Goal: Task Accomplishment & Management: Manage account settings

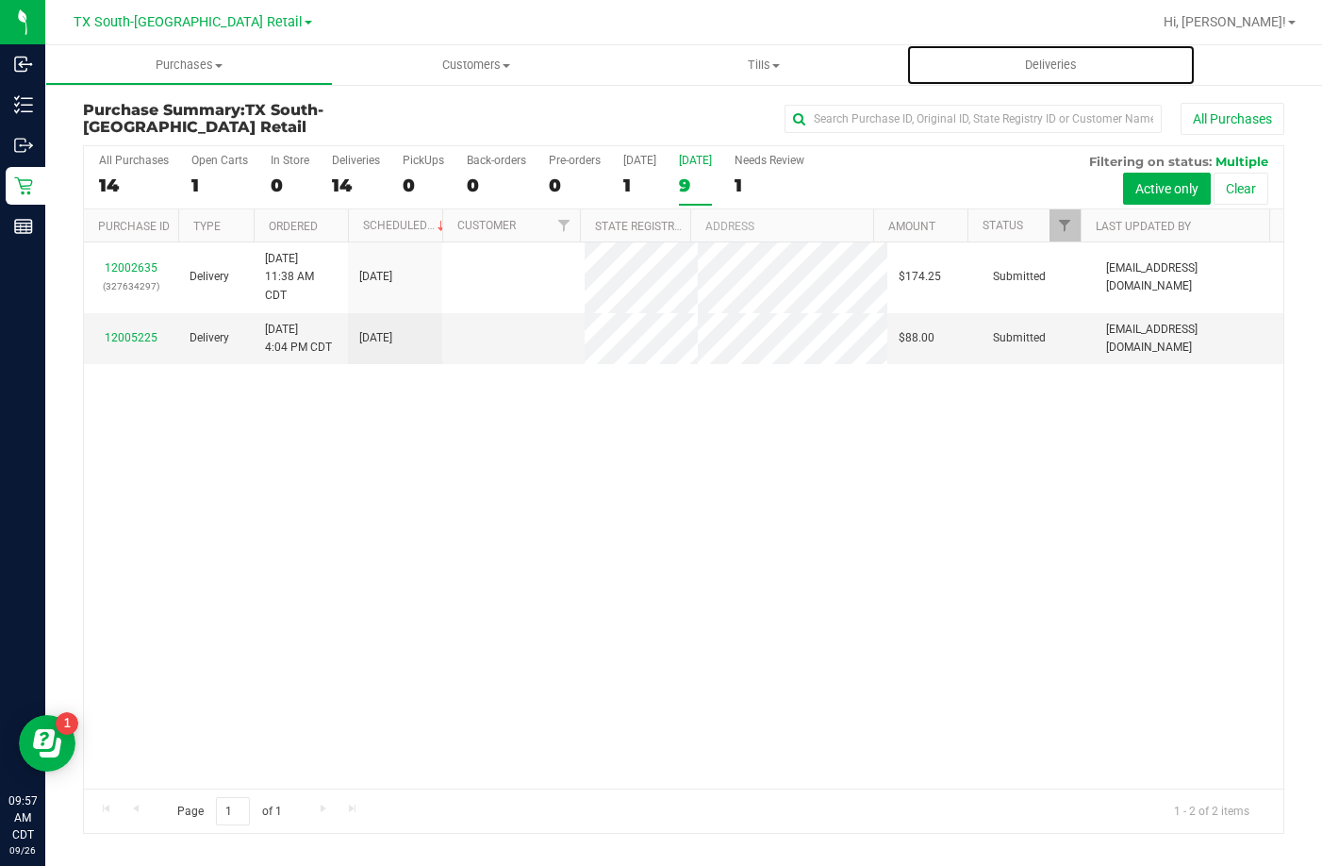
click at [1014, 57] on span "Deliveries" at bounding box center [1051, 65] width 103 height 17
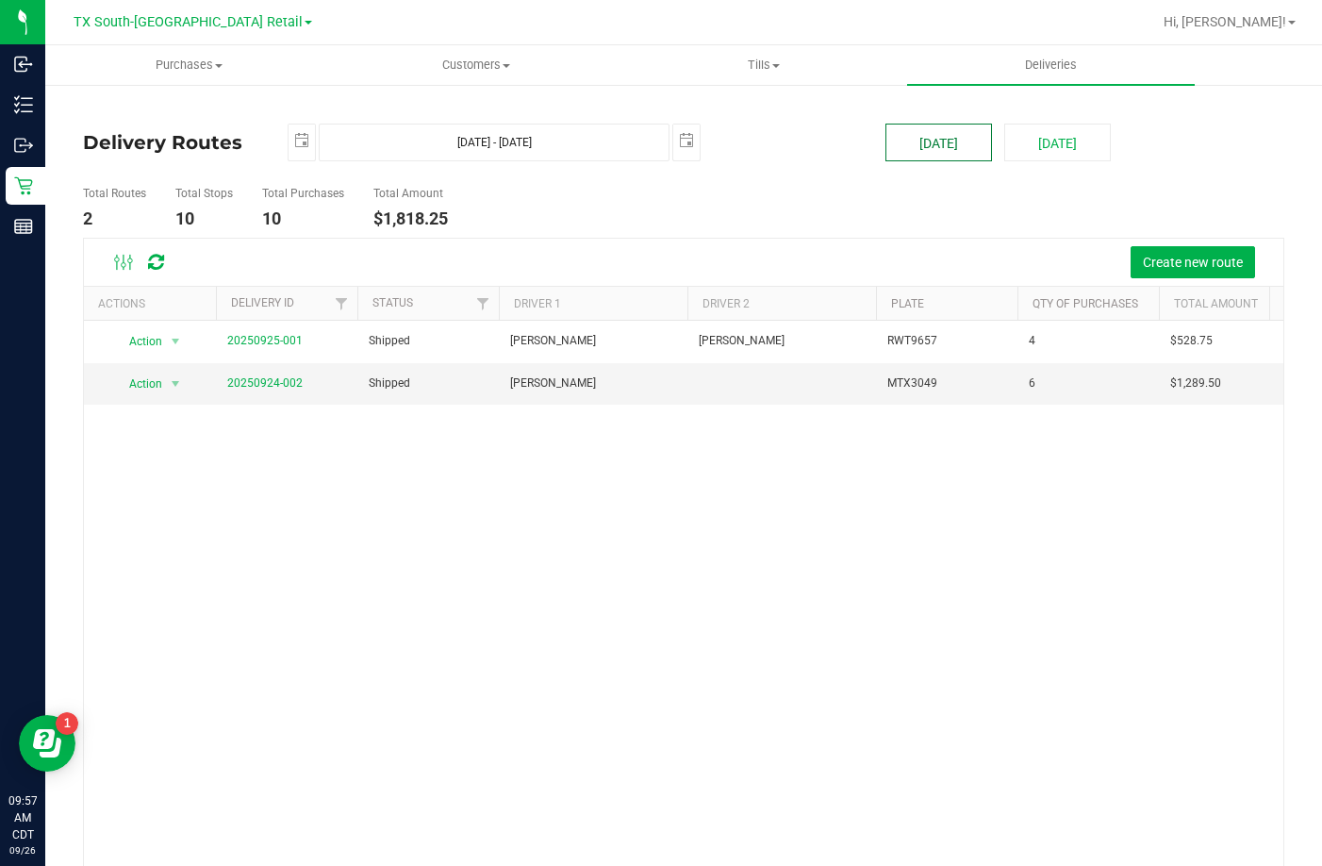
click at [918, 142] on button "[DATE]" at bounding box center [939, 143] width 107 height 38
type input "[DATE] - [DATE]"
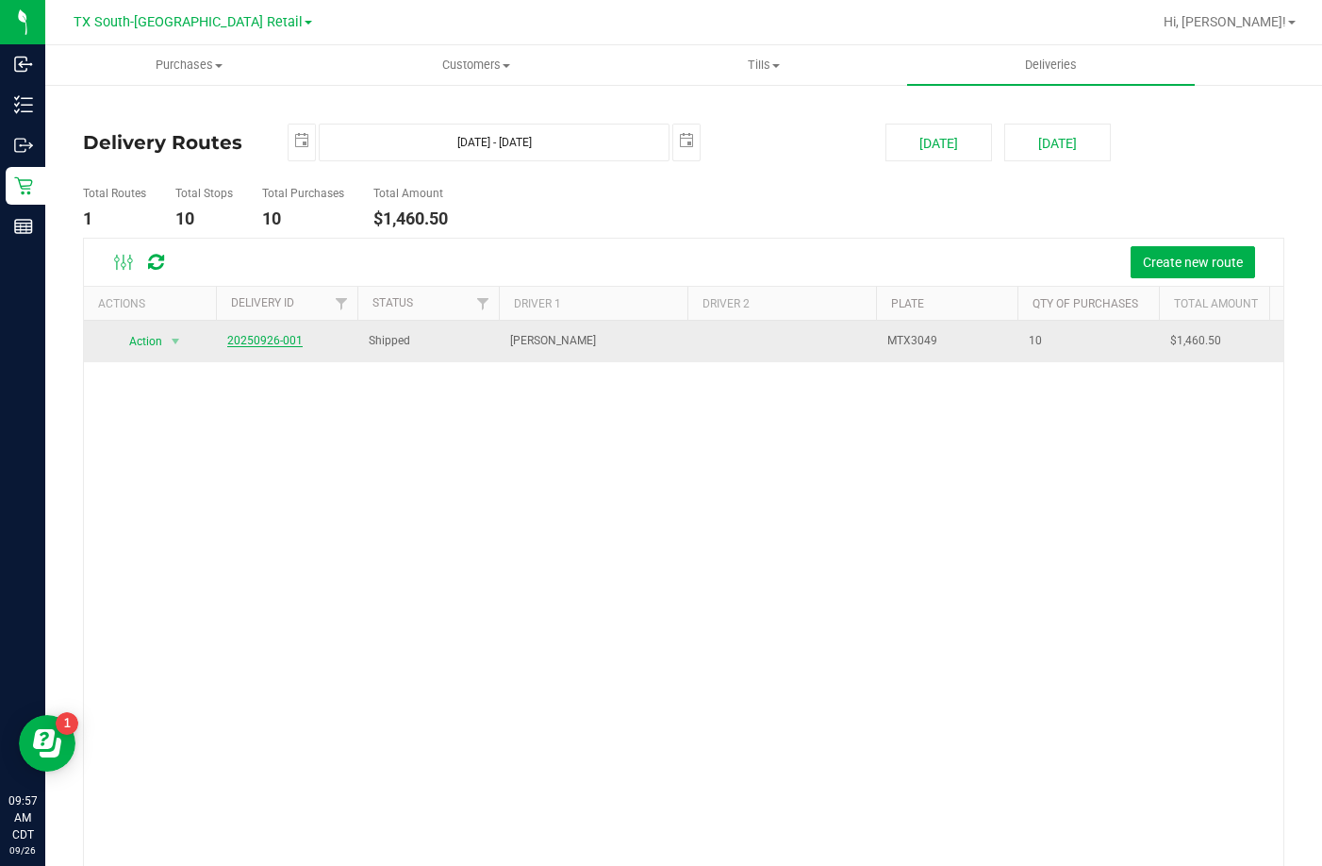
click at [257, 341] on link "20250926-001" at bounding box center [264, 340] width 75 height 13
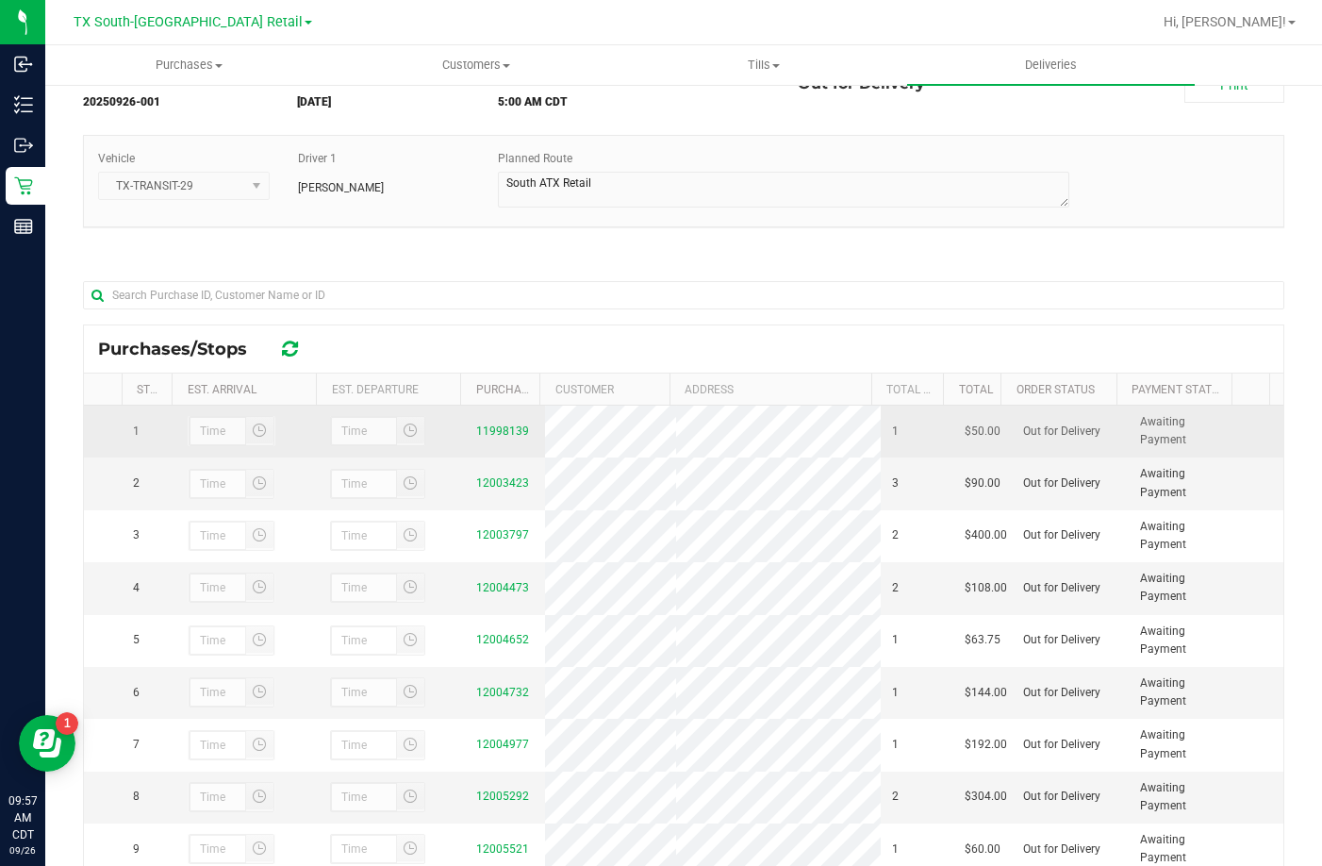
scroll to position [274, 0]
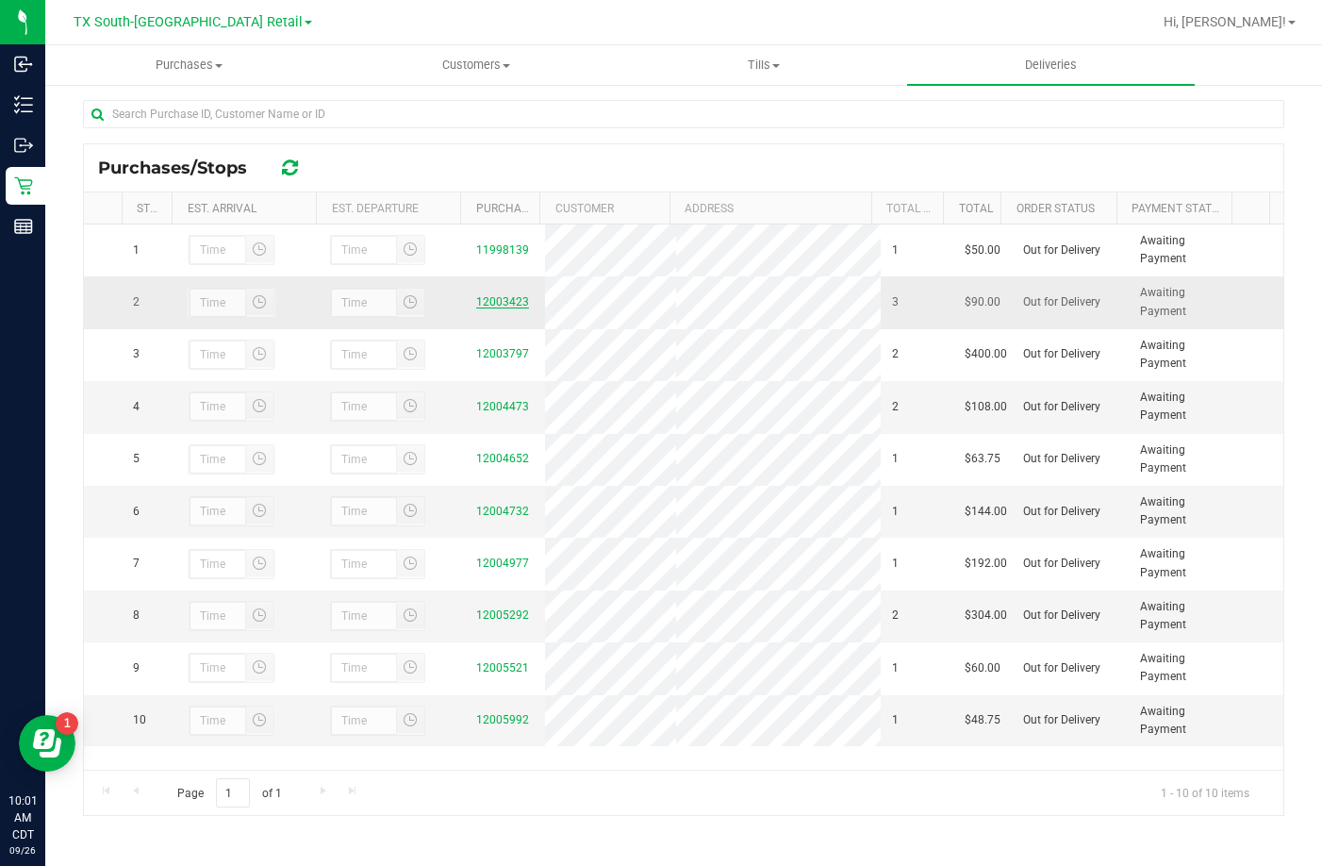
click at [476, 299] on link "12003423" at bounding box center [502, 301] width 53 height 13
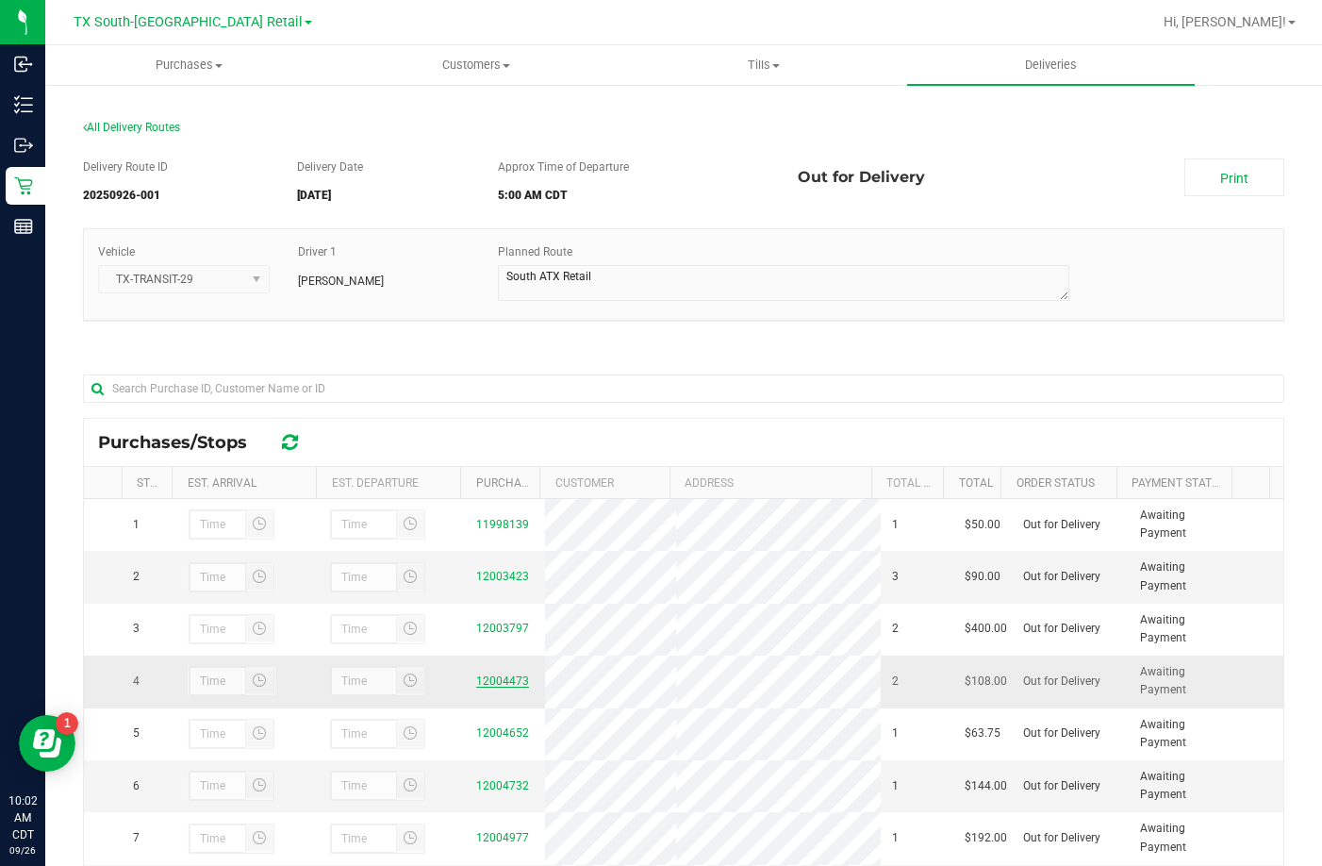
click at [508, 687] on link "12004473" at bounding box center [502, 680] width 53 height 13
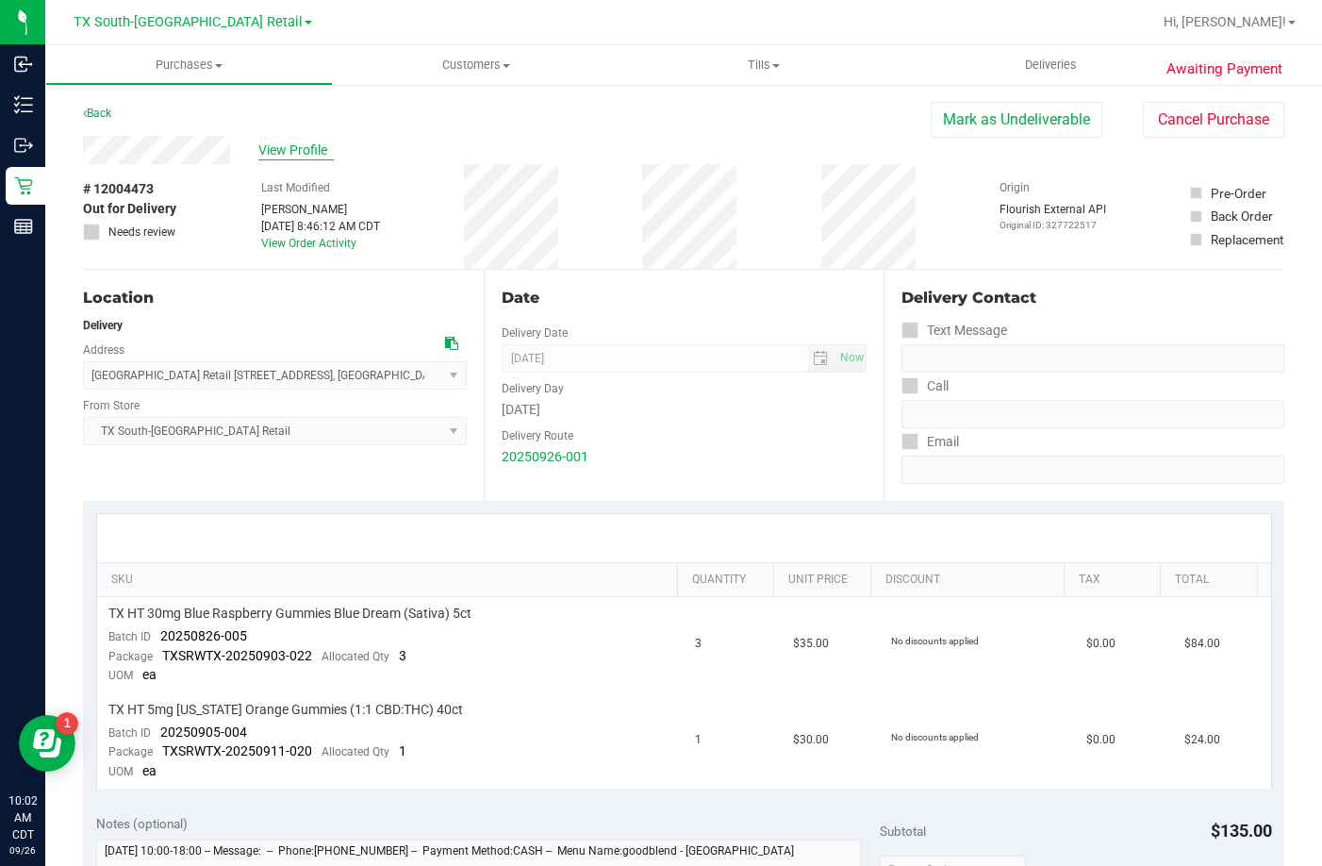
click at [306, 145] on span "View Profile" at bounding box center [295, 151] width 75 height 20
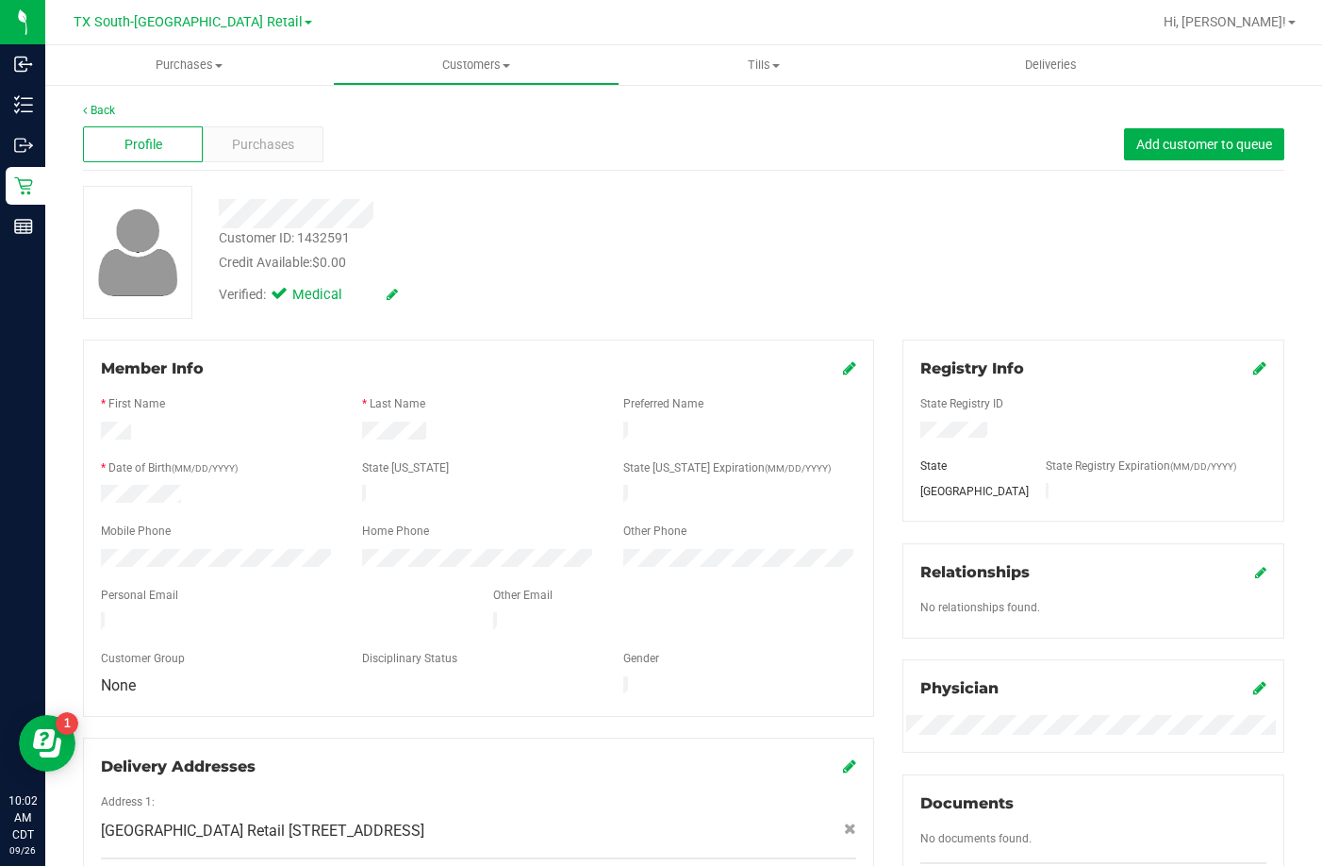
click at [1253, 368] on icon at bounding box center [1259, 367] width 13 height 15
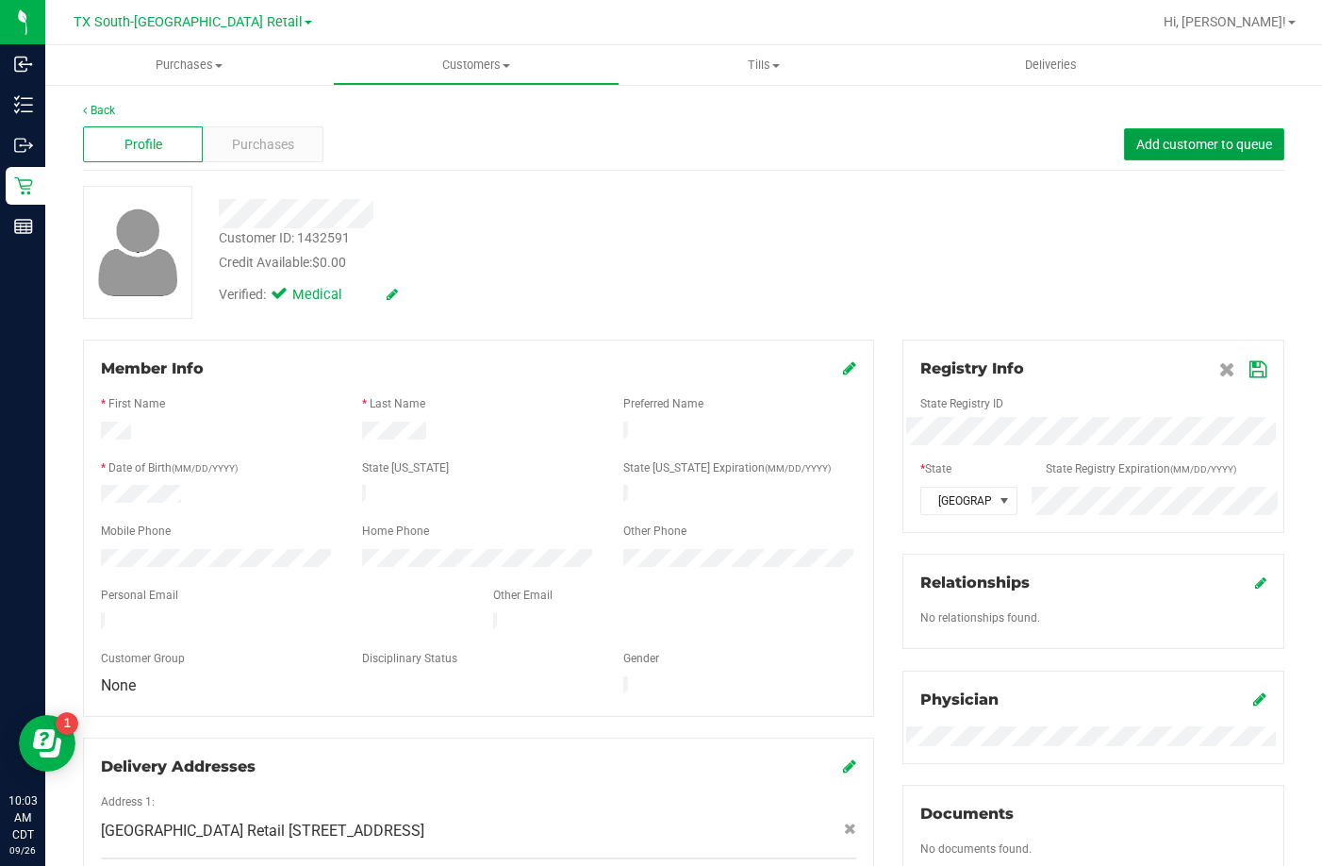
click at [1136, 139] on span "Add customer to queue" at bounding box center [1204, 144] width 136 height 15
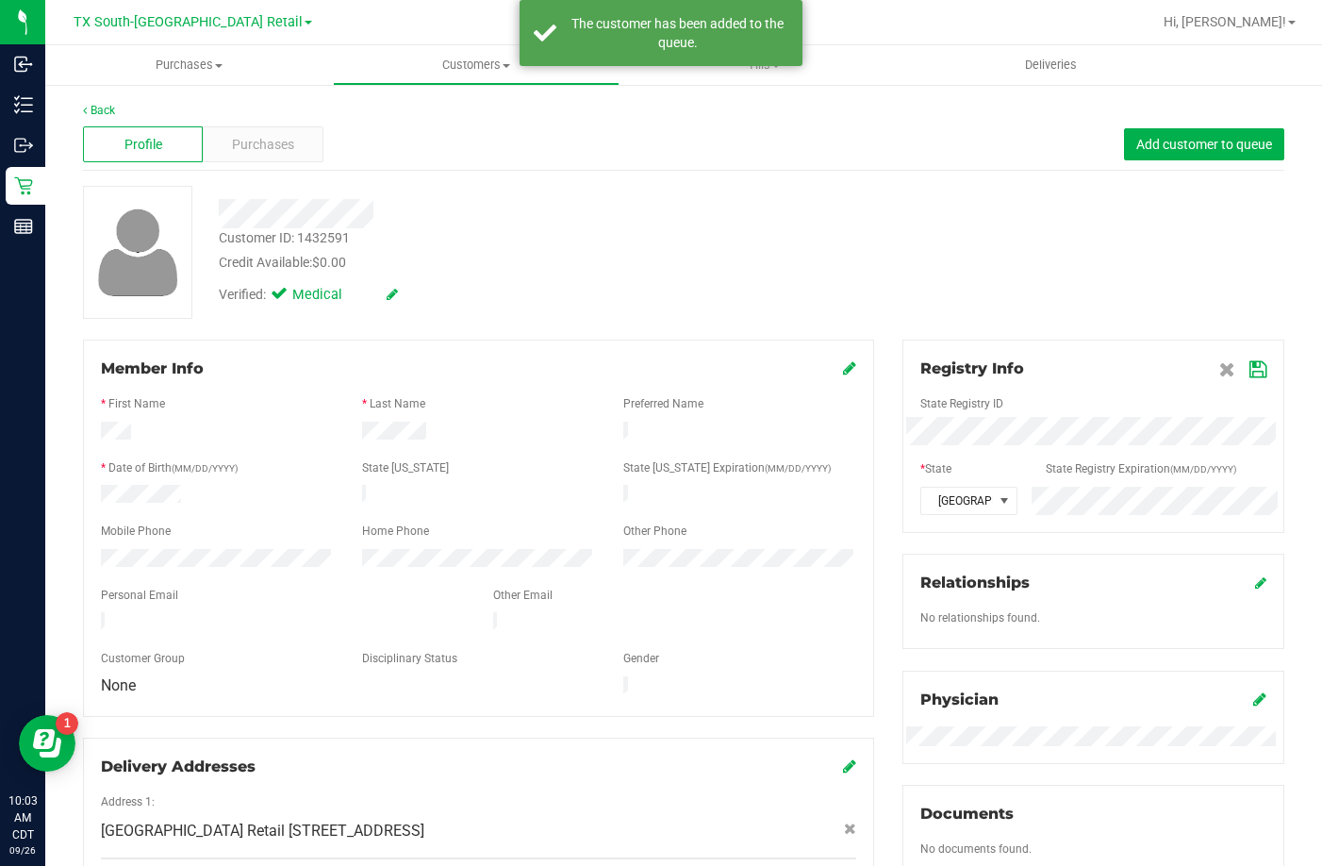
click at [1254, 369] on div "Registry Info State Registry ID * State State Registry Expiration (MM/DD/YYYY) …" at bounding box center [1093, 435] width 382 height 193
click at [1250, 369] on icon at bounding box center [1258, 369] width 17 height 15
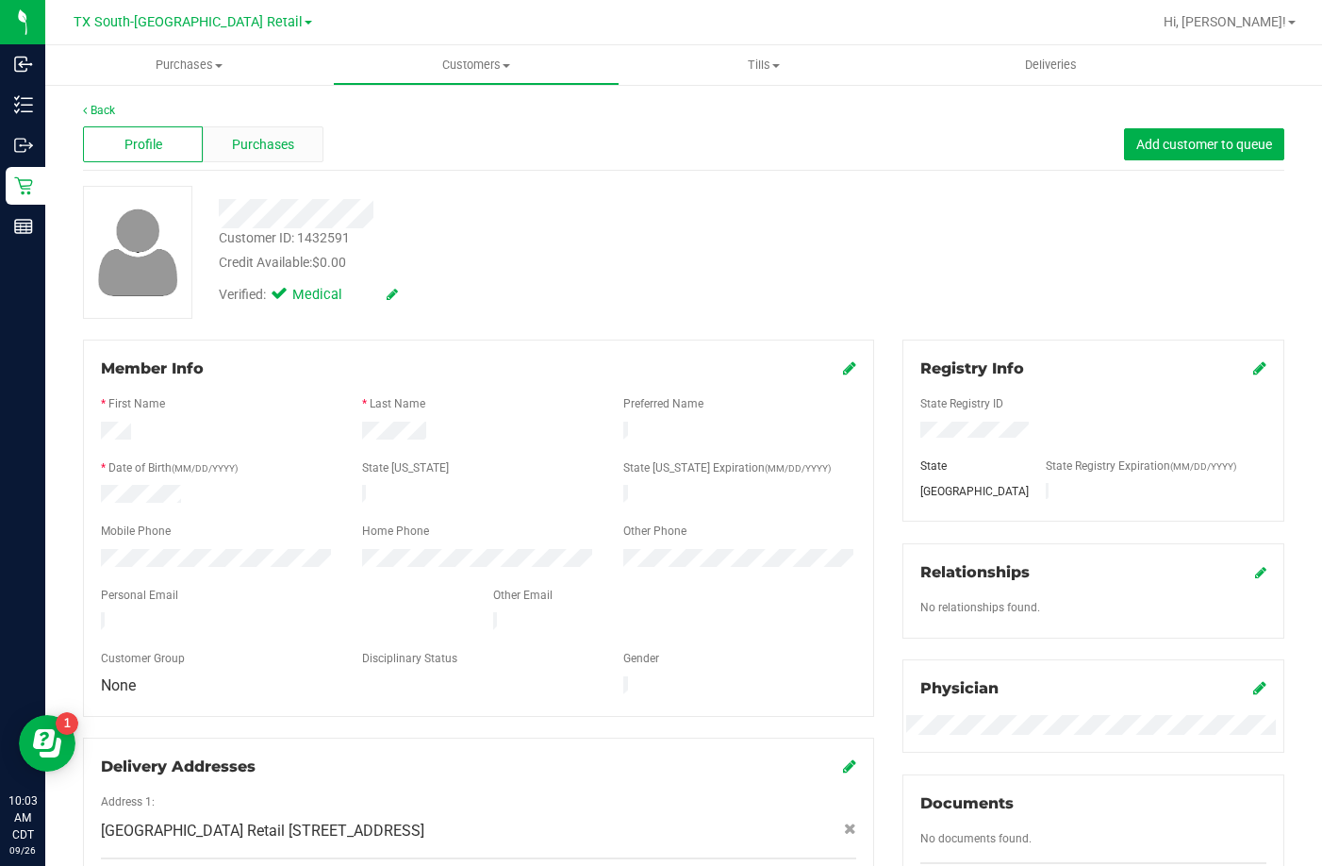
click at [273, 140] on span "Purchases" at bounding box center [263, 145] width 62 height 20
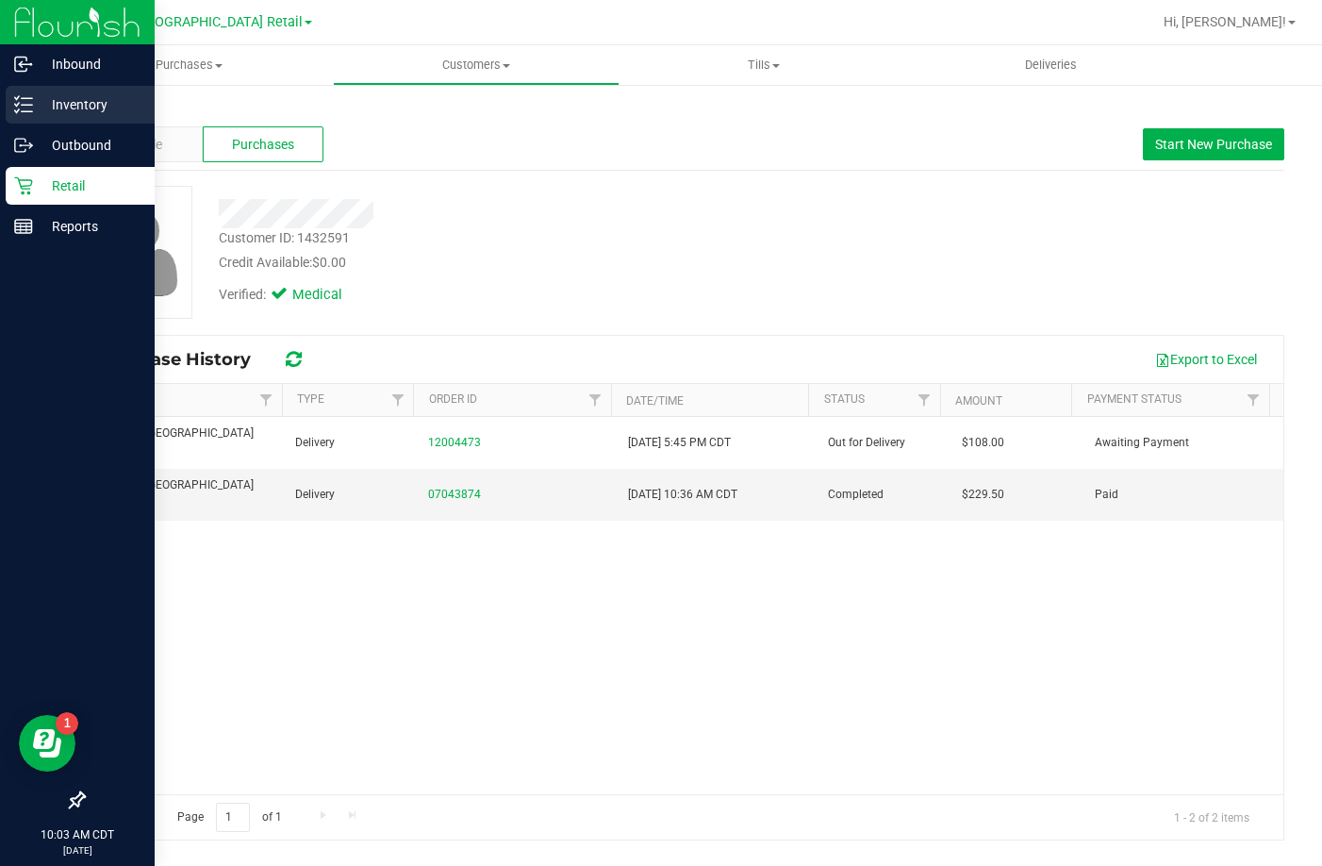
click at [29, 96] on icon at bounding box center [23, 104] width 19 height 19
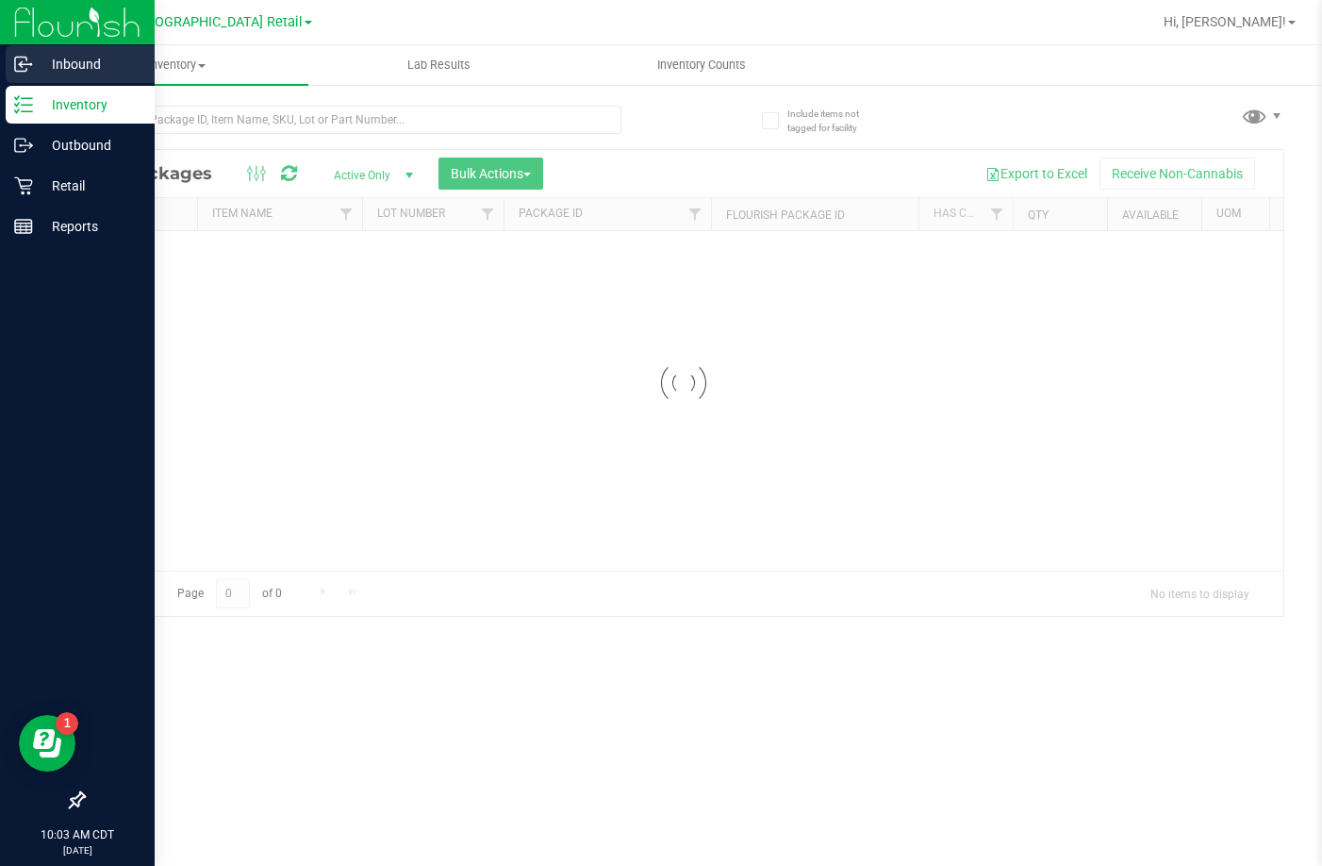
click at [61, 64] on p "Inbound" at bounding box center [89, 64] width 113 height 23
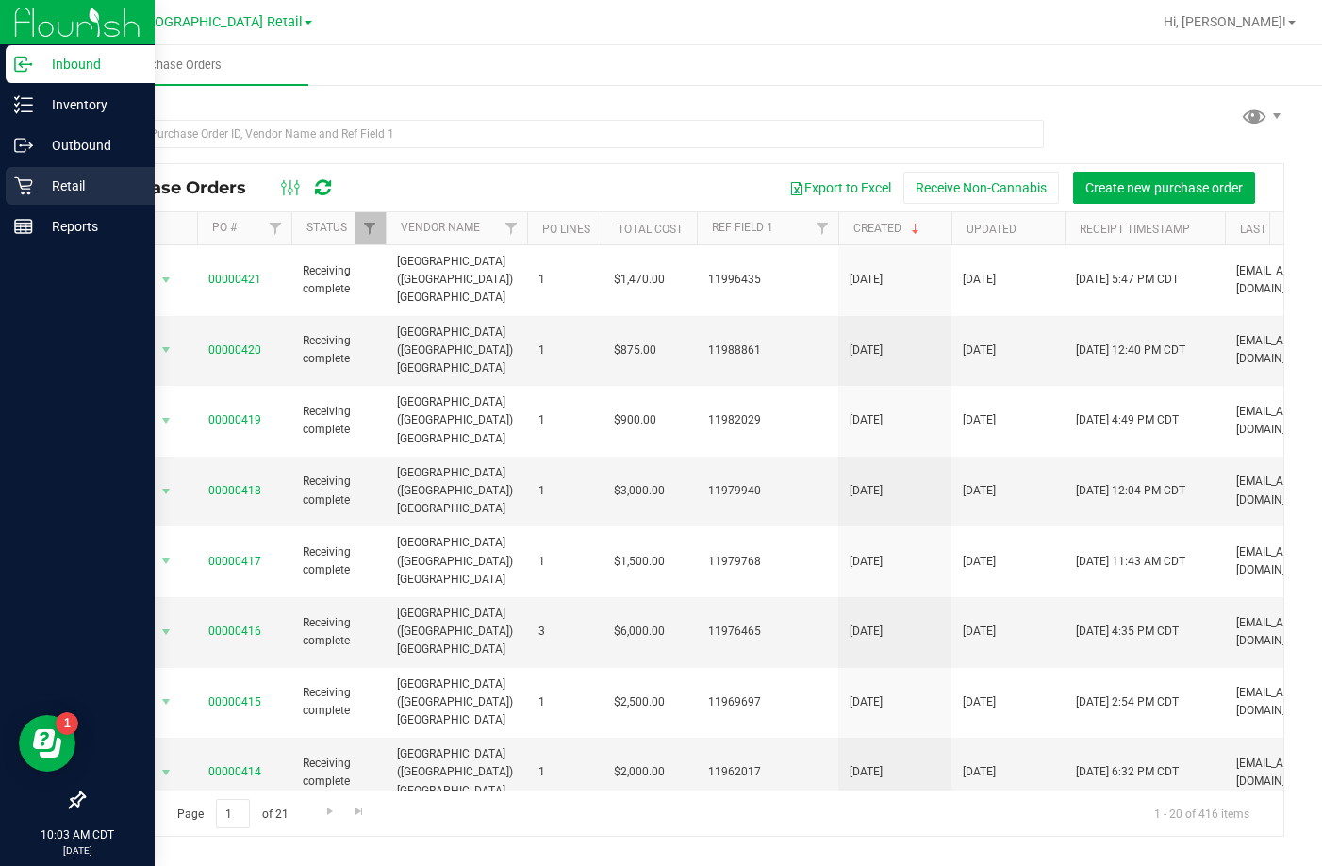
click at [13, 181] on div "Retail" at bounding box center [80, 186] width 149 height 38
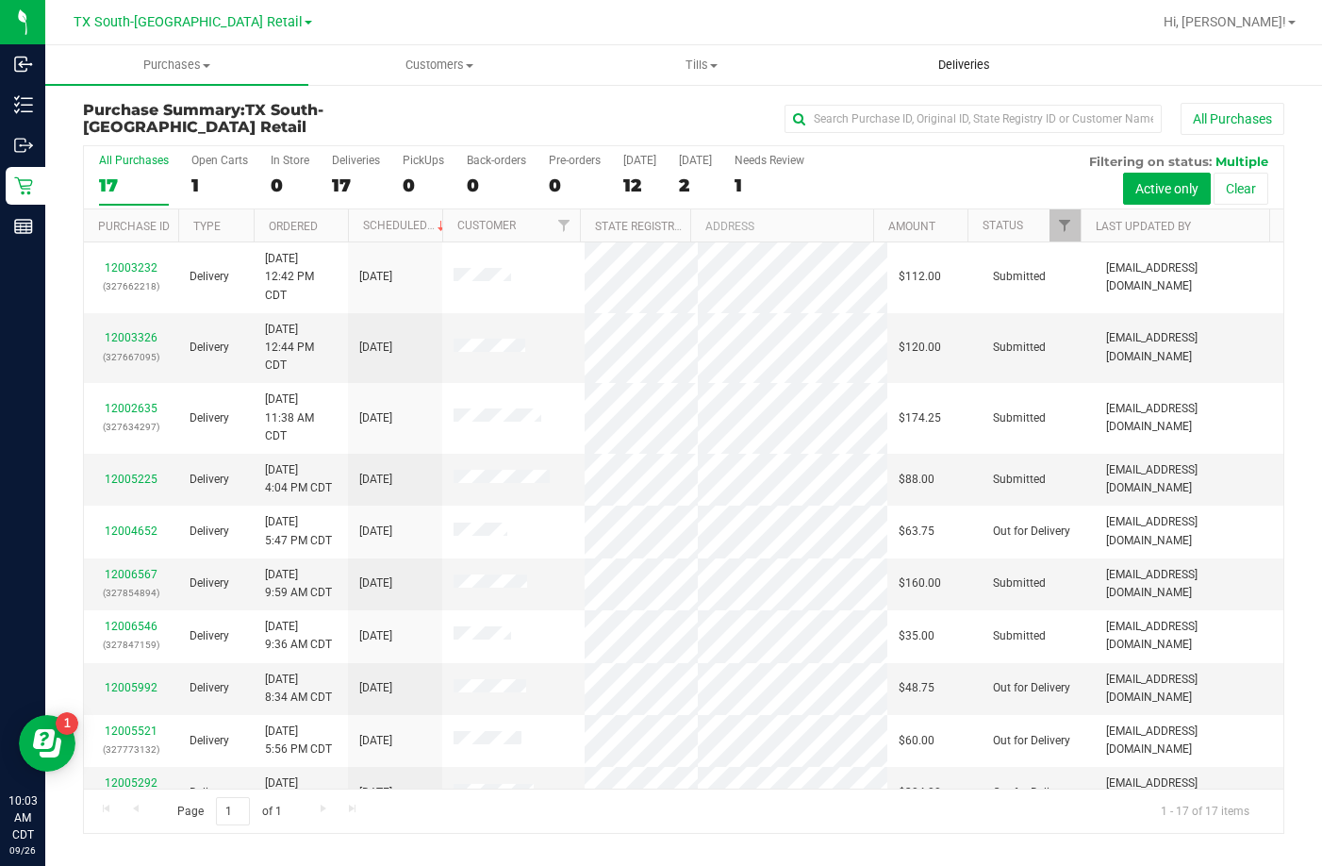
click at [985, 74] on uib-tab-heading "Deliveries" at bounding box center [965, 65] width 261 height 38
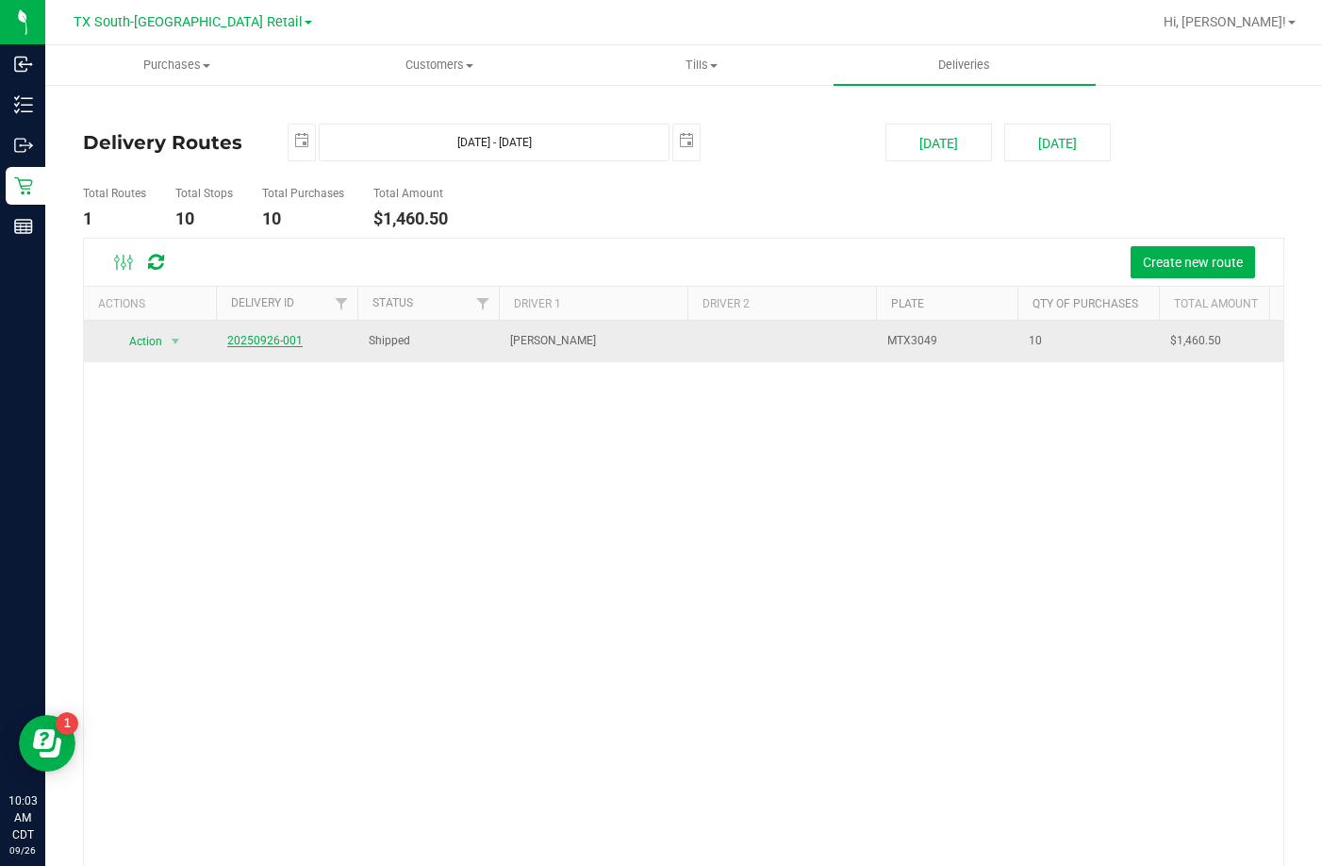
click at [285, 342] on link "20250926-001" at bounding box center [264, 340] width 75 height 13
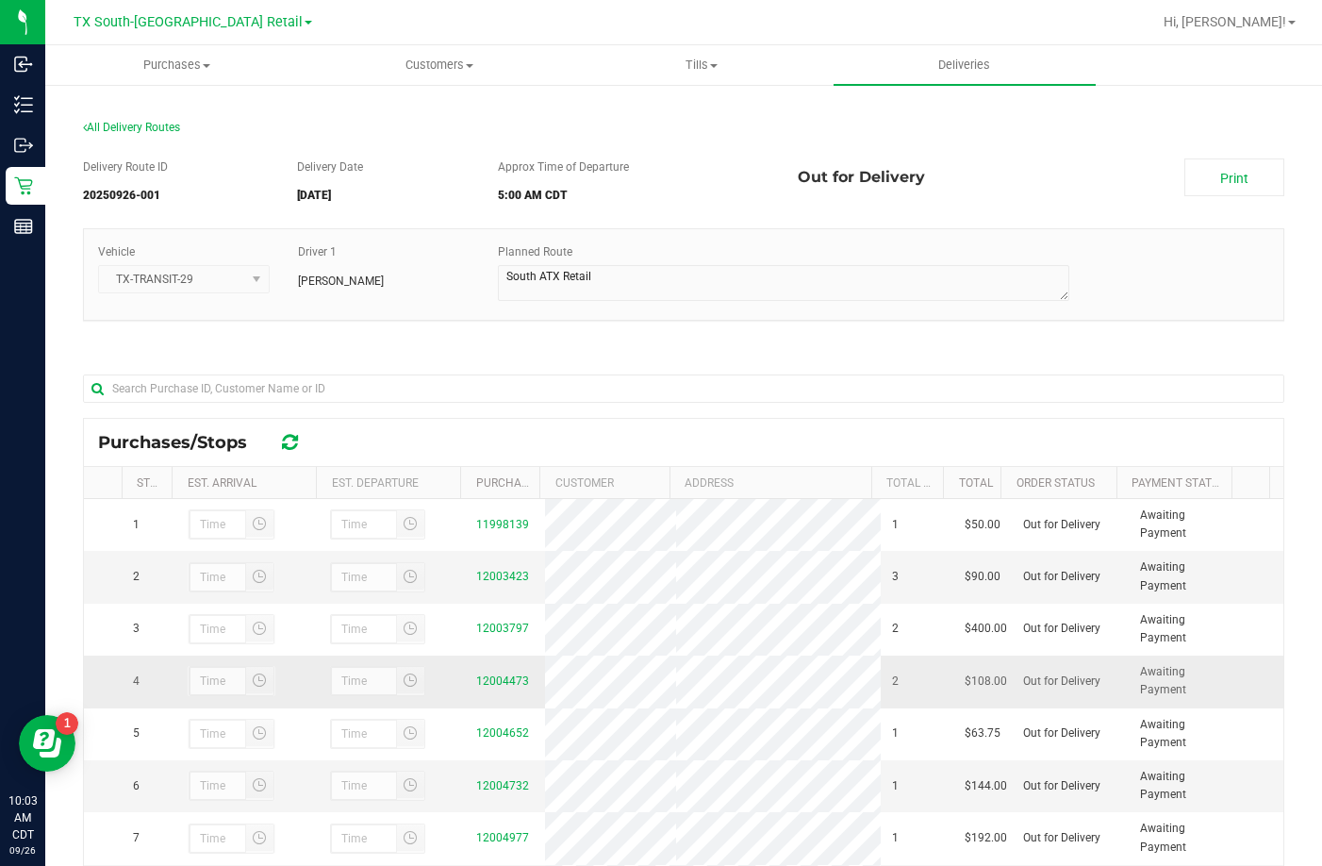
scroll to position [94, 0]
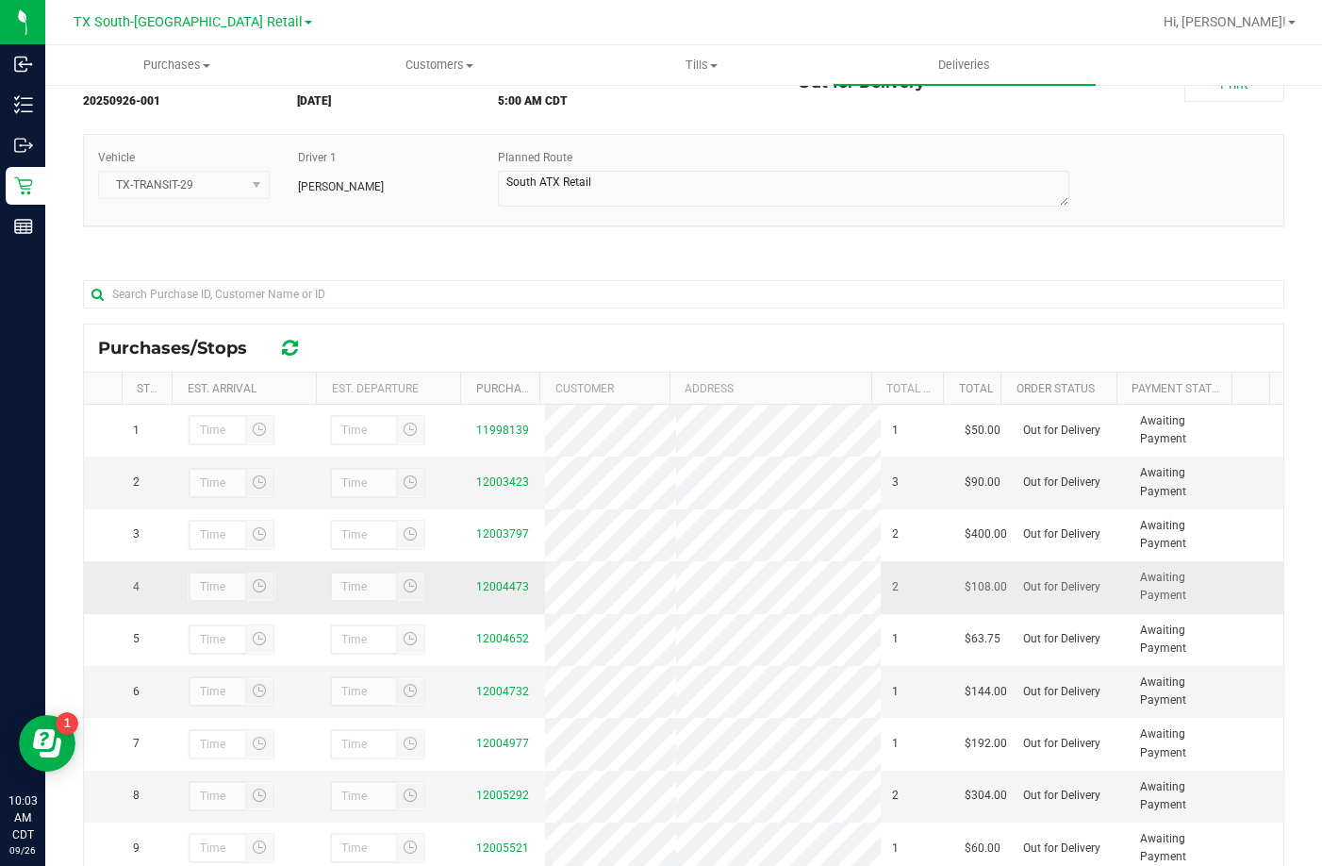
click at [497, 584] on td "12004473" at bounding box center [505, 587] width 80 height 52
click at [485, 591] on link "12004473" at bounding box center [502, 586] width 53 height 13
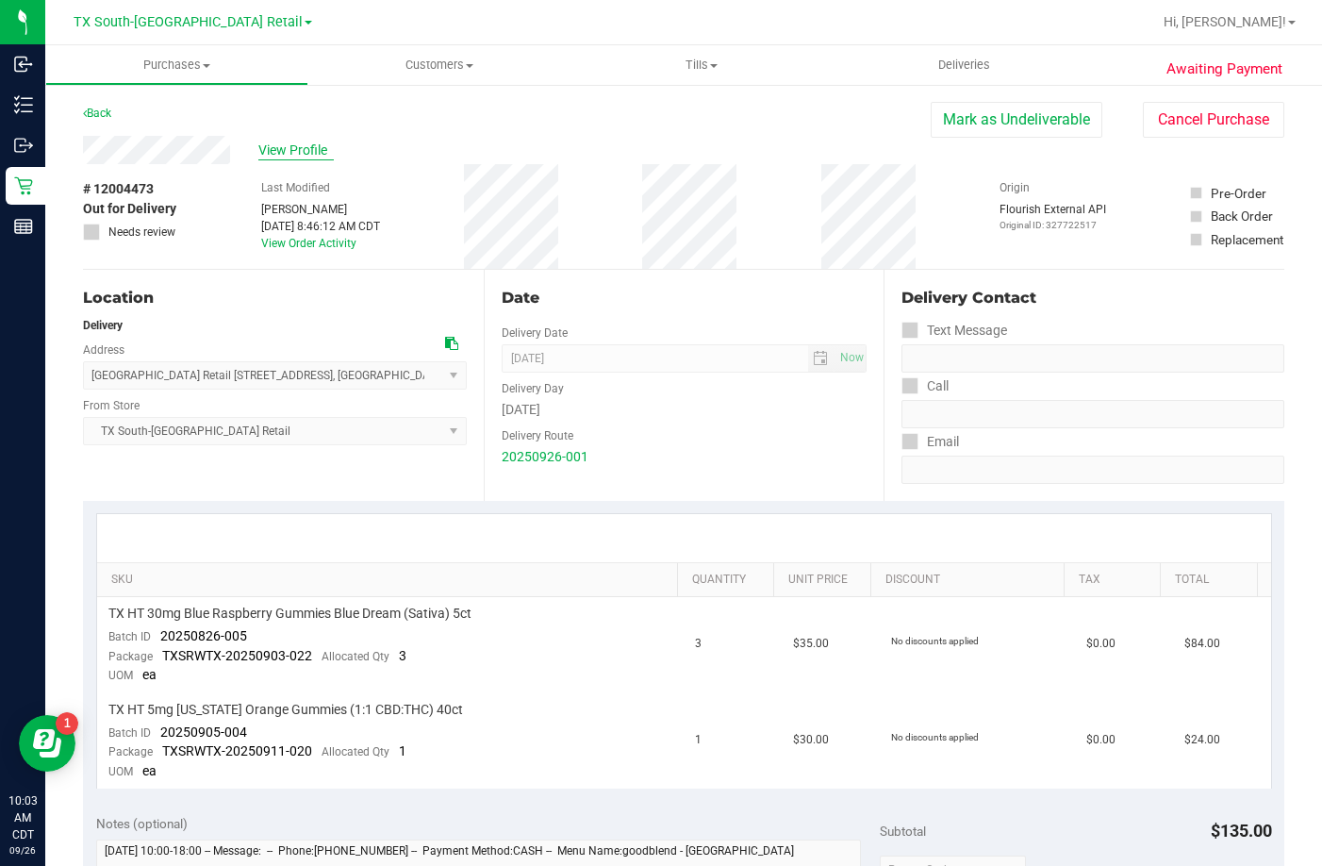
click at [292, 157] on span "View Profile" at bounding box center [295, 151] width 75 height 20
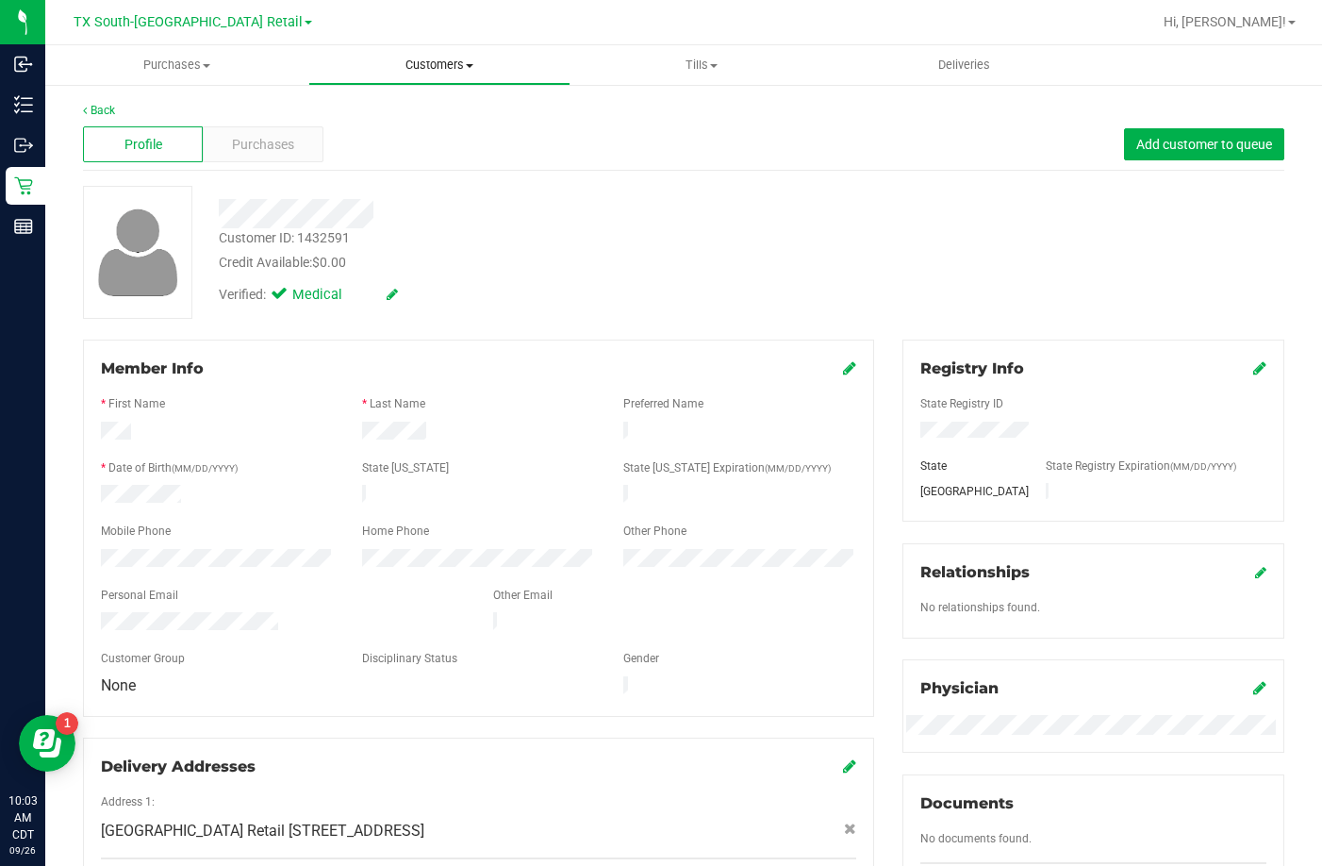
click at [433, 60] on span "Customers" at bounding box center [439, 65] width 261 height 17
click at [670, 245] on div "Customer ID: 1432591 Credit Available: $0.00" at bounding box center [512, 250] width 615 height 44
click at [687, 74] on uib-tab-heading "Tills Manage tills Reconcile e-payments" at bounding box center [701, 65] width 261 height 38
click at [440, 58] on span "Customers" at bounding box center [439, 65] width 261 height 17
click at [174, 56] on uib-tab-heading "Purchases Summary of purchases Fulfillment All purchases" at bounding box center [176, 65] width 261 height 38
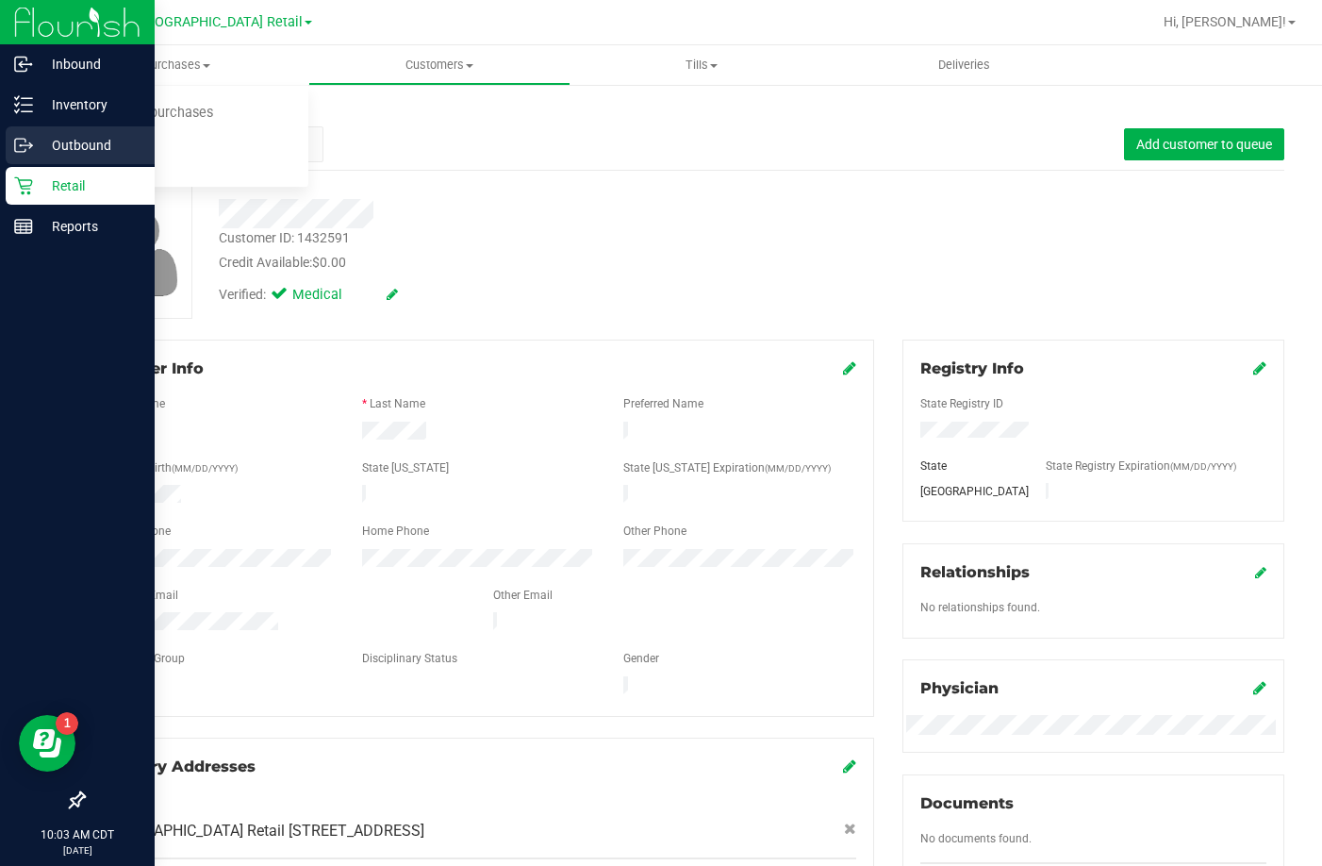
click at [60, 137] on p "Outbound" at bounding box center [89, 145] width 113 height 23
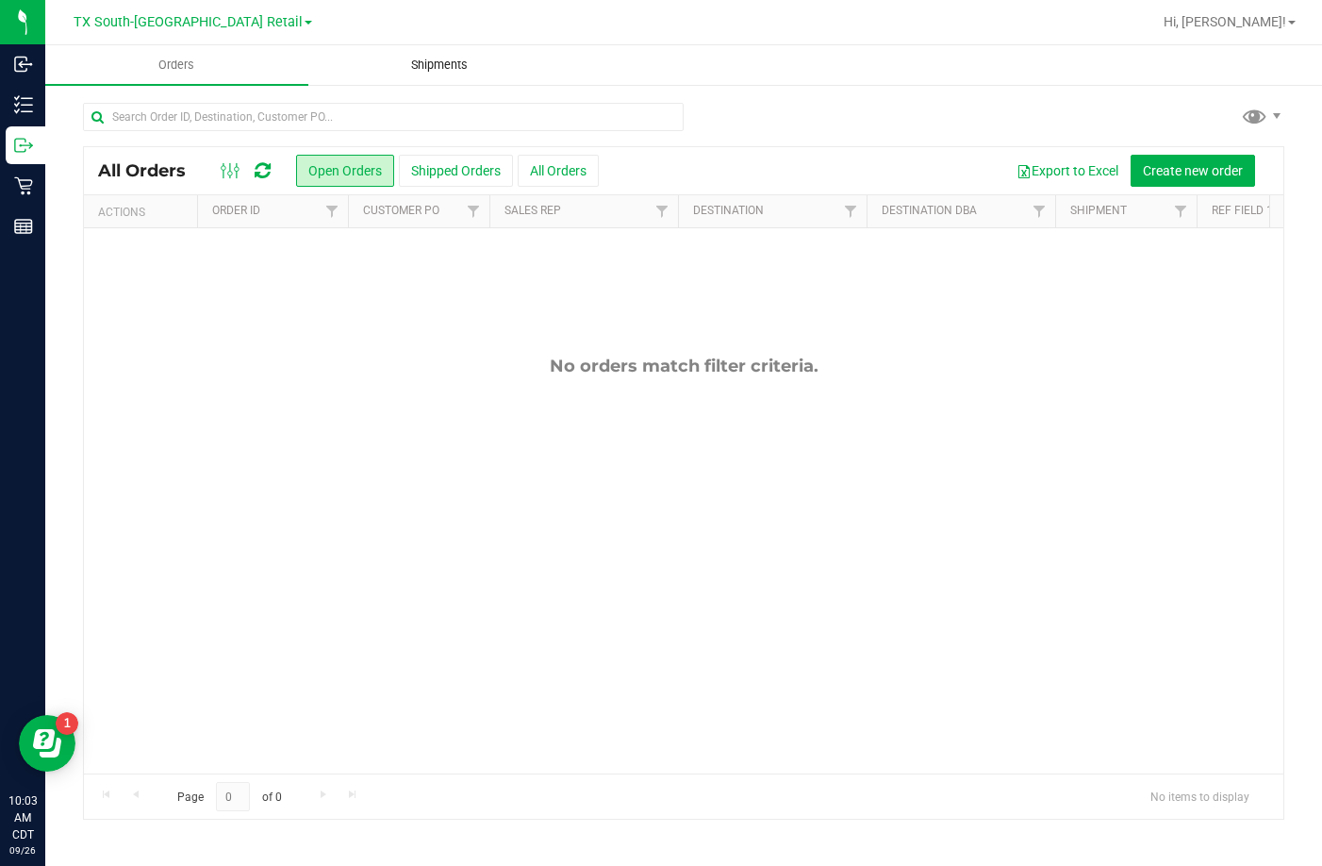
click at [451, 61] on span "Shipments" at bounding box center [440, 65] width 108 height 17
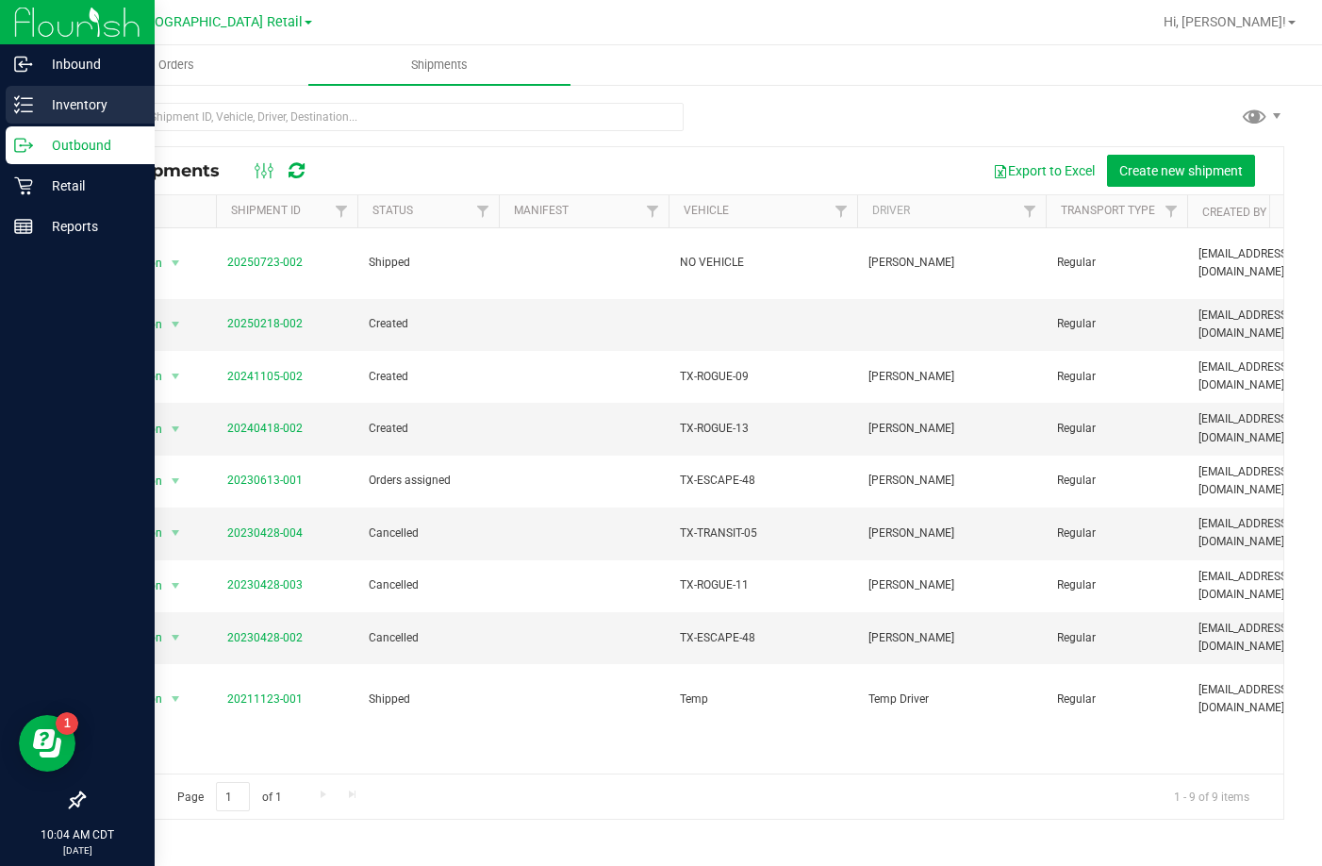
click at [40, 107] on p "Inventory" at bounding box center [89, 104] width 113 height 23
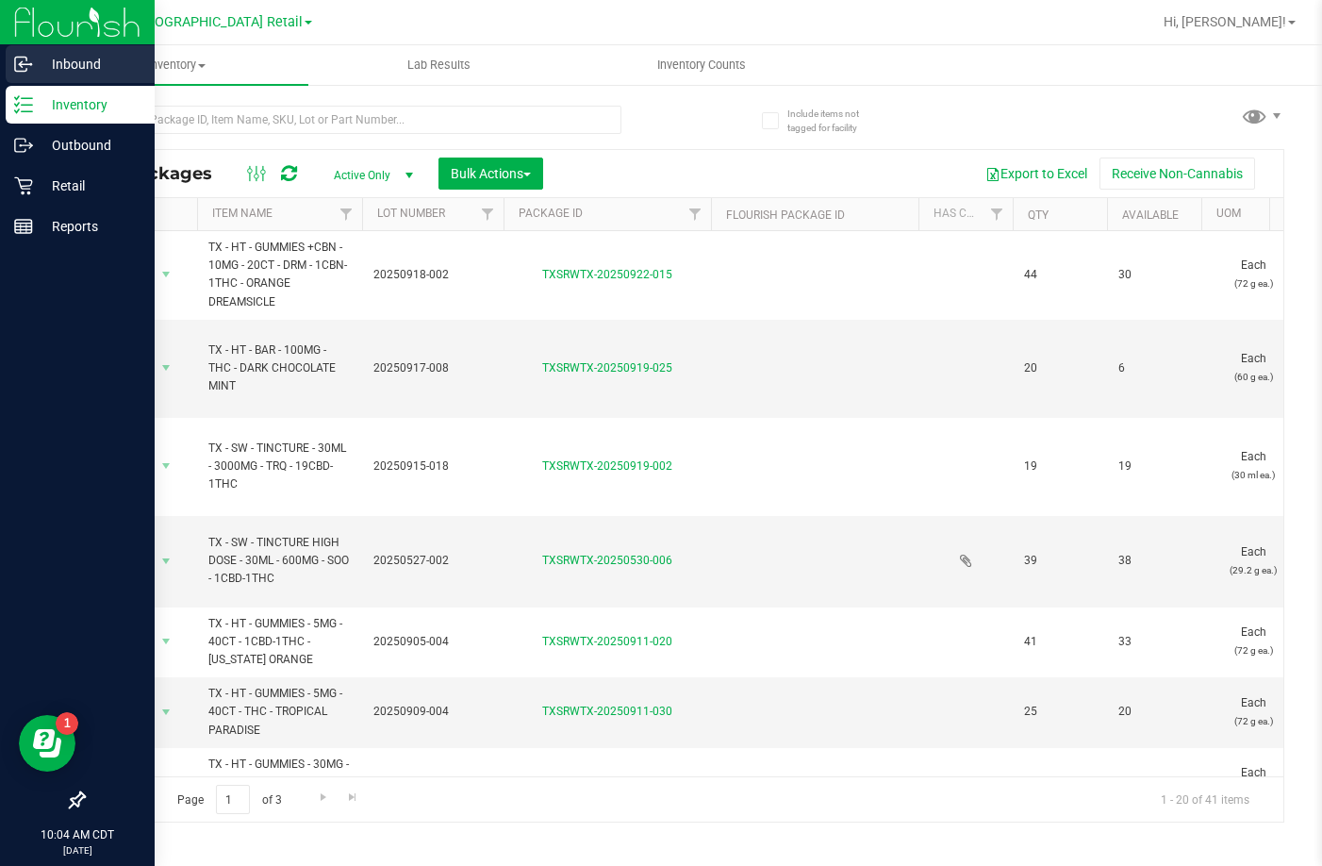
click at [39, 77] on div "Inbound" at bounding box center [80, 64] width 149 height 38
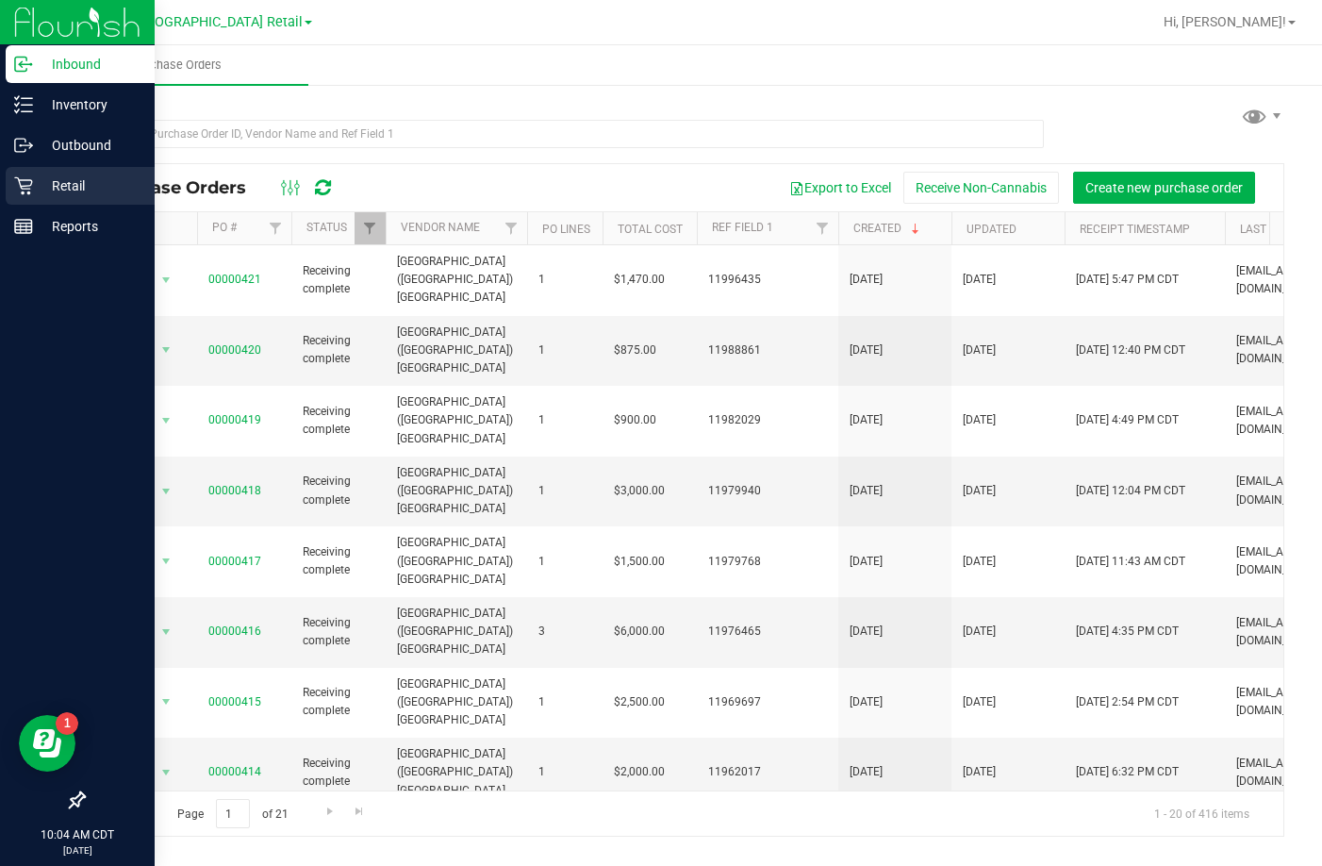
click at [72, 193] on p "Retail" at bounding box center [89, 185] width 113 height 23
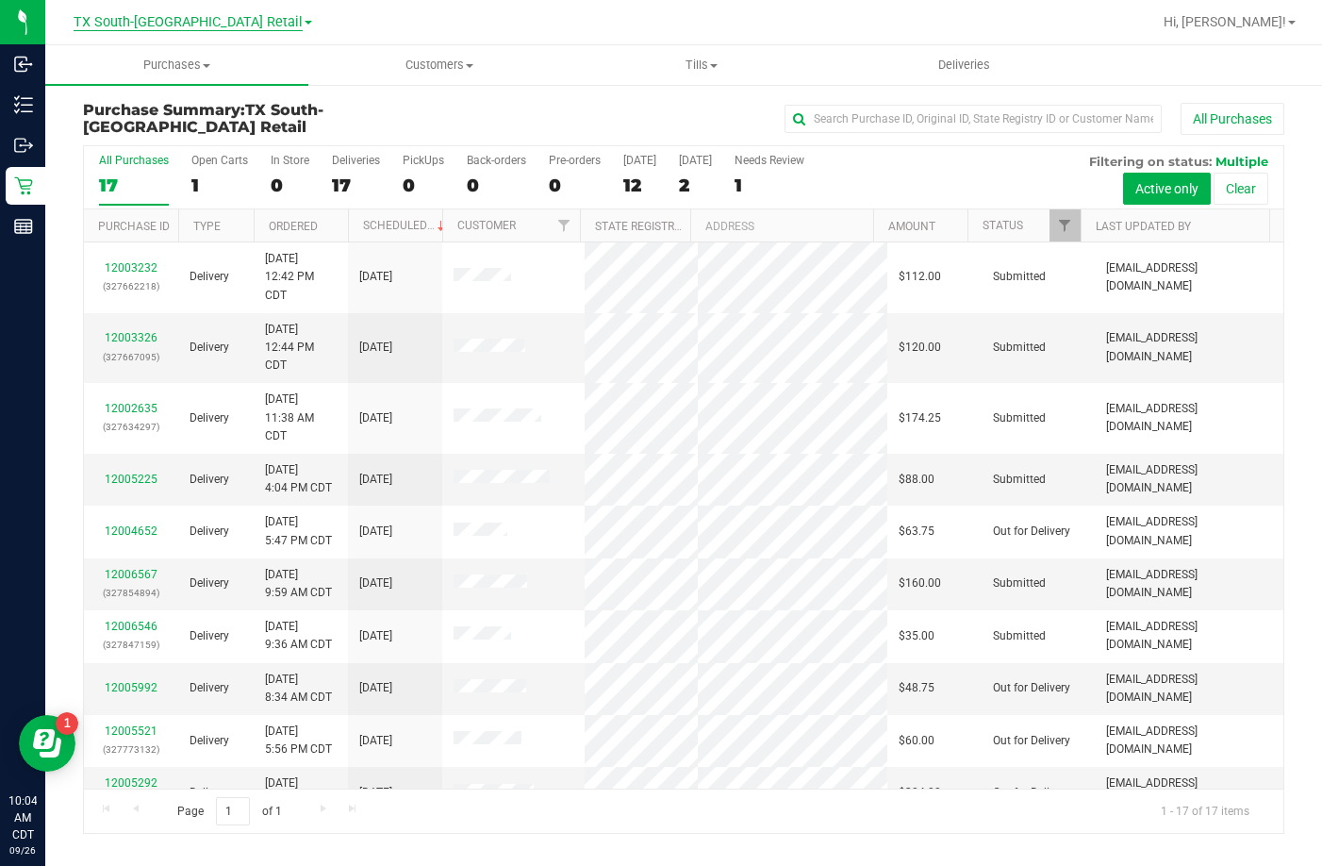
click at [185, 15] on span "TX South-[GEOGRAPHIC_DATA] Retail" at bounding box center [188, 22] width 229 height 17
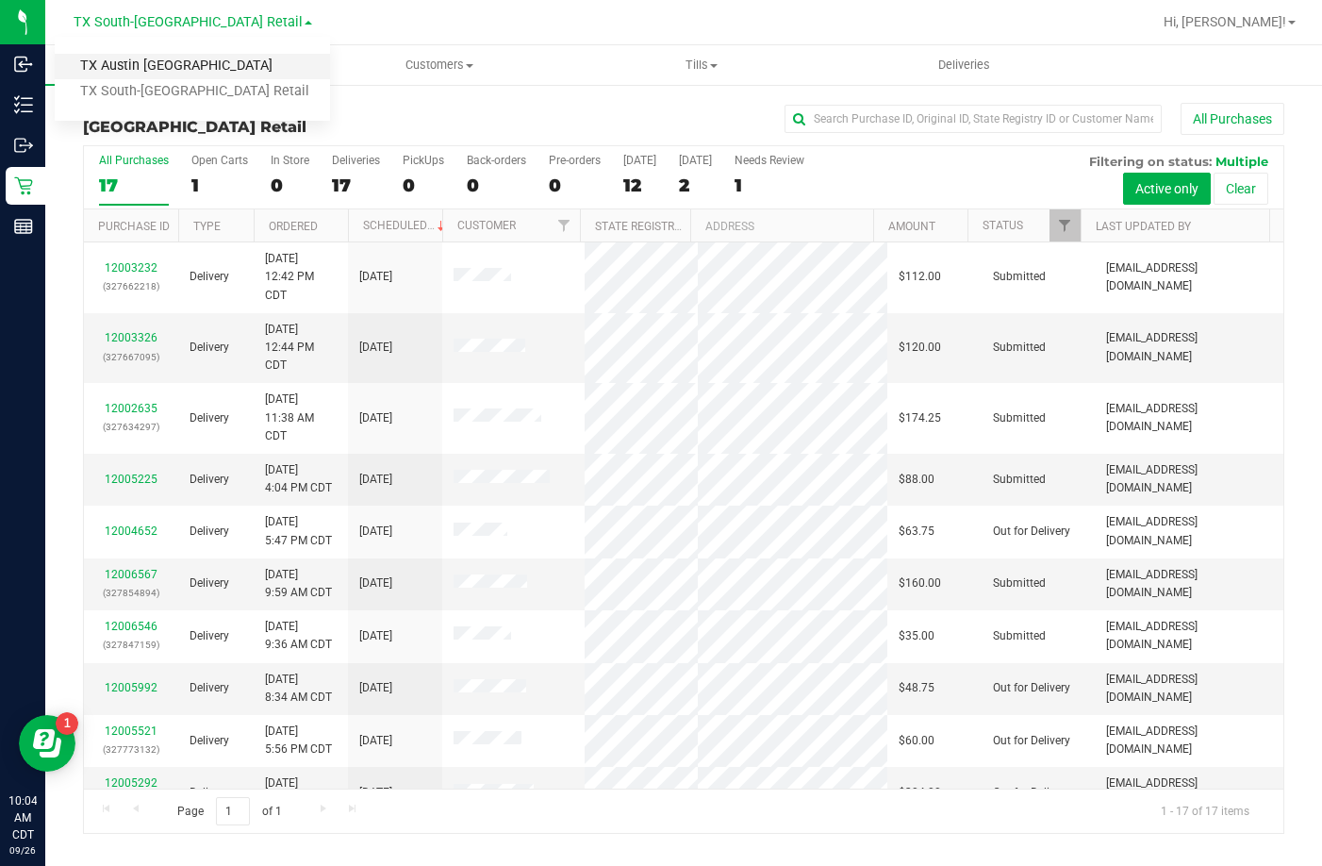
click at [160, 71] on link "TX Austin [GEOGRAPHIC_DATA]" at bounding box center [192, 66] width 275 height 25
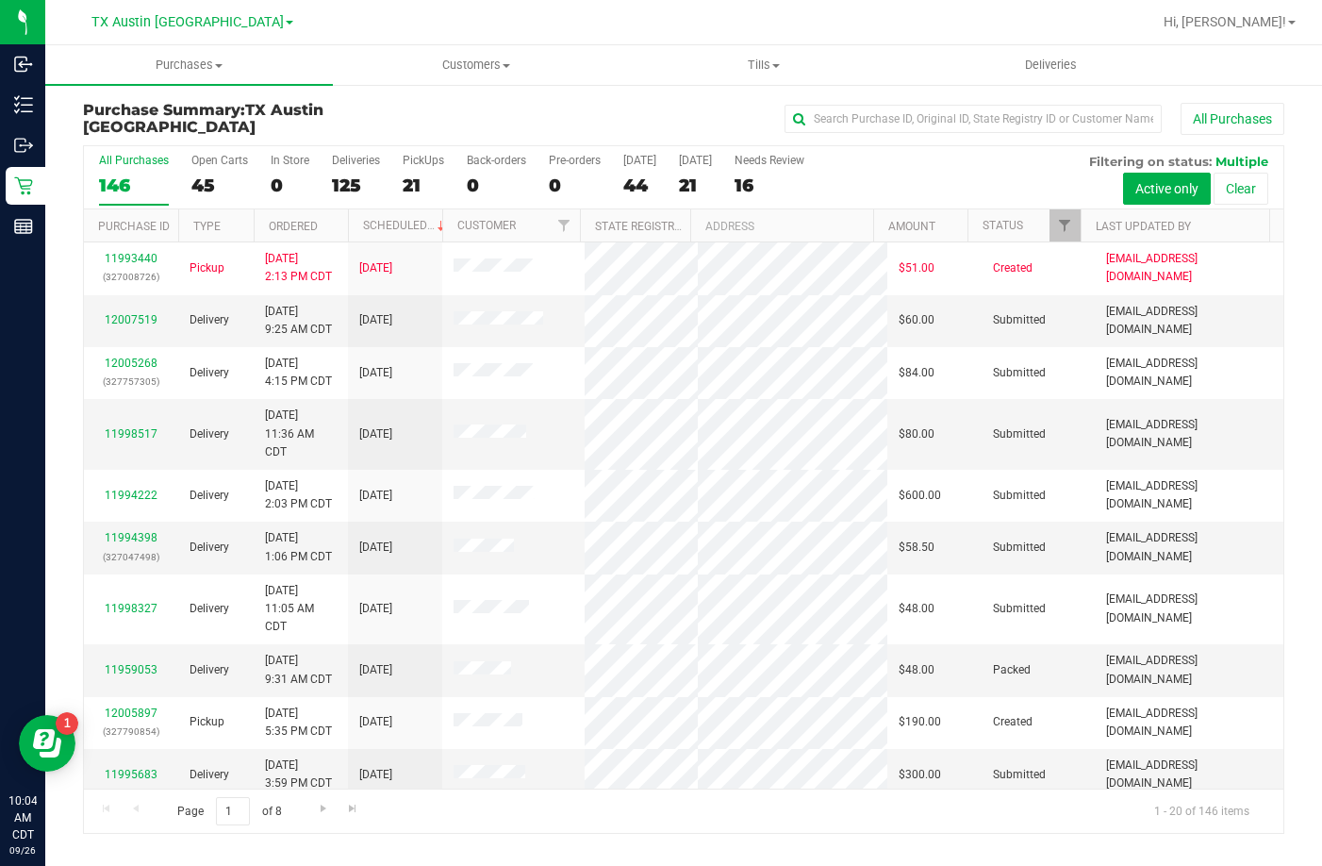
click at [508, 84] on link "Customers All customers Add a new customer All physicians" at bounding box center [477, 65] width 288 height 40
click at [508, 79] on uib-tab-heading "Customers All customers Add a new customer All physicians" at bounding box center [477, 65] width 288 height 40
click at [418, 65] on span "Customers" at bounding box center [477, 65] width 288 height 17
click at [441, 62] on span "Customers" at bounding box center [477, 65] width 288 height 17
click at [441, 70] on span "Customers" at bounding box center [477, 65] width 288 height 17
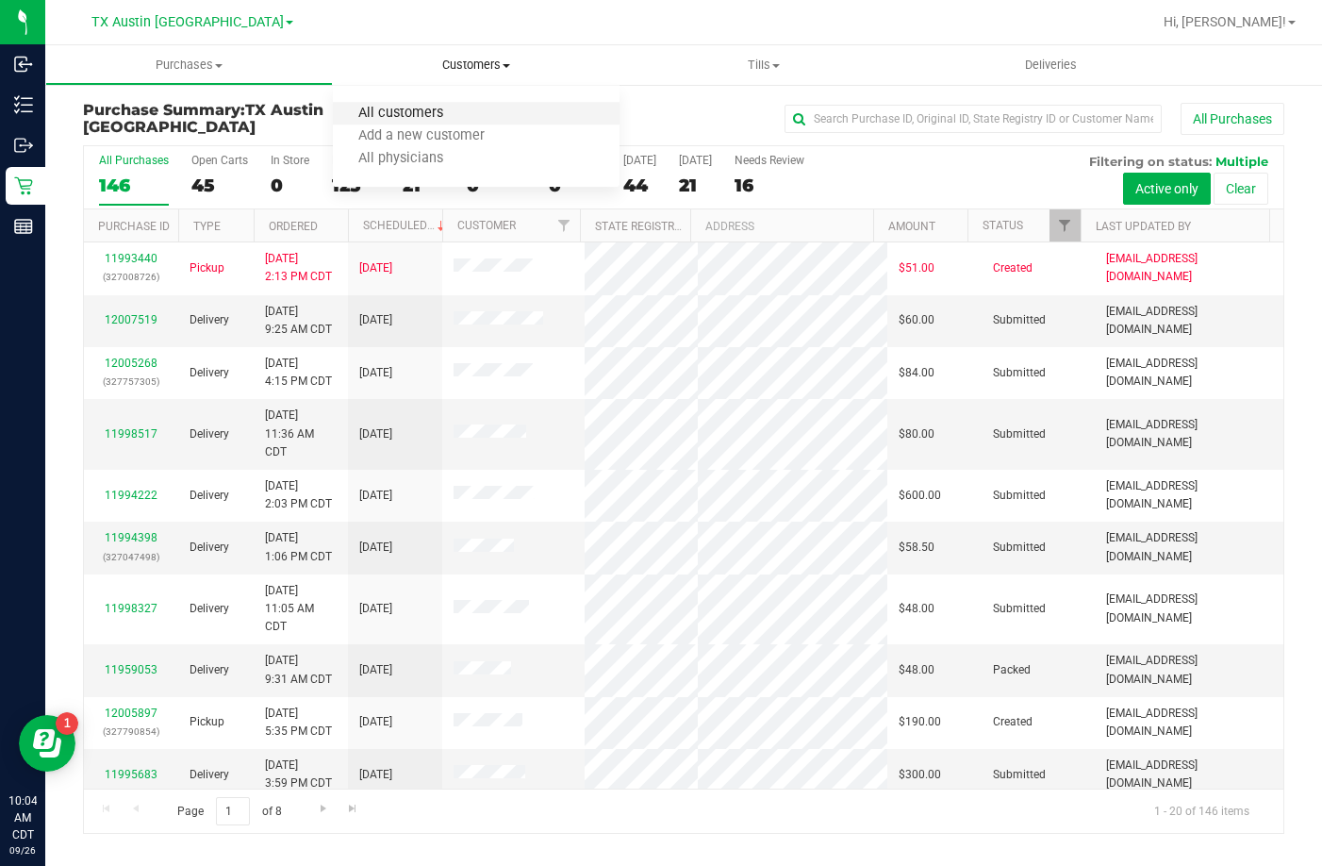
click at [420, 106] on span "All customers" at bounding box center [401, 114] width 136 height 16
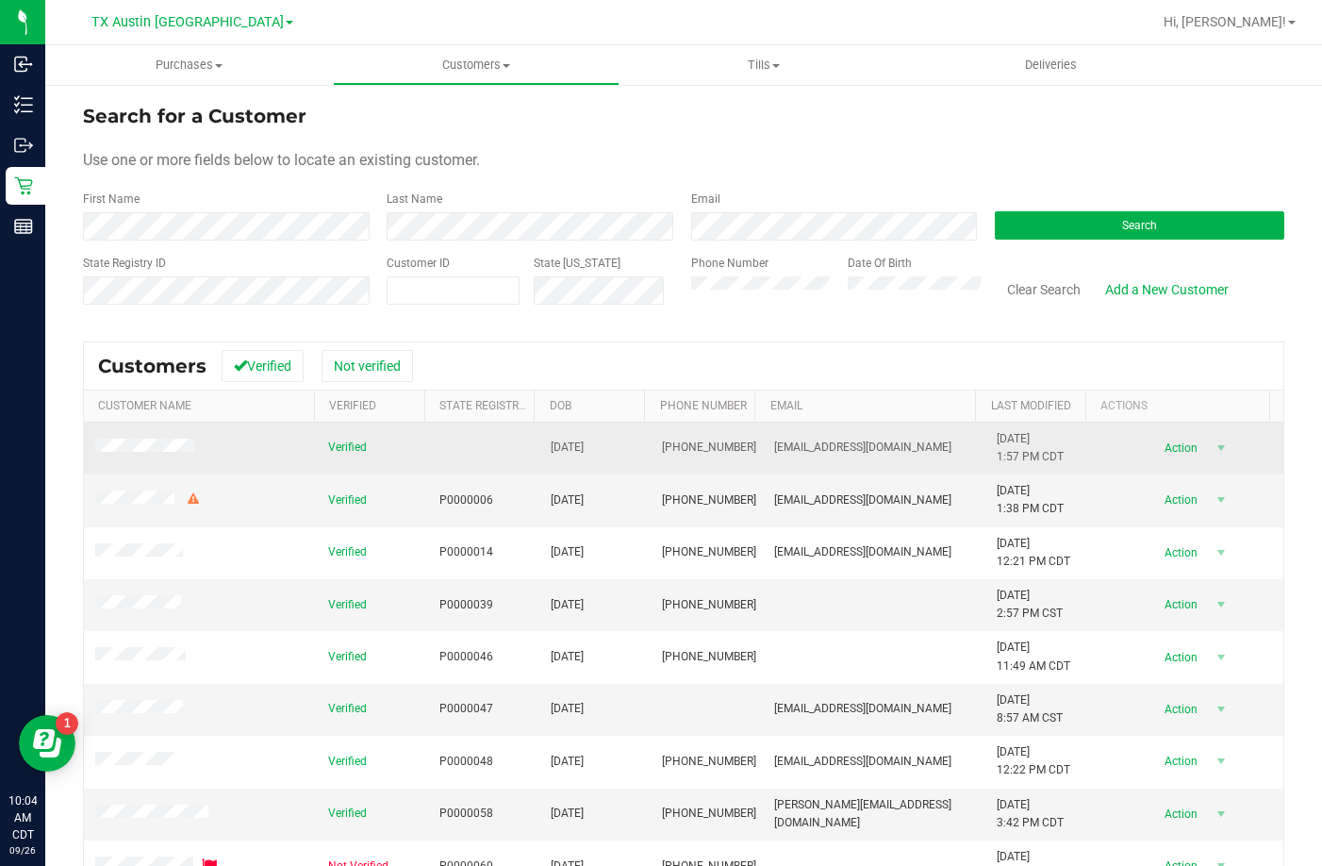
click at [1207, 449] on div "Action Action Add to queue Create new purchase View profile View purchases" at bounding box center [1190, 448] width 163 height 26
click at [1214, 447] on span "select" at bounding box center [1221, 447] width 15 height 15
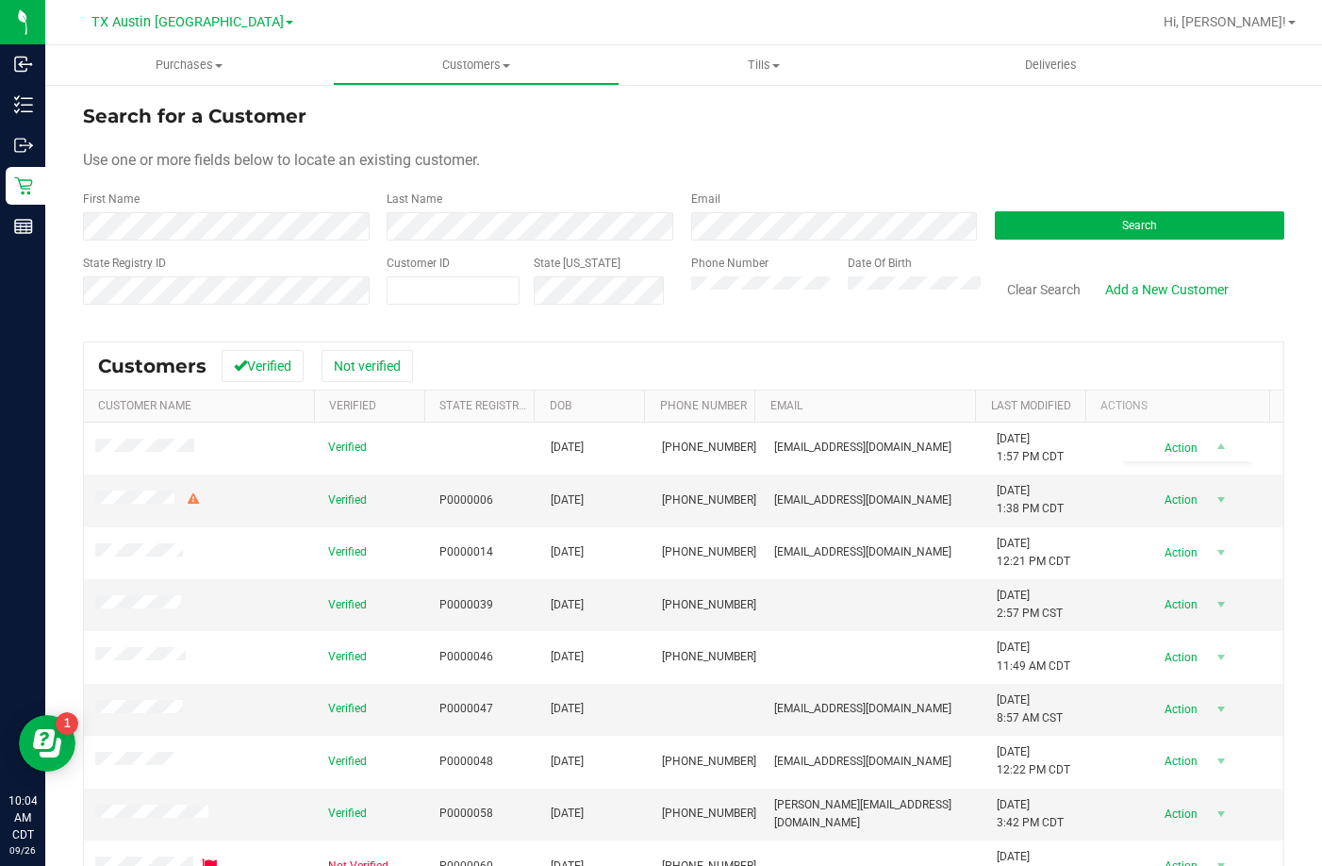
click at [702, 341] on div "Customers Verified Not verified Customer Name Verified State Registry Id DOB Ph…" at bounding box center [683, 677] width 1201 height 672
click at [1061, 71] on span "Deliveries" at bounding box center [1051, 65] width 103 height 17
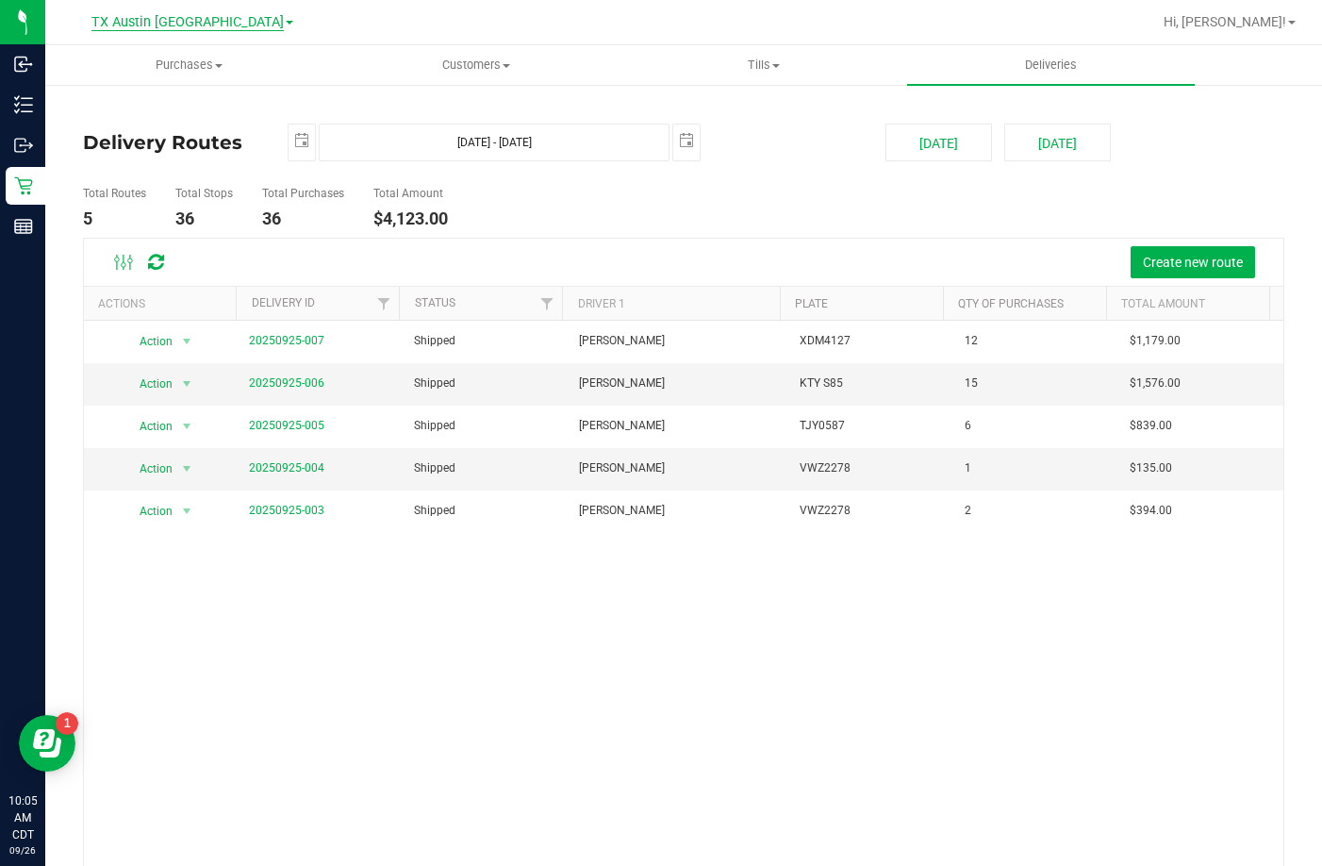
click at [190, 23] on span "TX Austin [GEOGRAPHIC_DATA]" at bounding box center [187, 22] width 192 height 17
click at [170, 94] on link "TX South-[GEOGRAPHIC_DATA] Retail" at bounding box center [192, 91] width 275 height 25
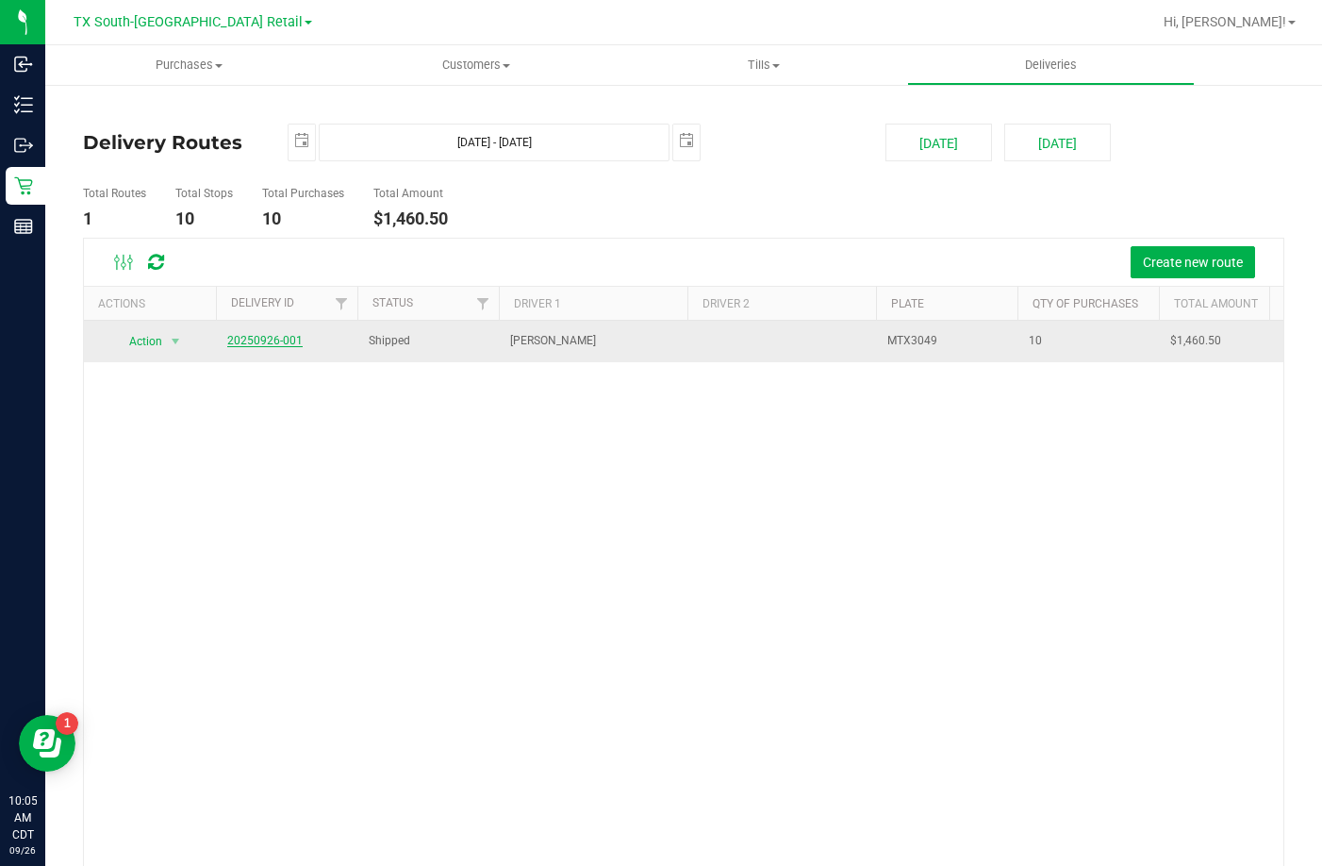
click at [276, 337] on link "20250926-001" at bounding box center [264, 340] width 75 height 13
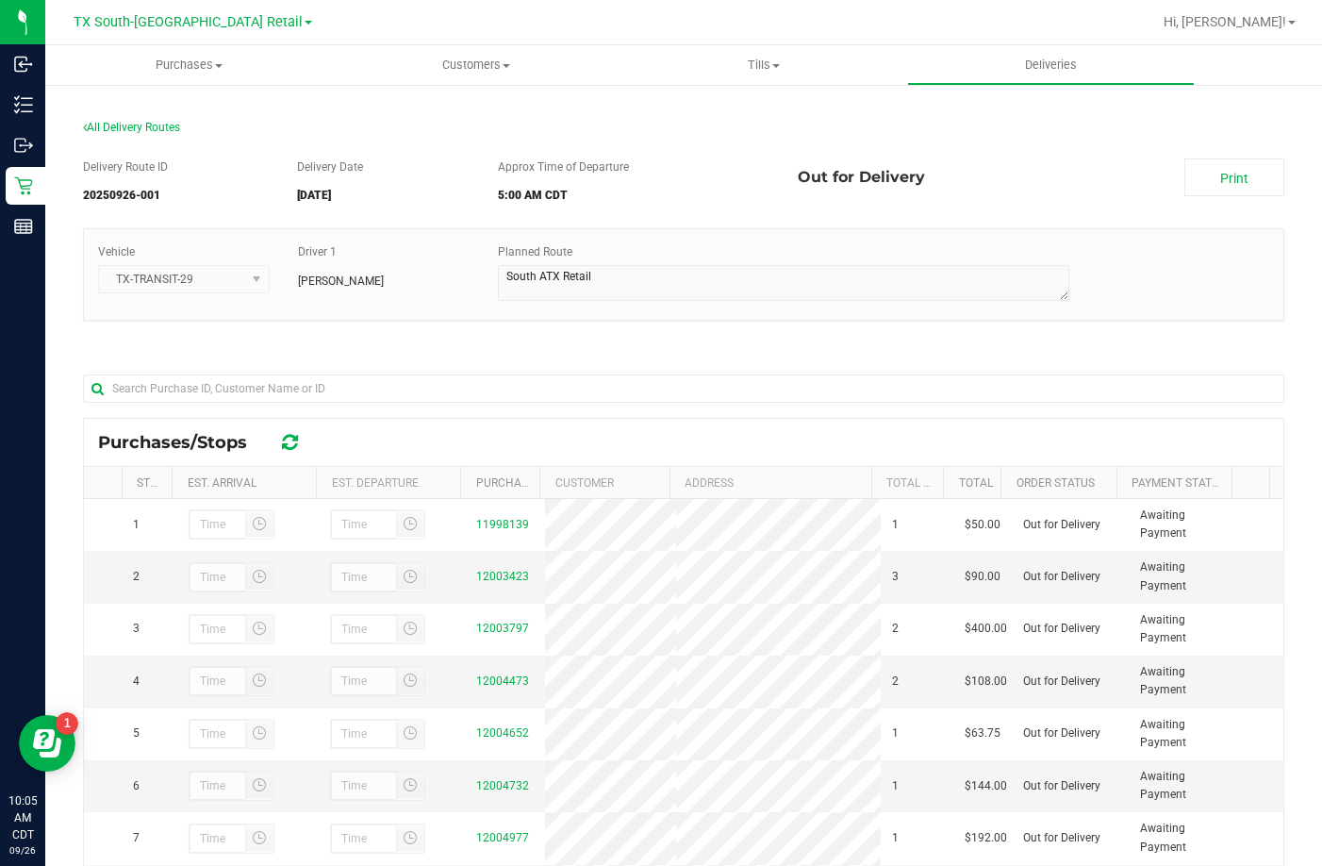
scroll to position [274, 0]
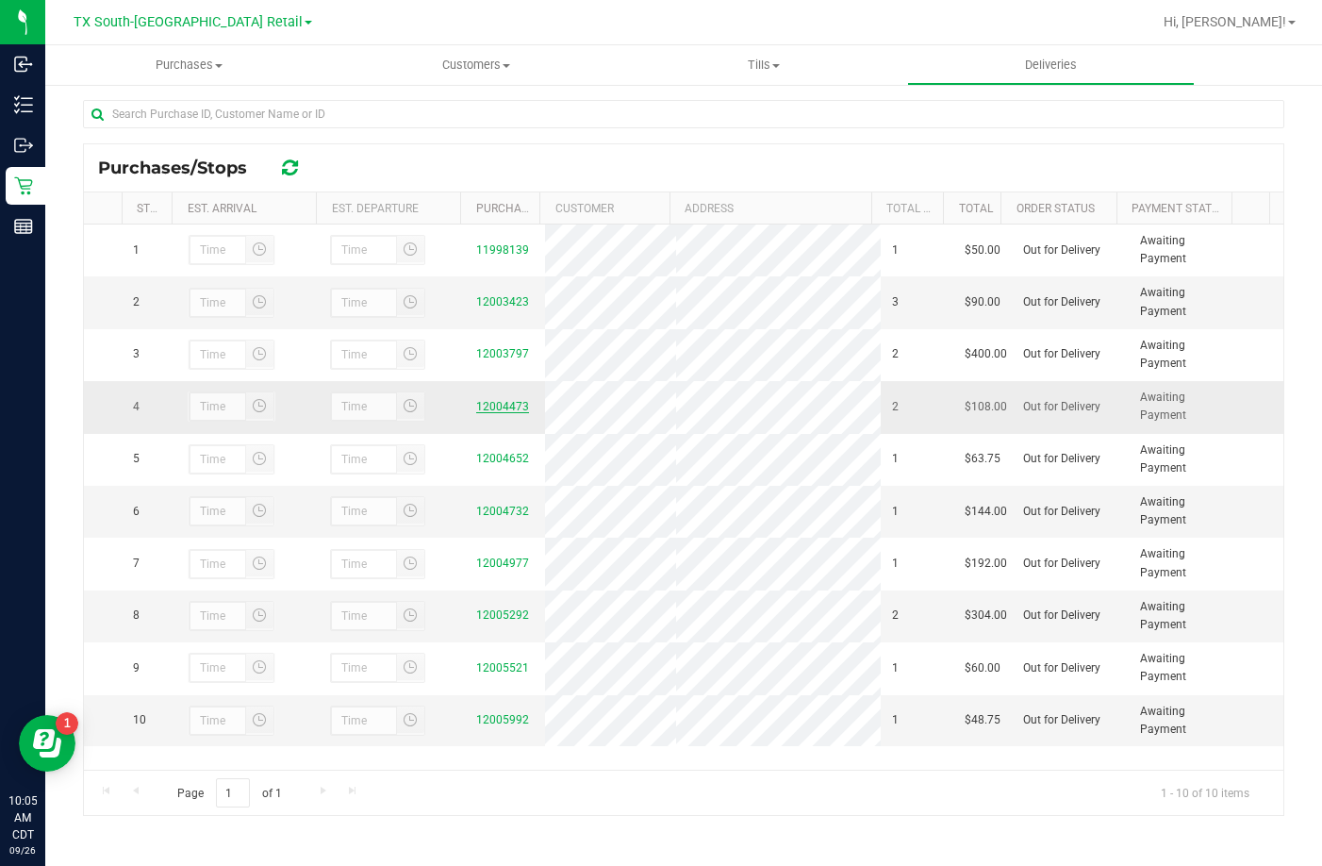
click at [483, 413] on link "12004473" at bounding box center [502, 406] width 53 height 13
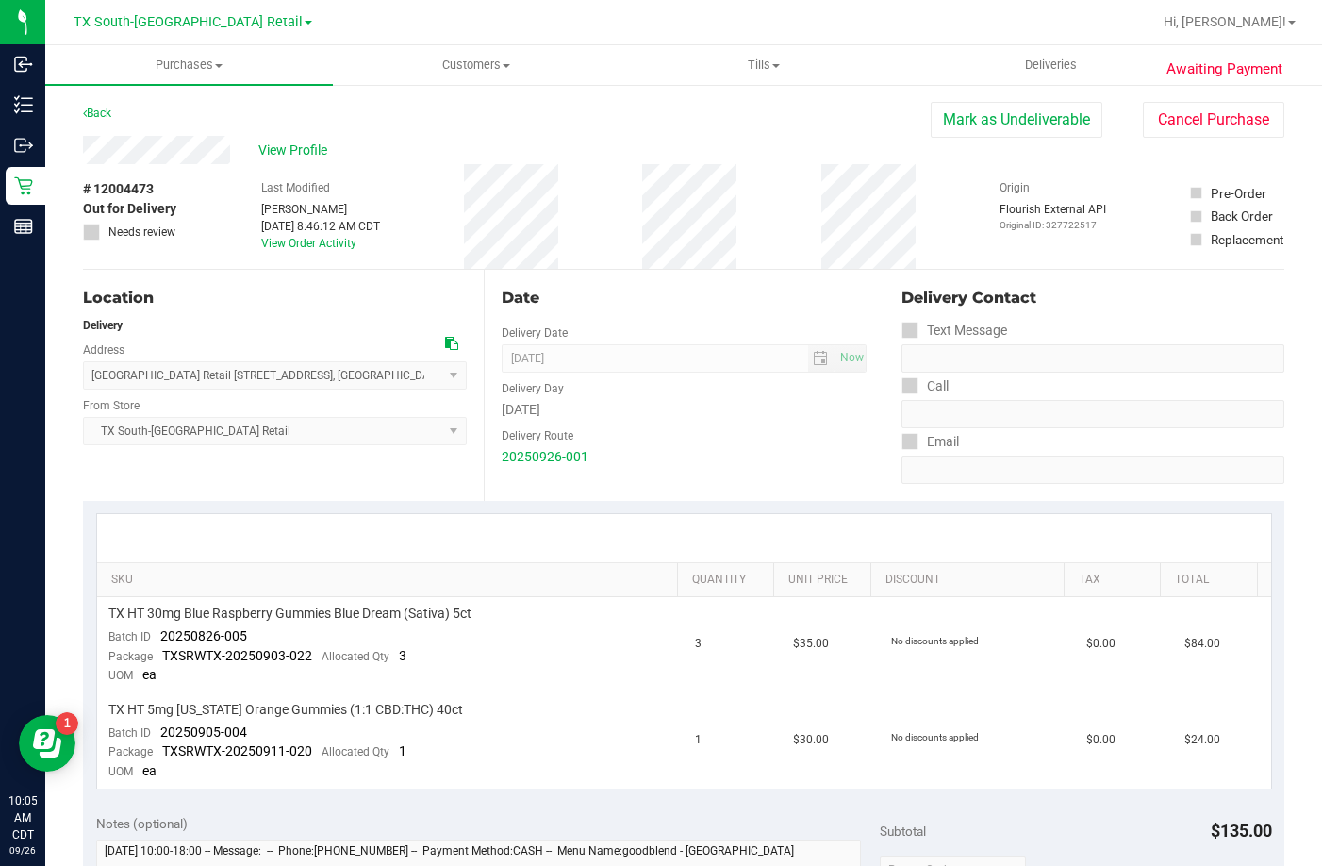
click at [292, 162] on div "View Profile" at bounding box center [507, 150] width 848 height 28
click at [294, 153] on span "View Profile" at bounding box center [295, 151] width 75 height 20
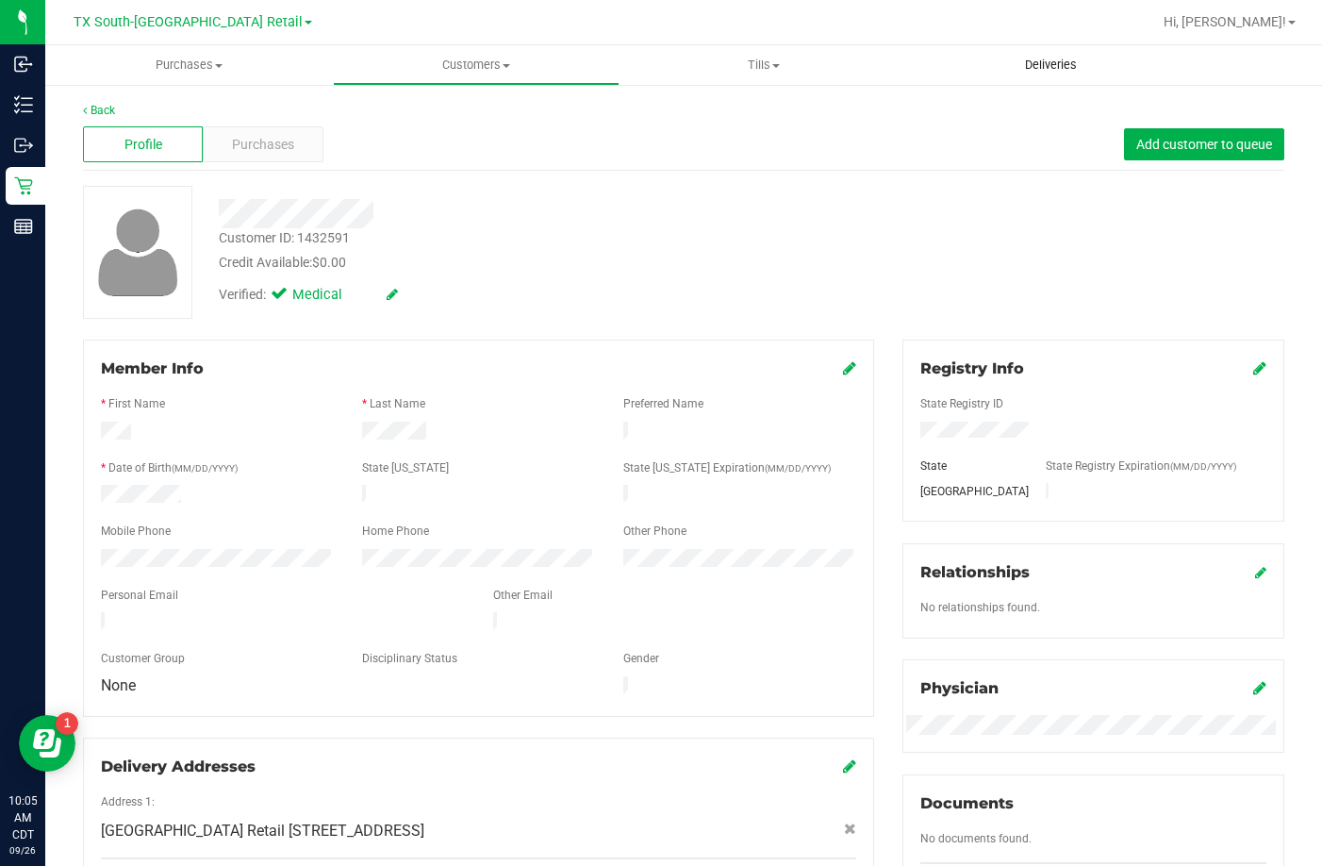
click at [1019, 68] on span "Deliveries" at bounding box center [1051, 65] width 103 height 17
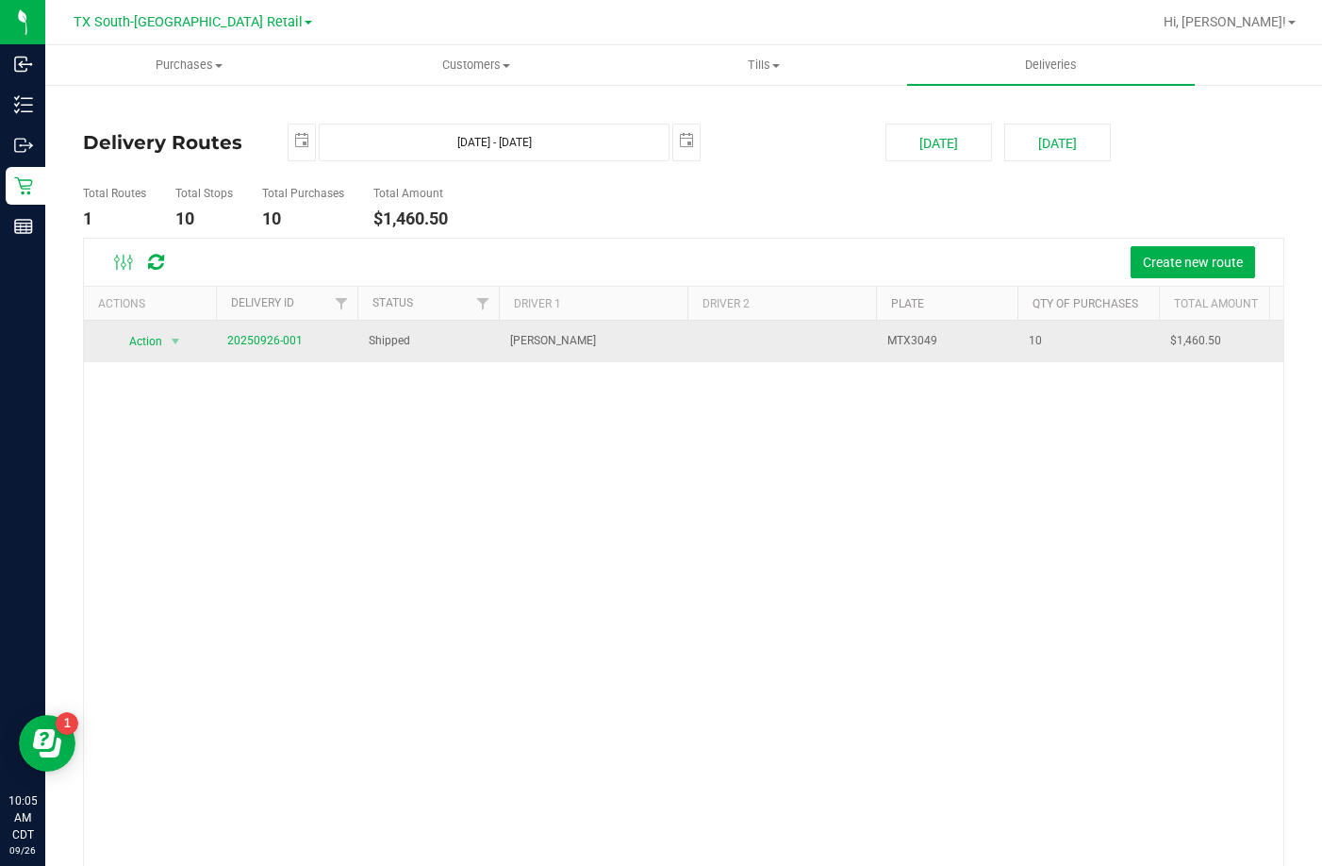
click at [250, 328] on td "20250926-001" at bounding box center [286, 341] width 141 height 41
click at [246, 343] on link "20250926-001" at bounding box center [264, 340] width 75 height 13
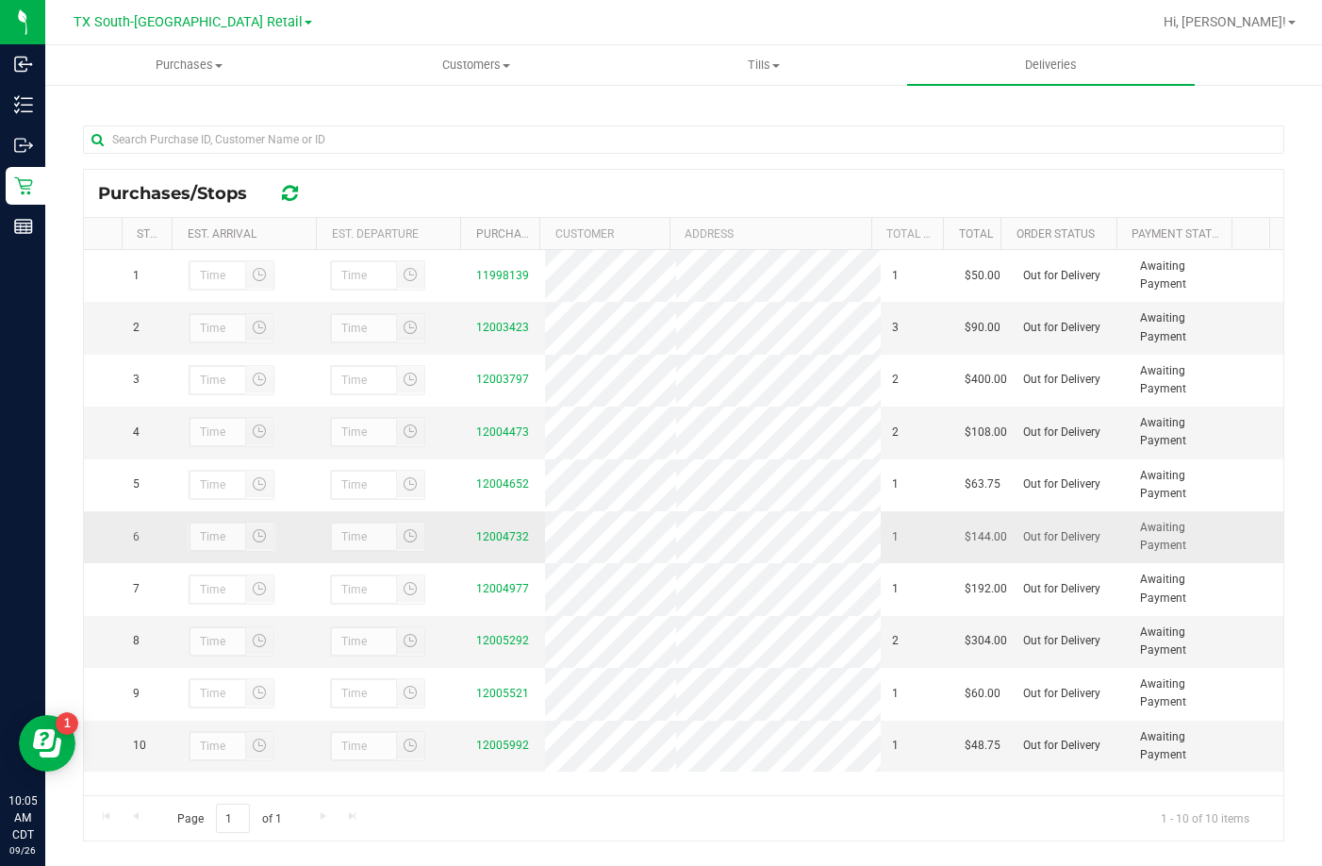
scroll to position [274, 0]
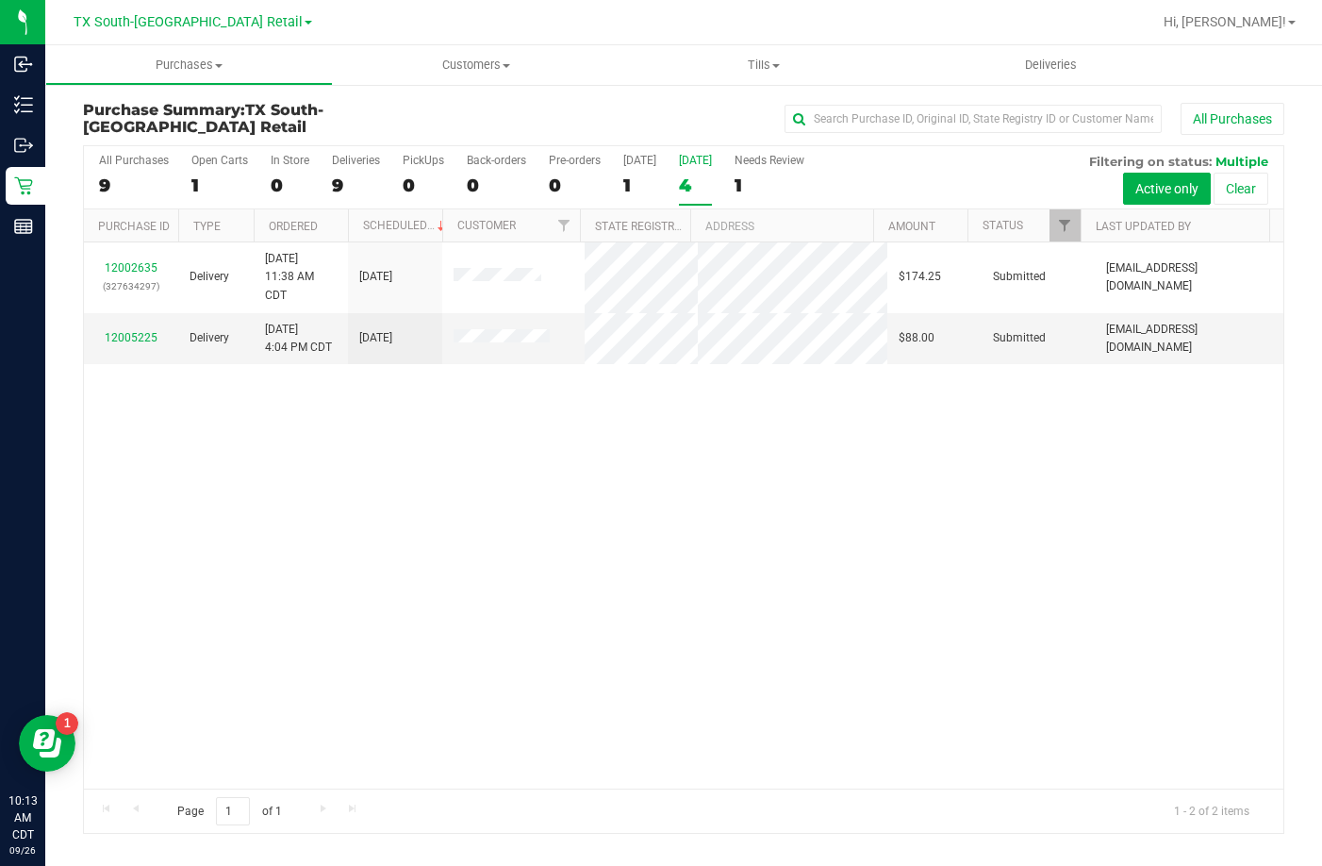
click at [620, 169] on div "All Purchases 9 Open Carts 1 In Store 0 Deliveries 9 PickUps 0 Back-orders 0 Pr…" at bounding box center [684, 177] width 1200 height 63
click at [633, 174] on div "1" at bounding box center [639, 185] width 33 height 22
click at [0, 0] on input "Today 1" at bounding box center [0, 0] width 0 height 0
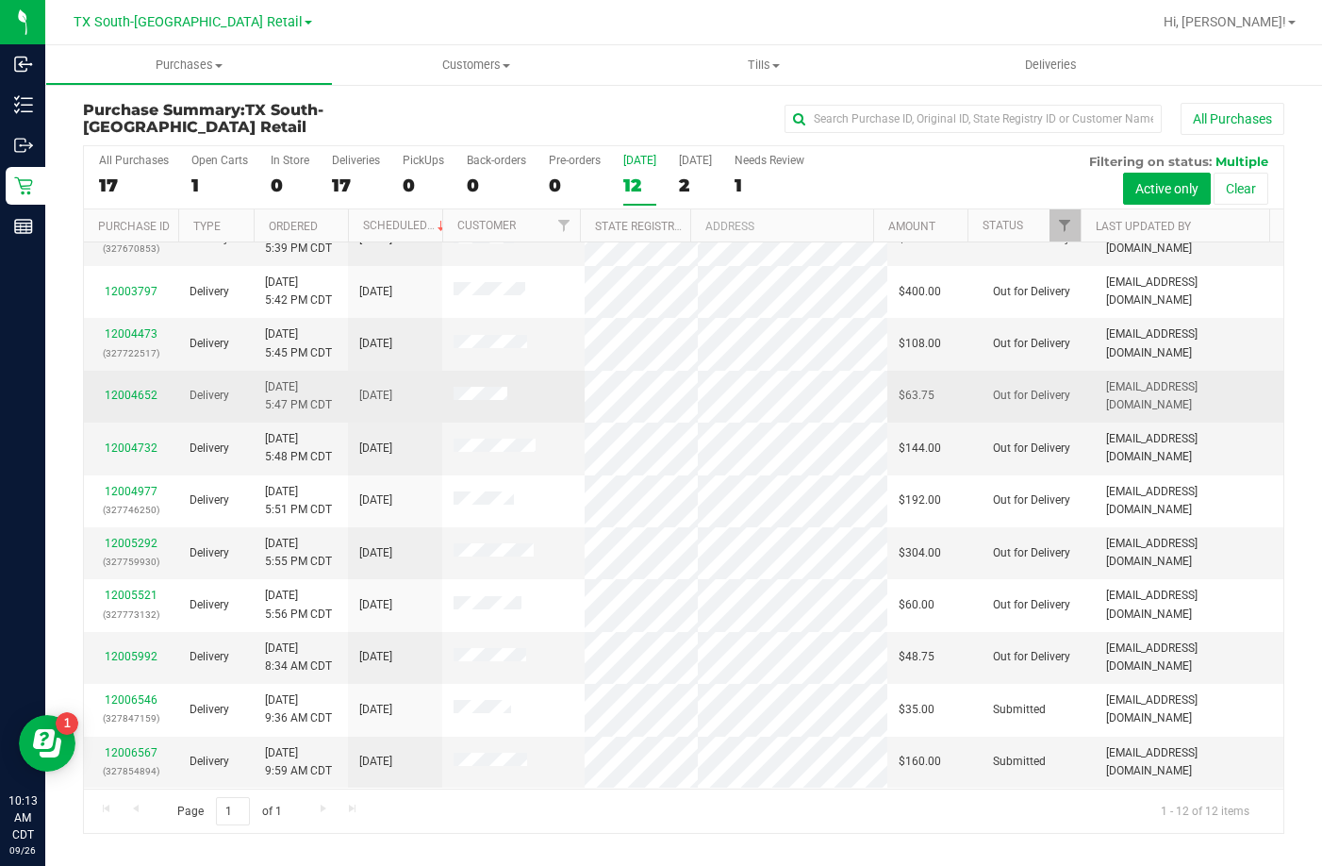
scroll to position [226, 0]
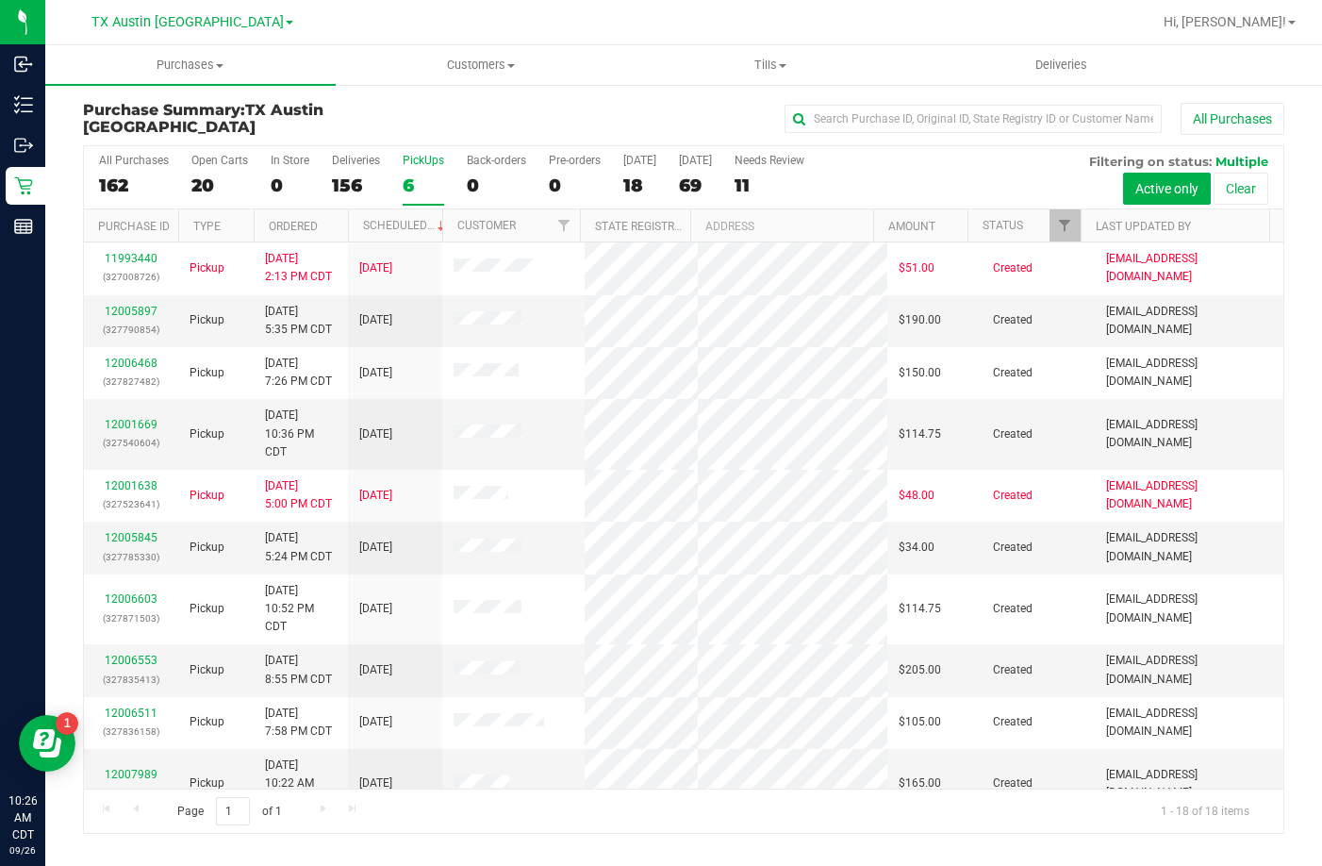
click at [429, 174] on div "6" at bounding box center [423, 185] width 41 height 22
click at [0, 0] on input "PickUps 6" at bounding box center [0, 0] width 0 height 0
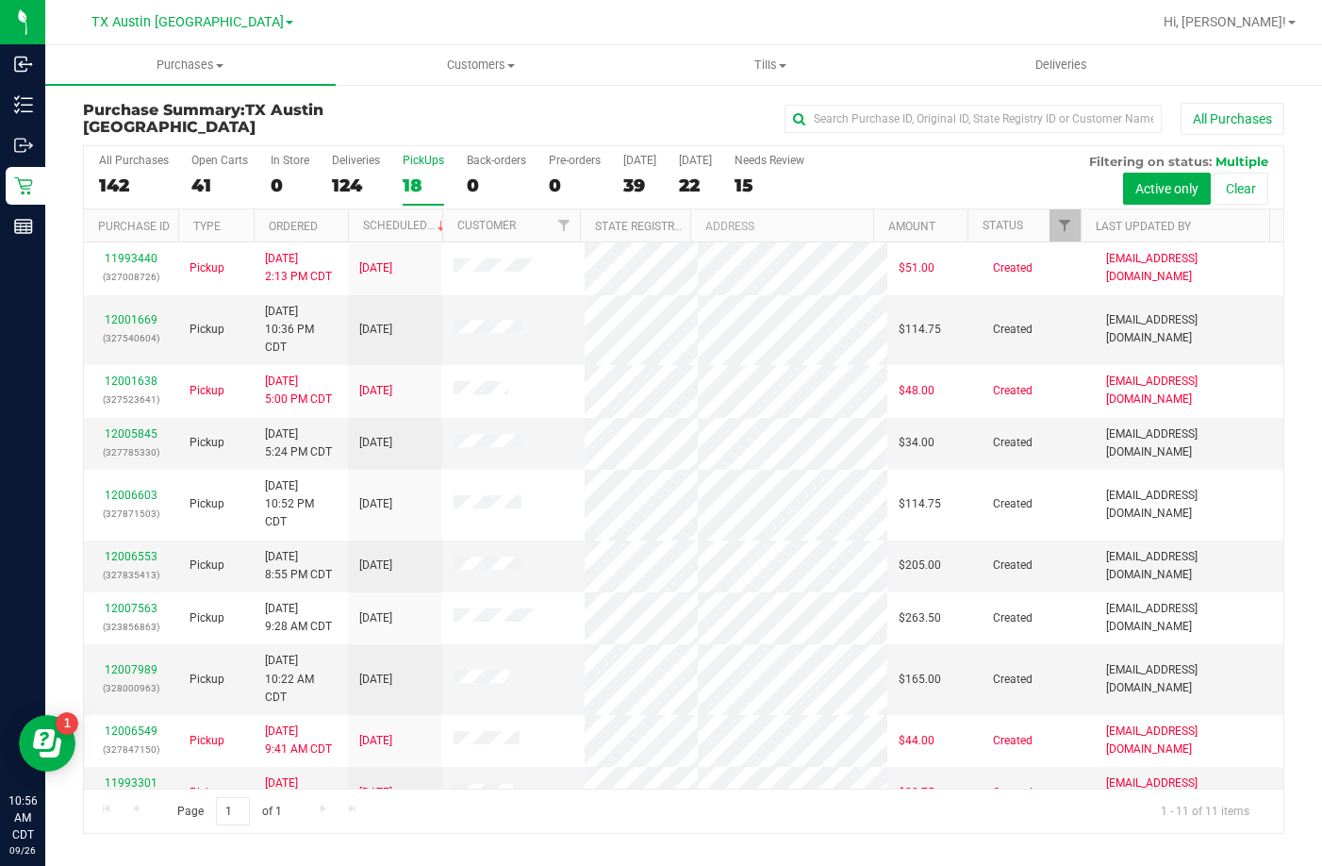
click at [394, 180] on div "All Purchases 142 Open Carts 41 In Store 0 Deliveries 124 PickUps 18 Back-order…" at bounding box center [684, 177] width 1200 height 63
click at [120, 317] on link "12001669" at bounding box center [131, 319] width 53 height 13
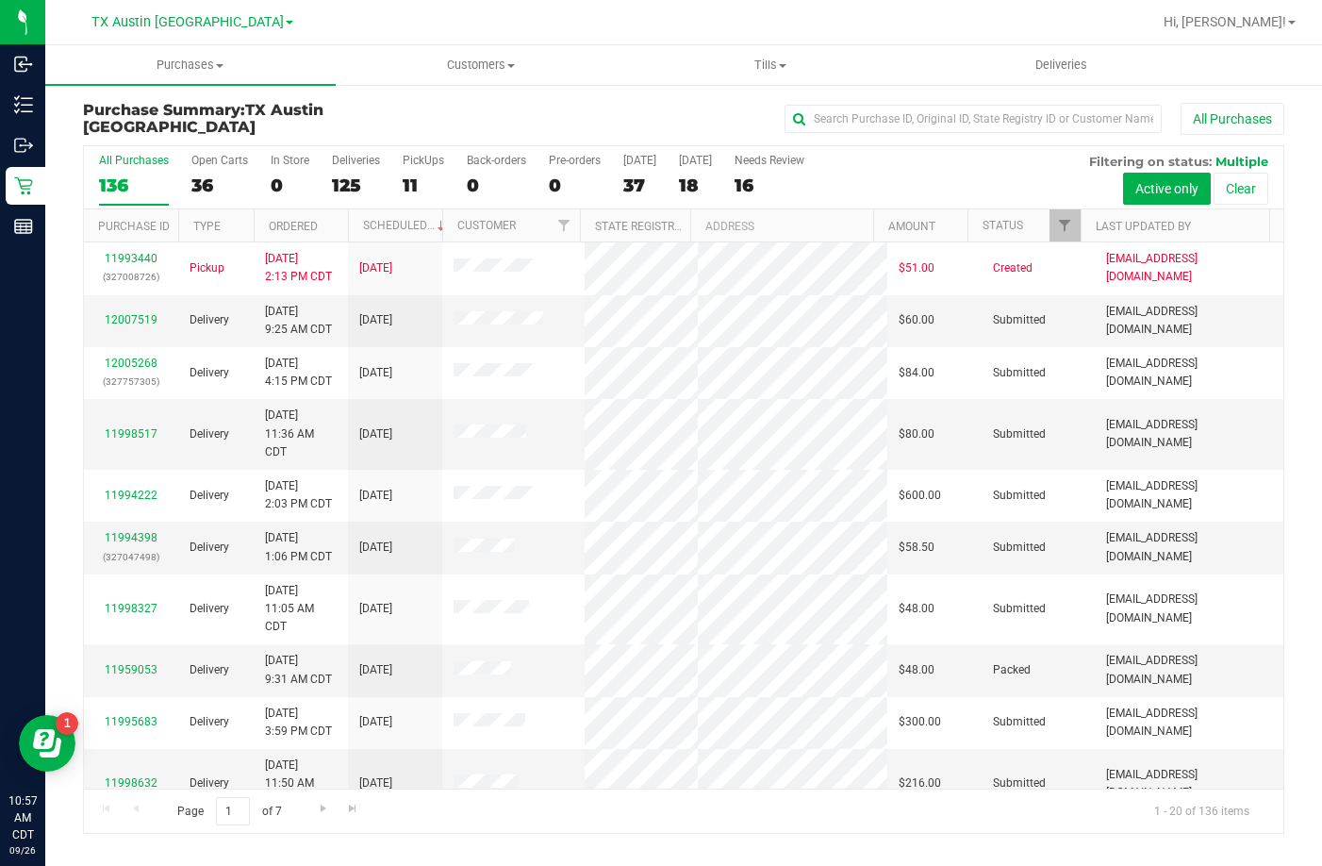
click at [424, 184] on div "11" at bounding box center [423, 185] width 41 height 22
click at [0, 0] on input "PickUps 11" at bounding box center [0, 0] width 0 height 0
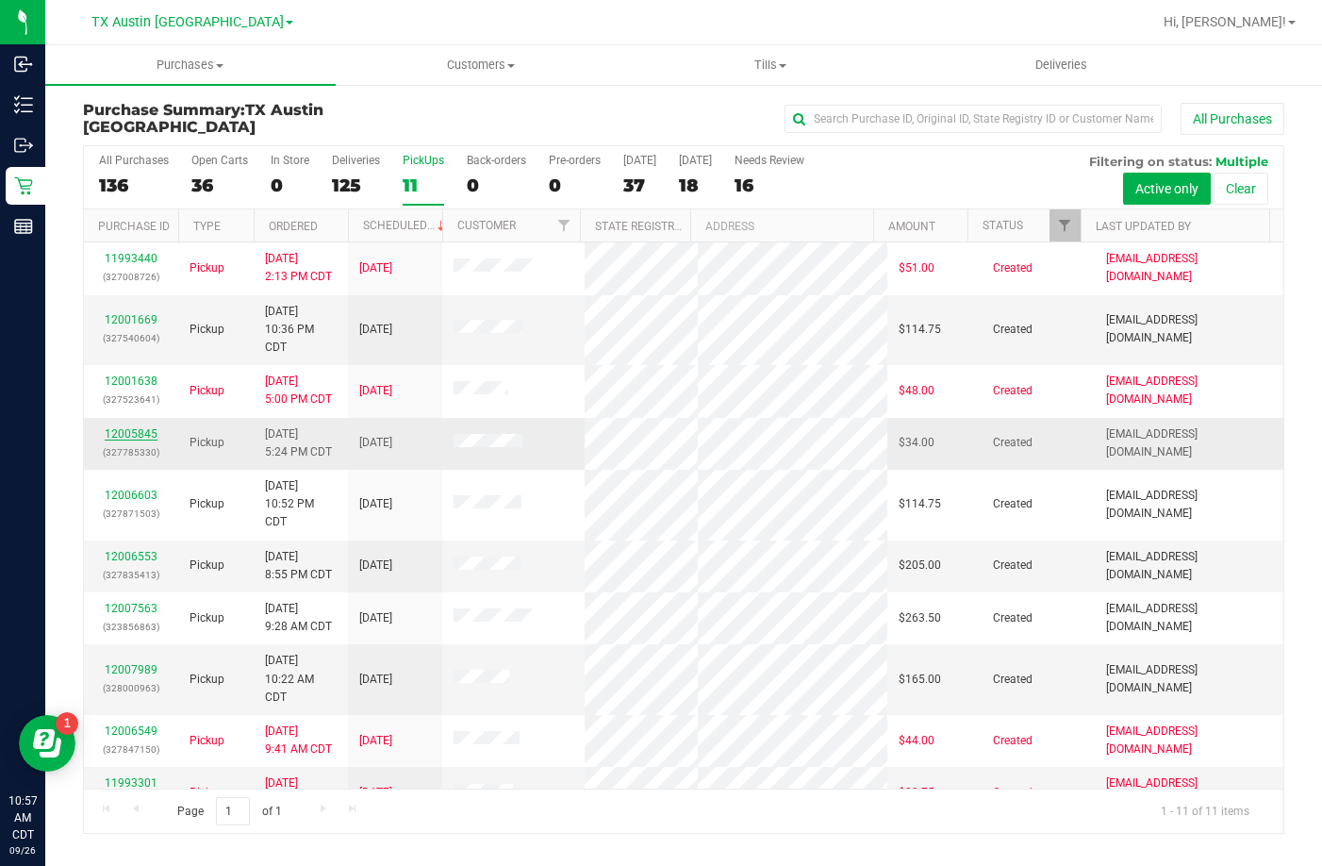
click at [121, 427] on link "12005845" at bounding box center [131, 433] width 53 height 13
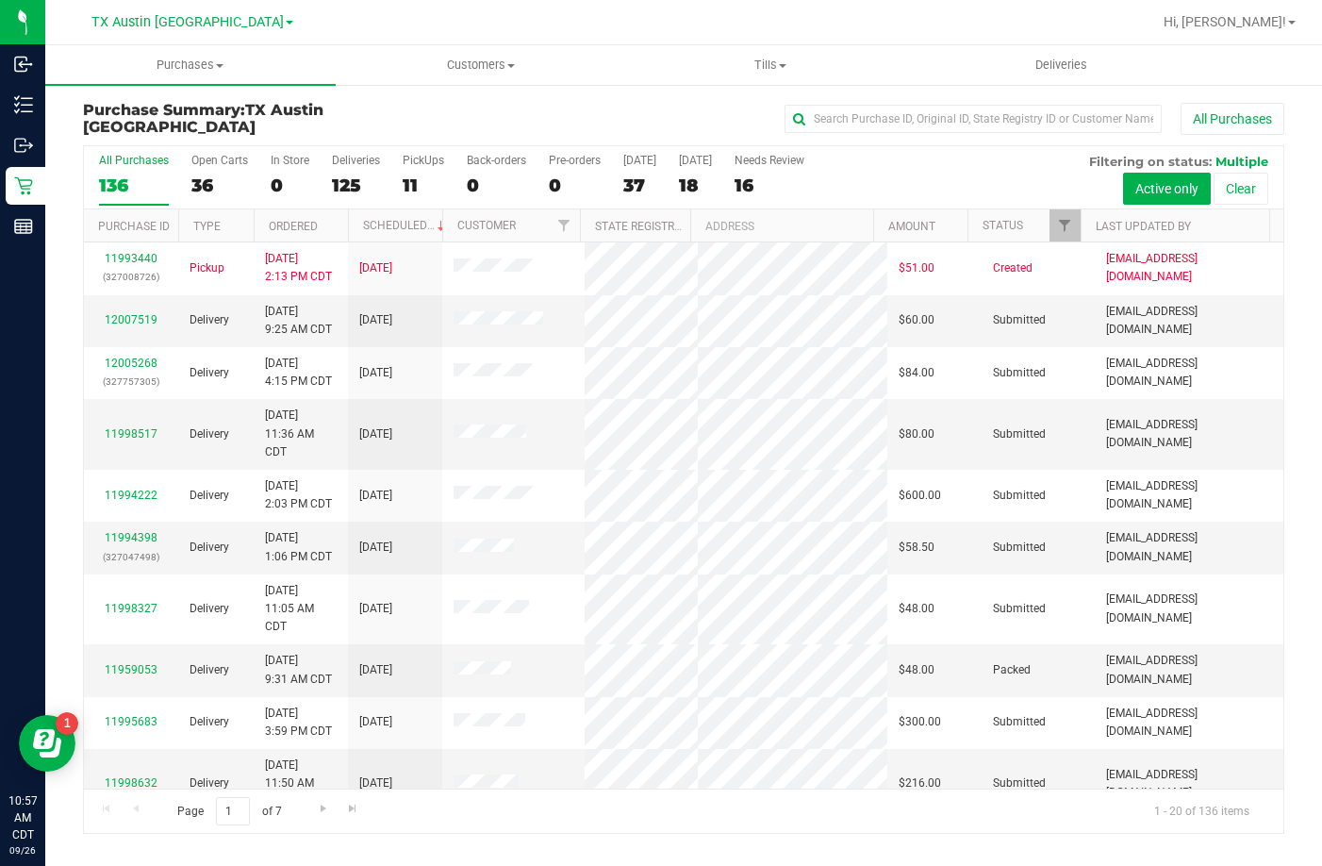
click at [383, 174] on div "All Purchases 136 Open Carts 36 In Store 0 Deliveries 125 PickUps 11 Back-order…" at bounding box center [684, 177] width 1200 height 63
click at [401, 171] on div "All Purchases 136 Open Carts 36 In Store 0 Deliveries 125 PickUps 11 Back-order…" at bounding box center [684, 177] width 1200 height 63
click at [419, 190] on div "11" at bounding box center [423, 185] width 41 height 22
click at [0, 0] on input "PickUps 11" at bounding box center [0, 0] width 0 height 0
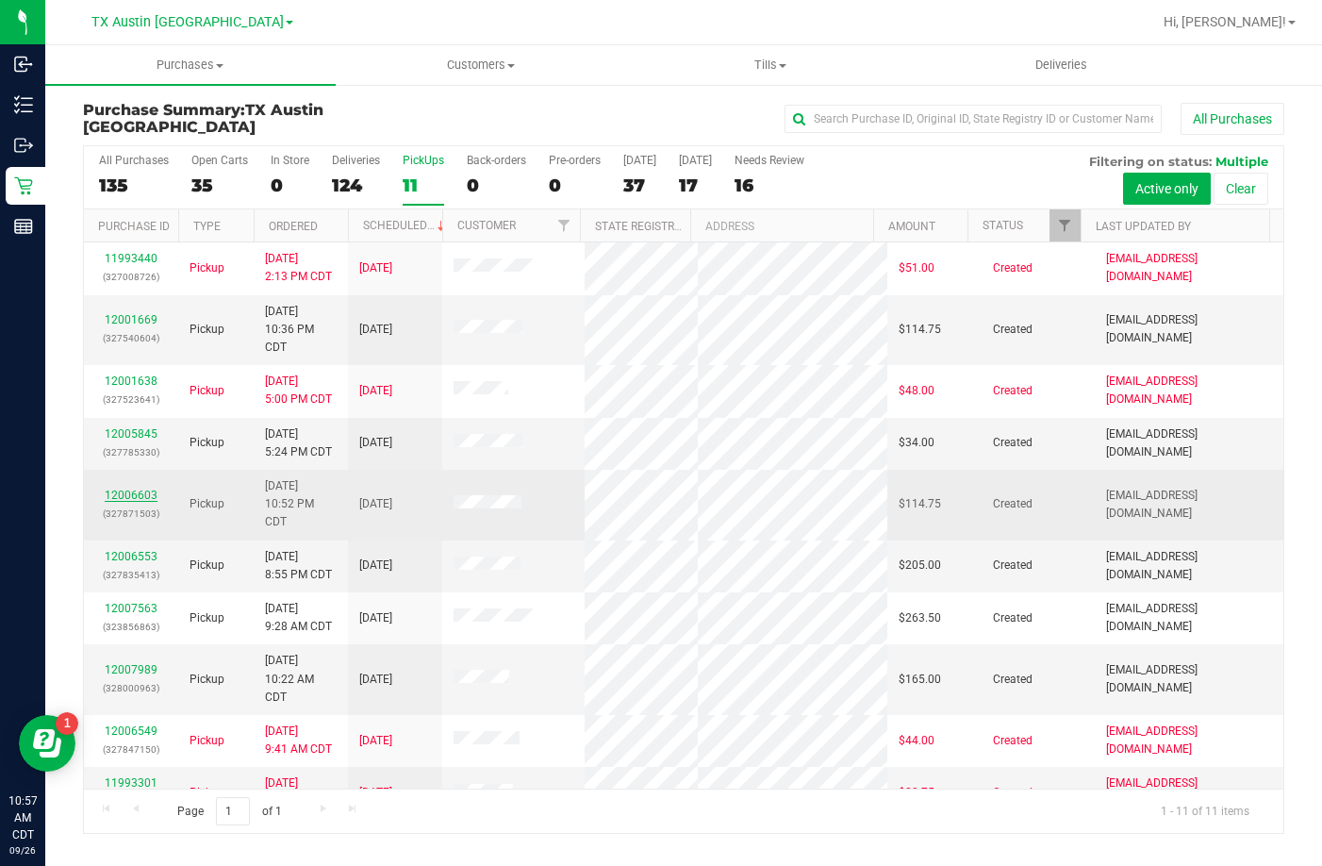
click at [132, 492] on link "12006603" at bounding box center [131, 494] width 53 height 13
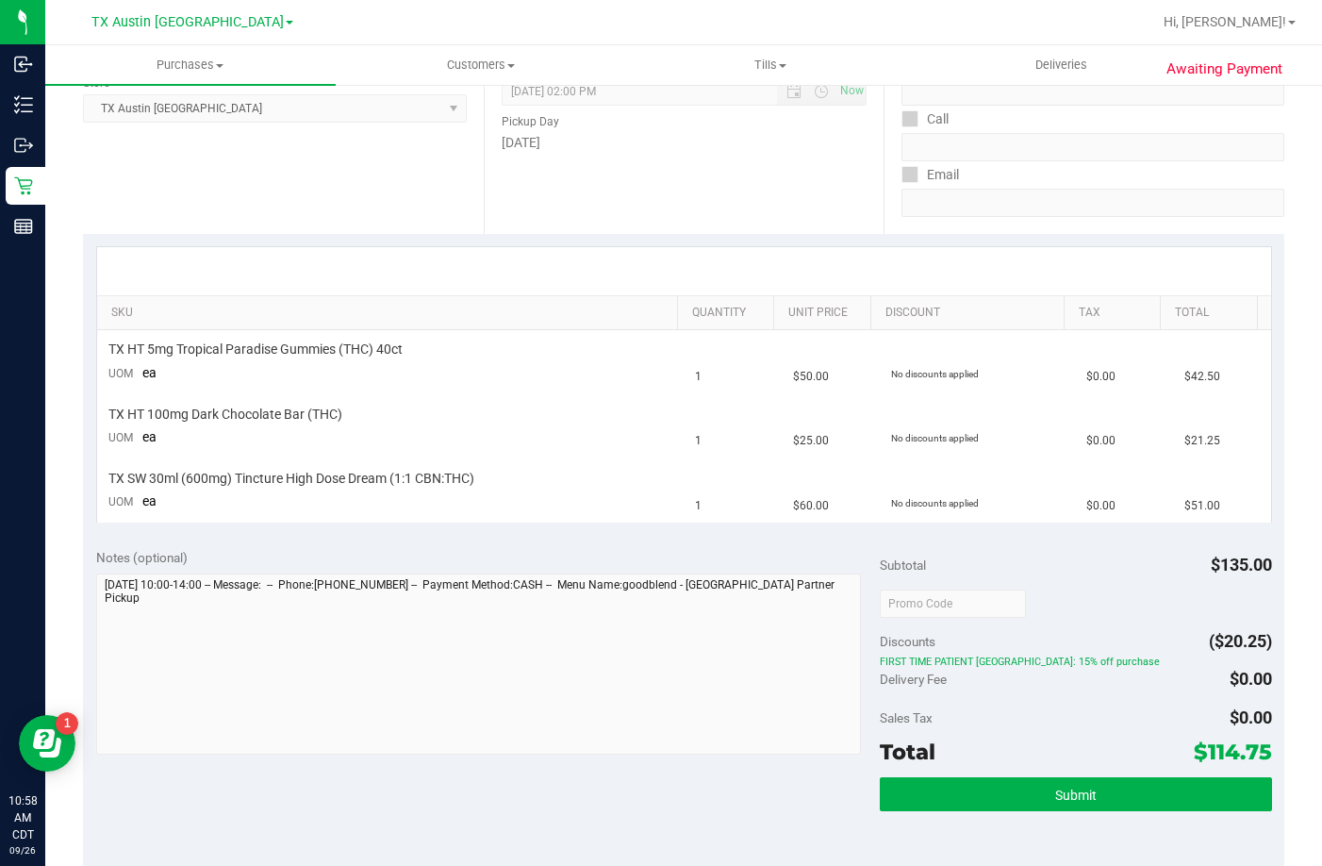
scroll to position [283, 0]
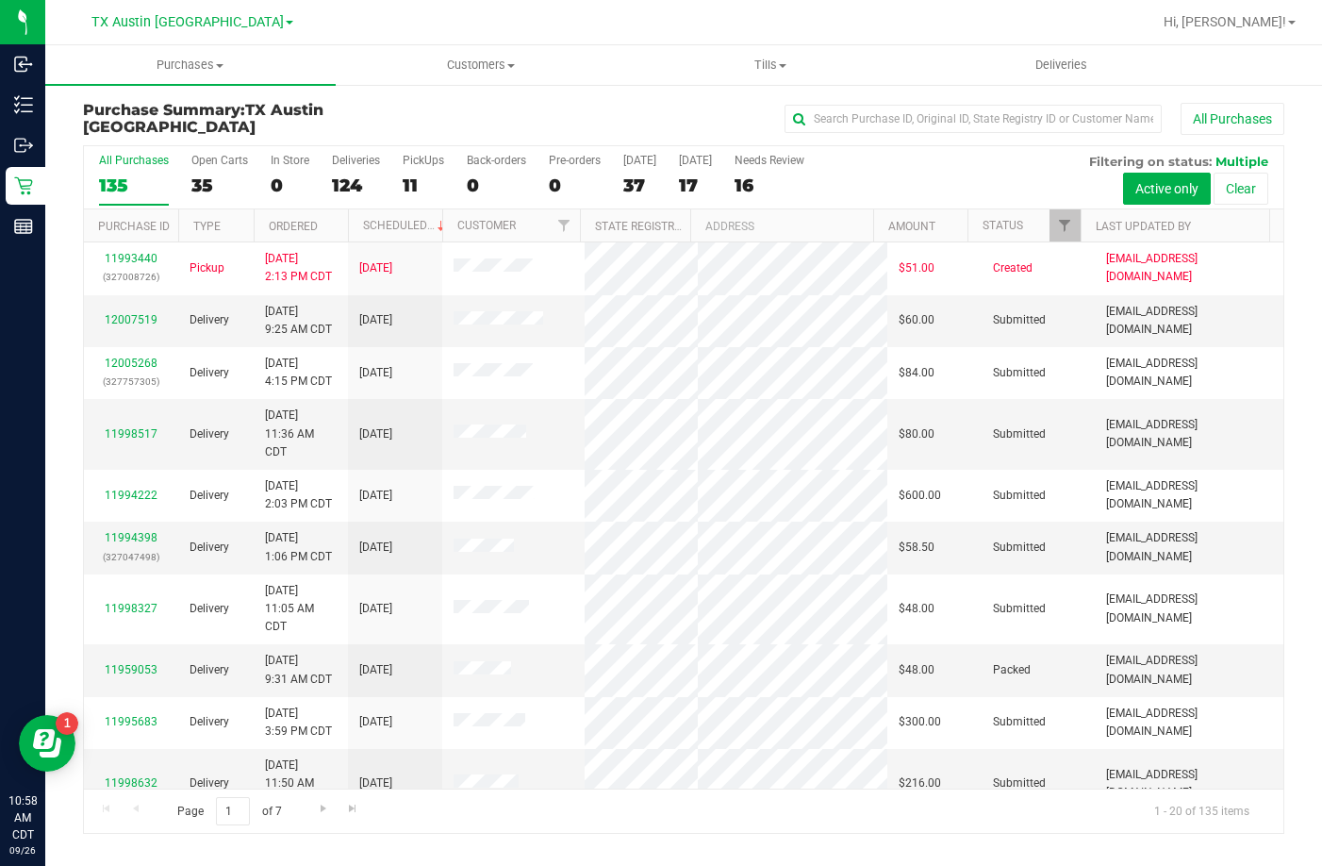
click at [407, 163] on div "PickUps" at bounding box center [423, 160] width 41 height 13
click at [0, 0] on input "PickUps 11" at bounding box center [0, 0] width 0 height 0
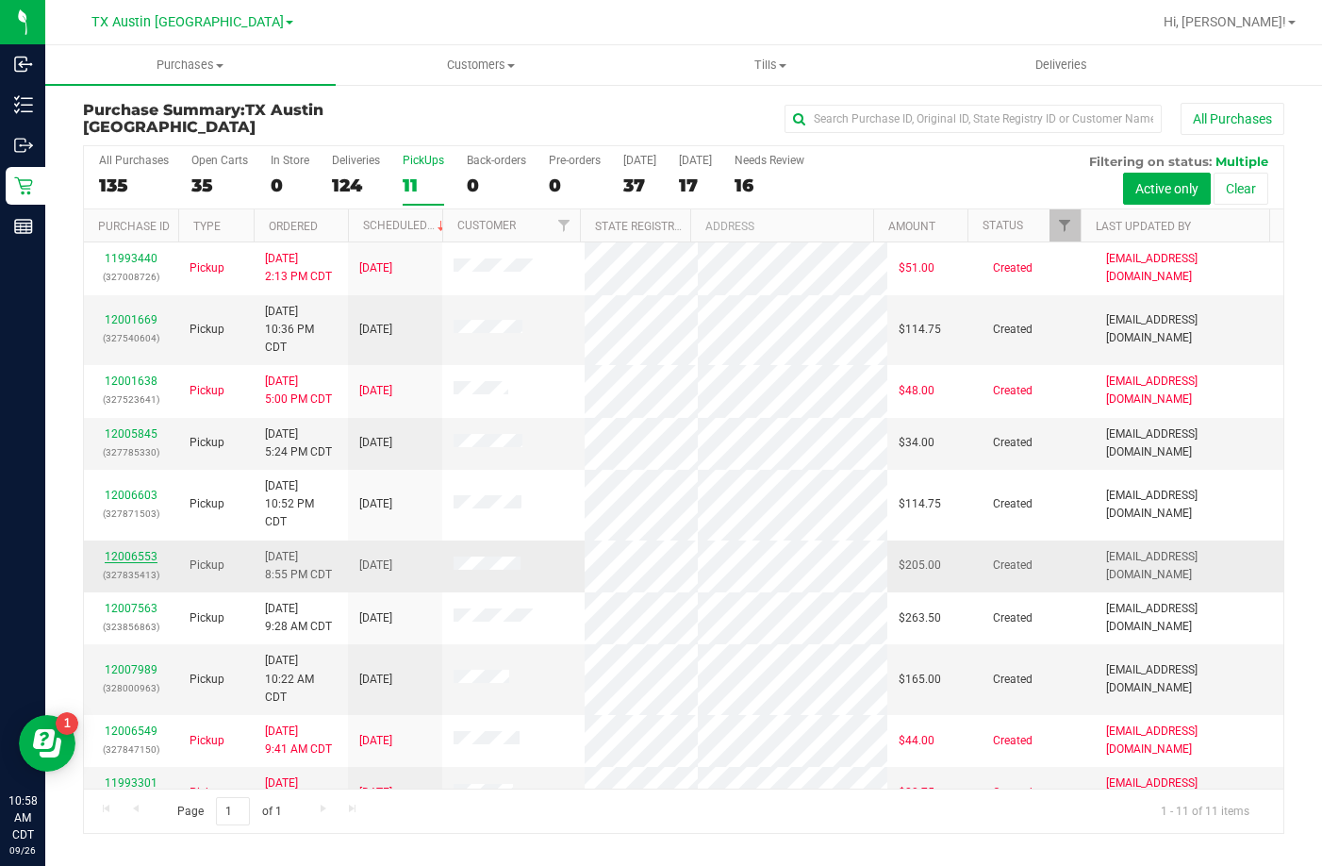
click at [125, 554] on link "12006553" at bounding box center [131, 556] width 53 height 13
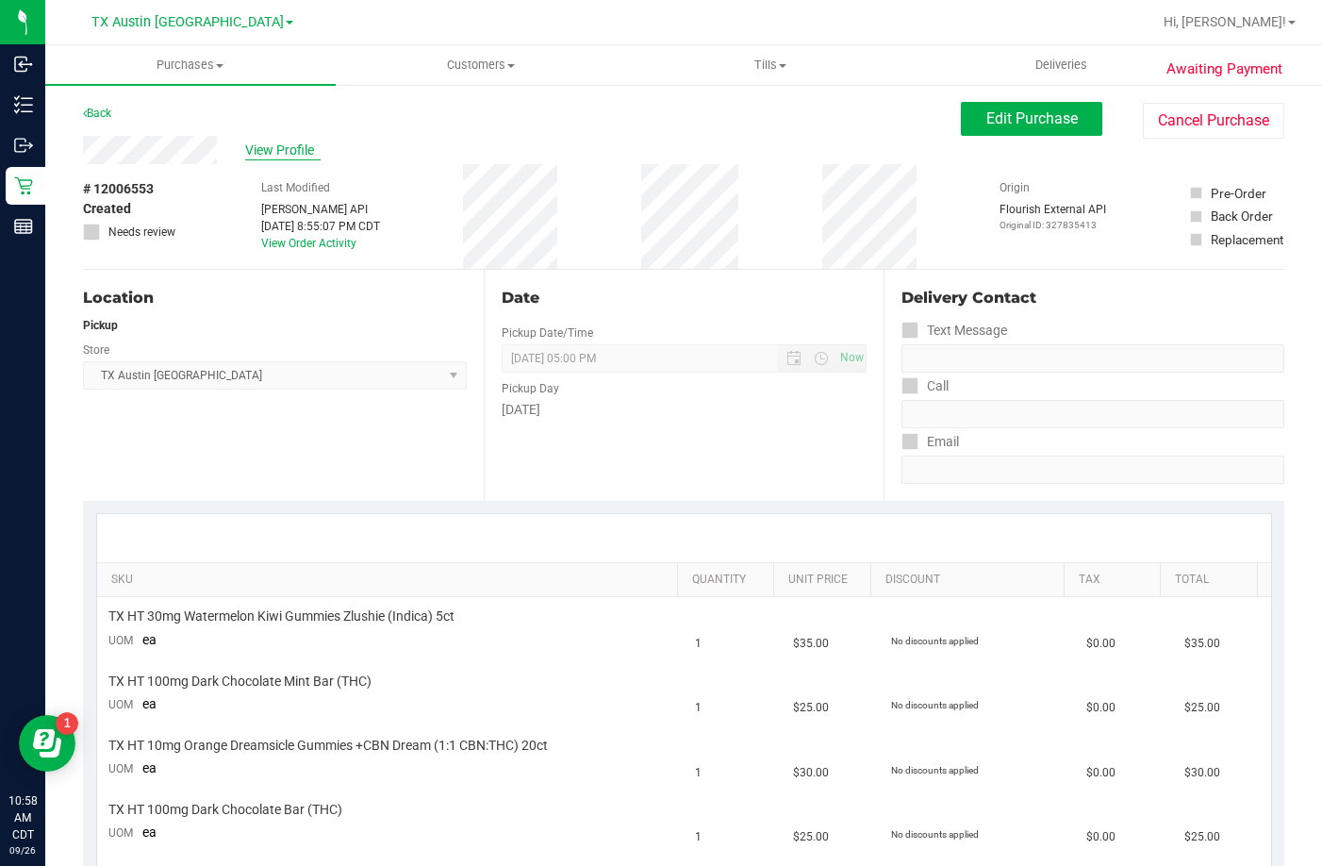
click at [273, 156] on span "View Profile" at bounding box center [282, 151] width 75 height 20
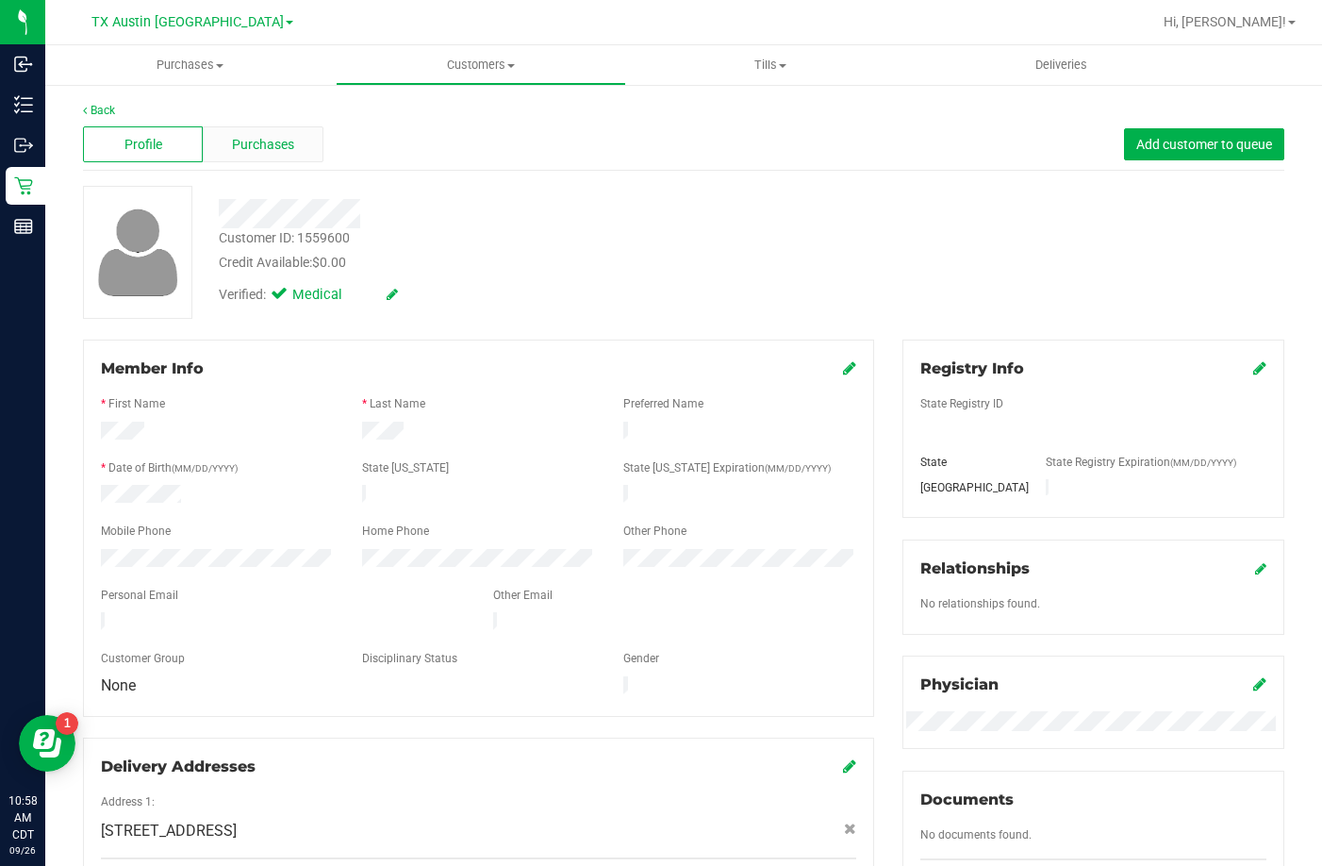
click at [225, 147] on div "Purchases" at bounding box center [263, 144] width 120 height 36
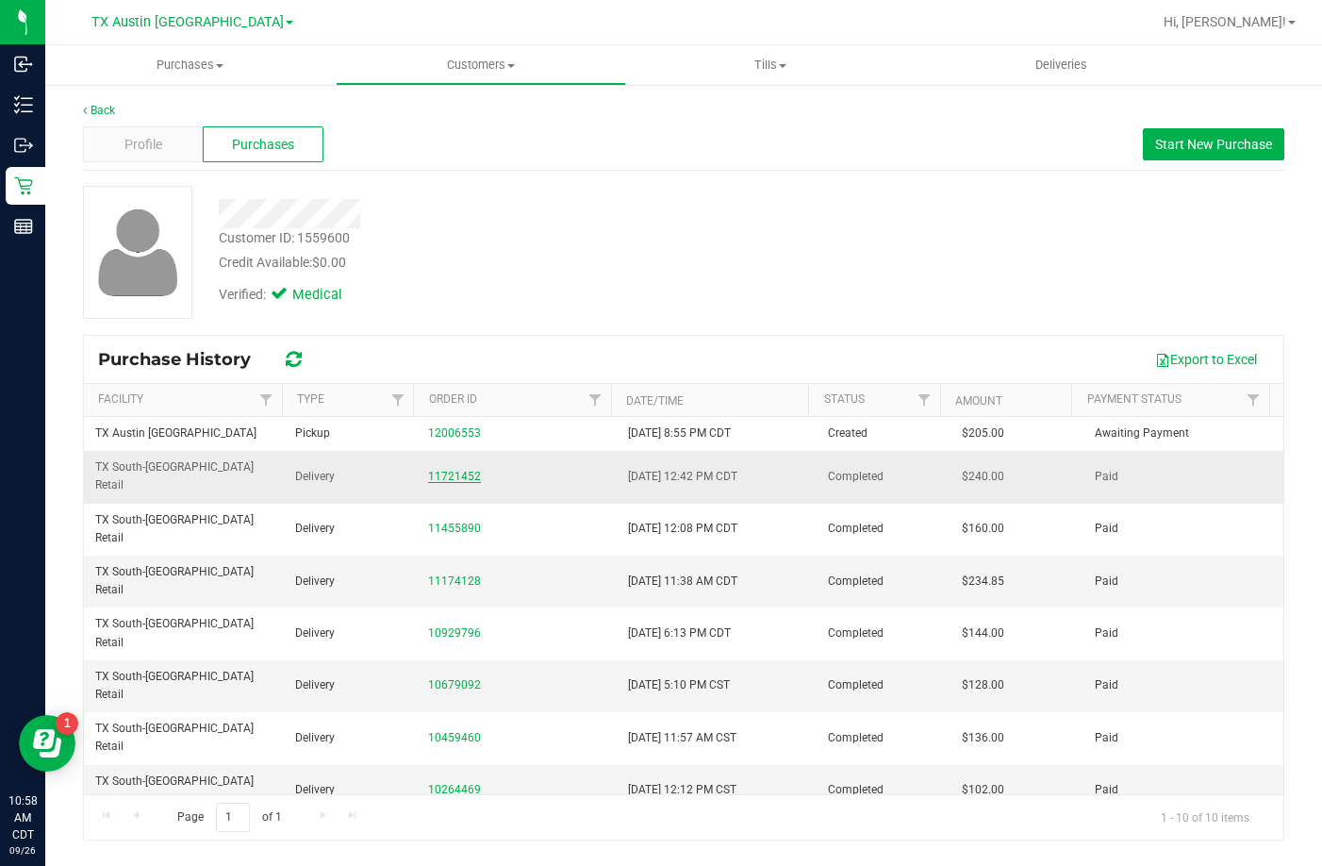
click at [467, 470] on link "11721452" at bounding box center [454, 476] width 53 height 13
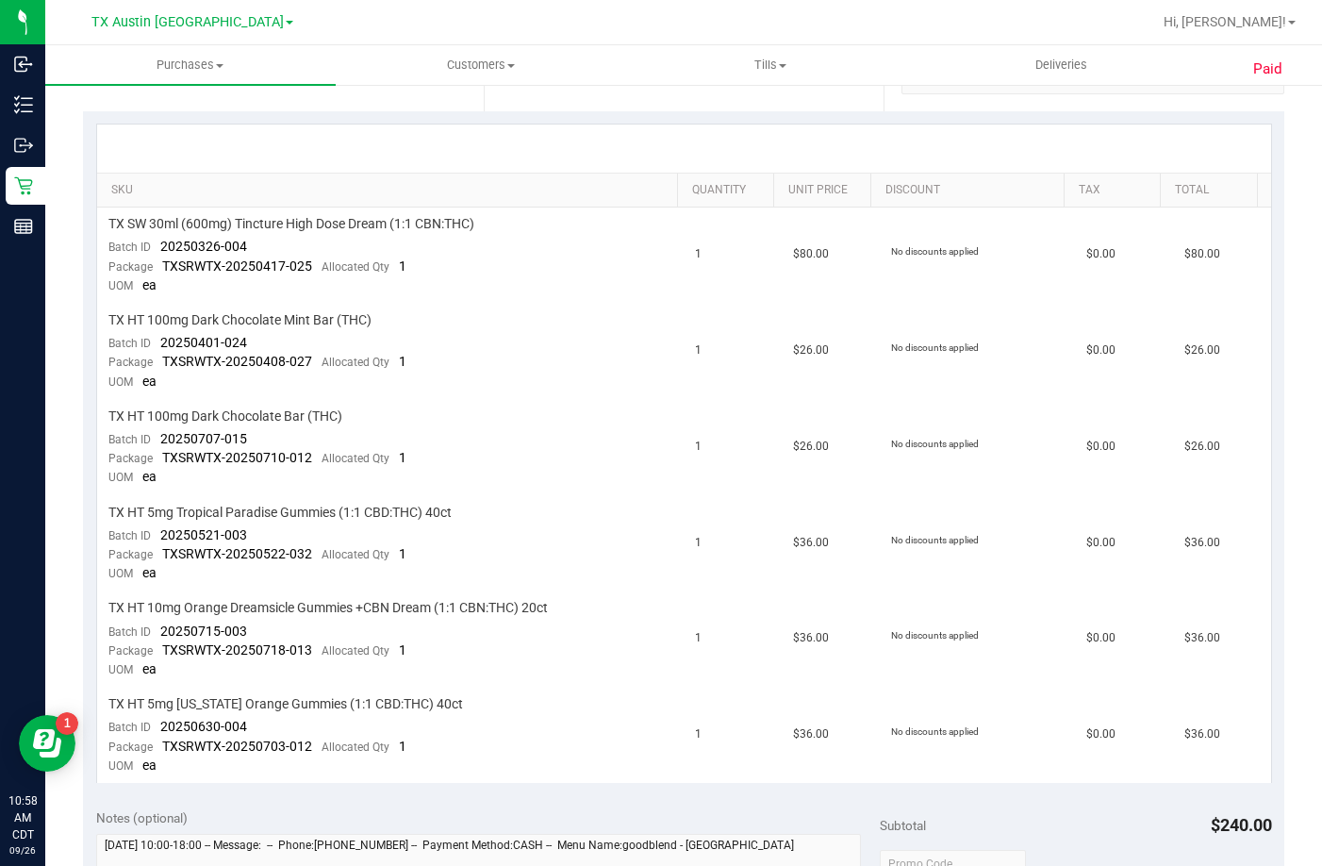
scroll to position [472, 0]
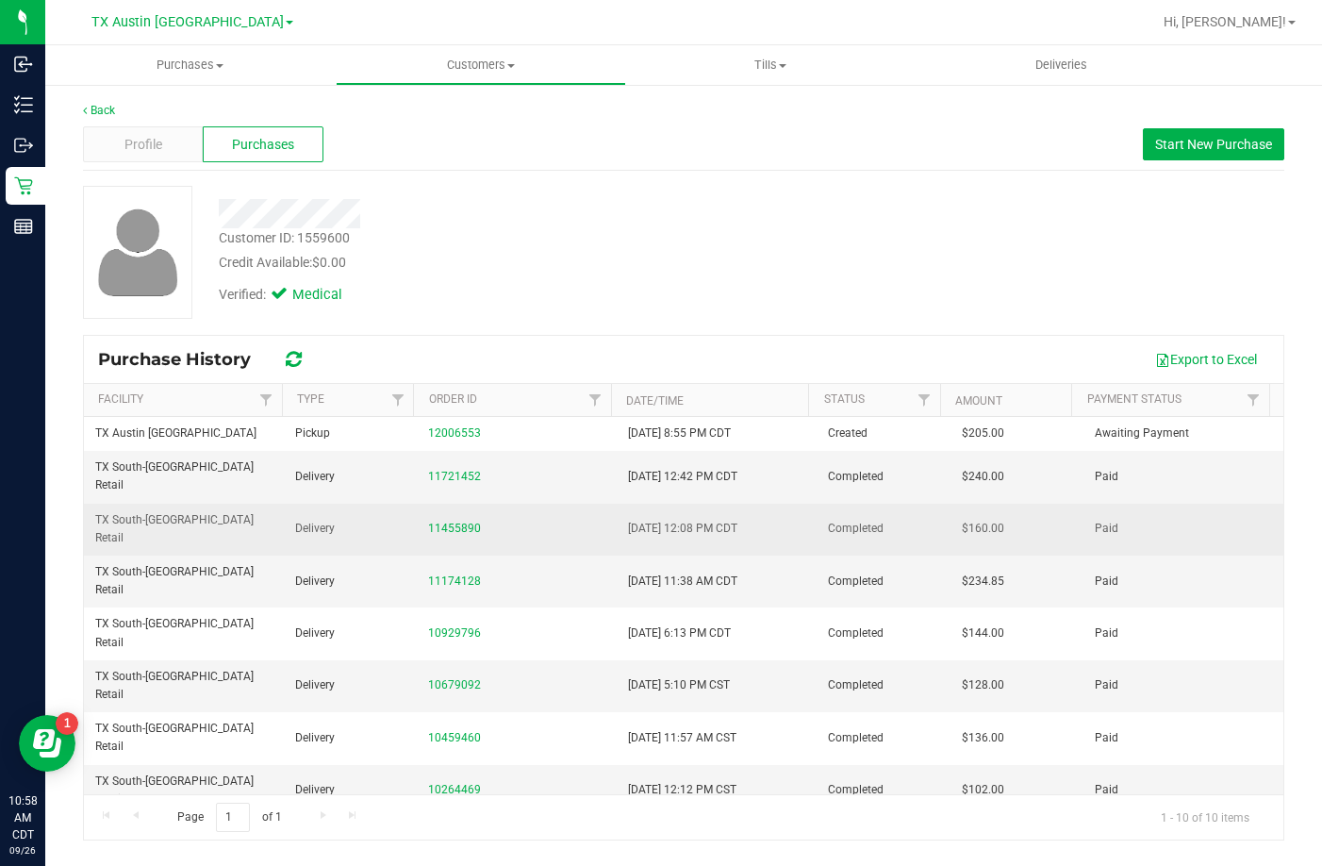
click at [447, 520] on div "11455890" at bounding box center [516, 529] width 177 height 18
click at [447, 521] on link "11455890" at bounding box center [454, 527] width 53 height 13
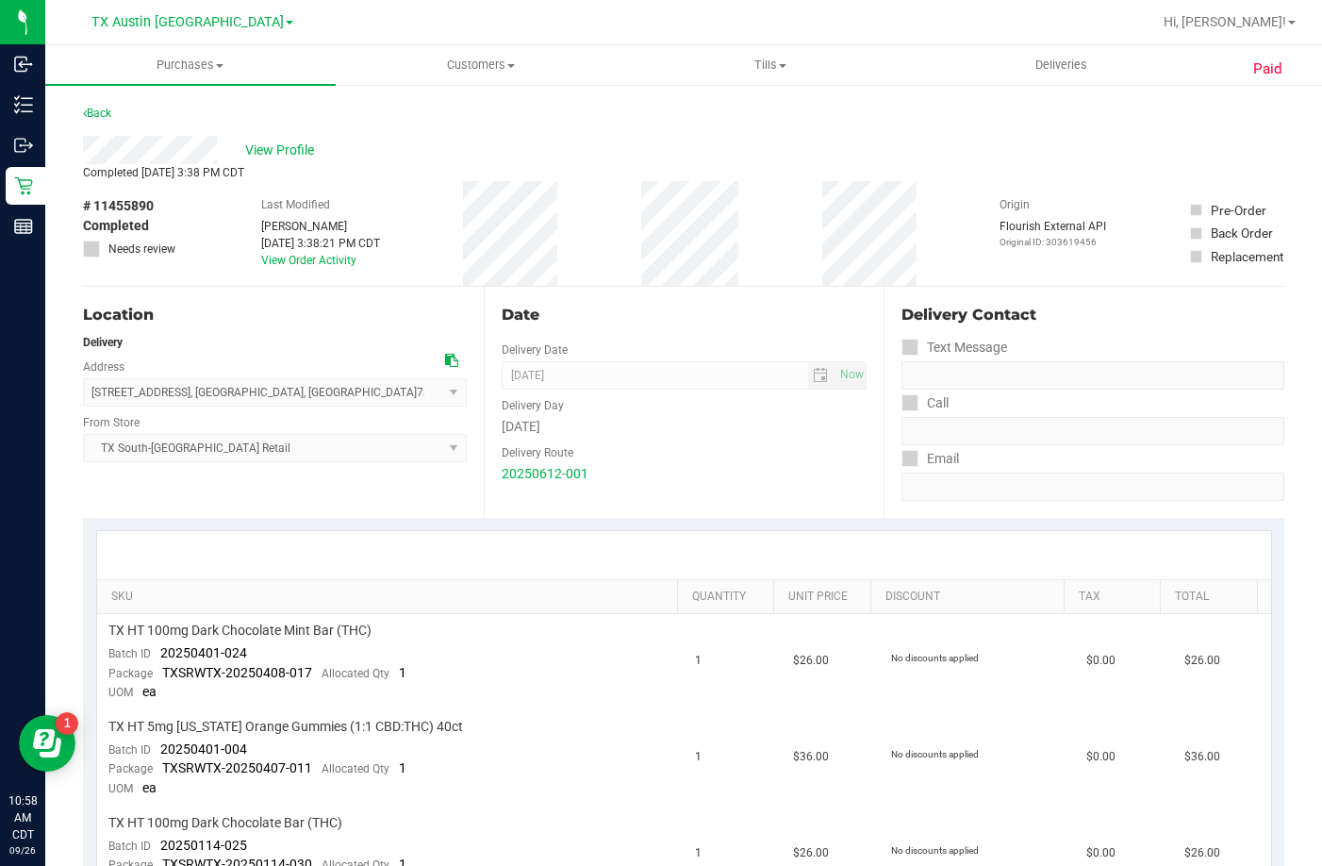
scroll to position [189, 0]
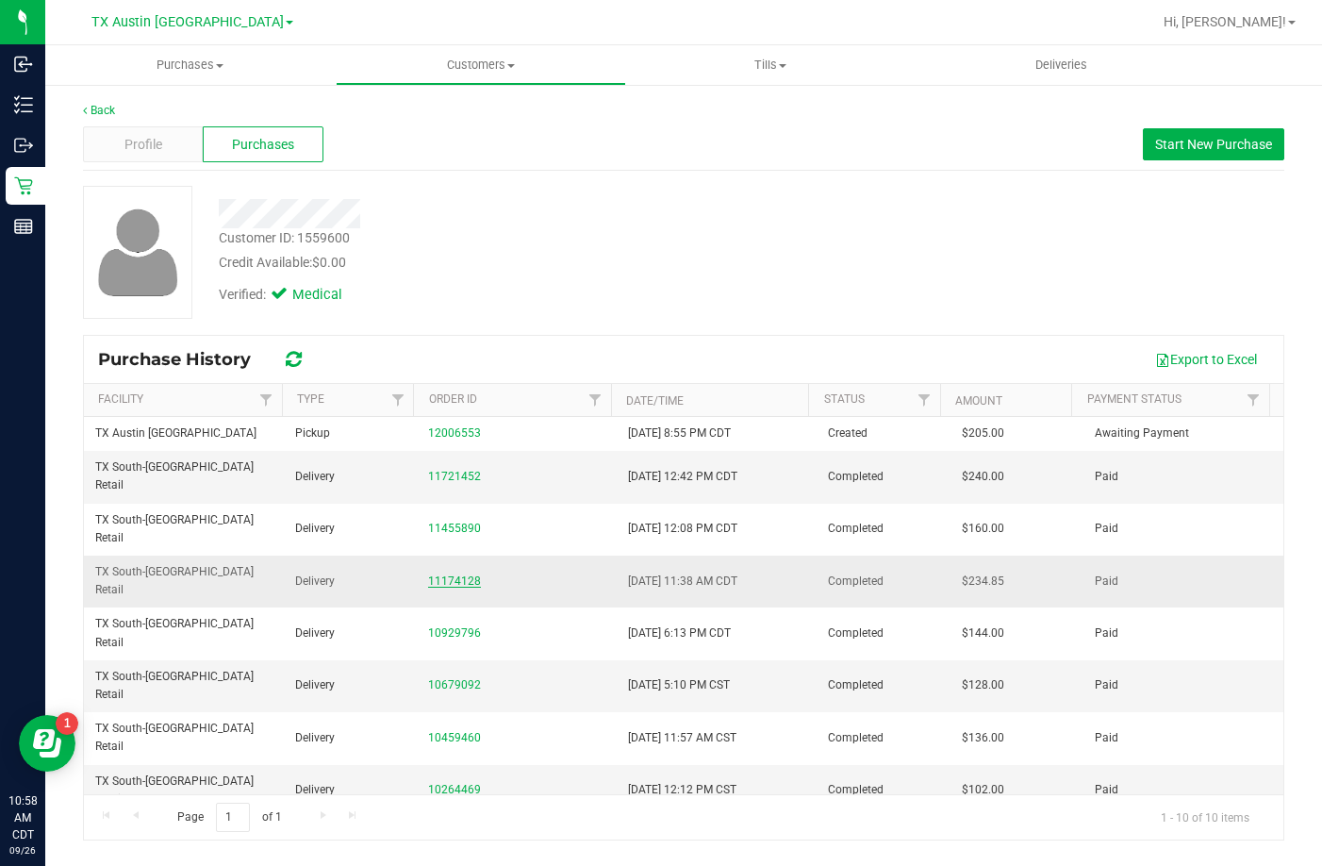
click at [451, 574] on link "11174128" at bounding box center [454, 580] width 53 height 13
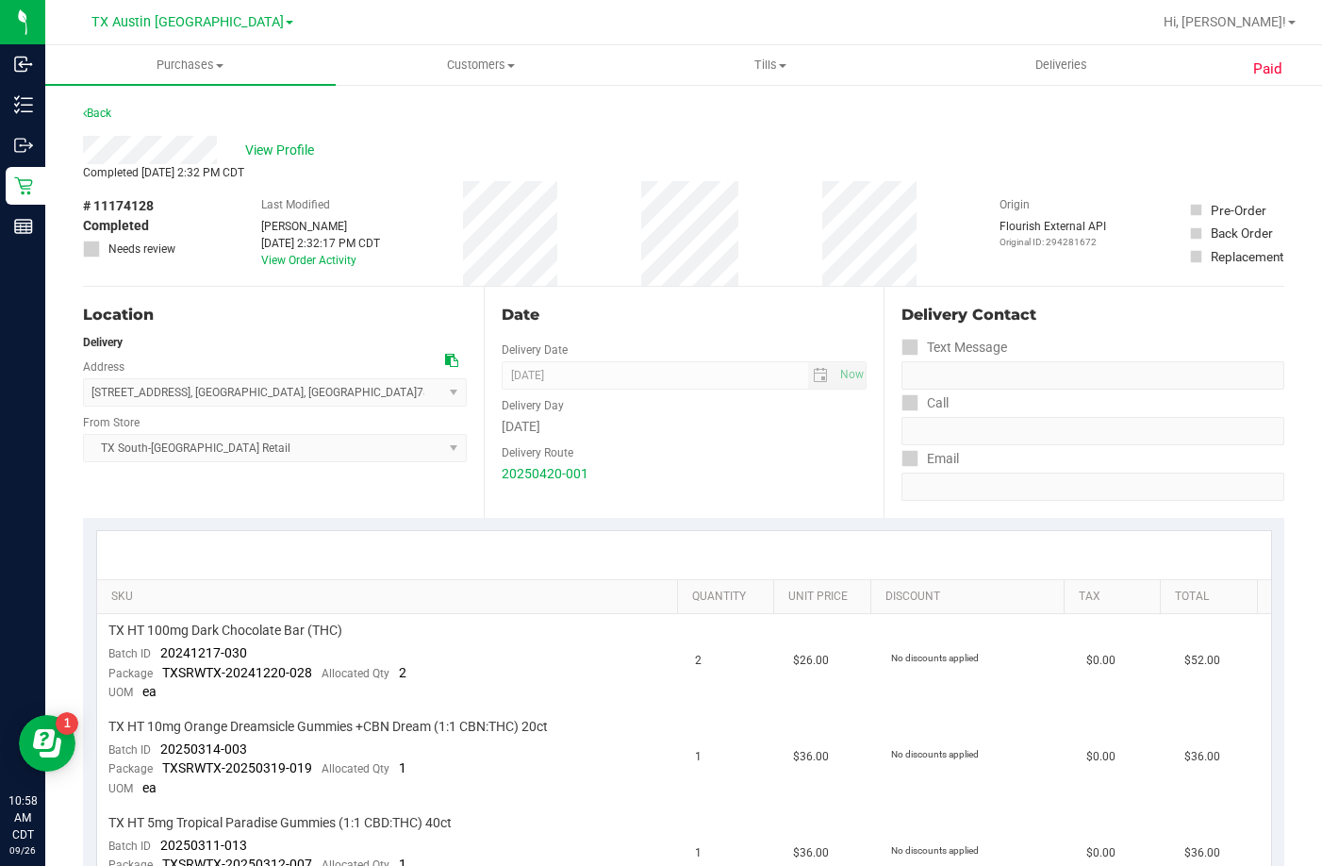
scroll to position [377, 0]
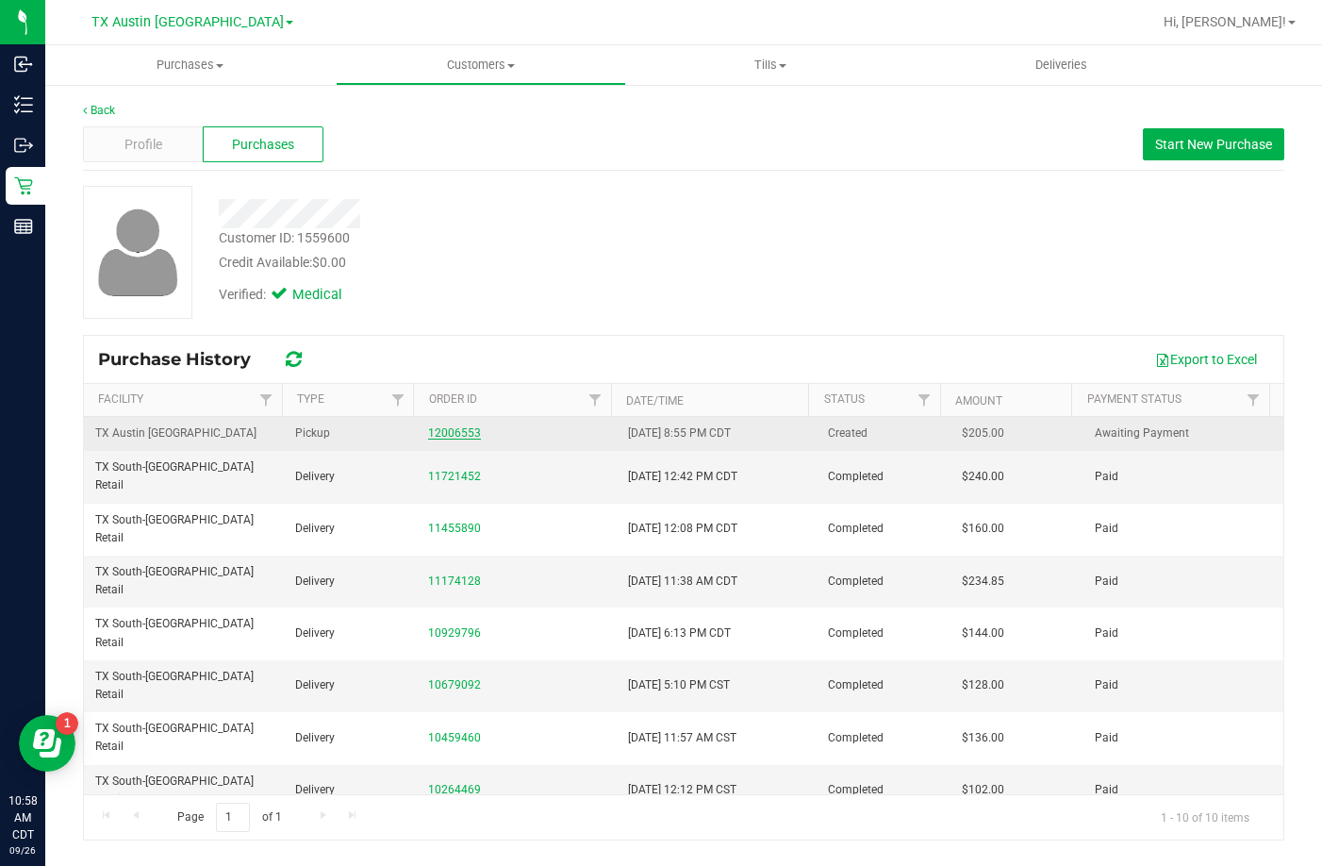
click at [447, 430] on link "12006553" at bounding box center [454, 432] width 53 height 13
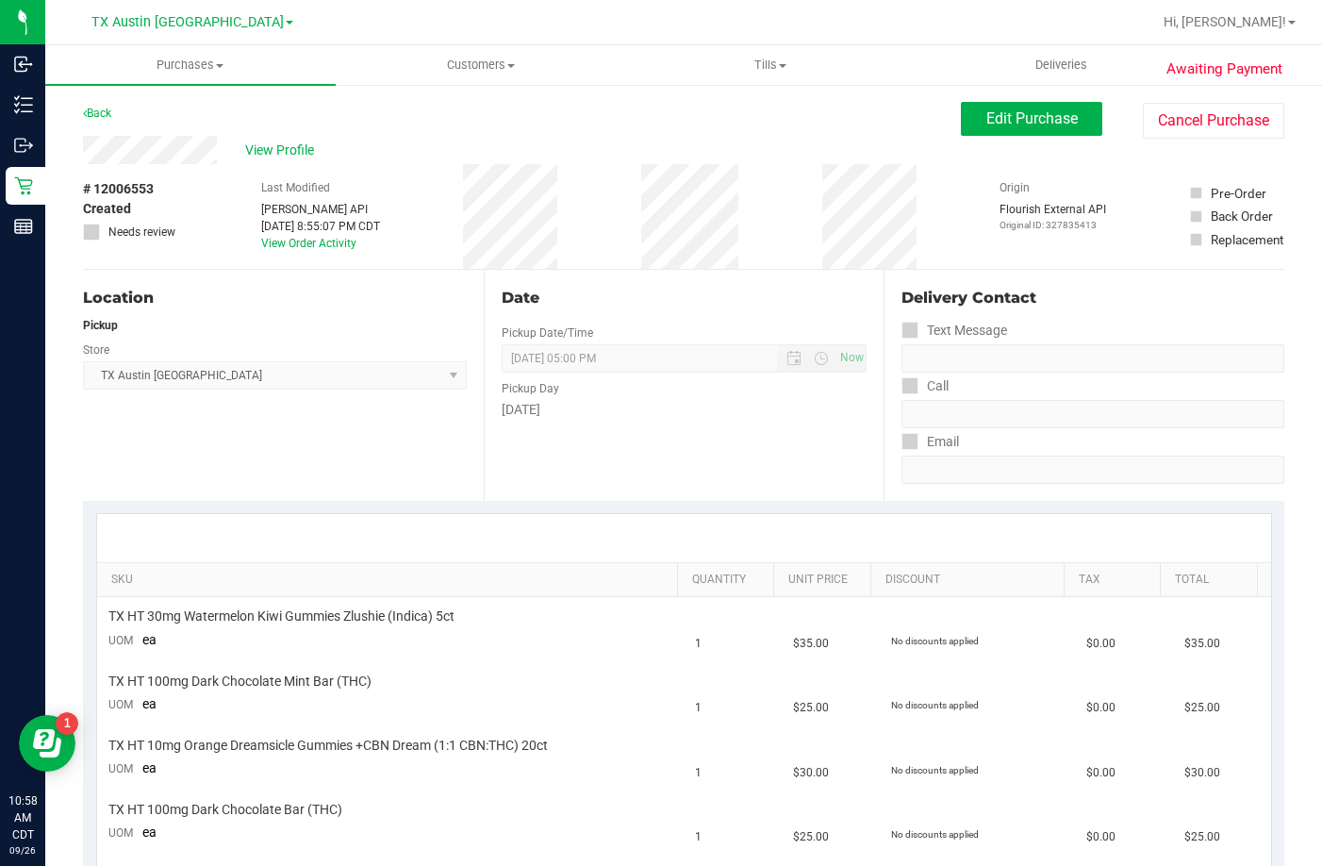
click at [84, 162] on div "View Profile" at bounding box center [522, 150] width 878 height 28
click at [986, 114] on span "Edit Purchase" at bounding box center [1031, 118] width 91 height 18
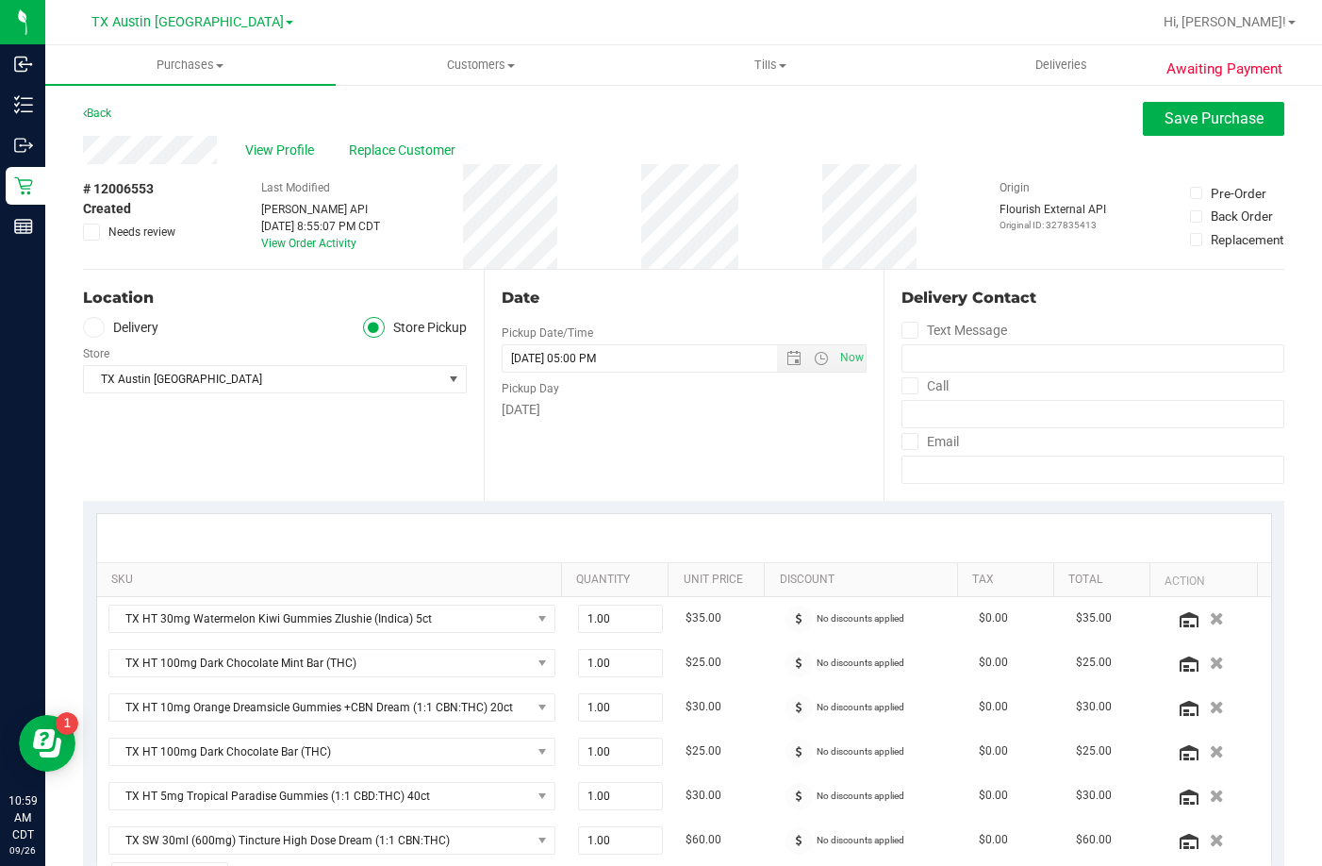
click at [104, 347] on label "Store" at bounding box center [96, 353] width 26 height 17
click at [109, 334] on label "Delivery" at bounding box center [120, 328] width 75 height 22
click at [0, 0] on input "Delivery" at bounding box center [0, 0] width 0 height 0
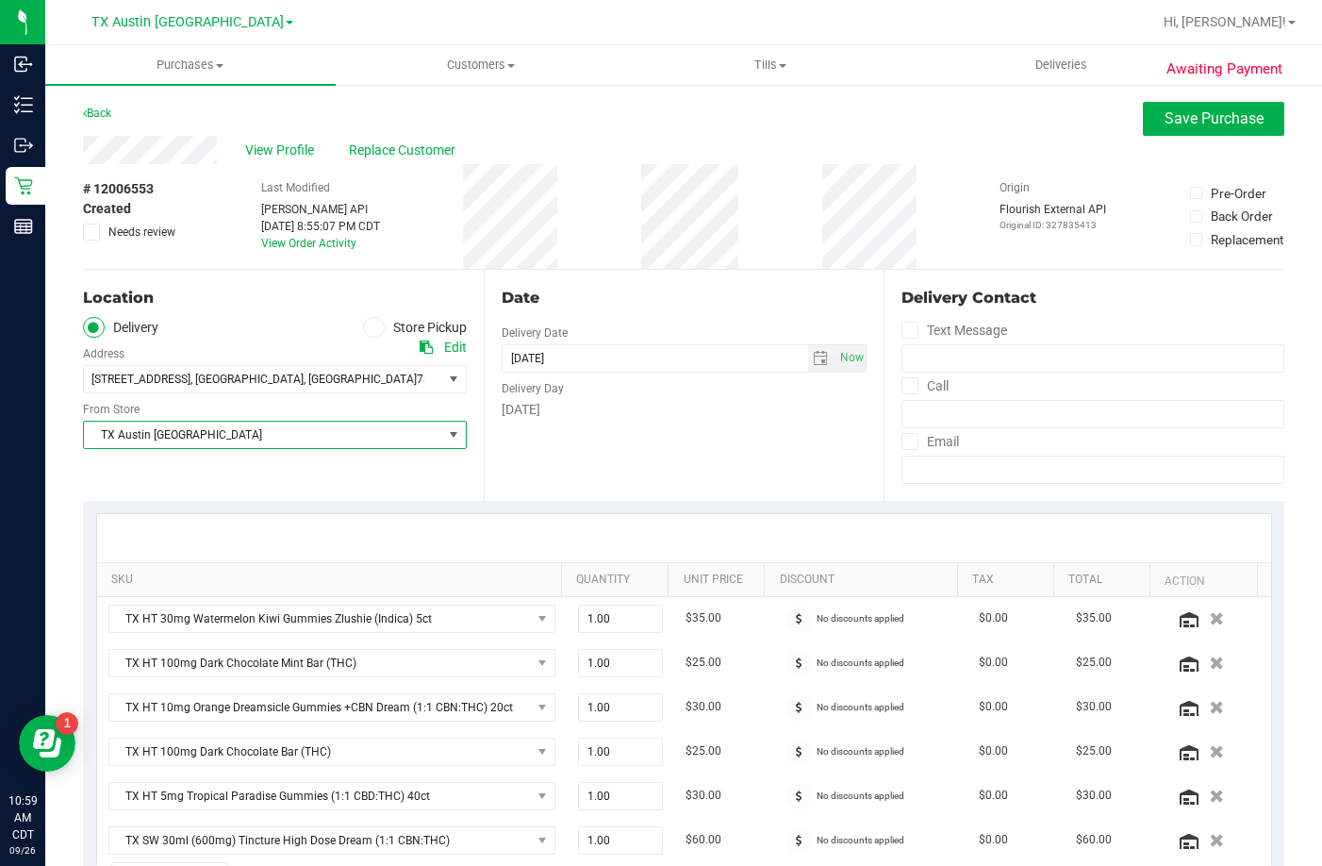
click at [161, 443] on span "TX Austin [GEOGRAPHIC_DATA]" at bounding box center [263, 435] width 358 height 26
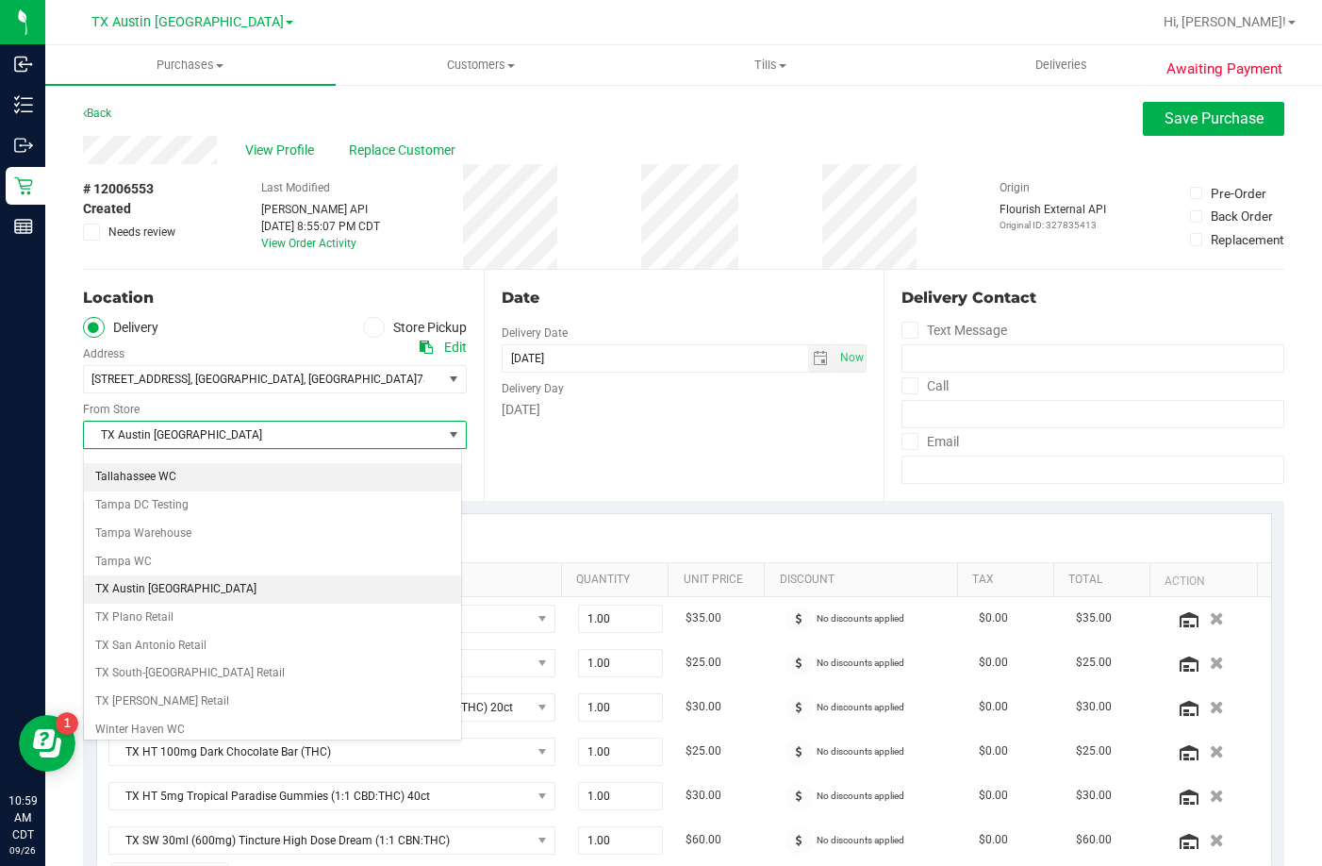
scroll to position [1370, 0]
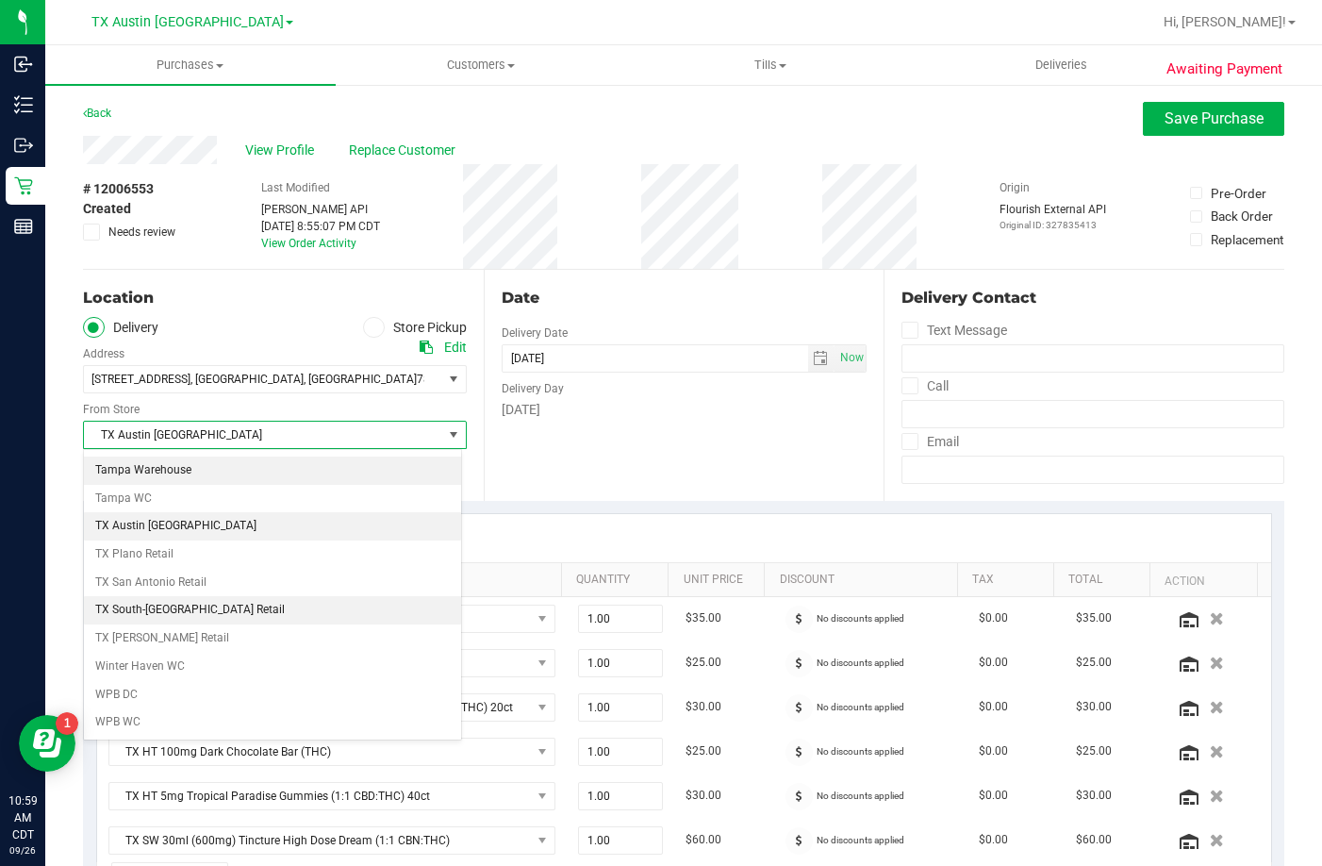
click at [181, 602] on li "TX South-[GEOGRAPHIC_DATA] Retail" at bounding box center [272, 610] width 377 height 28
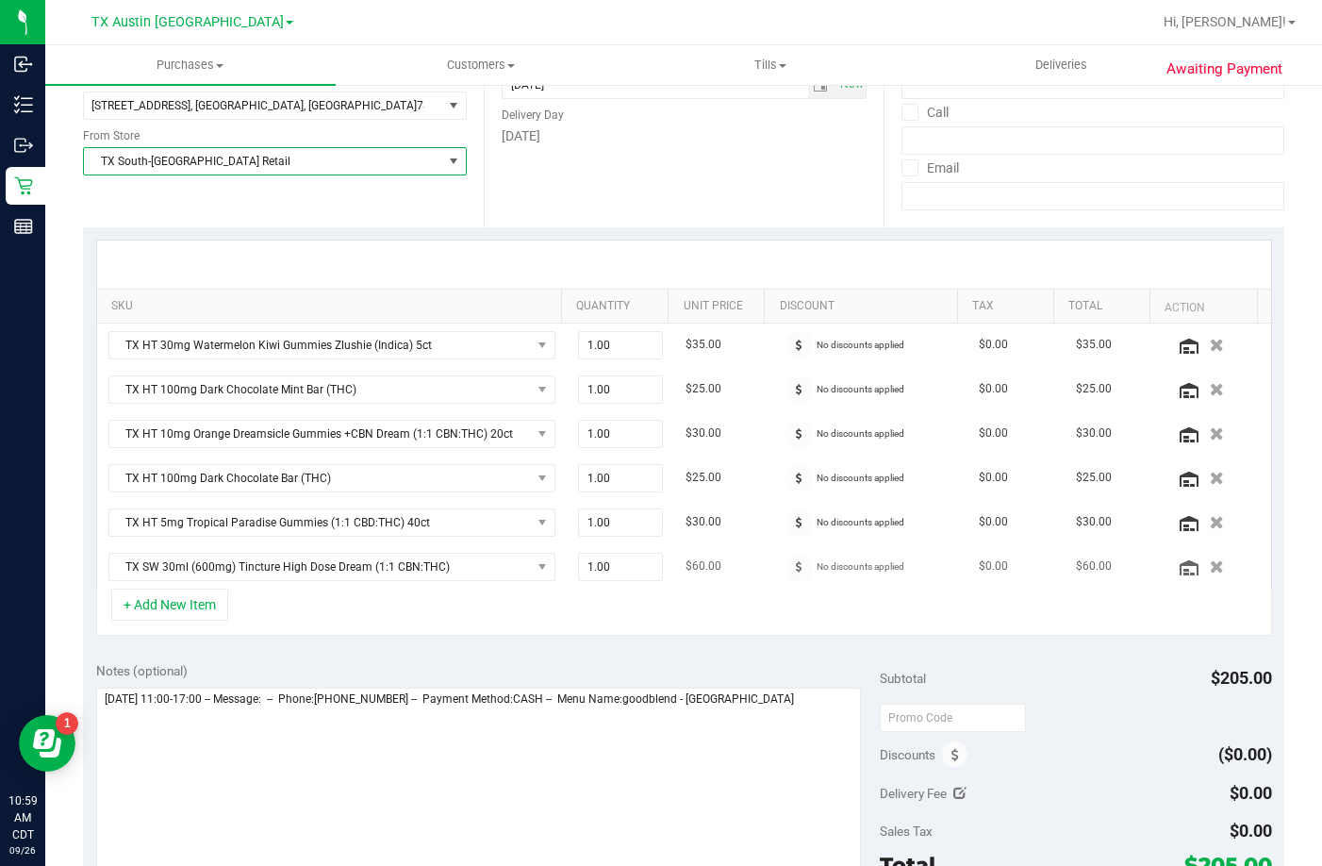
scroll to position [283, 0]
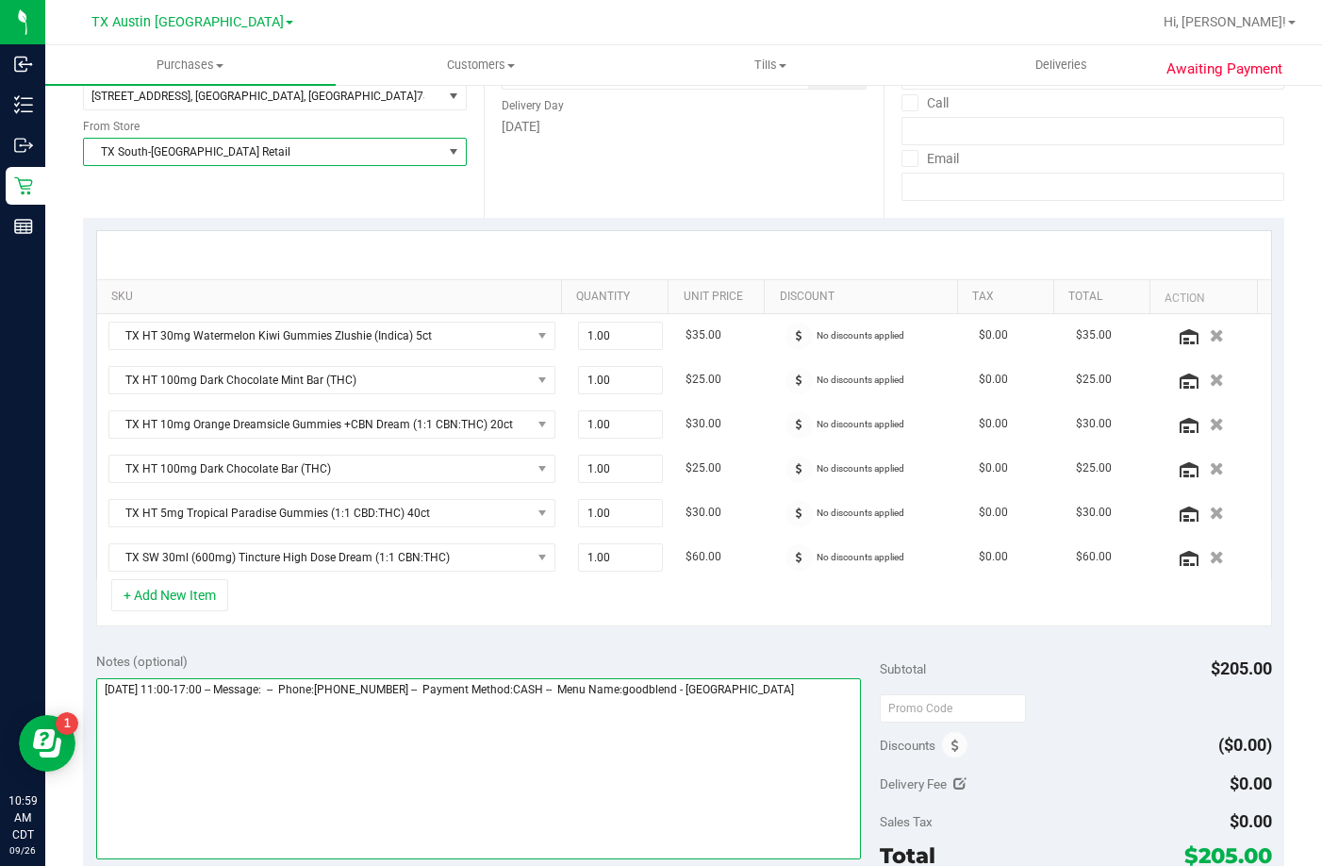
click at [832, 720] on textarea at bounding box center [478, 768] width 765 height 181
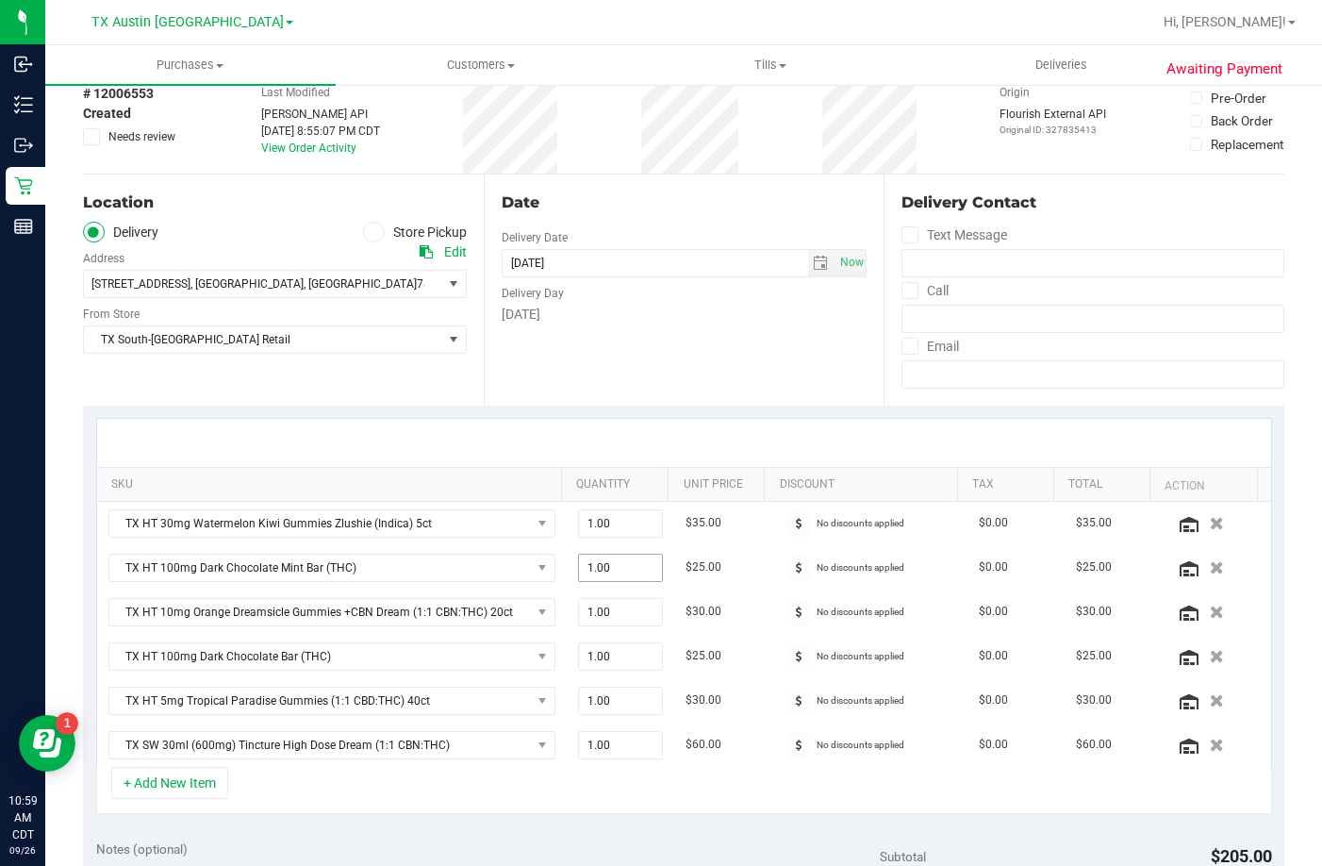
scroll to position [0, 0]
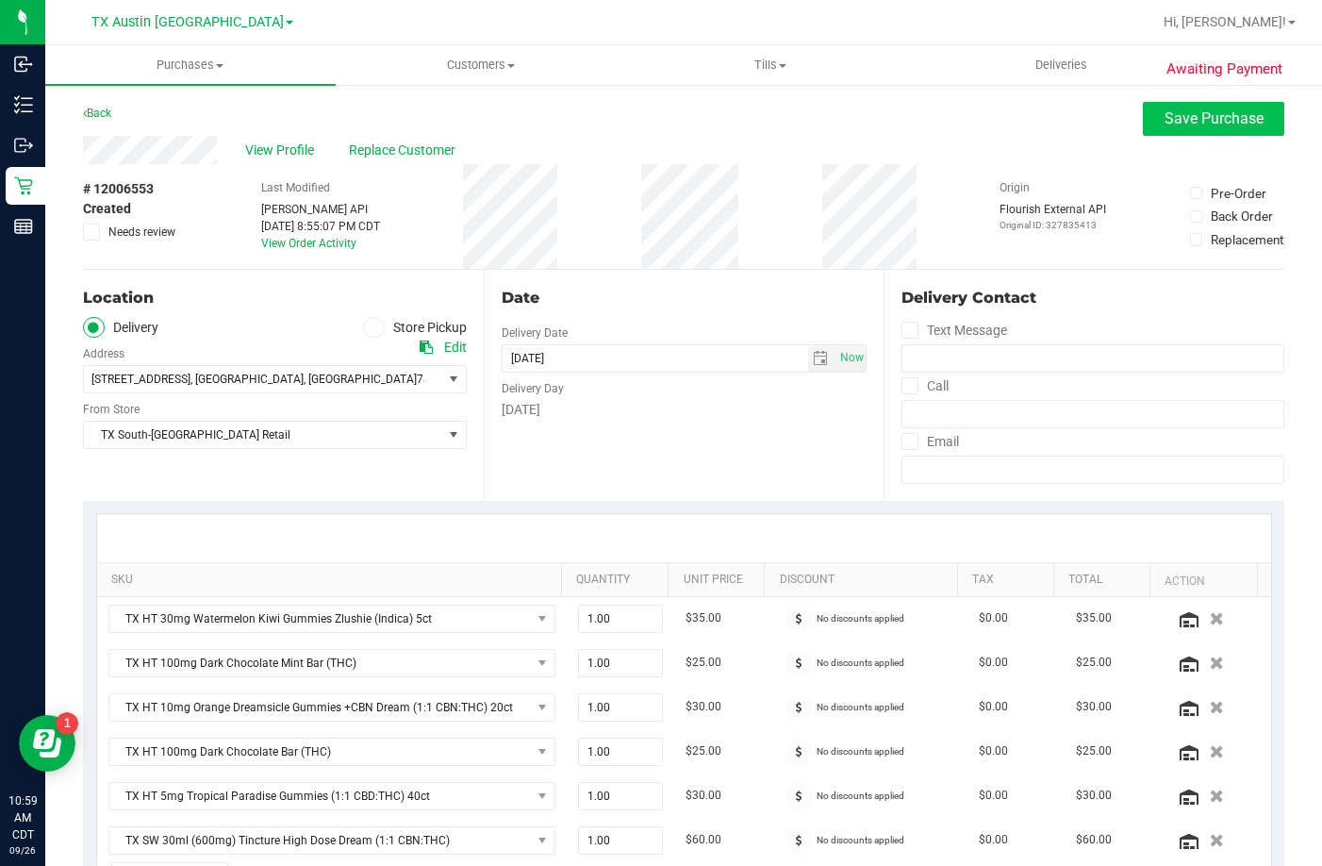
type textarea "Sunday 09/28/2025 11:00-17:00 -- Message: -- Phone:5127624573 -- Payment Method…"
click at [1212, 118] on span "Save Purchase" at bounding box center [1214, 118] width 99 height 18
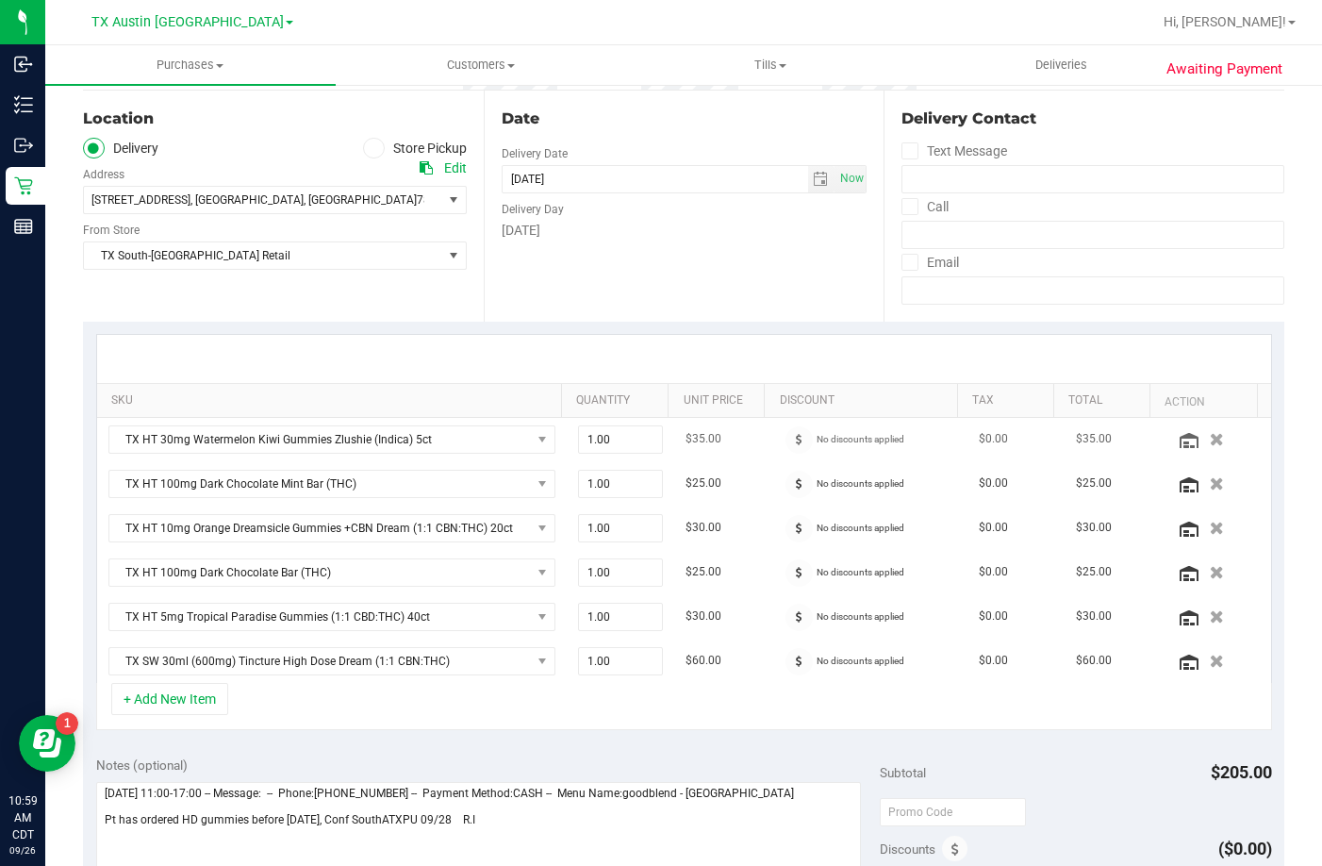
scroll to position [283, 0]
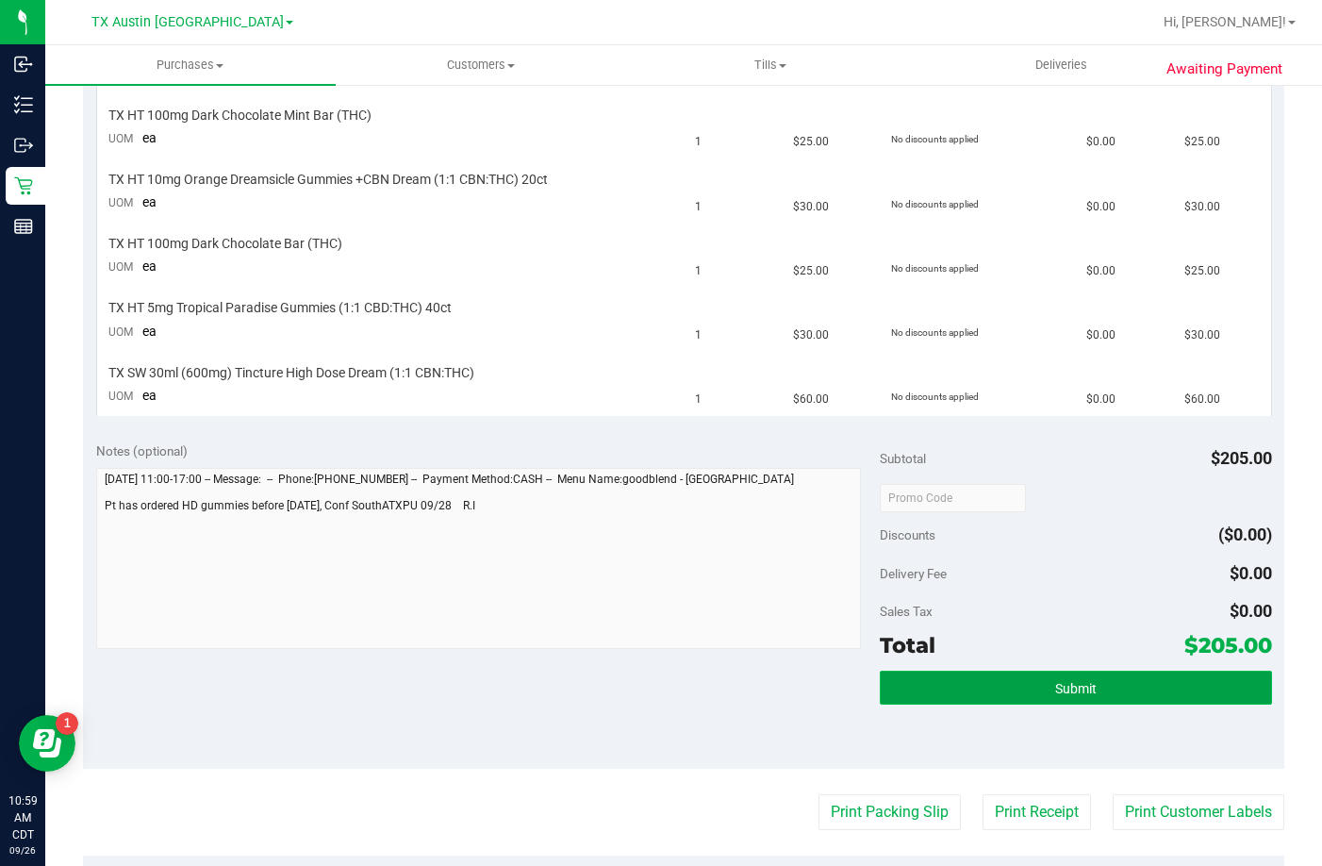
click at [1000, 679] on button "Submit" at bounding box center [1076, 687] width 392 height 34
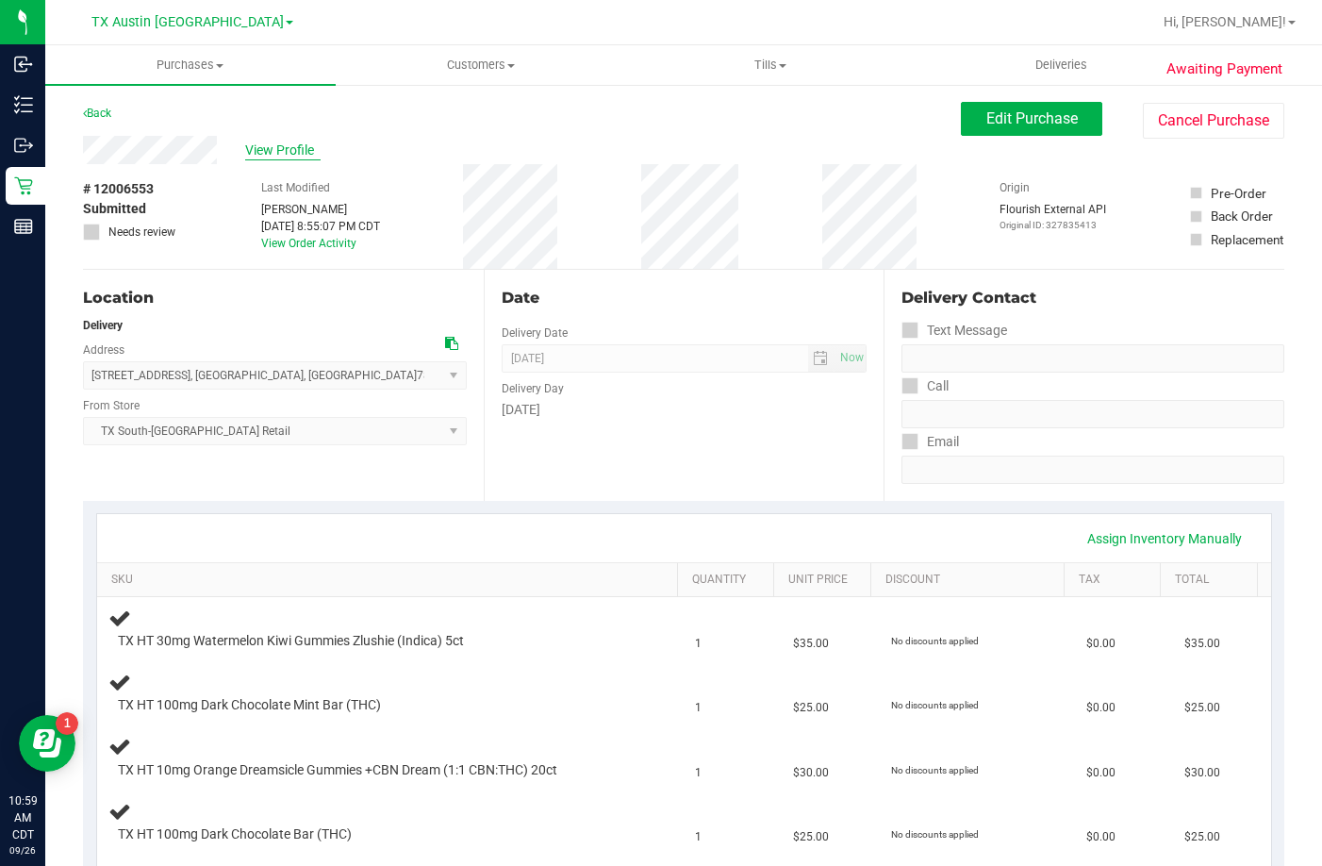
click at [283, 154] on span "View Profile" at bounding box center [282, 151] width 75 height 20
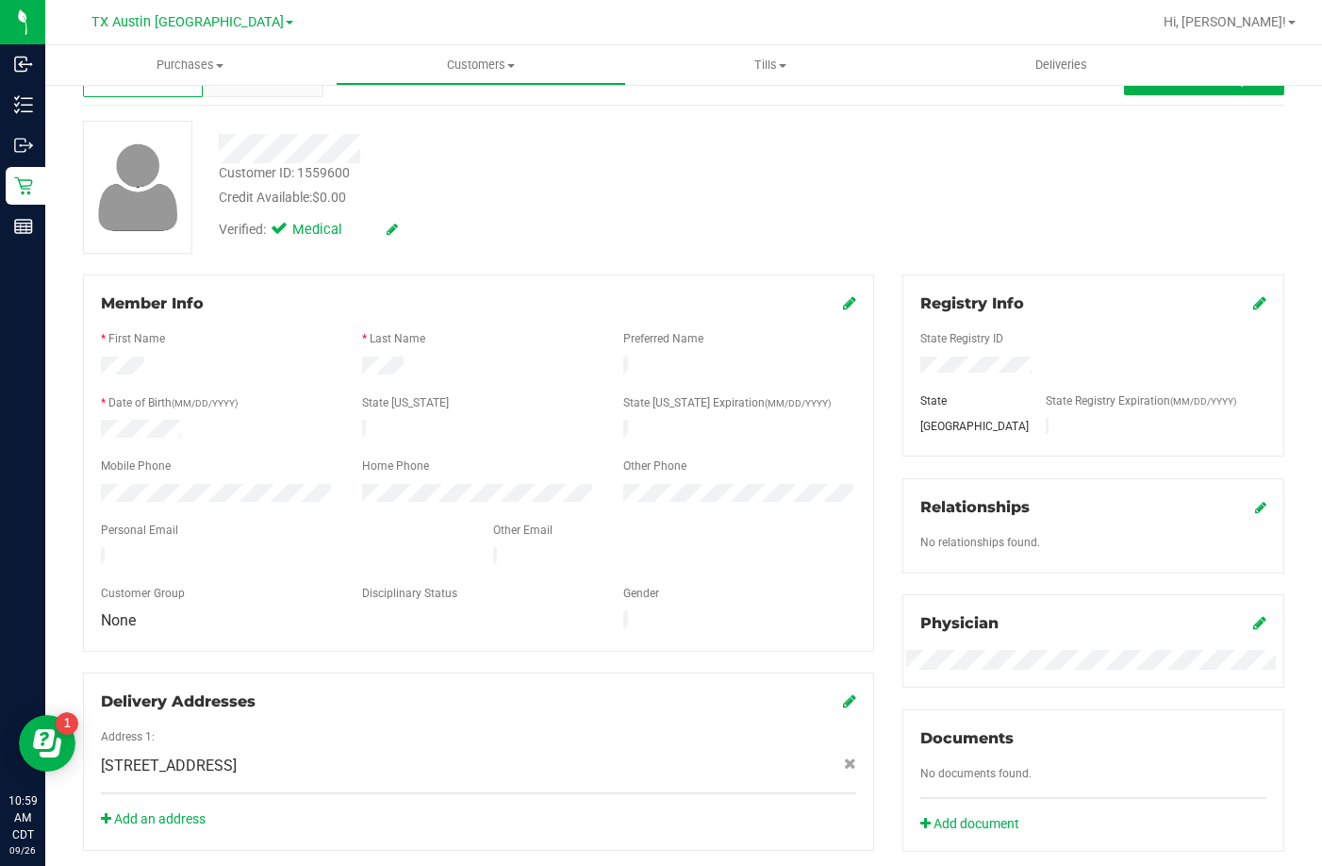
scroll to position [94, 0]
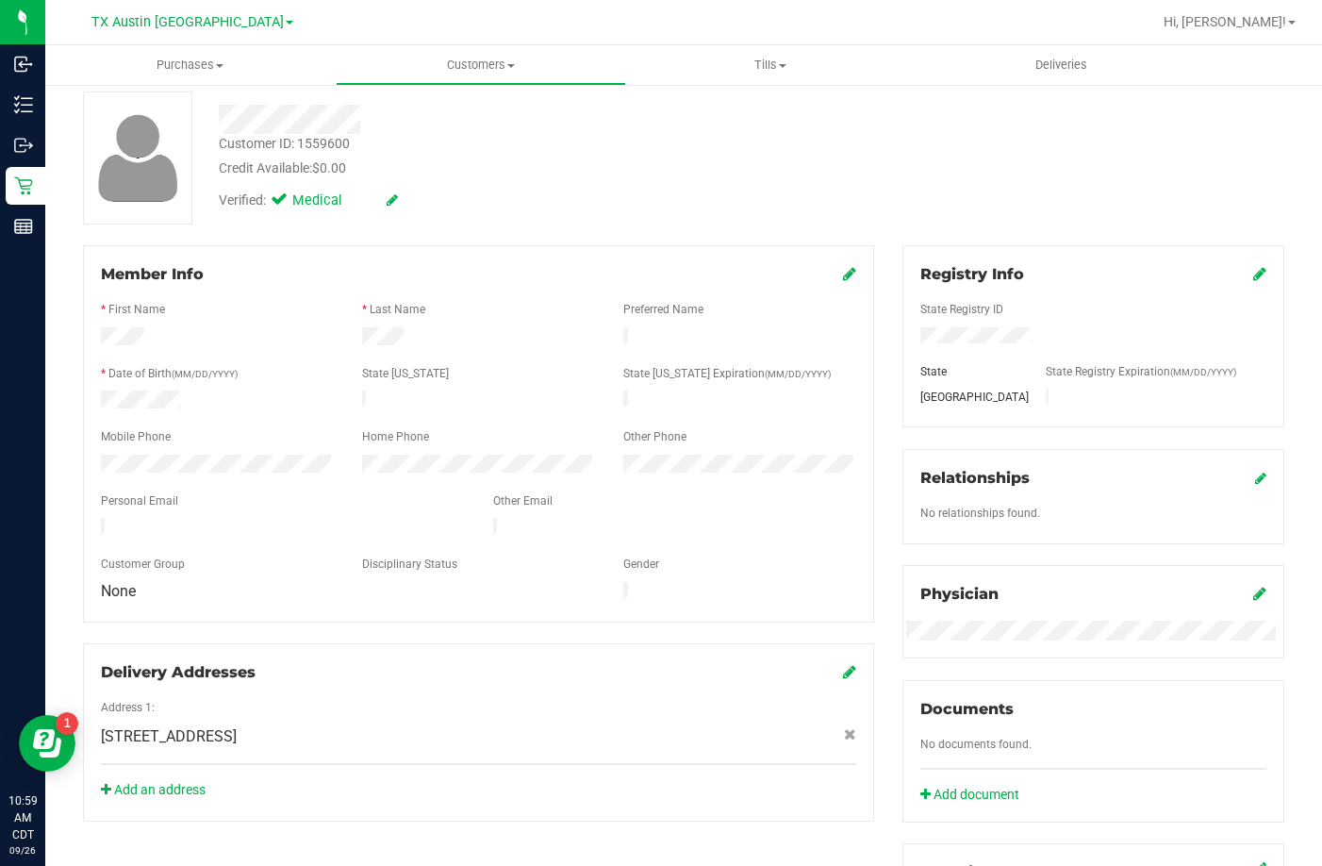
click at [98, 518] on div at bounding box center [283, 529] width 392 height 23
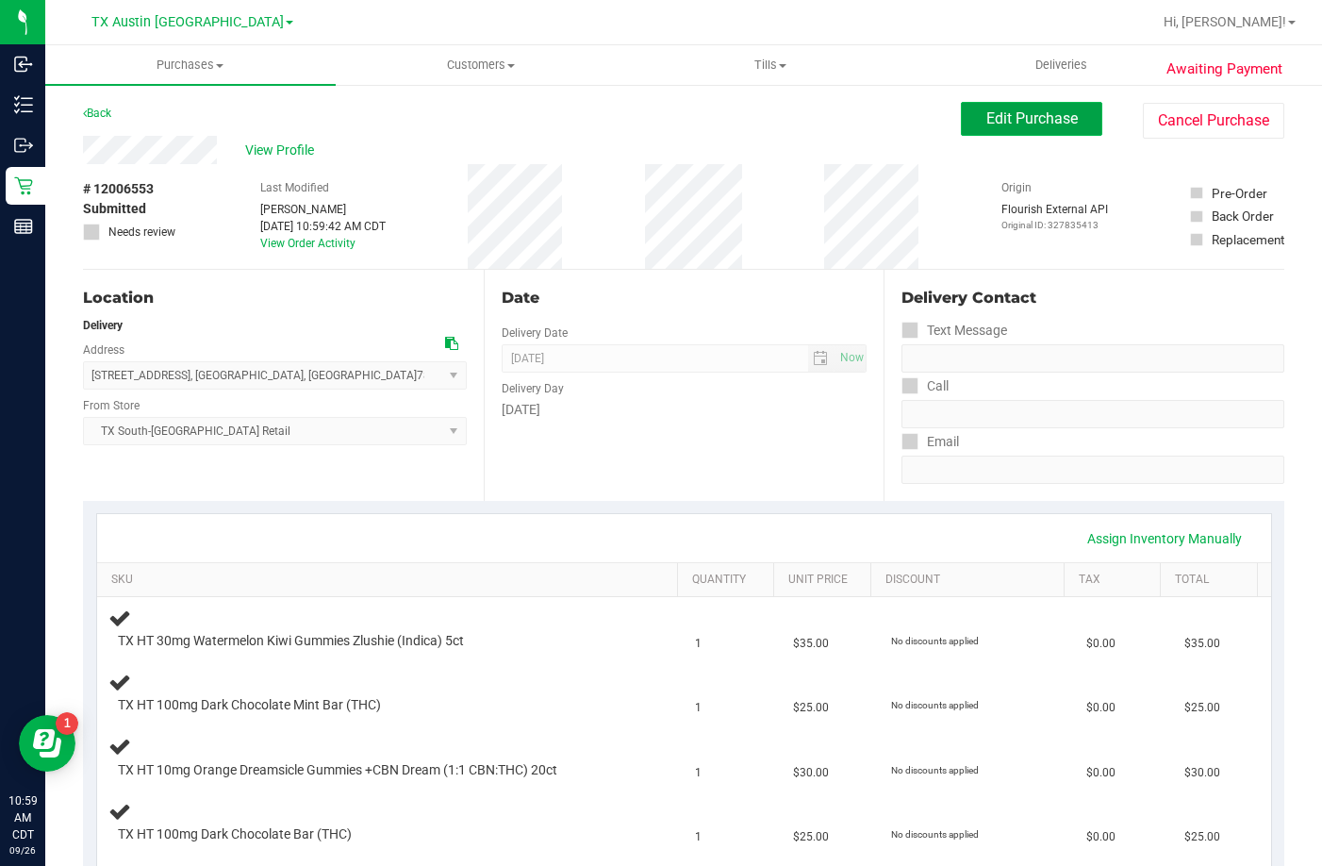
click at [1048, 127] on button "Edit Purchase" at bounding box center [1031, 119] width 141 height 34
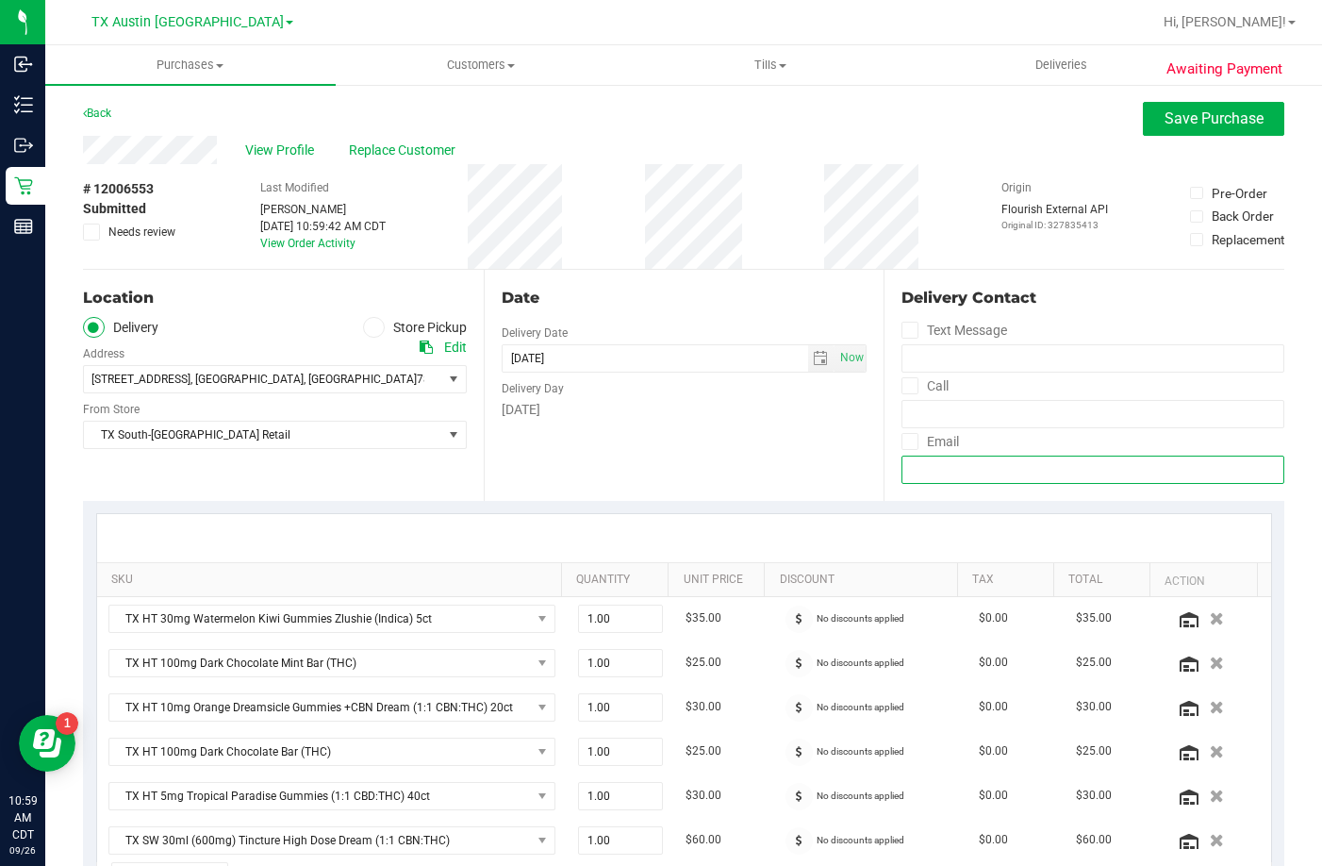
click at [934, 466] on input "email" at bounding box center [1093, 469] width 383 height 28
paste input "cnovell@austin.rr.com"
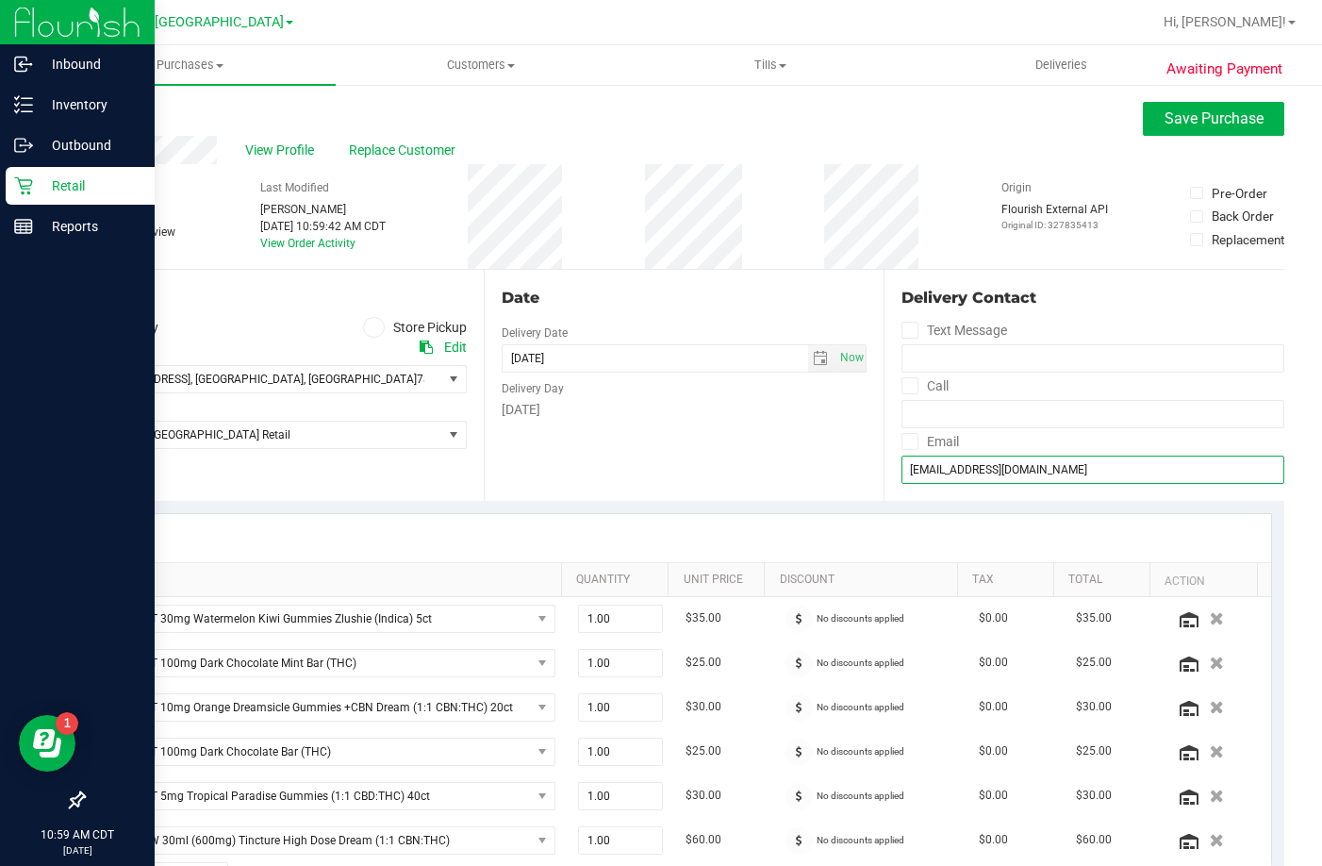
type input "cnovell@austin.rr.com"
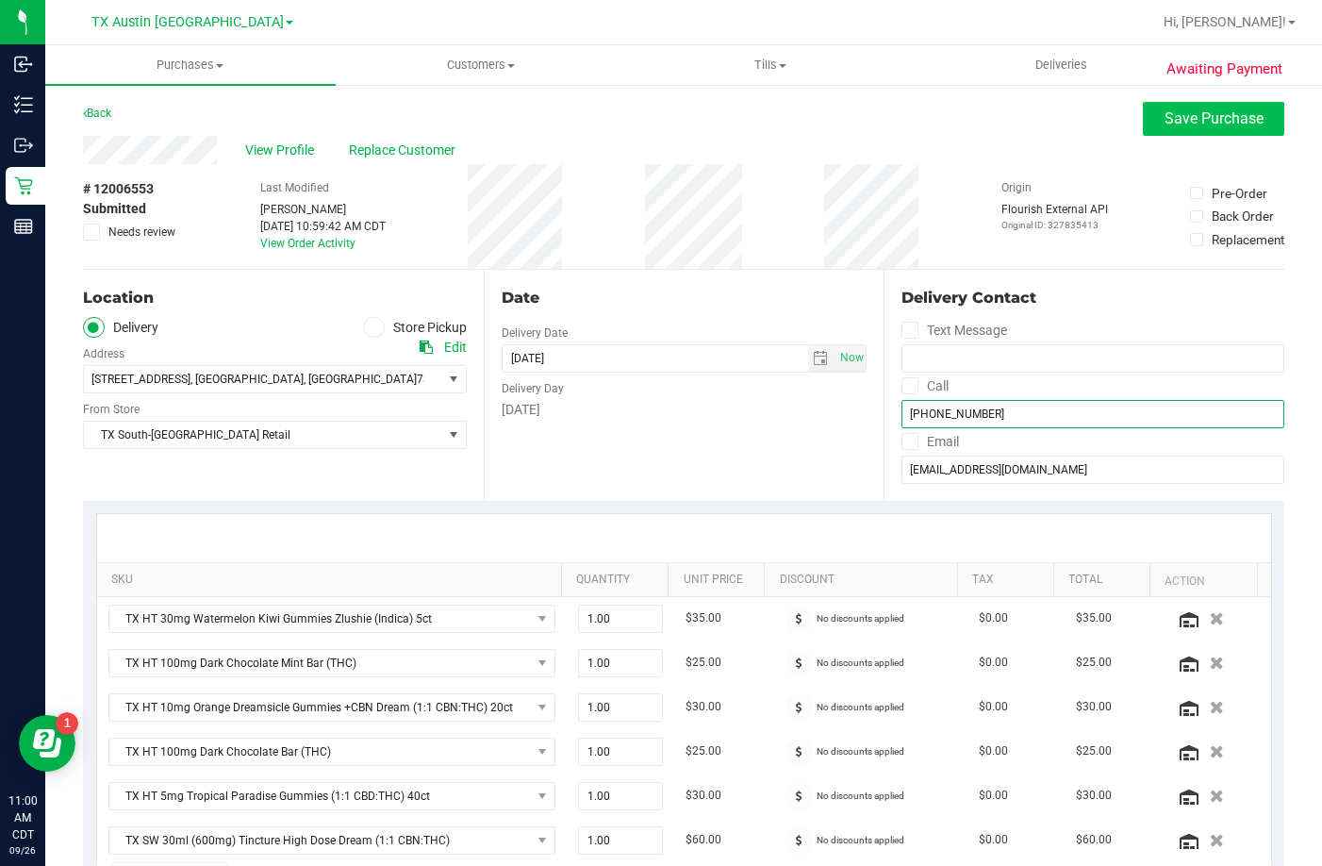
type input "(512) 762-4573"
click at [1145, 105] on button "Save Purchase" at bounding box center [1213, 119] width 141 height 34
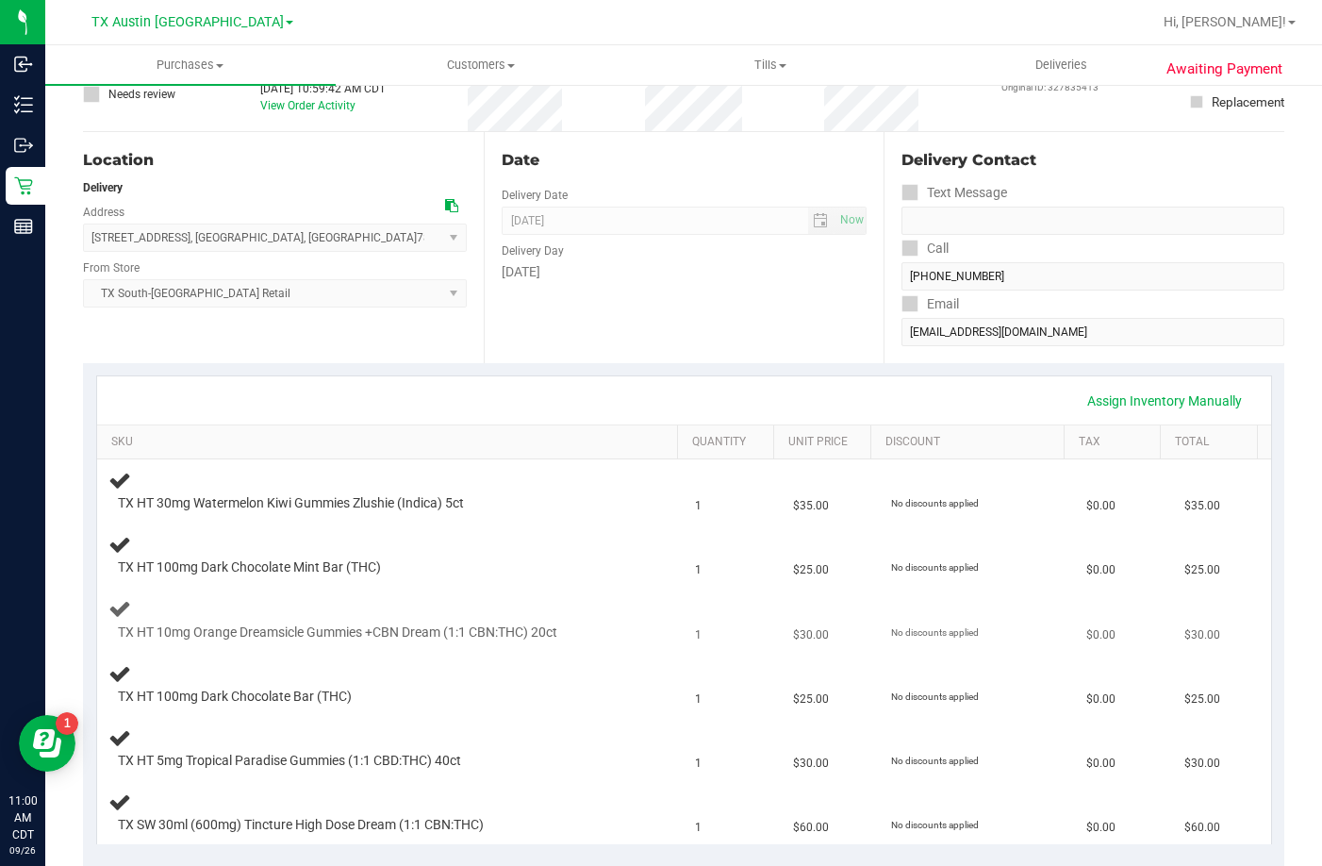
scroll to position [377, 0]
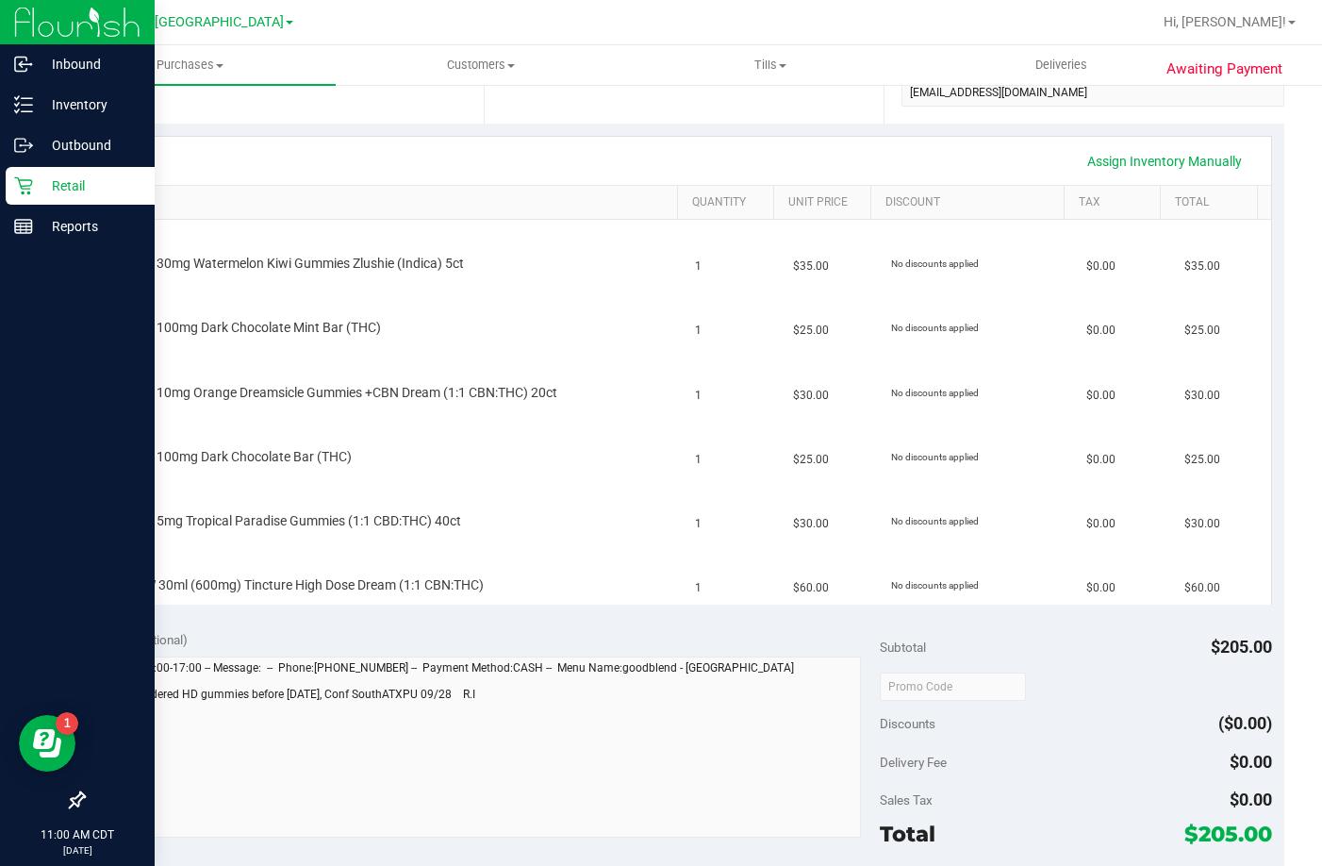
click at [27, 187] on icon at bounding box center [23, 185] width 19 height 19
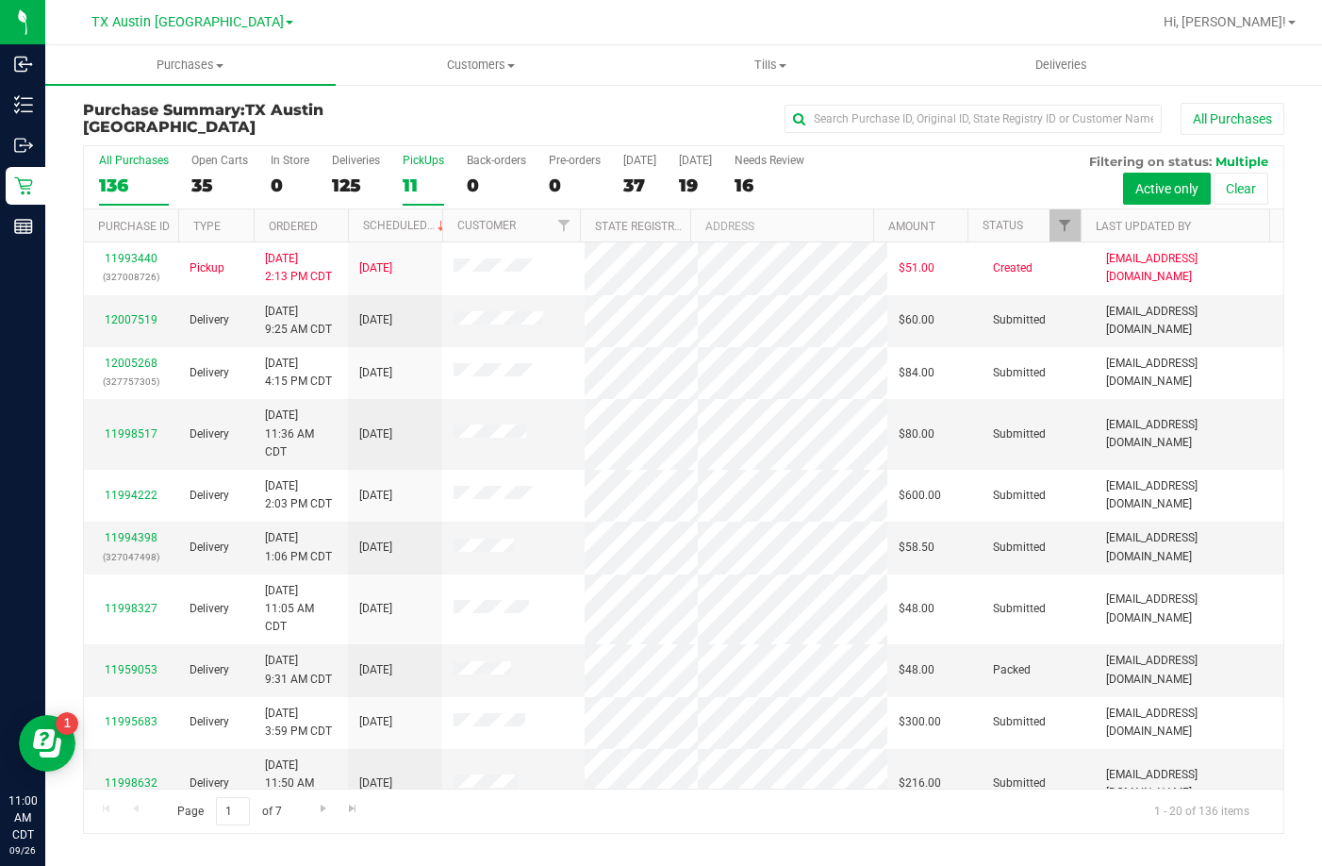
click at [412, 175] on div "11" at bounding box center [423, 185] width 41 height 22
click at [0, 0] on input "PickUps 11" at bounding box center [0, 0] width 0 height 0
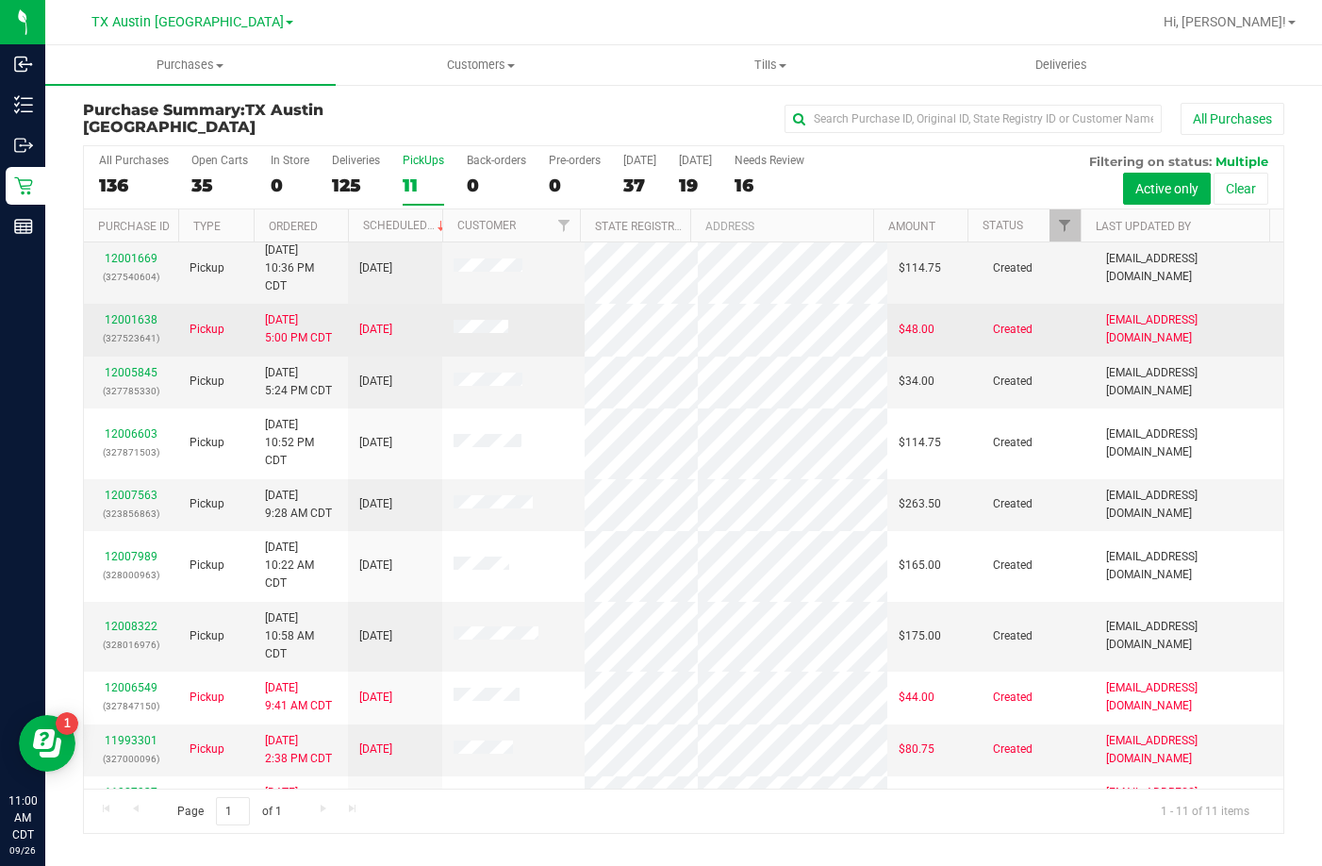
scroll to position [119, 0]
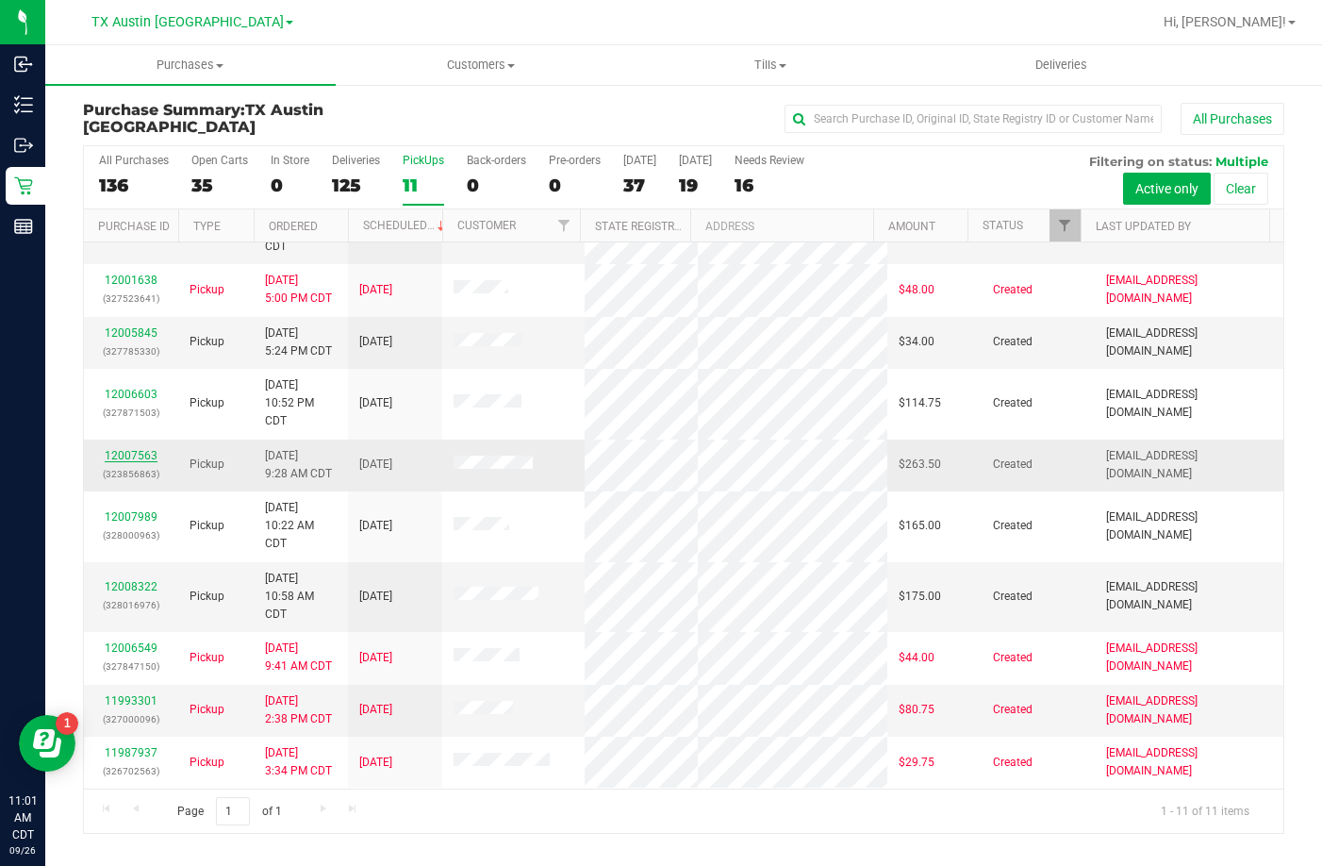
click at [130, 449] on link "12007563" at bounding box center [131, 455] width 53 height 13
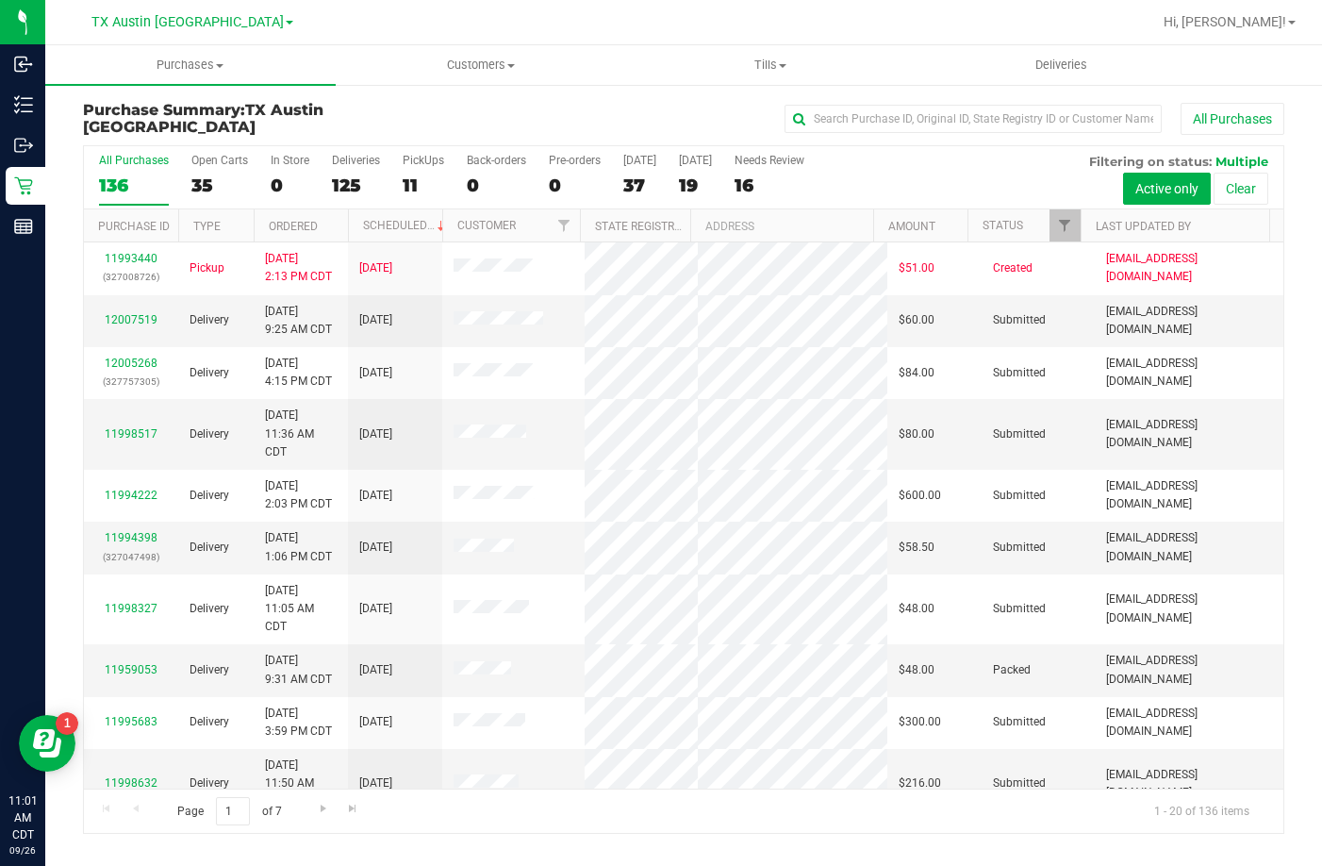
click at [427, 182] on div "11" at bounding box center [423, 185] width 41 height 22
click at [0, 0] on input "PickUps 11" at bounding box center [0, 0] width 0 height 0
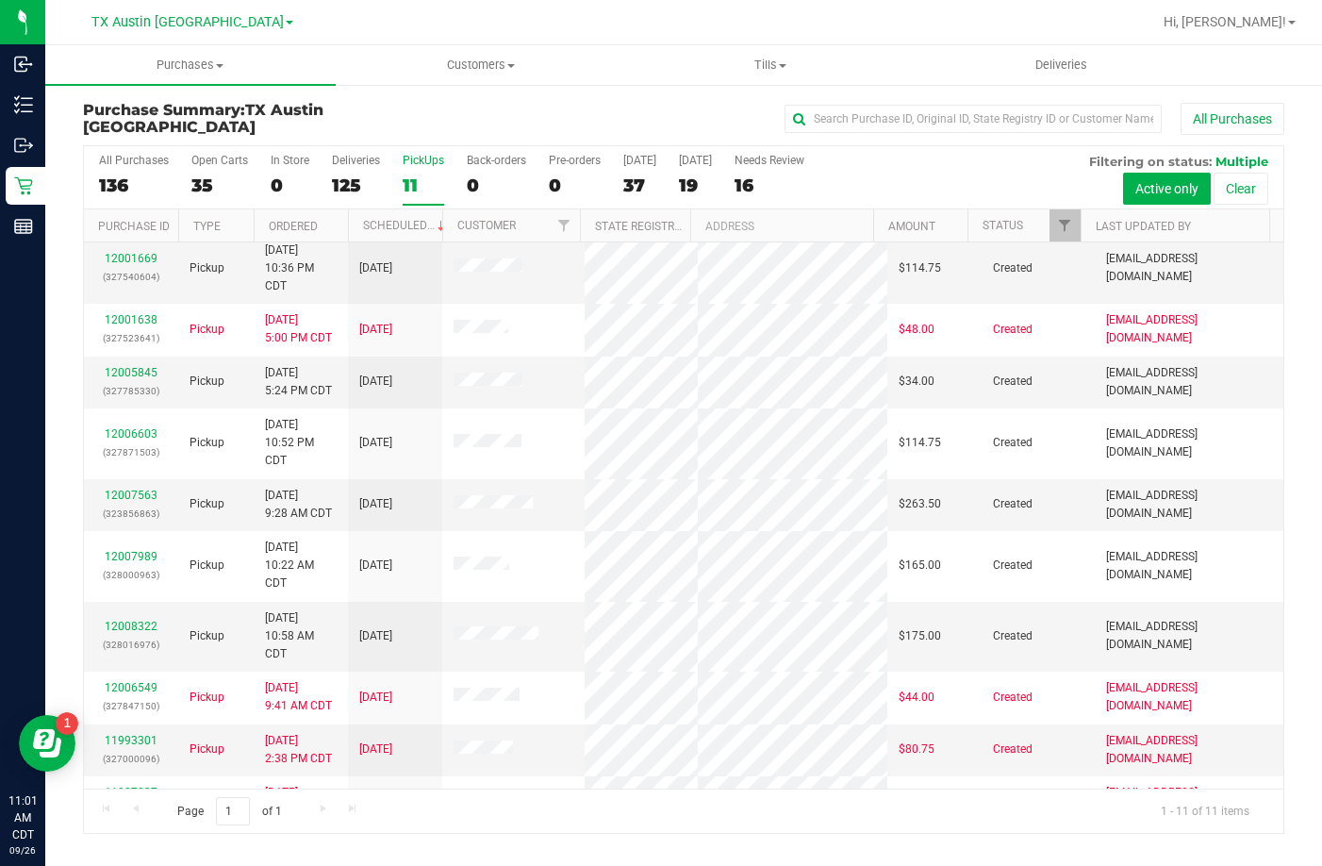
scroll to position [119, 0]
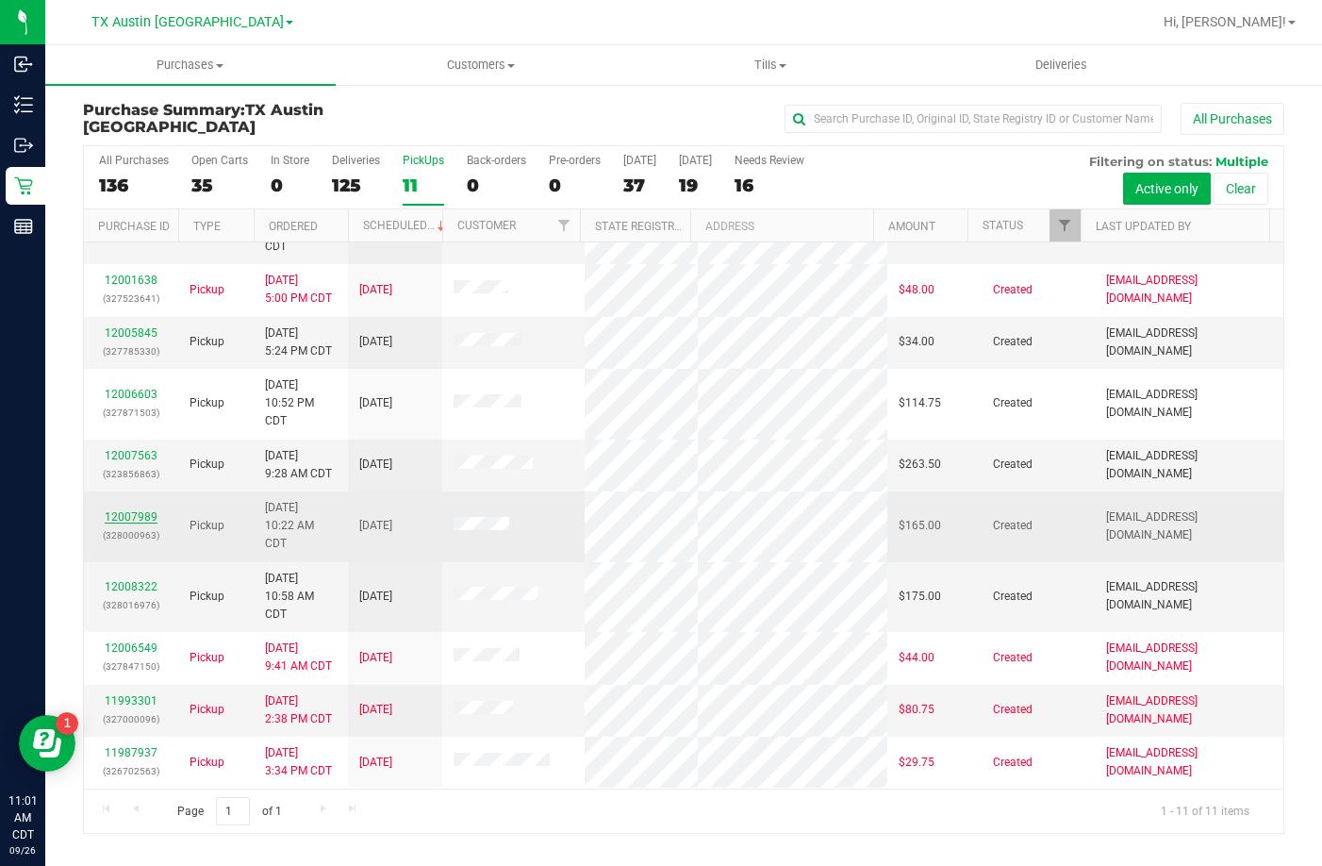
click at [118, 510] on link "12007989" at bounding box center [131, 516] width 53 height 13
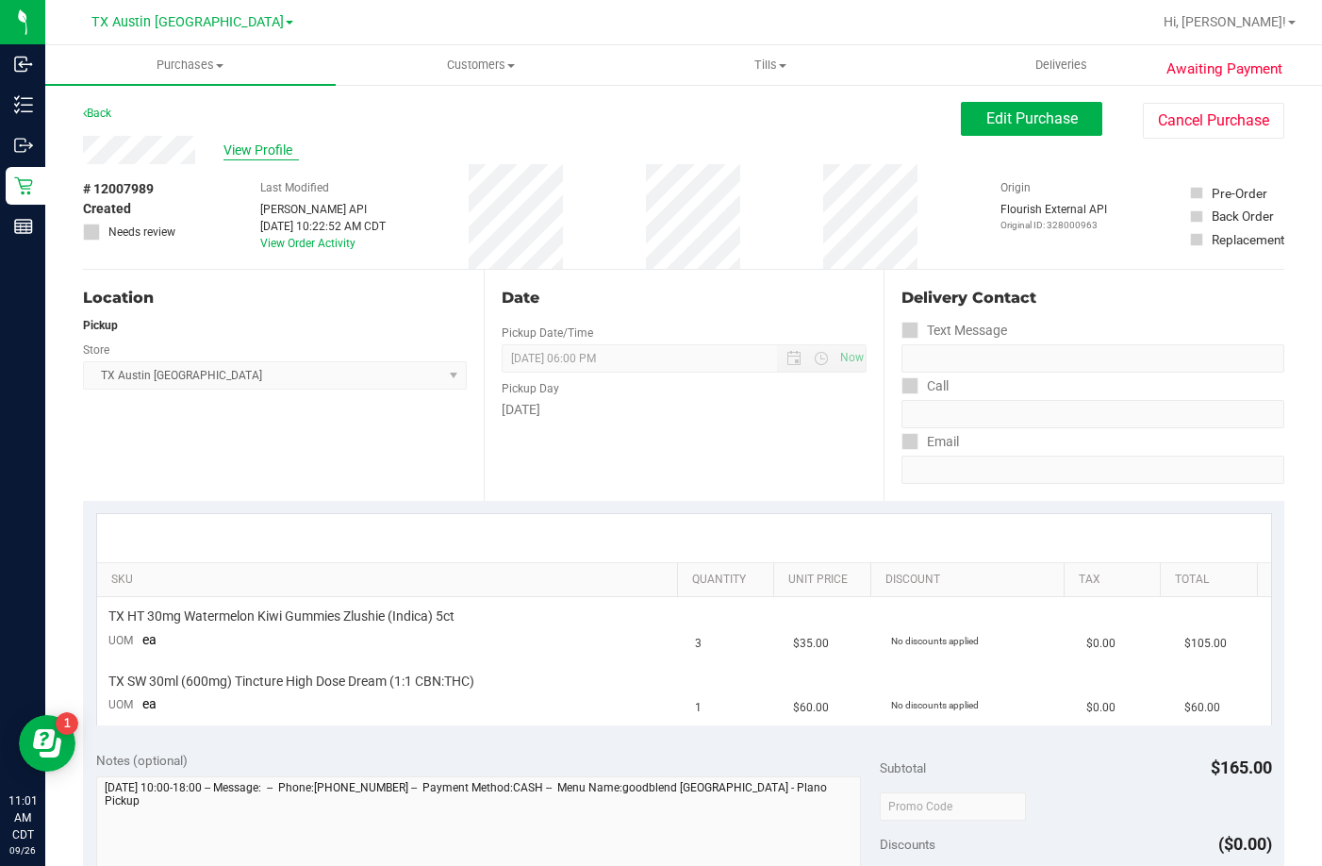
click at [260, 148] on span "View Profile" at bounding box center [260, 151] width 75 height 20
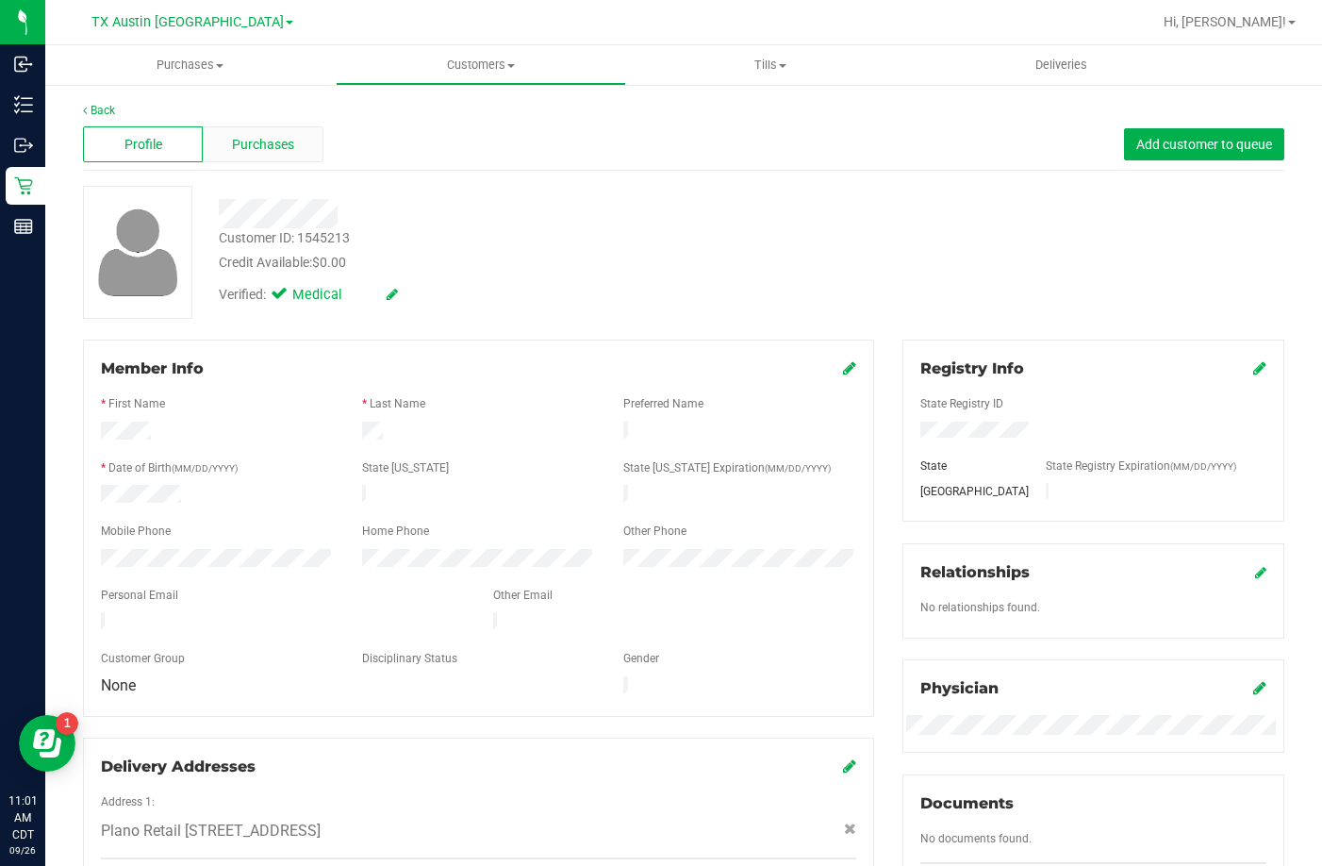
click at [254, 148] on span "Purchases" at bounding box center [263, 145] width 62 height 20
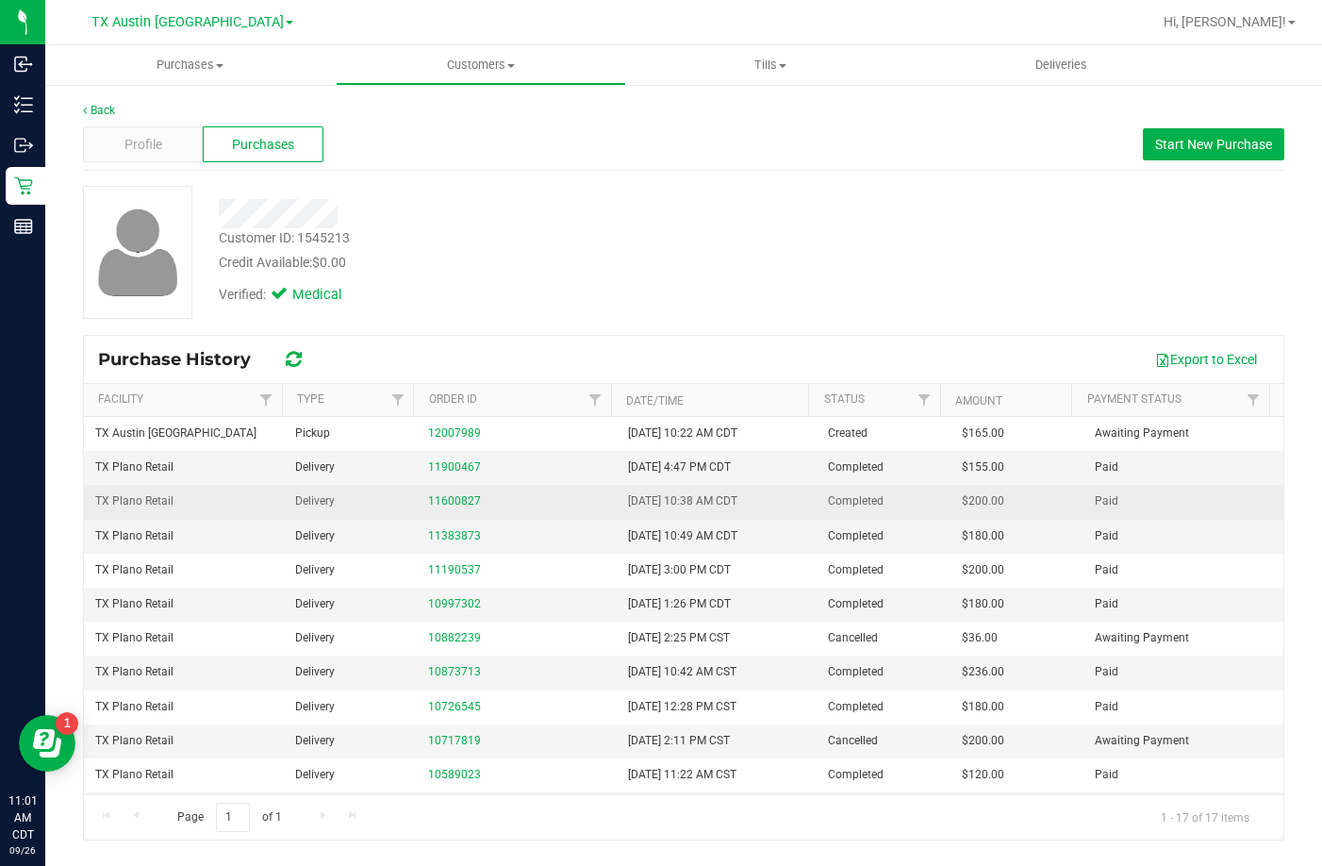
click at [450, 492] on div "11600827" at bounding box center [516, 501] width 177 height 18
click at [443, 511] on td "11600827" at bounding box center [517, 502] width 200 height 34
click at [443, 502] on link "11600827" at bounding box center [454, 500] width 53 height 13
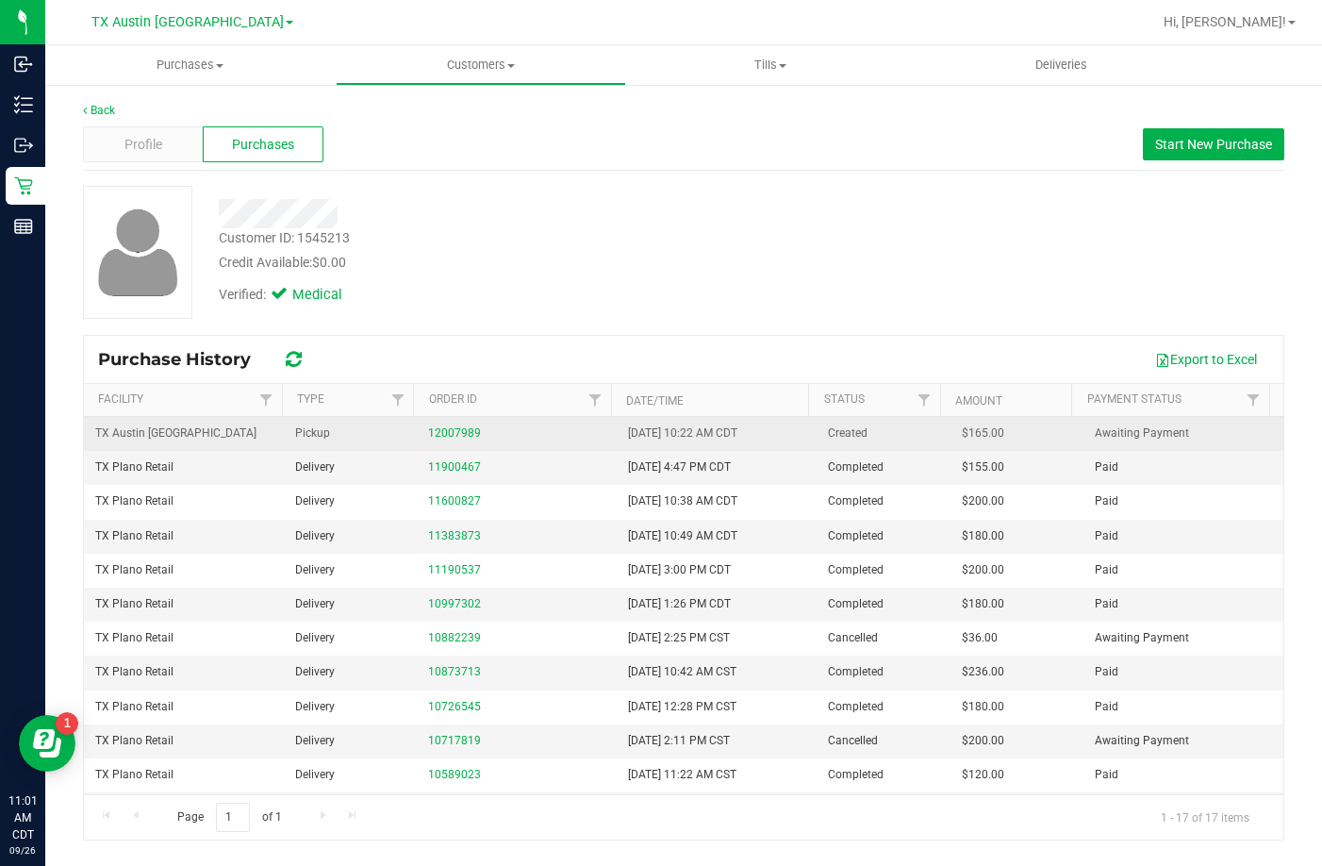
click at [440, 420] on td "12007989" at bounding box center [517, 434] width 200 height 34
click at [438, 434] on link "12007989" at bounding box center [454, 432] width 53 height 13
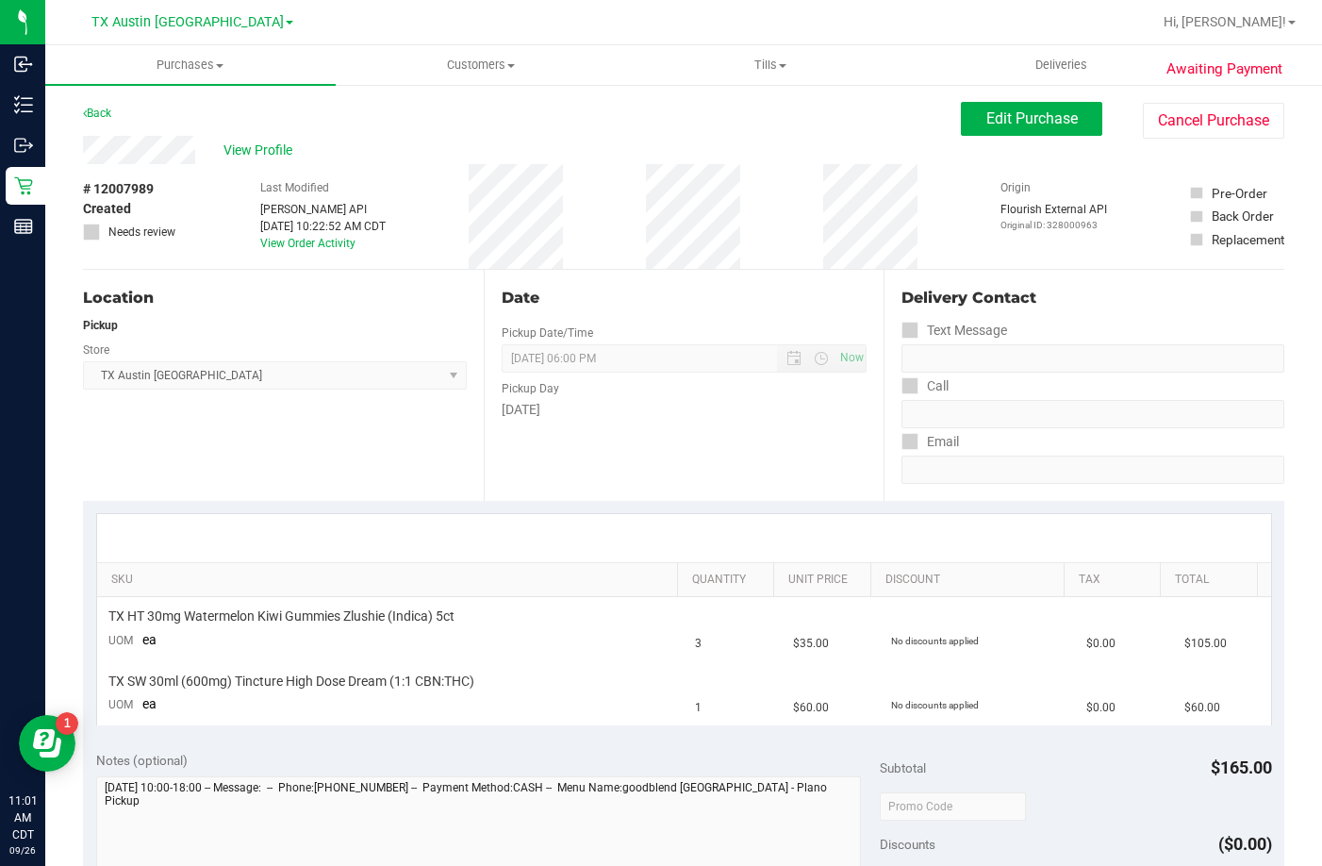
drag, startPoint x: 201, startPoint y: 146, endPoint x: 76, endPoint y: 162, distance: 125.5
click at [76, 162] on div "Awaiting Payment Back Edit Purchase Cancel Purchase View Profile # 12007989 Cre…" at bounding box center [683, 800] width 1277 height 1434
click at [1013, 121] on span "Edit Purchase" at bounding box center [1031, 118] width 91 height 18
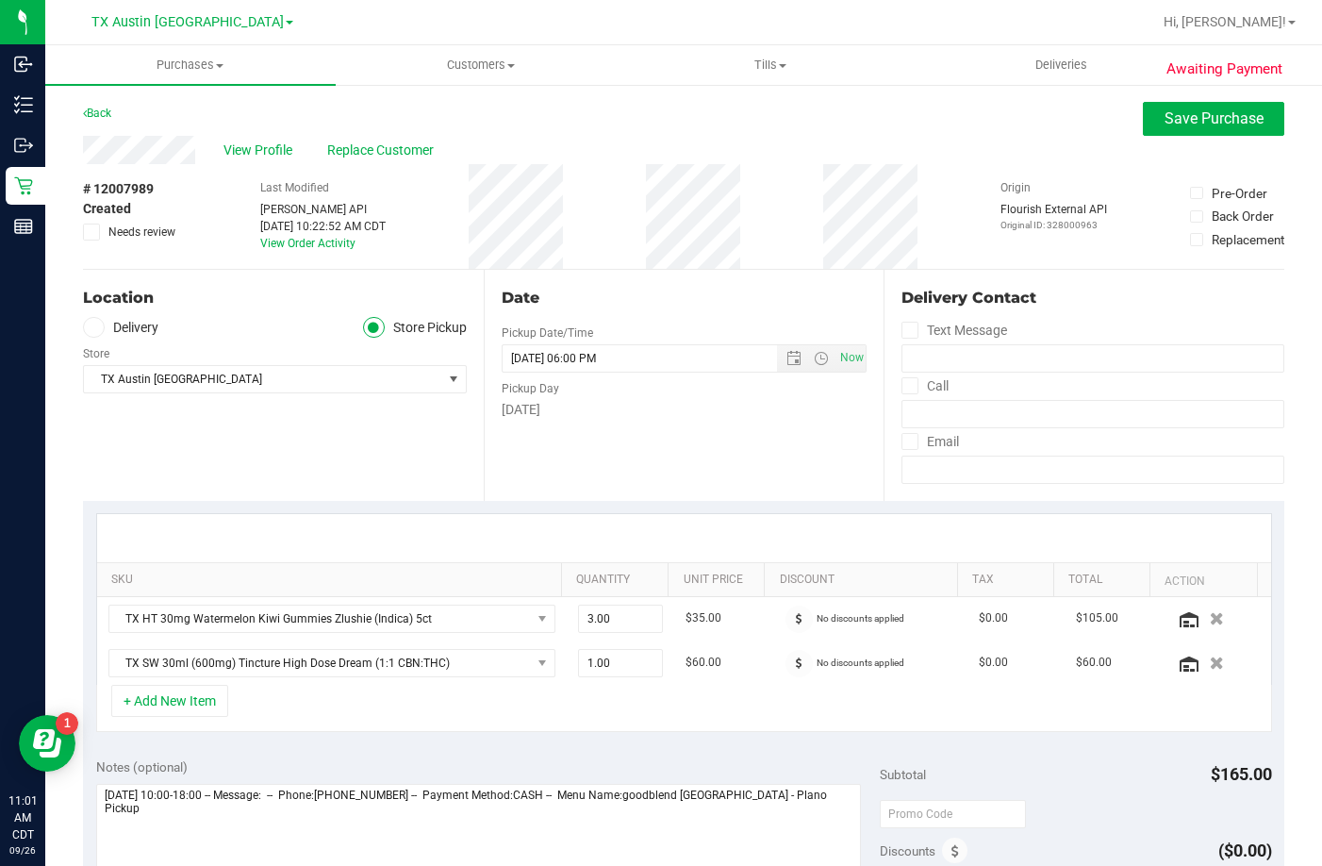
click at [124, 325] on label "Delivery" at bounding box center [120, 328] width 75 height 22
click at [0, 0] on input "Delivery" at bounding box center [0, 0] width 0 height 0
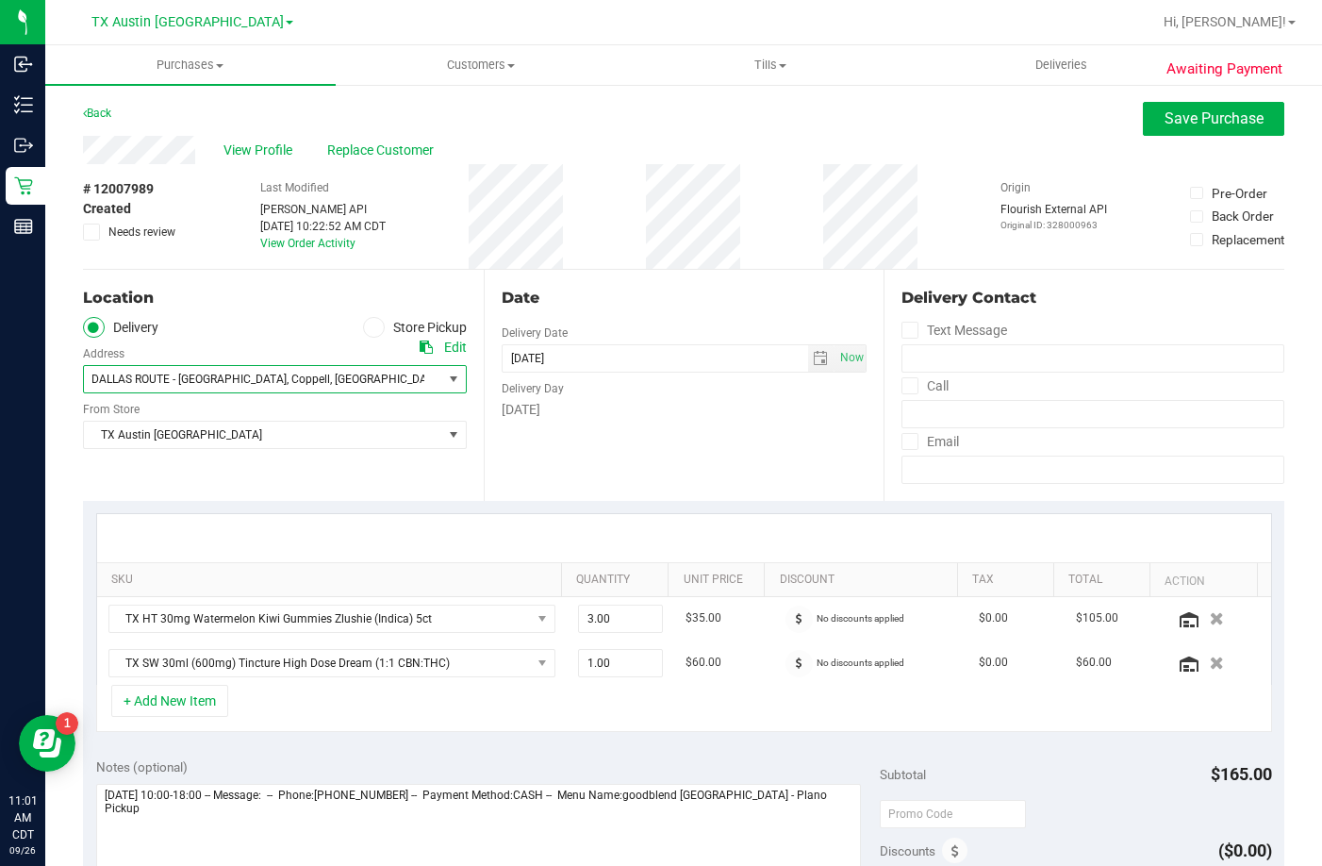
click at [141, 378] on span "DALLAS ROUTE - 216 Driftwood Dr" at bounding box center [188, 378] width 195 height 13
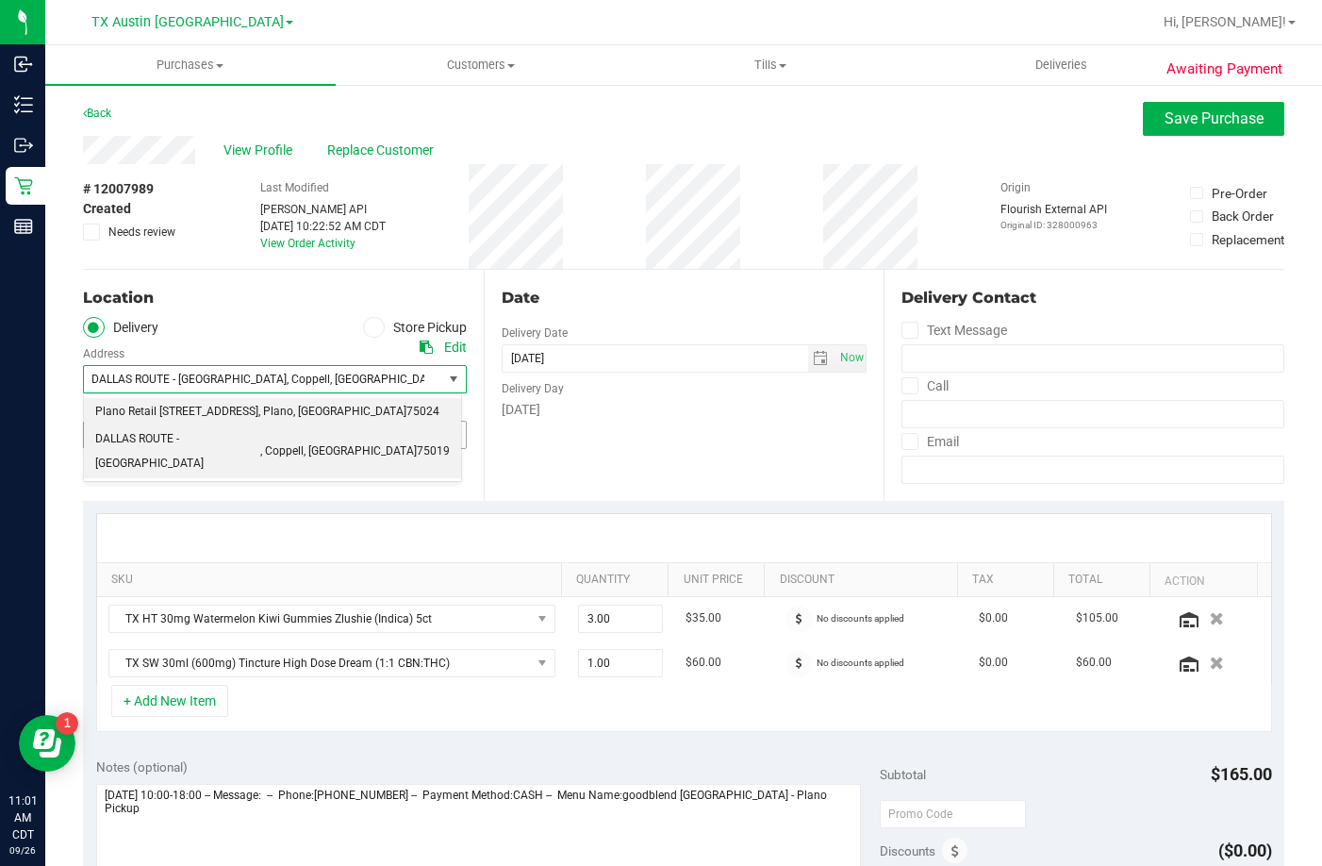
drag, startPoint x: 140, startPoint y: 405, endPoint x: 158, endPoint y: 431, distance: 32.4
click at [140, 409] on span "Plano Retail 4720 State Hwy 121" at bounding box center [176, 412] width 163 height 25
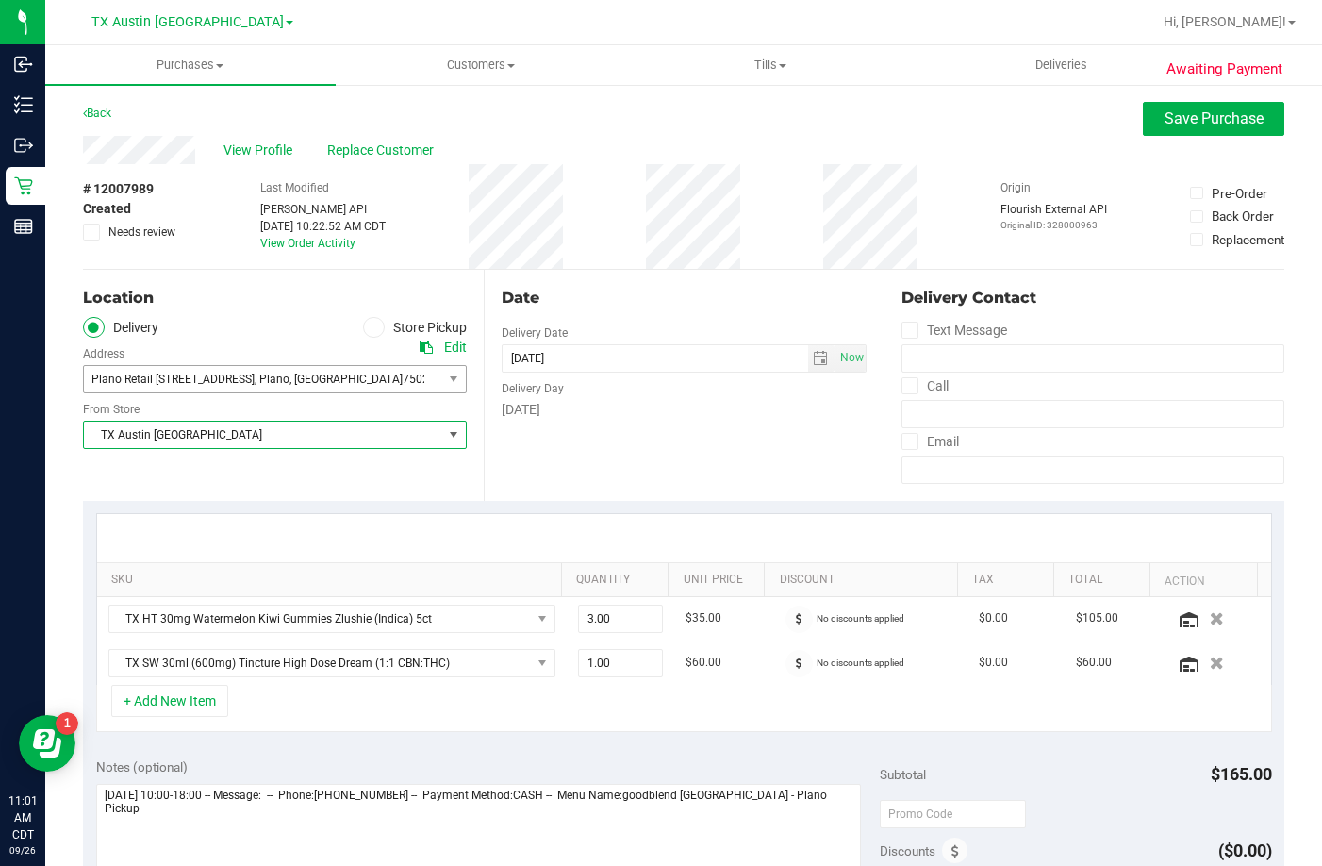
click at [164, 434] on span "TX Austin [GEOGRAPHIC_DATA]" at bounding box center [263, 435] width 358 height 26
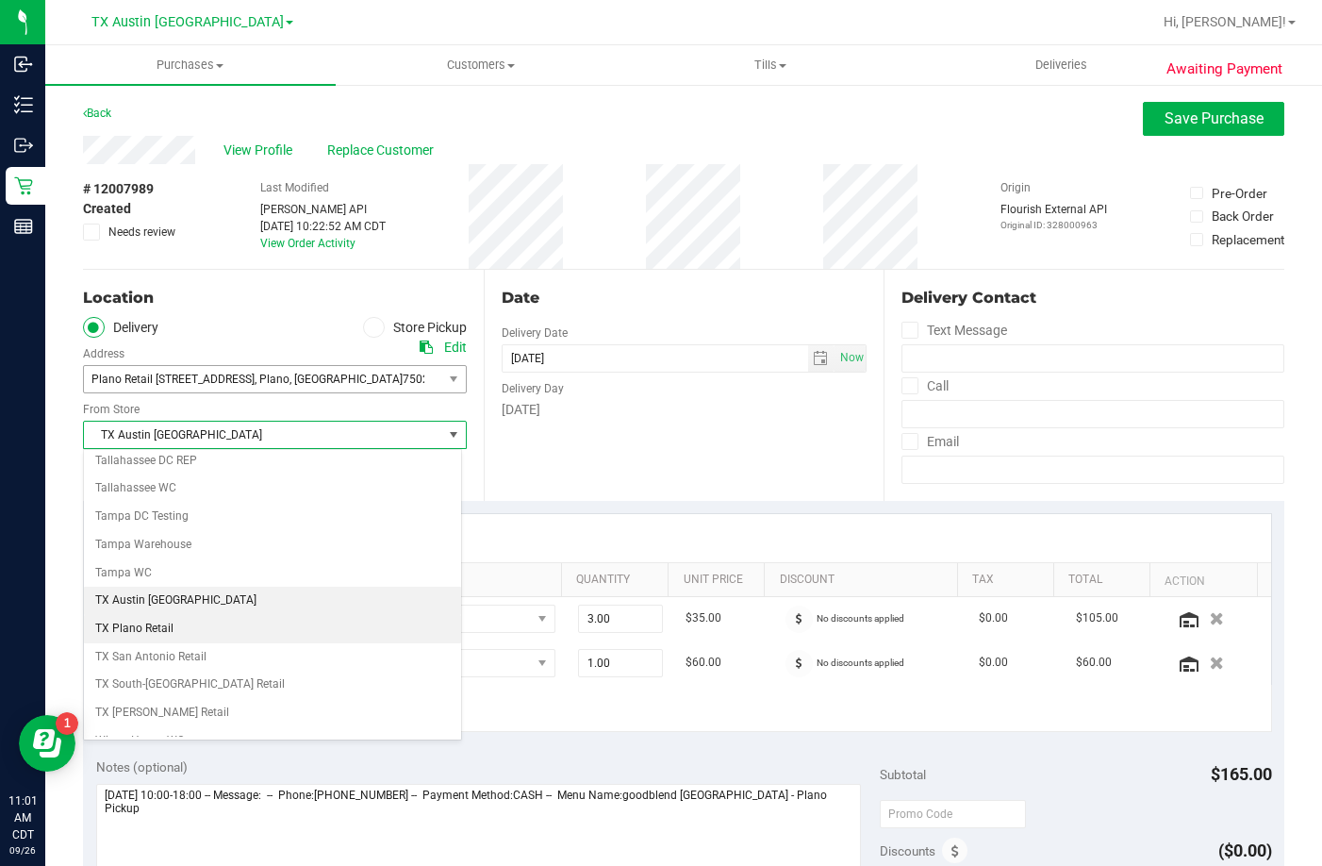
scroll to position [1370, 0]
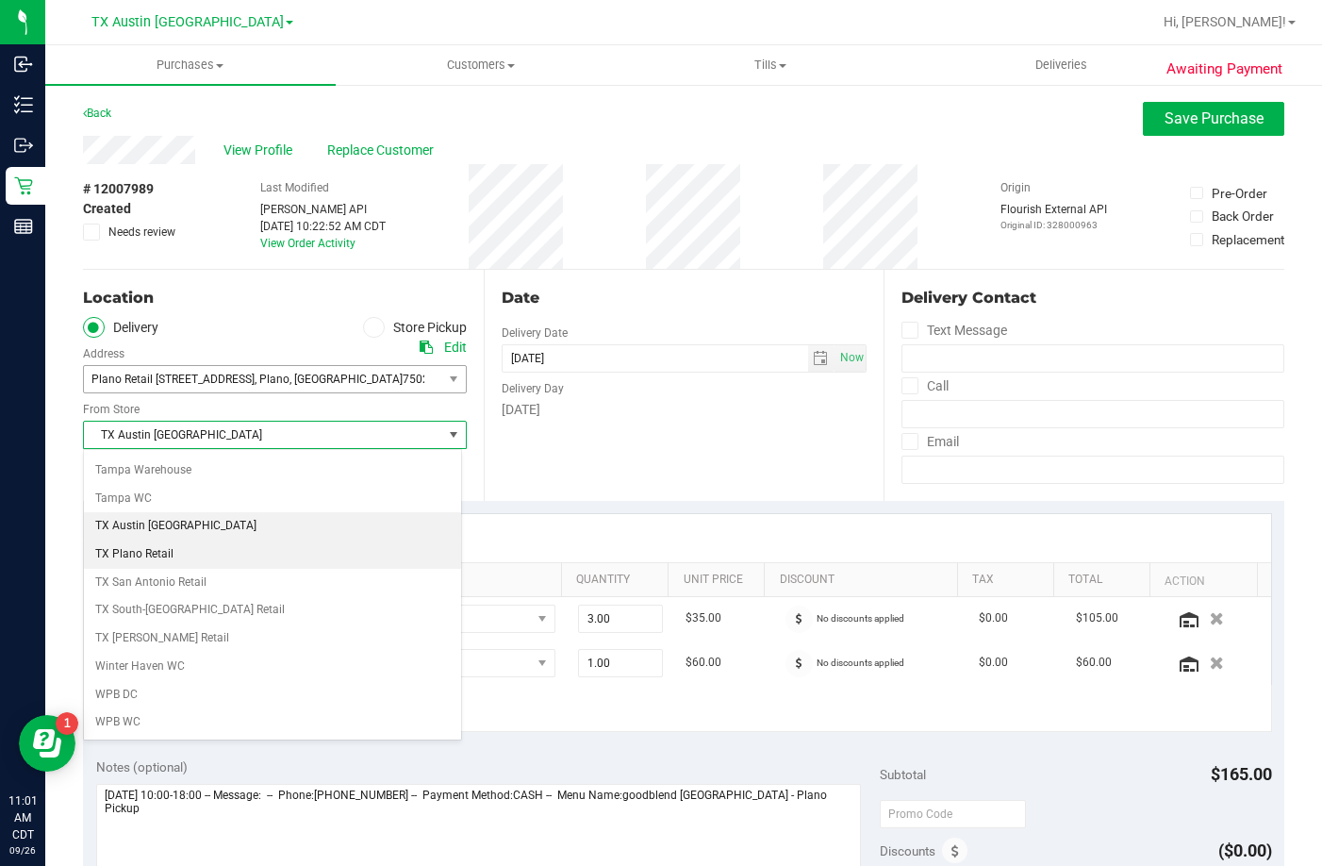
click at [161, 548] on li "TX Plano Retail" at bounding box center [272, 554] width 377 height 28
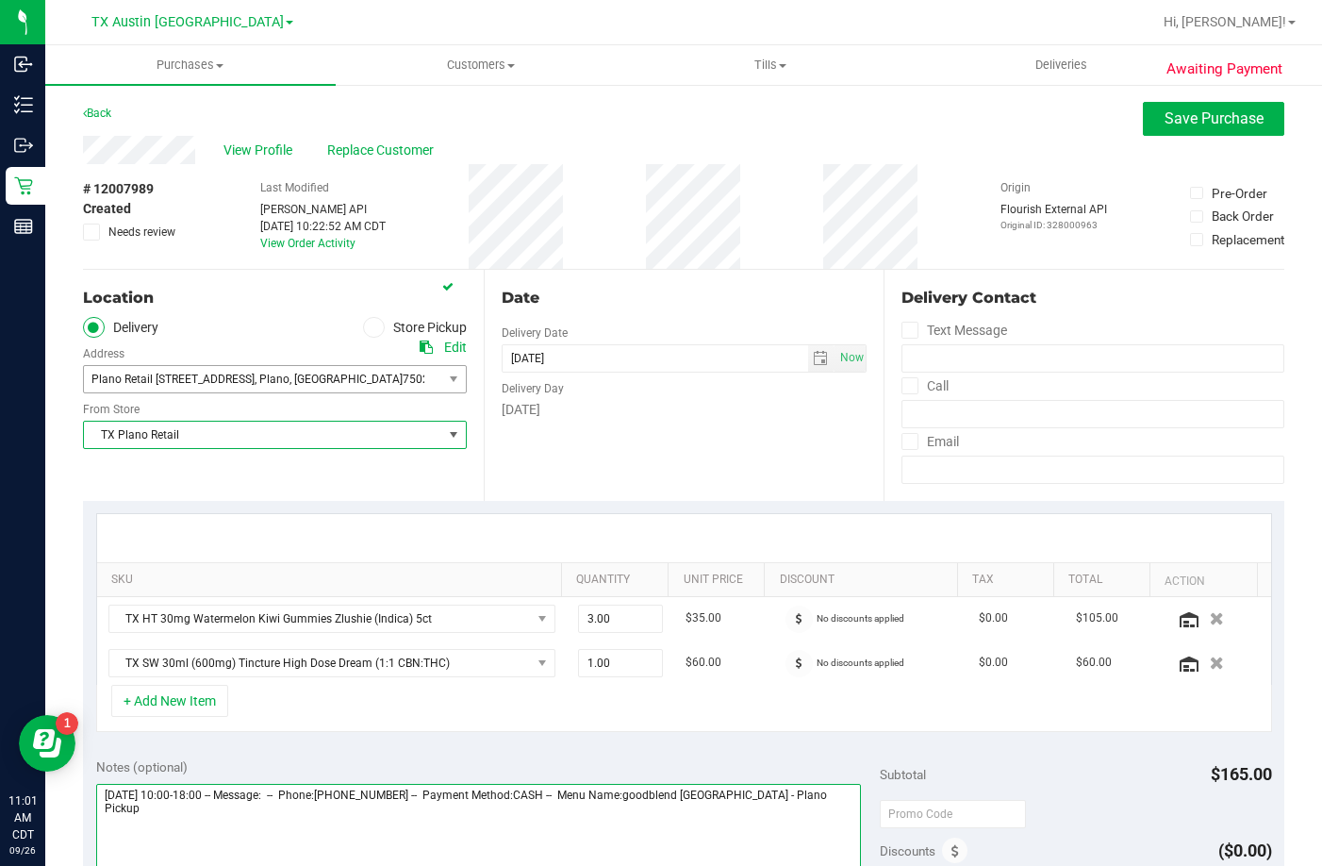
click at [822, 808] on textarea at bounding box center [478, 874] width 765 height 181
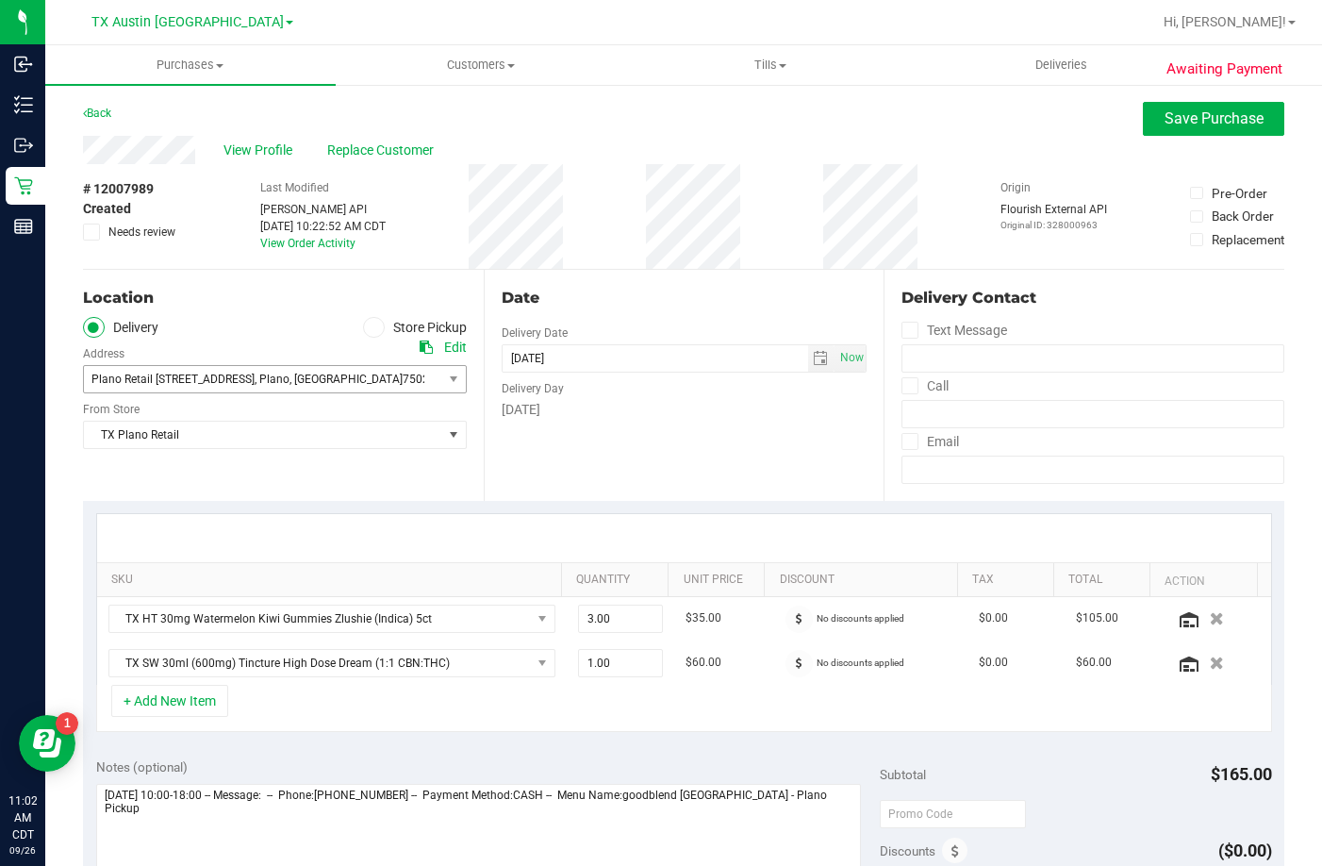
click at [383, 323] on label "Store Pickup" at bounding box center [415, 328] width 104 height 22
click at [0, 0] on input "Store Pickup" at bounding box center [0, 0] width 0 height 0
click at [189, 388] on span "TX Plano Retail" at bounding box center [263, 379] width 358 height 26
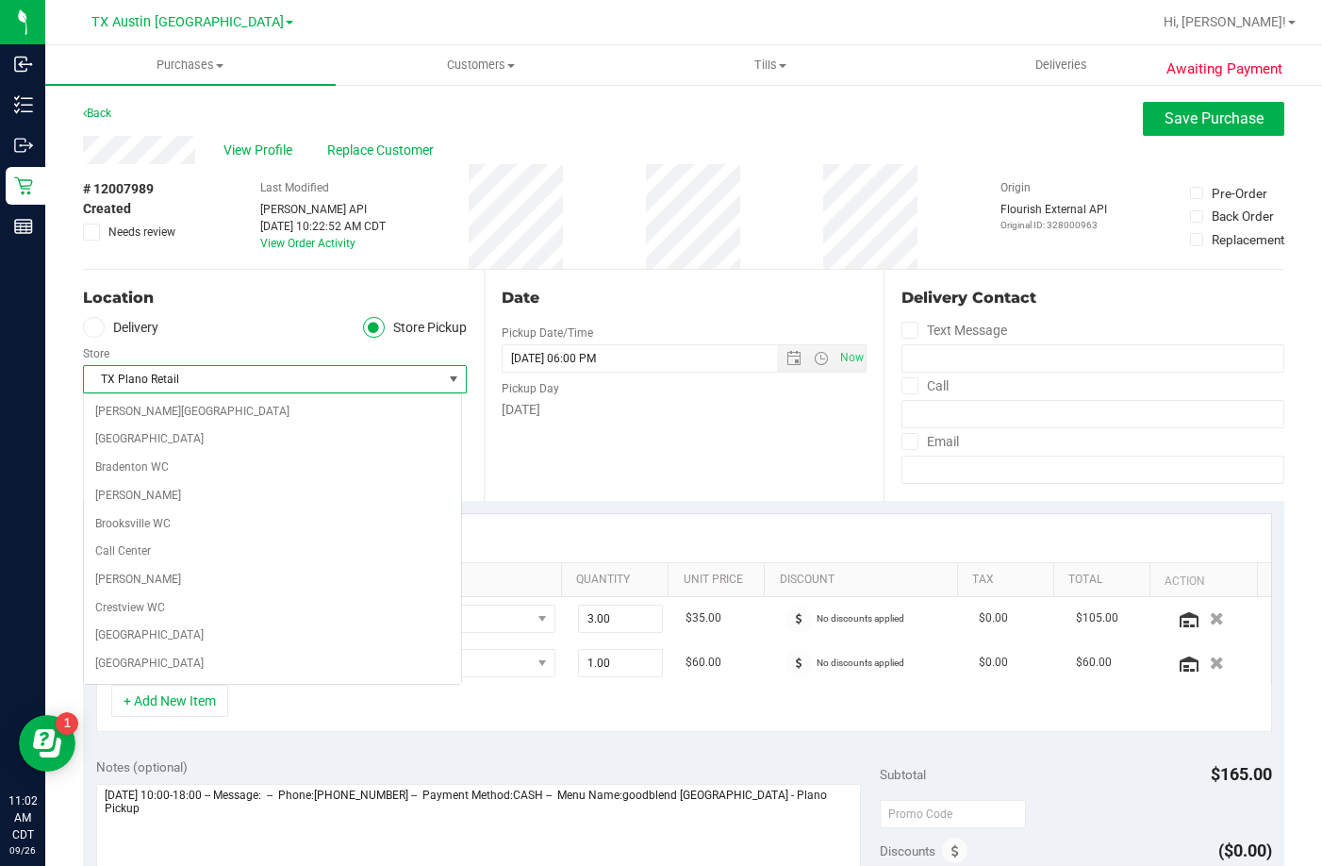
scroll to position [1202, 0]
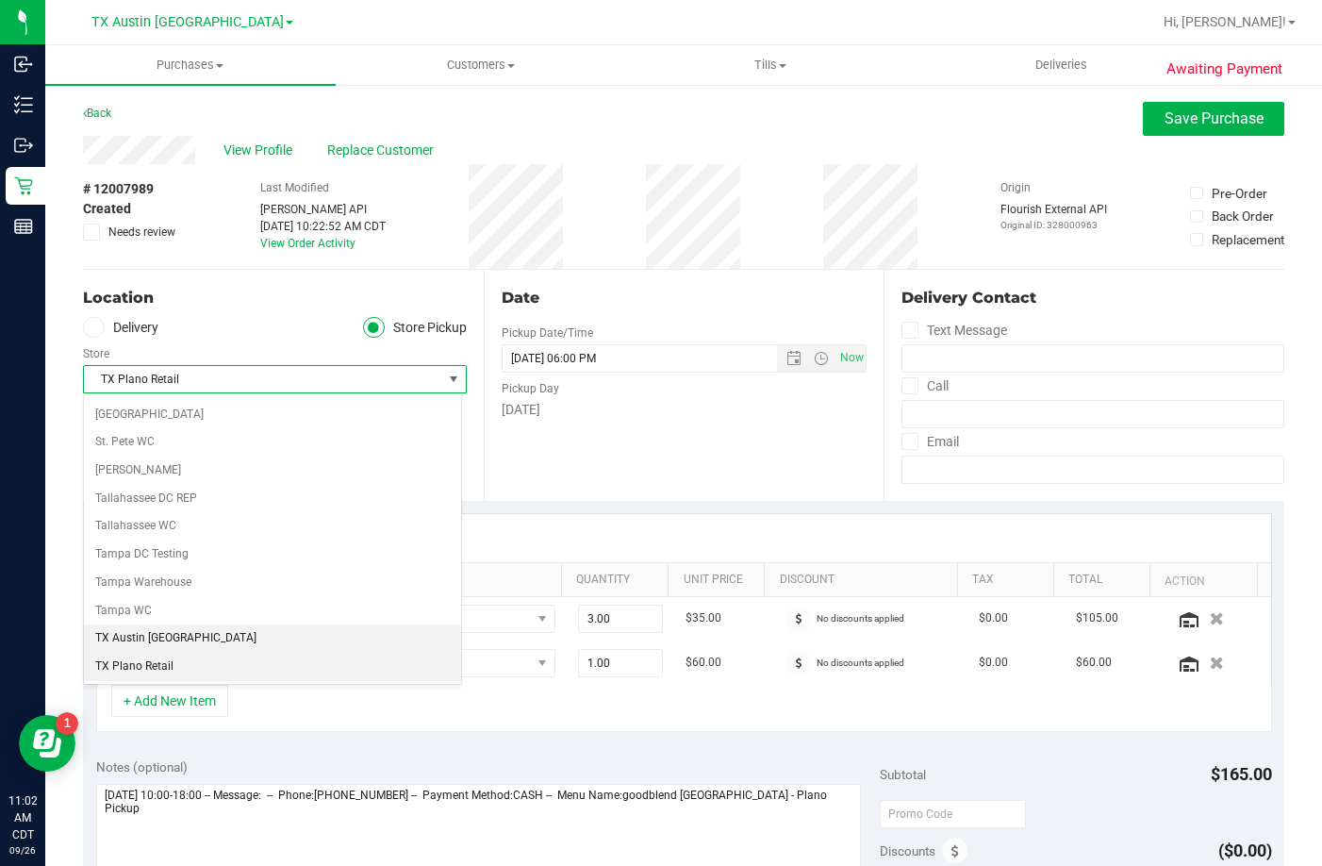
click at [150, 626] on li "TX Austin [GEOGRAPHIC_DATA]" at bounding box center [272, 638] width 377 height 28
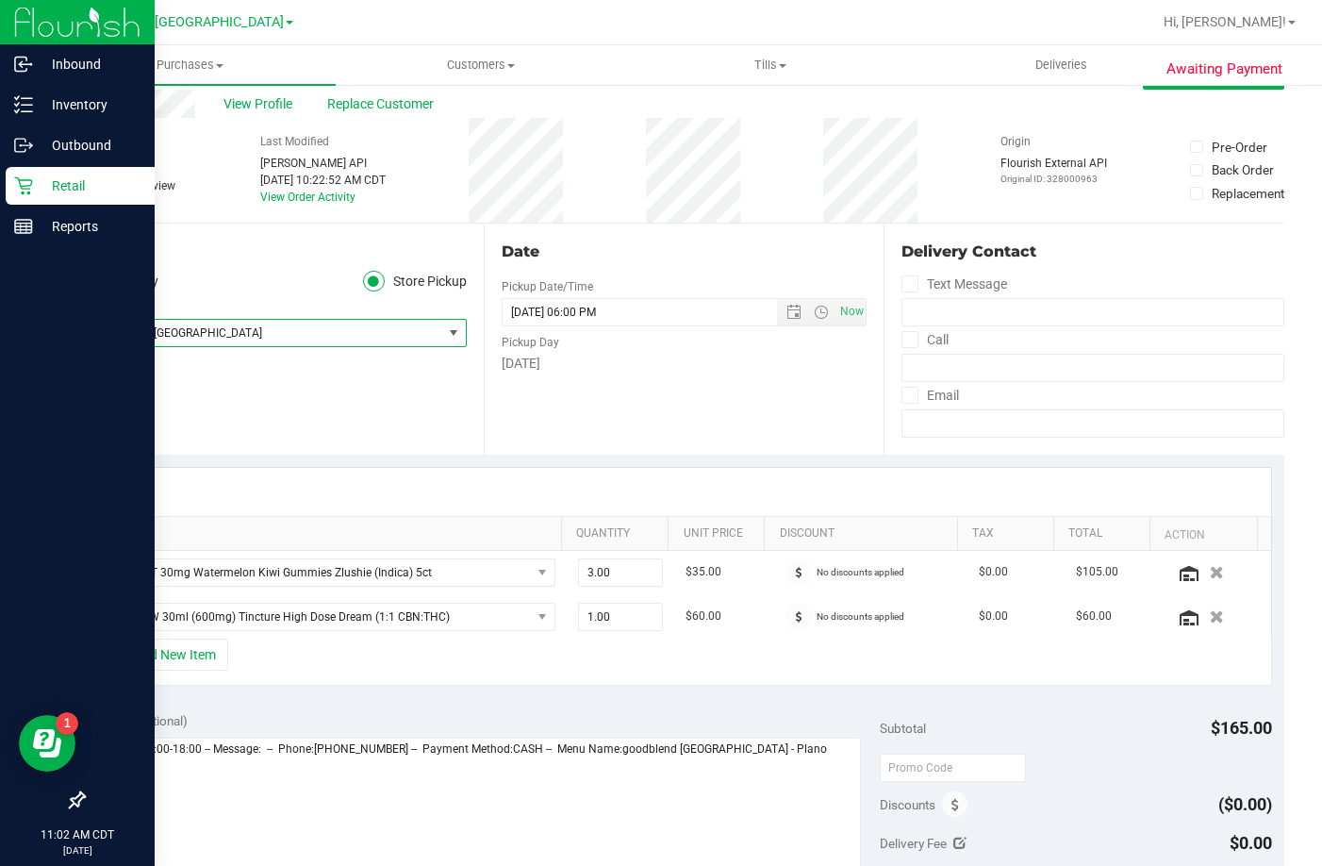
scroll to position [0, 0]
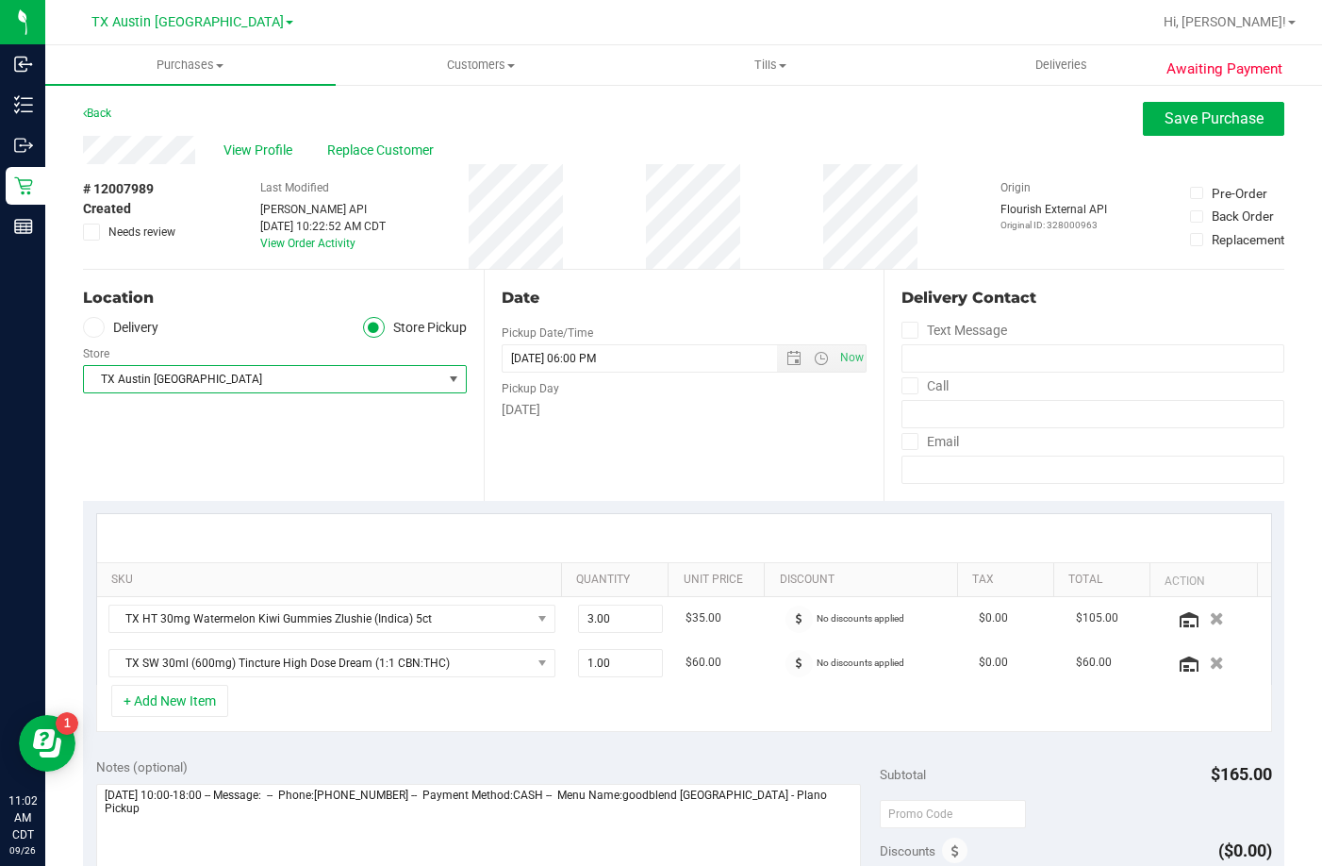
click at [119, 226] on span "Needs review" at bounding box center [141, 231] width 67 height 17
click at [0, 0] on input "Needs review" at bounding box center [0, 0] width 0 height 0
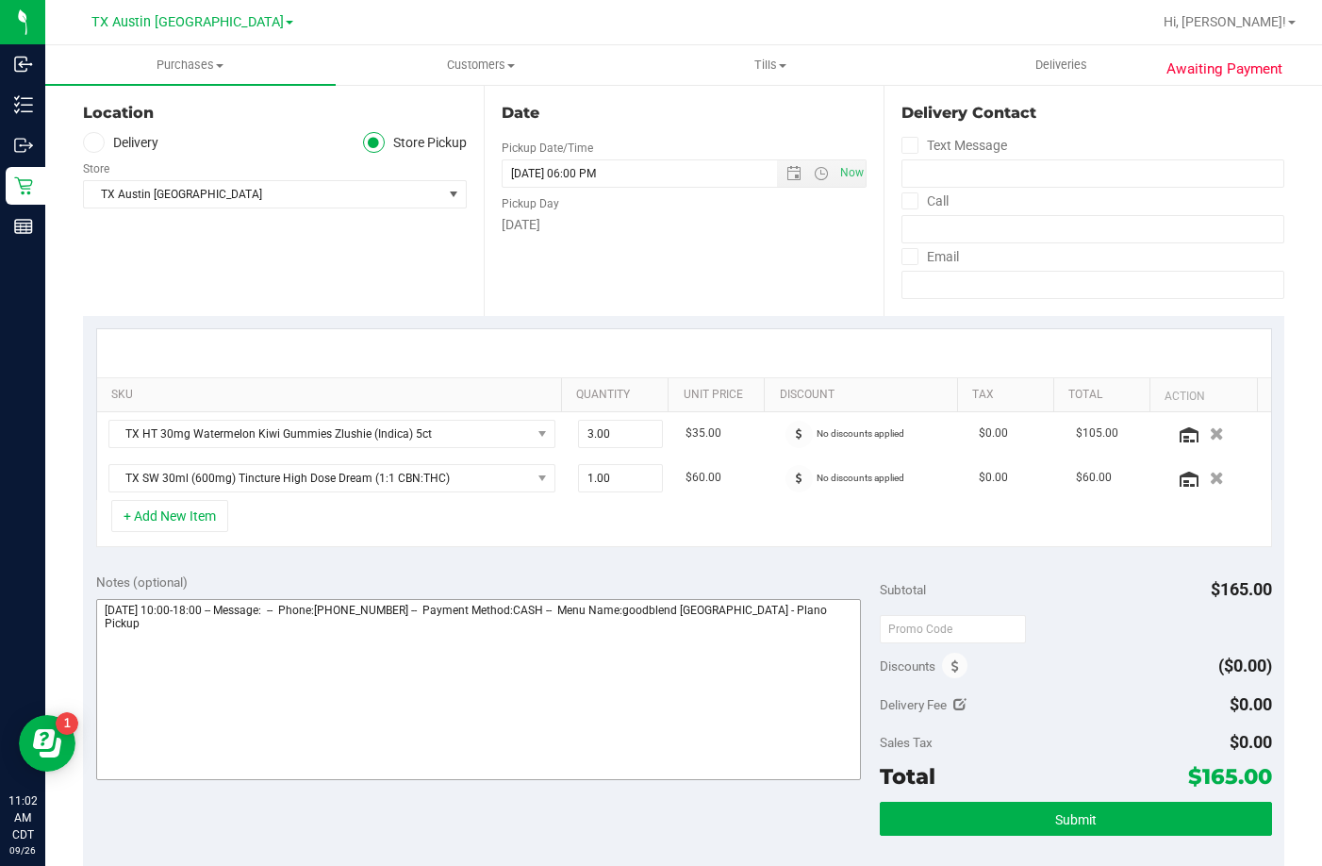
scroll to position [189, 0]
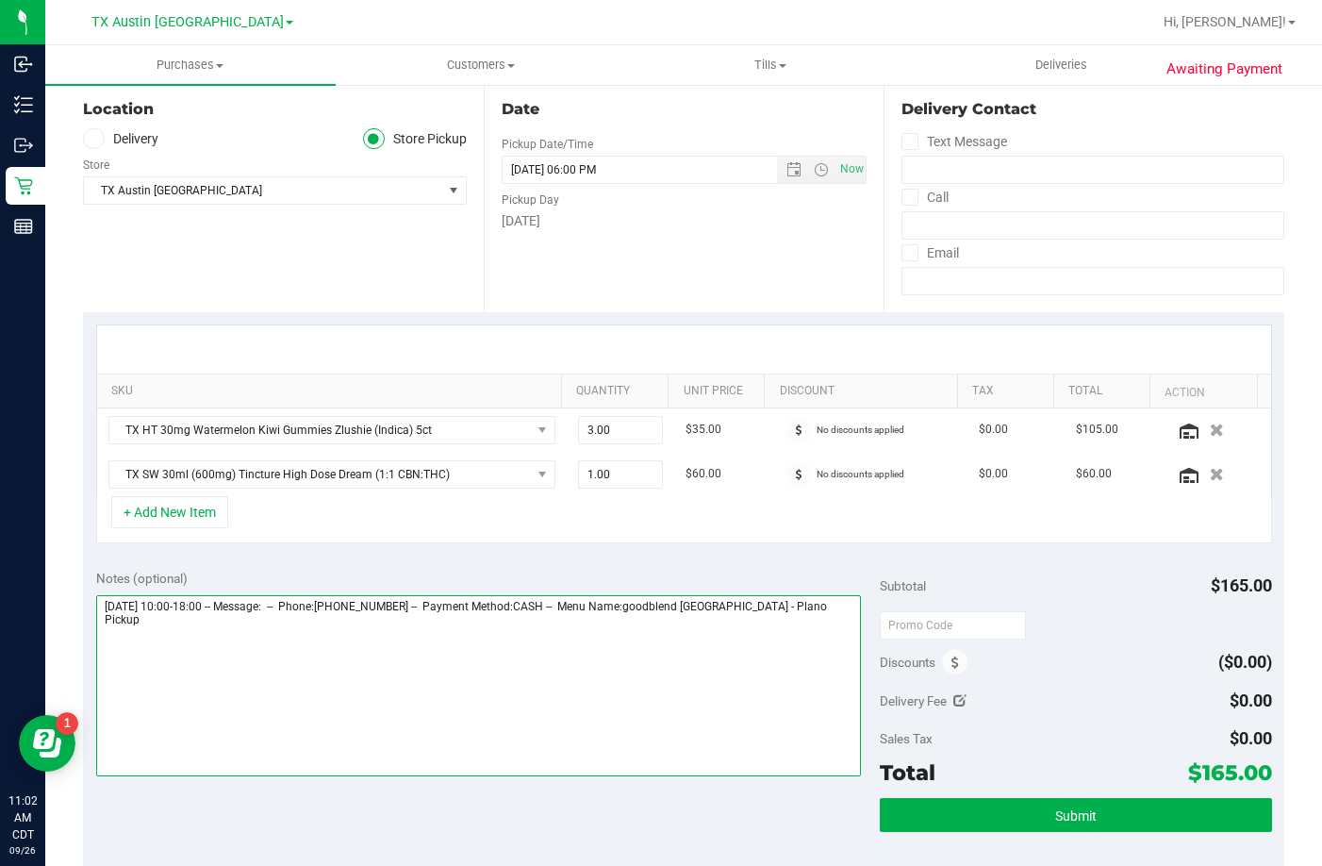
click at [839, 617] on textarea at bounding box center [478, 685] width 765 height 181
click at [834, 609] on textarea at bounding box center [478, 685] width 765 height 181
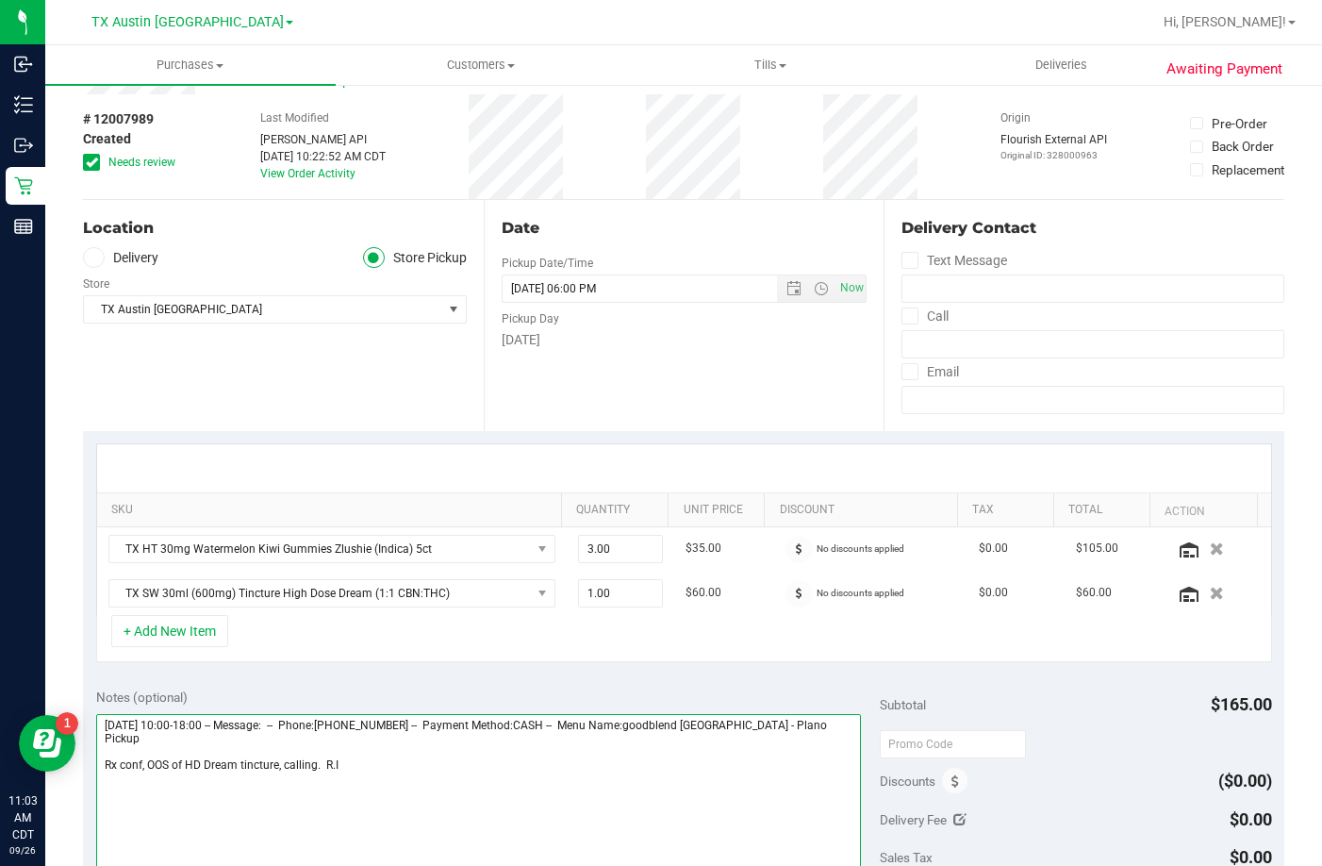
scroll to position [0, 0]
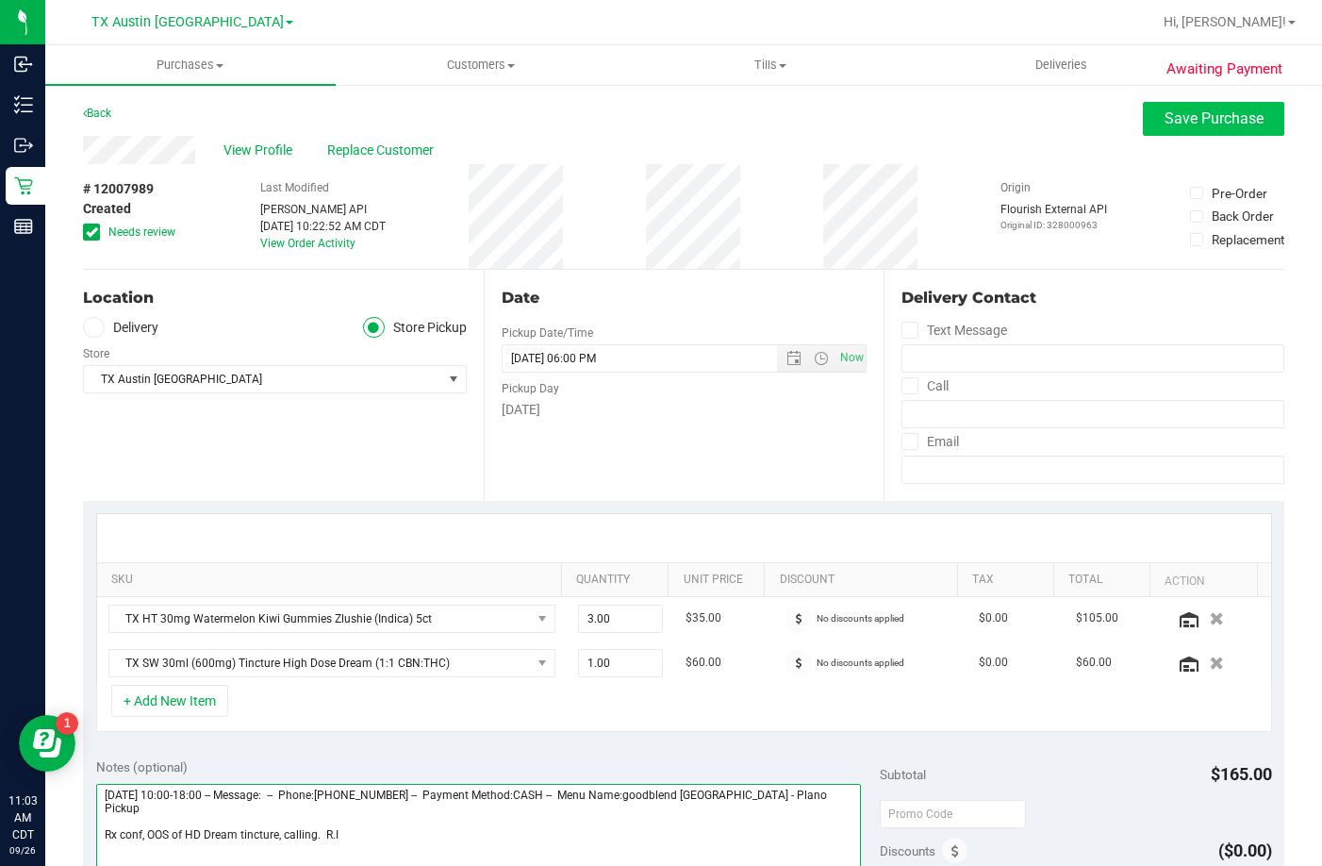
type textarea "Saturday 09/27/2025 10:00-18:00 -- Message: -- Phone:2144975803 -- Payment Meth…"
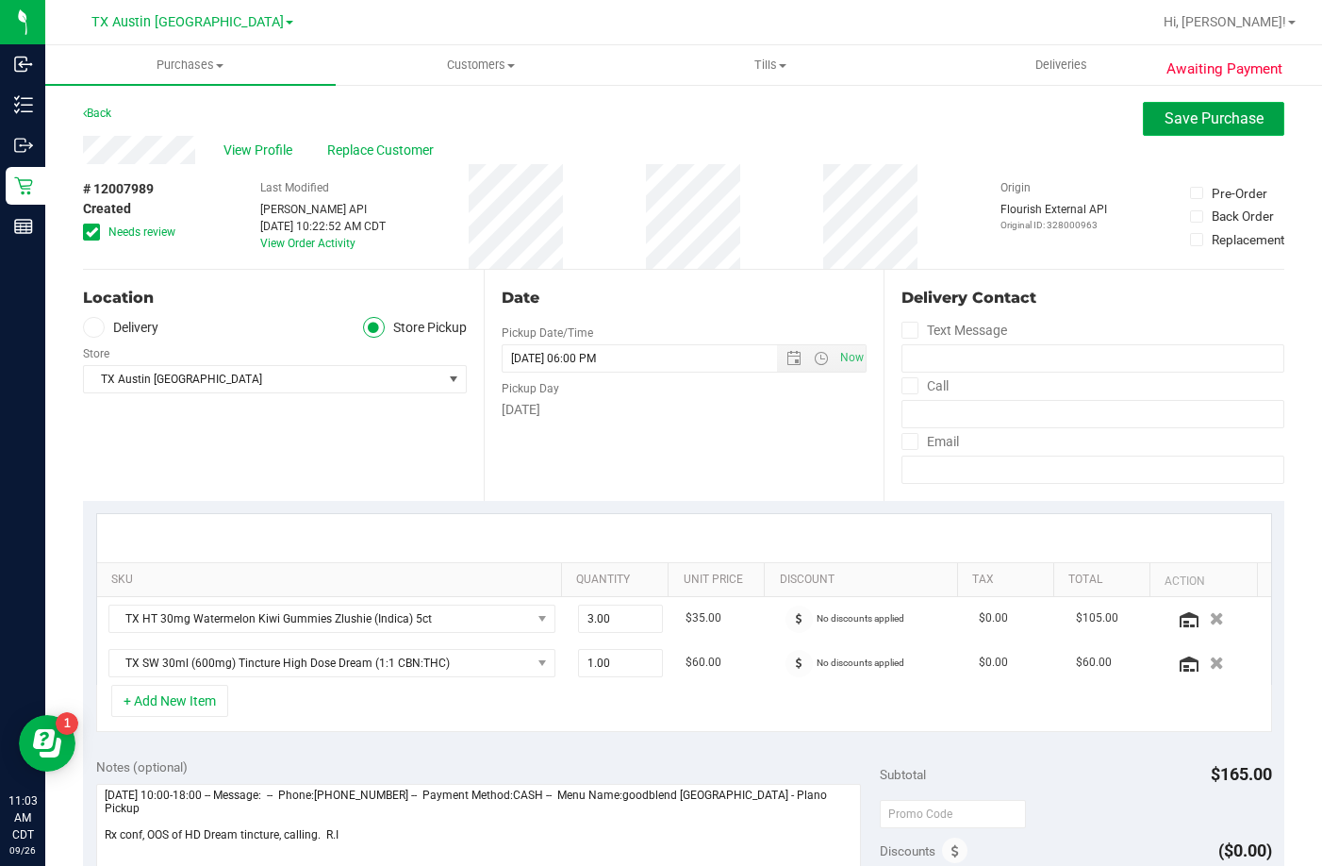
click at [1143, 108] on button "Save Purchase" at bounding box center [1213, 119] width 141 height 34
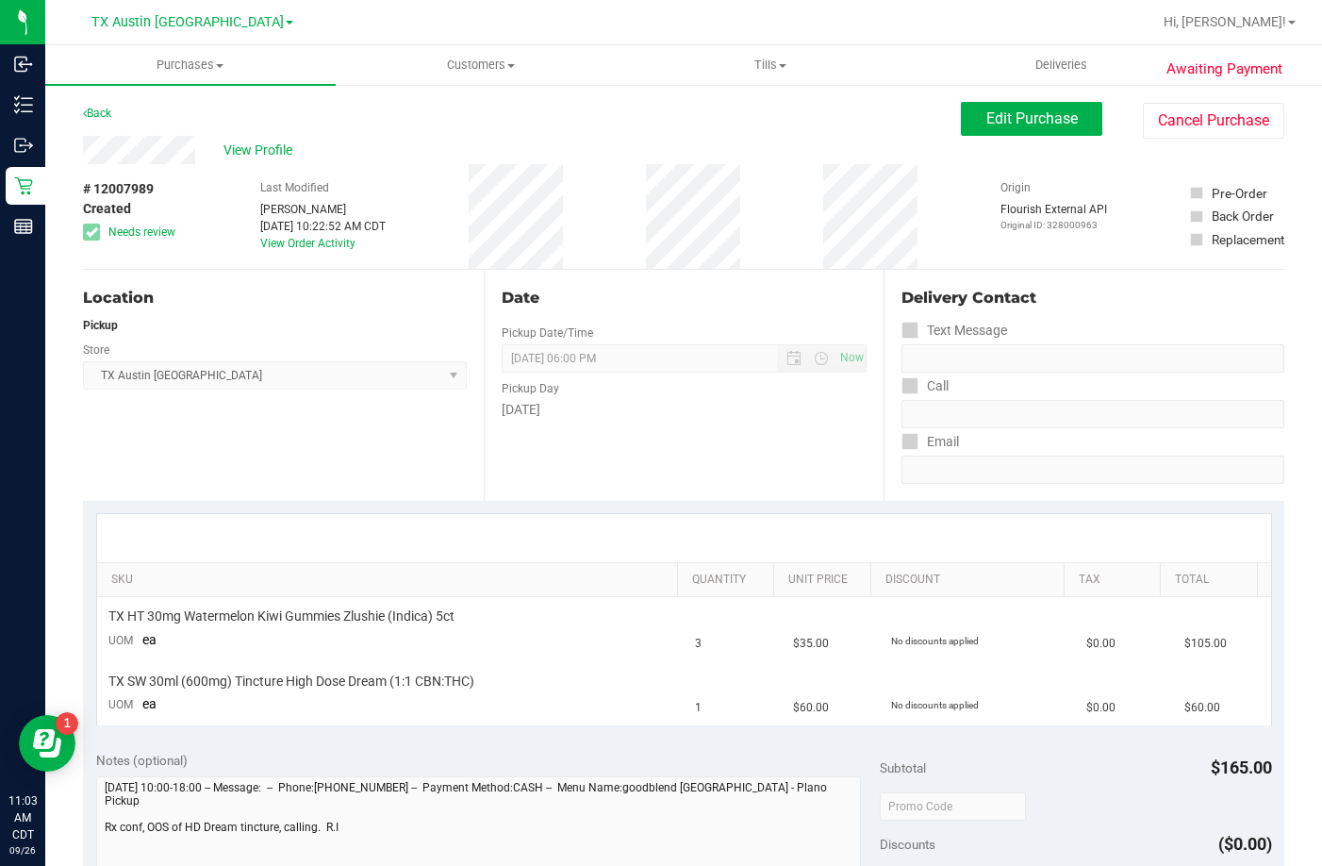
click at [257, 154] on span "View Profile" at bounding box center [260, 151] width 75 height 20
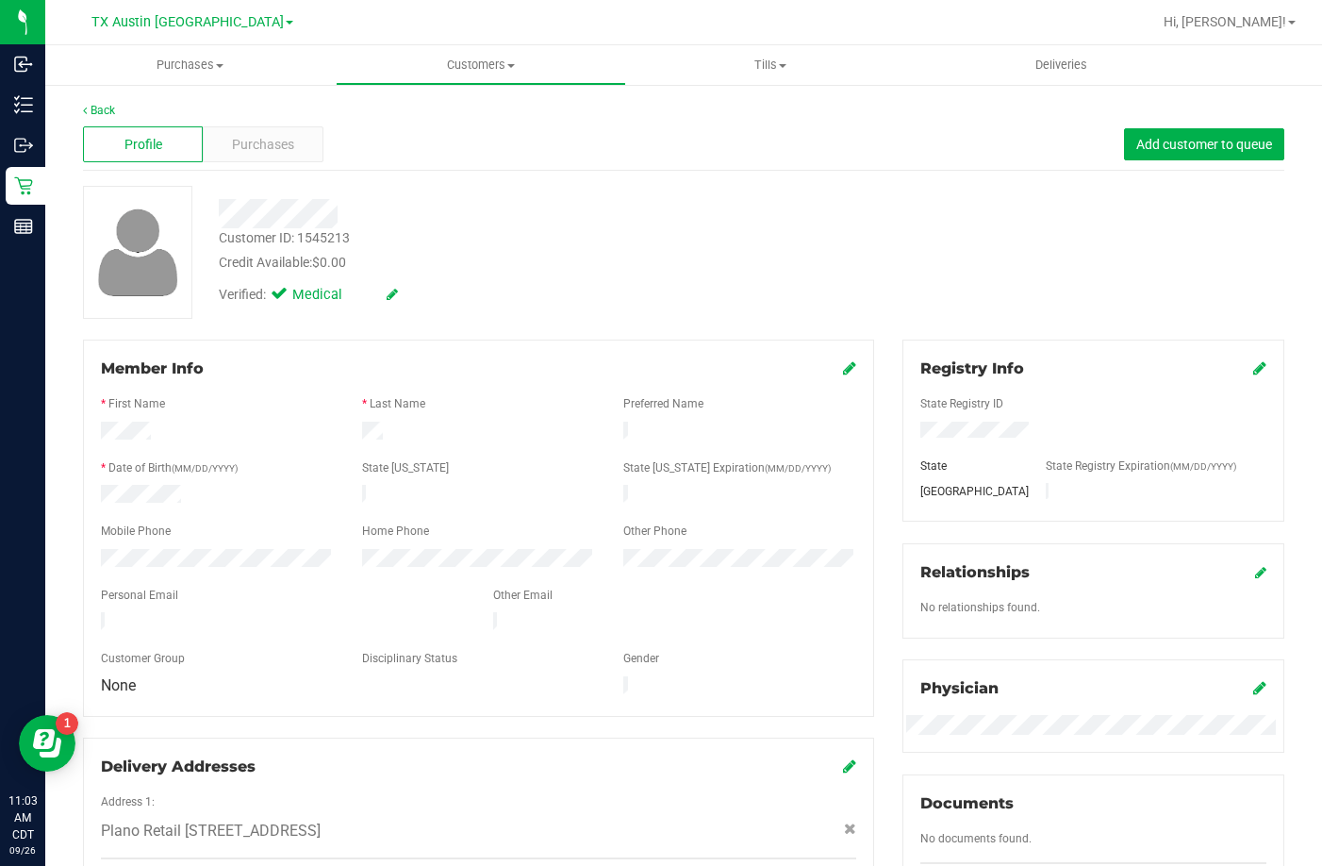
drag, startPoint x: 232, startPoint y: 608, endPoint x: 98, endPoint y: 612, distance: 134.0
click at [98, 612] on div at bounding box center [283, 623] width 392 height 23
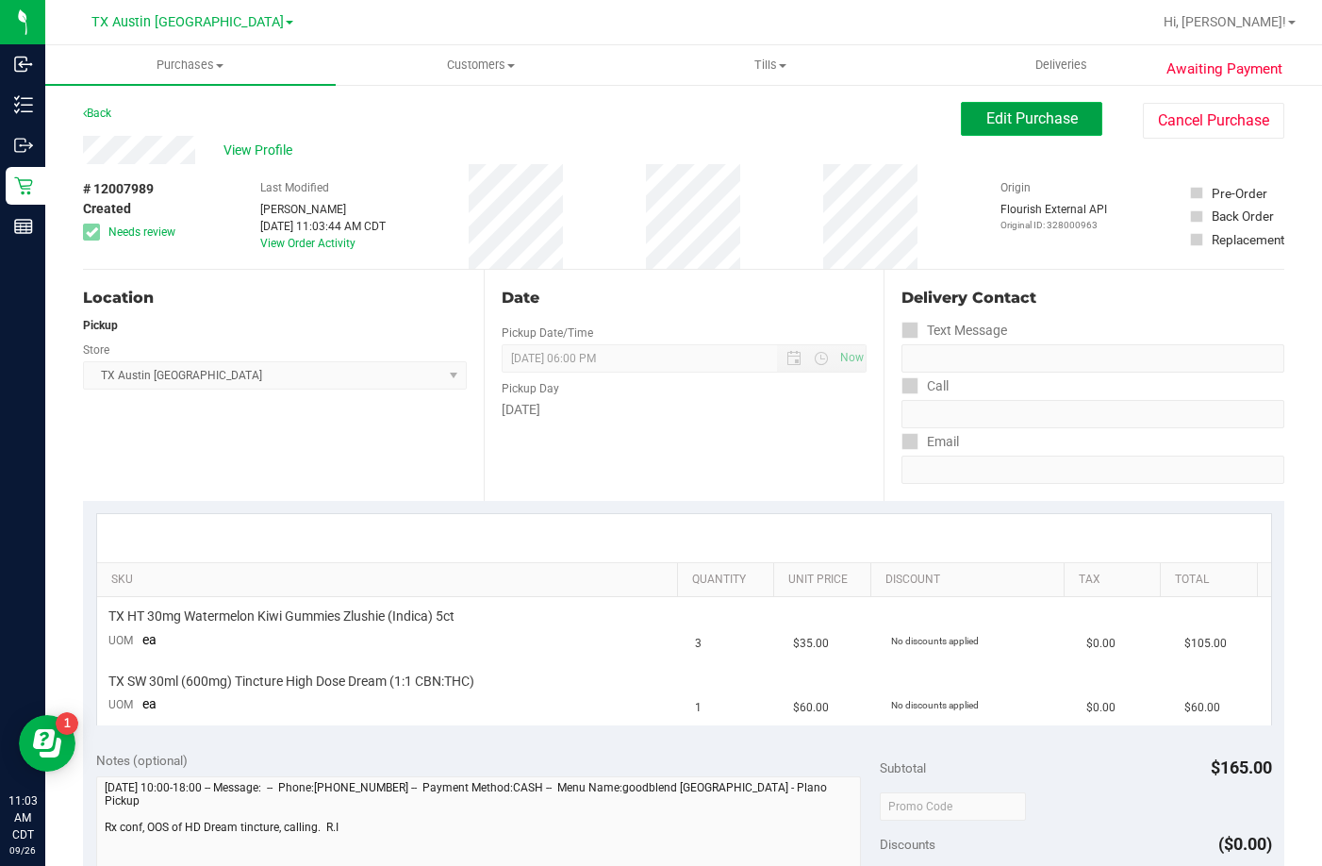
click at [1022, 114] on span "Edit Purchase" at bounding box center [1031, 118] width 91 height 18
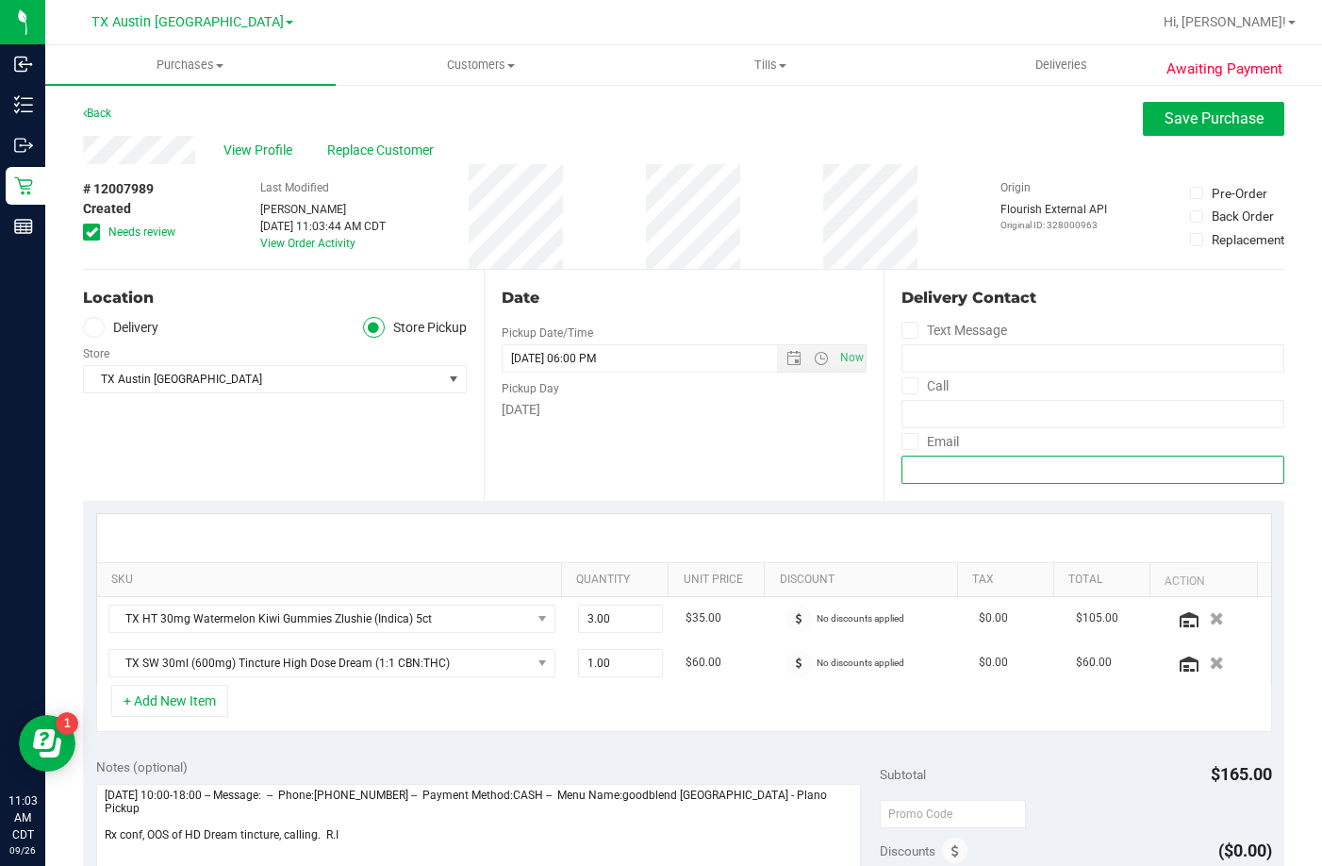
click at [945, 460] on input "email" at bounding box center [1093, 469] width 383 height 28
paste input "collfry@gmail.com"
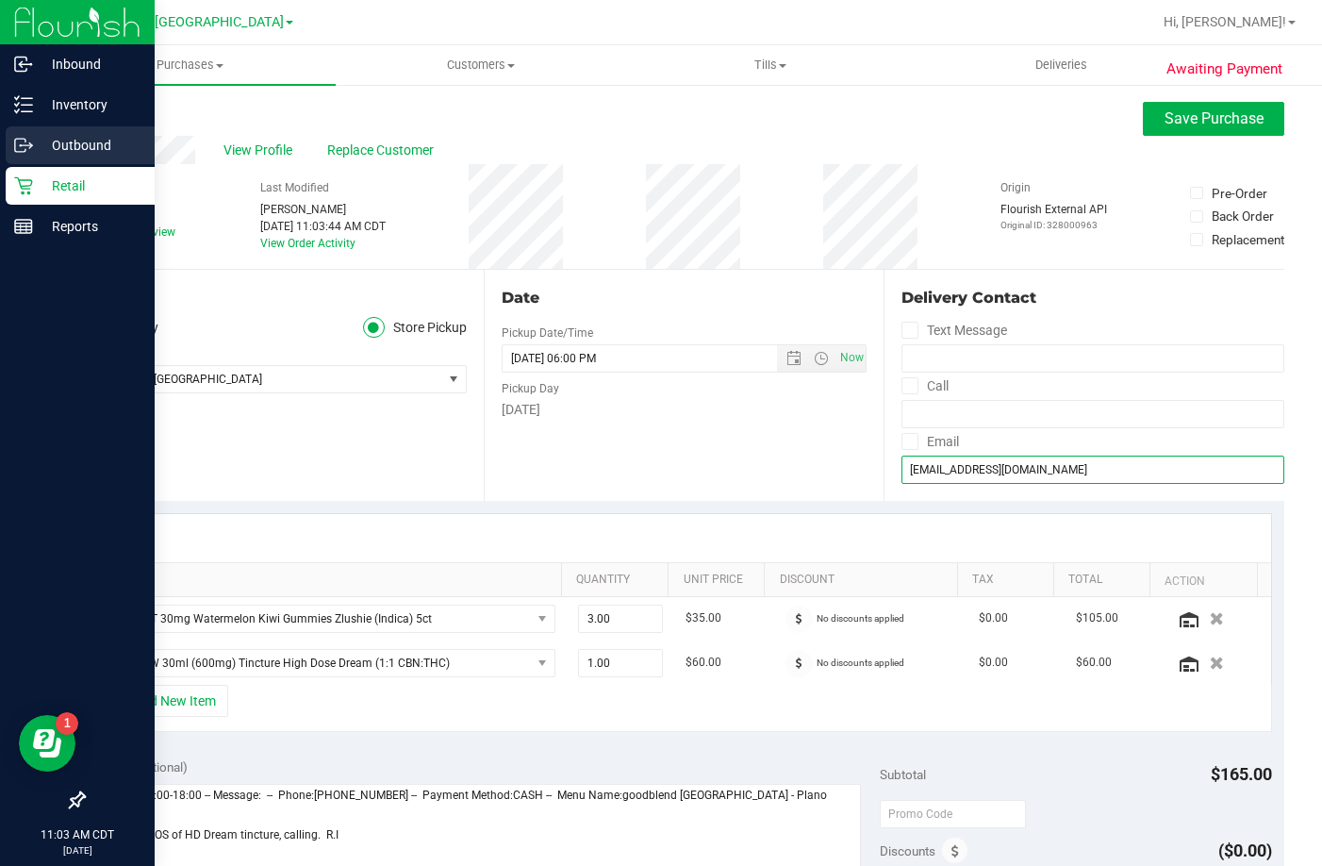
type input "collfry@gmail.com"
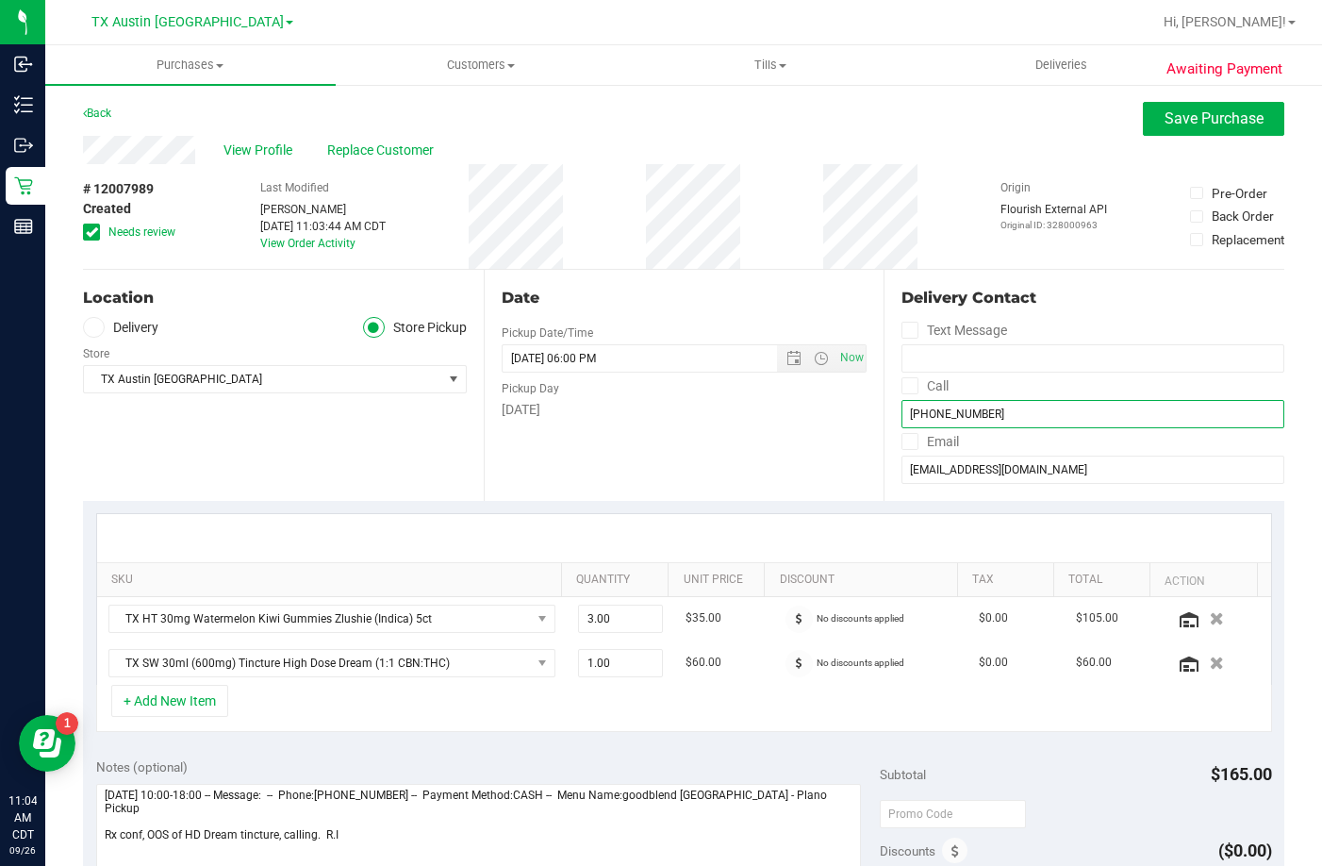
type input "(214) 497-5803"
click at [725, 415] on div "[DATE]" at bounding box center [685, 410] width 366 height 20
click at [1189, 126] on span "Save Purchase" at bounding box center [1214, 118] width 99 height 18
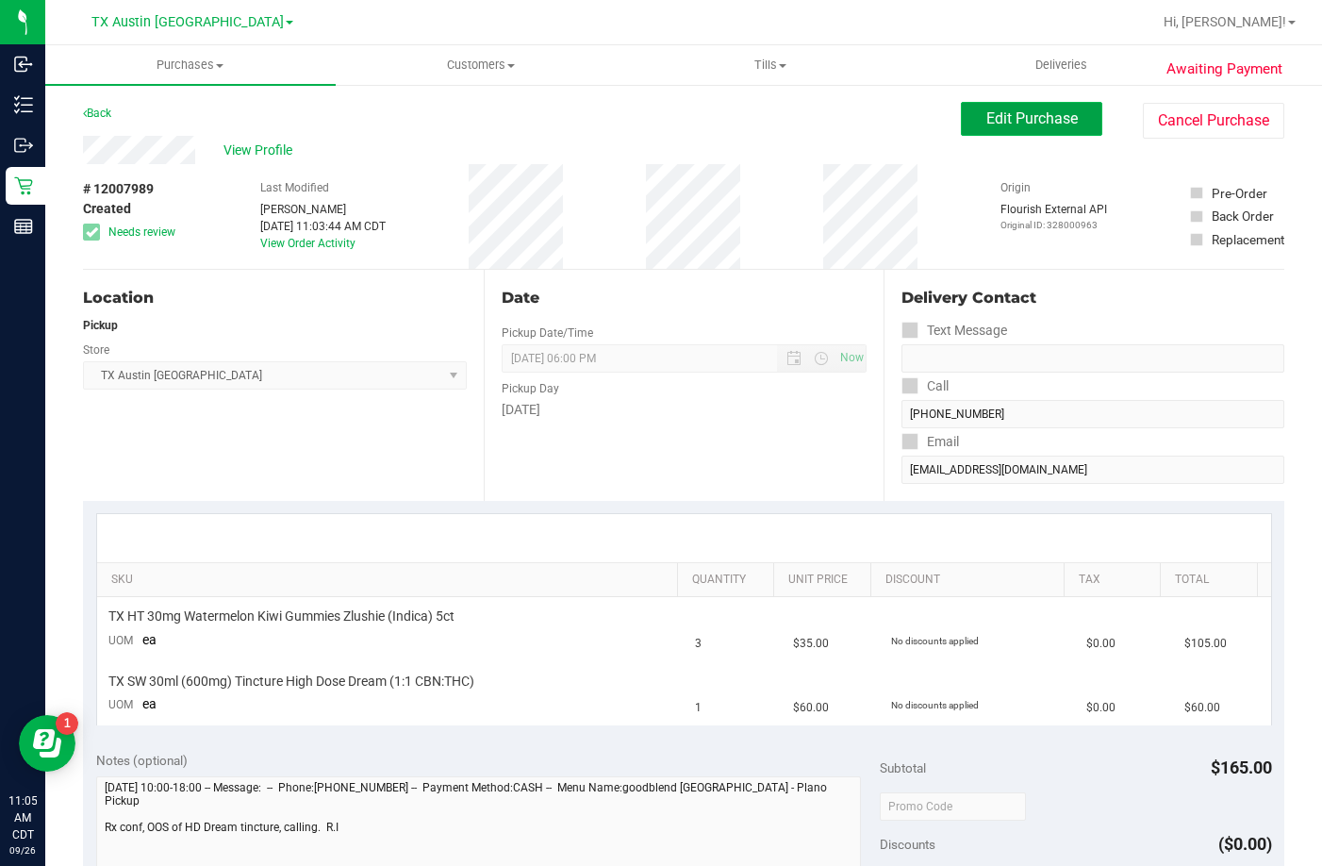
click at [1029, 133] on button "Edit Purchase" at bounding box center [1031, 119] width 141 height 34
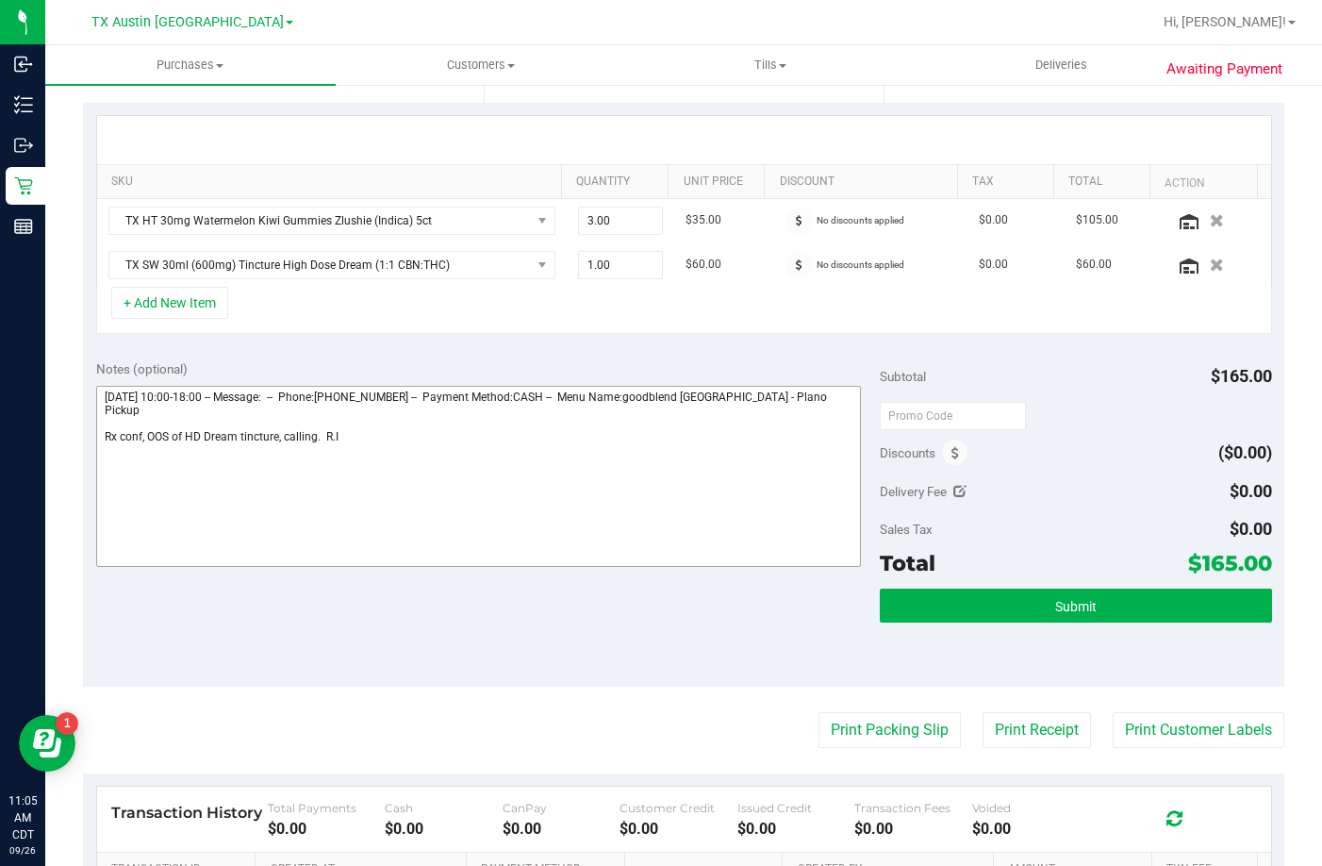
scroll to position [472, 0]
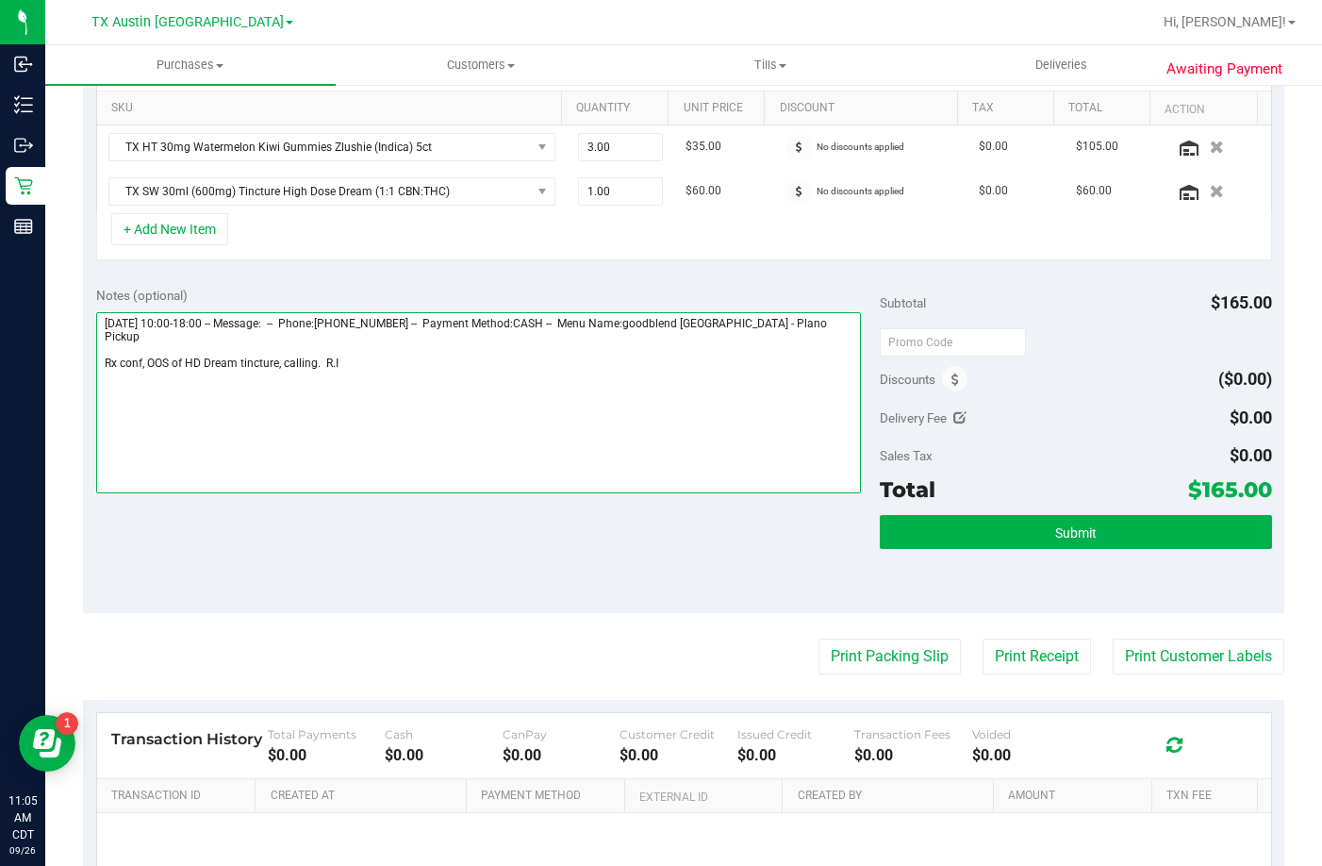
click at [381, 375] on textarea at bounding box center [478, 402] width 765 height 181
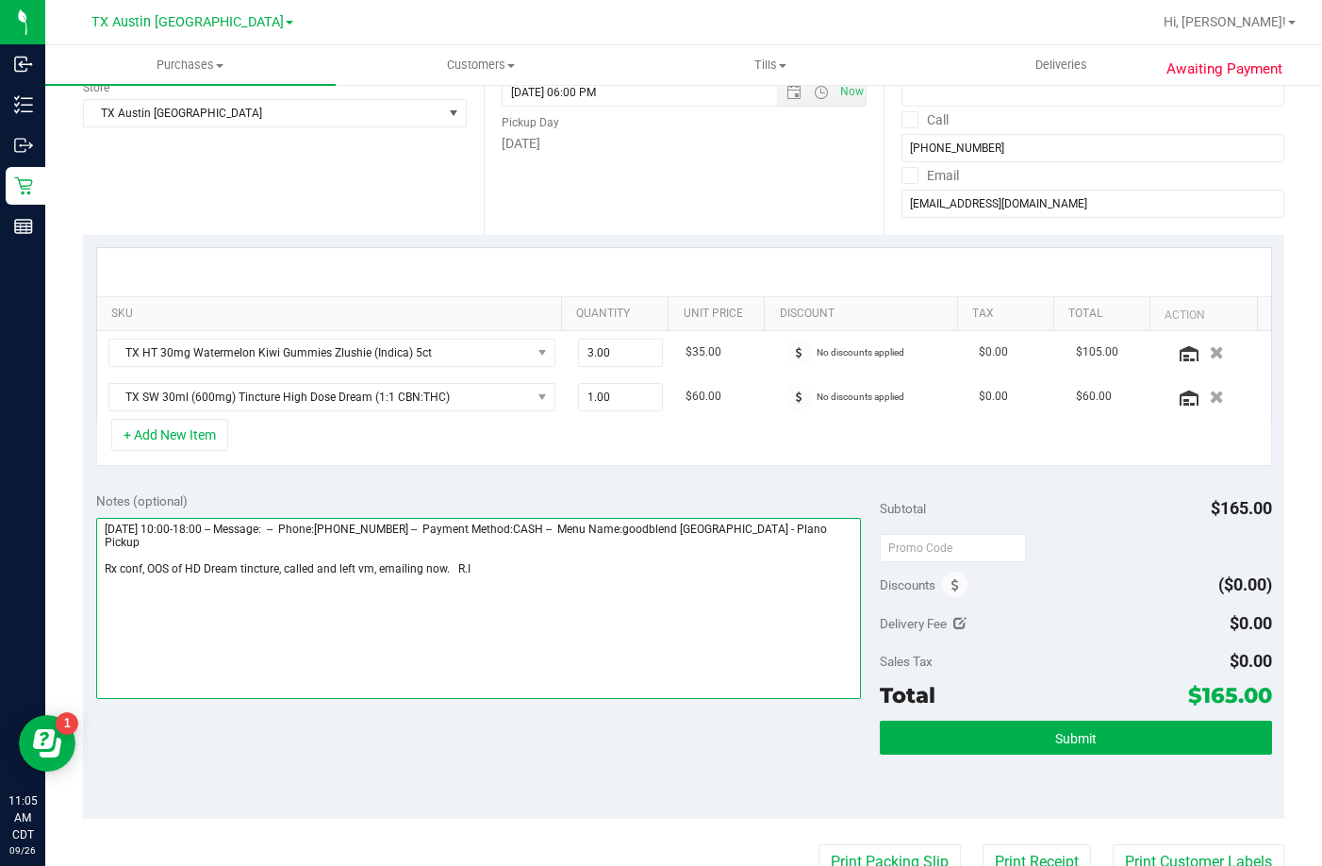
scroll to position [0, 0]
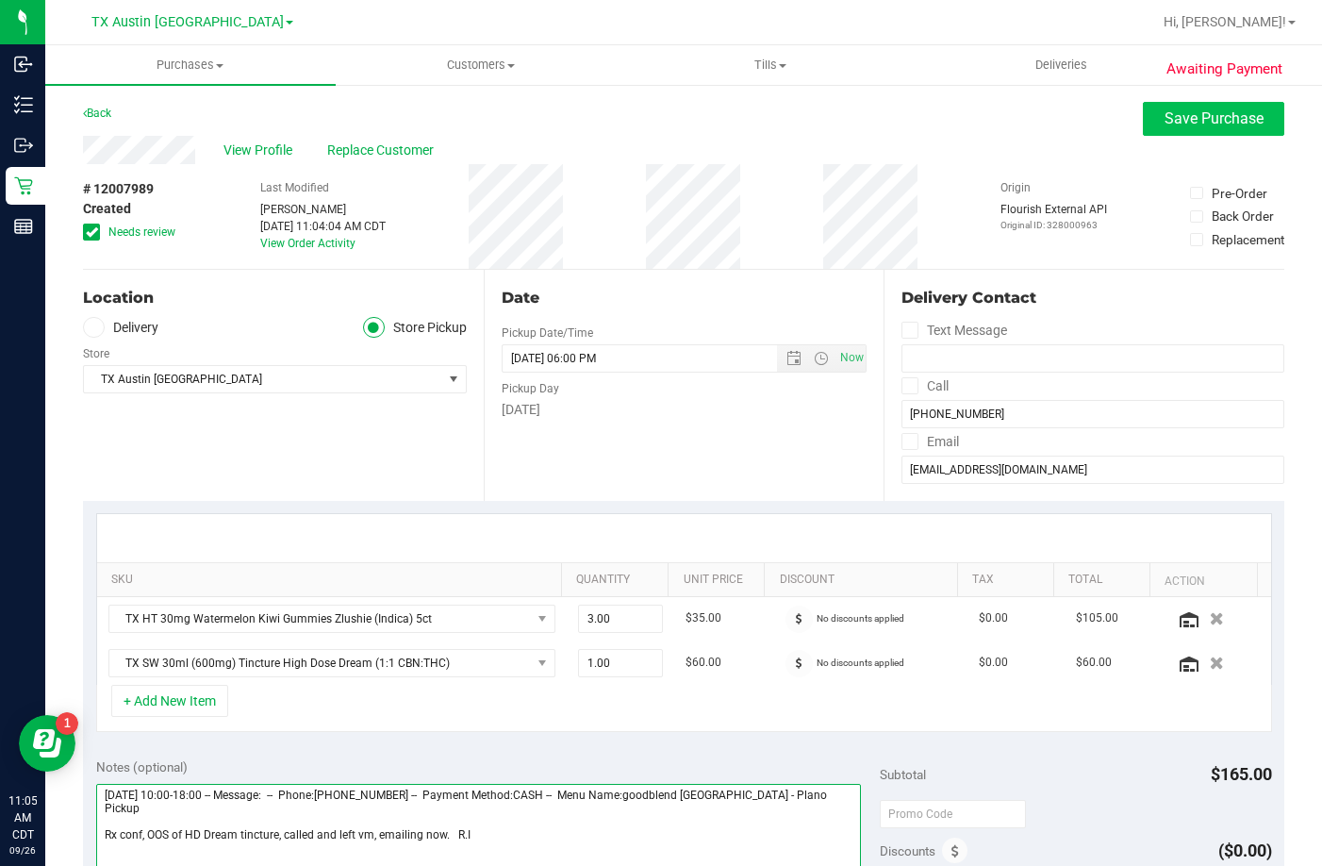
type textarea "Saturday 09/27/2025 10:00-18:00 -- Message: -- Phone:2144975803 -- Payment Meth…"
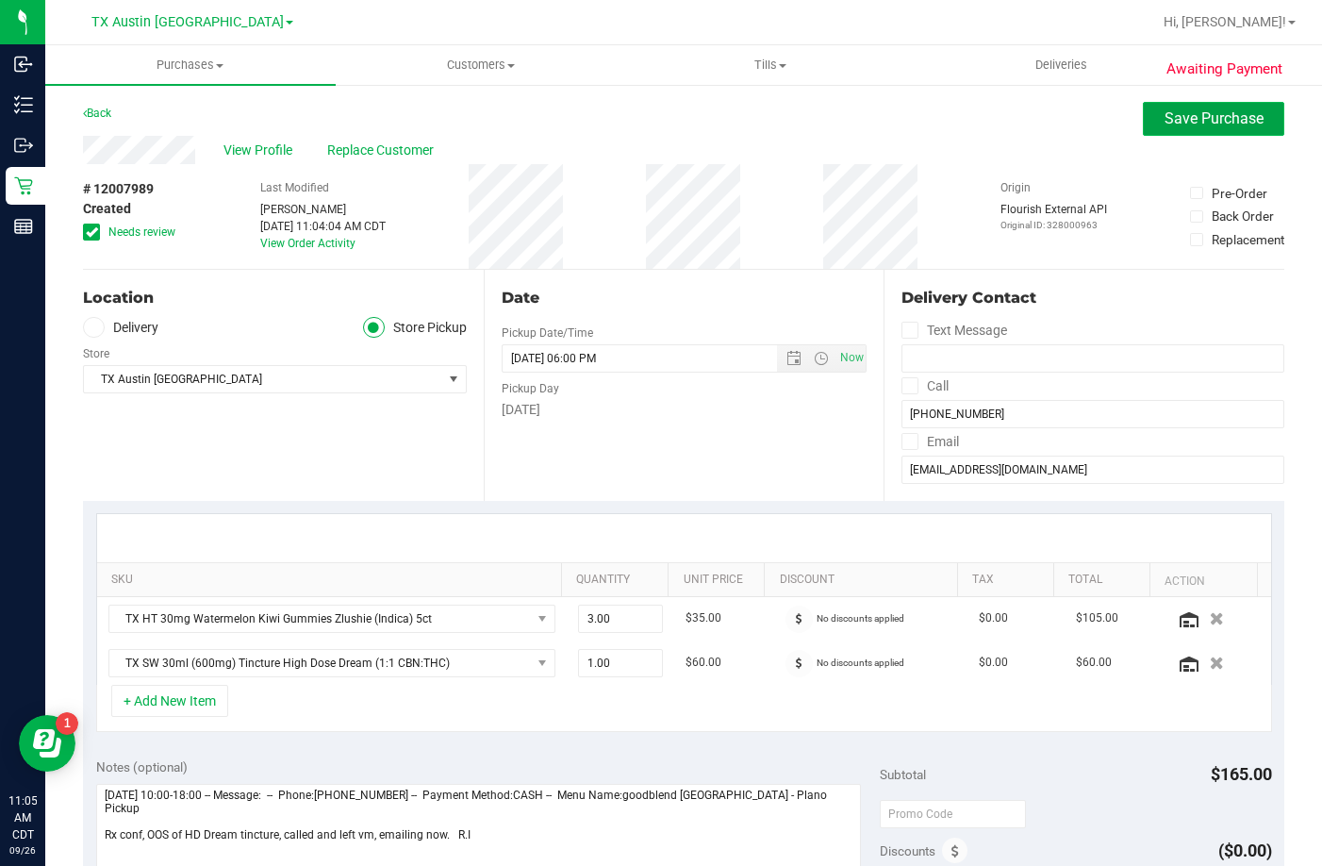
drag, startPoint x: 1177, startPoint y: 115, endPoint x: 1167, endPoint y: 131, distance: 18.6
click at [1176, 120] on span "Save Purchase" at bounding box center [1214, 118] width 99 height 18
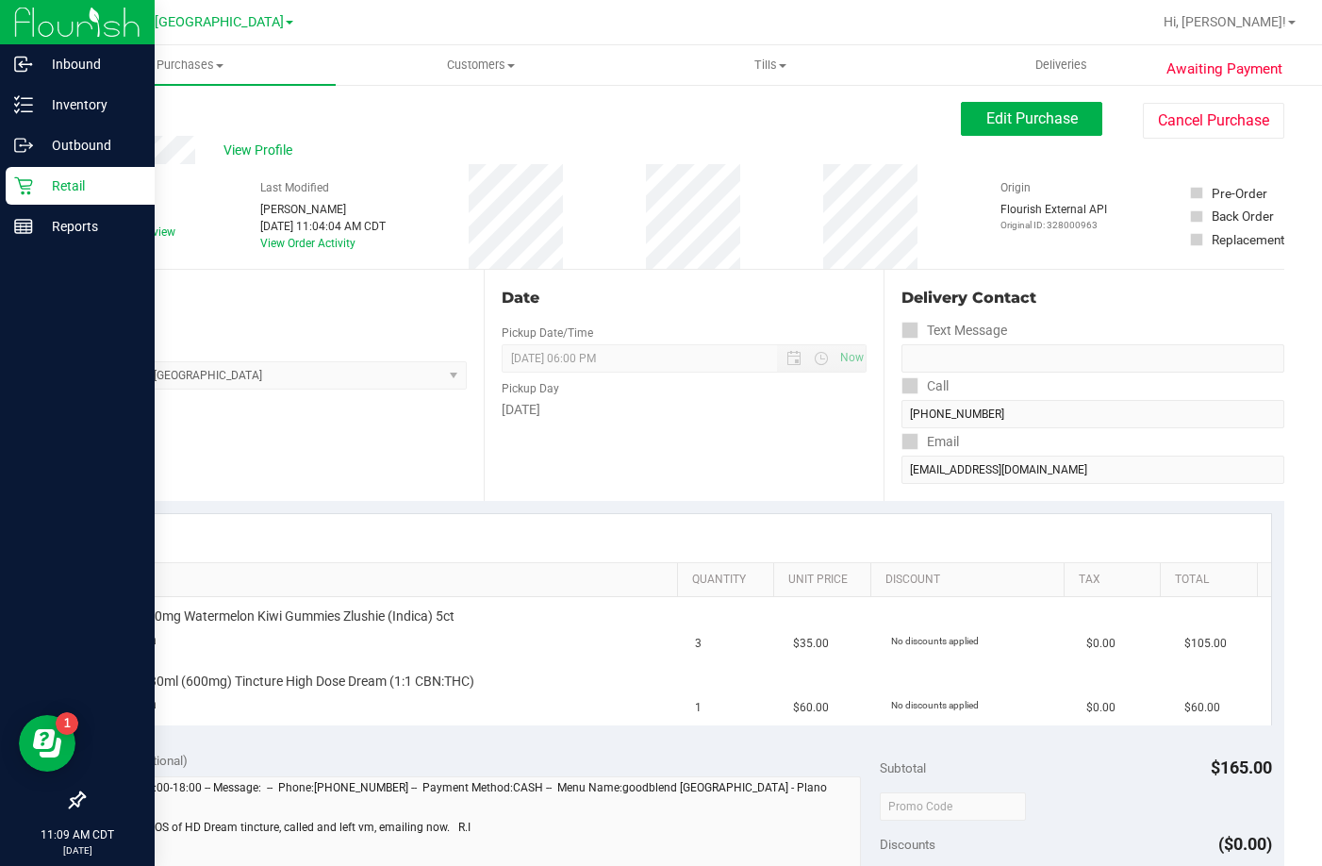
click at [40, 174] on p "Retail" at bounding box center [89, 185] width 113 height 23
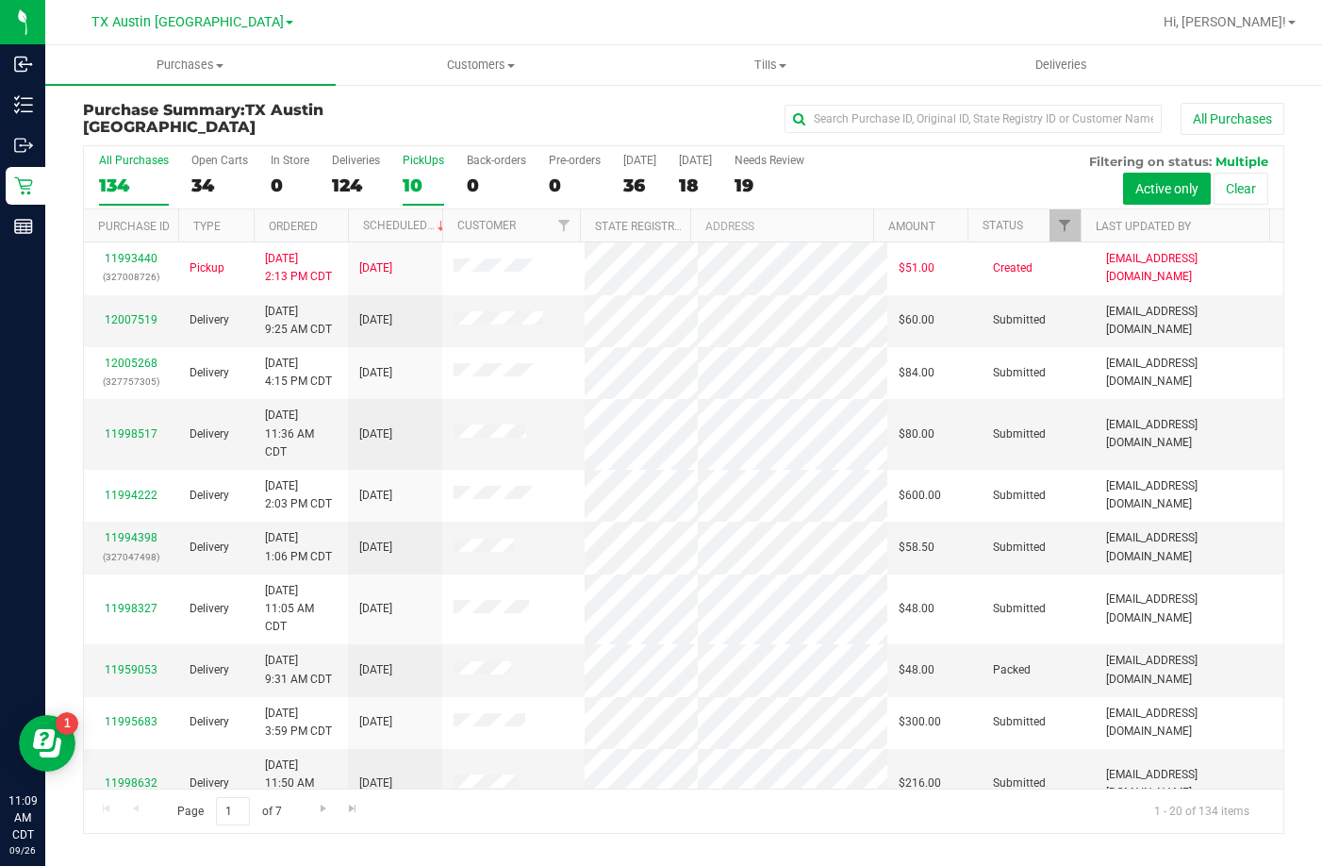
click at [426, 181] on div "10" at bounding box center [423, 185] width 41 height 22
click at [0, 0] on input "PickUps 10" at bounding box center [0, 0] width 0 height 0
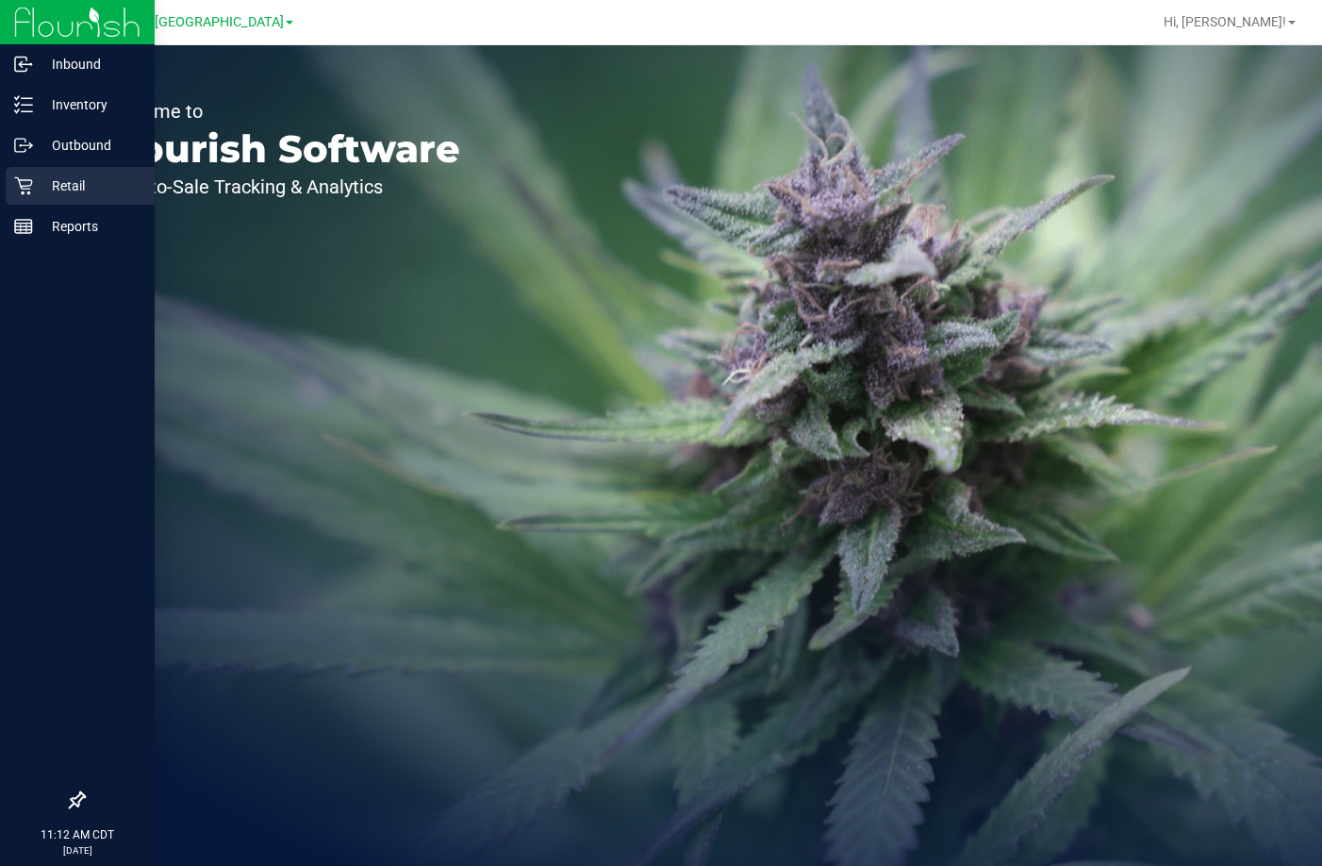
click at [34, 195] on p "Retail" at bounding box center [89, 185] width 113 height 23
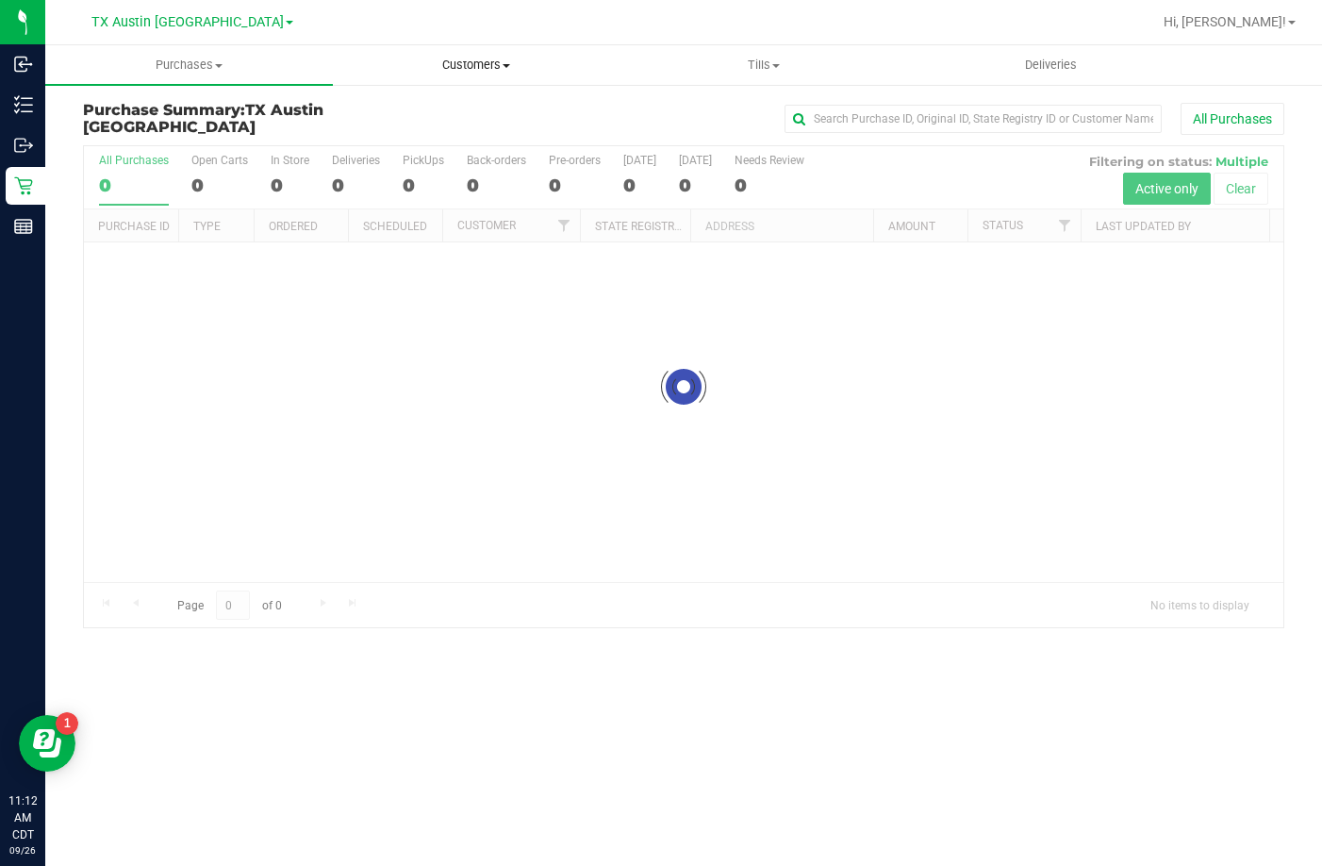
click at [448, 73] on span "Customers" at bounding box center [477, 65] width 286 height 17
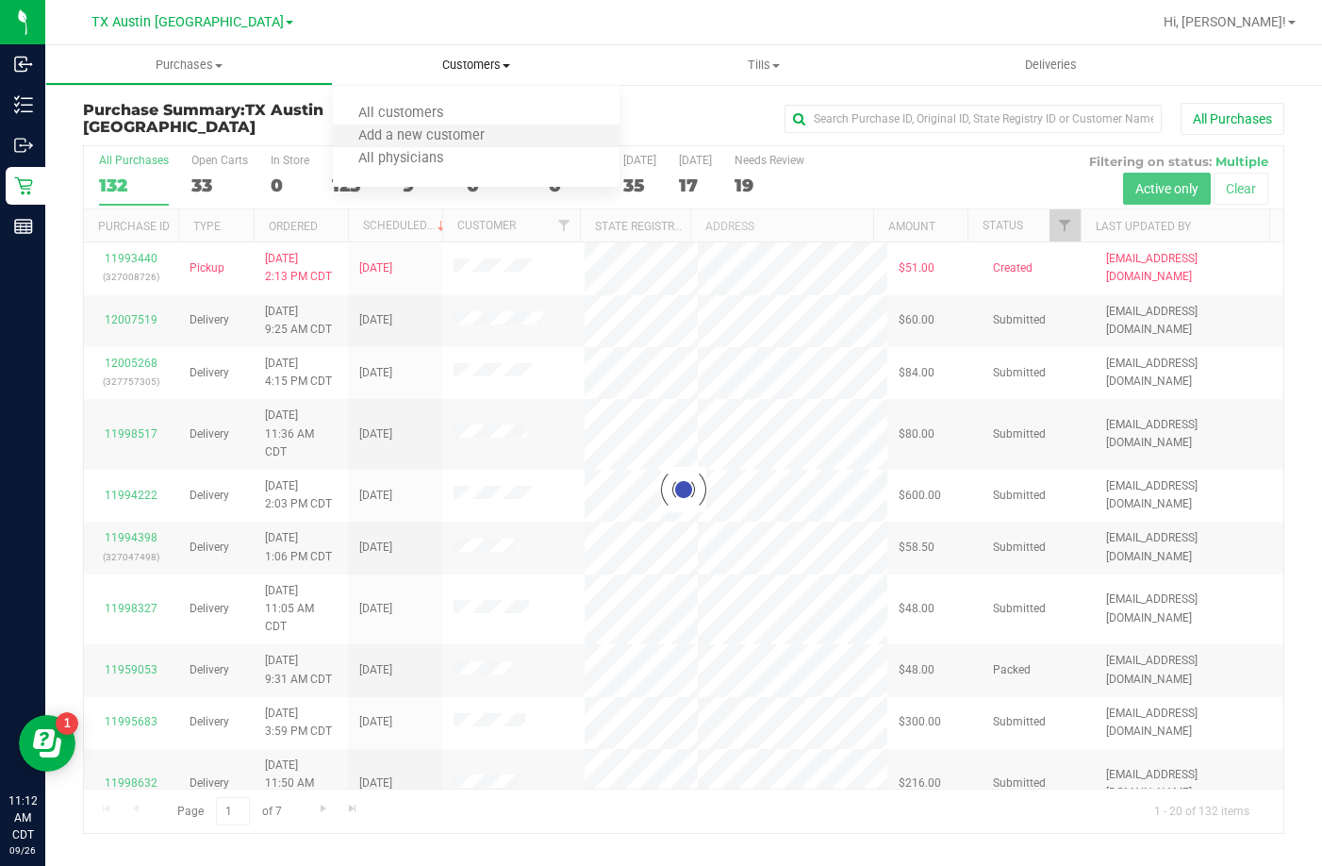
click at [444, 125] on li "Add a new customer" at bounding box center [477, 136] width 288 height 23
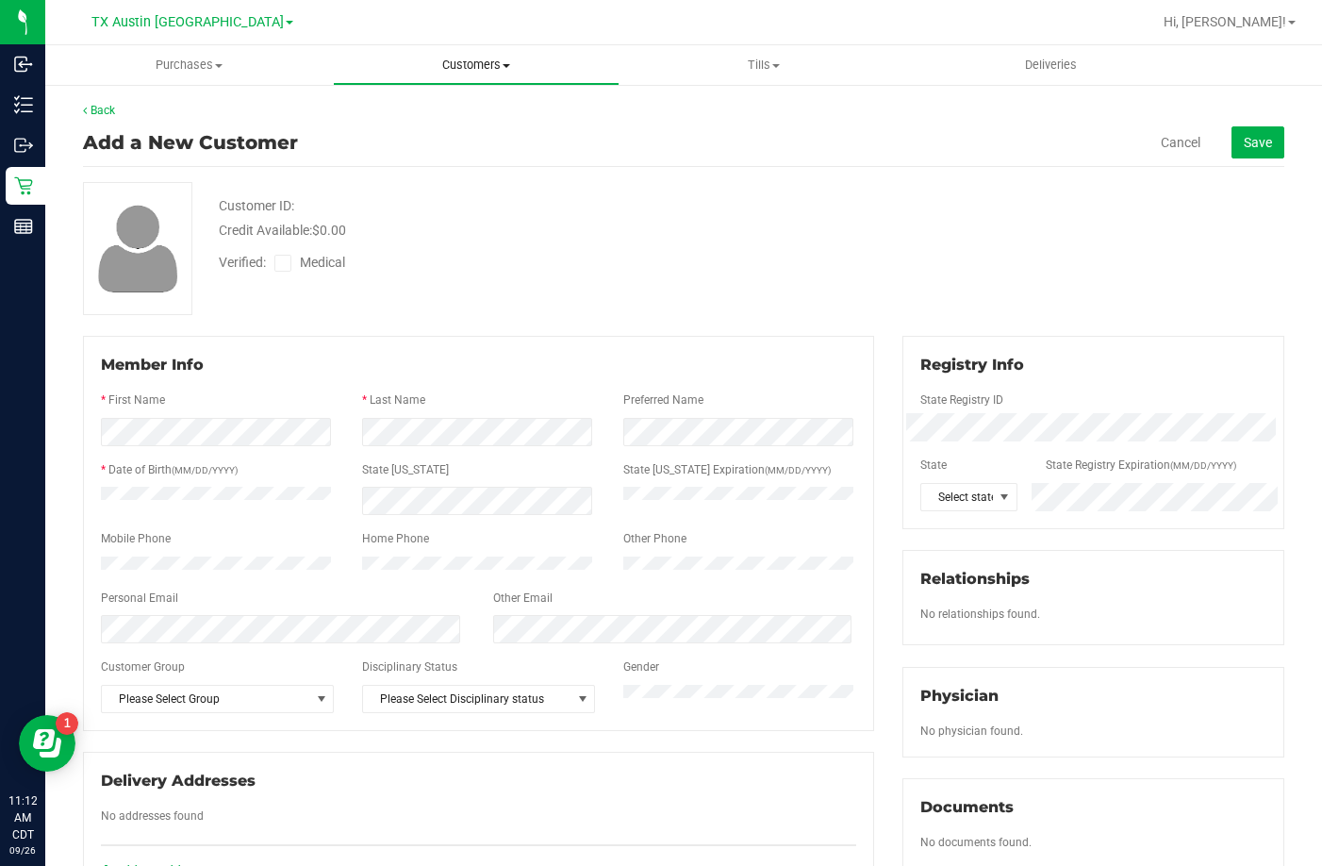
click at [460, 69] on span "Customers" at bounding box center [477, 65] width 286 height 17
click at [434, 110] on span "All customers" at bounding box center [401, 114] width 136 height 16
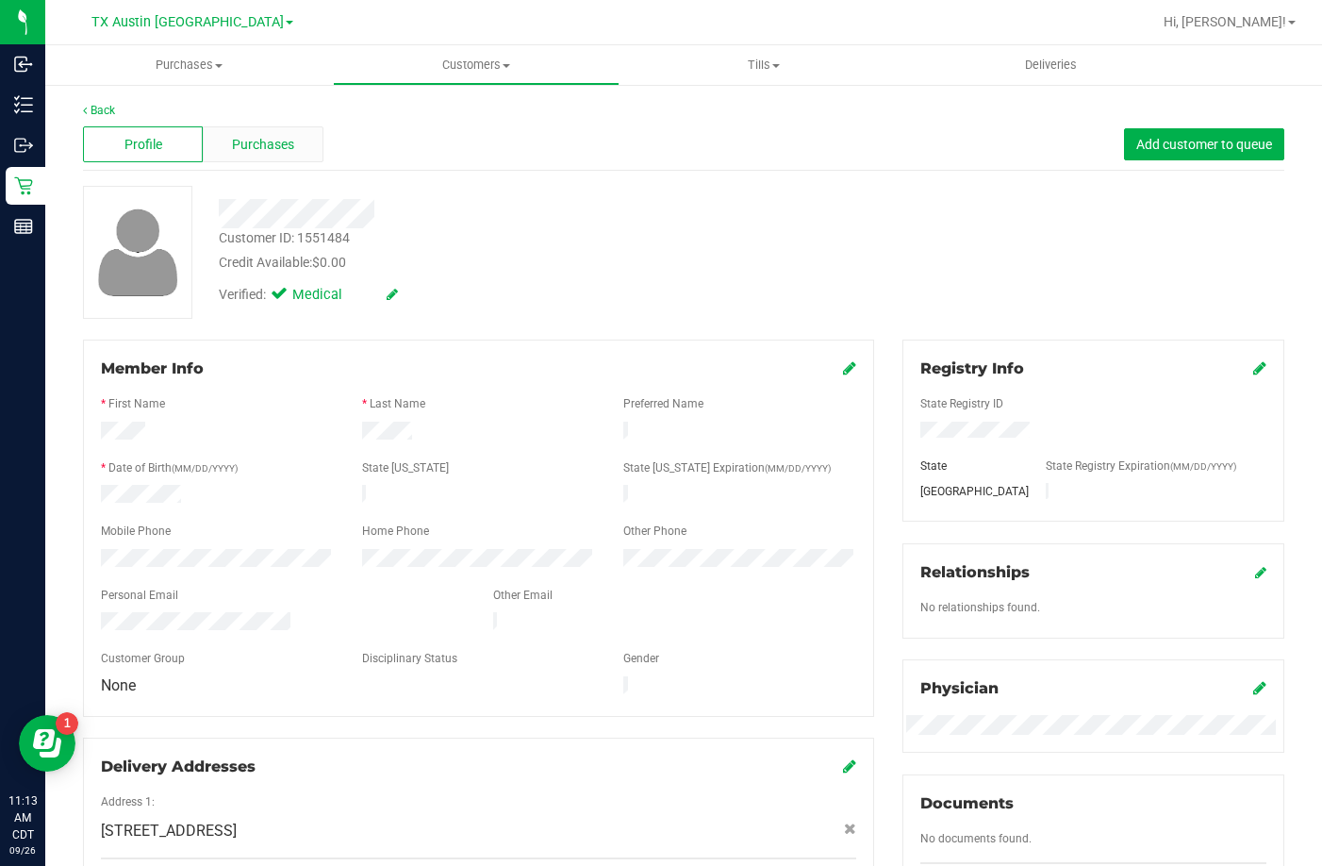
click at [276, 145] on span "Purchases" at bounding box center [263, 145] width 62 height 20
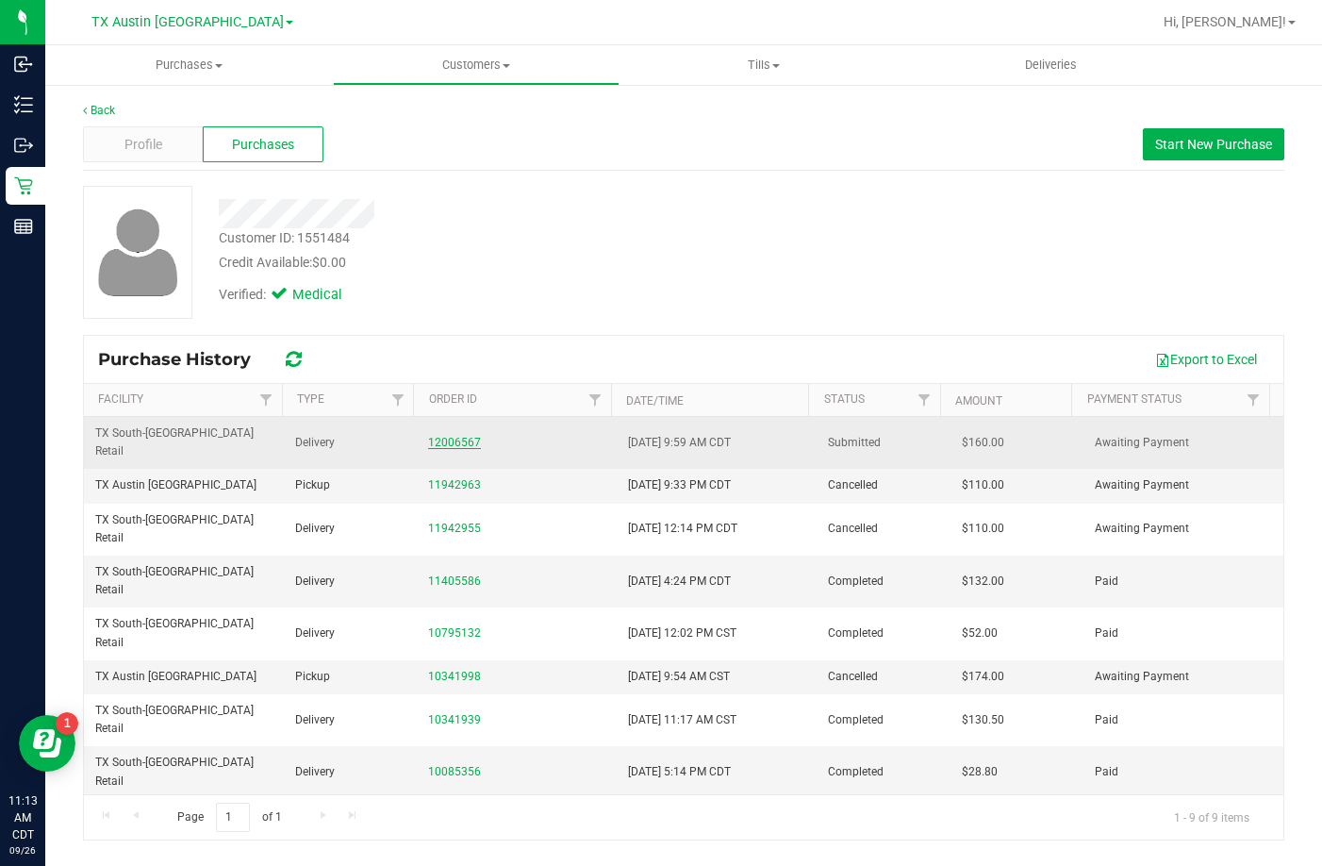
click at [450, 436] on link "12006567" at bounding box center [454, 442] width 53 height 13
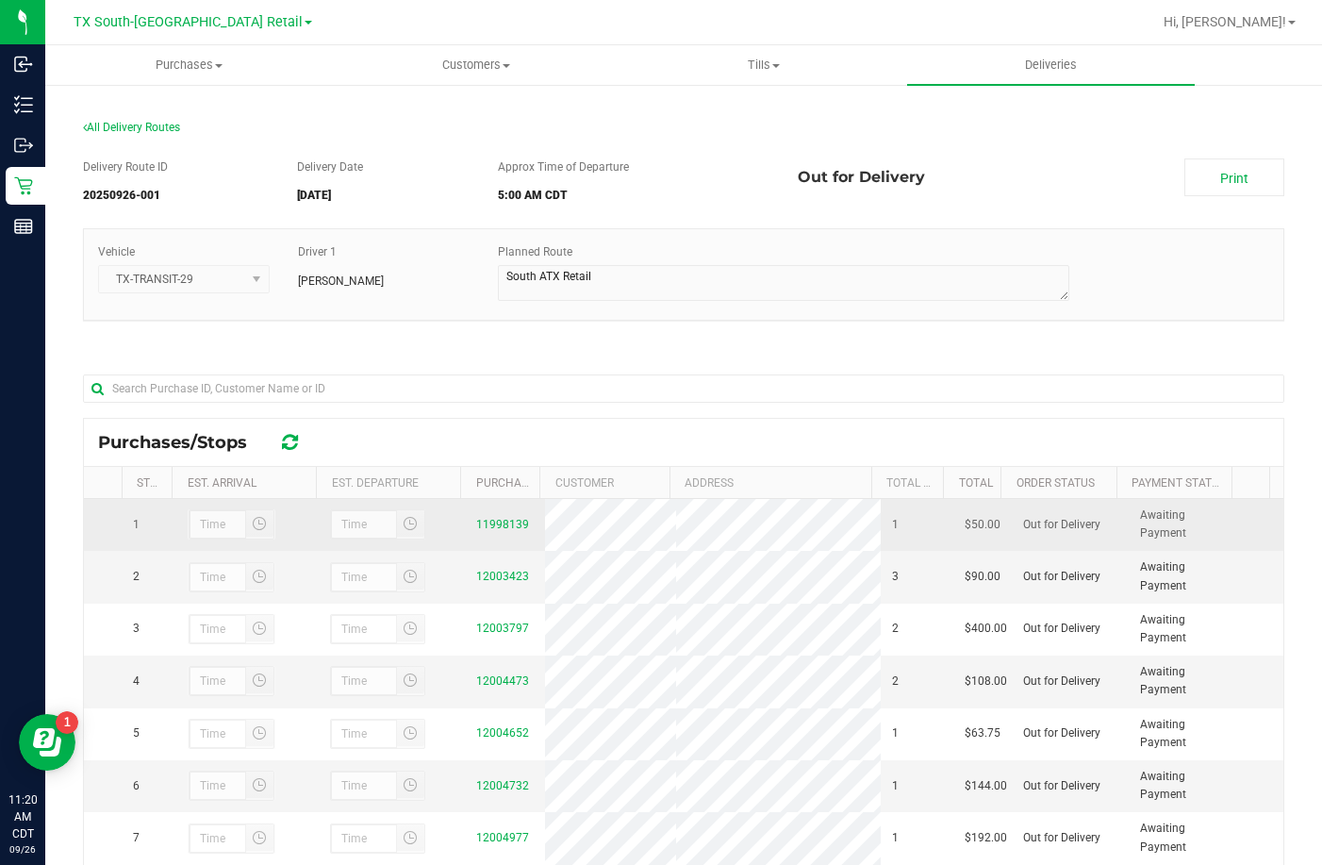
scroll to position [274, 0]
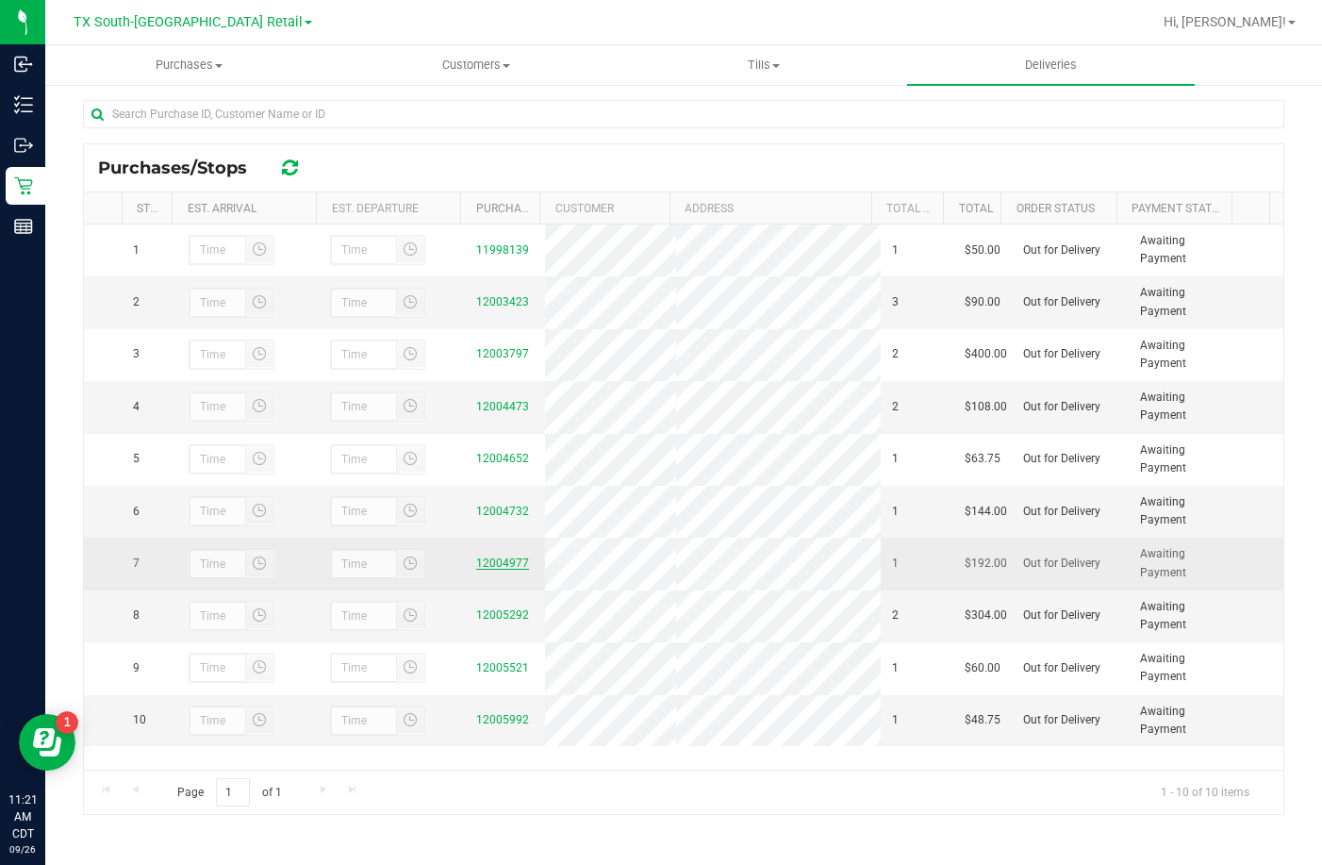
click at [513, 570] on link "12004977" at bounding box center [502, 562] width 53 height 13
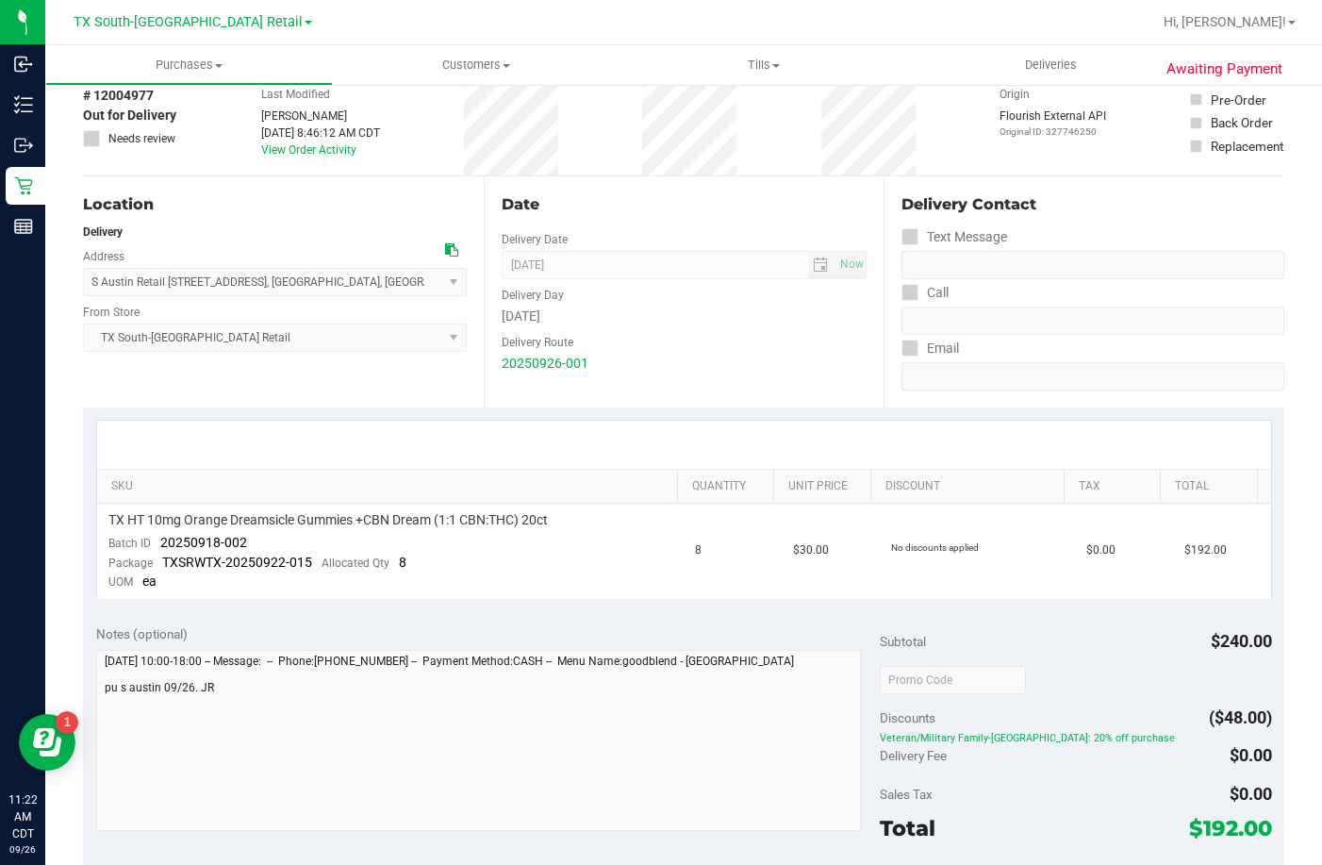
scroll to position [94, 0]
drag, startPoint x: 260, startPoint y: 535, endPoint x: 157, endPoint y: 538, distance: 103.8
click at [157, 538] on td "TX HT 10mg Orange Dreamsicle Gummies +CBN Dream (1:1 CBN:THC) 20ct Batch ID 202…" at bounding box center [391, 550] width 588 height 95
click at [331, 555] on div "Package TXSRWTX-20250922-015 Allocated Qty 8" at bounding box center [257, 562] width 298 height 19
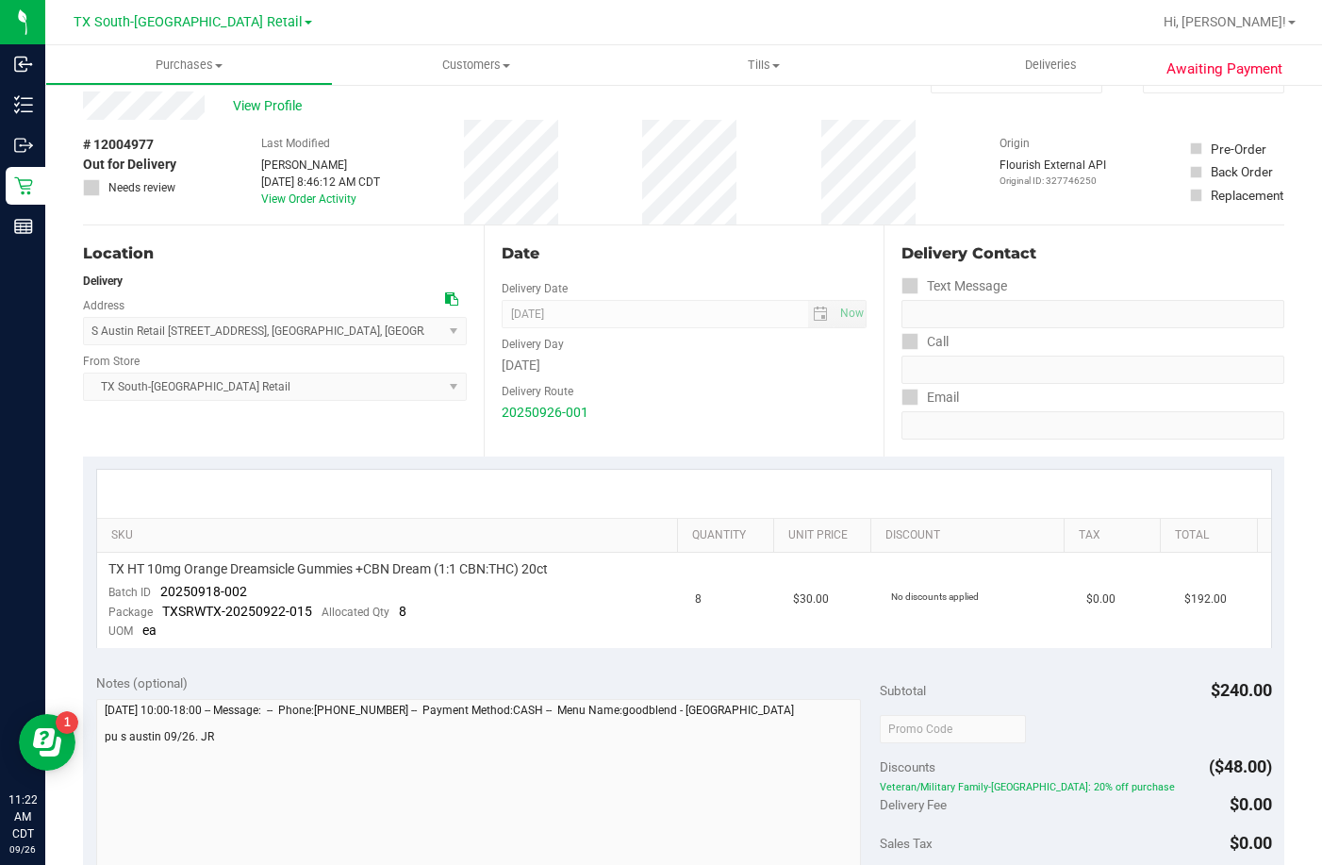
scroll to position [0, 0]
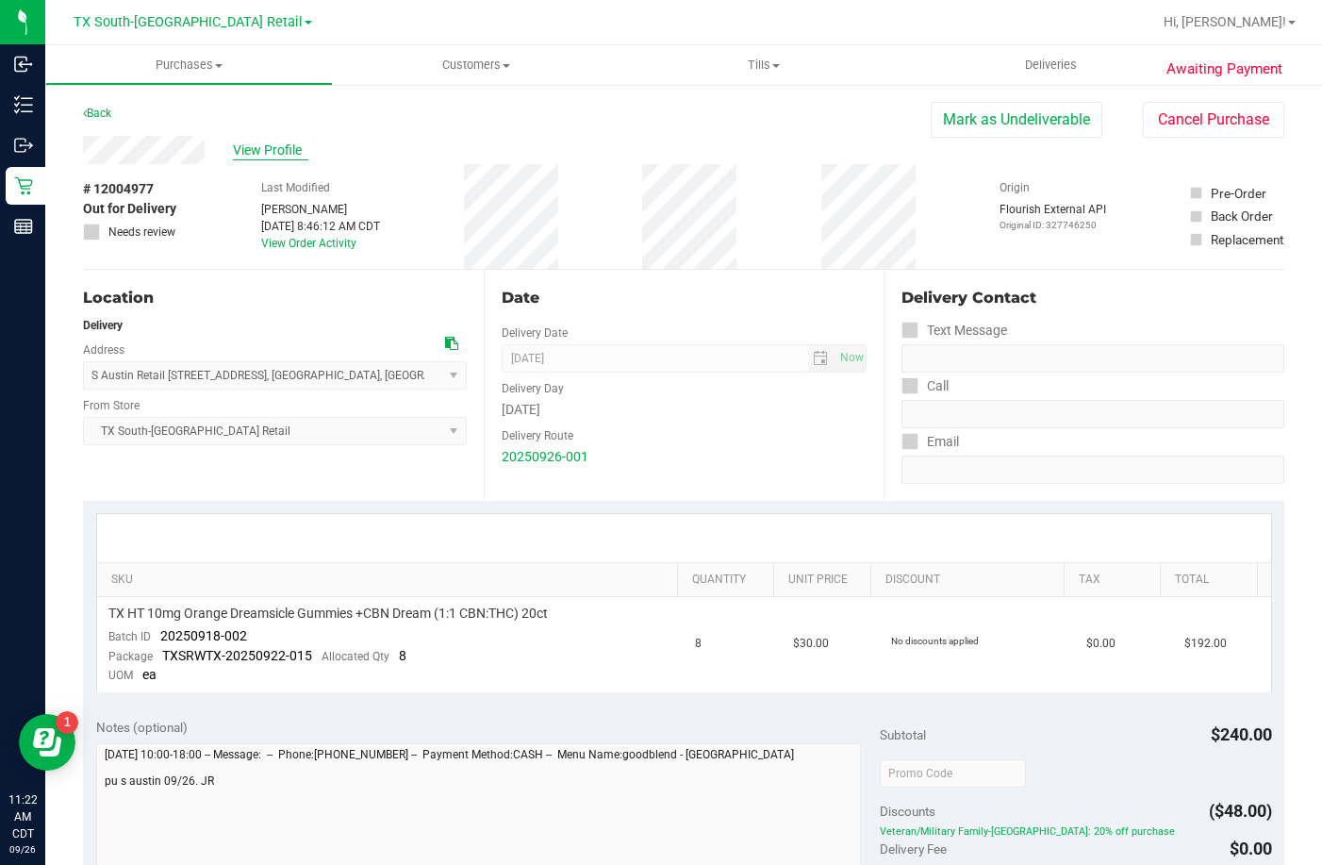
click at [243, 153] on span "View Profile" at bounding box center [270, 151] width 75 height 20
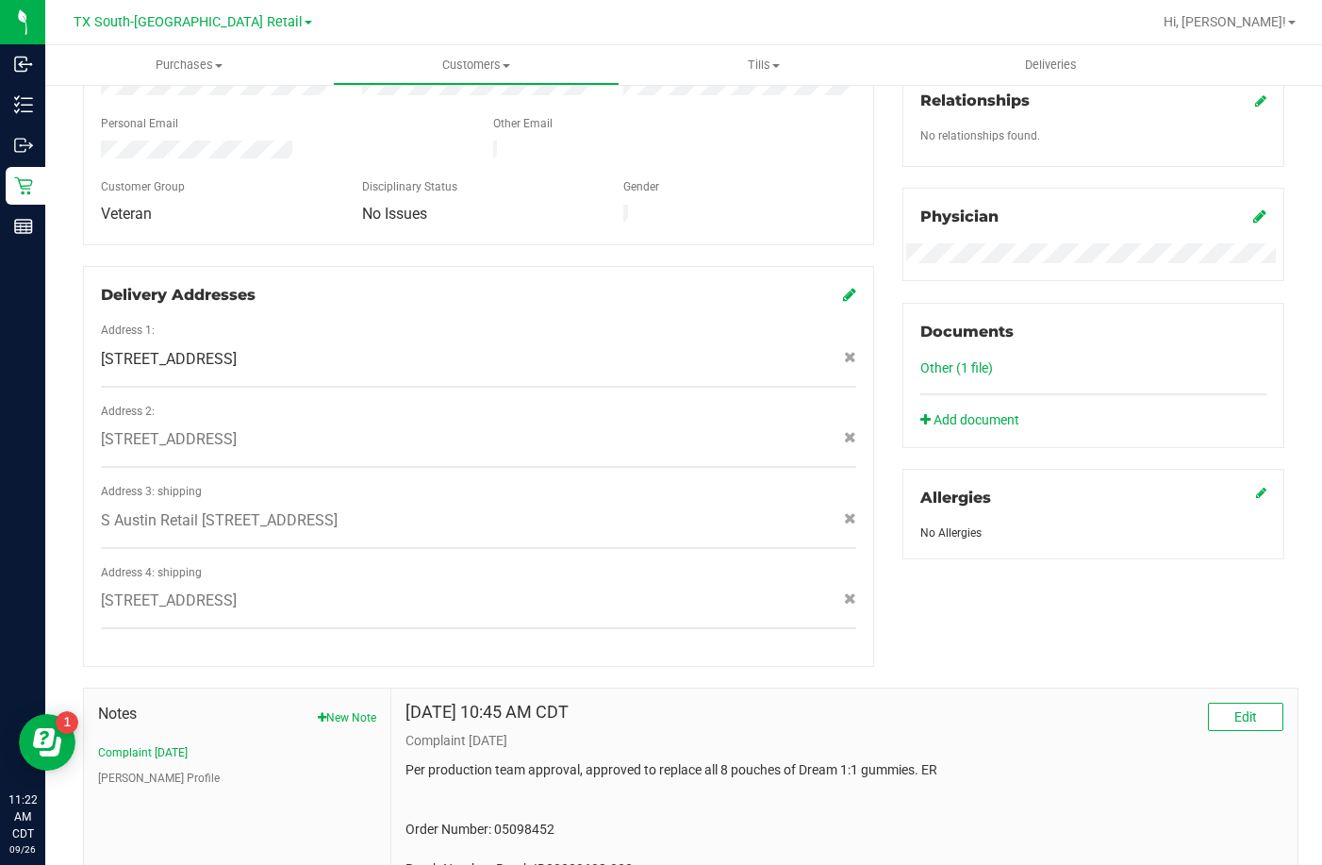
scroll to position [849, 0]
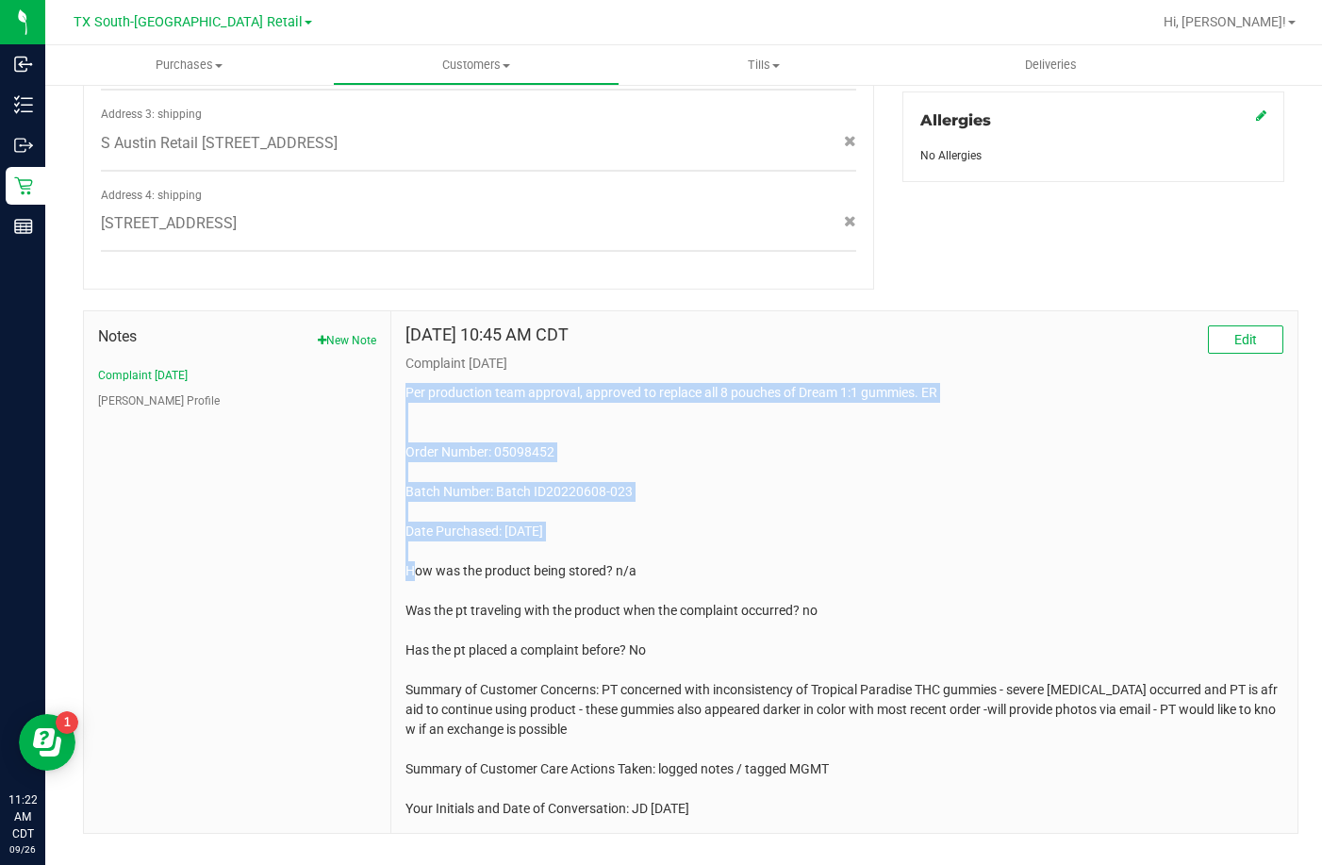
drag, startPoint x: 394, startPoint y: 371, endPoint x: 572, endPoint y: 535, distance: 242.3
click at [572, 535] on div "Jul 28, 2022 10:45 AM CDT Edit Complaint 07/28/22" at bounding box center [844, 571] width 906 height 521
click at [574, 521] on p "Per production team approval, approved to replace all 8 pouches of Dream 1:1 gu…" at bounding box center [845, 601] width 878 height 436
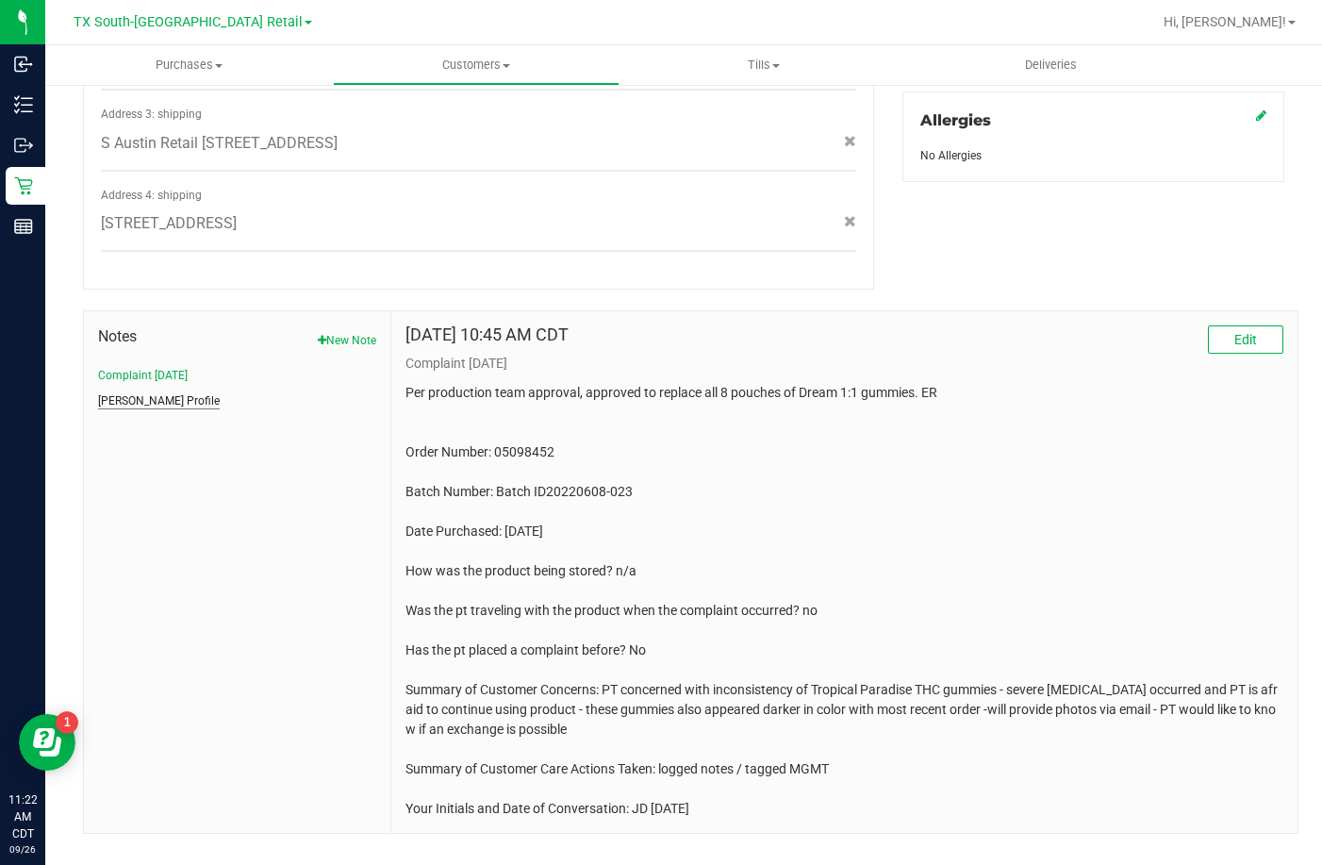
click at [127, 392] on button "CURT Profile" at bounding box center [159, 400] width 122 height 17
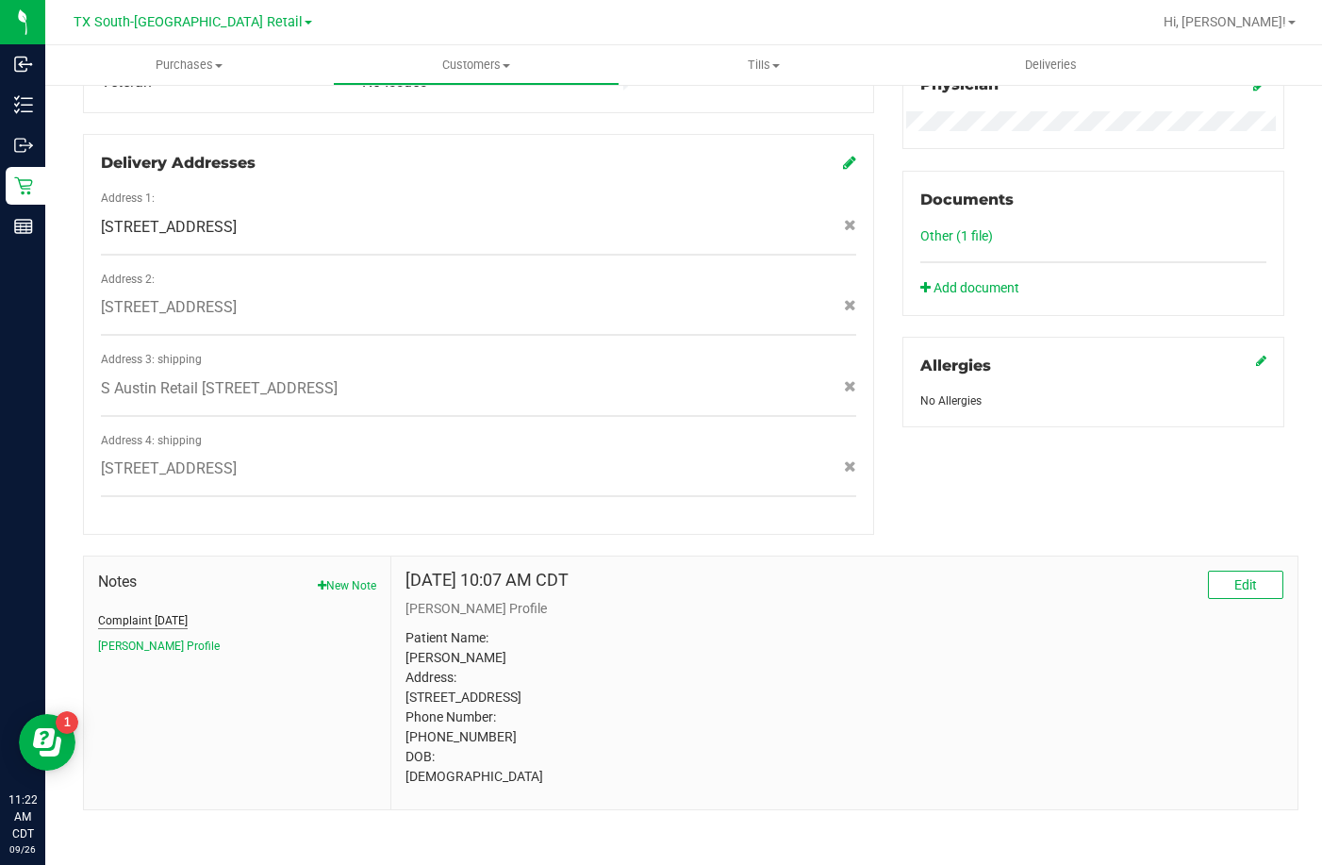
click at [185, 612] on button "Complaint 07/28/22" at bounding box center [143, 620] width 90 height 17
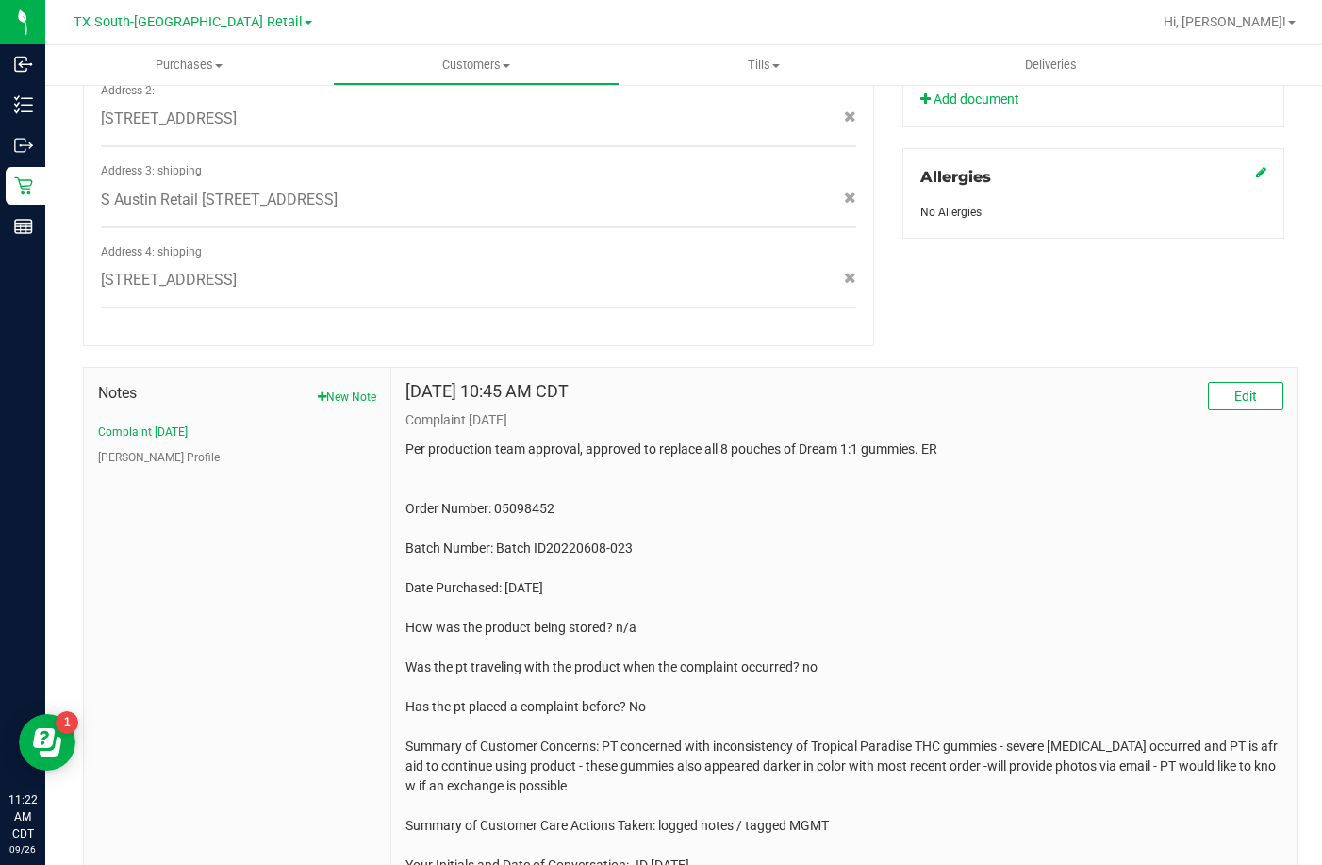
scroll to position [861, 0]
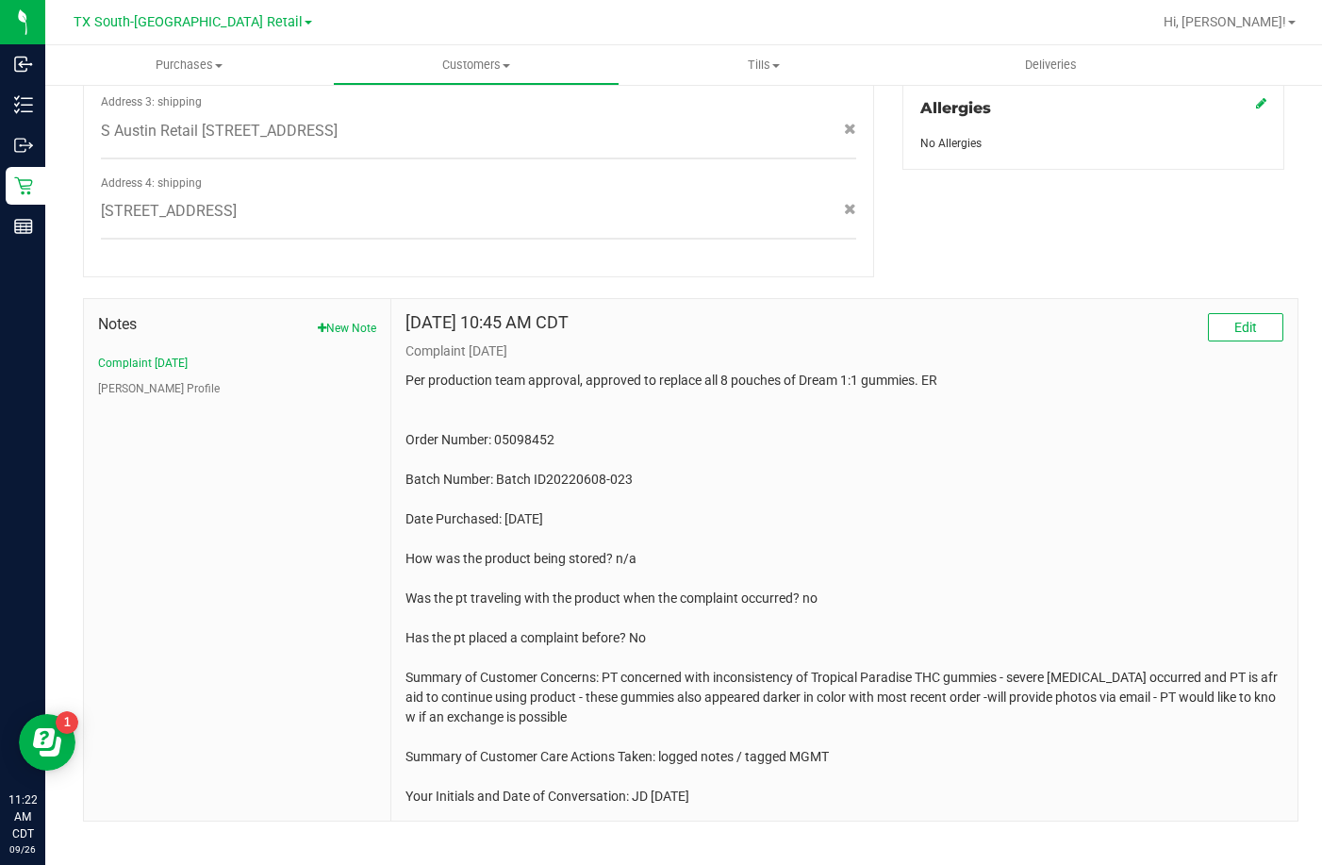
drag, startPoint x: 398, startPoint y: 356, endPoint x: 776, endPoint y: 785, distance: 571.9
click at [776, 785] on div "Jul 28, 2022 10:45 AM CDT Edit Complaint 07/28/22" at bounding box center [844, 559] width 906 height 521
click at [775, 766] on p "Per production team approval, approved to replace all 8 pouches of Dream 1:1 gu…" at bounding box center [845, 589] width 878 height 436
drag, startPoint x: 401, startPoint y: 349, endPoint x: 711, endPoint y: 793, distance: 541.8
click at [711, 793] on div "Jul 28, 2022 10:45 AM CDT Edit Complaint 07/28/22" at bounding box center [844, 559] width 906 height 521
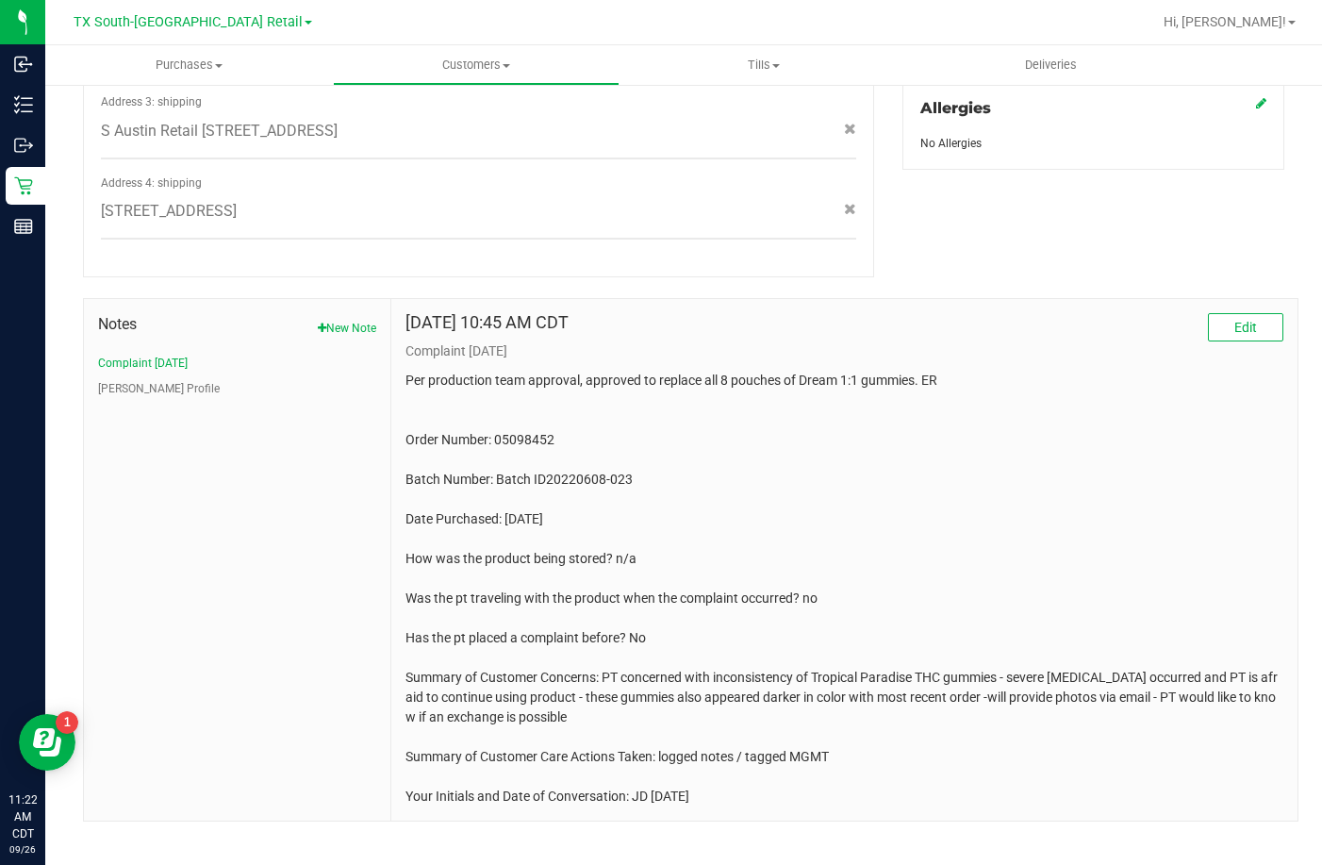
click at [721, 765] on p "Per production team approval, approved to replace all 8 pouches of Dream 1:1 gu…" at bounding box center [845, 589] width 878 height 436
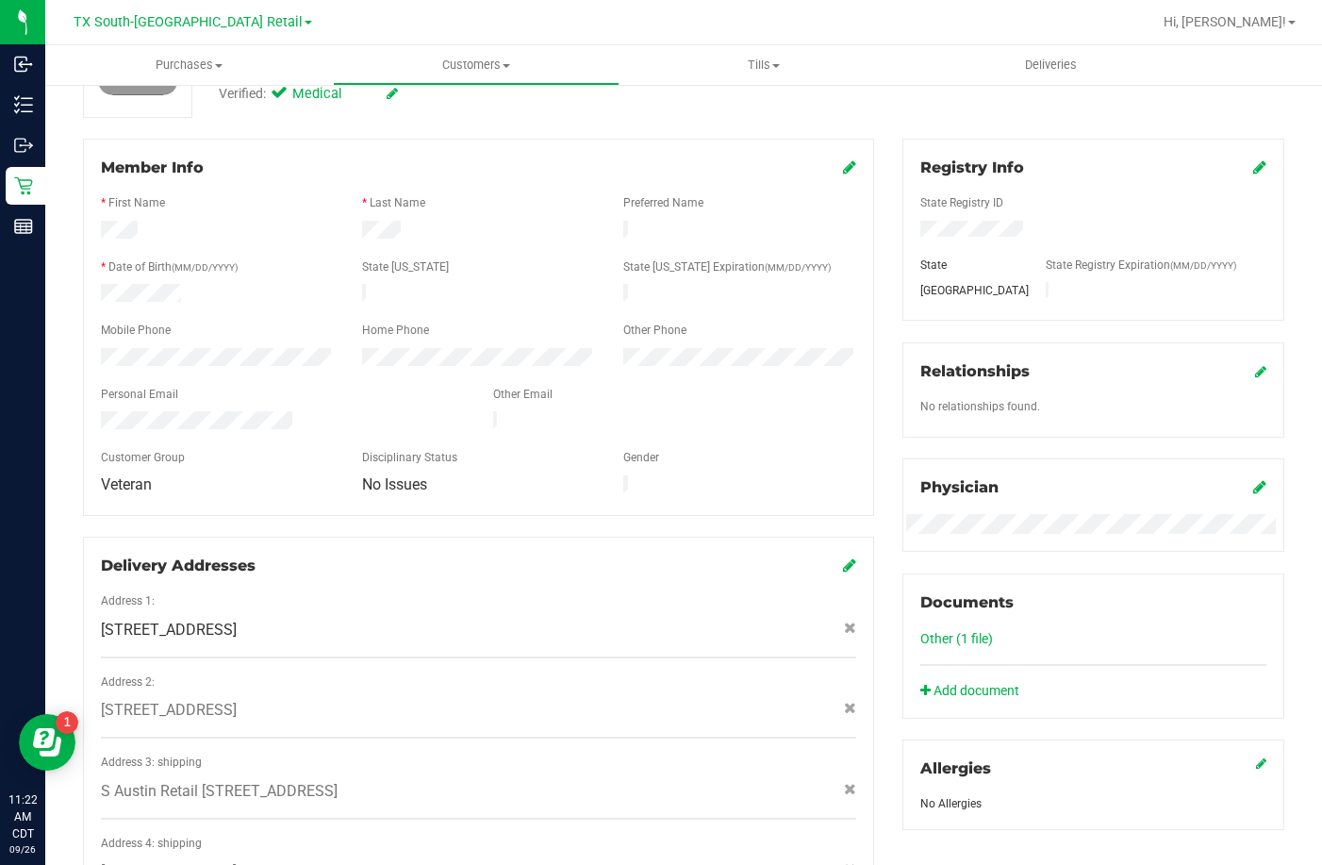
scroll to position [0, 0]
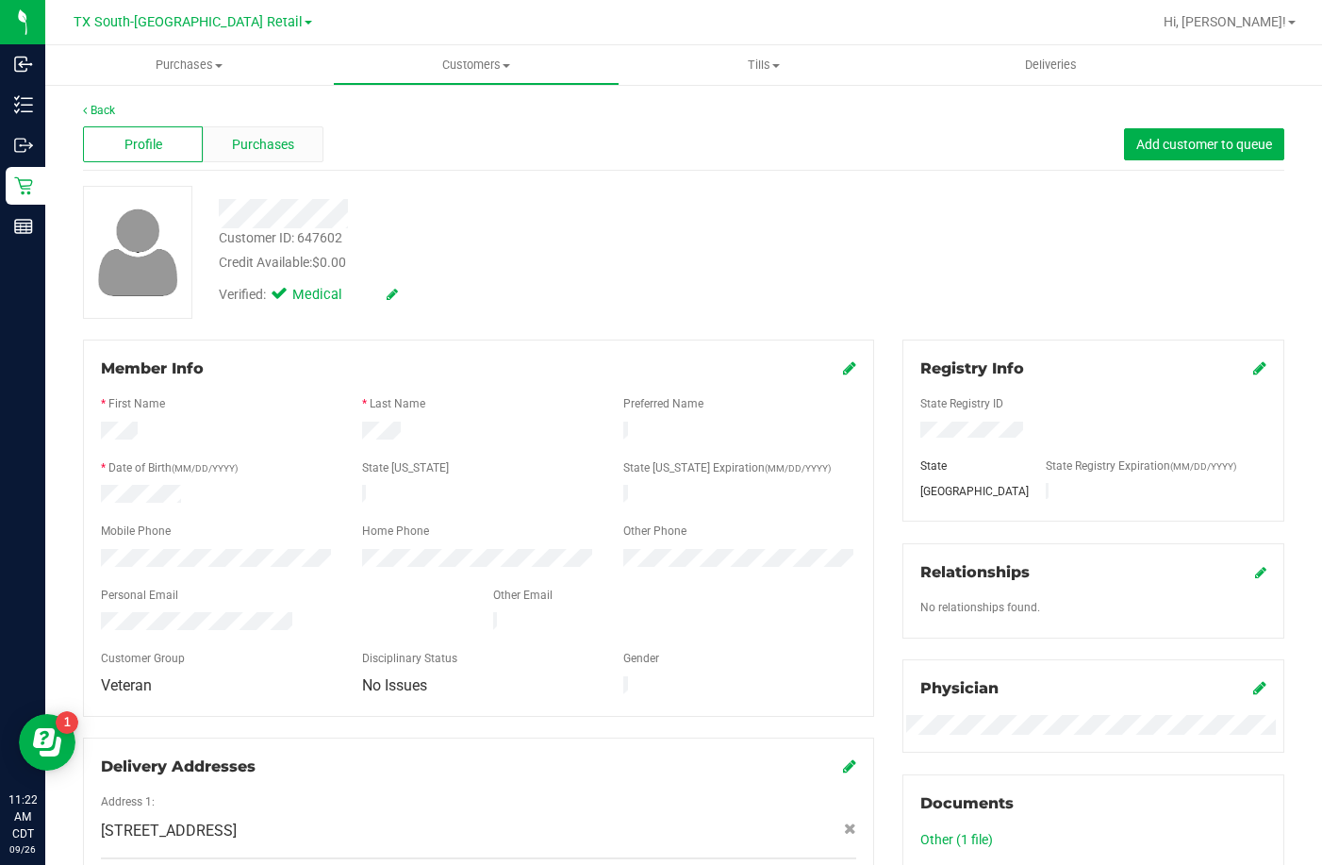
click at [266, 155] on div "Purchases" at bounding box center [263, 144] width 120 height 36
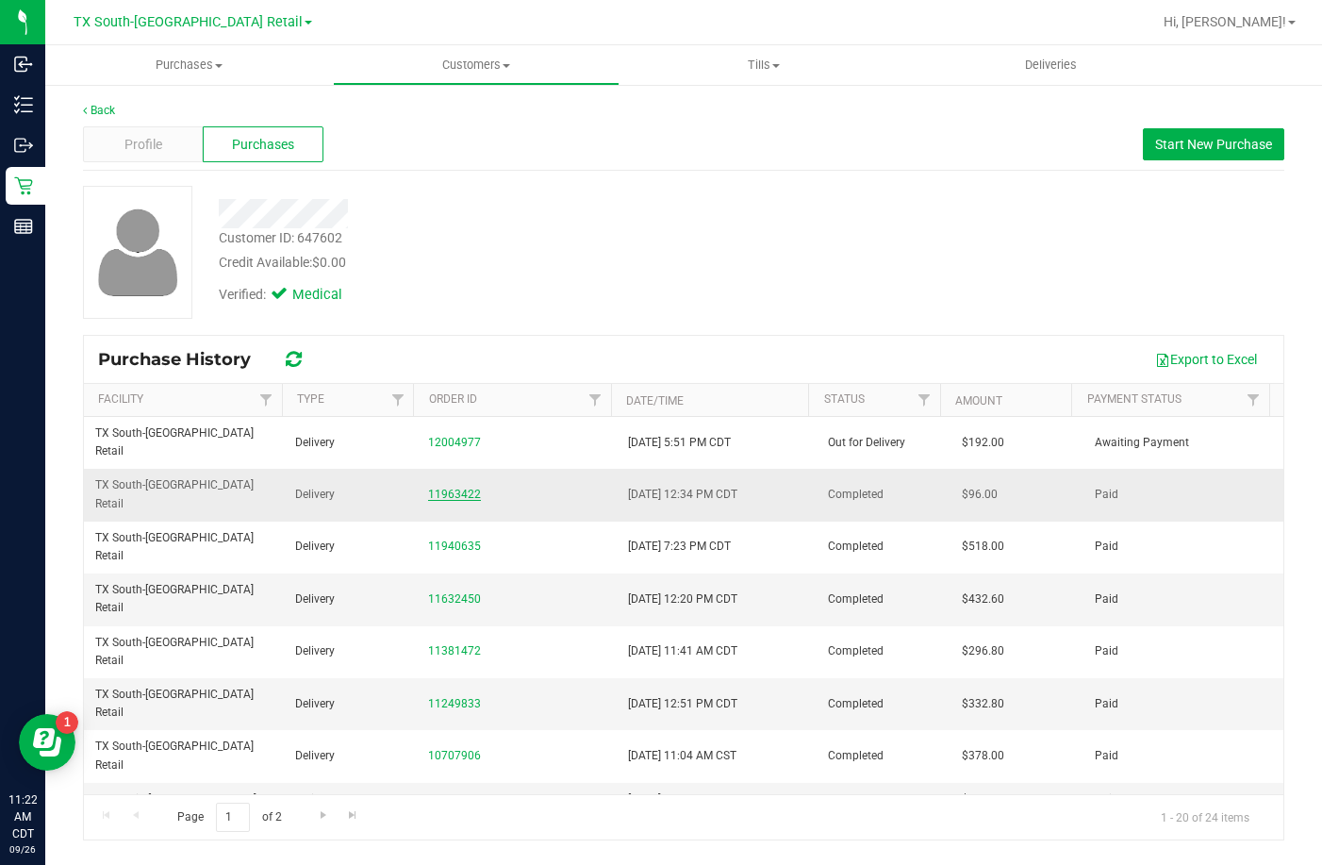
click at [435, 488] on link "11963422" at bounding box center [454, 494] width 53 height 13
click at [163, 155] on div "Profile" at bounding box center [143, 144] width 120 height 36
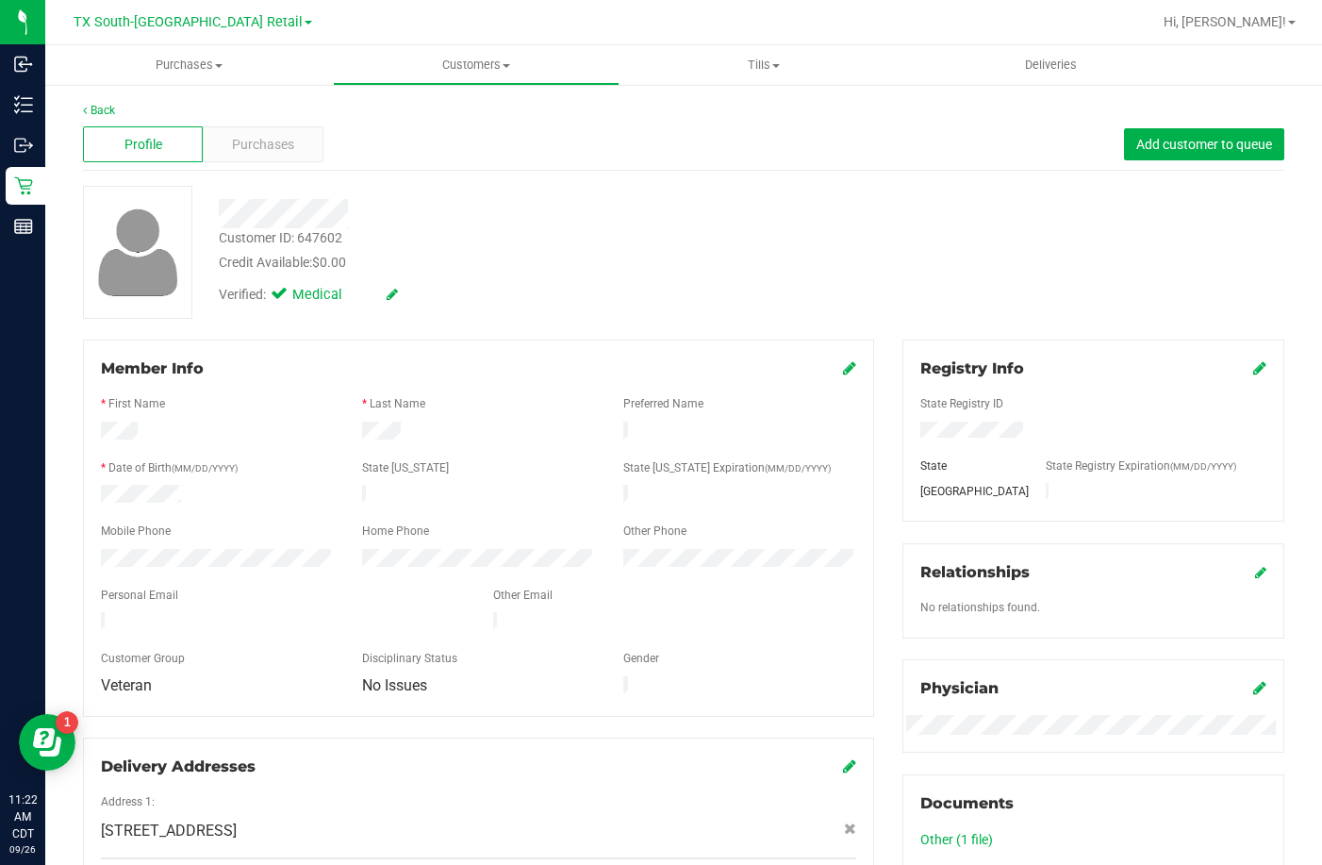
drag, startPoint x: 300, startPoint y: 607, endPoint x: 99, endPoint y: 607, distance: 200.9
click at [99, 612] on div at bounding box center [283, 623] width 392 height 23
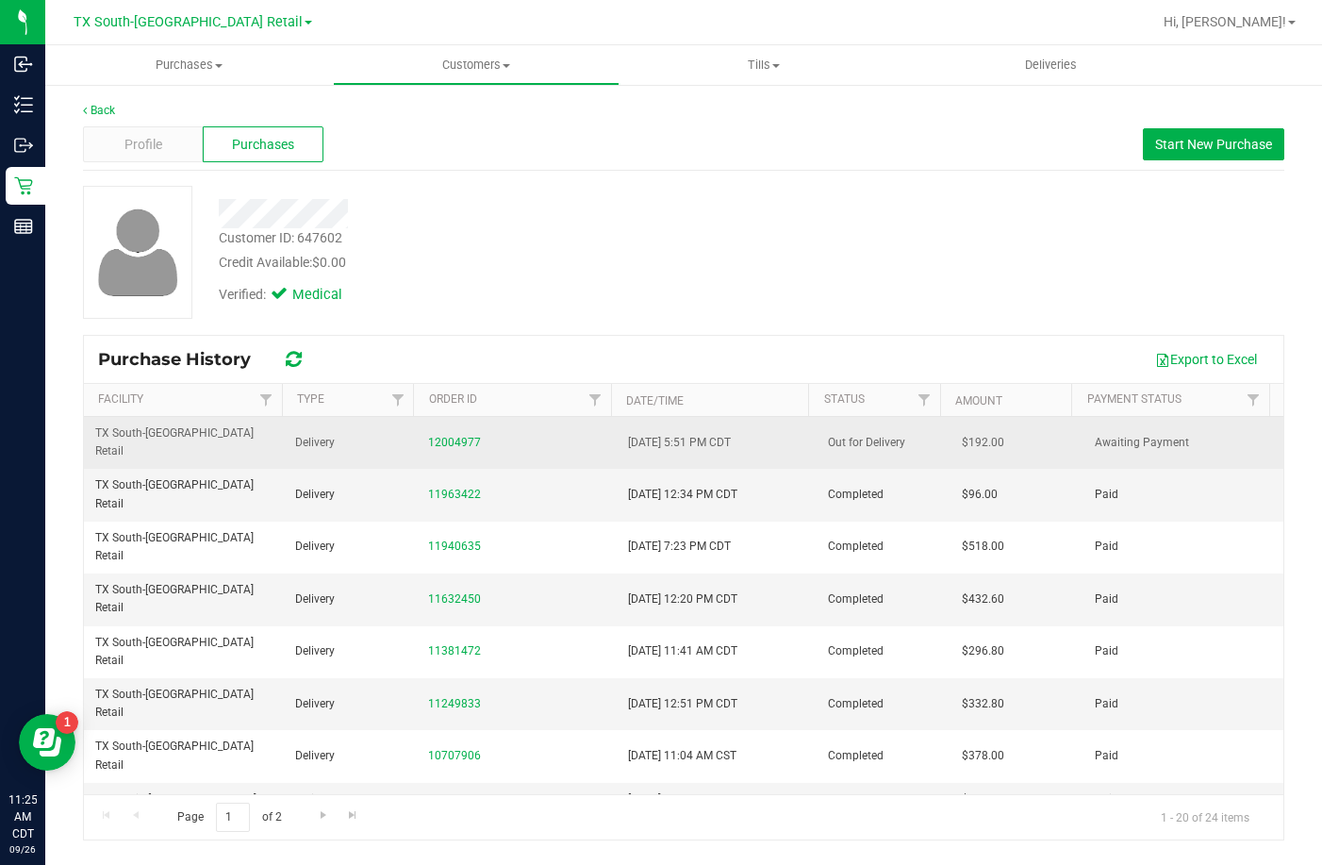
click at [451, 434] on div "12004977" at bounding box center [516, 443] width 177 height 18
click at [453, 436] on link "12004977" at bounding box center [454, 442] width 53 height 13
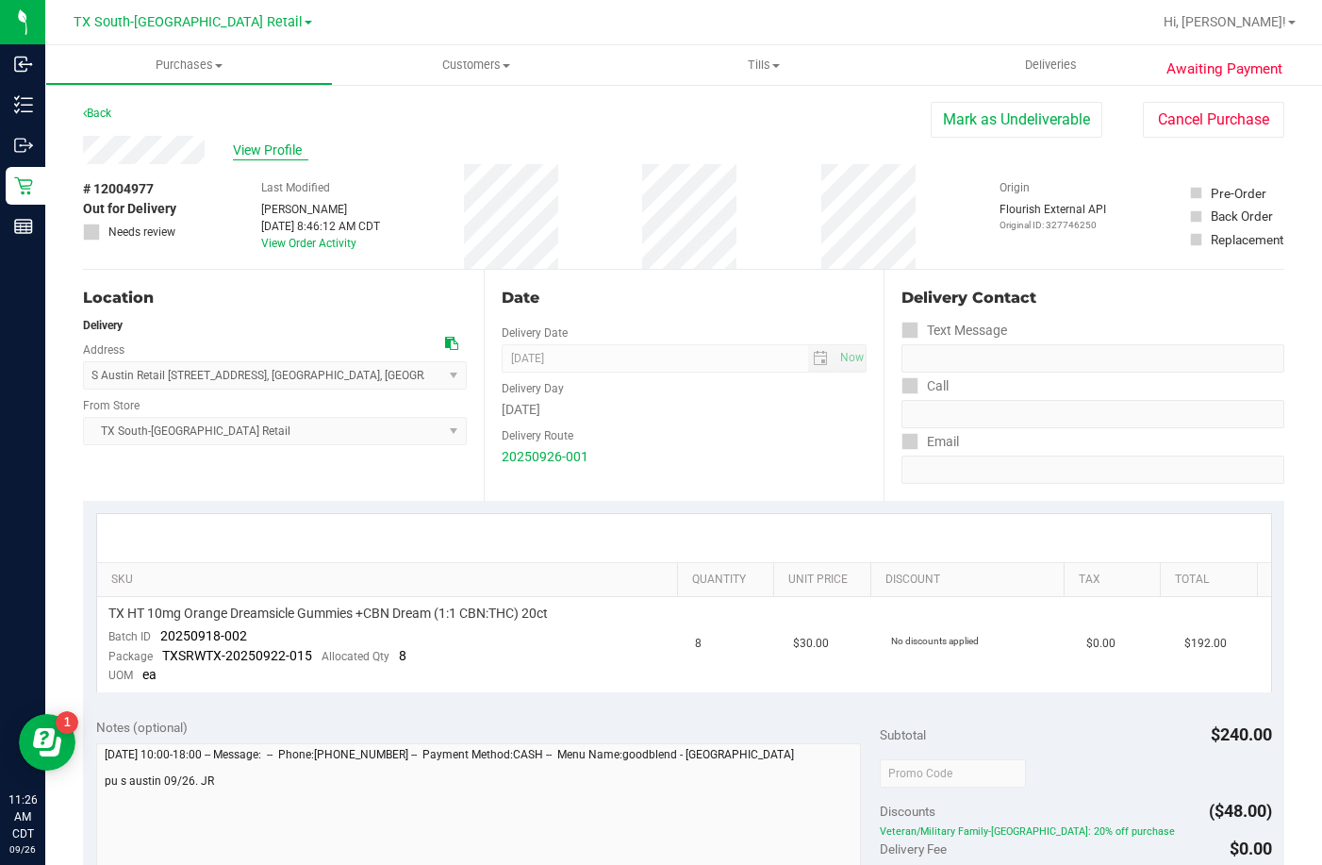
click at [245, 156] on span "View Profile" at bounding box center [270, 151] width 75 height 20
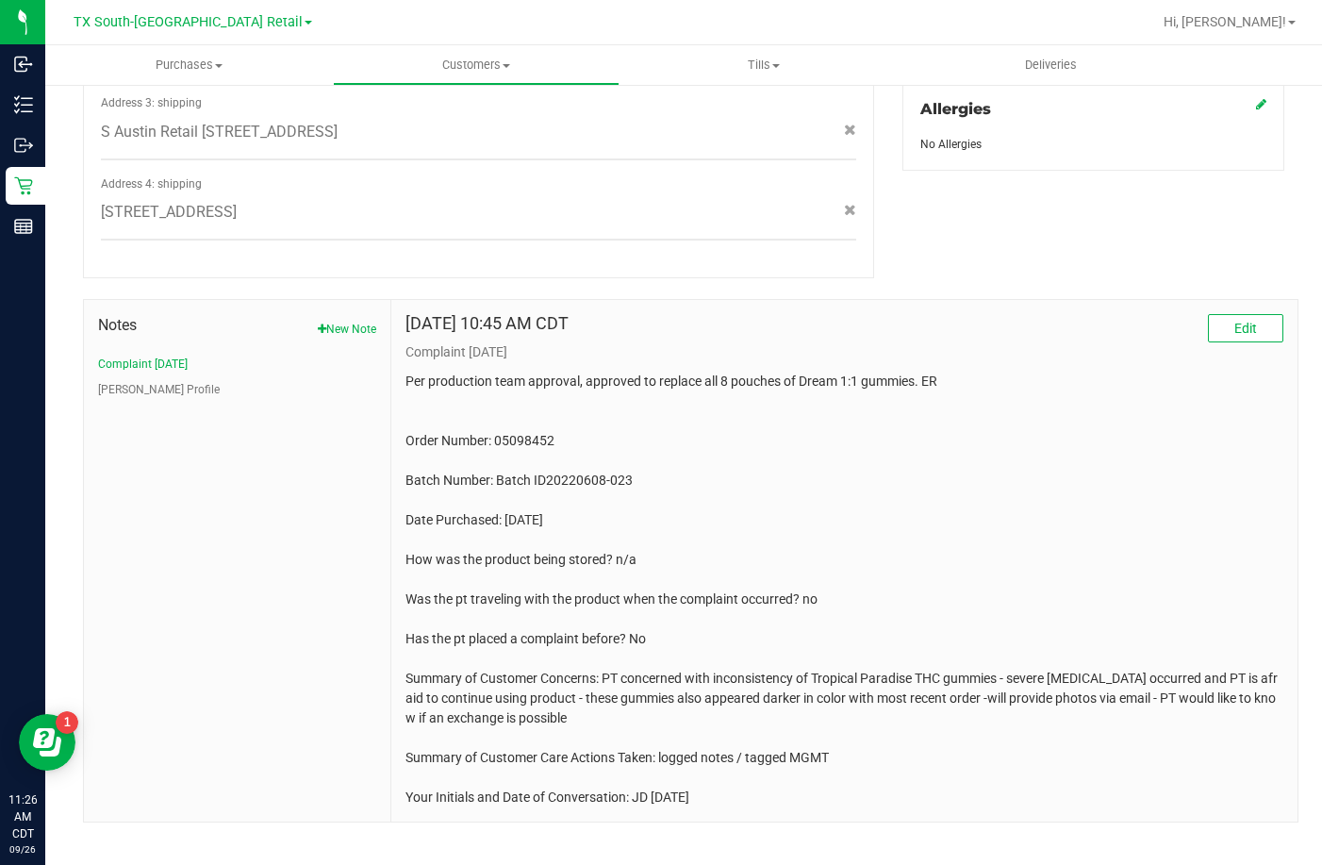
scroll to position [861, 0]
click at [591, 500] on p "Per production team approval, approved to replace all 8 pouches of Dream 1:1 gu…" at bounding box center [845, 589] width 878 height 436
click at [666, 422] on p "Per production team approval, approved to replace all 8 pouches of Dream 1:1 gu…" at bounding box center [845, 589] width 878 height 436
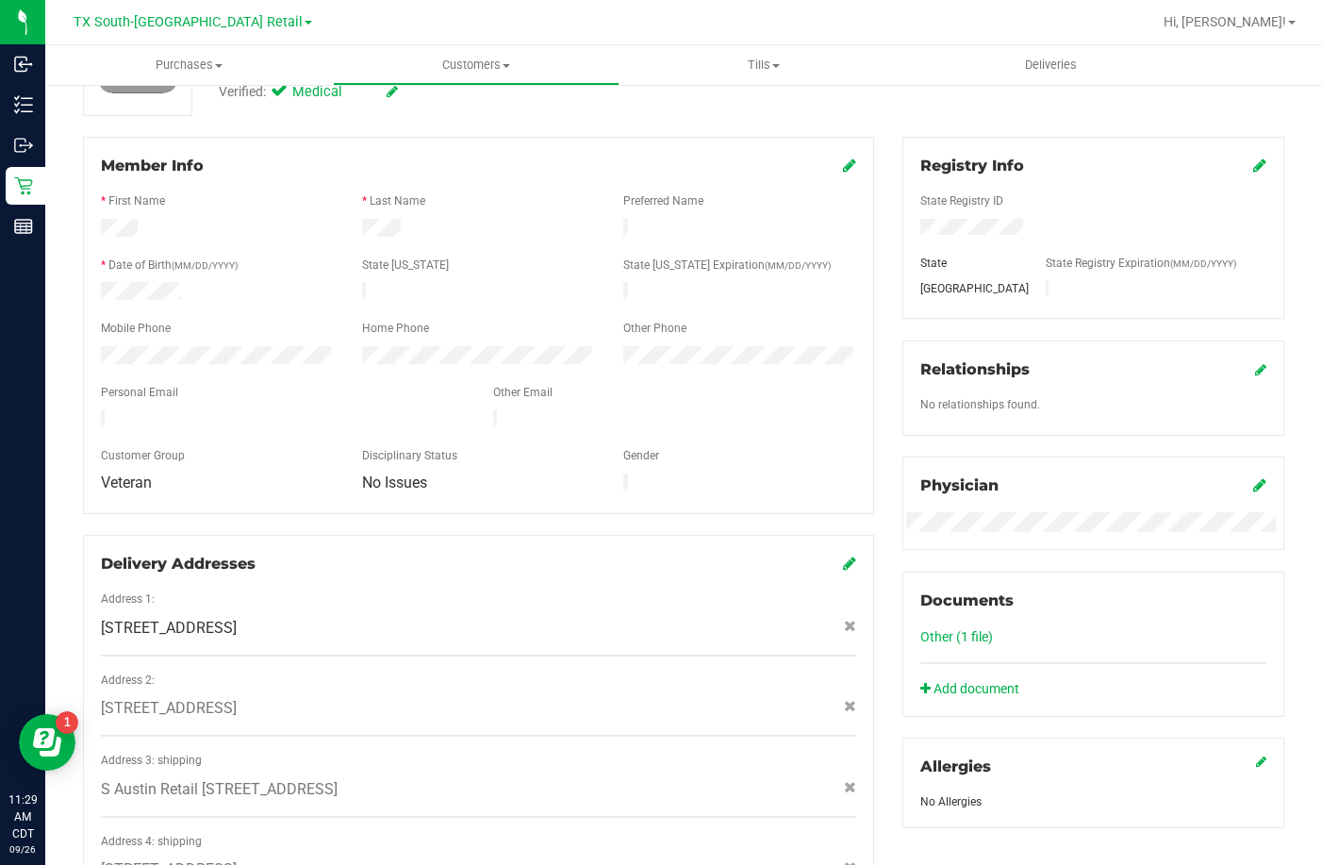
scroll to position [12, 0]
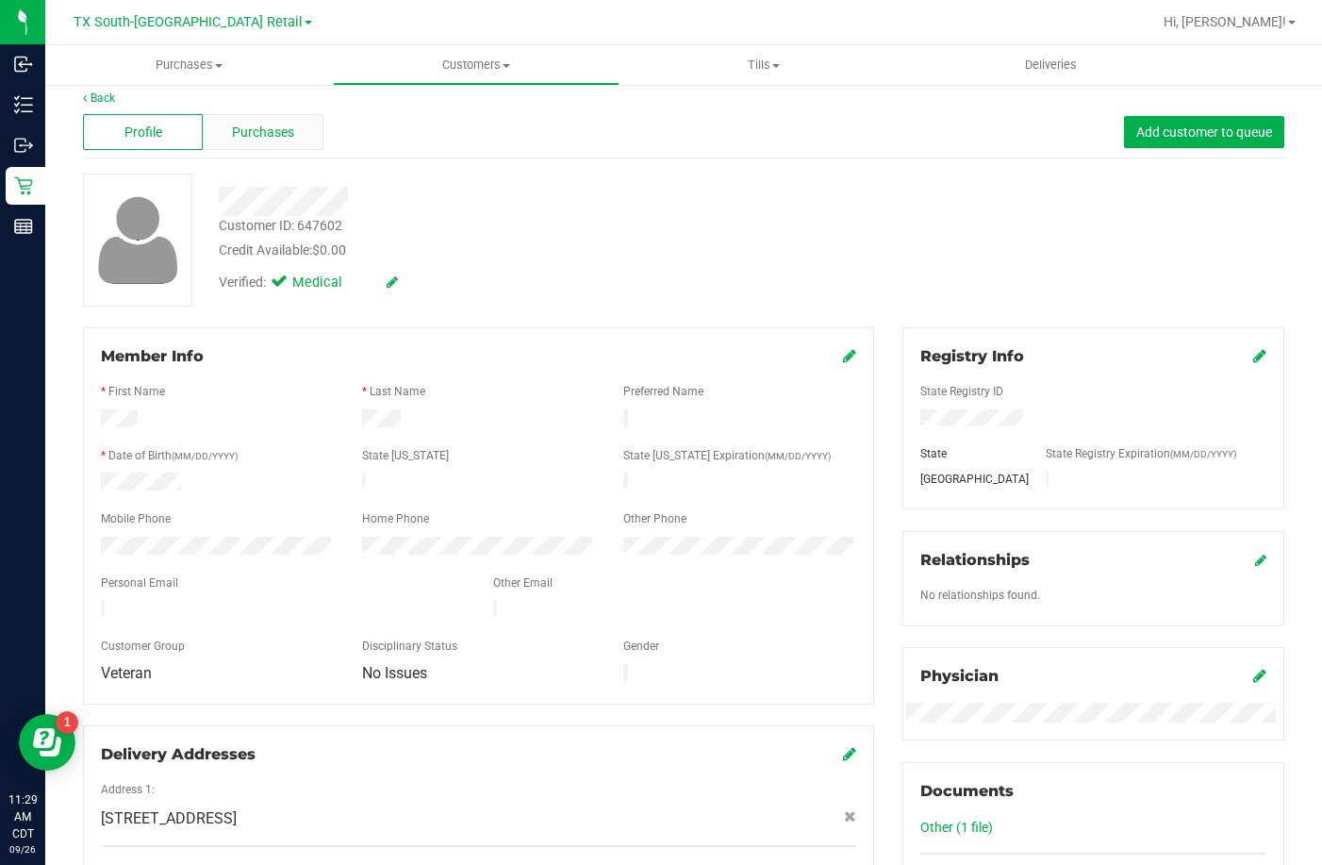
click at [294, 141] on div "Purchases" at bounding box center [263, 132] width 120 height 36
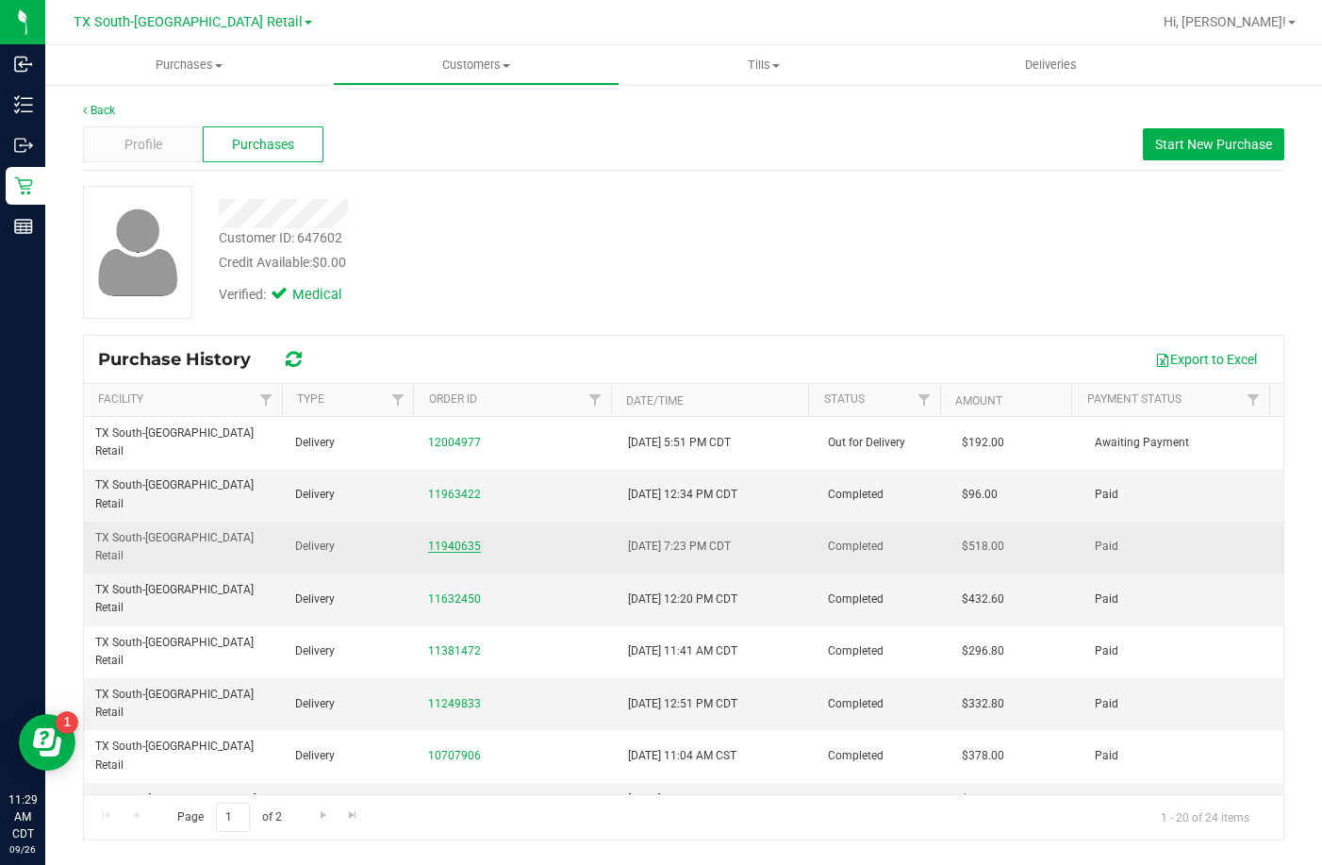
click at [457, 539] on link "11940635" at bounding box center [454, 545] width 53 height 13
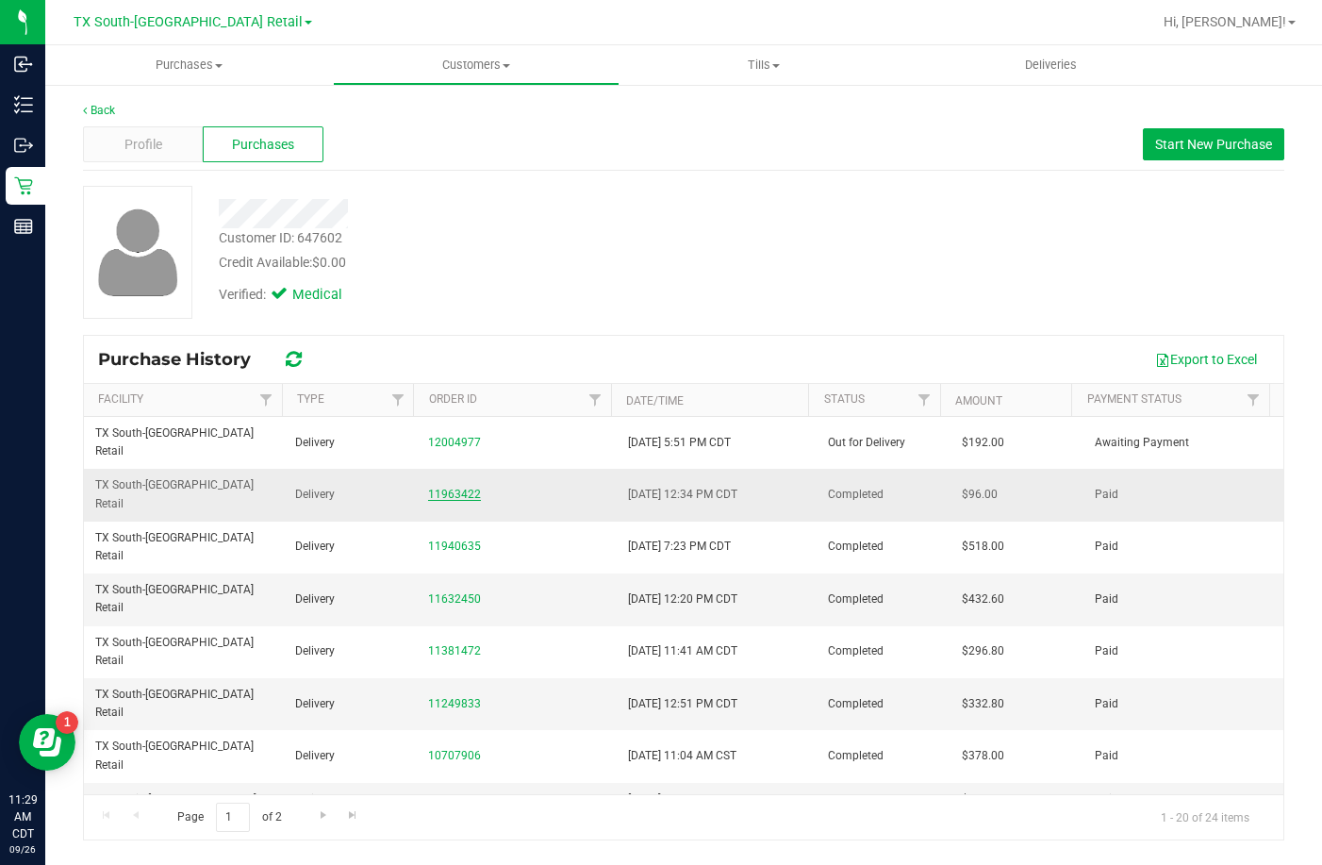
click at [439, 488] on link "11963422" at bounding box center [454, 494] width 53 height 13
click at [466, 488] on link "11963422" at bounding box center [454, 494] width 53 height 13
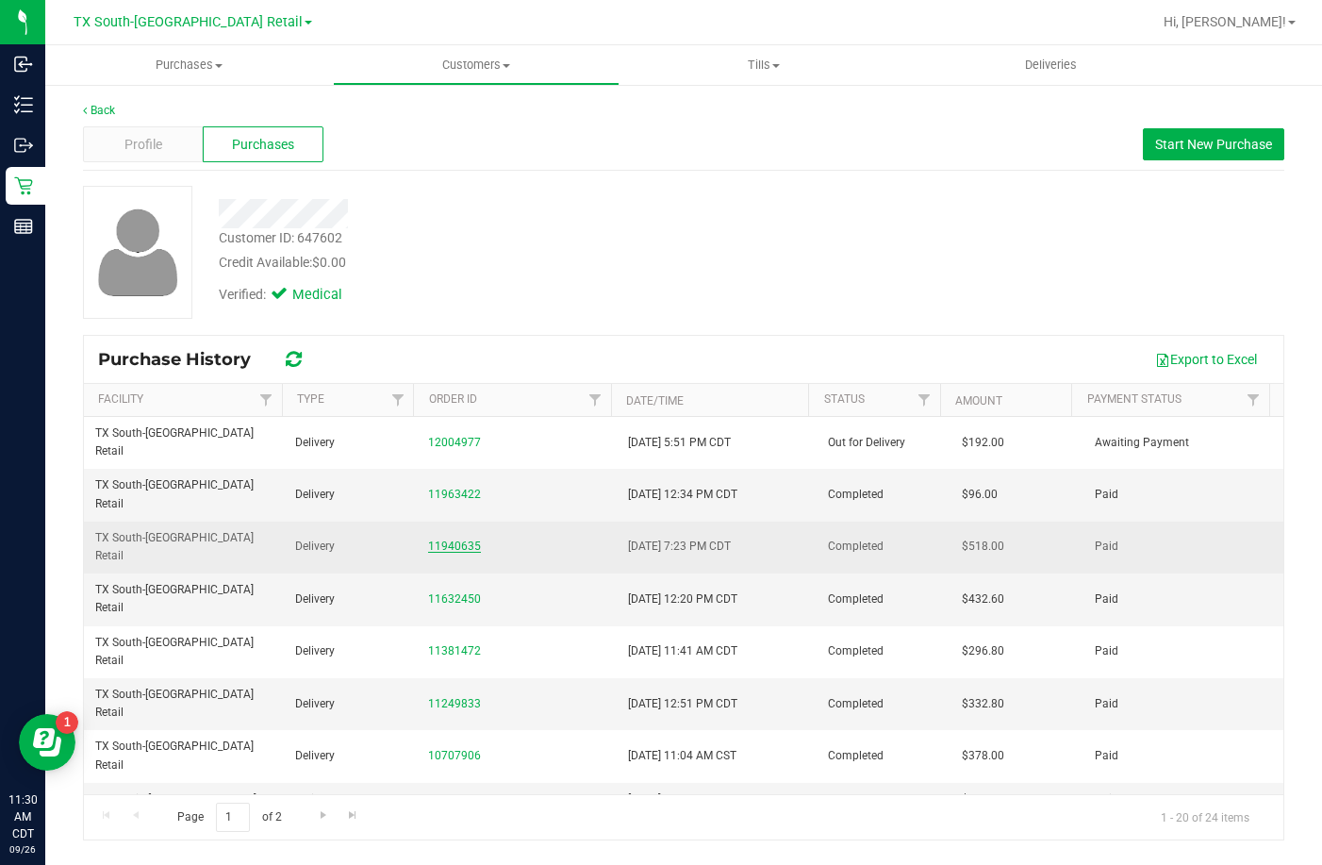
click at [451, 539] on link "11940635" at bounding box center [454, 545] width 53 height 13
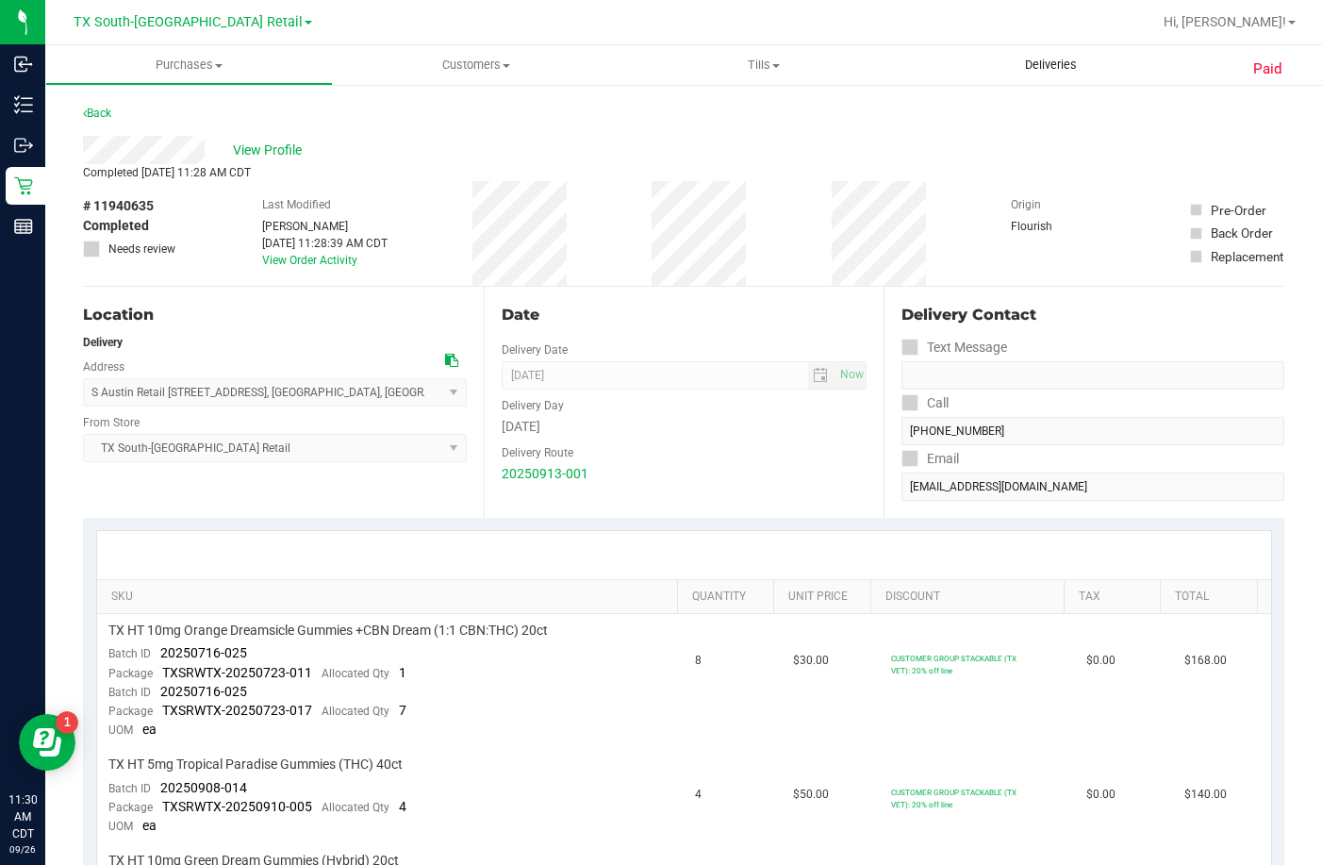
click at [1105, 74] on uib-tab-heading "Deliveries" at bounding box center [1051, 65] width 288 height 40
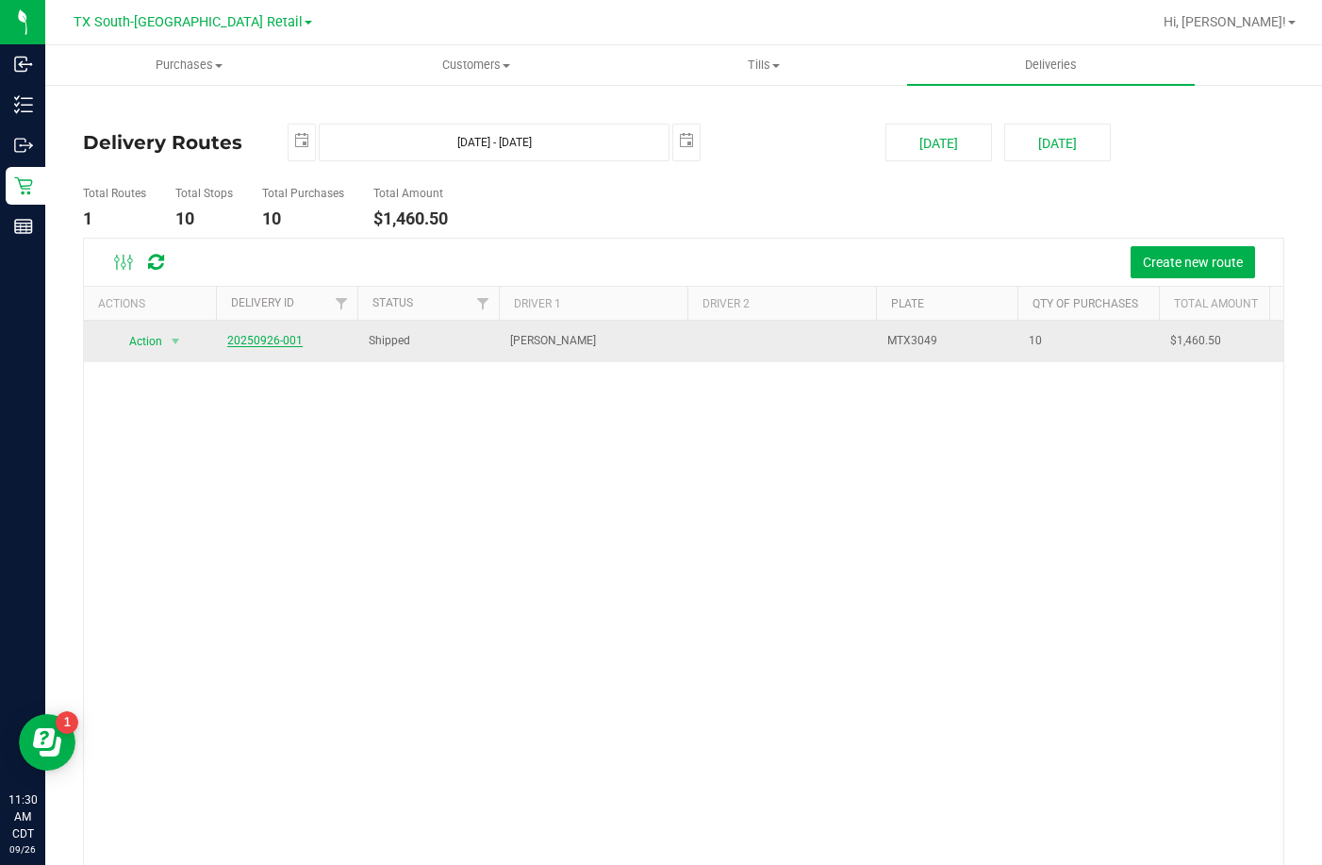
click at [246, 342] on link "20250926-001" at bounding box center [264, 340] width 75 height 13
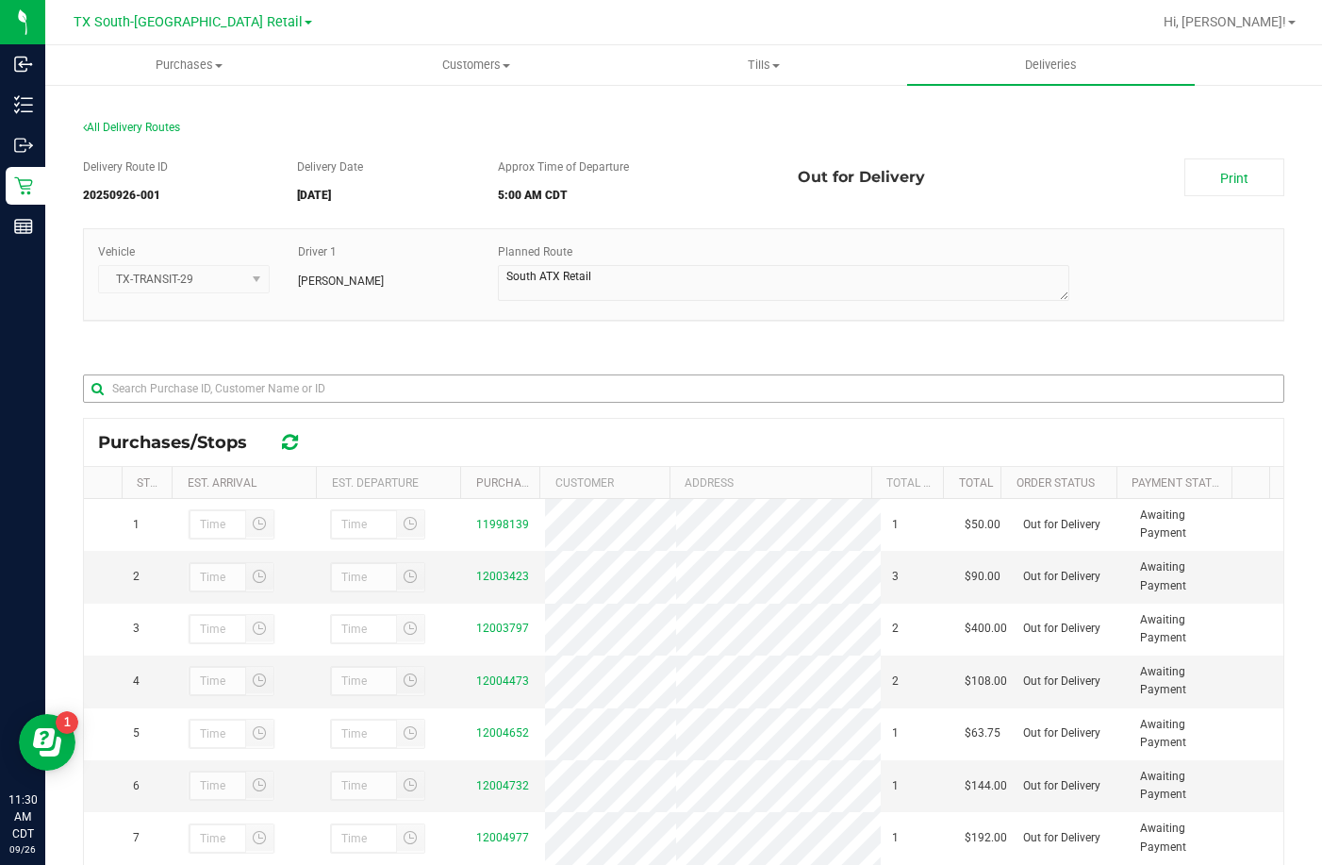
scroll to position [274, 0]
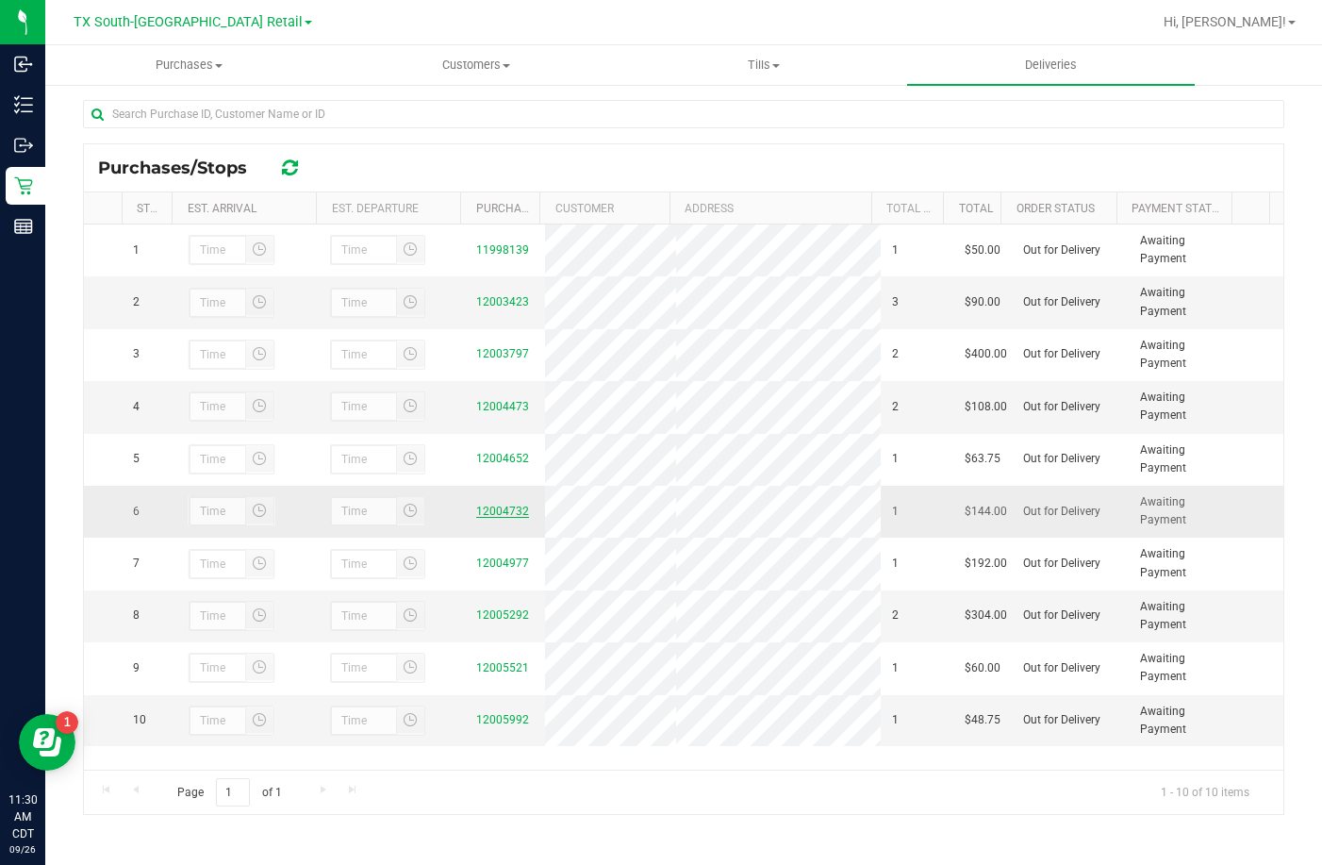
click at [477, 518] on link "12004732" at bounding box center [502, 511] width 53 height 13
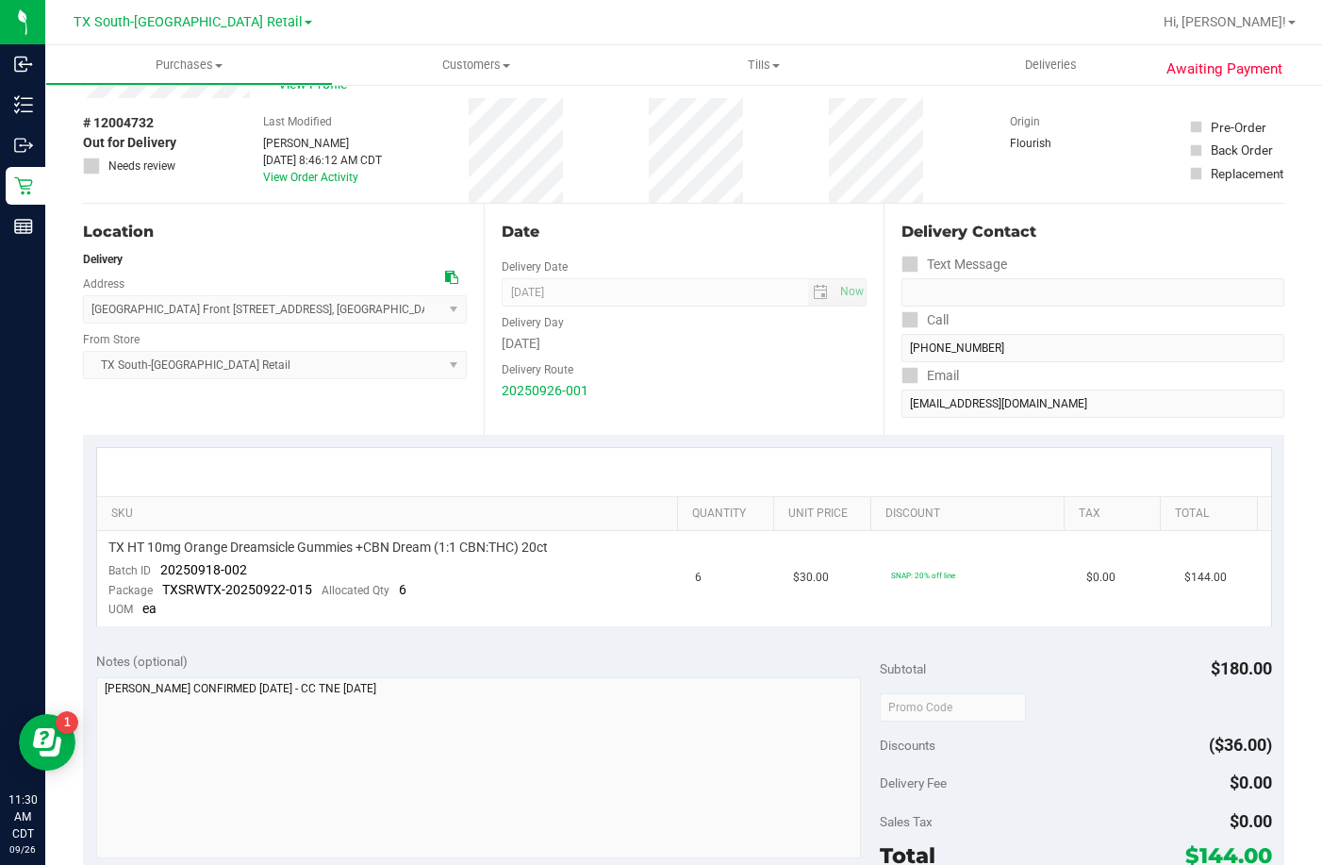
scroll to position [94, 0]
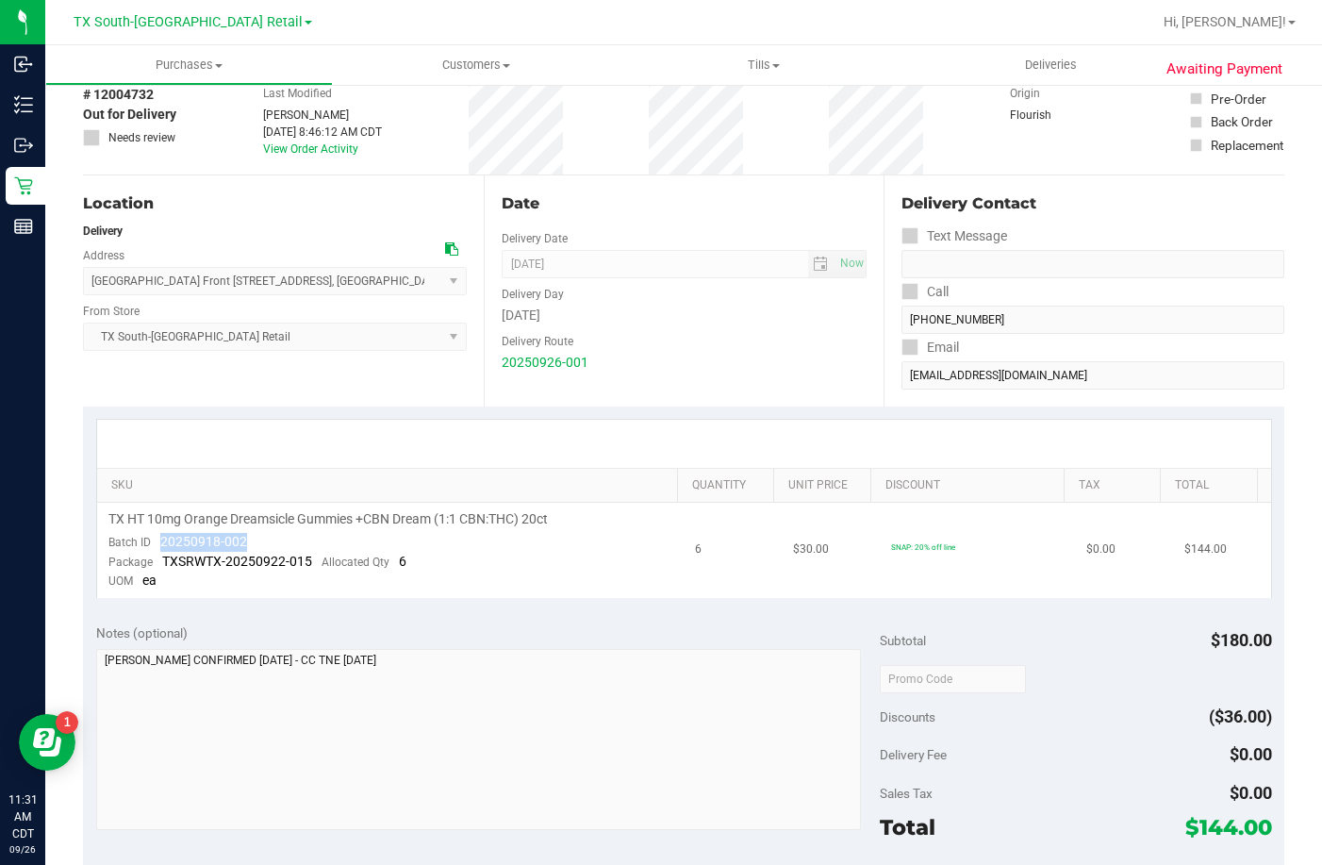
drag, startPoint x: 259, startPoint y: 538, endPoint x: 156, endPoint y: 542, distance: 103.8
click at [156, 542] on td "TX HT 10mg Orange Dreamsicle Gummies +CBN Dream (1:1 CBN:THC) 20ct Batch ID 202…" at bounding box center [391, 550] width 588 height 95
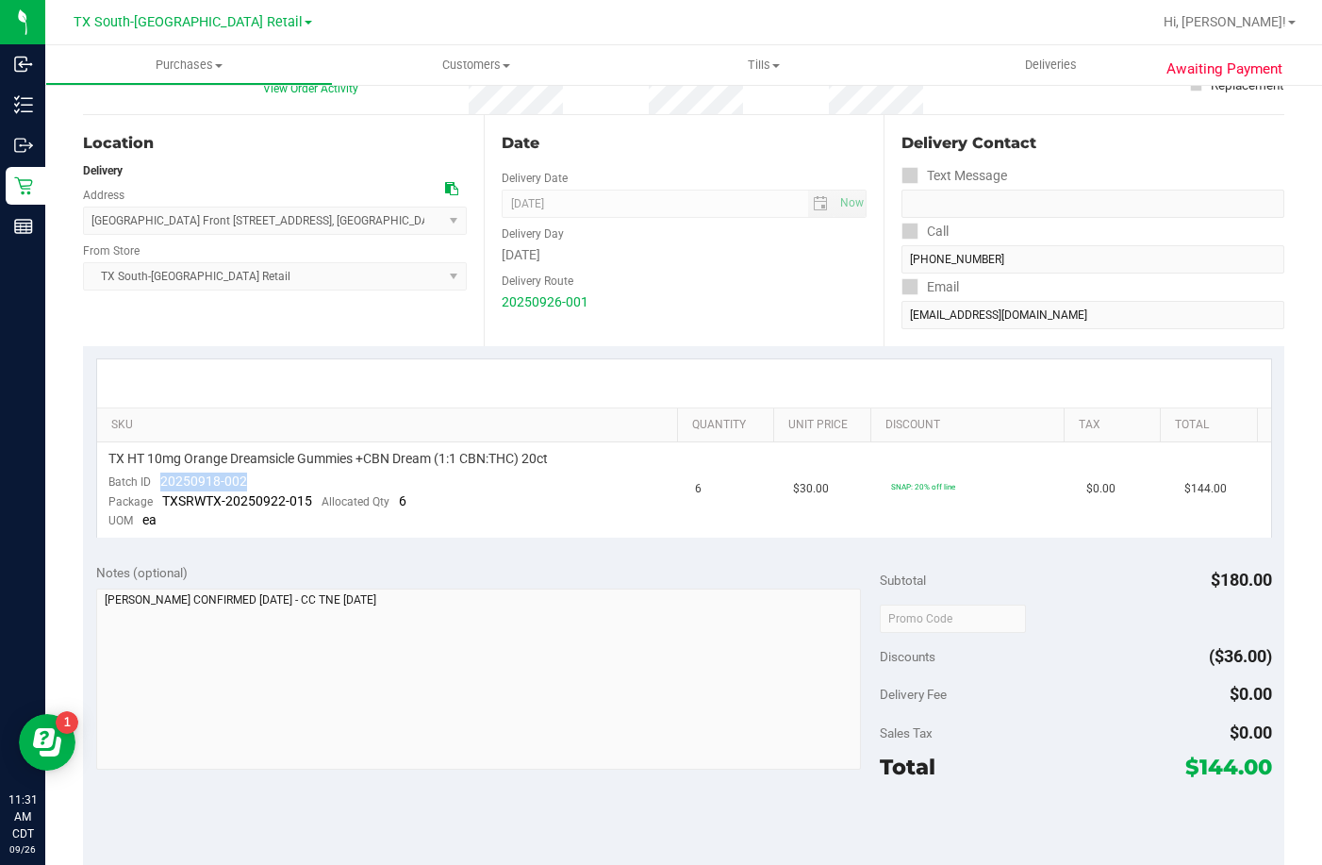
scroll to position [189, 0]
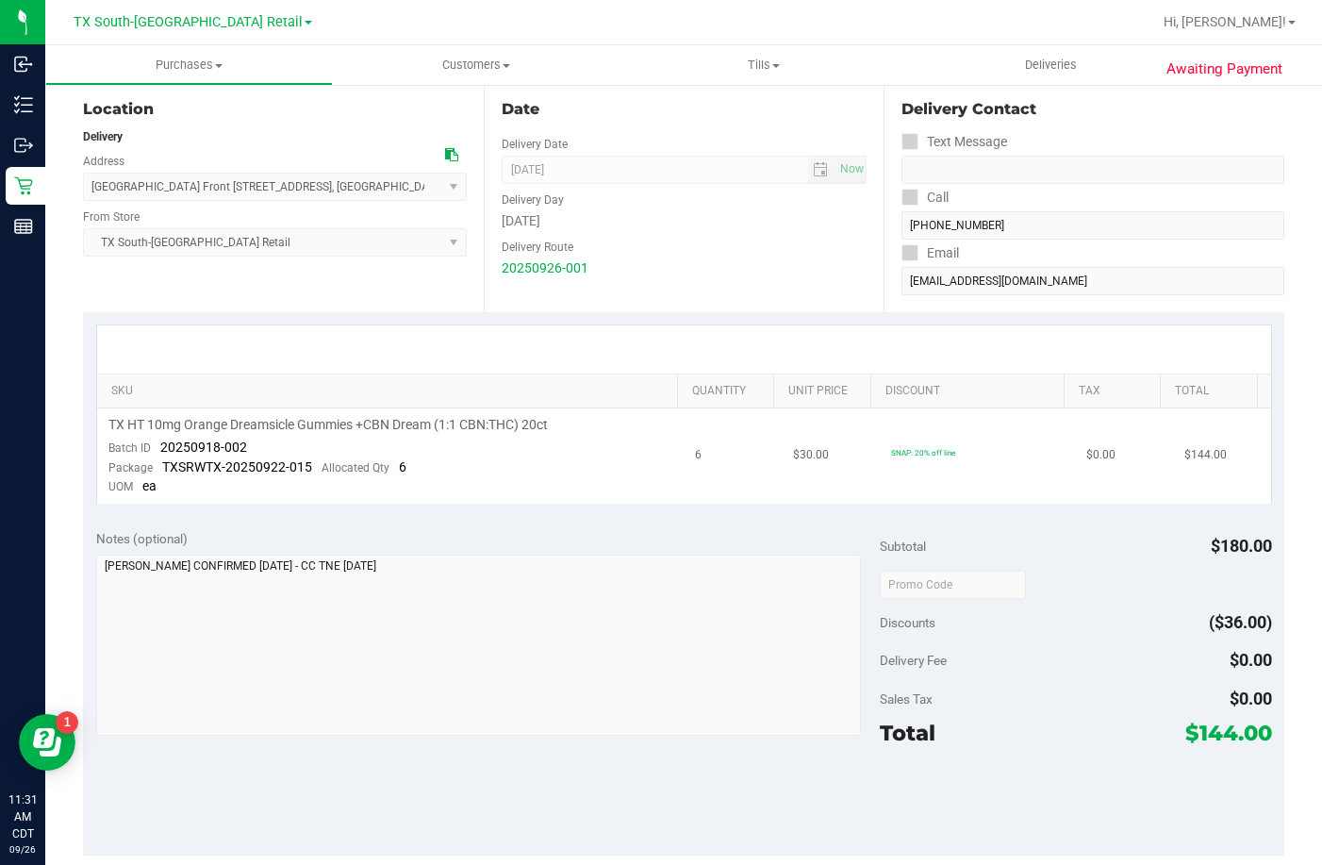
click at [520, 463] on td "TX HT 10mg Orange Dreamsicle Gummies +CBN Dream (1:1 CBN:THC) 20ct Batch ID 202…" at bounding box center [391, 455] width 588 height 95
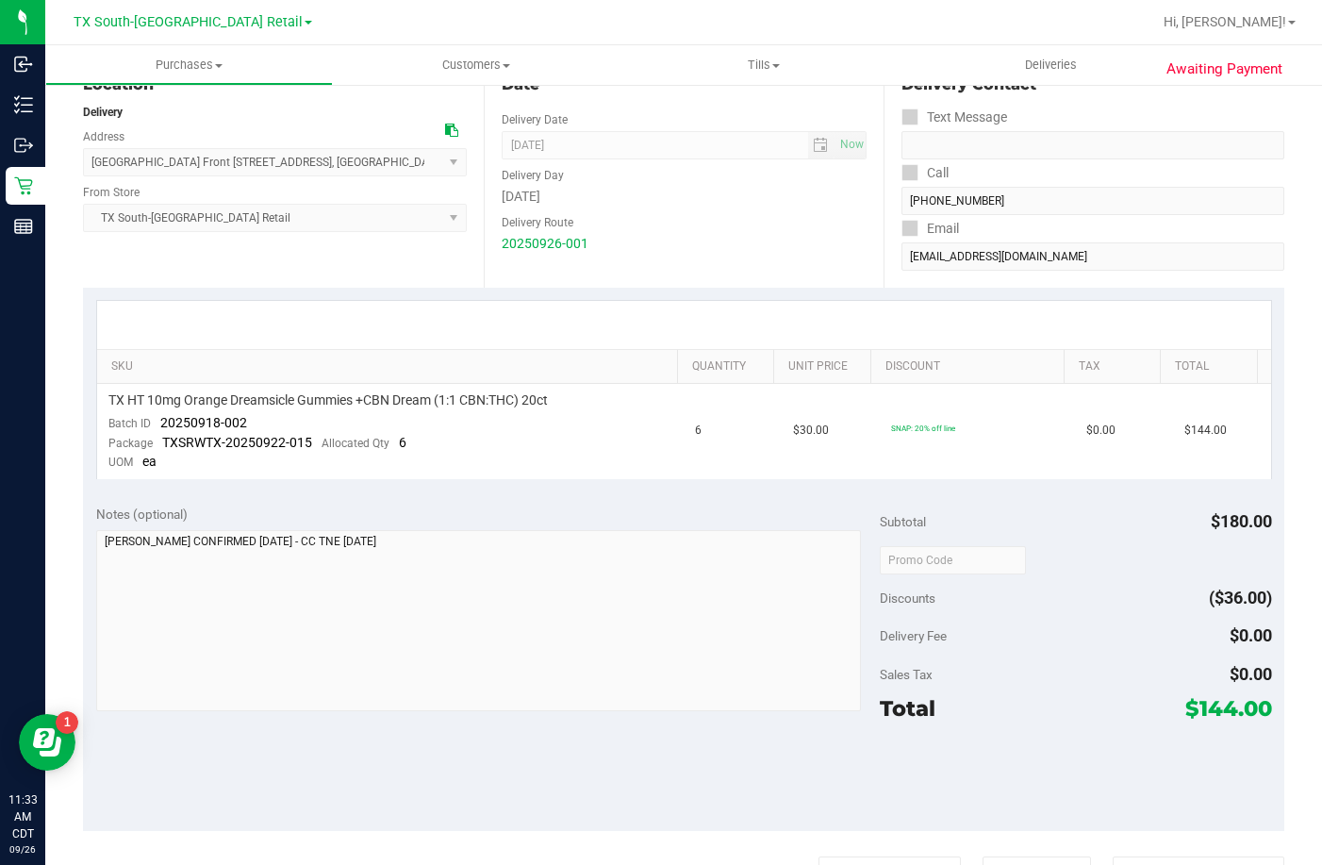
scroll to position [0, 0]
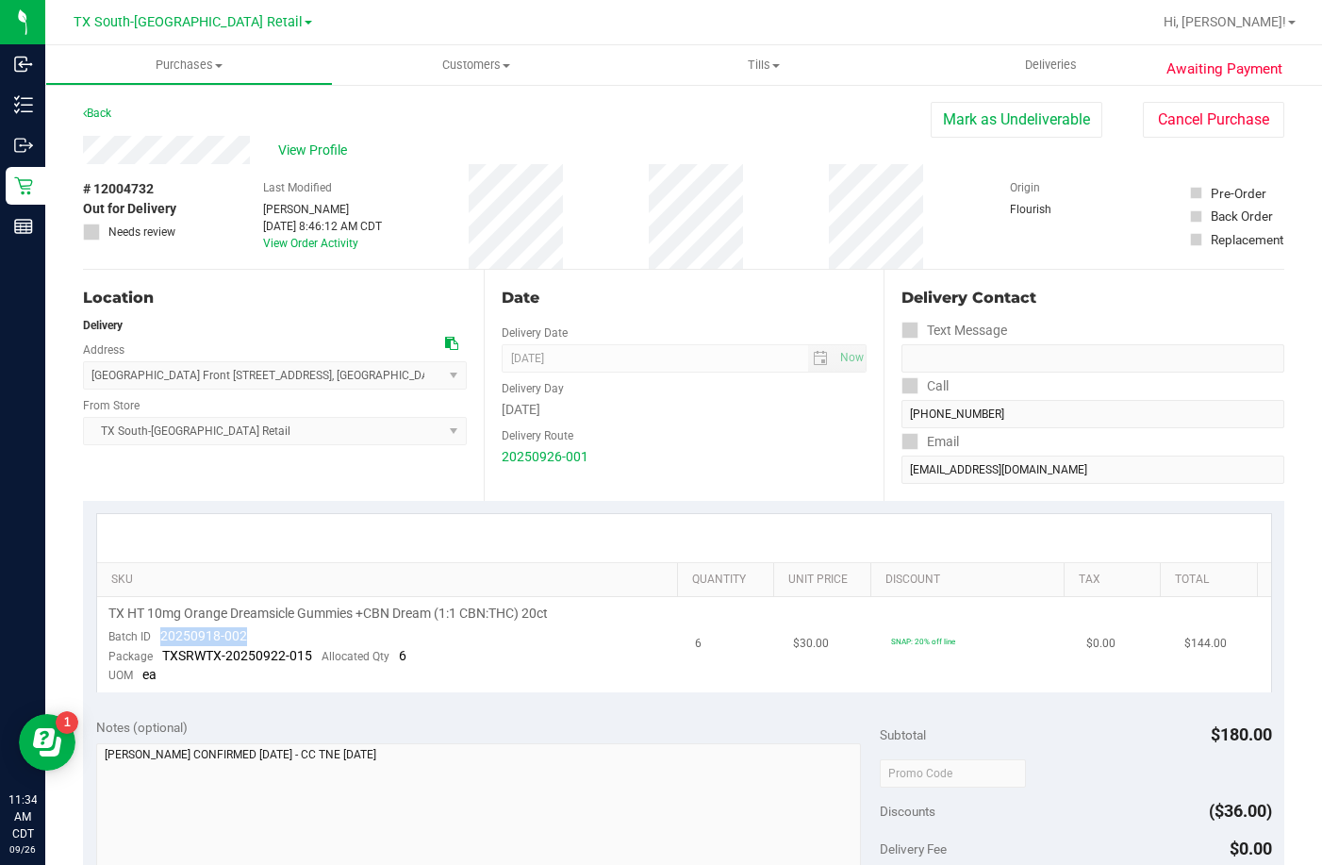
drag, startPoint x: 242, startPoint y: 635, endPoint x: 159, endPoint y: 637, distance: 83.0
click at [160, 637] on span "20250918-002" at bounding box center [203, 635] width 87 height 15
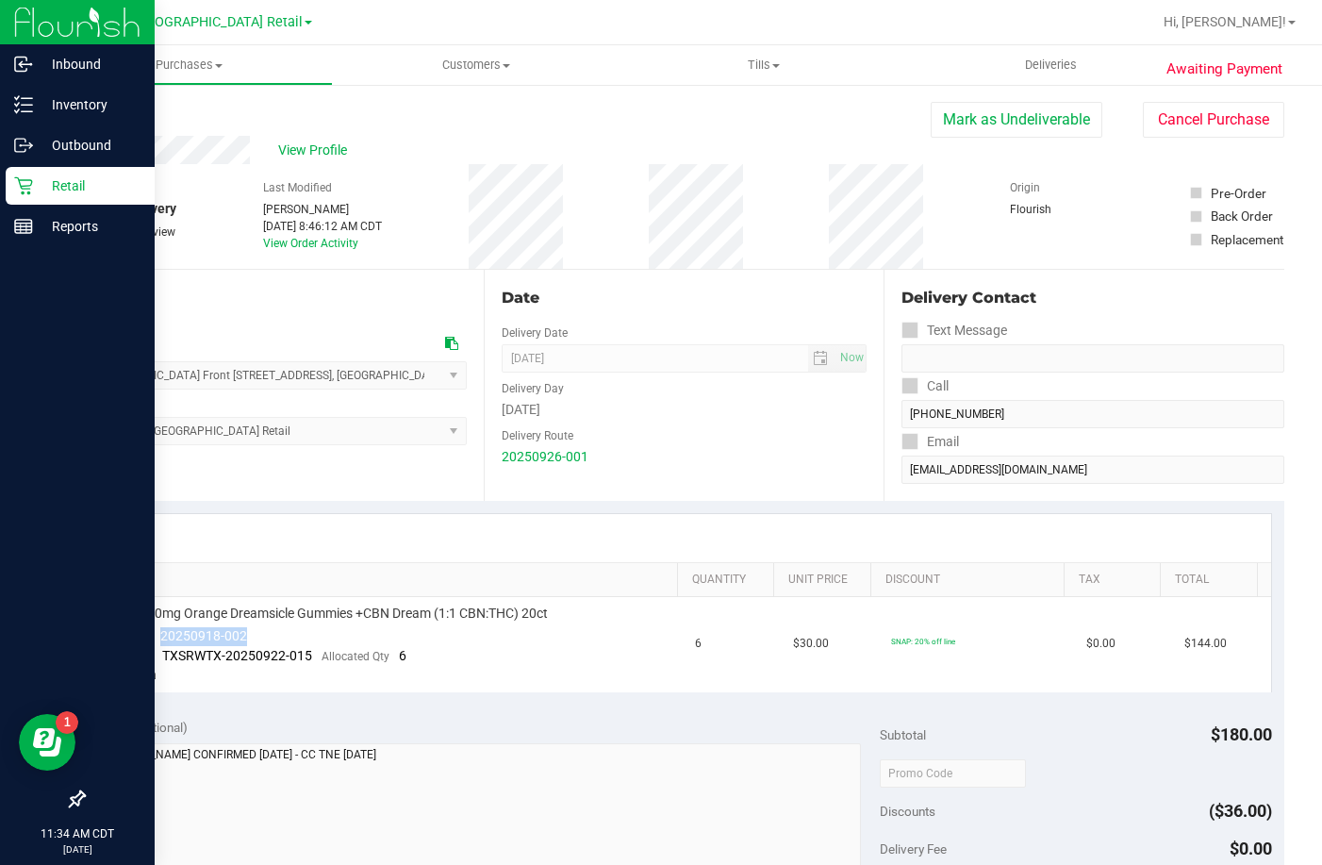
copy span "20250918-002"
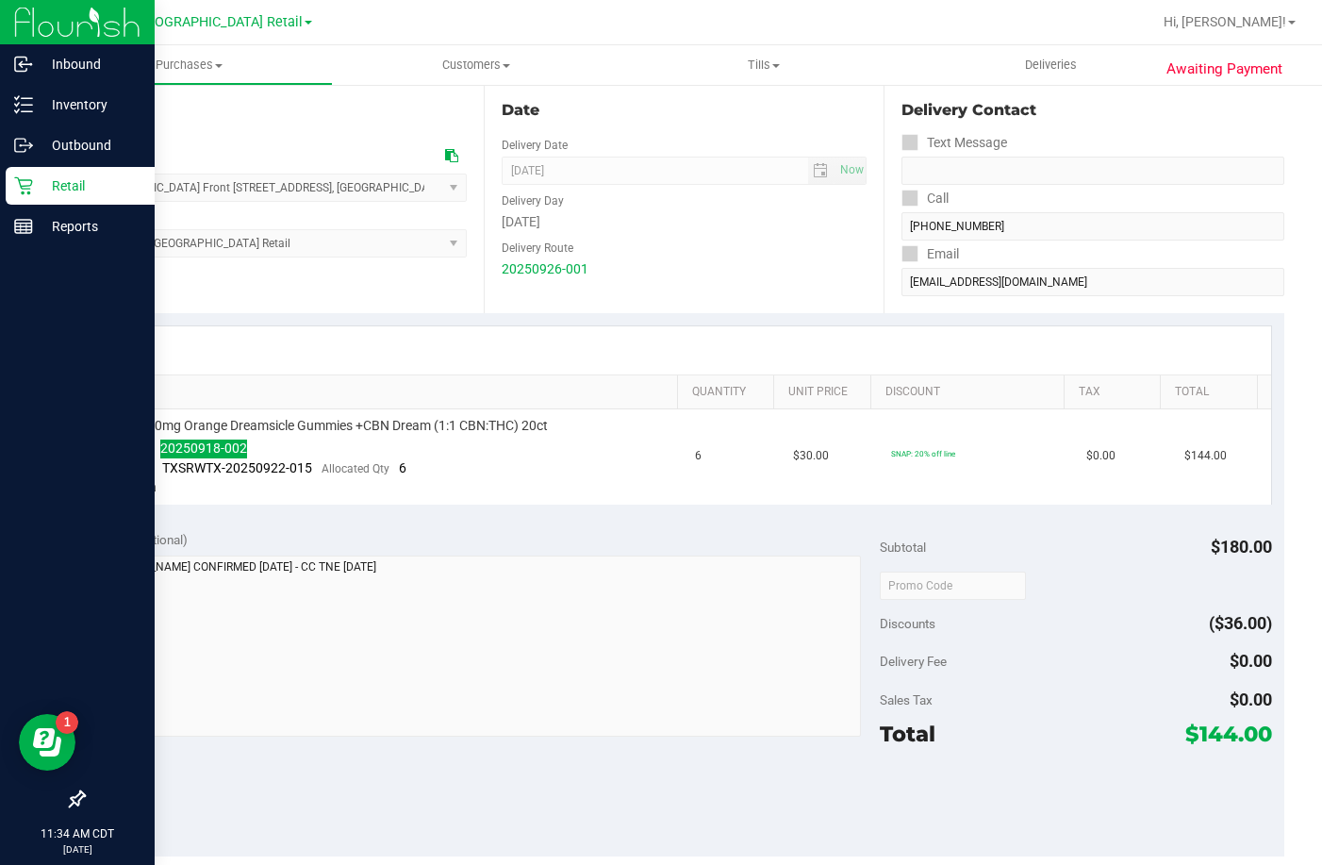
scroll to position [189, 0]
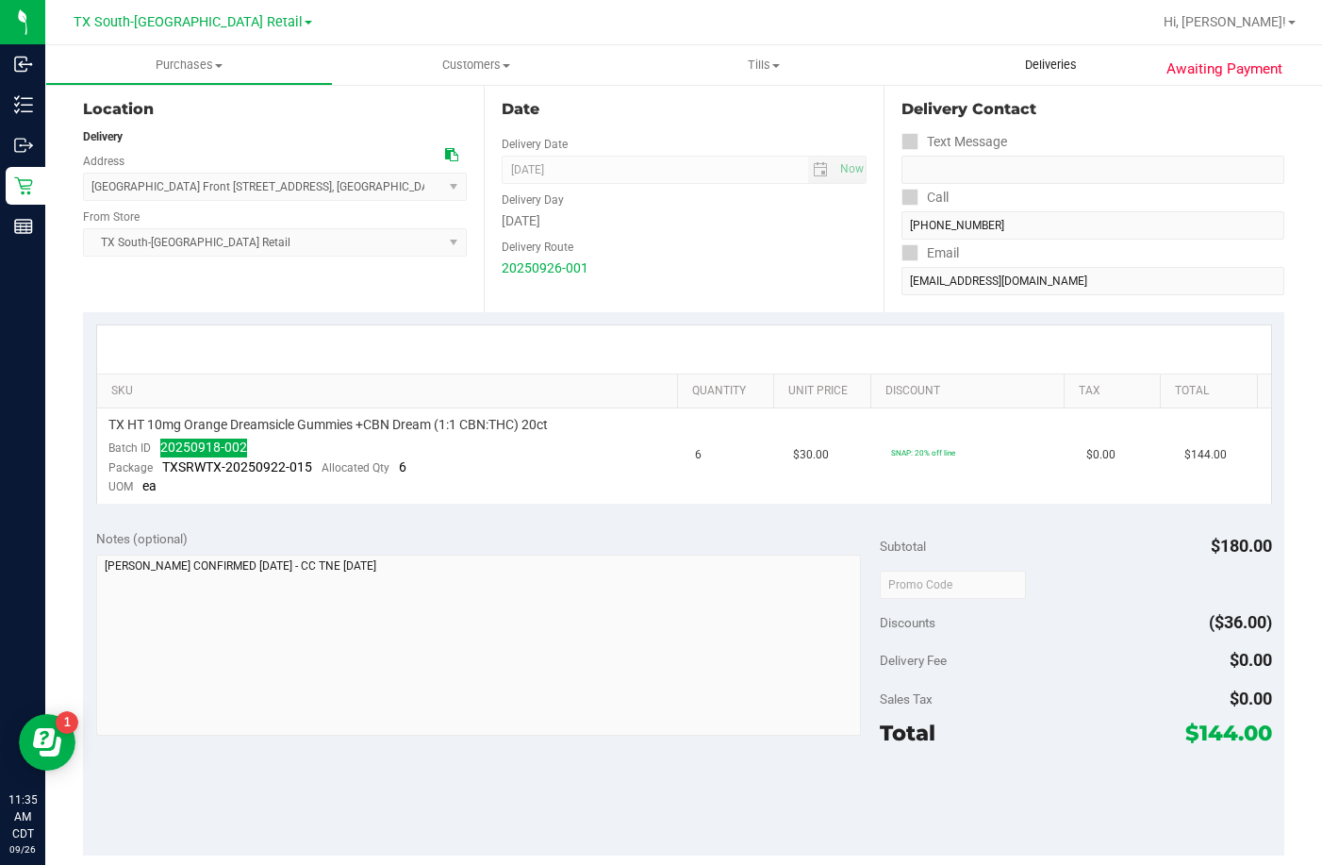
click at [1056, 69] on span "Deliveries" at bounding box center [1051, 65] width 103 height 17
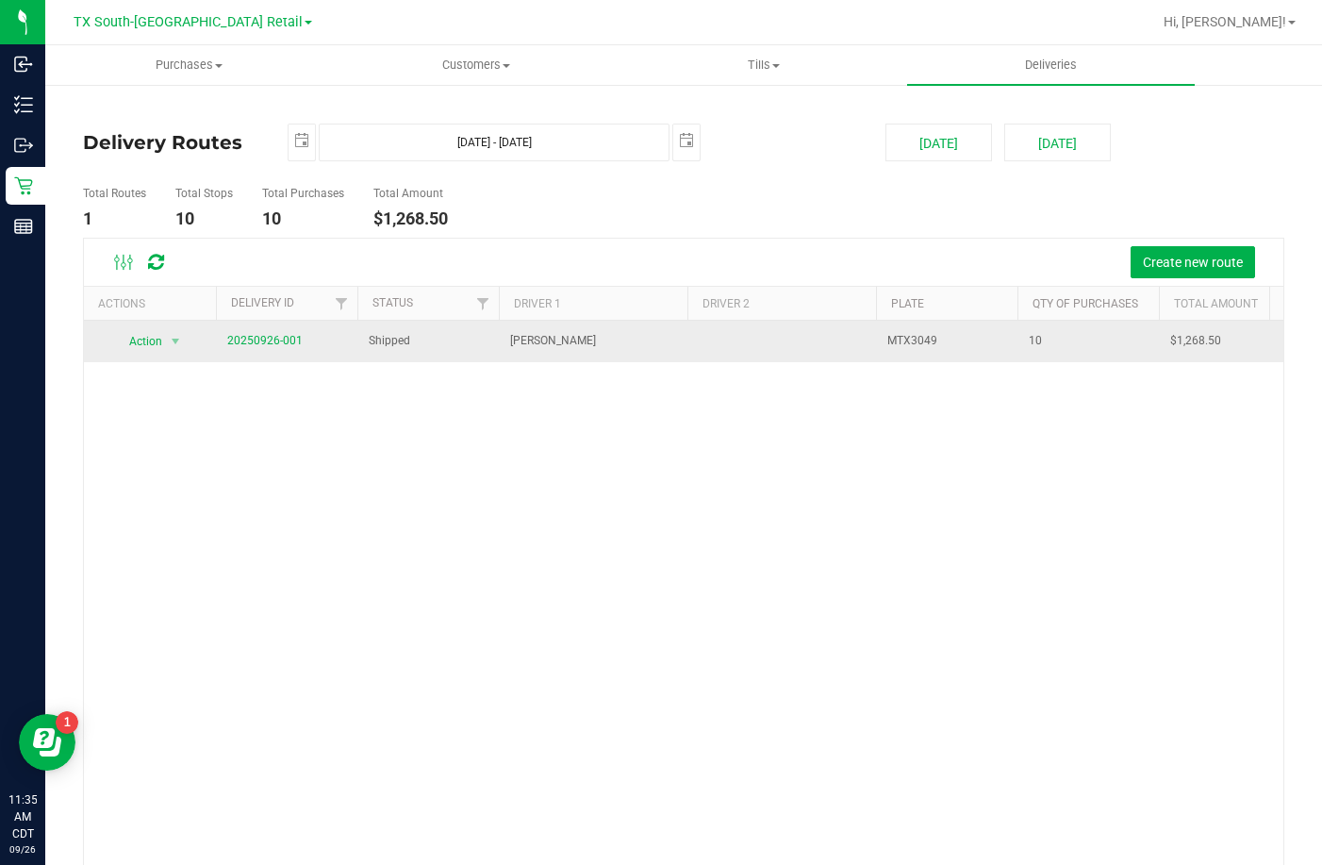
click at [282, 347] on span "20250926-001" at bounding box center [264, 341] width 75 height 18
click at [282, 339] on link "20250926-001" at bounding box center [264, 340] width 75 height 13
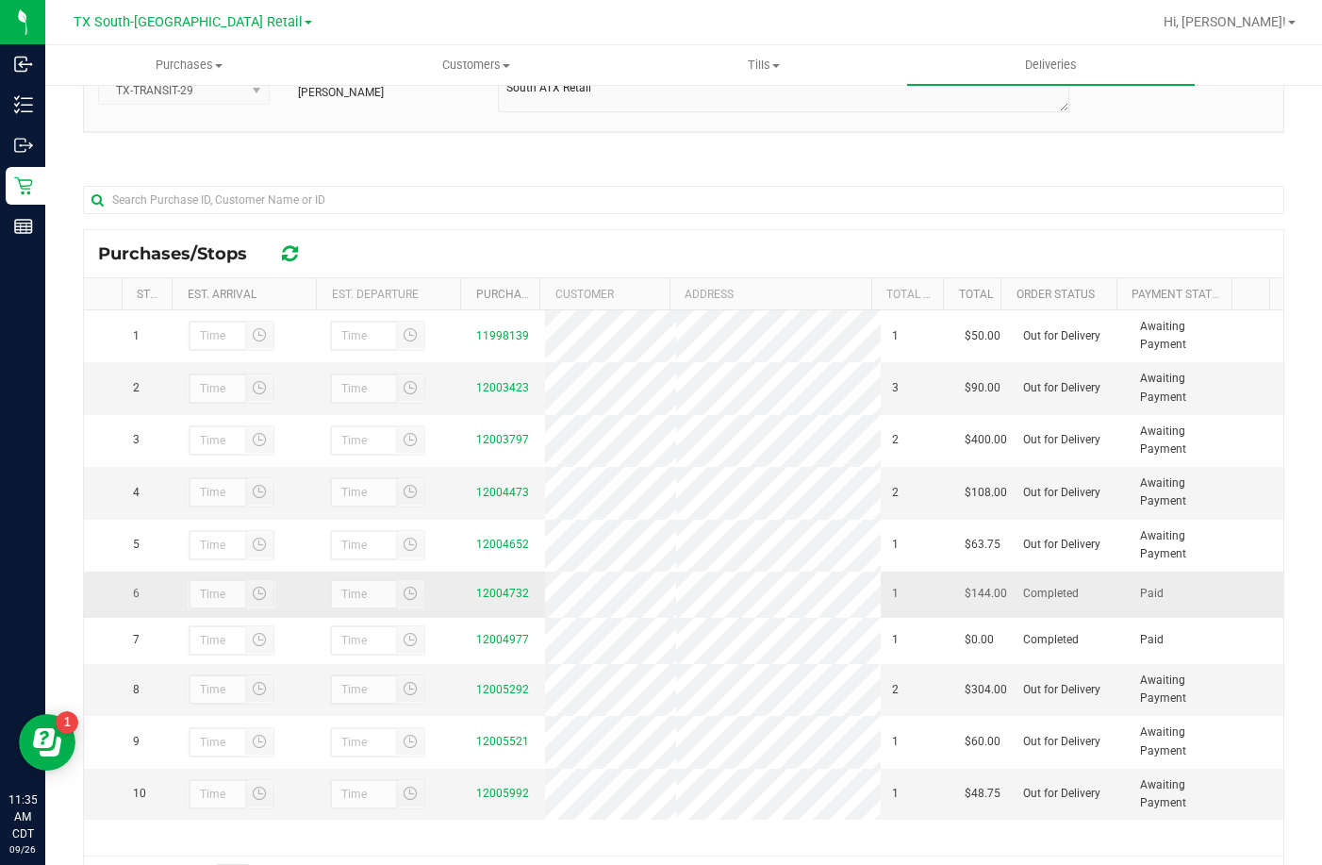
scroll to position [274, 0]
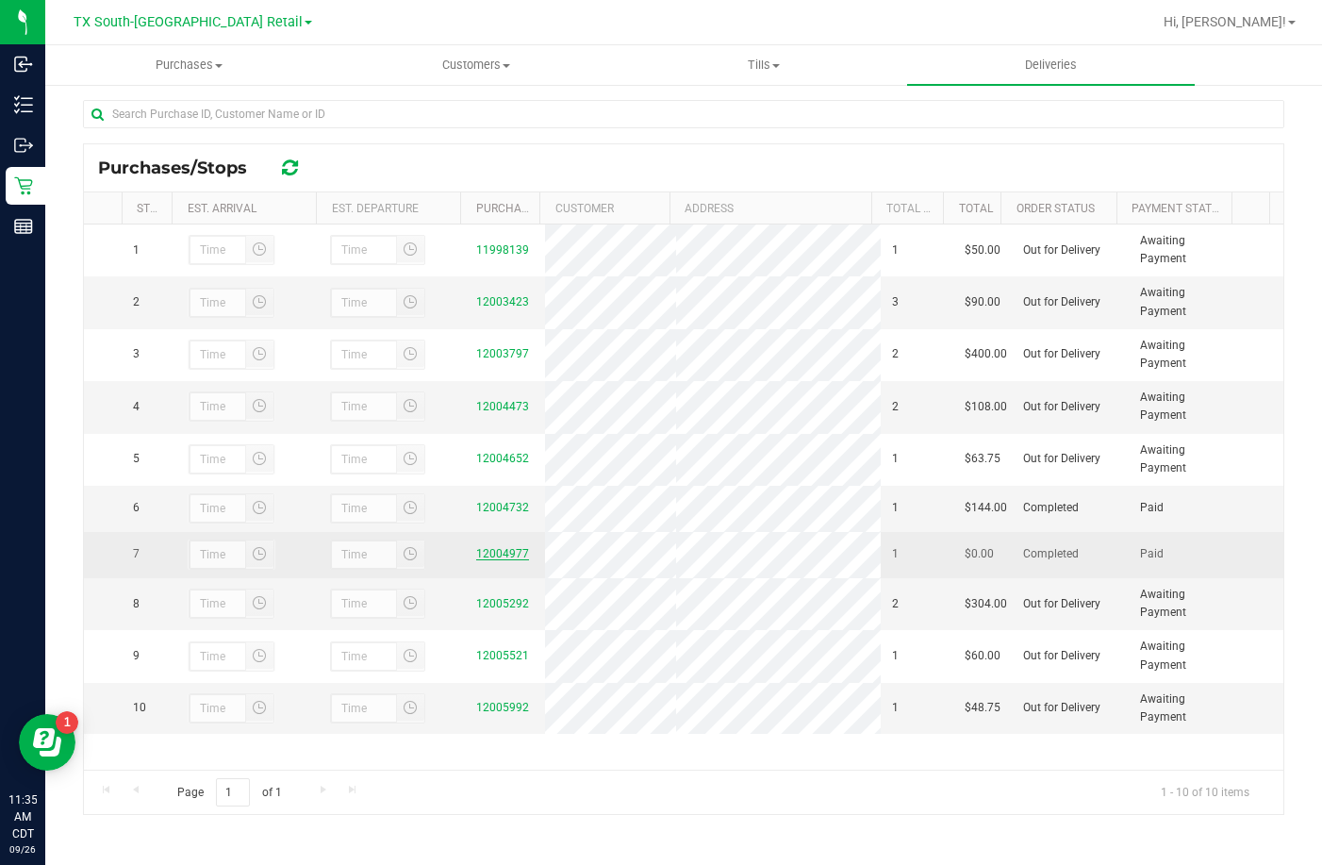
click at [492, 560] on link "12004977" at bounding box center [502, 553] width 53 height 13
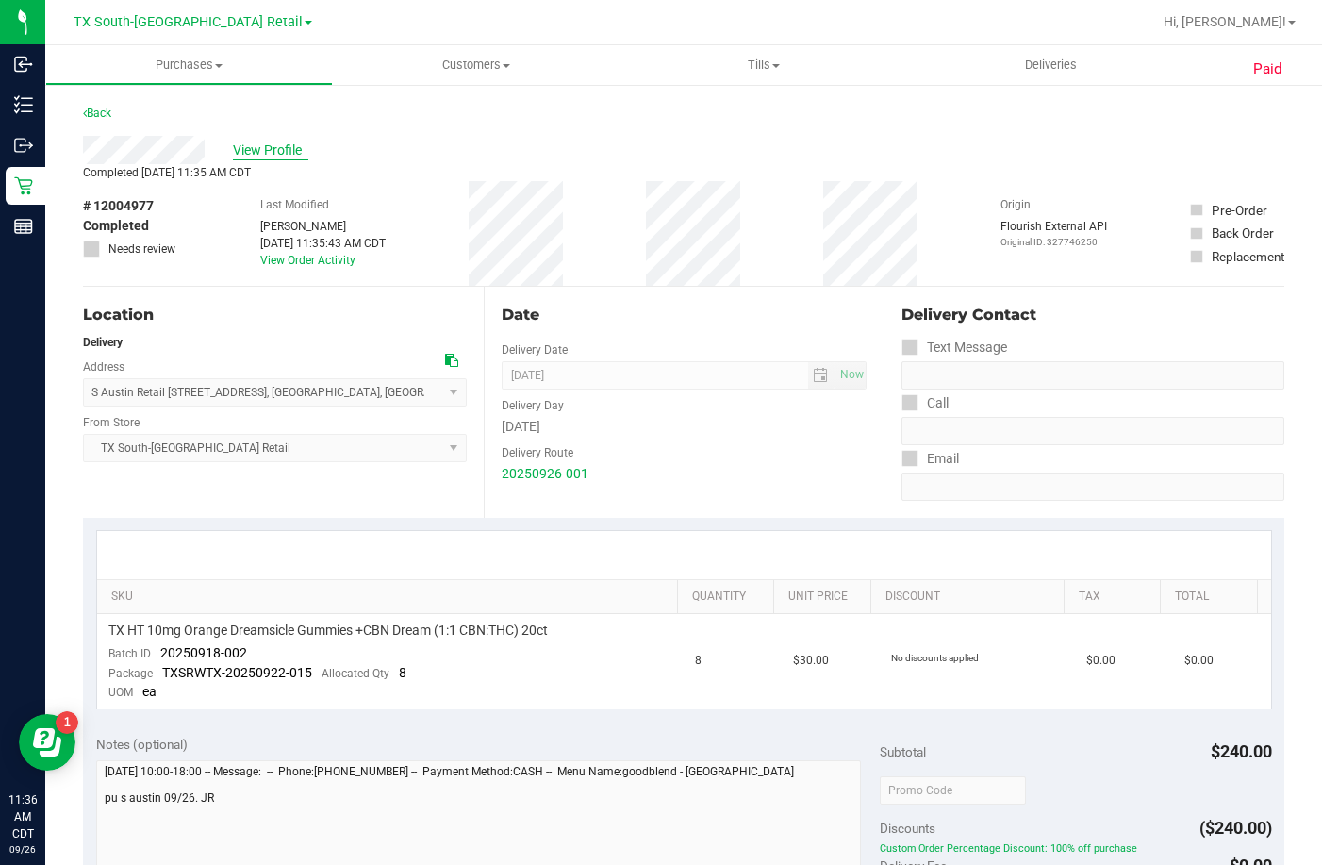
click at [293, 147] on span "View Profile" at bounding box center [270, 151] width 75 height 20
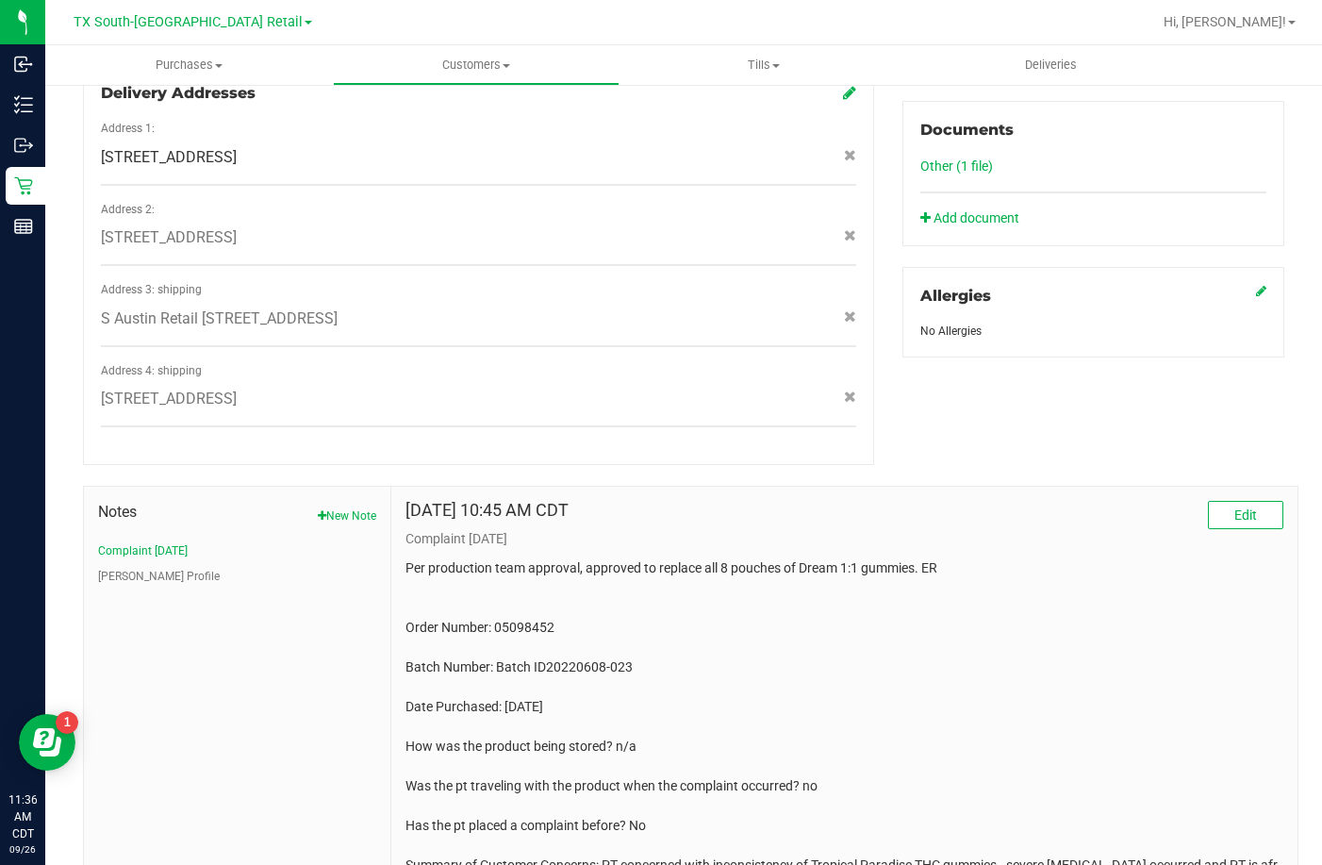
scroll to position [849, 0]
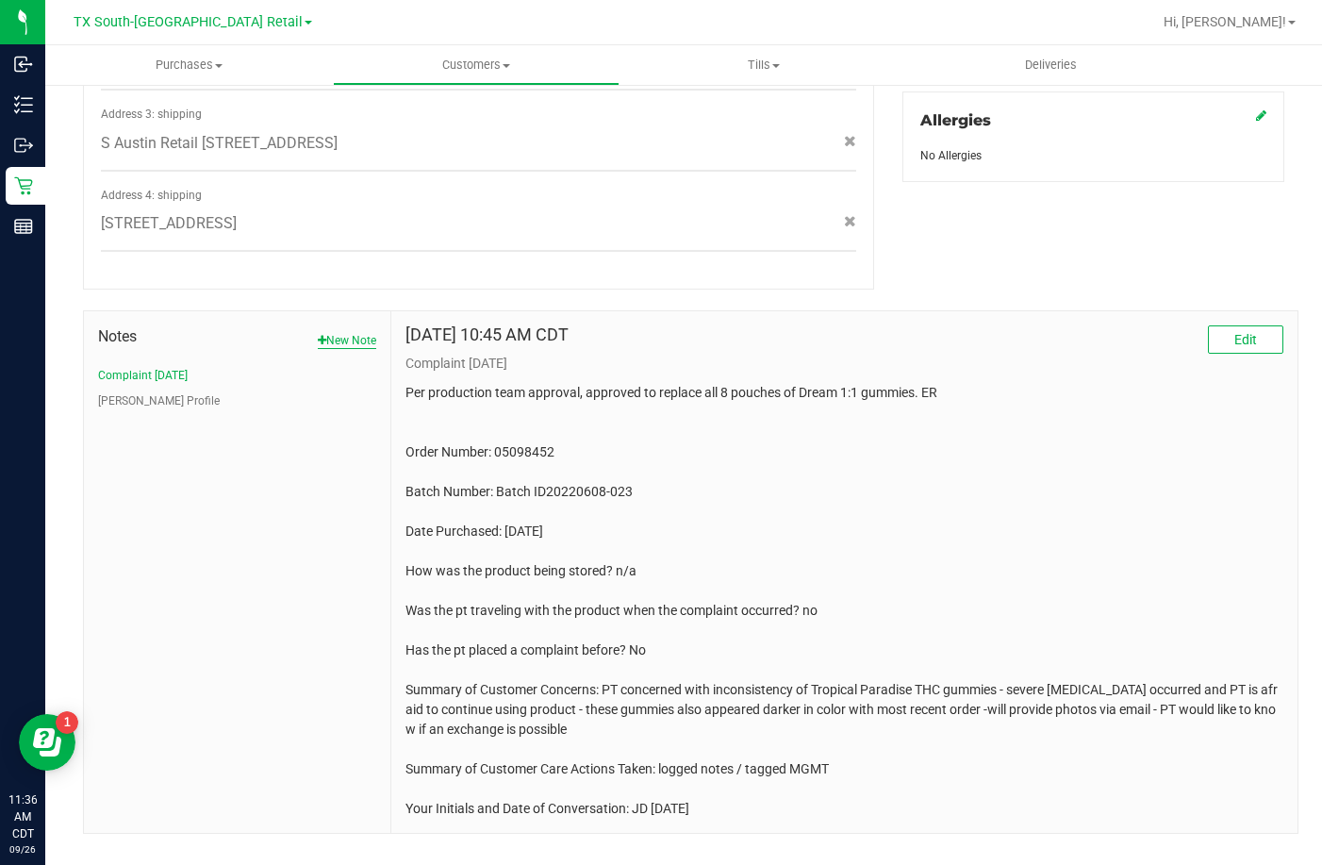
click at [335, 332] on button "New Note" at bounding box center [347, 340] width 58 height 17
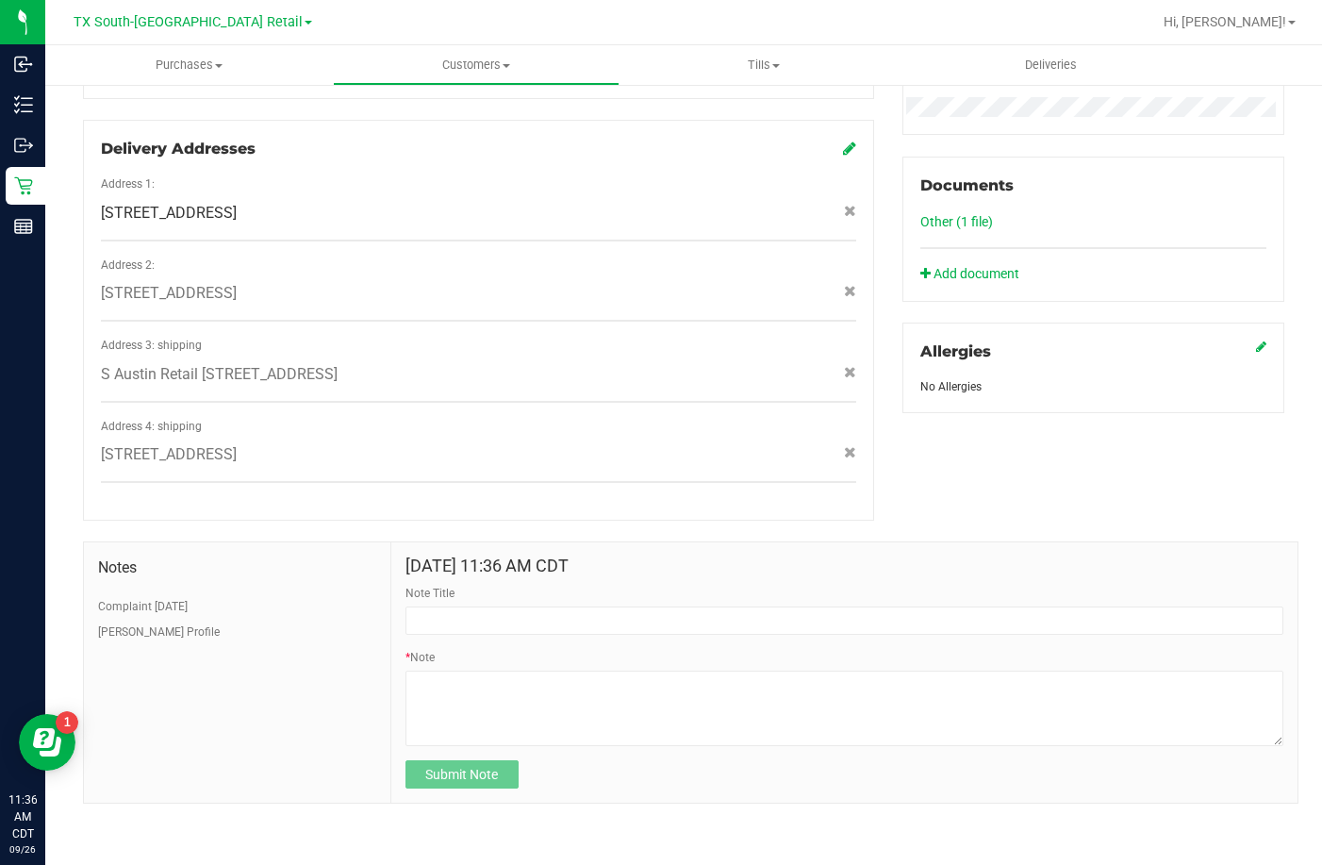
scroll to position [600, 0]
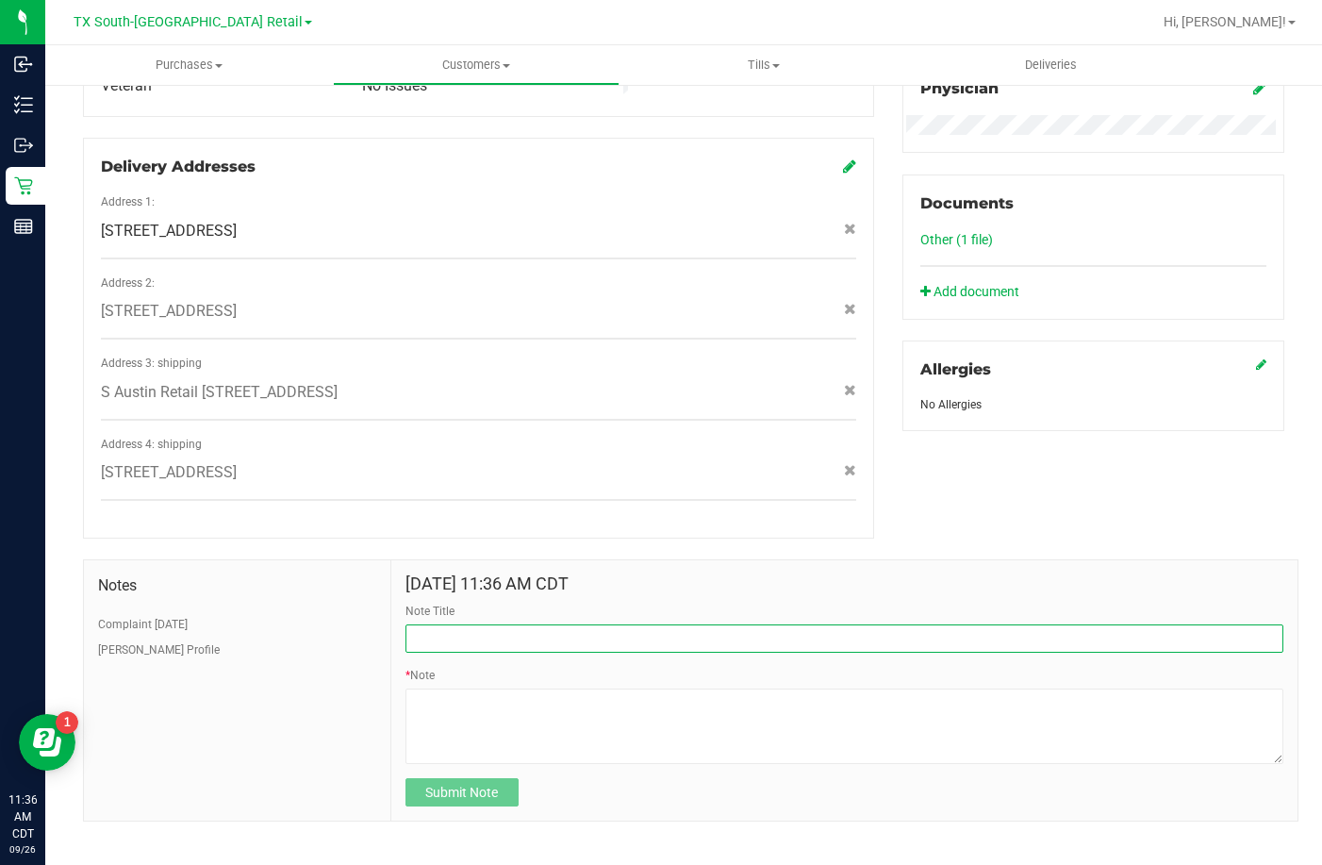
click at [457, 624] on input "Note Title" at bounding box center [845, 638] width 878 height 28
type input "Replacement redeemed"
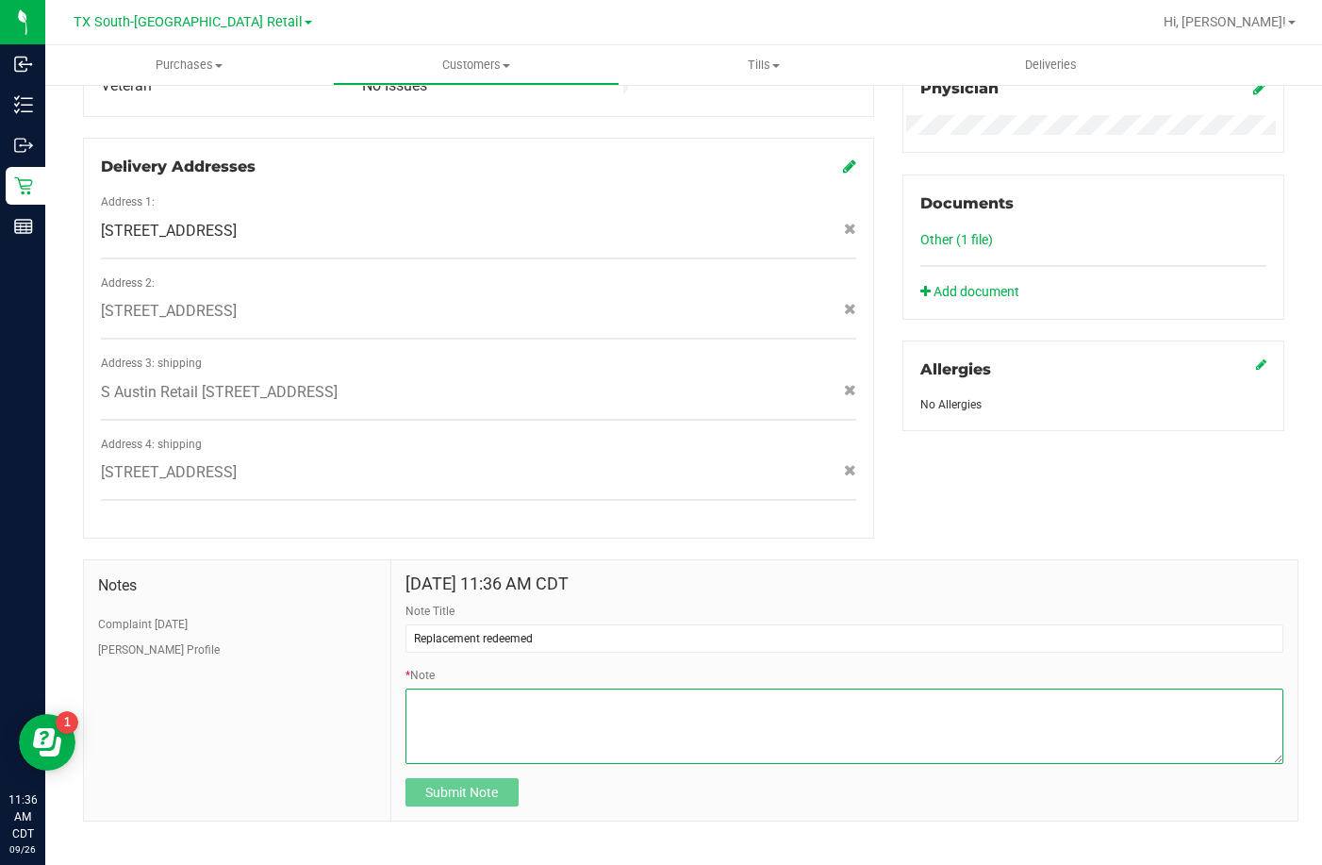
click at [482, 697] on textarea "* Note" at bounding box center [845, 725] width 878 height 75
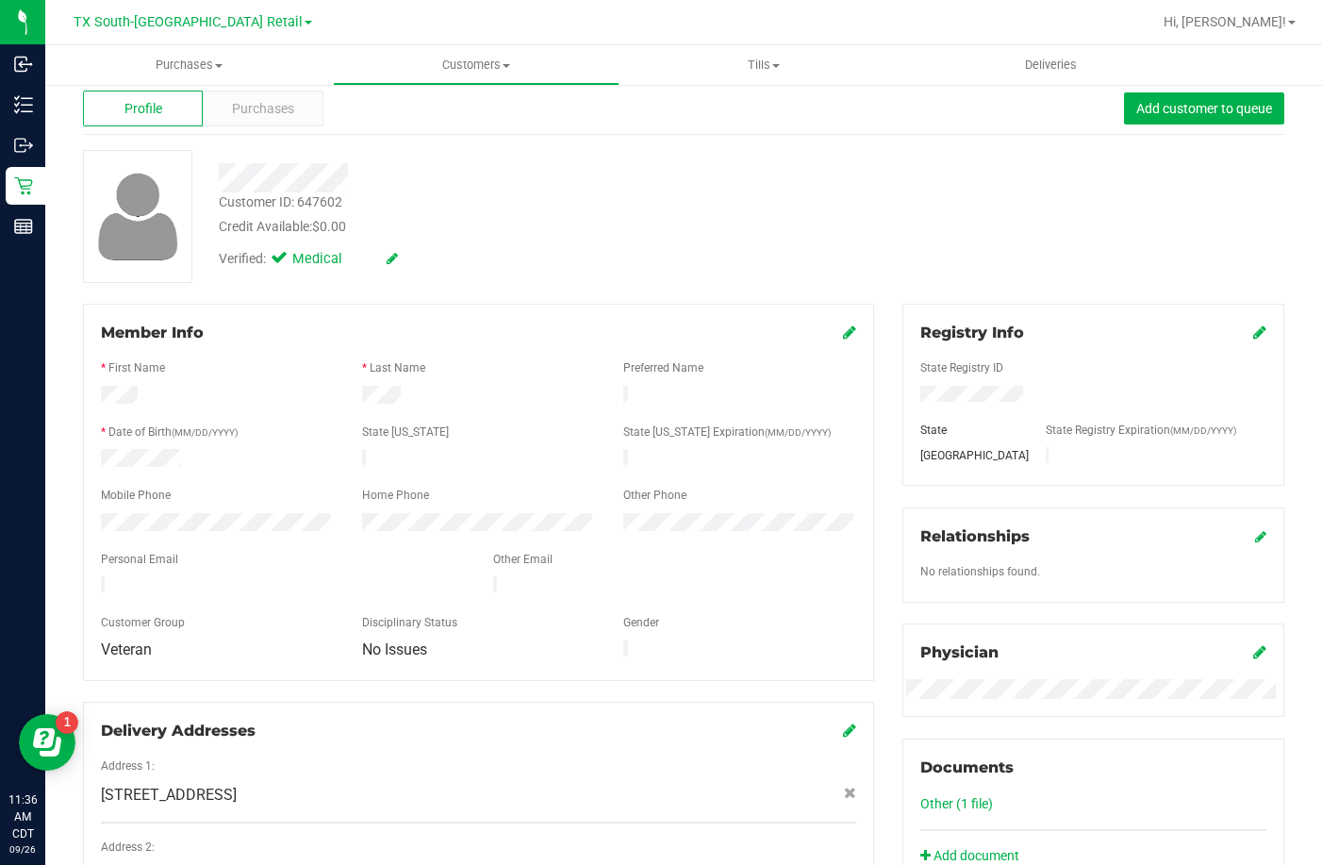
scroll to position [34, 0]
drag, startPoint x: 295, startPoint y: 123, endPoint x: 543, endPoint y: 60, distance: 255.7
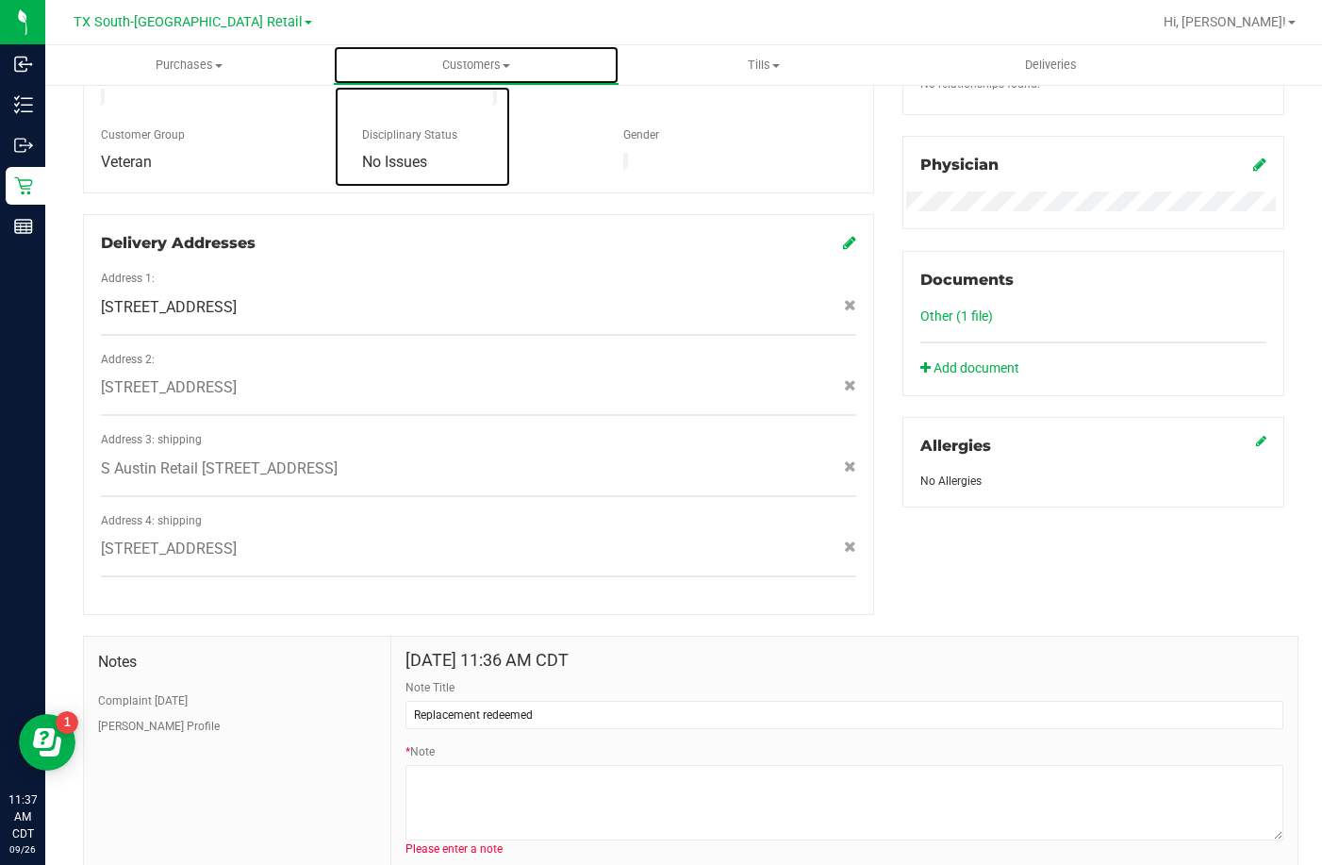
scroll to position [617, 0]
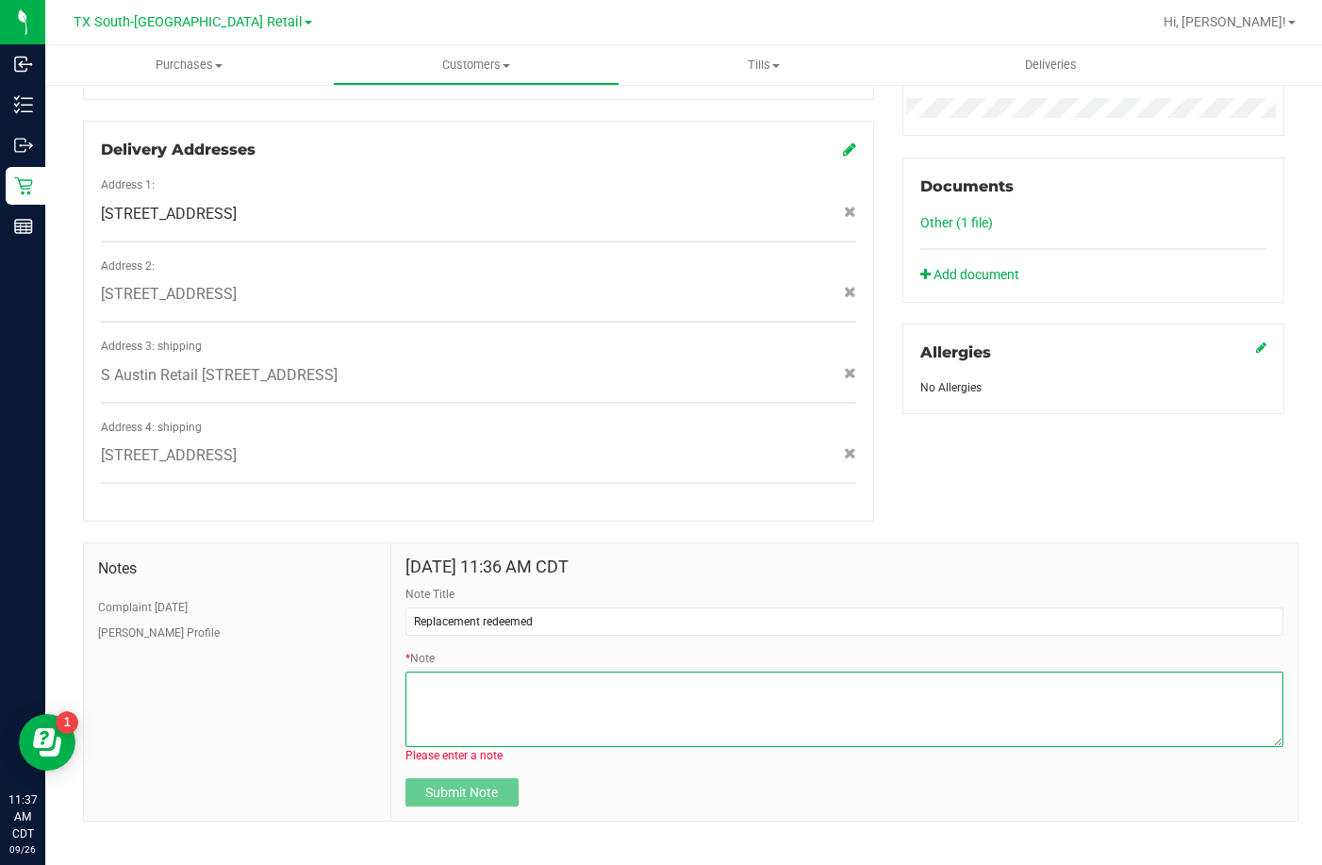
click at [497, 708] on textarea "* Note" at bounding box center [845, 708] width 878 height 75
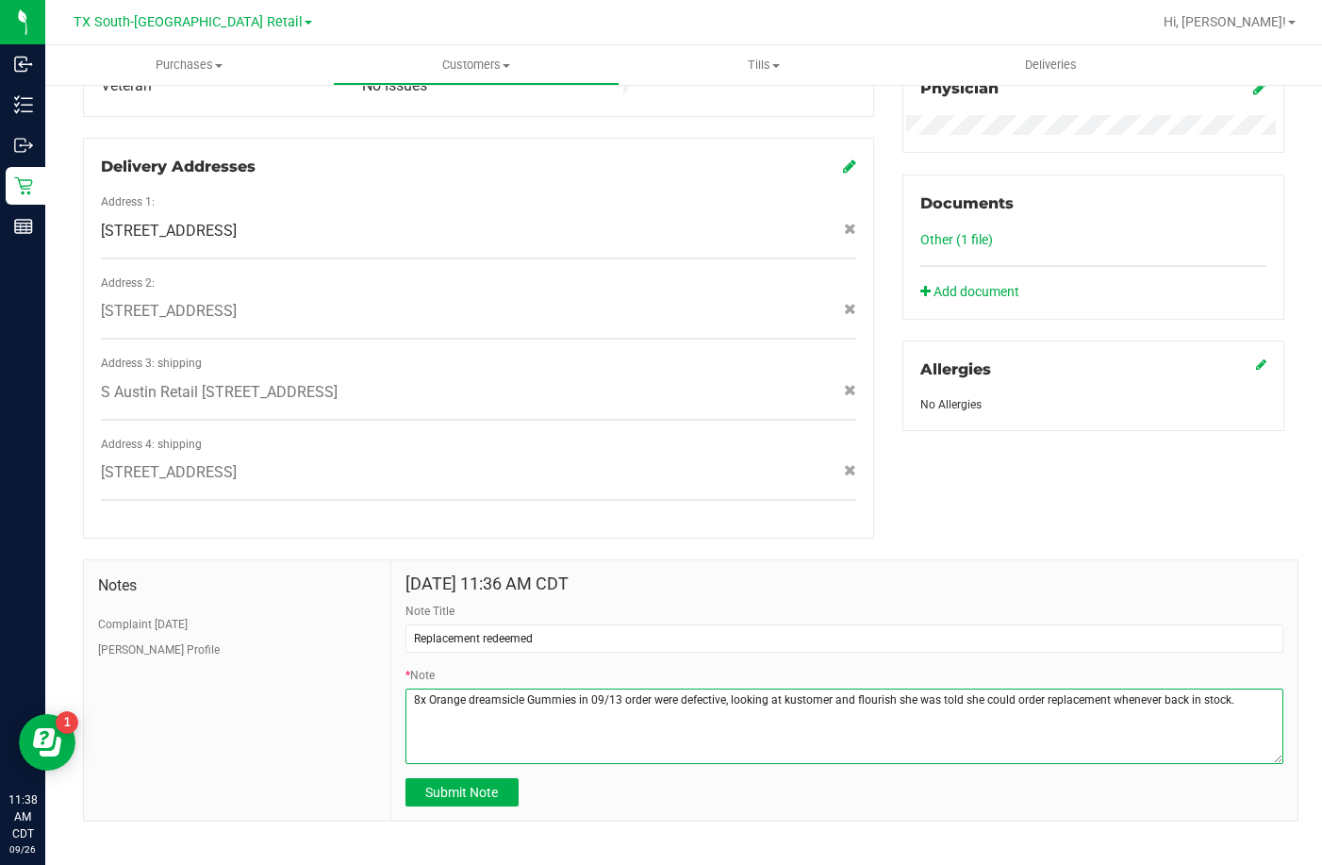
click at [933, 688] on textarea "* Note" at bounding box center [845, 725] width 878 height 75
click at [913, 688] on textarea "* Note" at bounding box center [845, 725] width 878 height 75
click at [413, 718] on textarea "* Note" at bounding box center [845, 725] width 878 height 75
type textarea "8x Orange dreamsicle Gummies in 09/13 order were defective, looking at kustomer…"
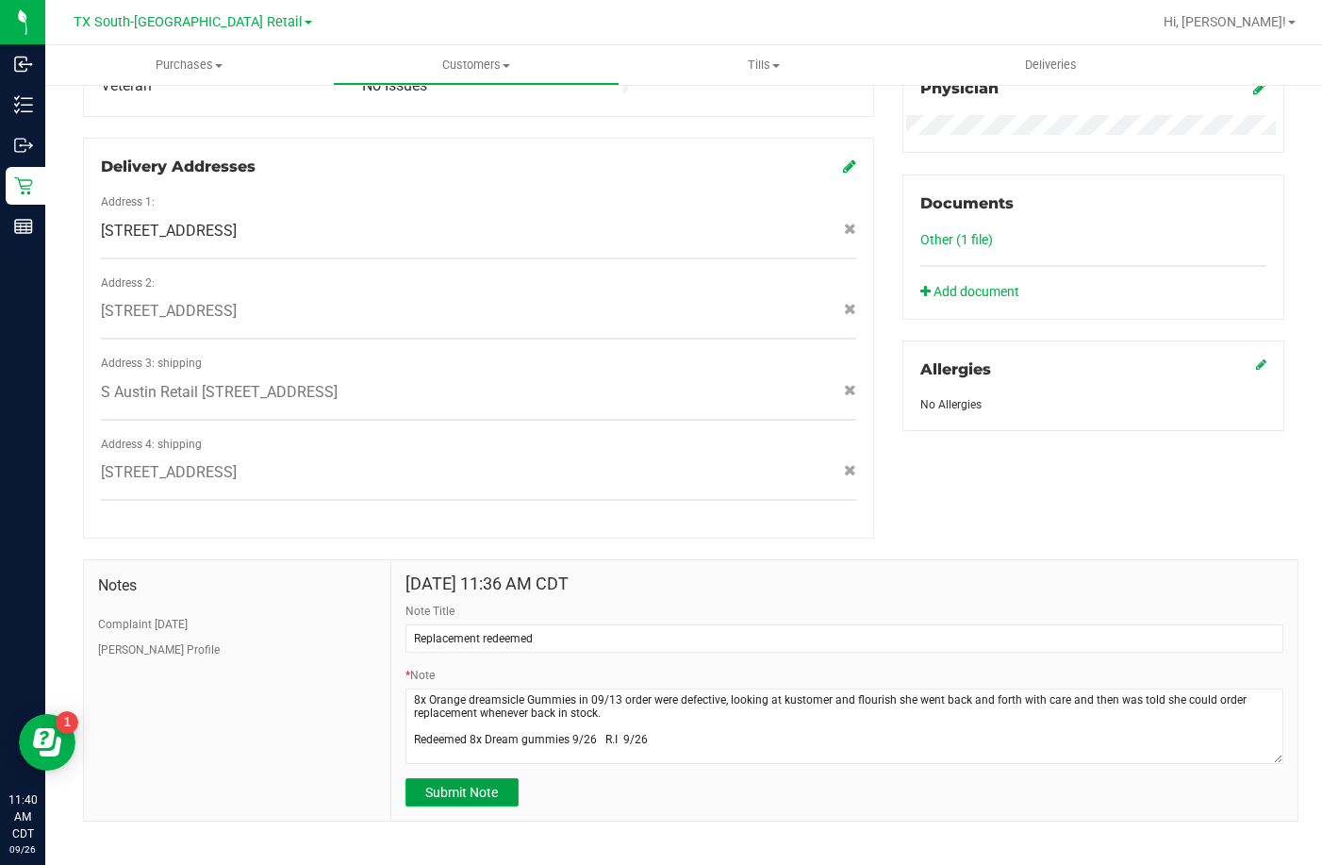
click at [457, 785] on span "Submit Note" at bounding box center [461, 792] width 73 height 15
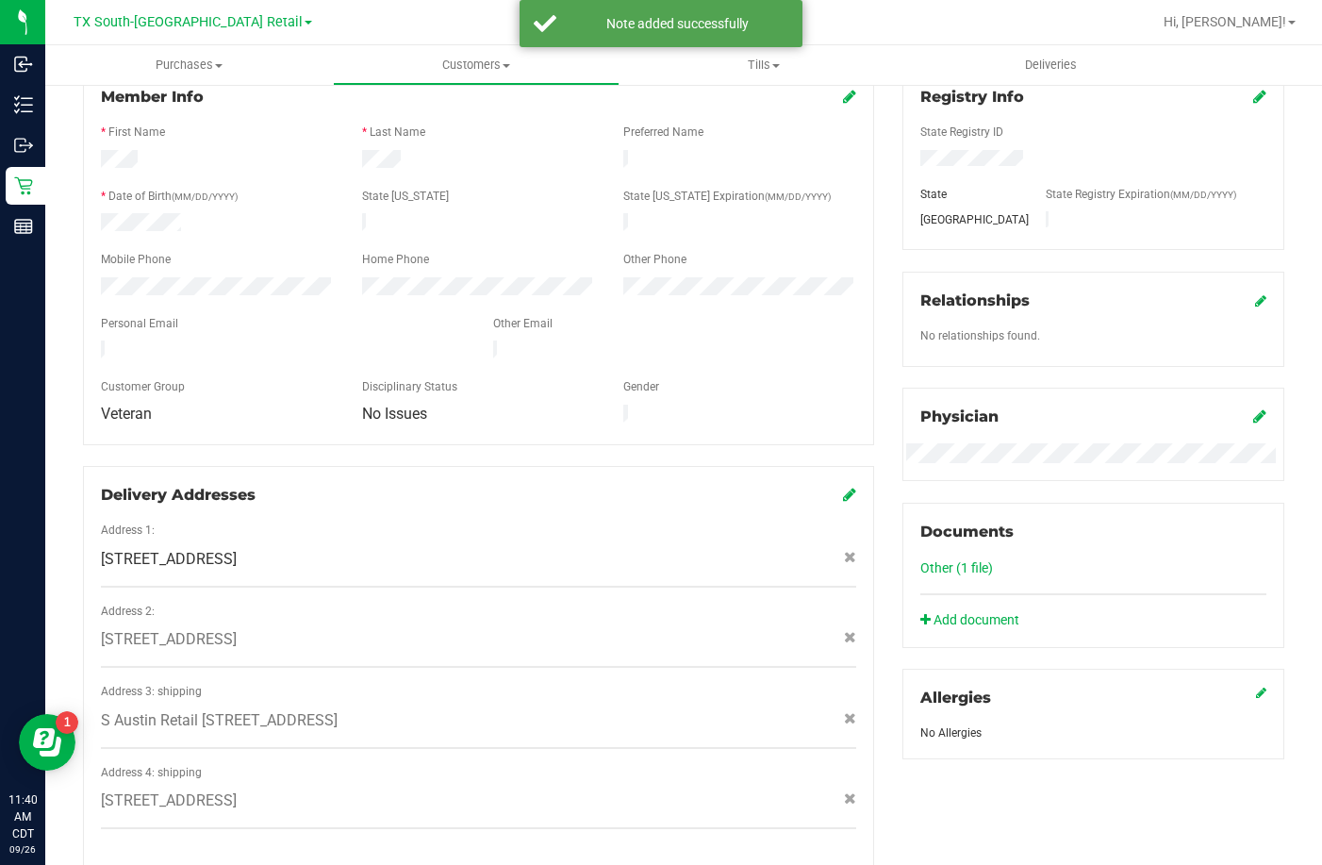
scroll to position [215, 0]
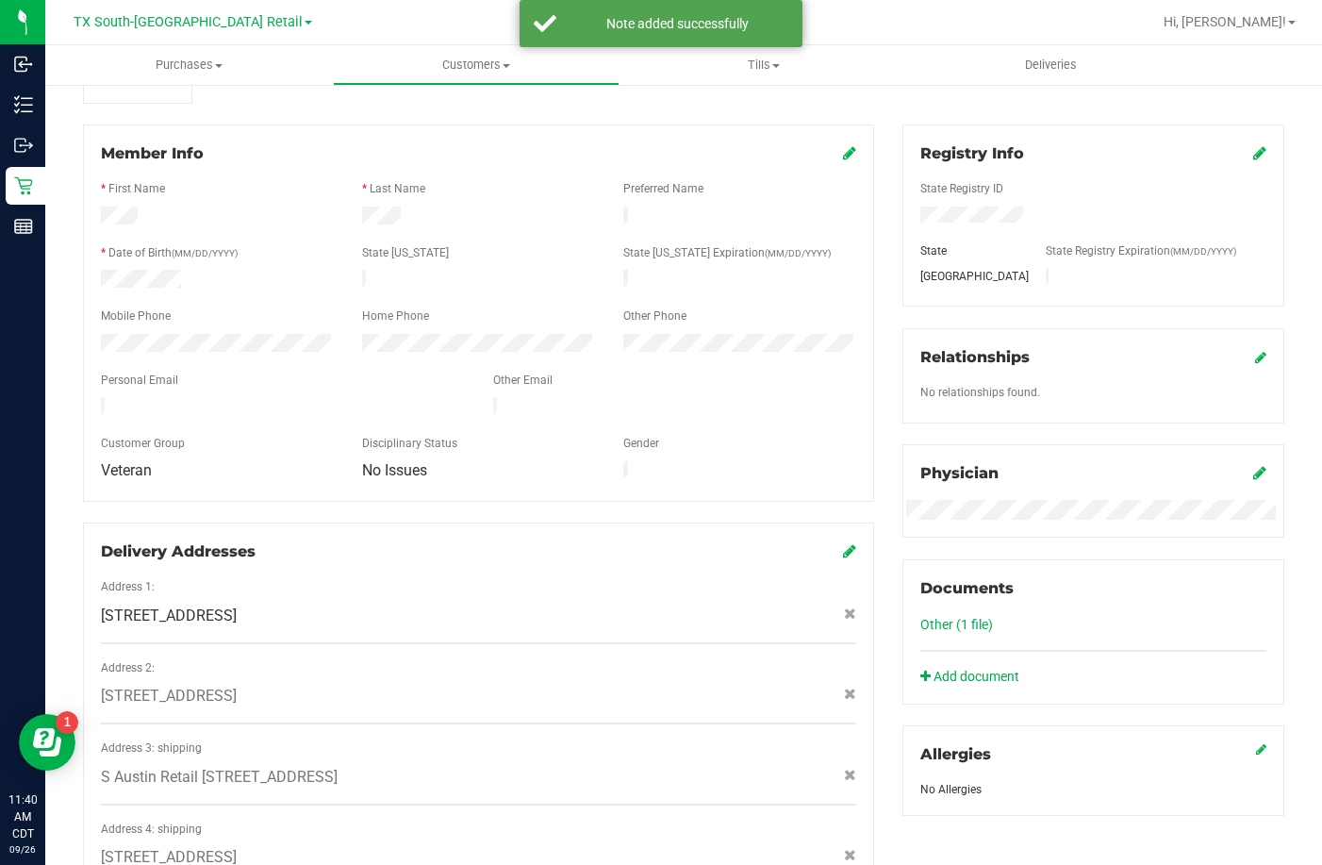
click at [925, 622] on link "Other (1 file)" at bounding box center [956, 624] width 73 height 15
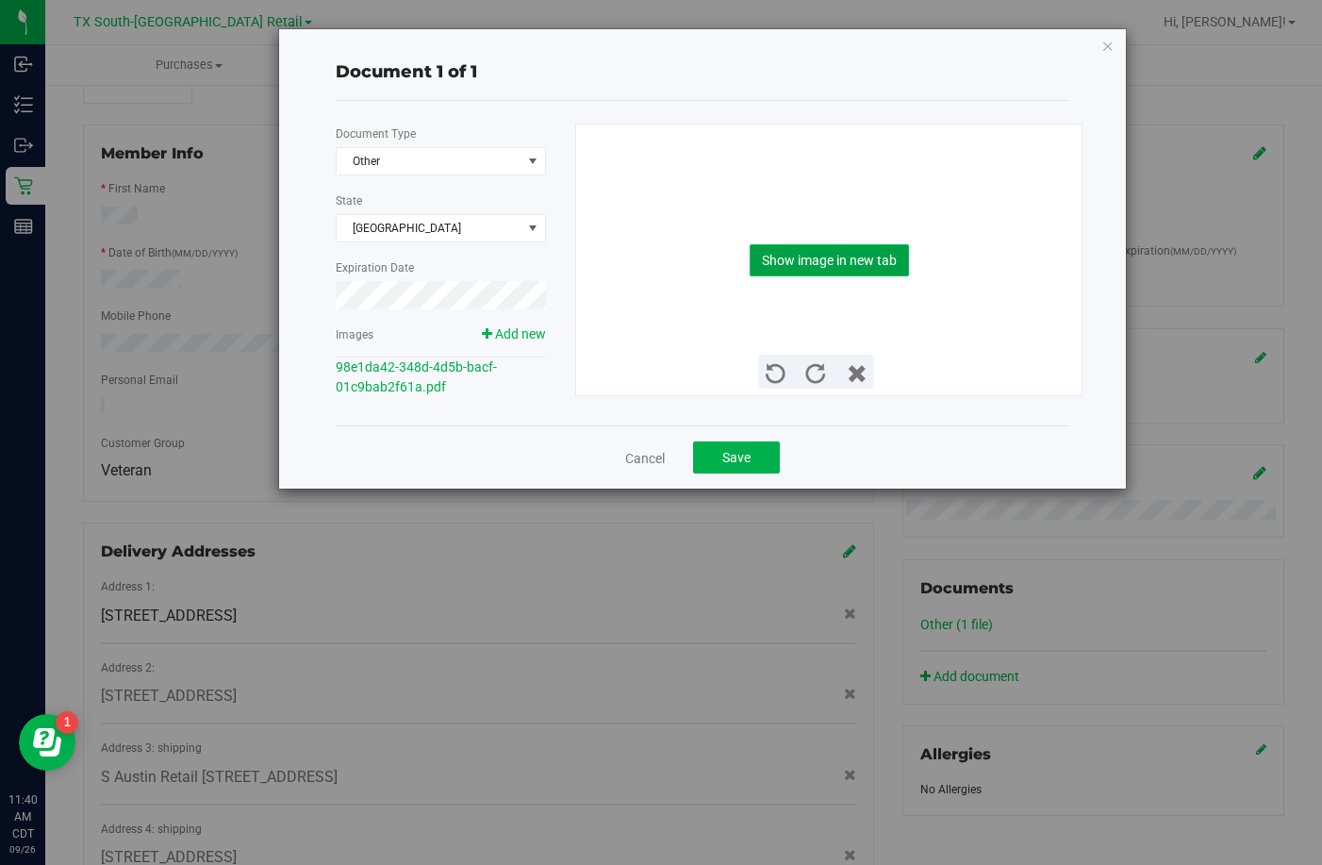
click at [818, 258] on button "Show image in new tab" at bounding box center [829, 260] width 159 height 32
click at [627, 462] on link "Cancel" at bounding box center [645, 458] width 40 height 19
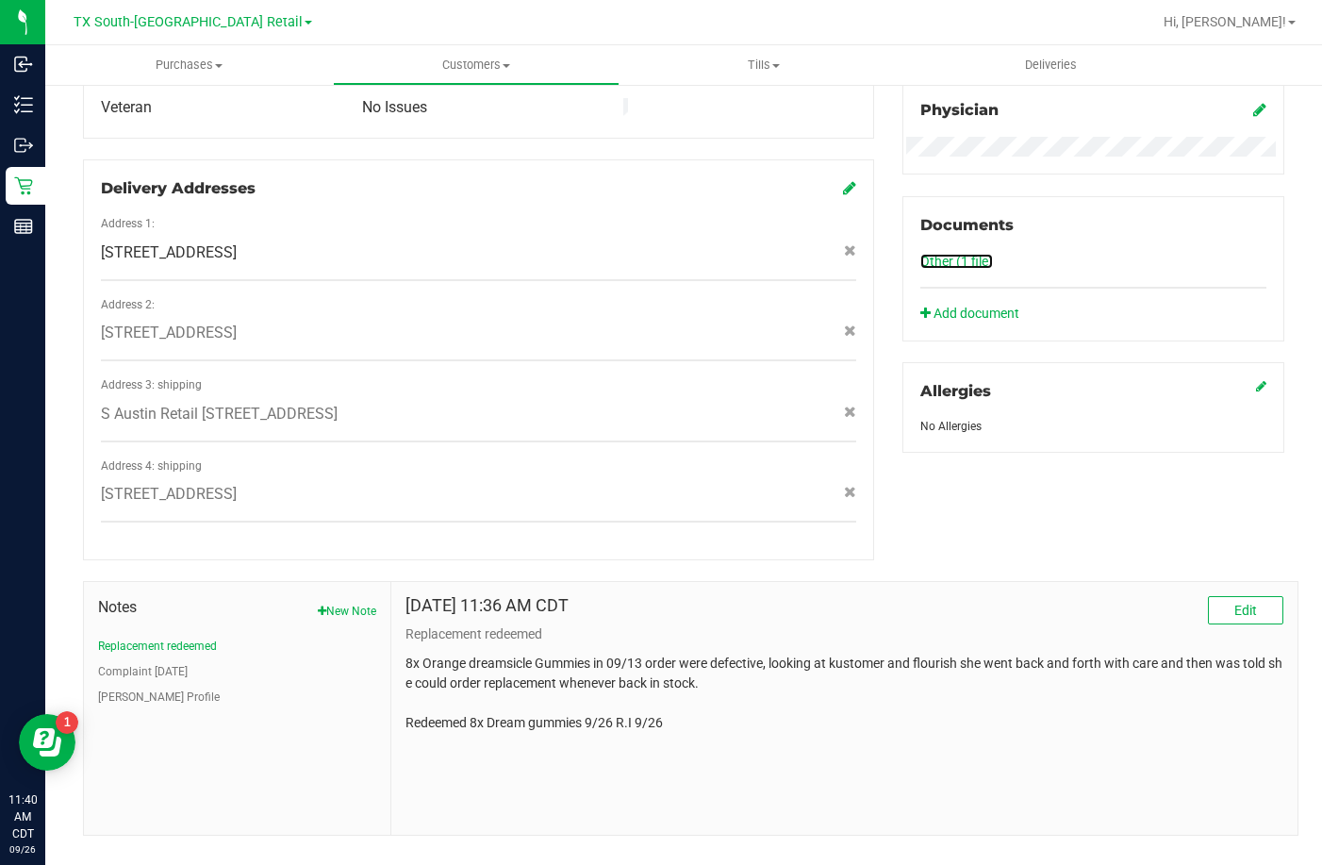
scroll to position [592, 0]
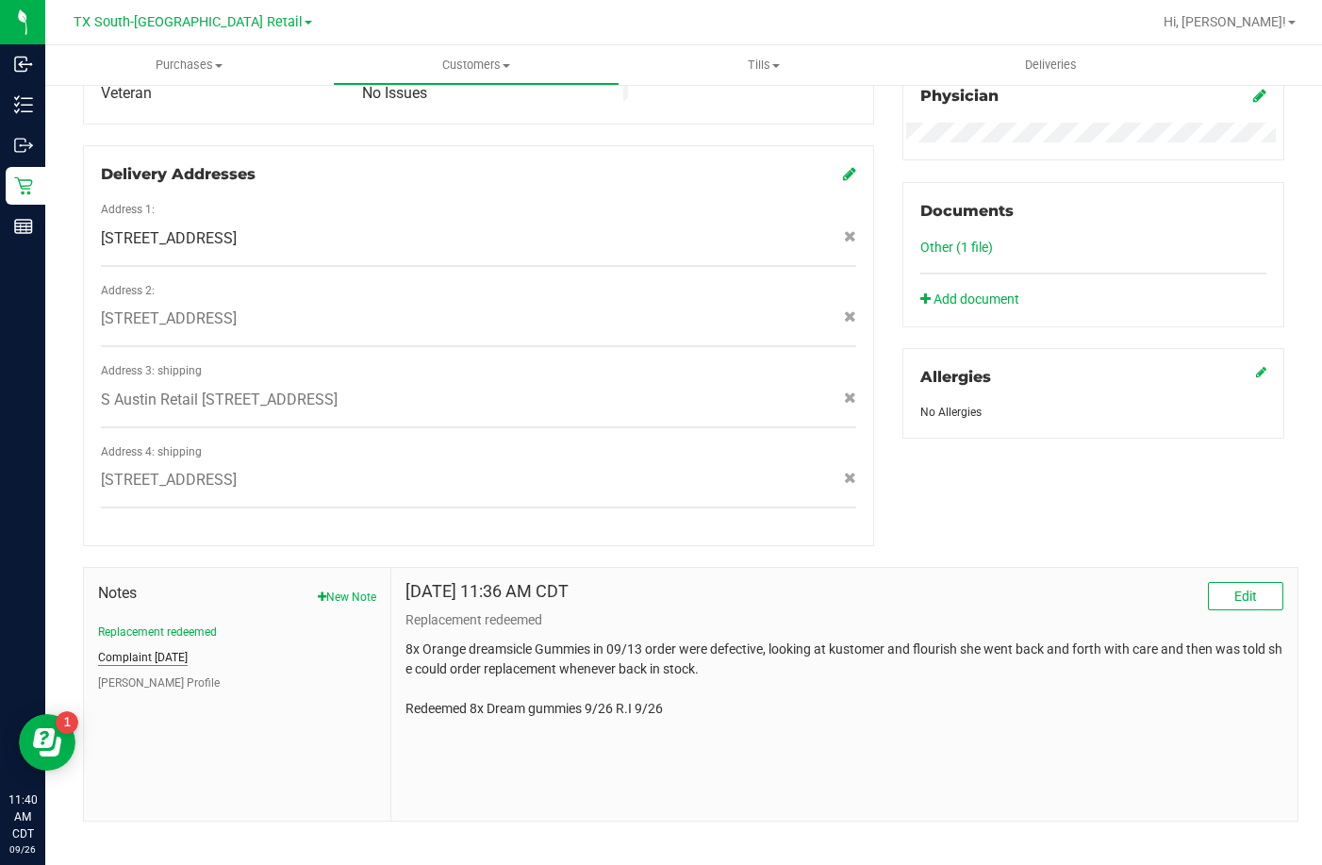
click at [188, 649] on button "Complaint 07/28/22" at bounding box center [143, 657] width 90 height 17
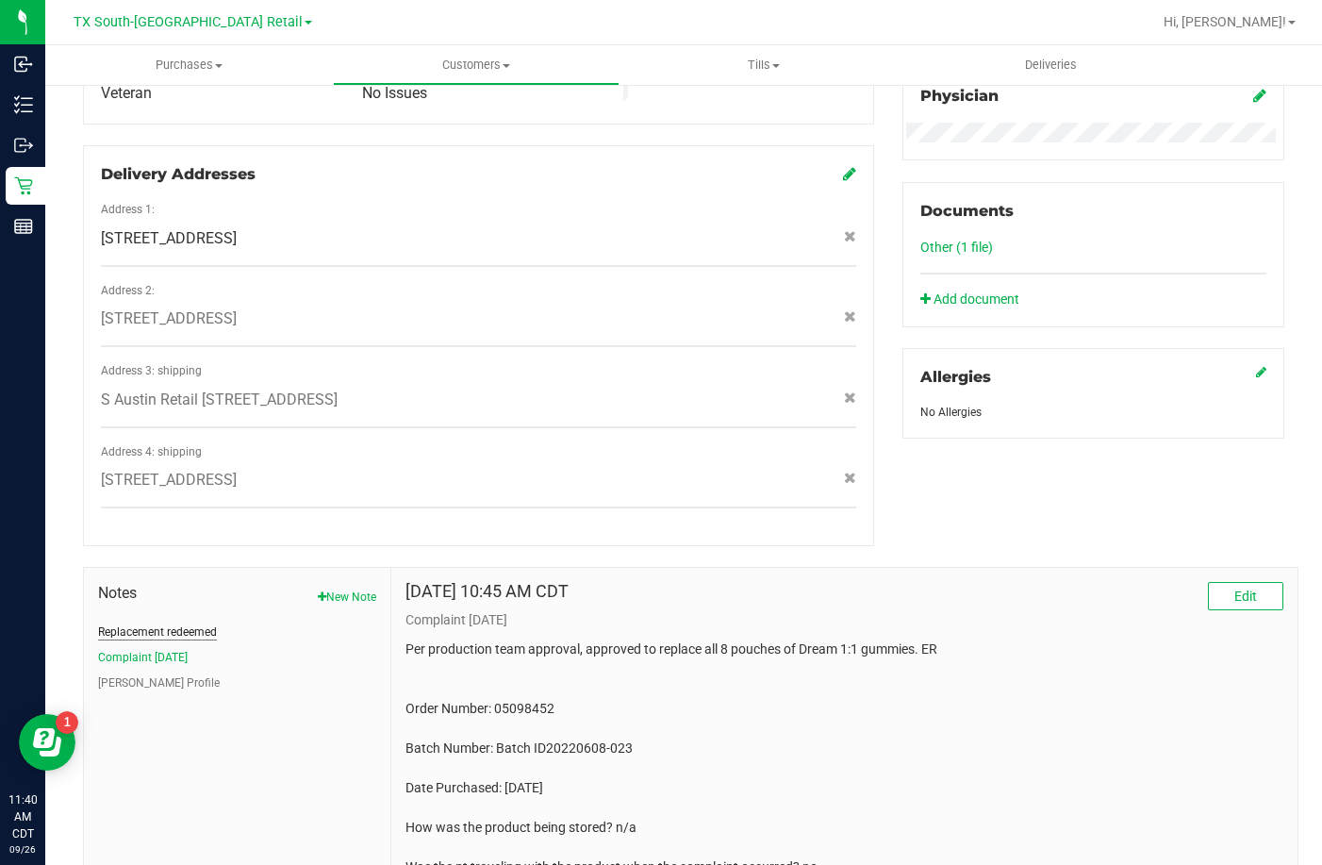
click at [190, 623] on button "Replacement redeemed" at bounding box center [157, 631] width 119 height 17
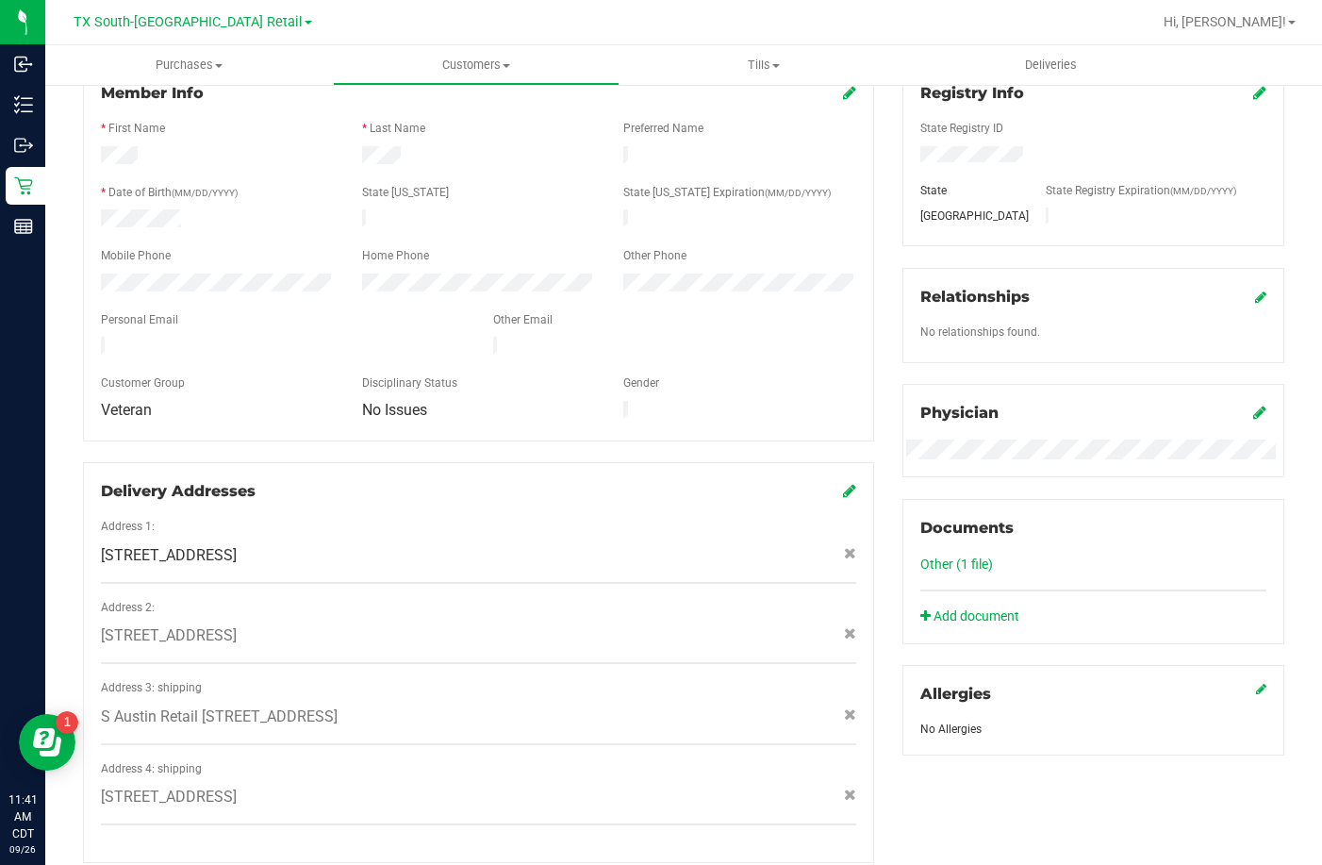
scroll to position [215, 0]
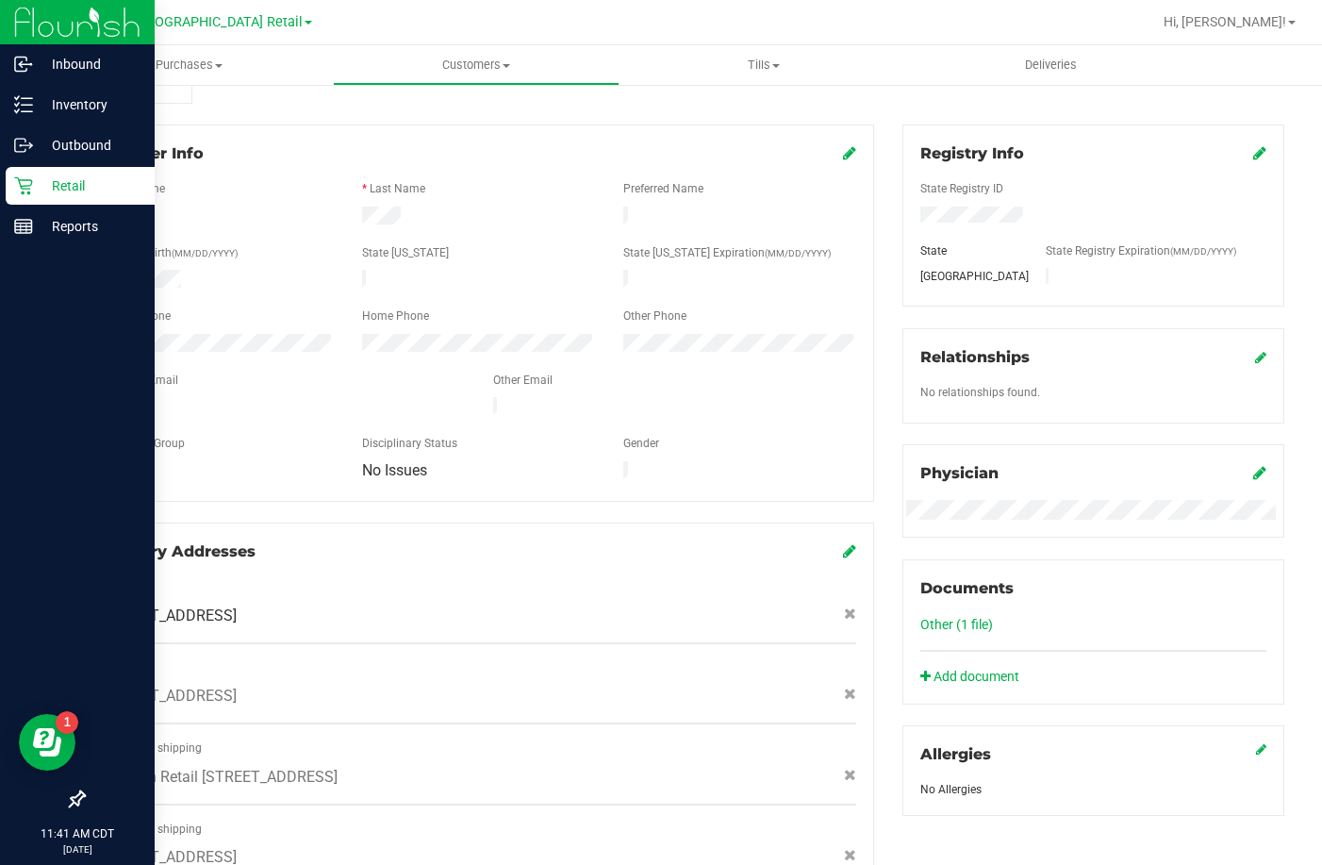
click at [61, 185] on p "Retail" at bounding box center [89, 185] width 113 height 23
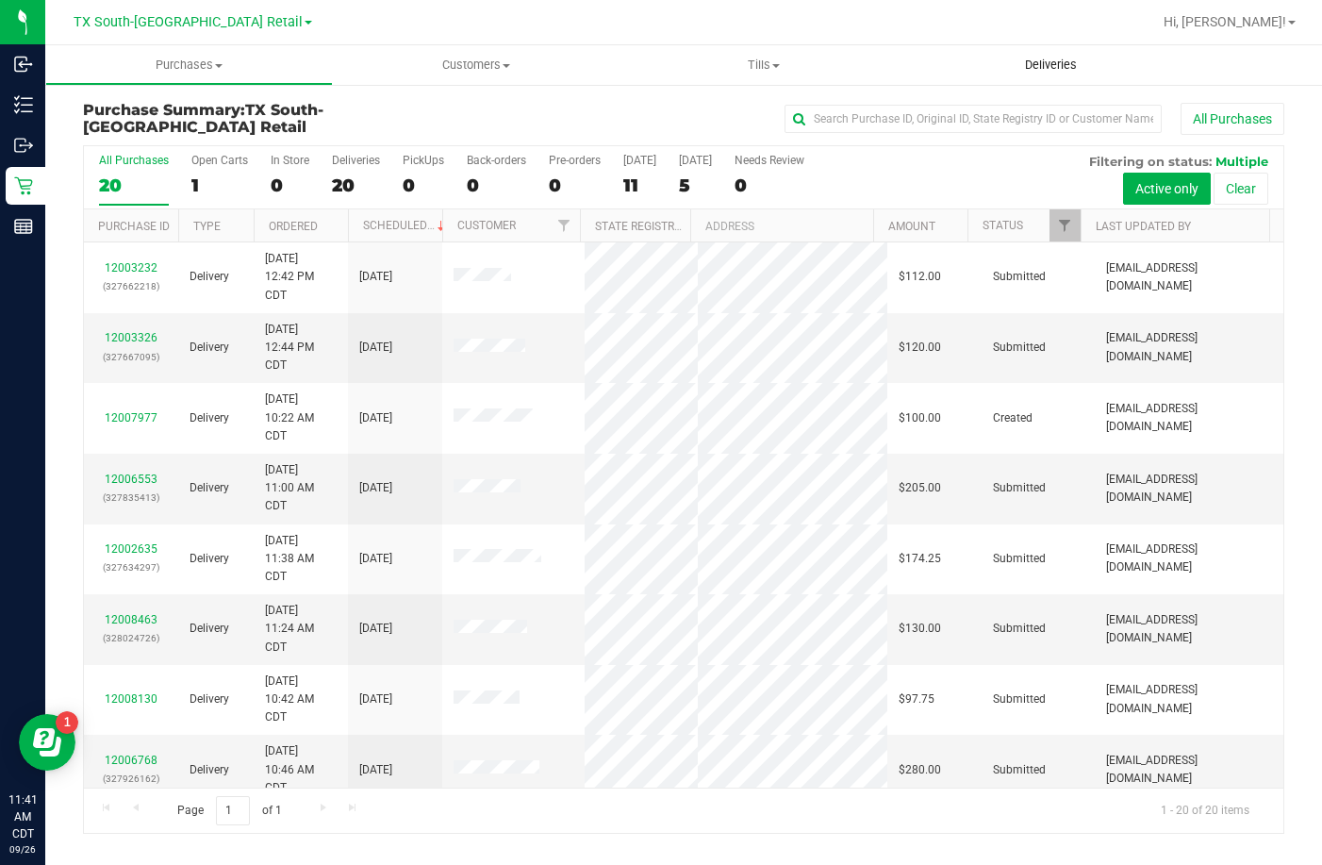
click at [1066, 66] on span "Deliveries" at bounding box center [1051, 65] width 103 height 17
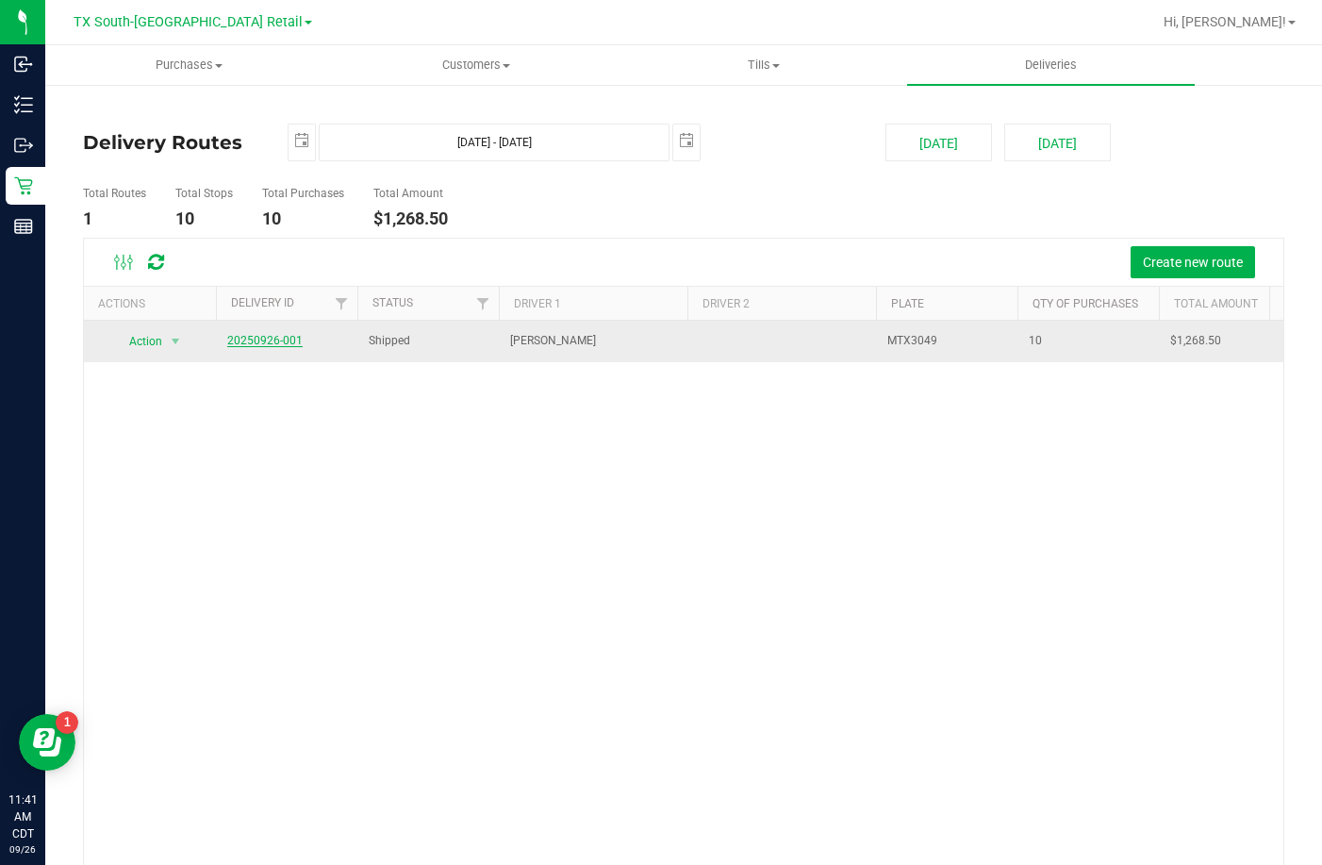
click at [270, 345] on link "20250926-001" at bounding box center [264, 340] width 75 height 13
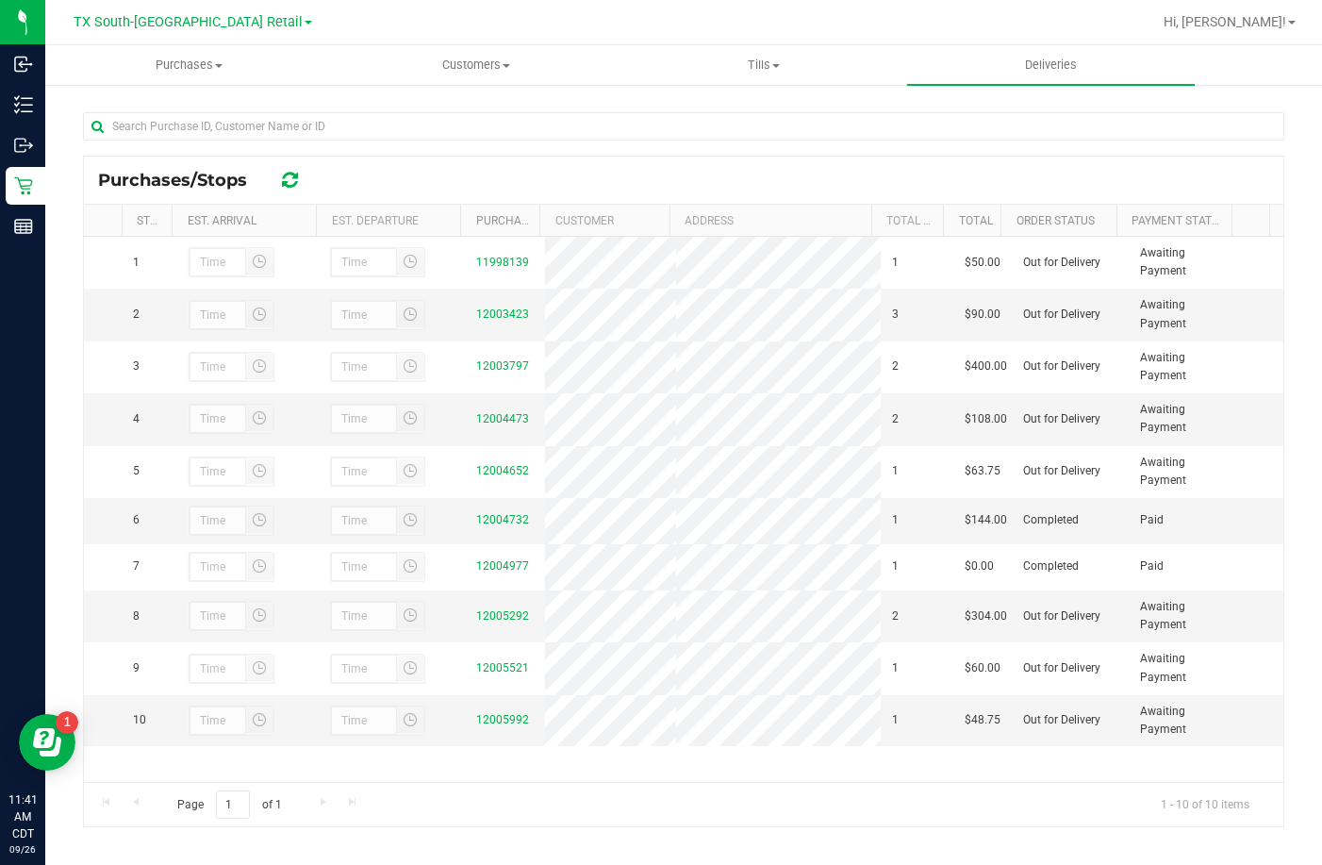
scroll to position [274, 0]
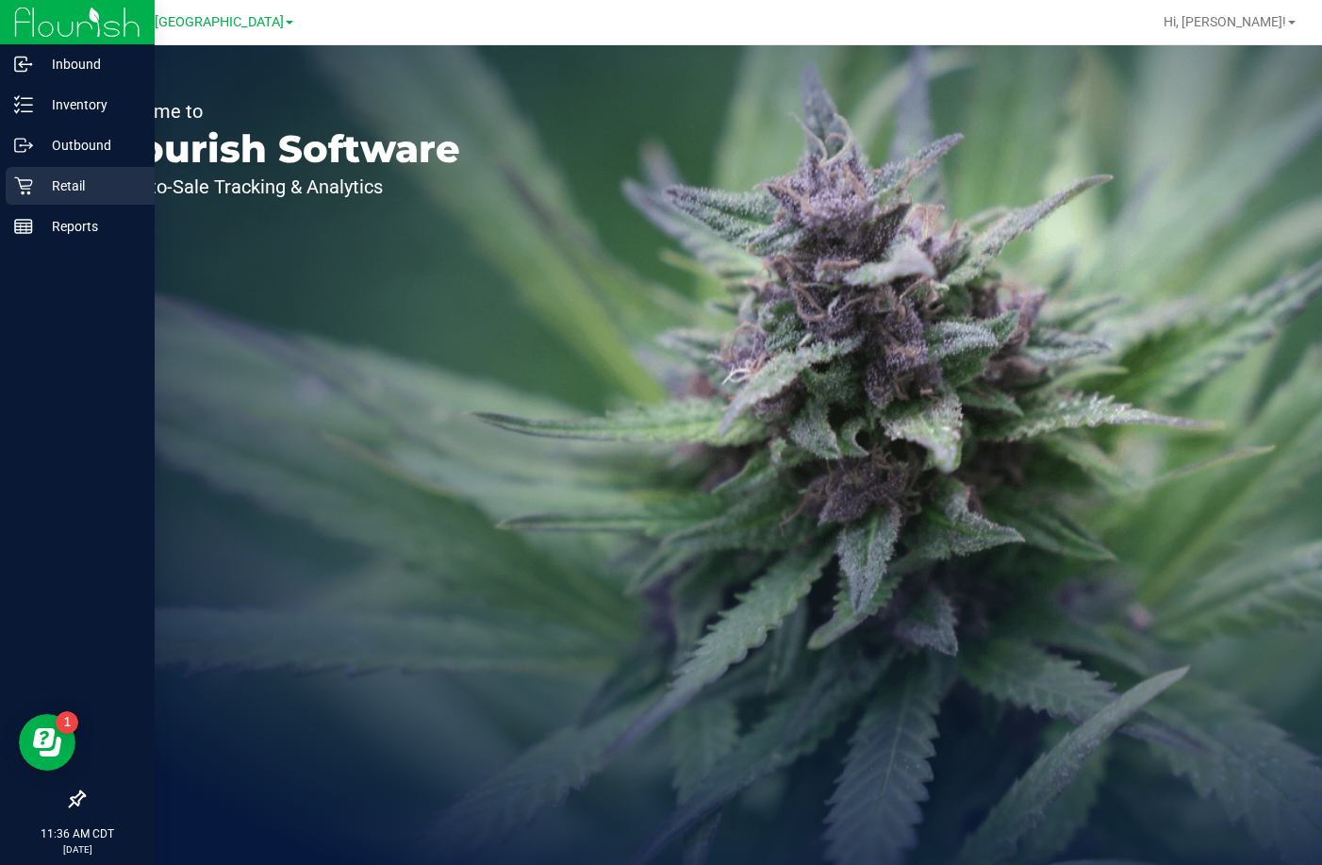
click at [30, 174] on div "Retail" at bounding box center [80, 186] width 149 height 38
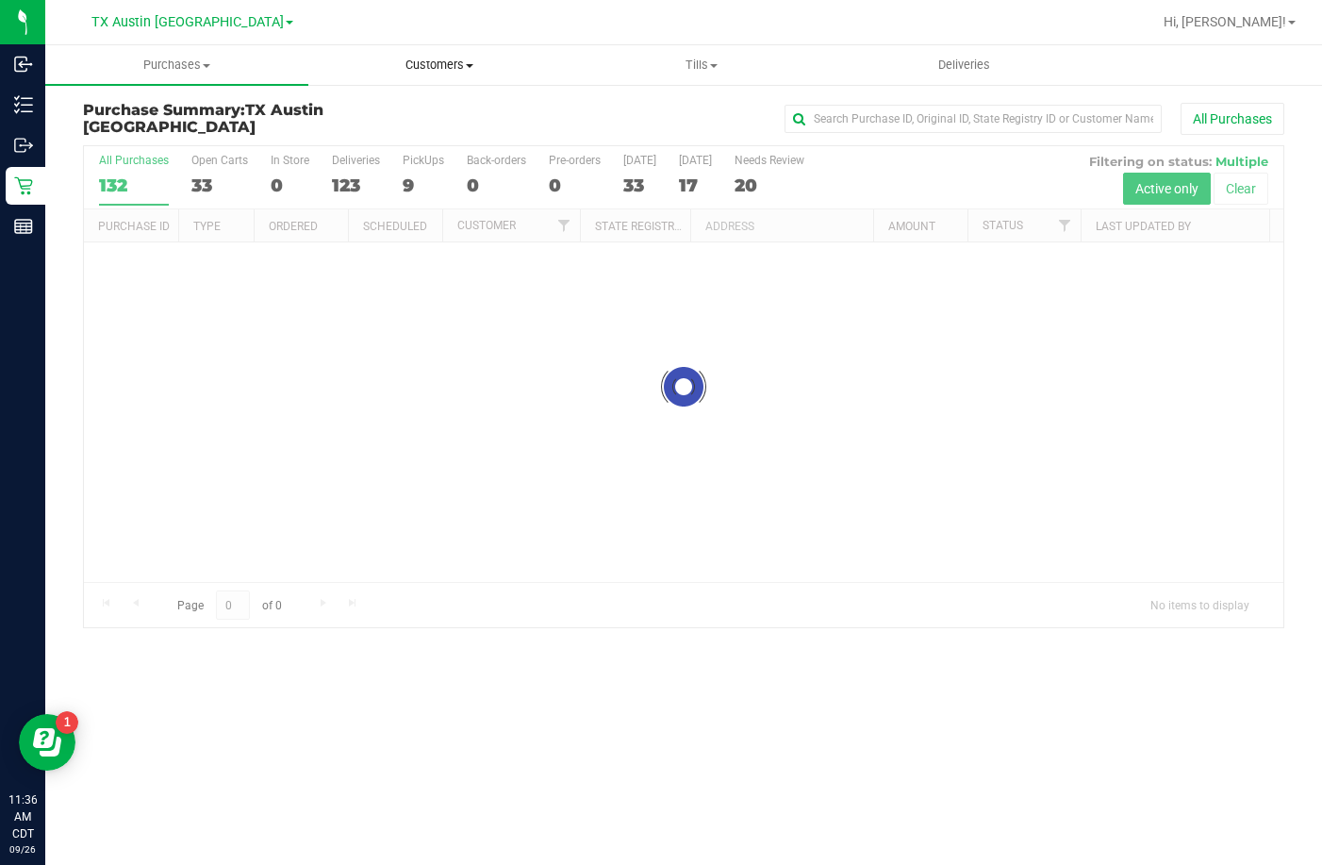
click at [405, 59] on span "Customers" at bounding box center [439, 65] width 261 height 17
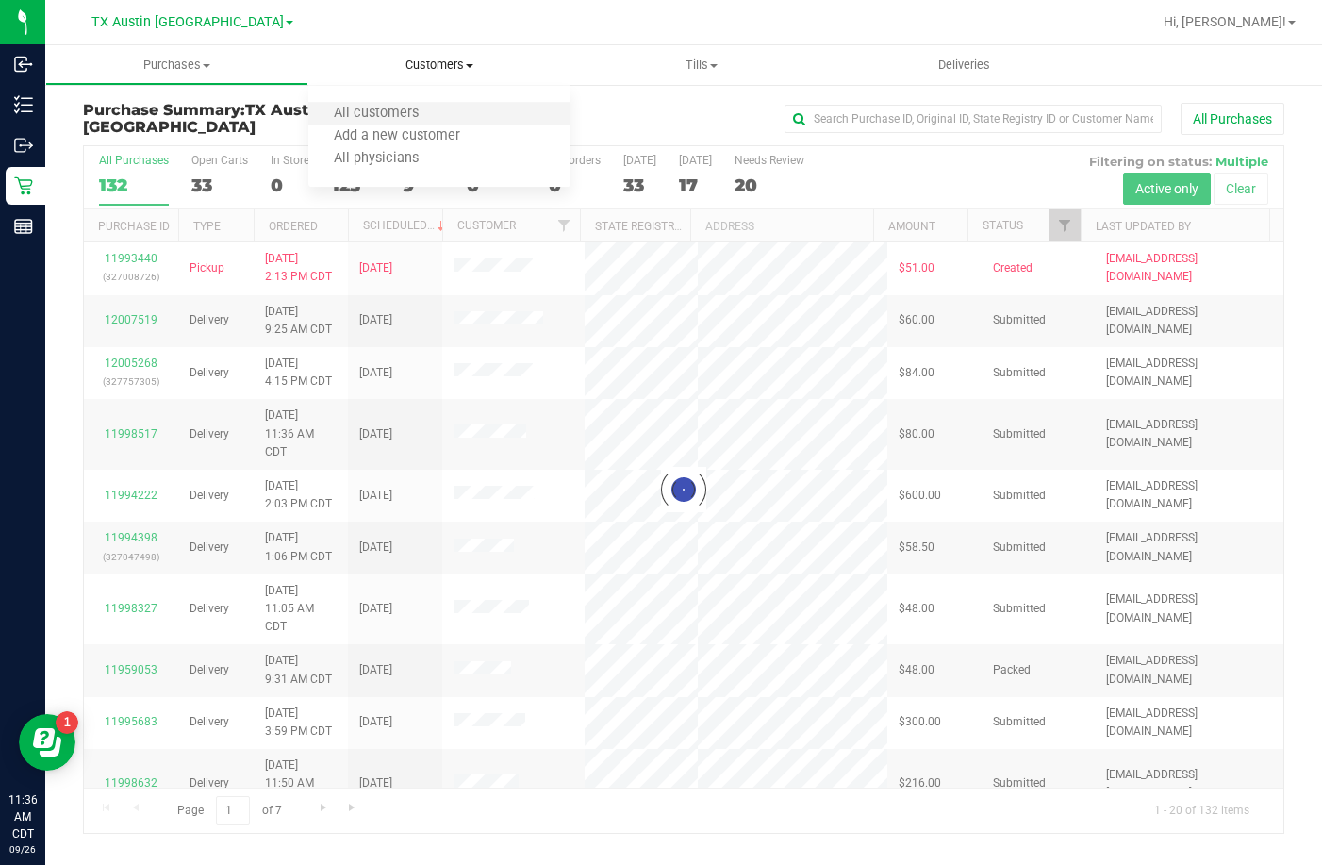
click at [402, 123] on li "All customers" at bounding box center [439, 114] width 263 height 23
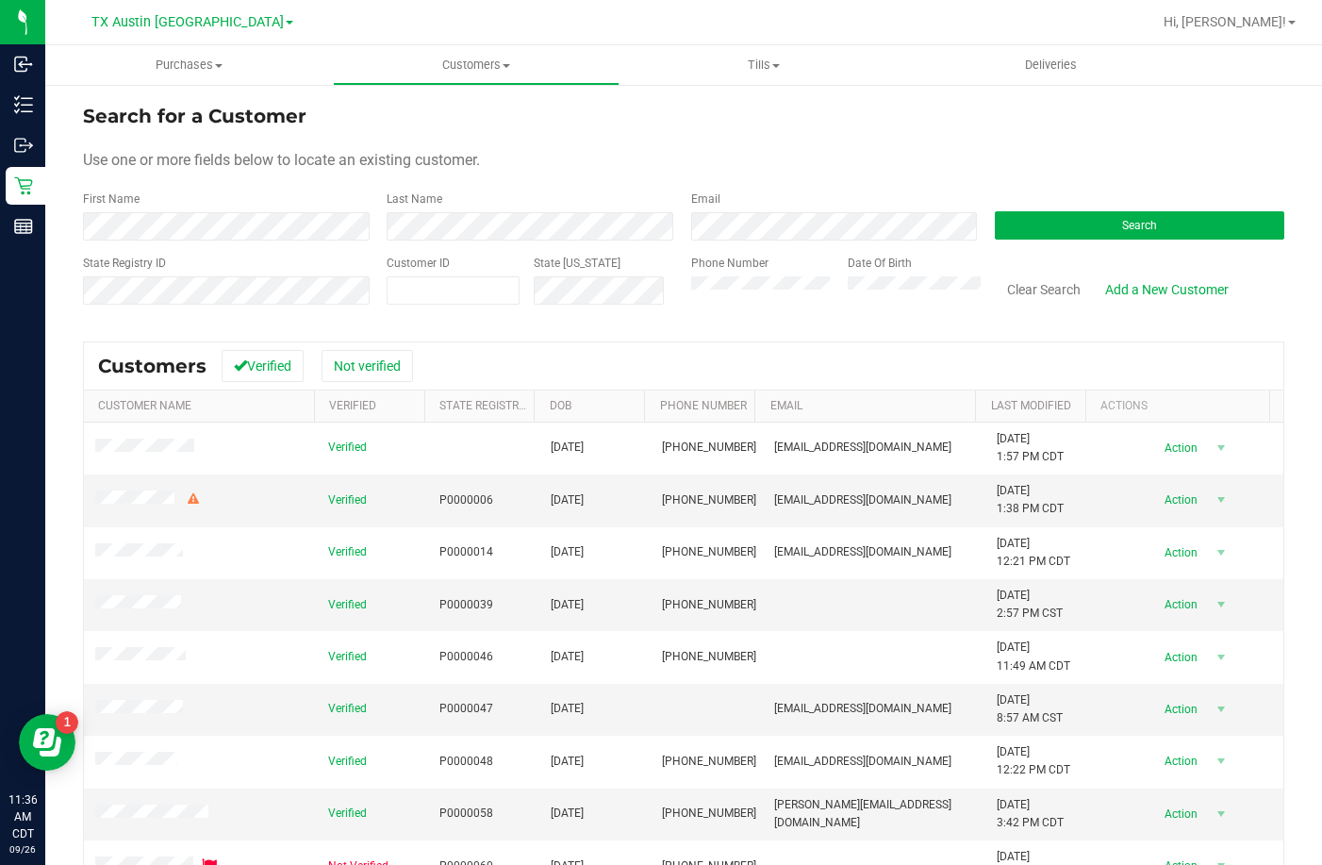
click at [315, 223] on div "First Name" at bounding box center [228, 215] width 290 height 50
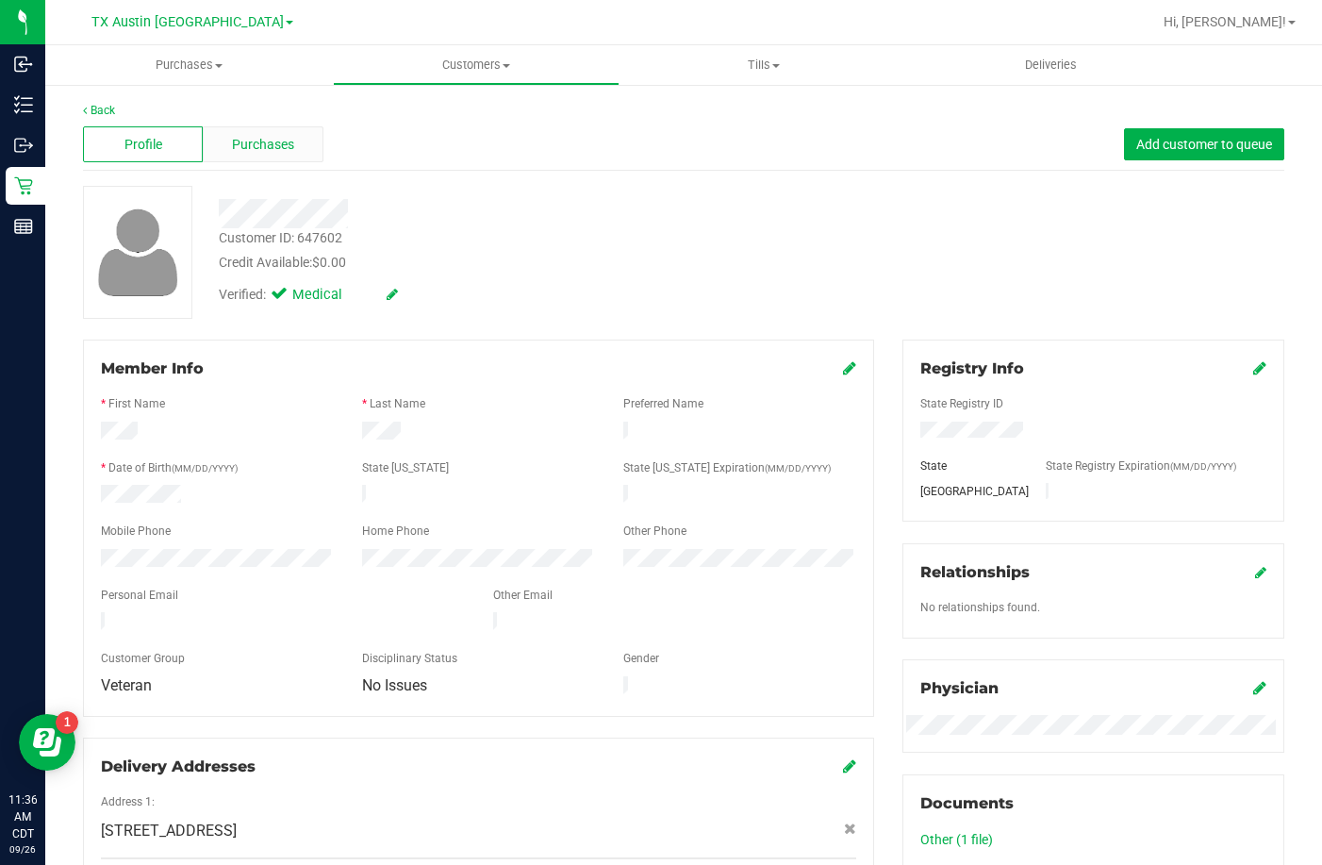
click at [277, 146] on span "Purchases" at bounding box center [263, 145] width 62 height 20
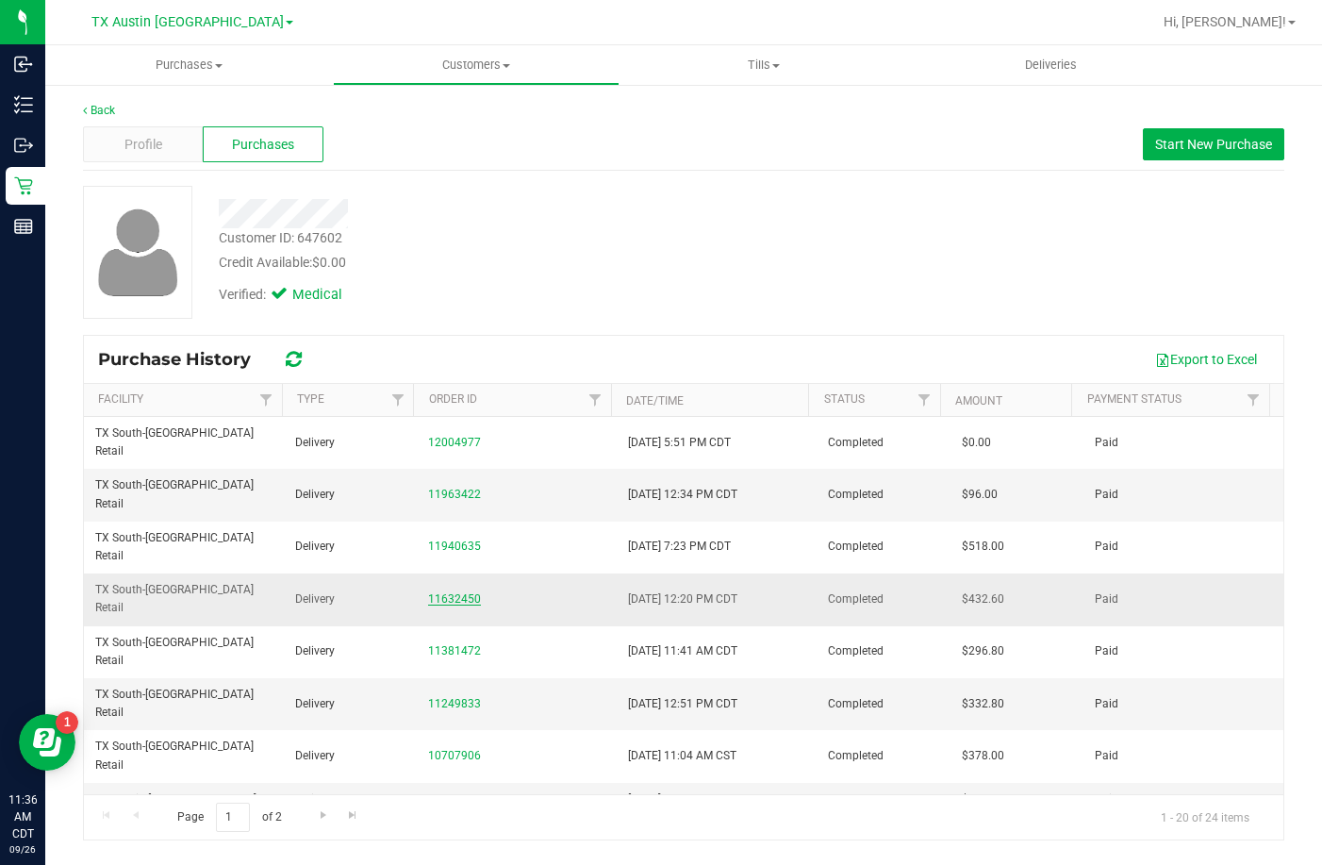
click at [446, 592] on link "11632450" at bounding box center [454, 598] width 53 height 13
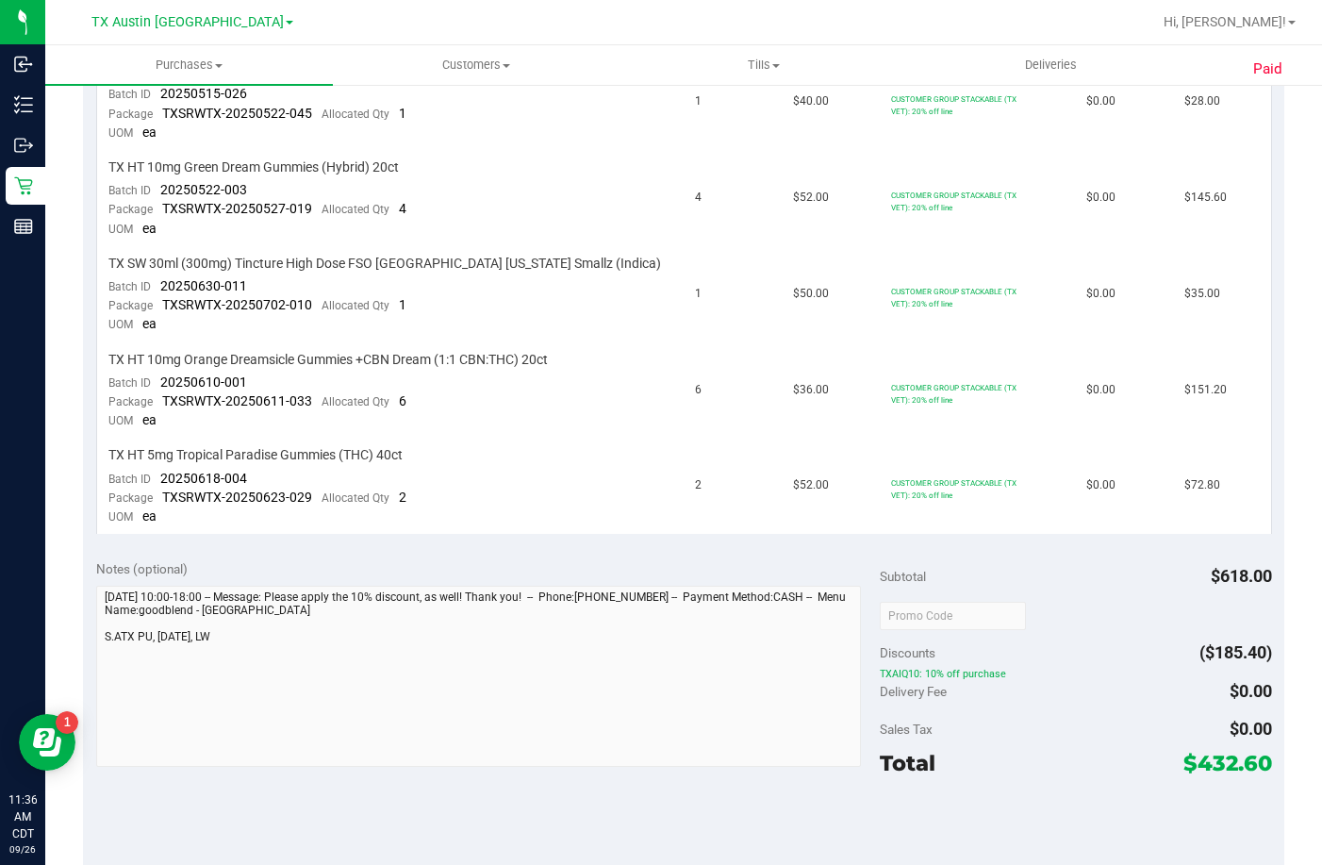
scroll to position [566, 0]
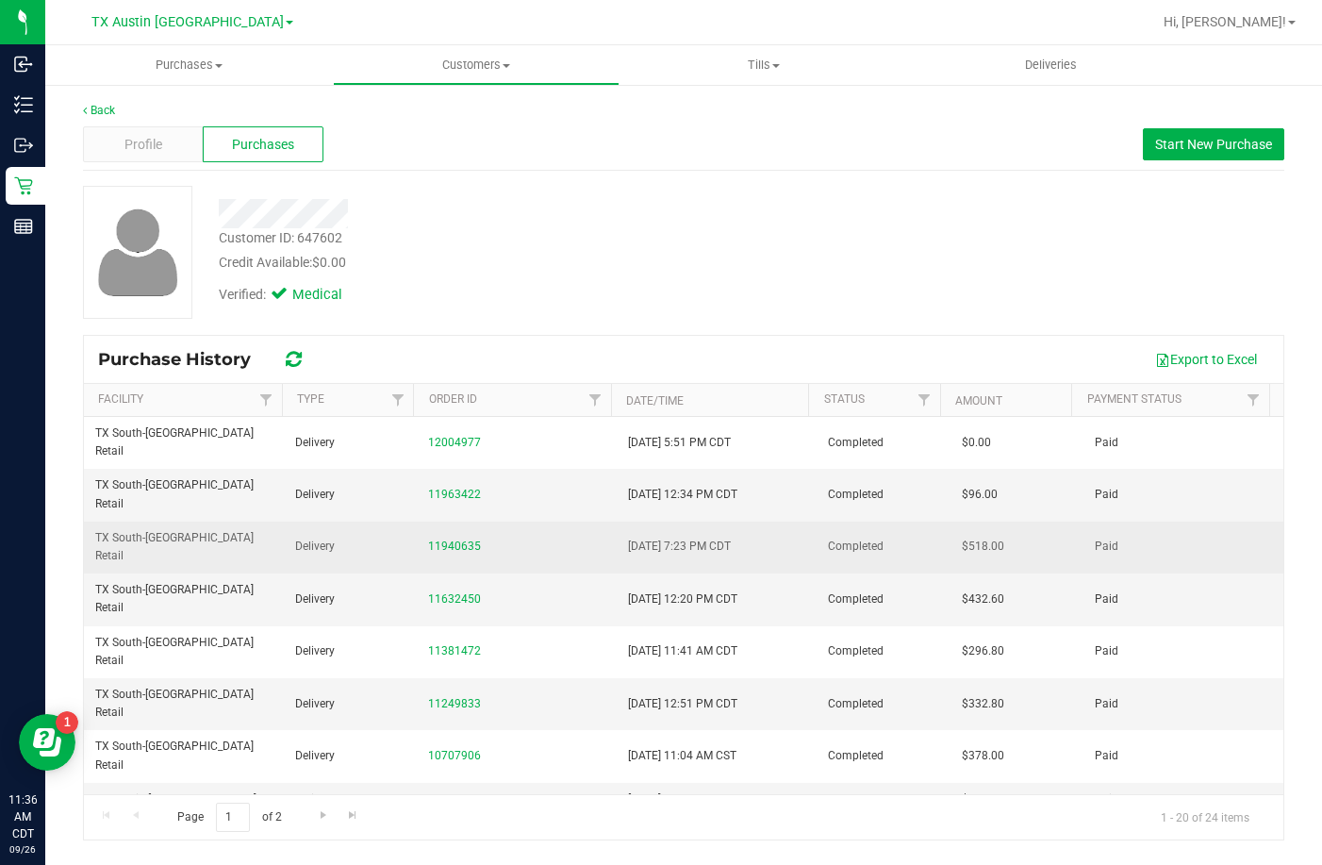
click at [450, 521] on td "11940635" at bounding box center [517, 547] width 200 height 52
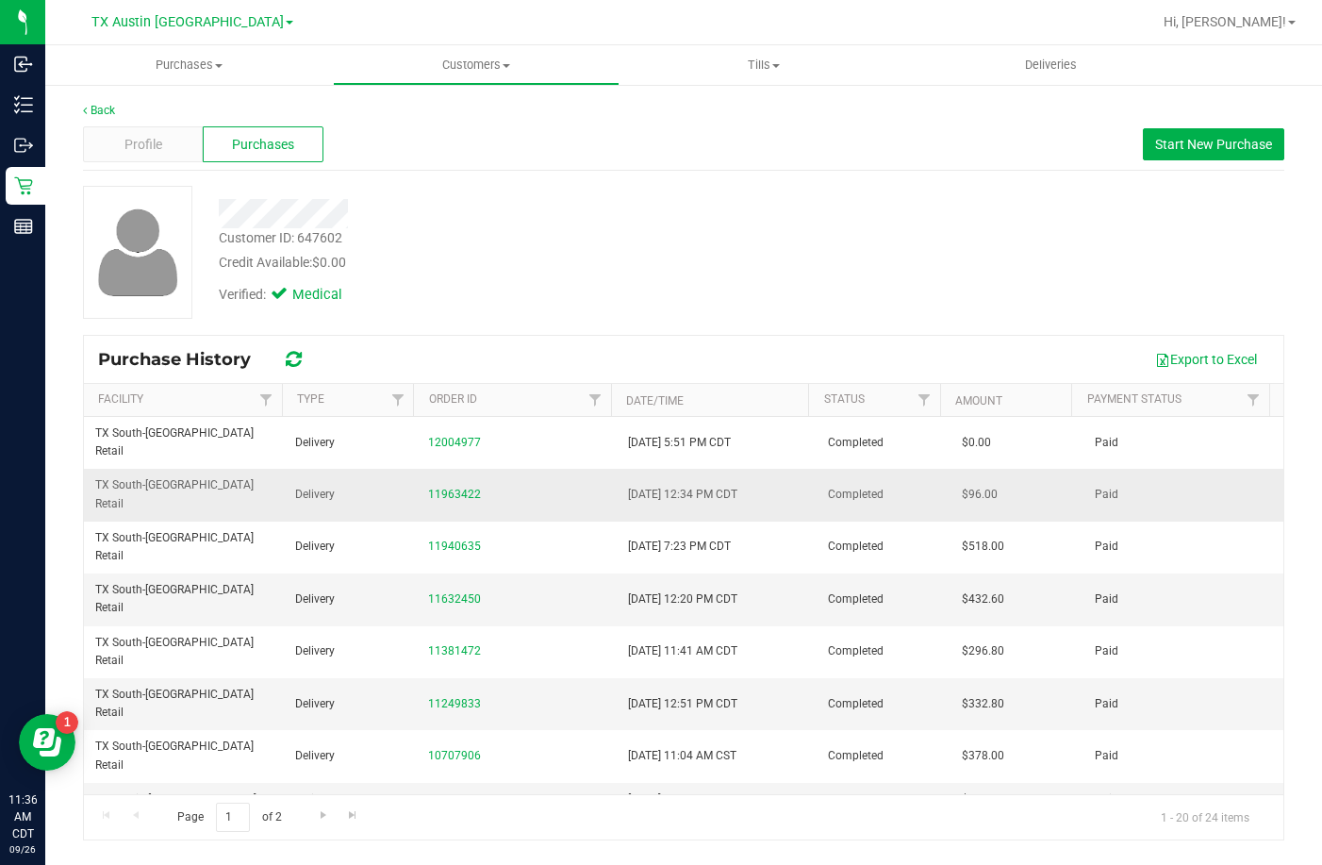
click at [450, 484] on td "11963422" at bounding box center [517, 495] width 200 height 52
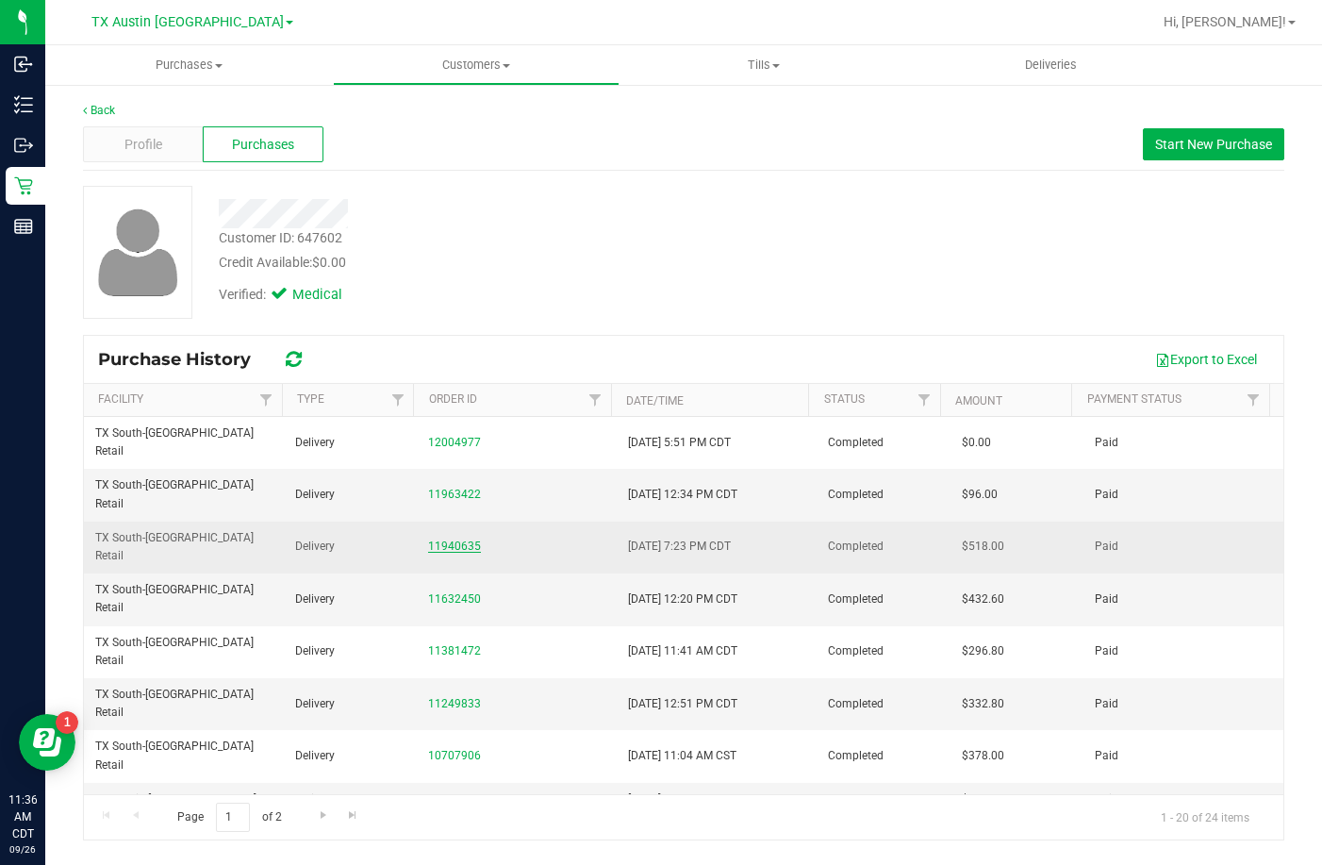
click at [450, 539] on link "11940635" at bounding box center [454, 545] width 53 height 13
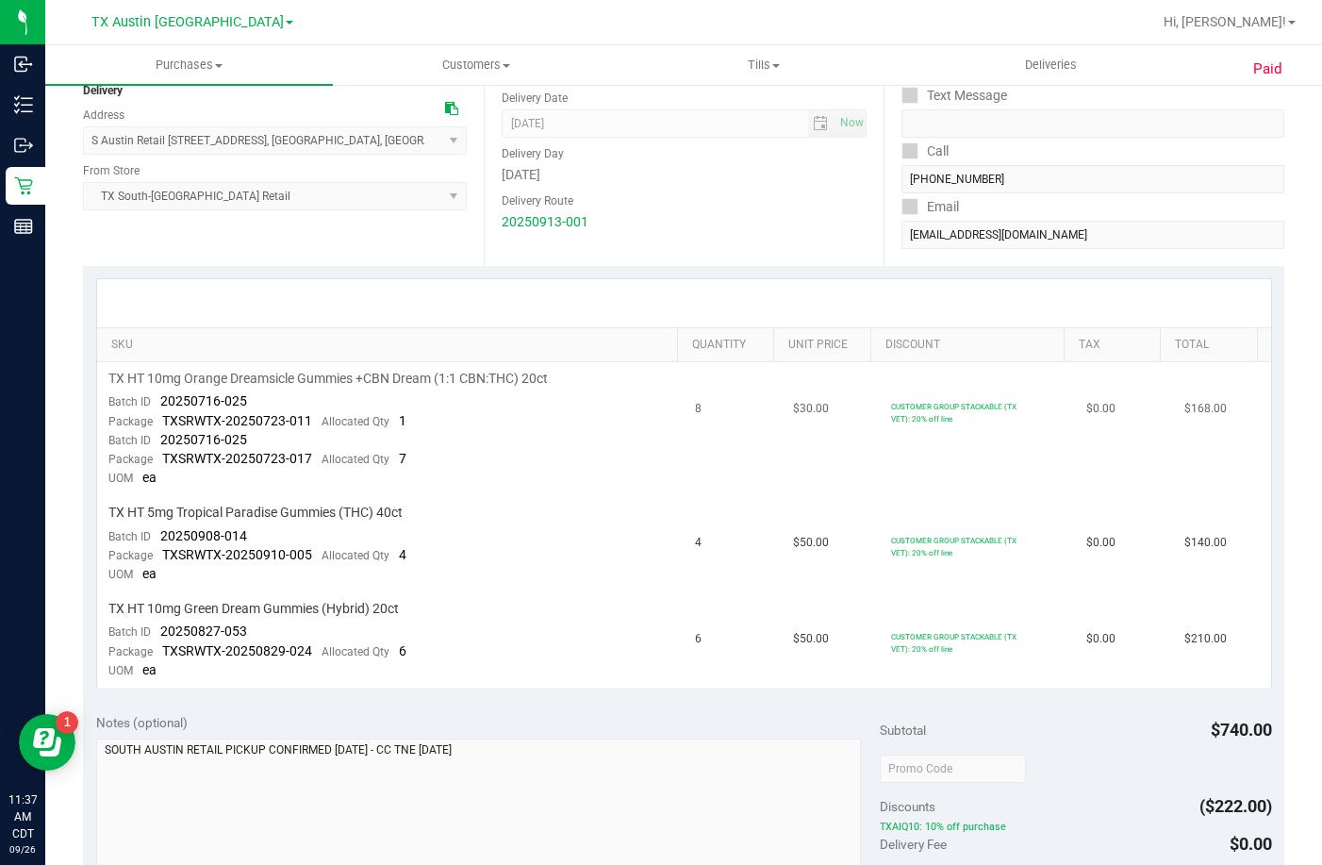
scroll to position [94, 0]
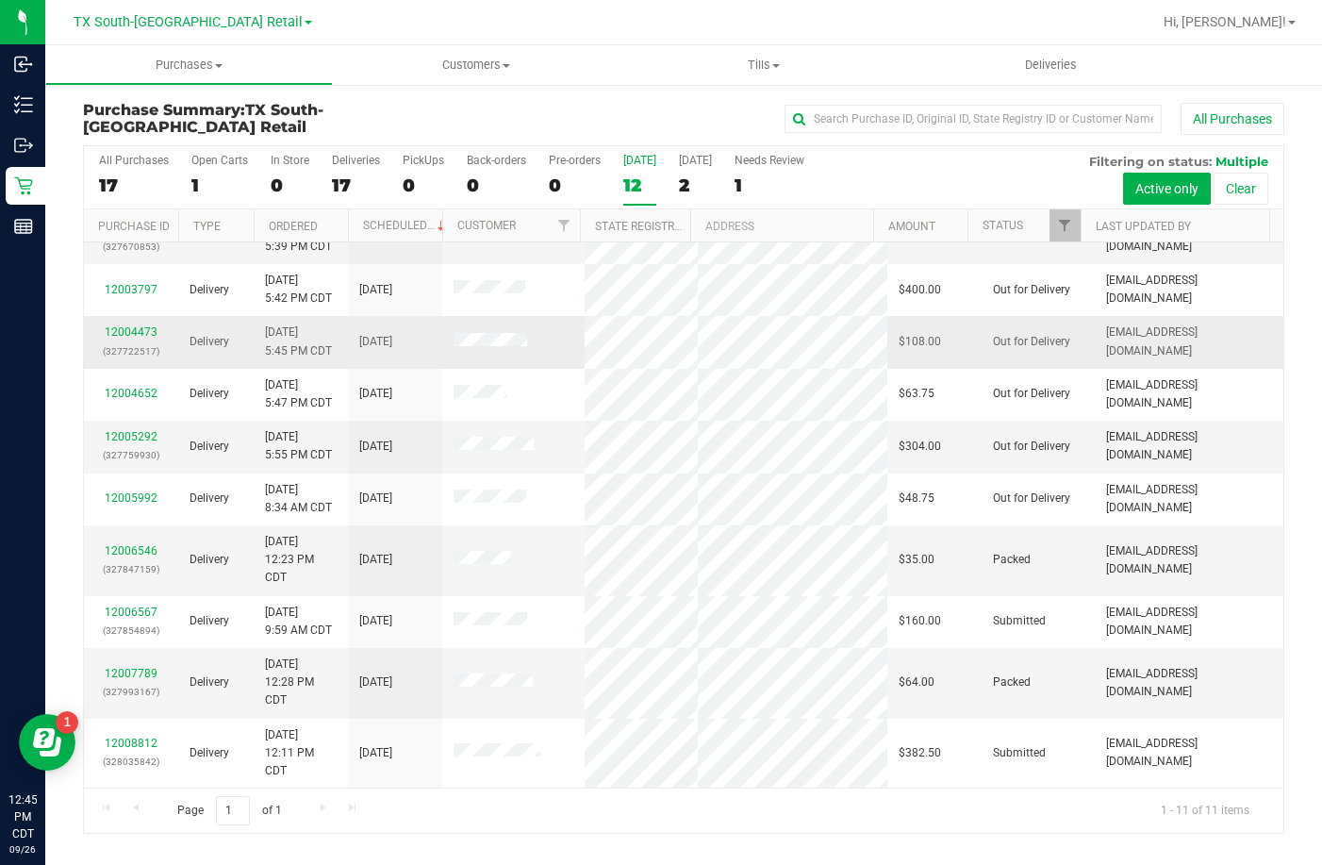
scroll to position [174, 0]
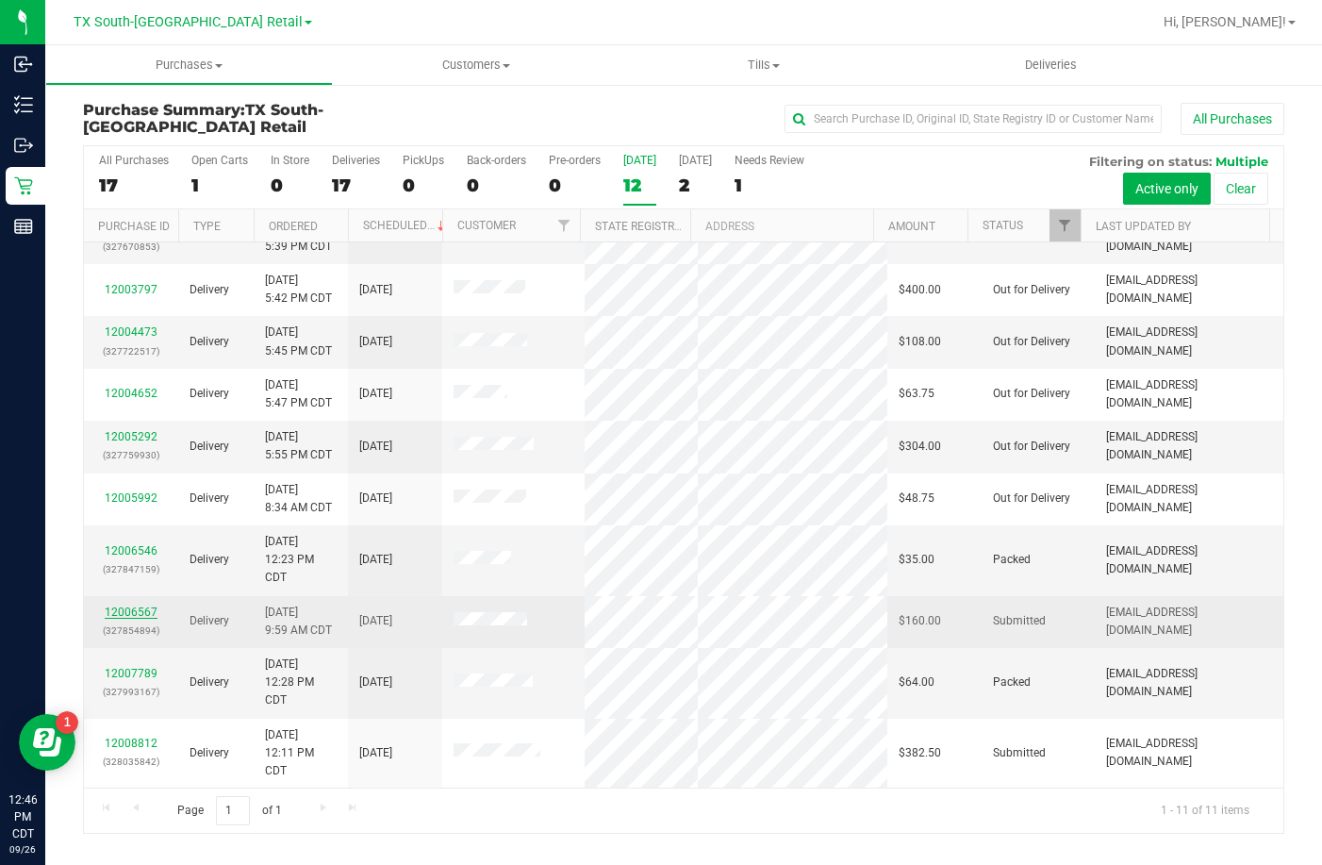
click at [113, 605] on link "12006567" at bounding box center [131, 611] width 53 height 13
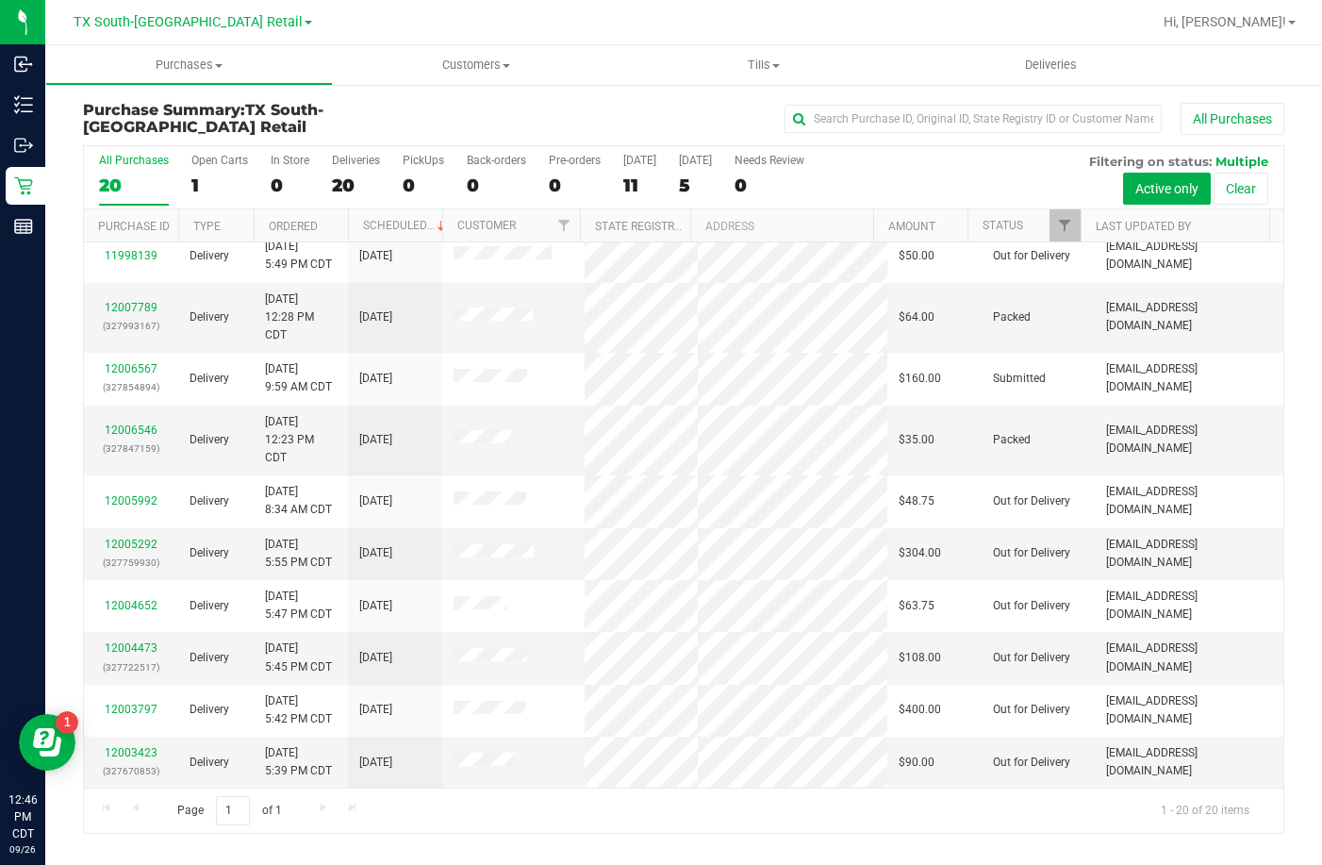
scroll to position [788, 0]
click at [629, 168] on label "[DATE] 11" at bounding box center [639, 180] width 33 height 52
click at [0, 0] on input "[DATE] 11" at bounding box center [0, 0] width 0 height 0
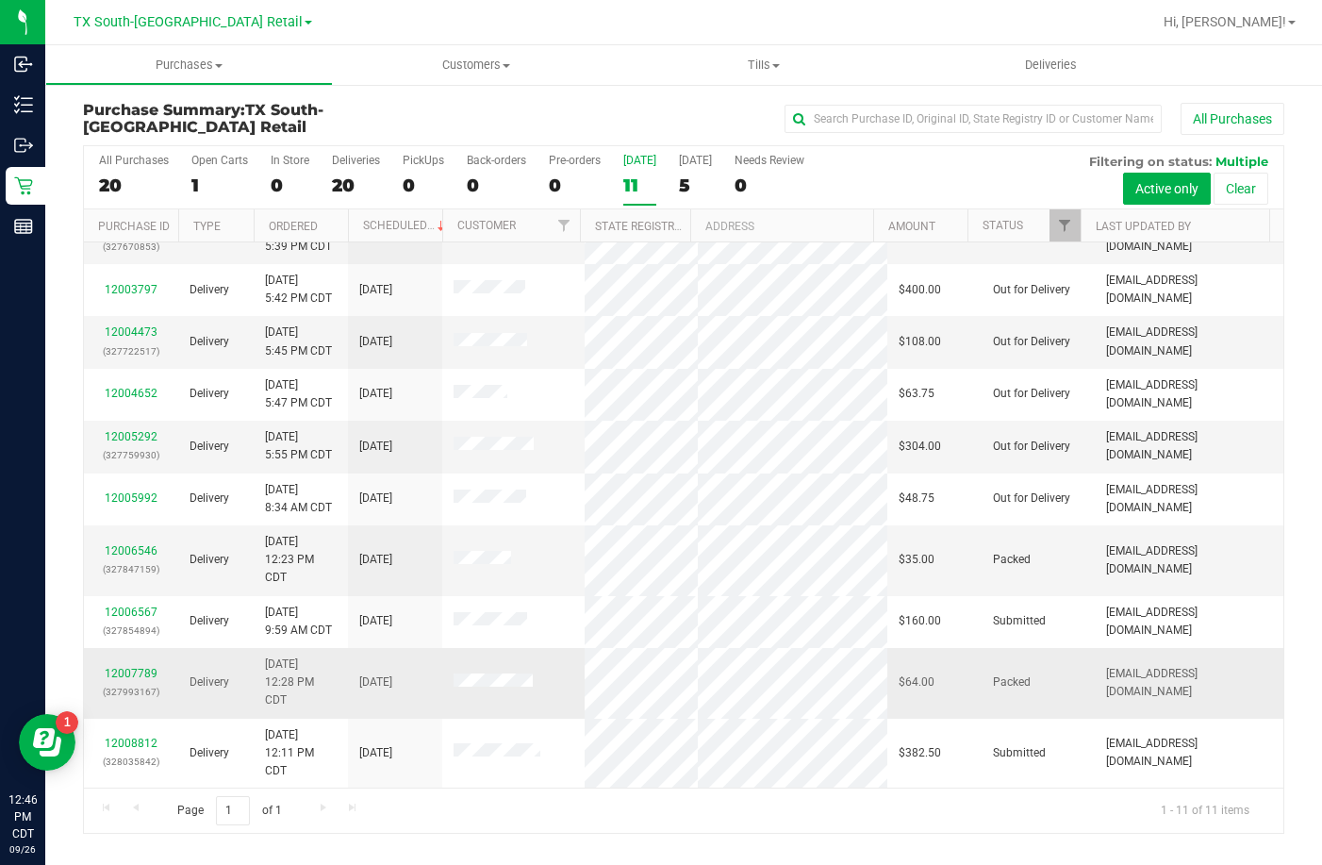
scroll to position [174, 0]
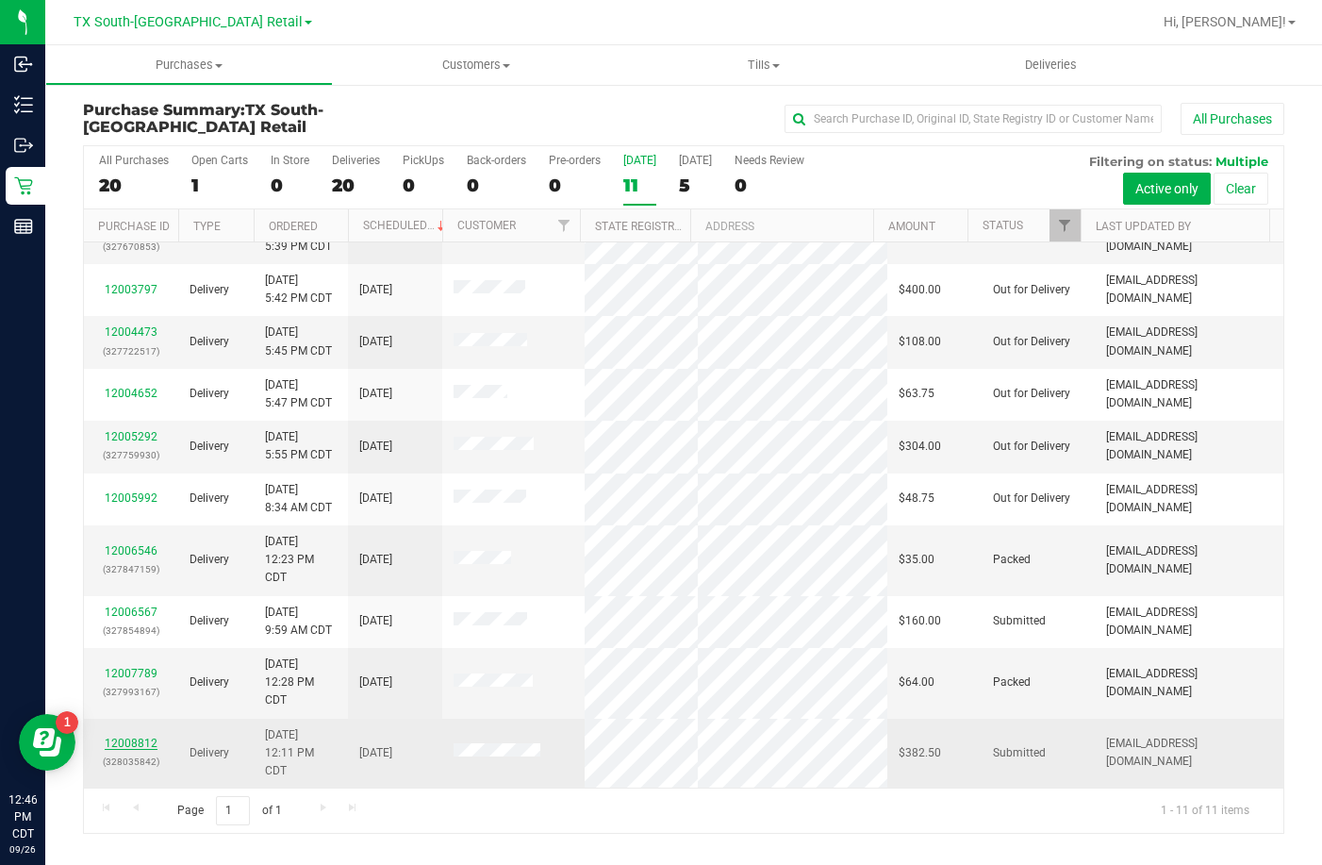
click at [140, 737] on link "12008812" at bounding box center [131, 743] width 53 height 13
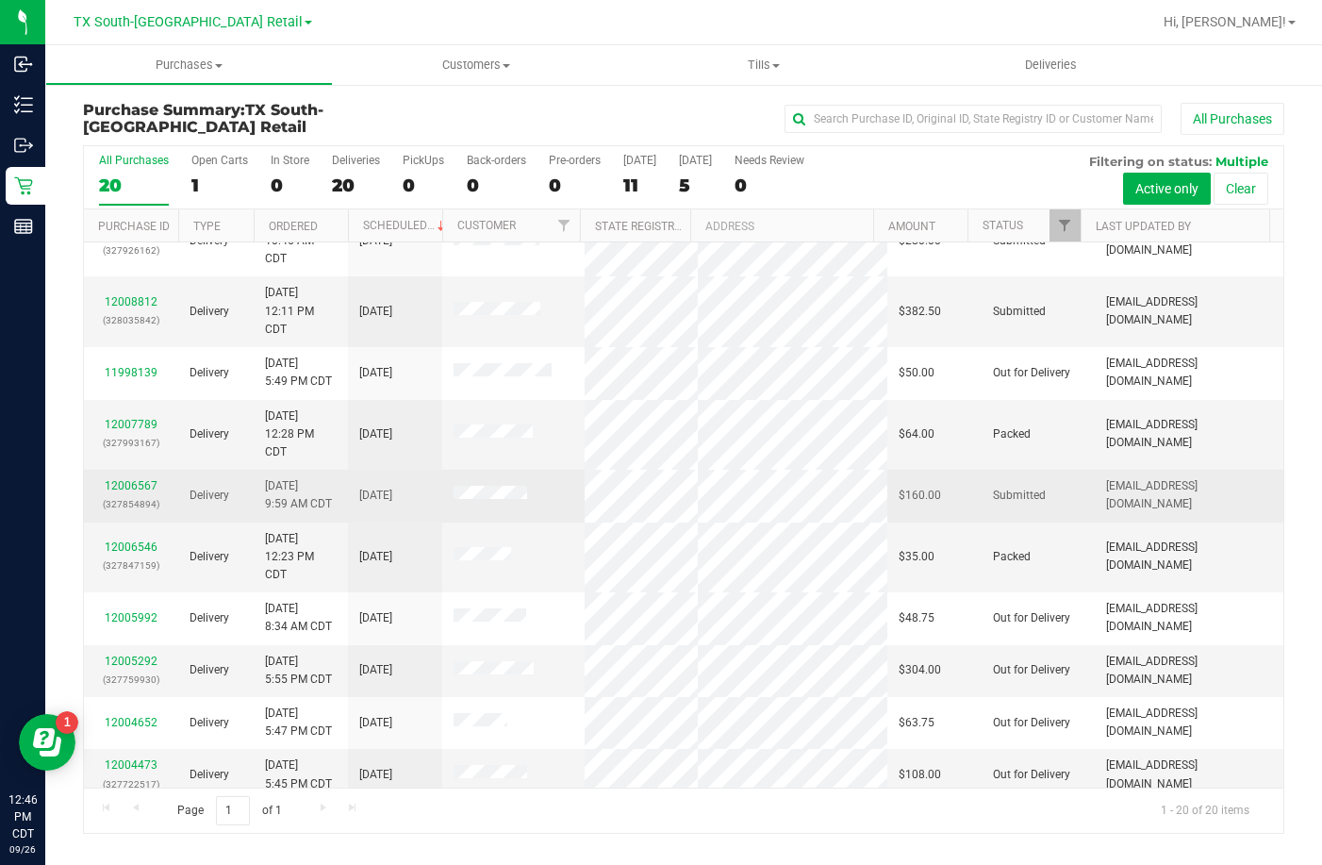
scroll to position [566, 0]
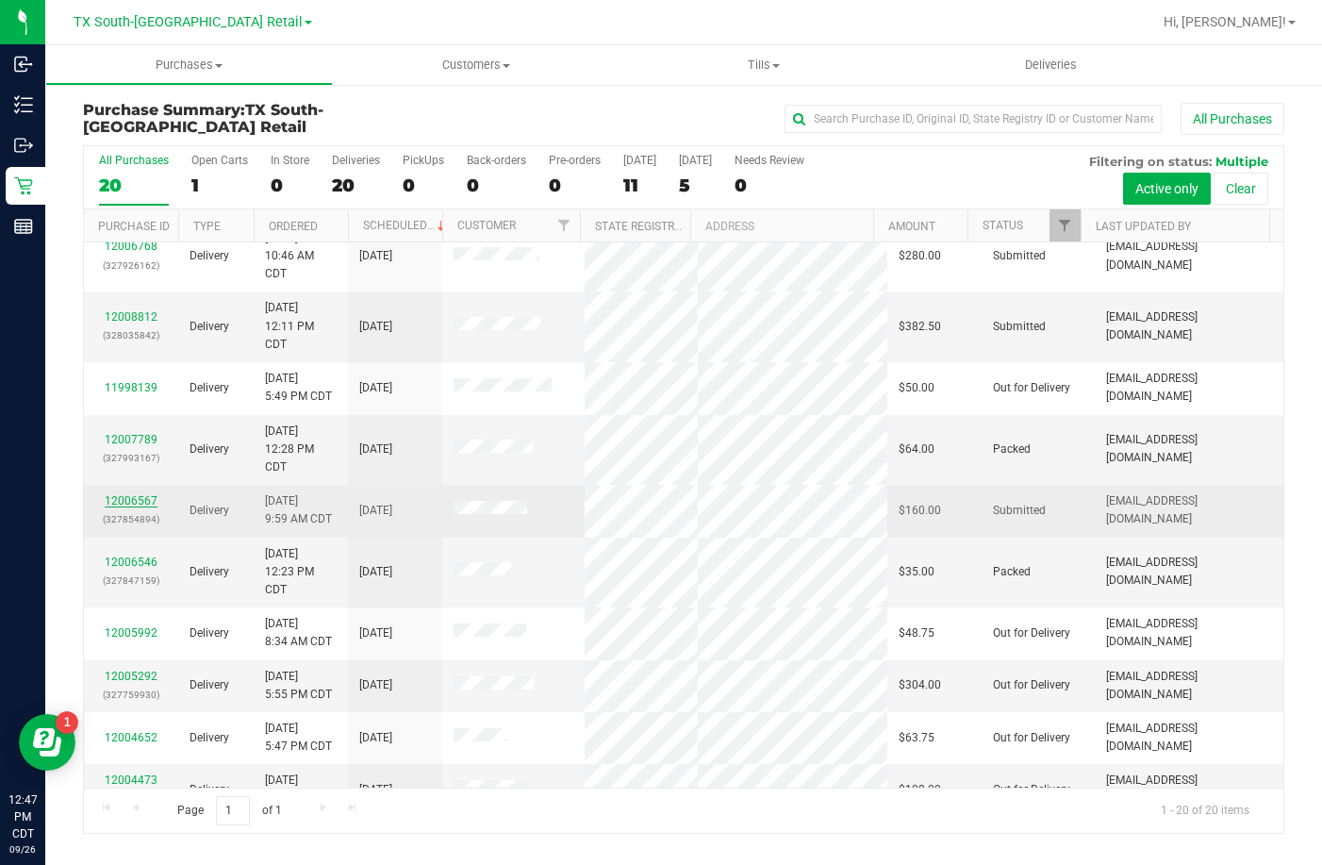
click at [130, 507] on link "12006567" at bounding box center [131, 500] width 53 height 13
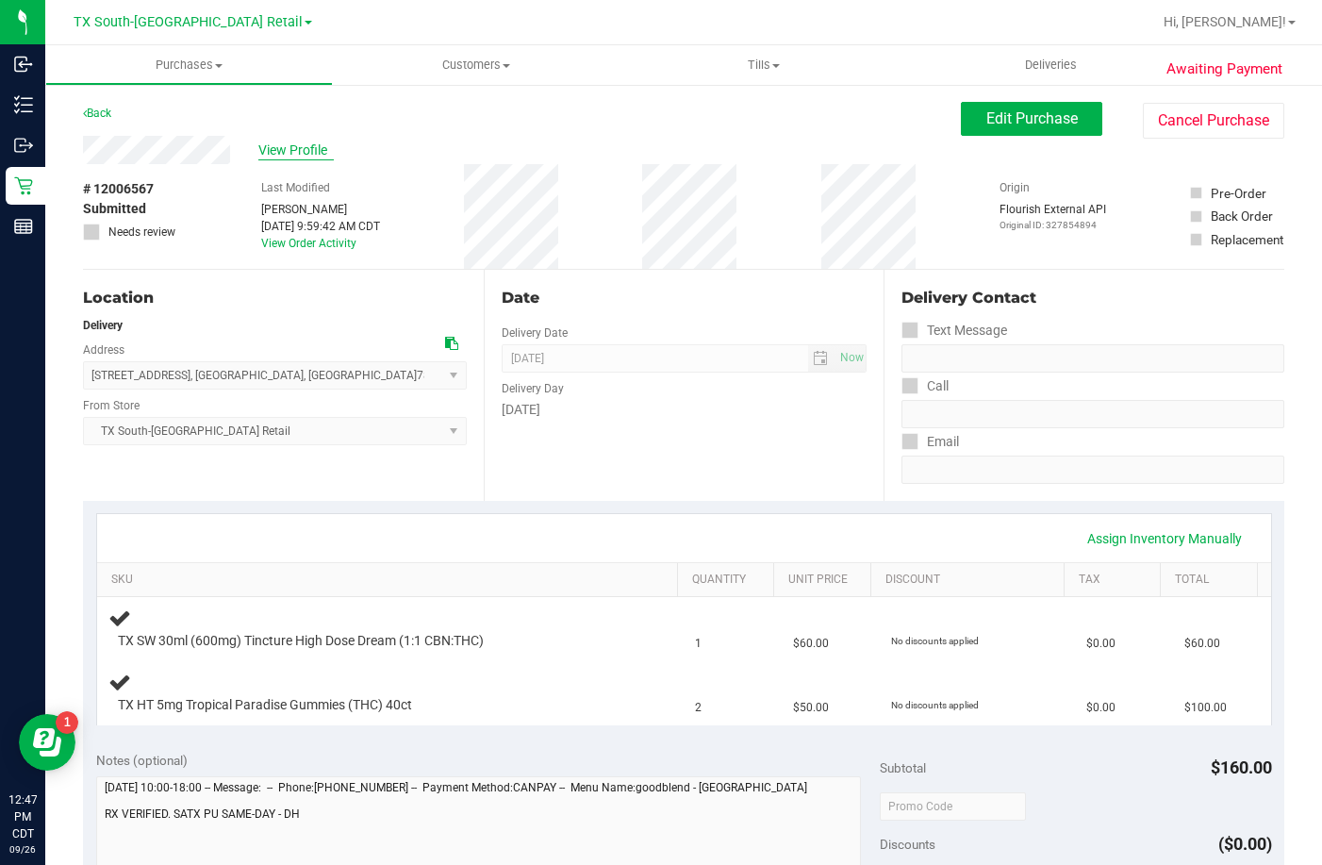
click at [314, 156] on span "View Profile" at bounding box center [295, 151] width 75 height 20
click at [551, 293] on div "Date" at bounding box center [685, 298] width 366 height 23
click at [313, 141] on span "View Profile" at bounding box center [295, 151] width 75 height 20
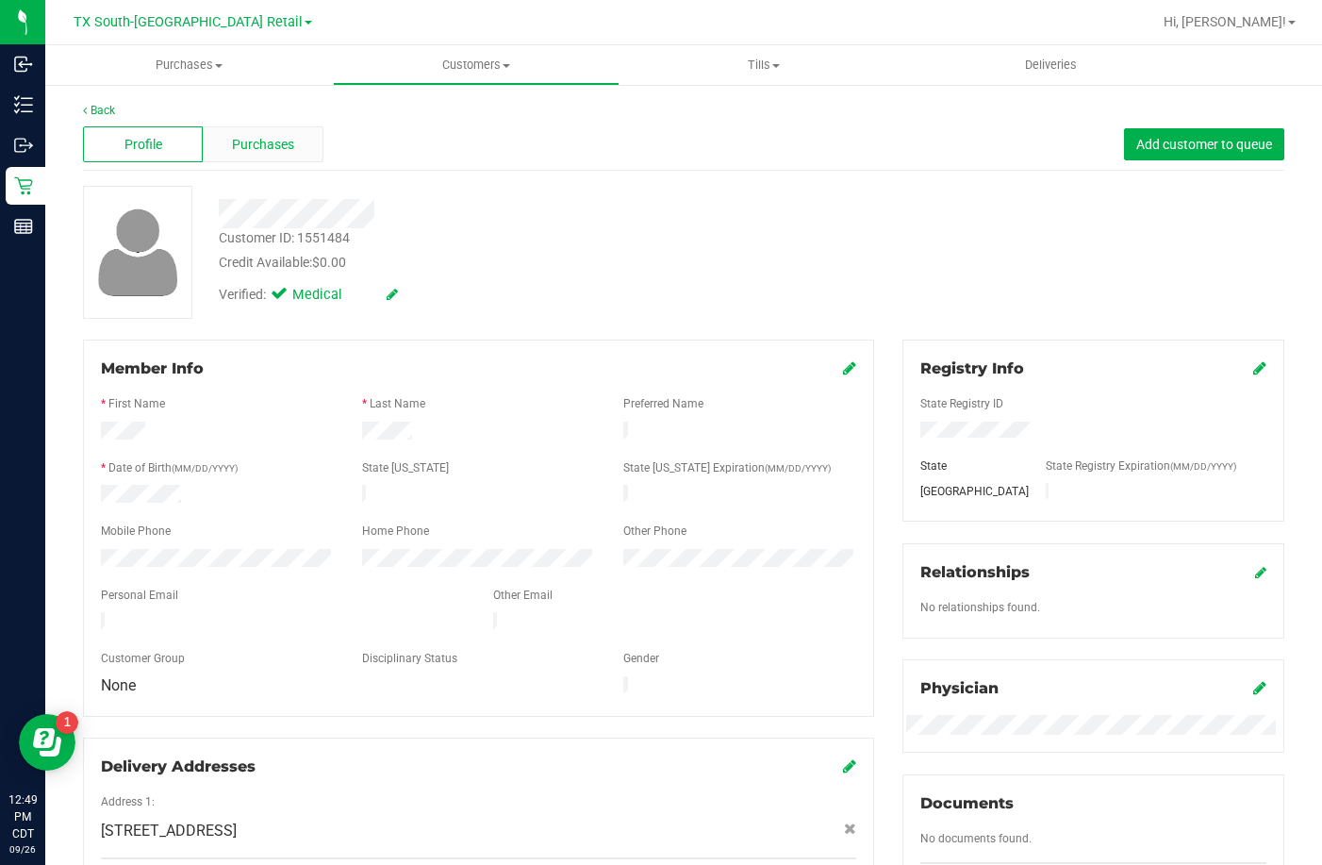
click at [259, 153] on span "Purchases" at bounding box center [263, 145] width 62 height 20
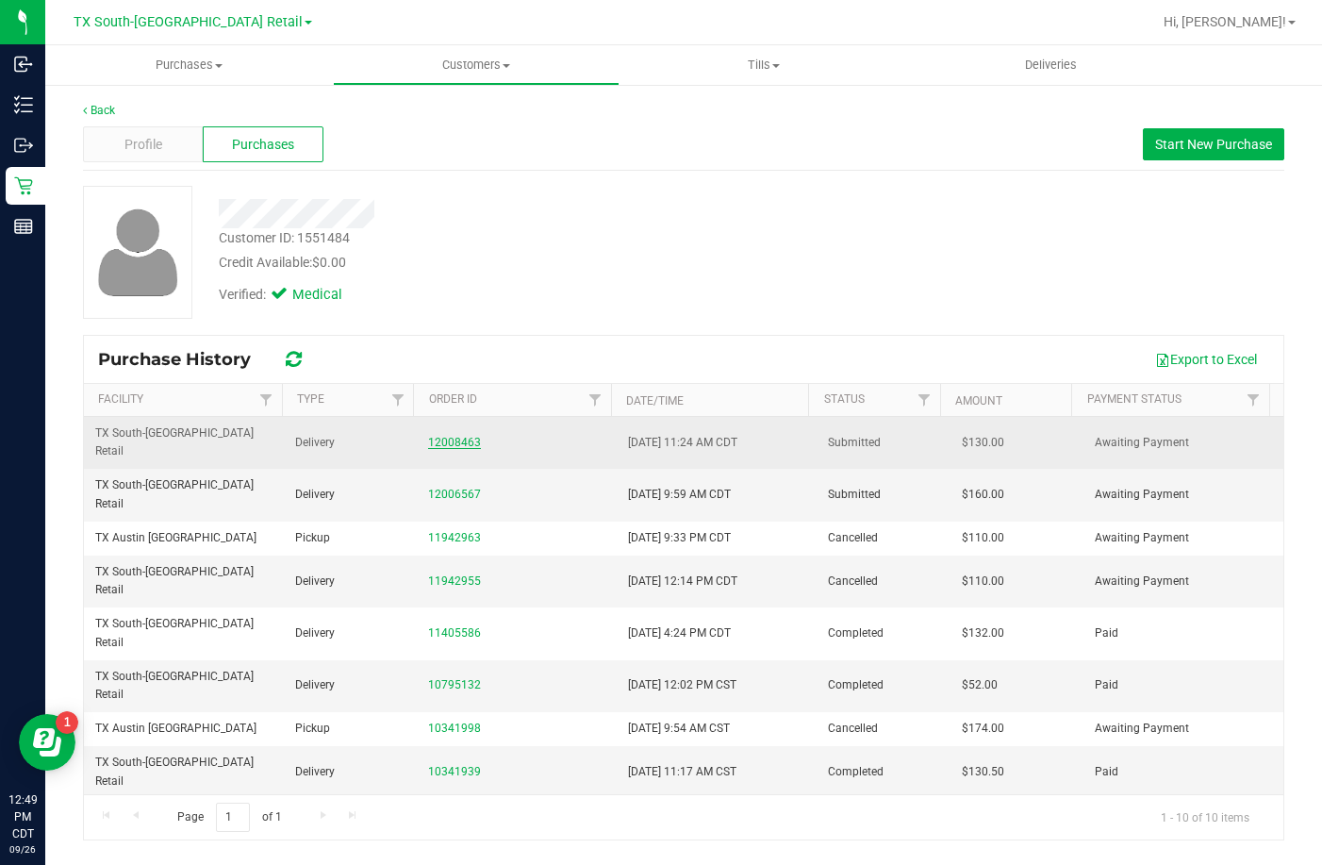
click at [439, 438] on link "12008463" at bounding box center [454, 442] width 53 height 13
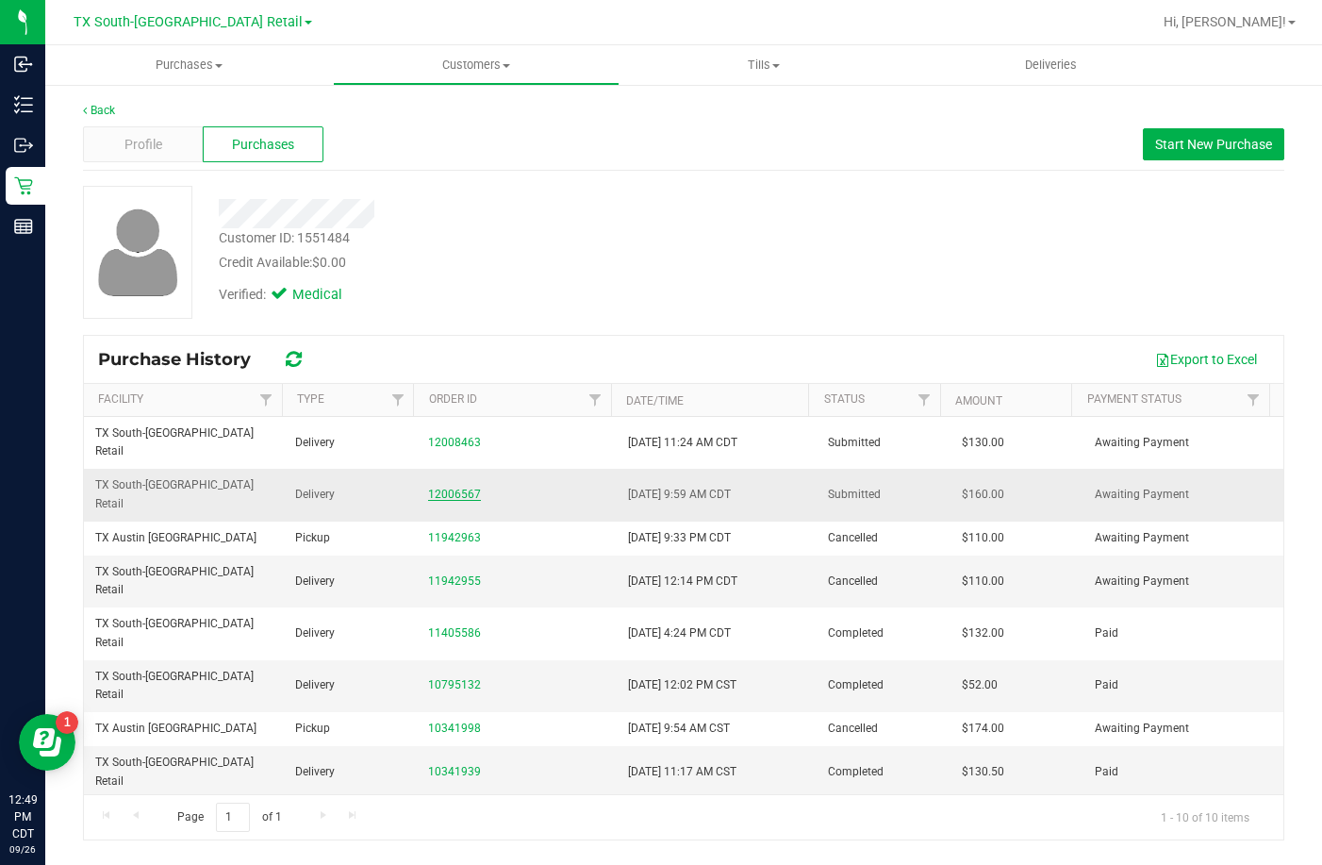
click at [448, 488] on link "12006567" at bounding box center [454, 494] width 53 height 13
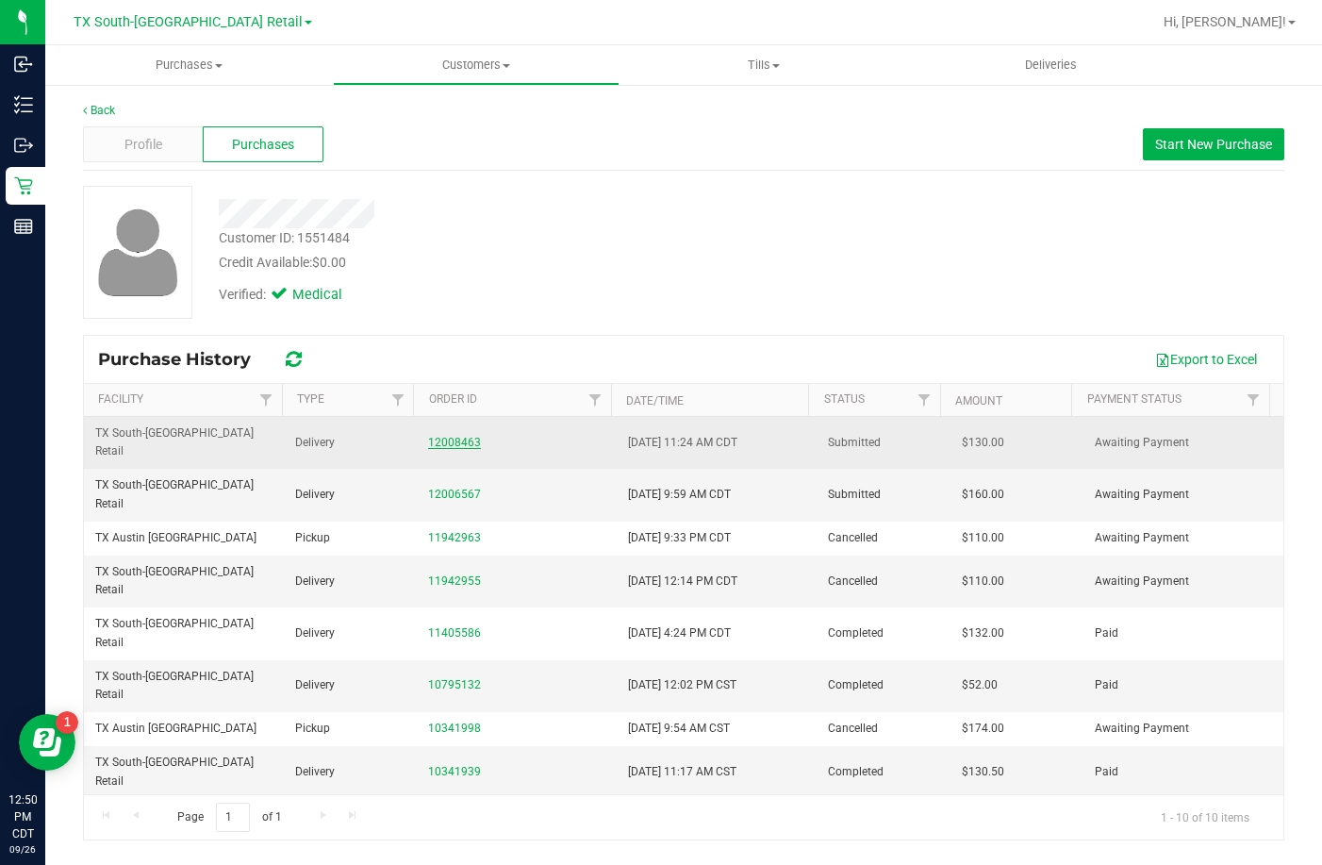
click at [437, 436] on link "12008463" at bounding box center [454, 442] width 53 height 13
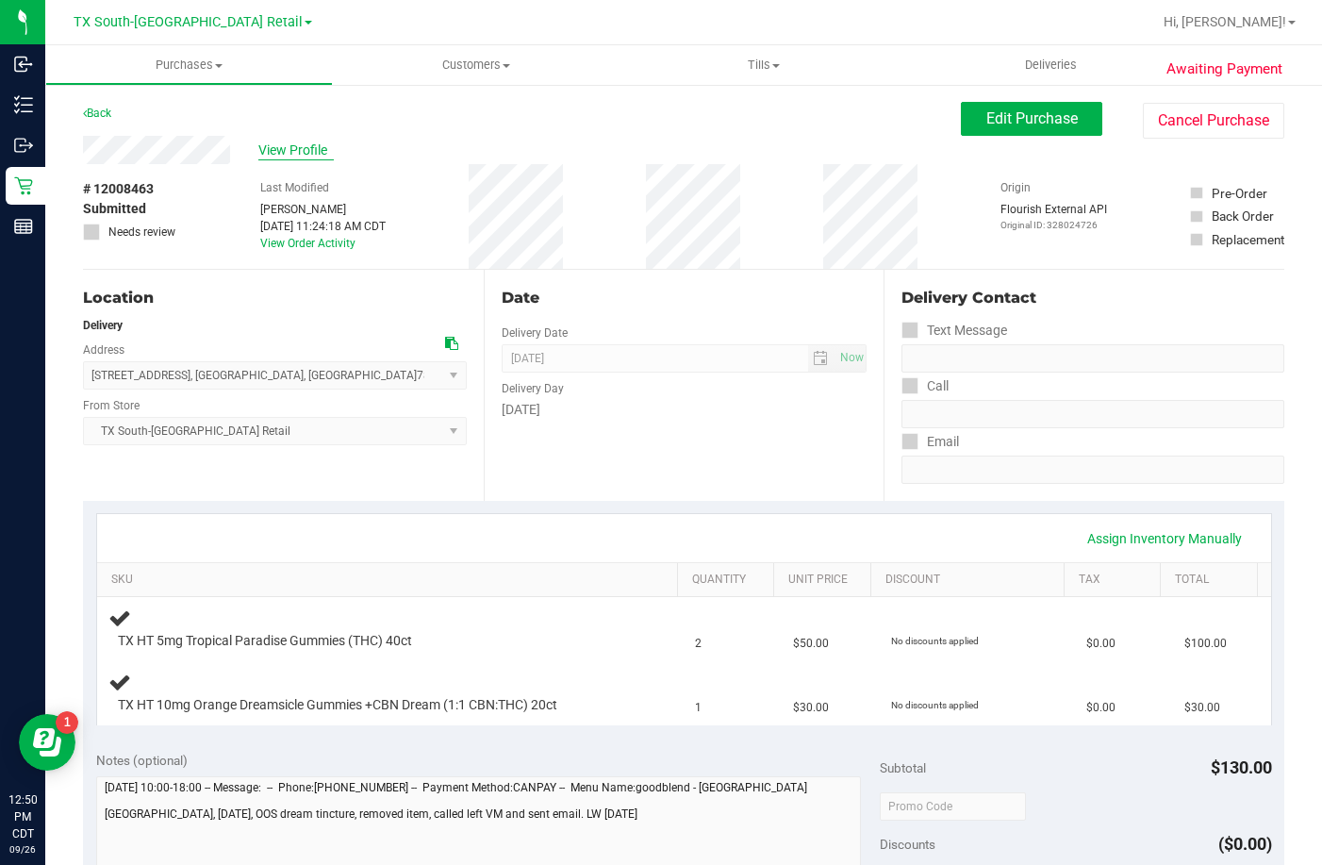
click at [305, 154] on span "View Profile" at bounding box center [295, 151] width 75 height 20
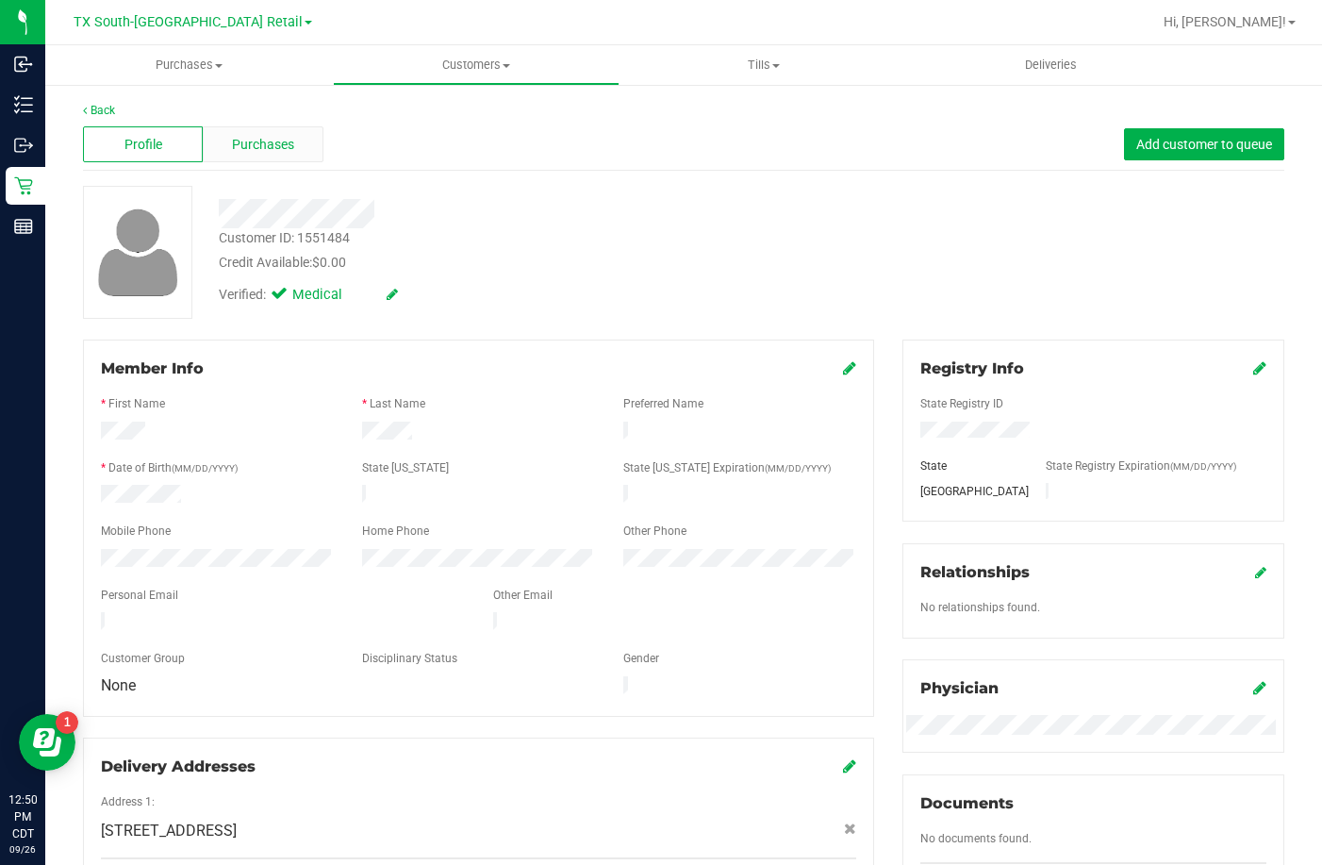
click at [276, 142] on span "Purchases" at bounding box center [263, 145] width 62 height 20
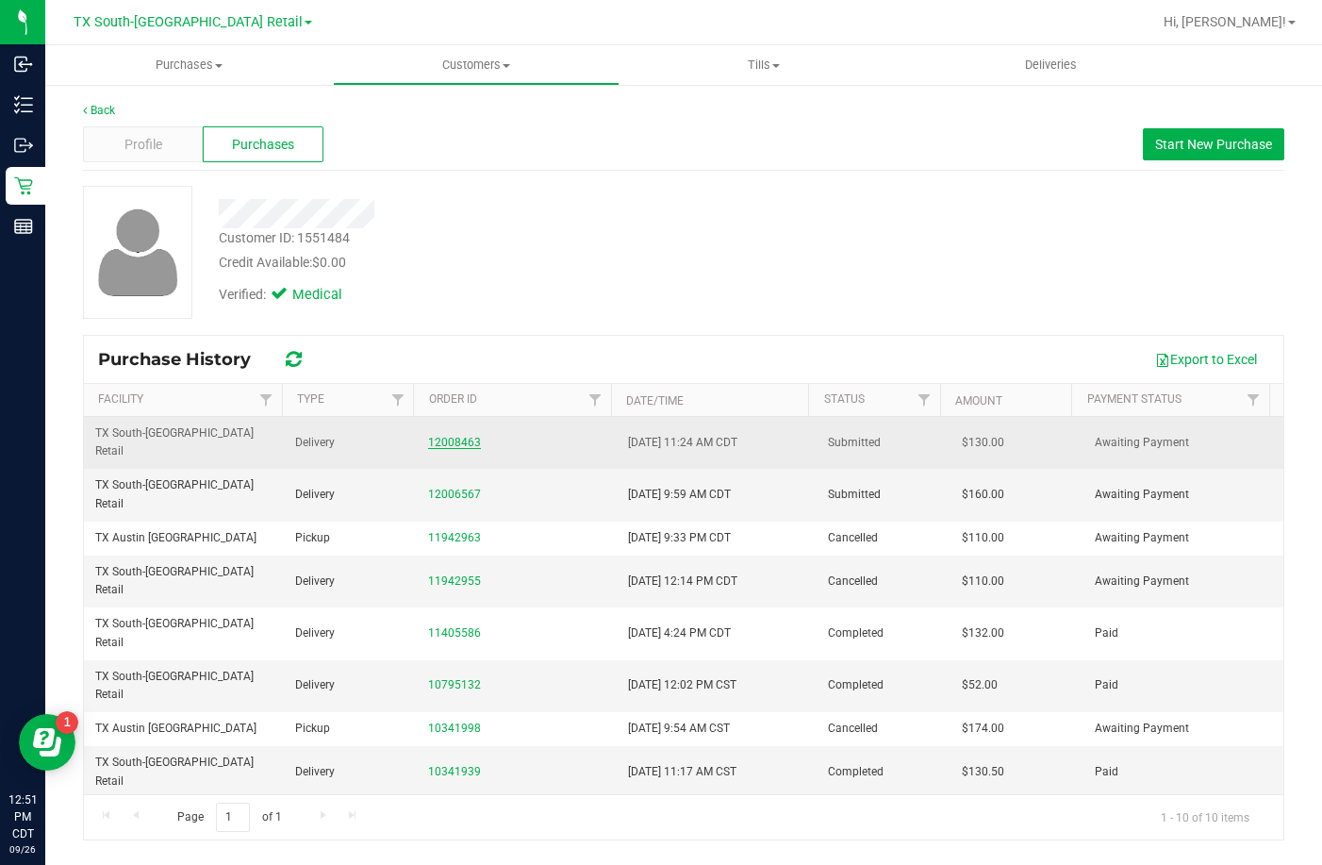
click at [459, 438] on link "12008463" at bounding box center [454, 442] width 53 height 13
click at [457, 436] on link "12008463" at bounding box center [454, 442] width 53 height 13
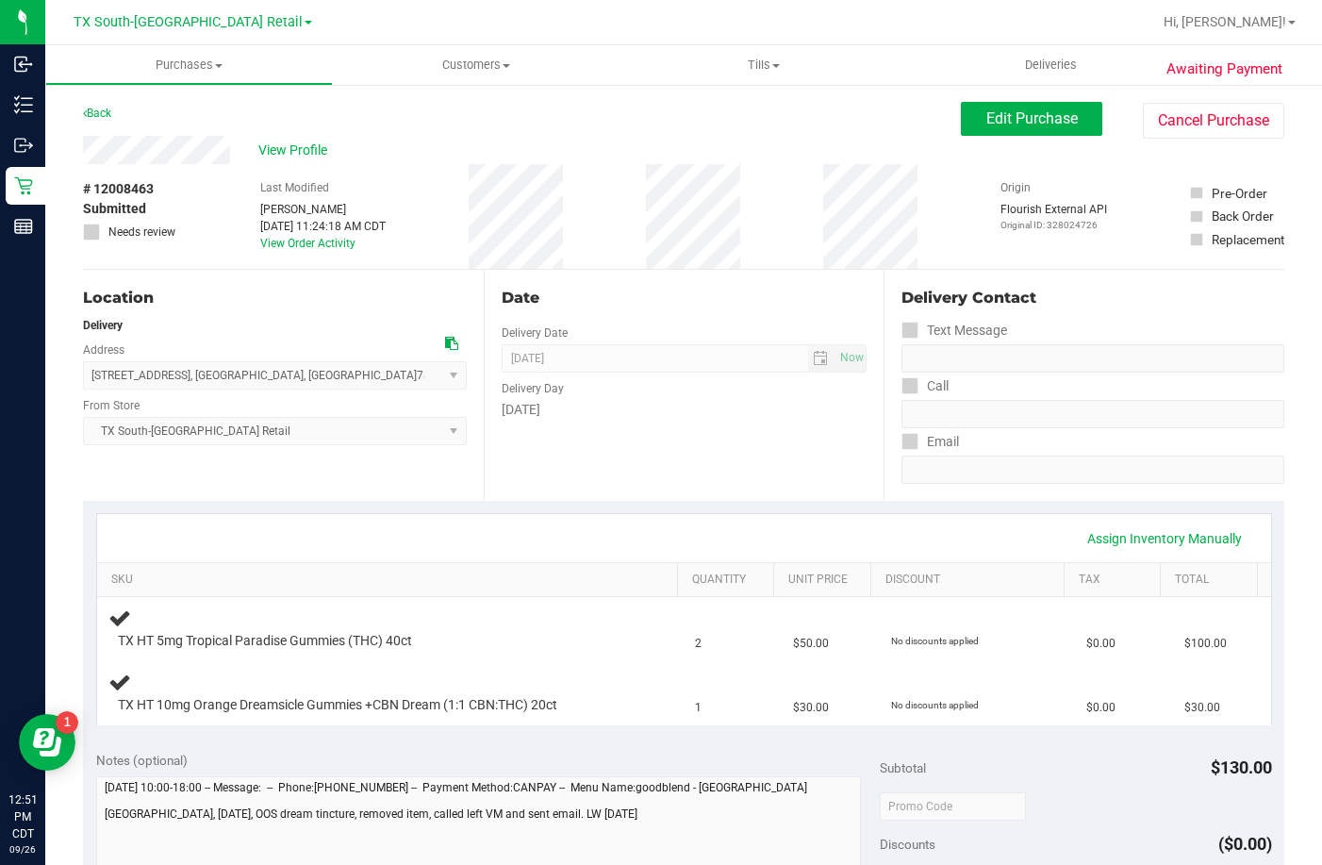
drag, startPoint x: 526, startPoint y: 499, endPoint x: 520, endPoint y: 487, distance: 13.9
click at [524, 497] on div "Date Delivery Date 09/27/2025 Now 09/27/2025 07:00 AM Now Delivery Day Saturday" at bounding box center [684, 385] width 401 height 231
click at [520, 485] on div "Date Delivery Date 09/27/2025 Now 09/27/2025 07:00 AM Now Delivery Day Saturday" at bounding box center [684, 385] width 401 height 231
drag, startPoint x: 490, startPoint y: 307, endPoint x: 587, endPoint y: 428, distance: 154.3
click at [589, 434] on div "Date Delivery Date 09/27/2025 Now 09/27/2025 07:00 AM Now Delivery Day Saturday" at bounding box center [684, 385] width 401 height 231
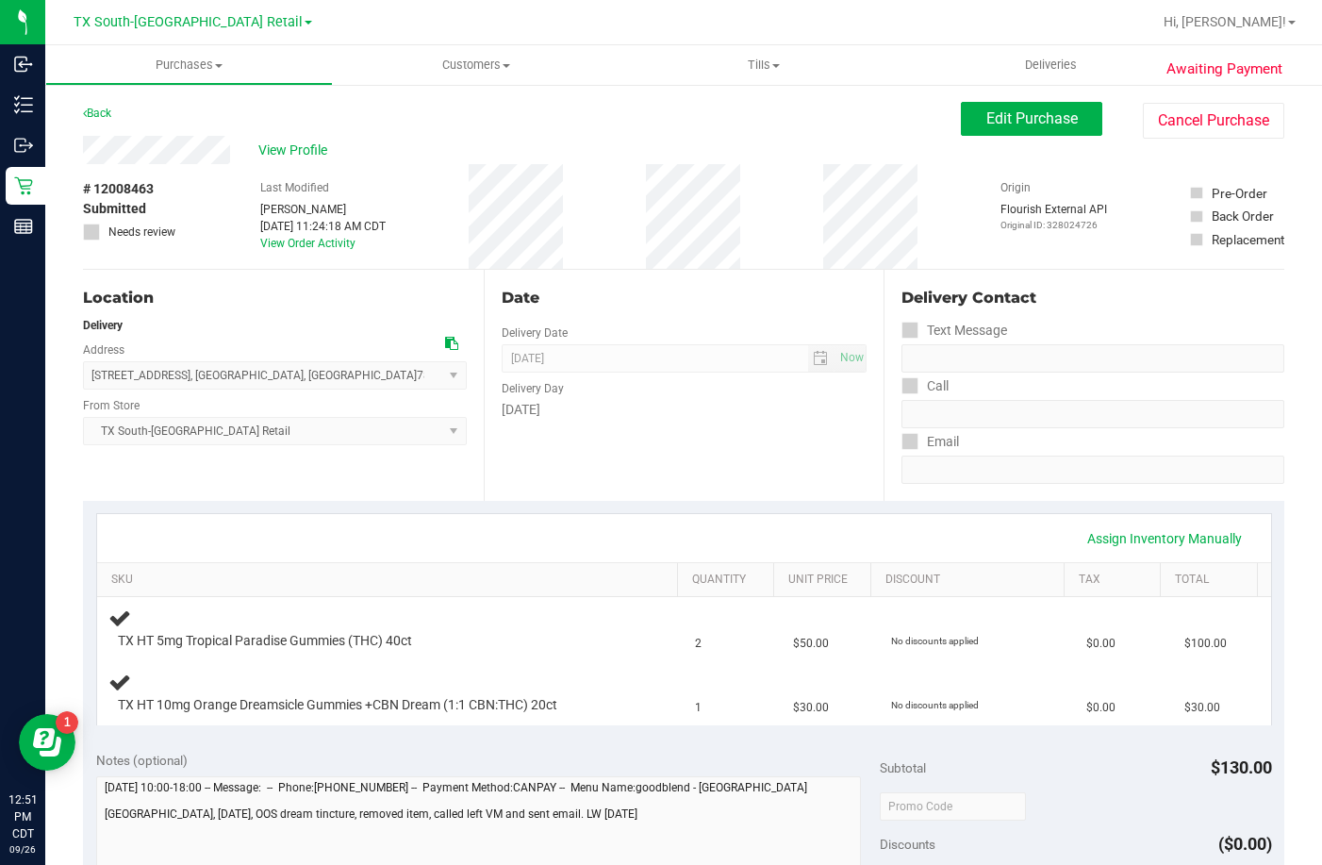
click at [571, 402] on div "Saturday" at bounding box center [685, 410] width 366 height 20
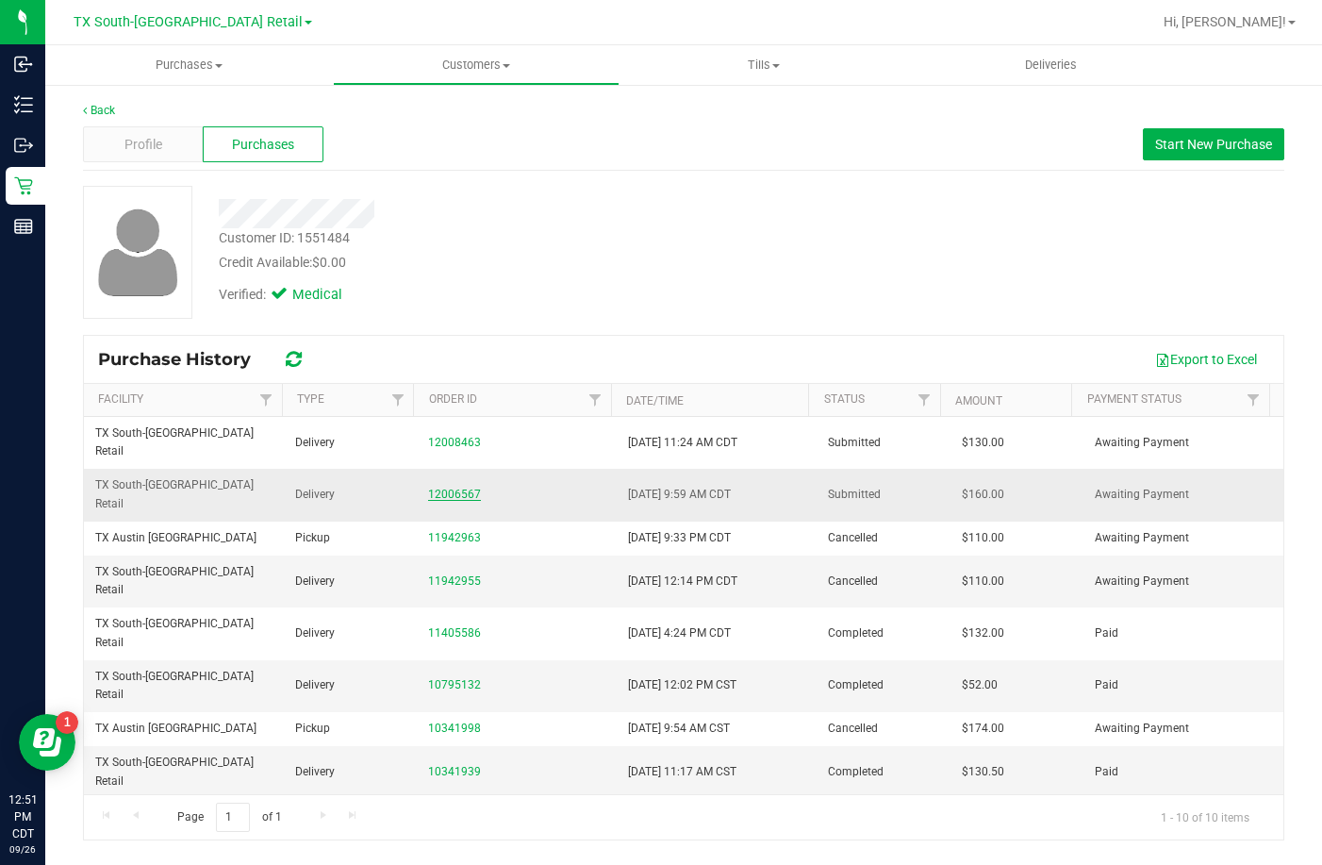
click at [449, 488] on link "12006567" at bounding box center [454, 494] width 53 height 13
click at [185, 140] on div "Profile" at bounding box center [143, 144] width 120 height 36
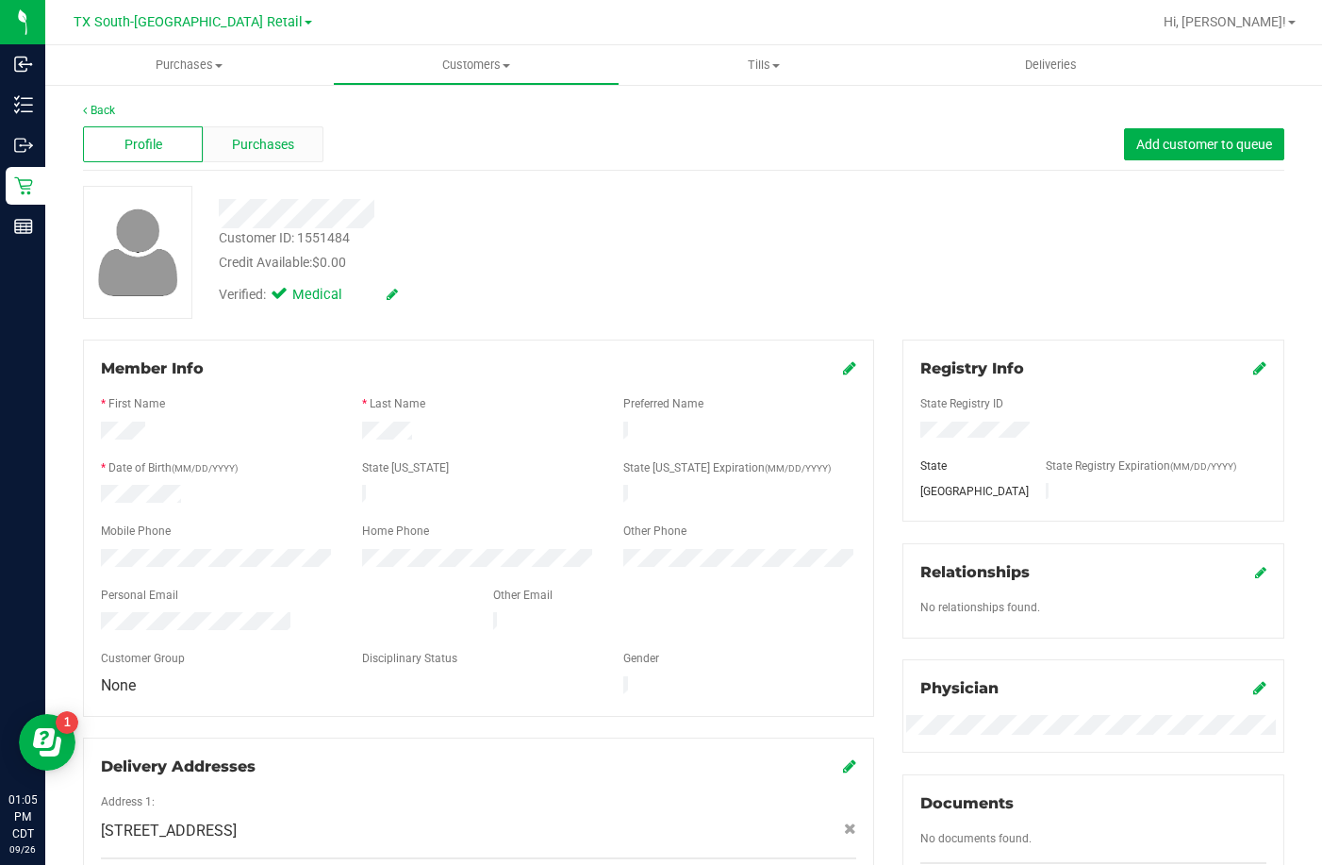
click at [223, 138] on div "Purchases" at bounding box center [263, 144] width 120 height 36
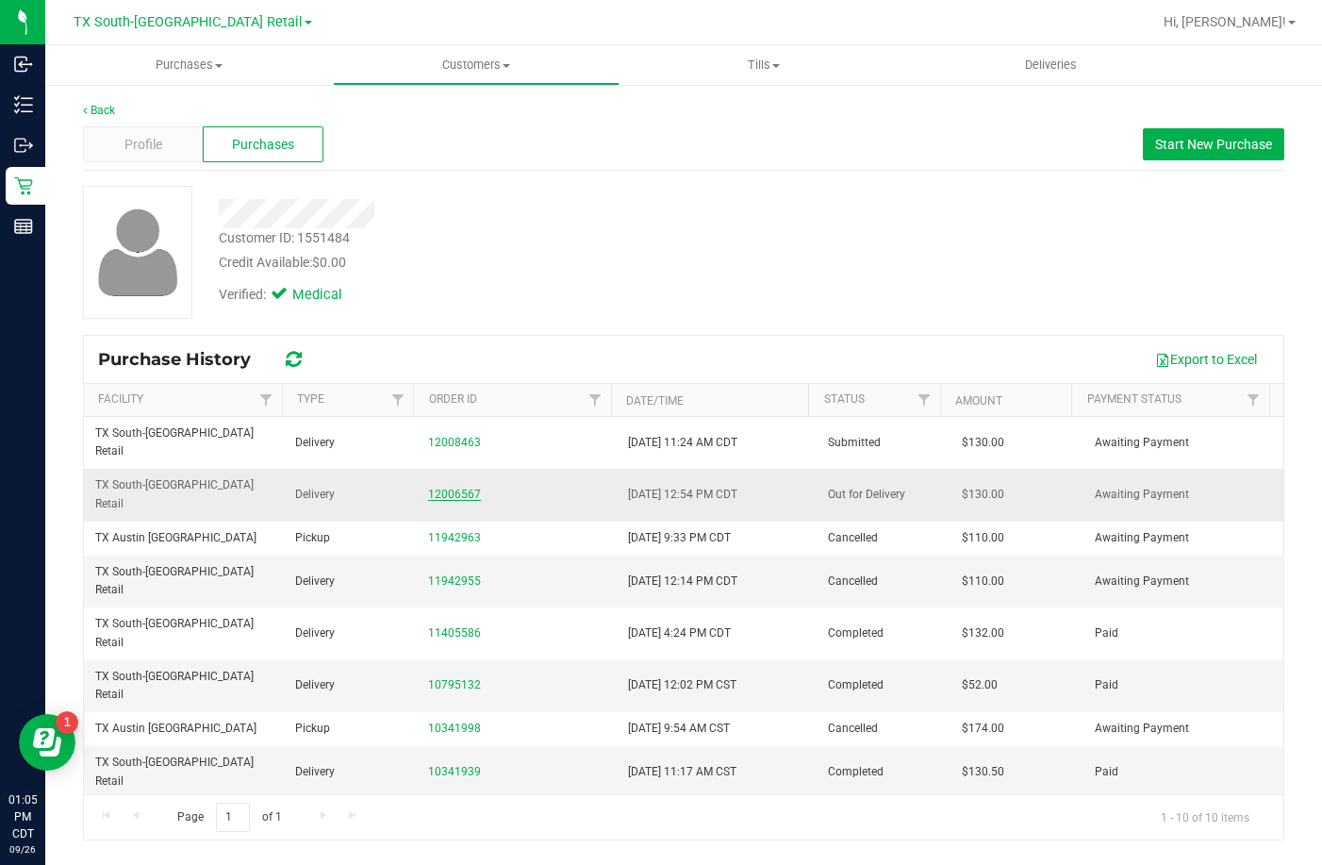
click at [449, 488] on link "12006567" at bounding box center [454, 494] width 53 height 13
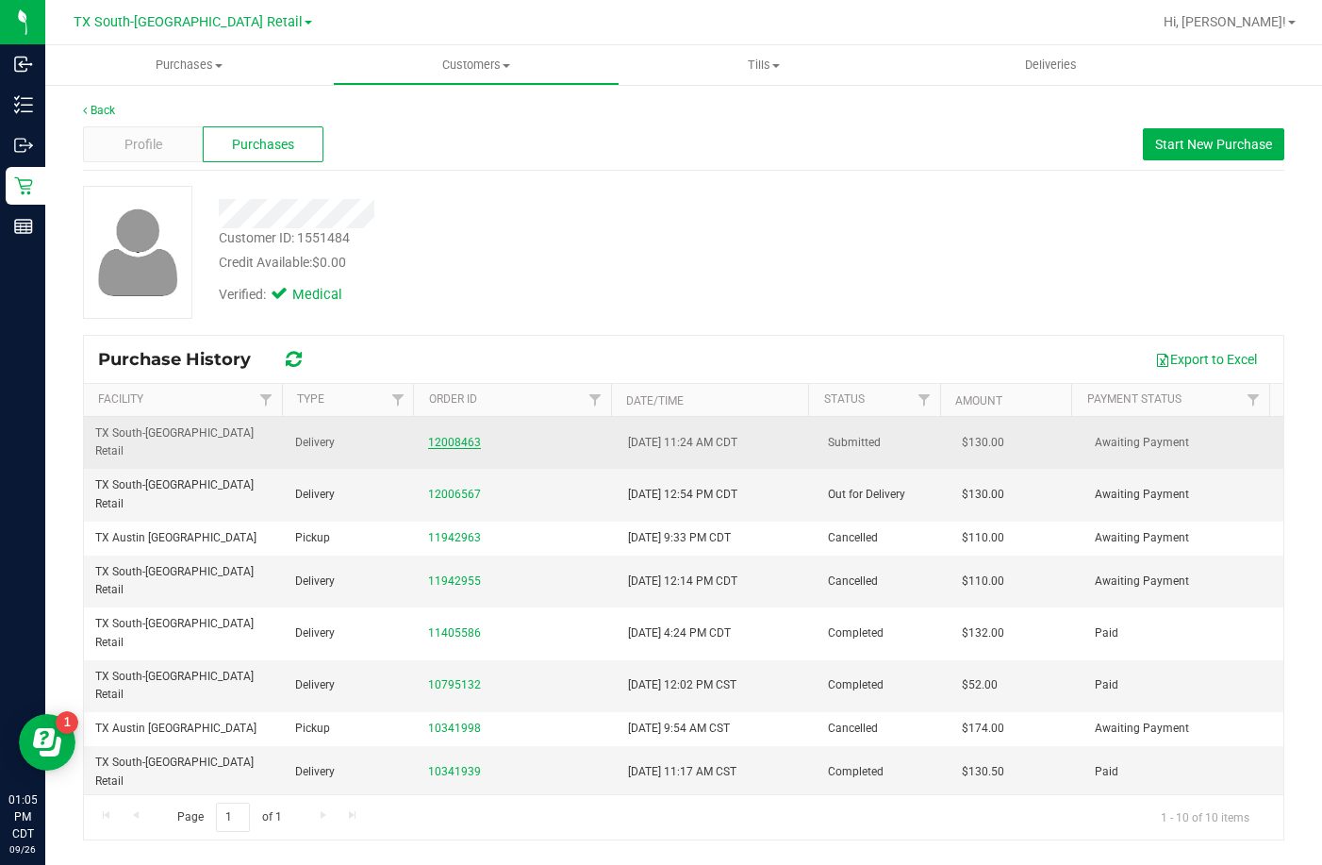
click at [432, 436] on link "12008463" at bounding box center [454, 442] width 53 height 13
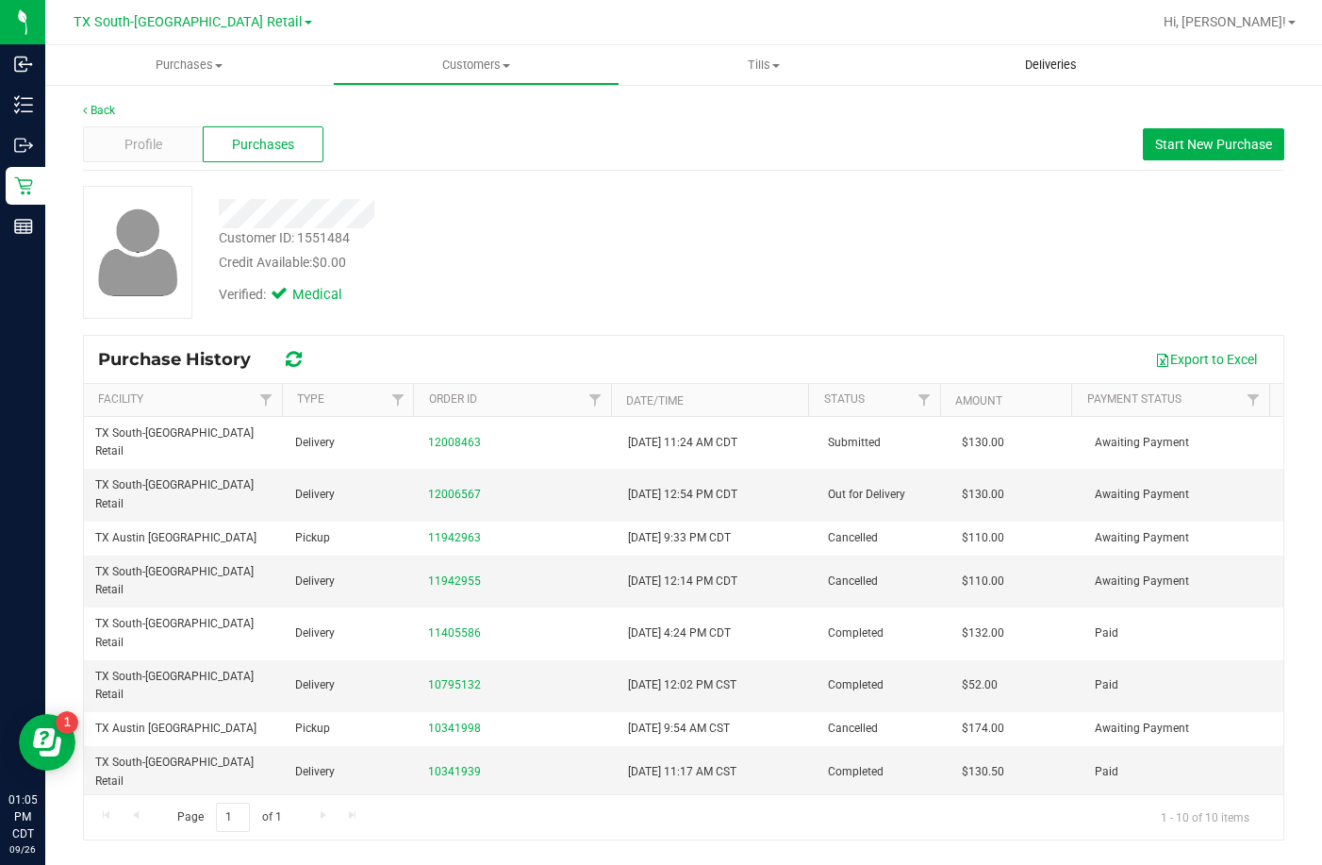
click at [1013, 68] on span "Deliveries" at bounding box center [1051, 65] width 103 height 17
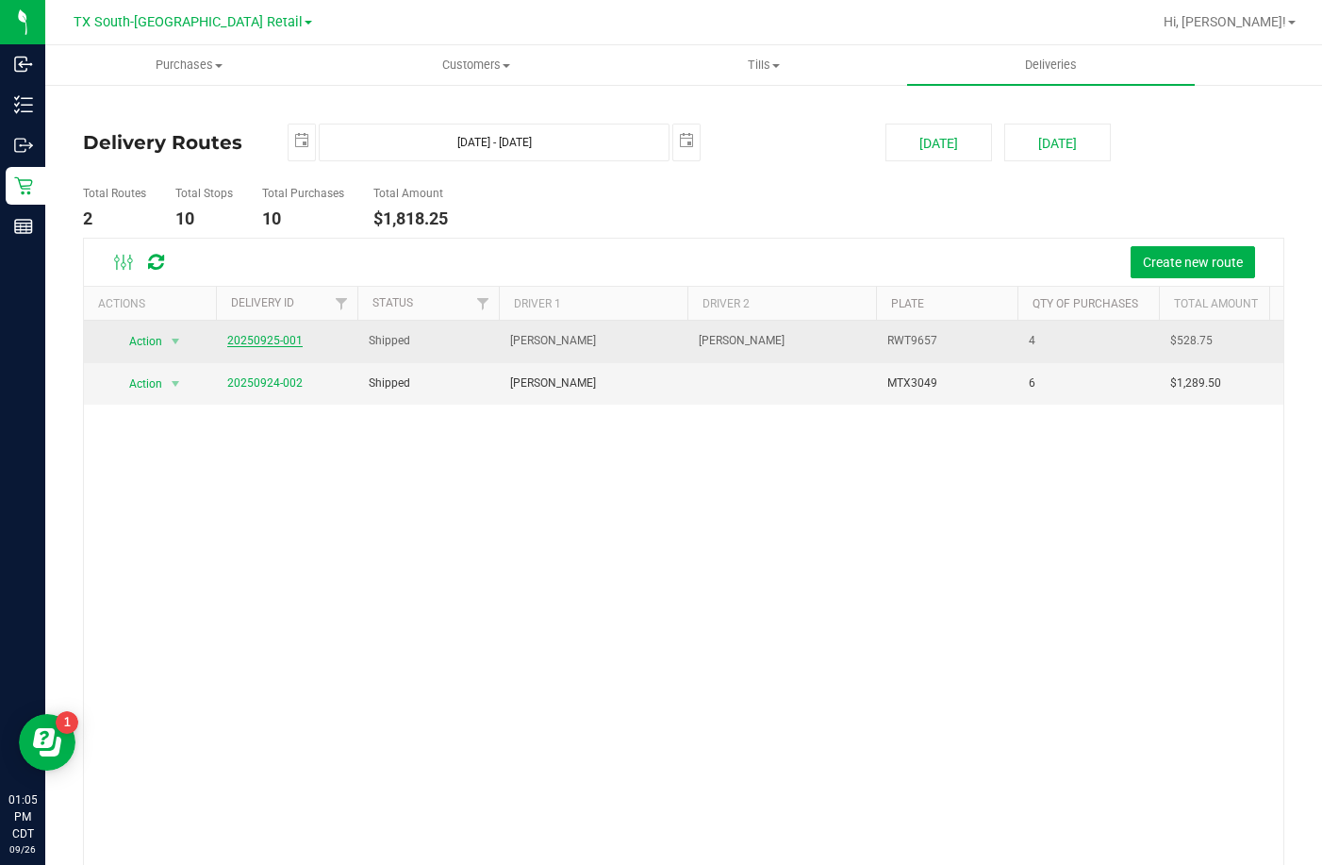
click at [285, 341] on link "20250925-001" at bounding box center [264, 340] width 75 height 13
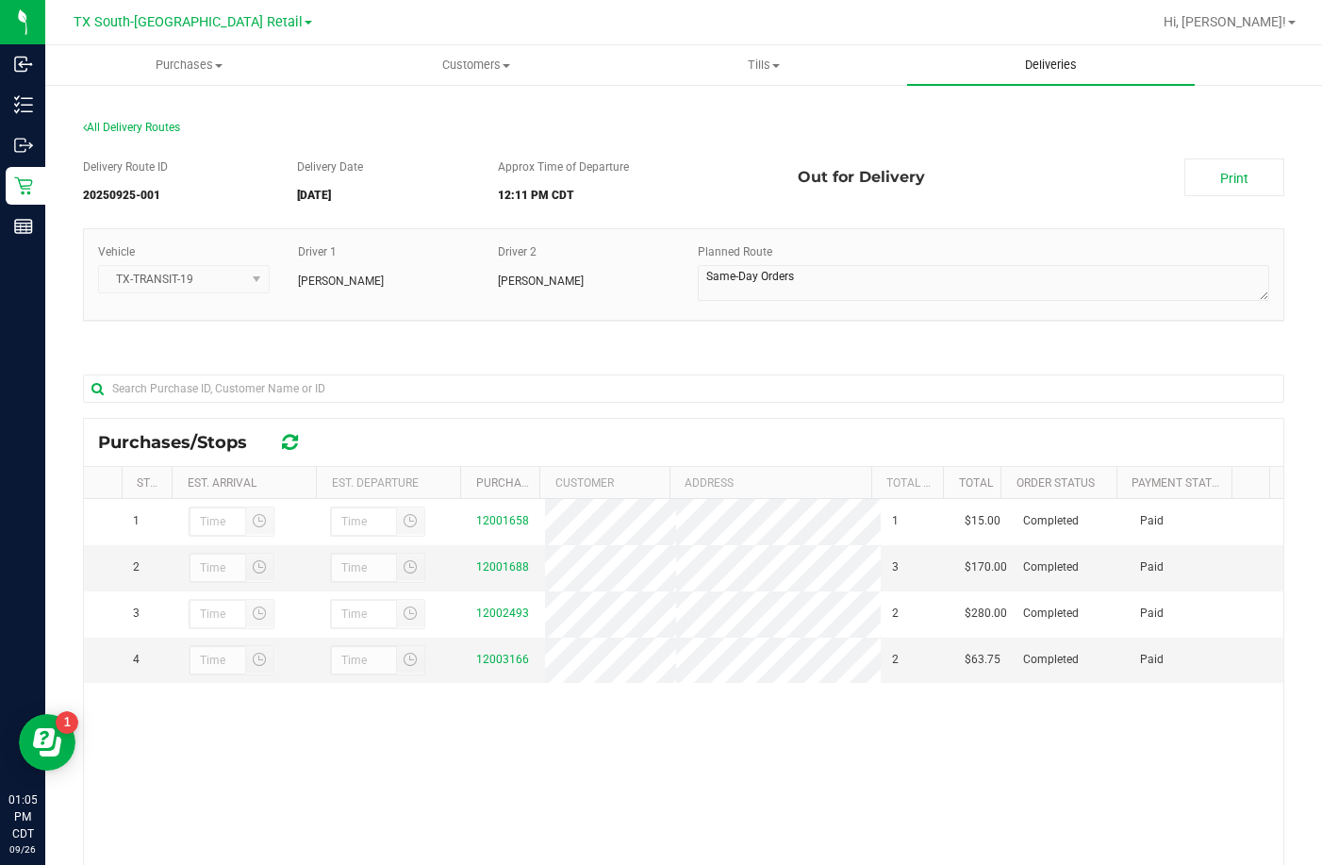
click at [1053, 46] on uib-tab-heading "Deliveries" at bounding box center [1051, 65] width 288 height 40
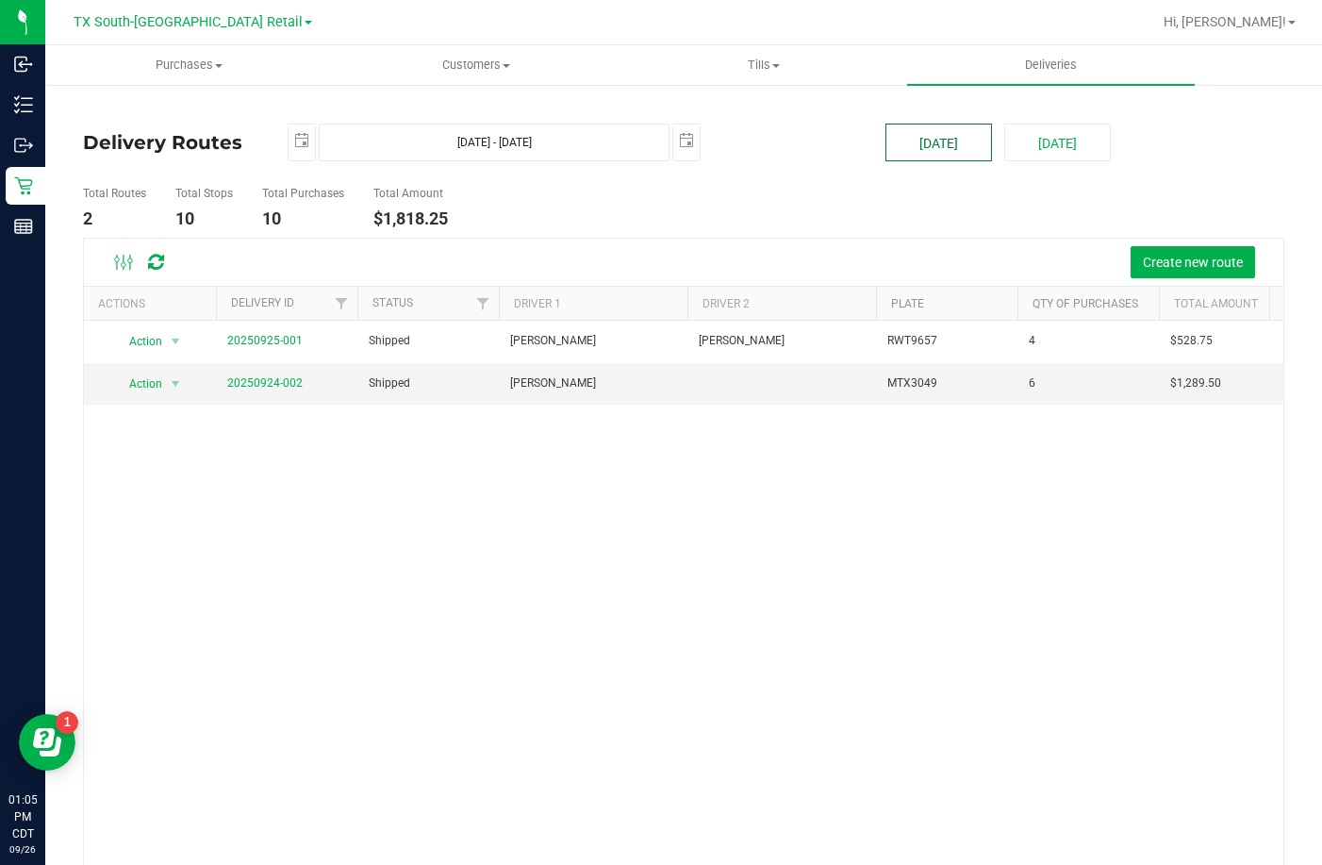
click at [902, 150] on button "[DATE]" at bounding box center [939, 143] width 107 height 38
type input "[DATE] - [DATE]"
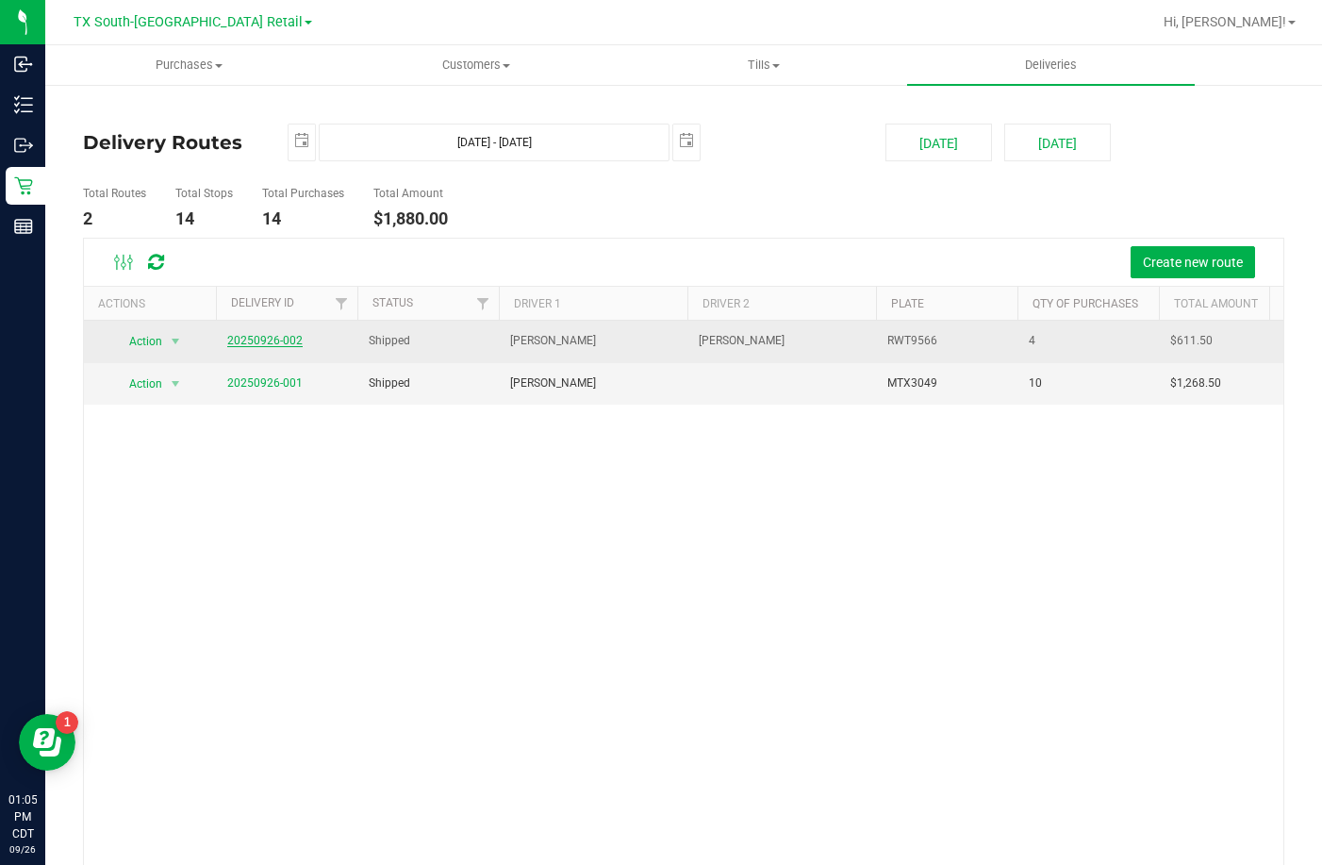
click at [246, 343] on link "20250926-002" at bounding box center [264, 340] width 75 height 13
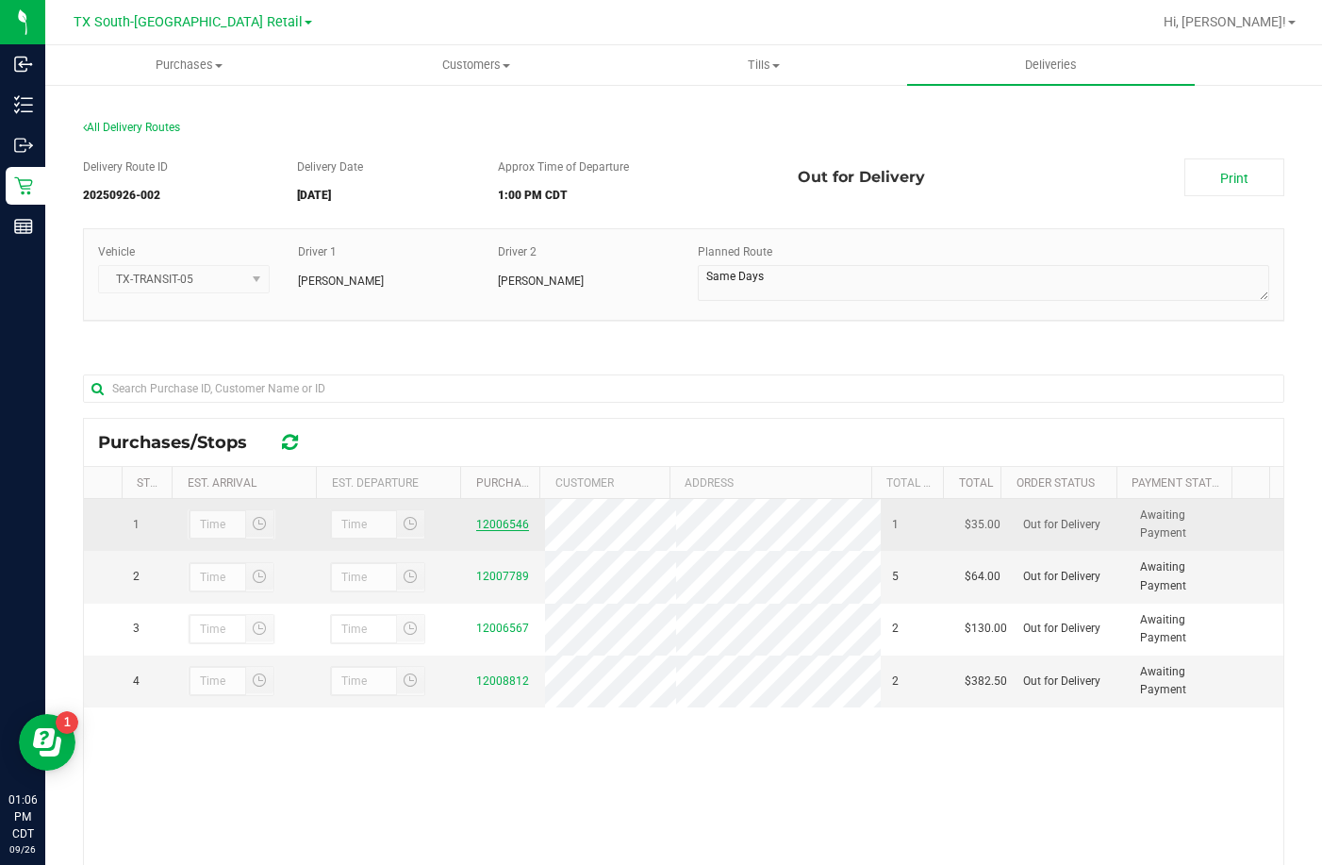
click at [476, 519] on link "12006546" at bounding box center [502, 524] width 53 height 13
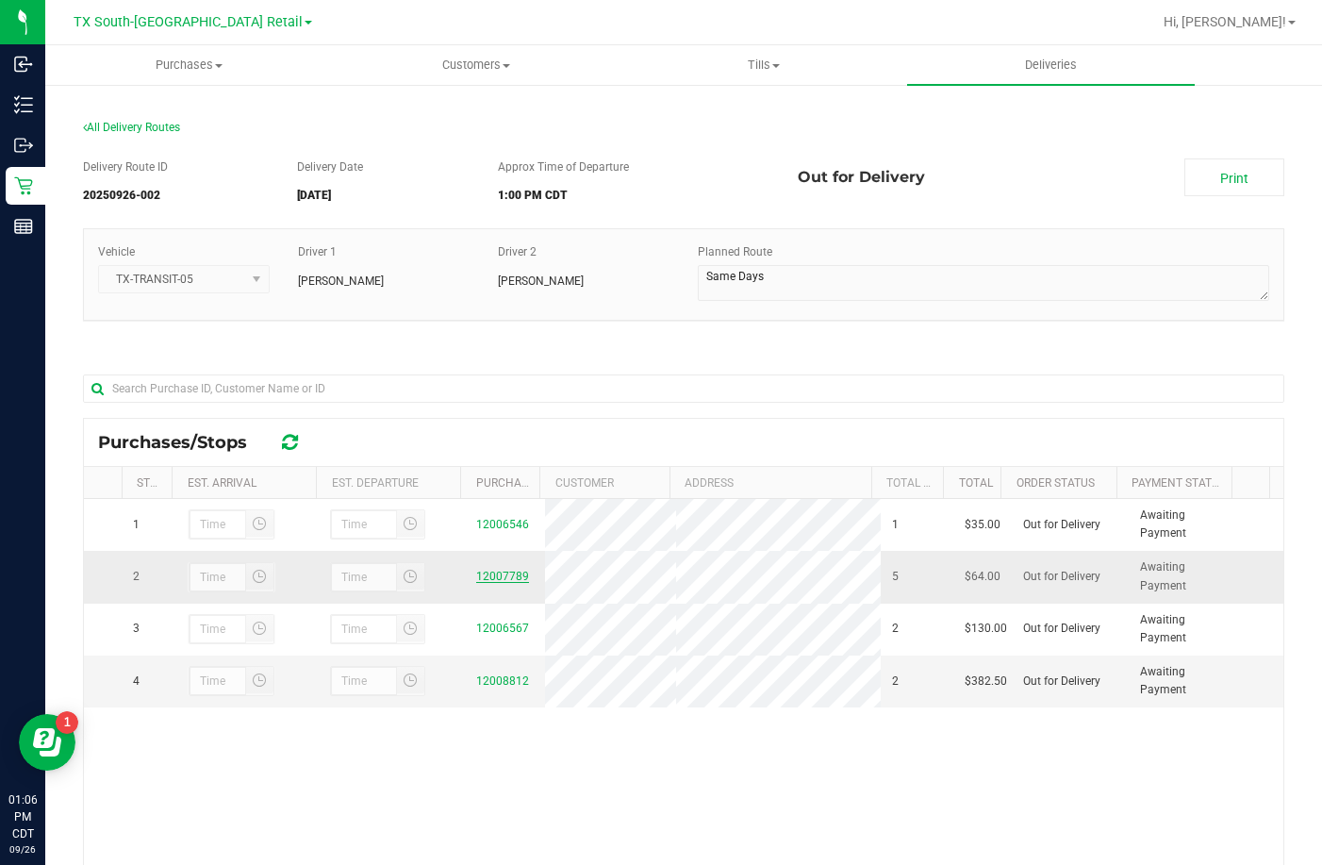
click at [505, 571] on link "12007789" at bounding box center [502, 576] width 53 height 13
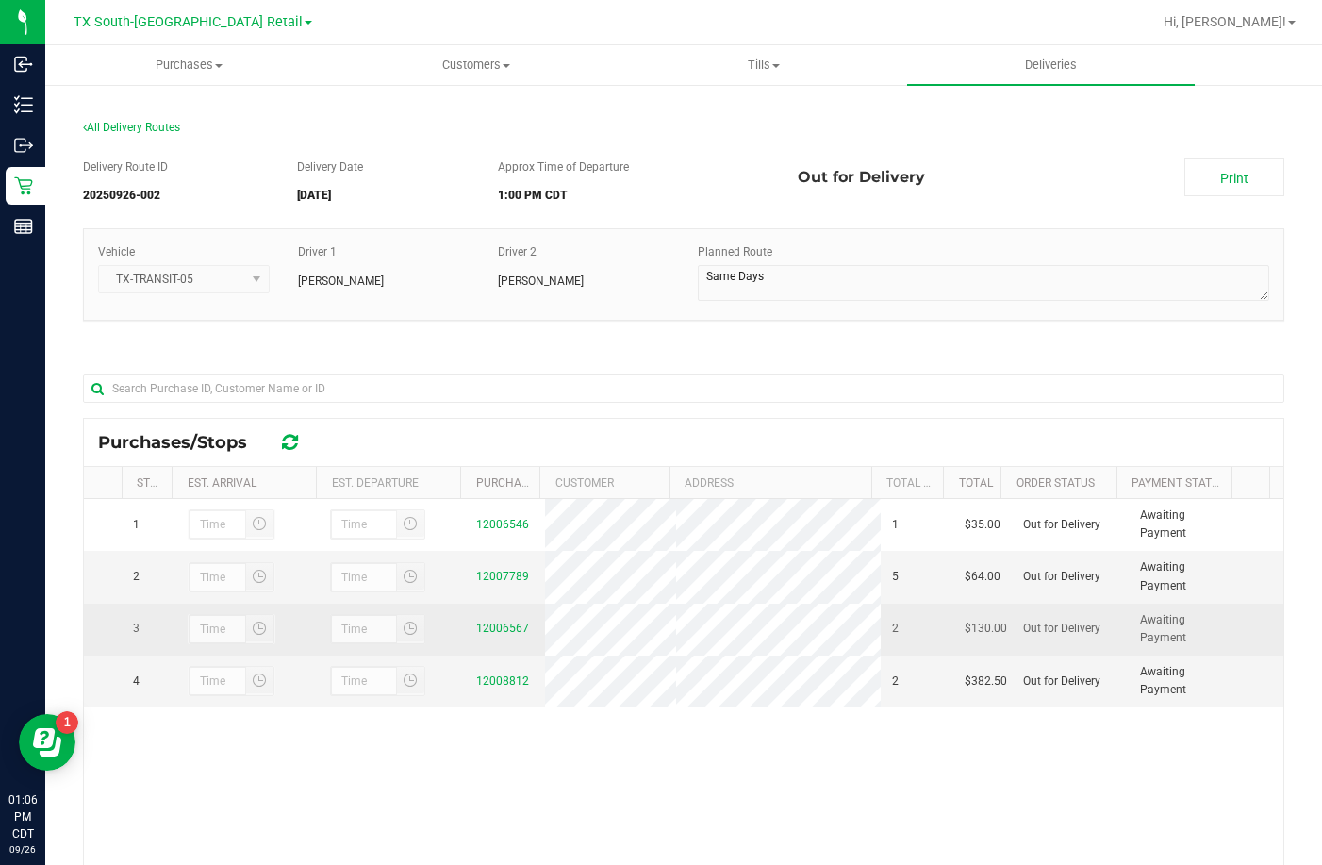
click at [484, 635] on div "12006567" at bounding box center [505, 629] width 58 height 18
click at [505, 630] on link "12006567" at bounding box center [502, 627] width 53 height 13
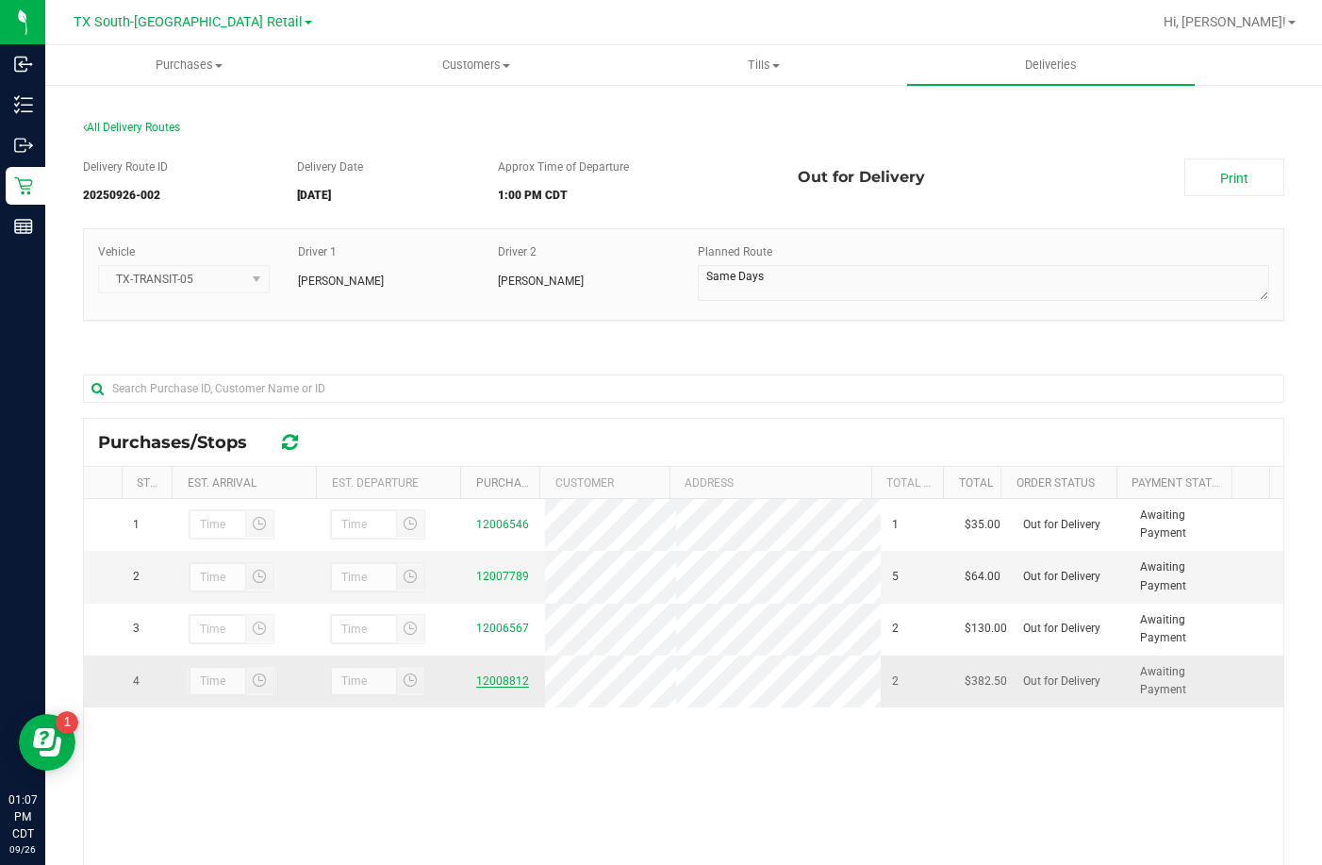
click at [476, 679] on link "12008812" at bounding box center [502, 680] width 53 height 13
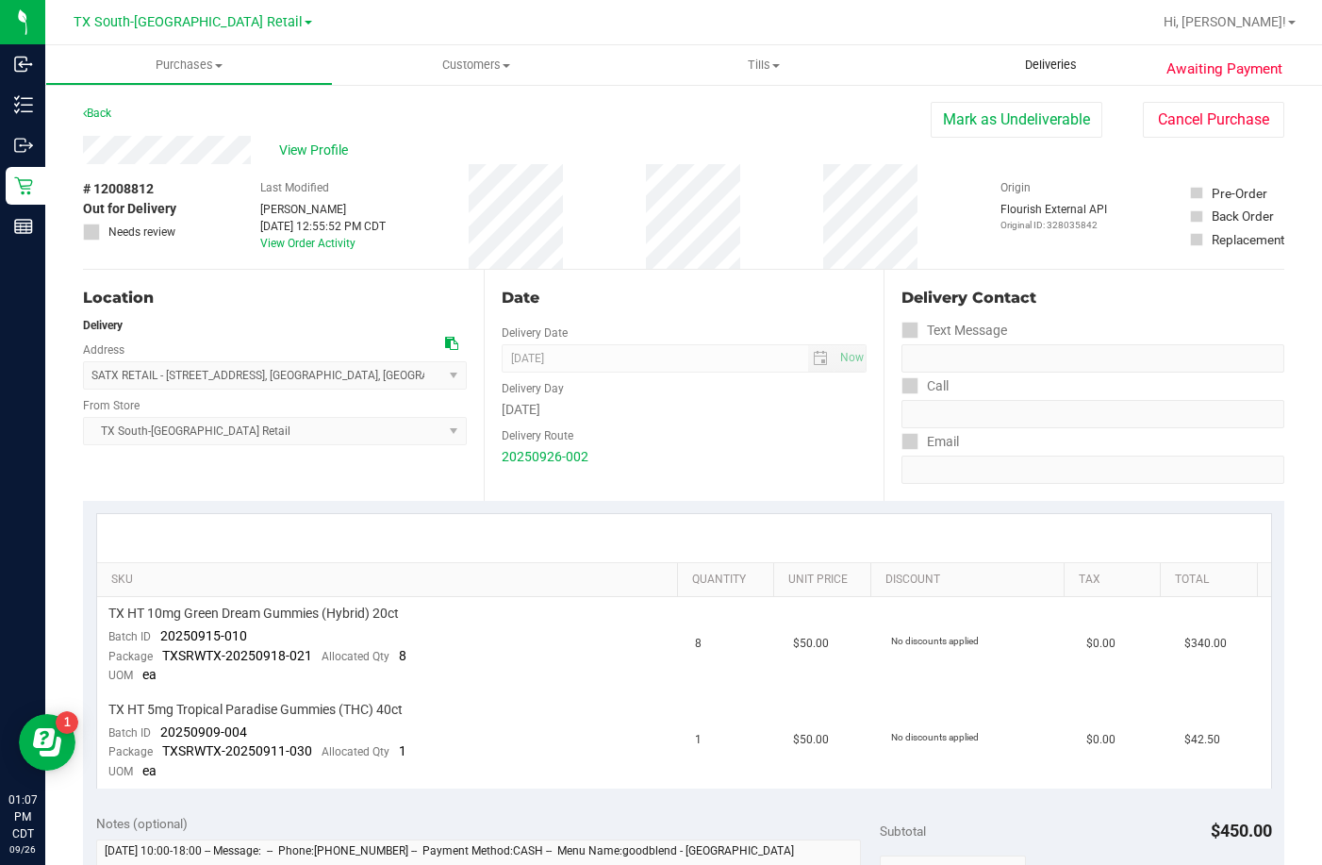
click at [1027, 55] on uib-tab-heading "Deliveries" at bounding box center [1051, 65] width 288 height 40
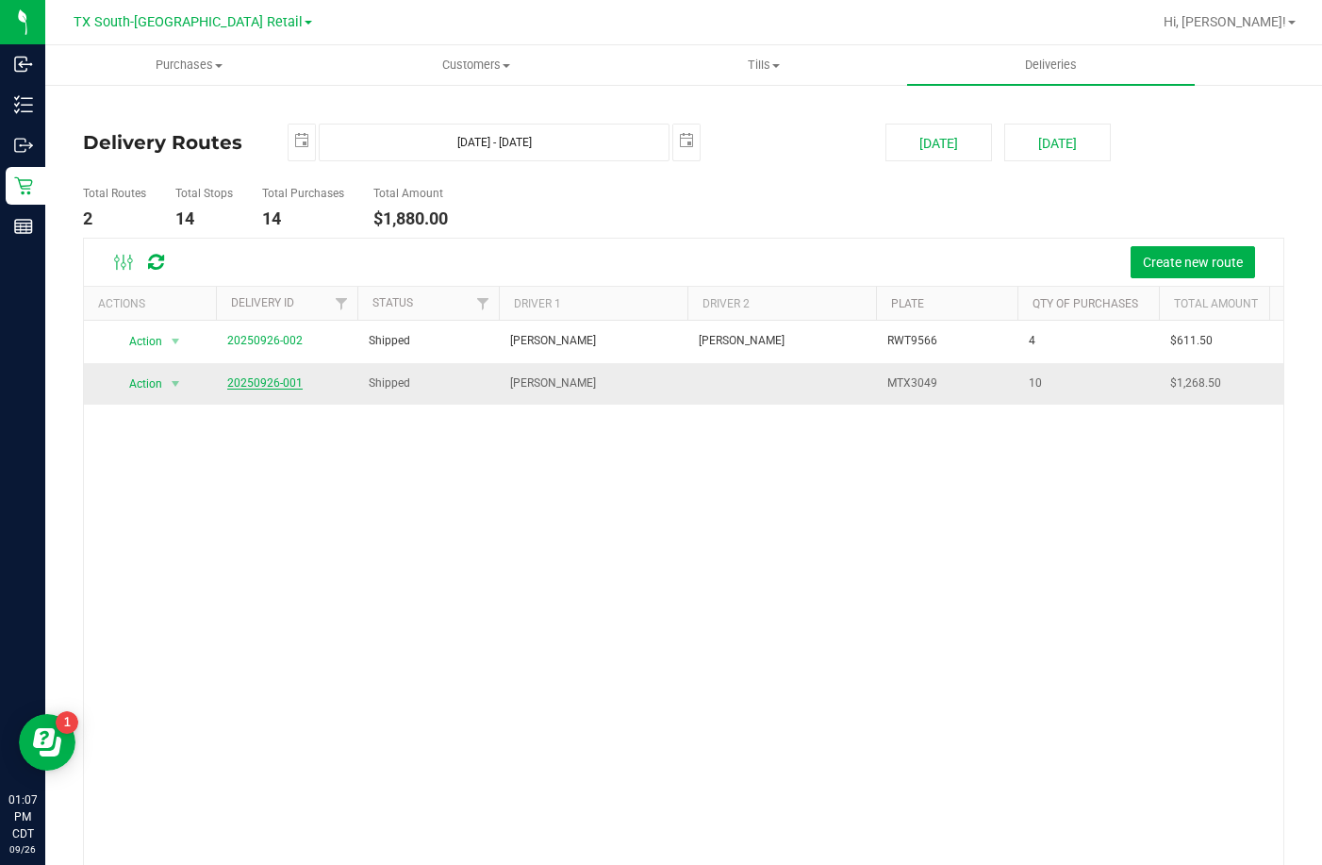
click at [269, 389] on link "20250926-001" at bounding box center [264, 382] width 75 height 13
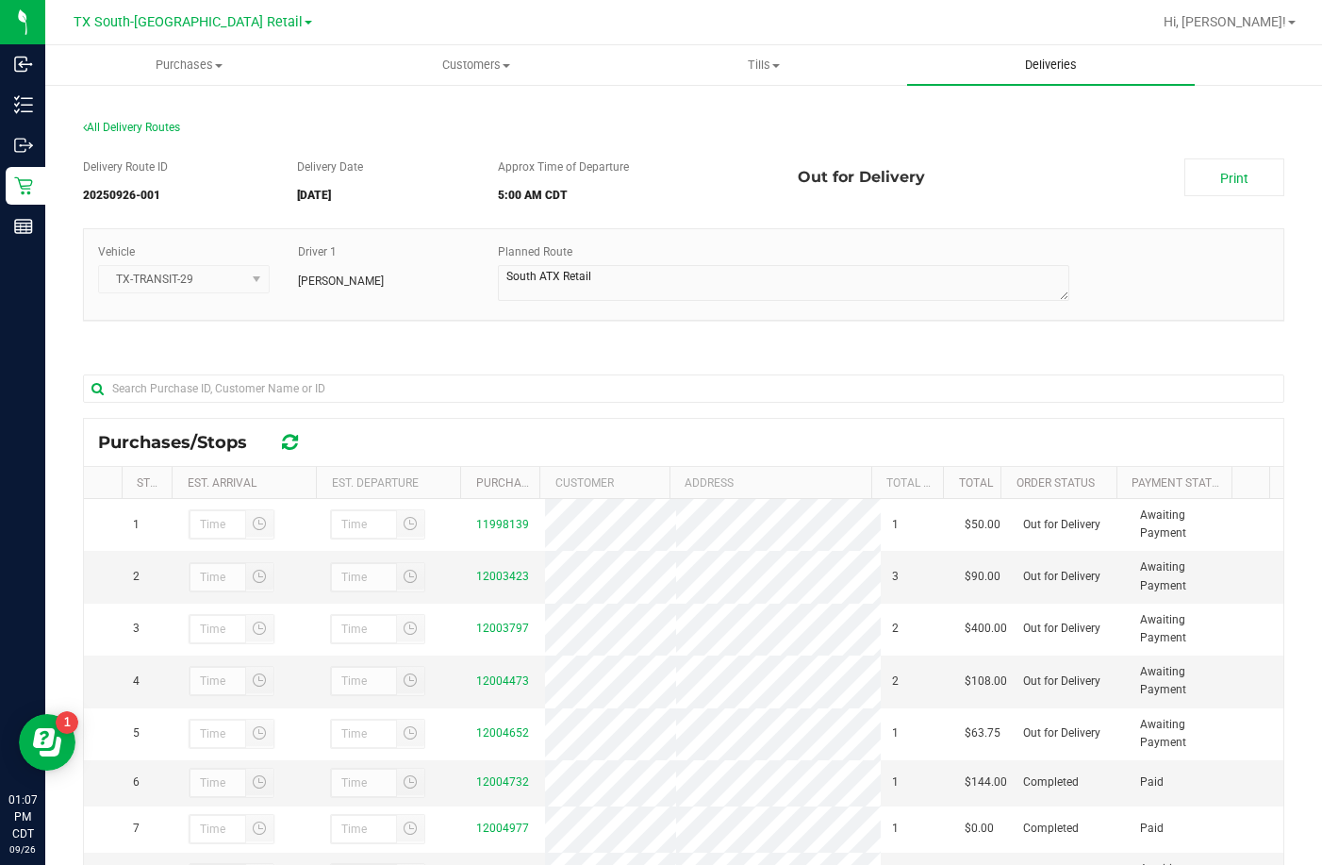
click at [987, 69] on uib-tab-heading "Deliveries" at bounding box center [1051, 65] width 288 height 40
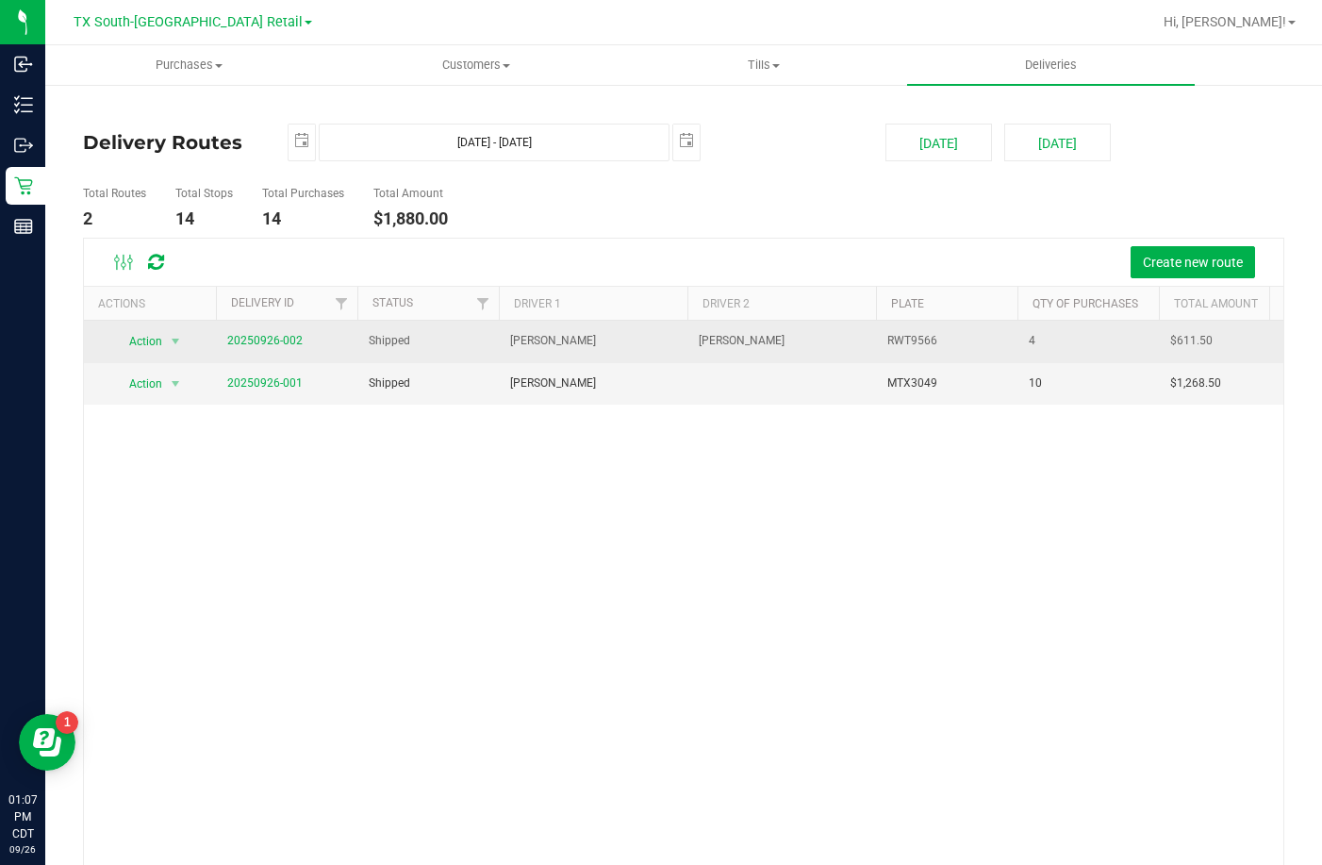
click at [264, 350] on span "20250926-002" at bounding box center [264, 341] width 75 height 18
click at [267, 345] on link "20250926-002" at bounding box center [264, 340] width 75 height 13
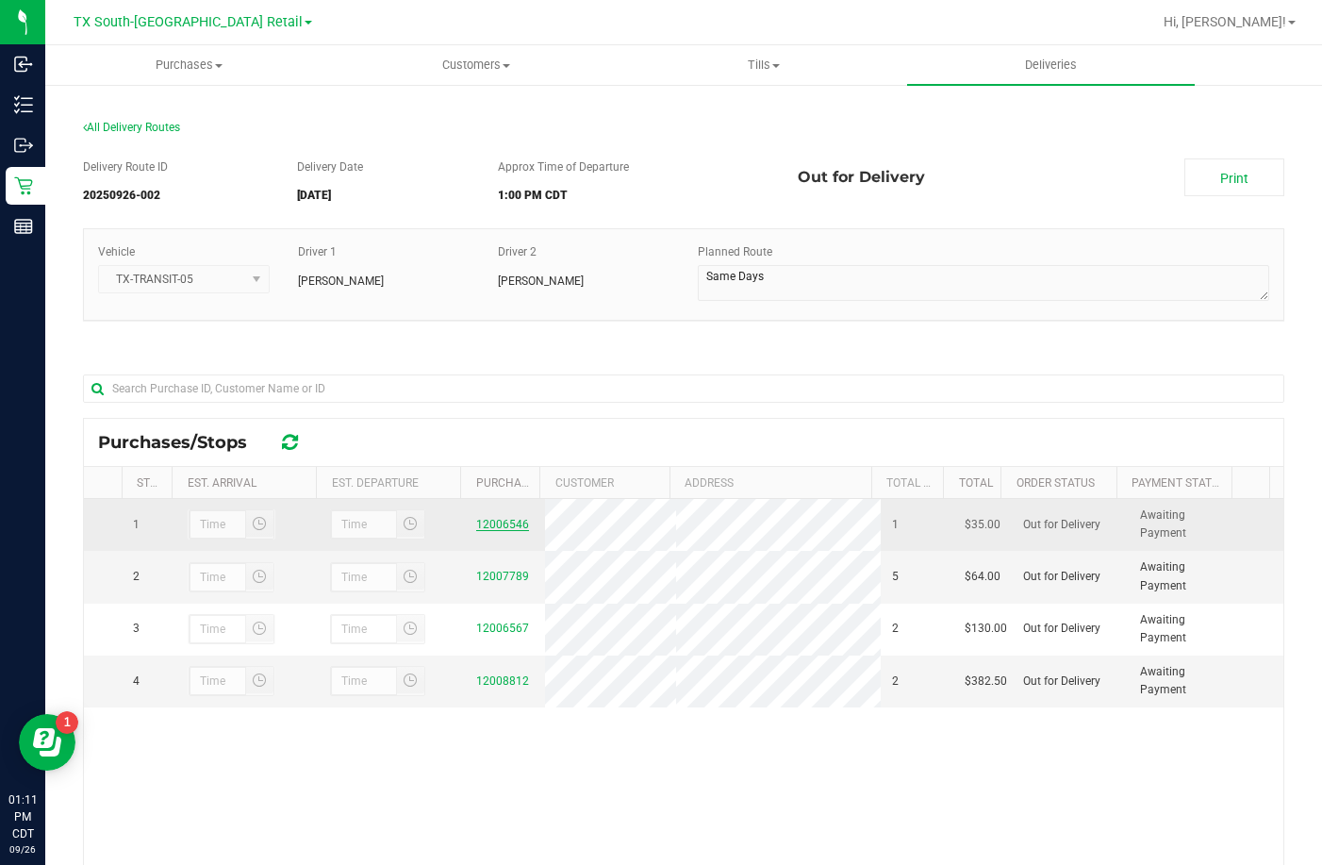
click at [508, 526] on link "12006546" at bounding box center [502, 524] width 53 height 13
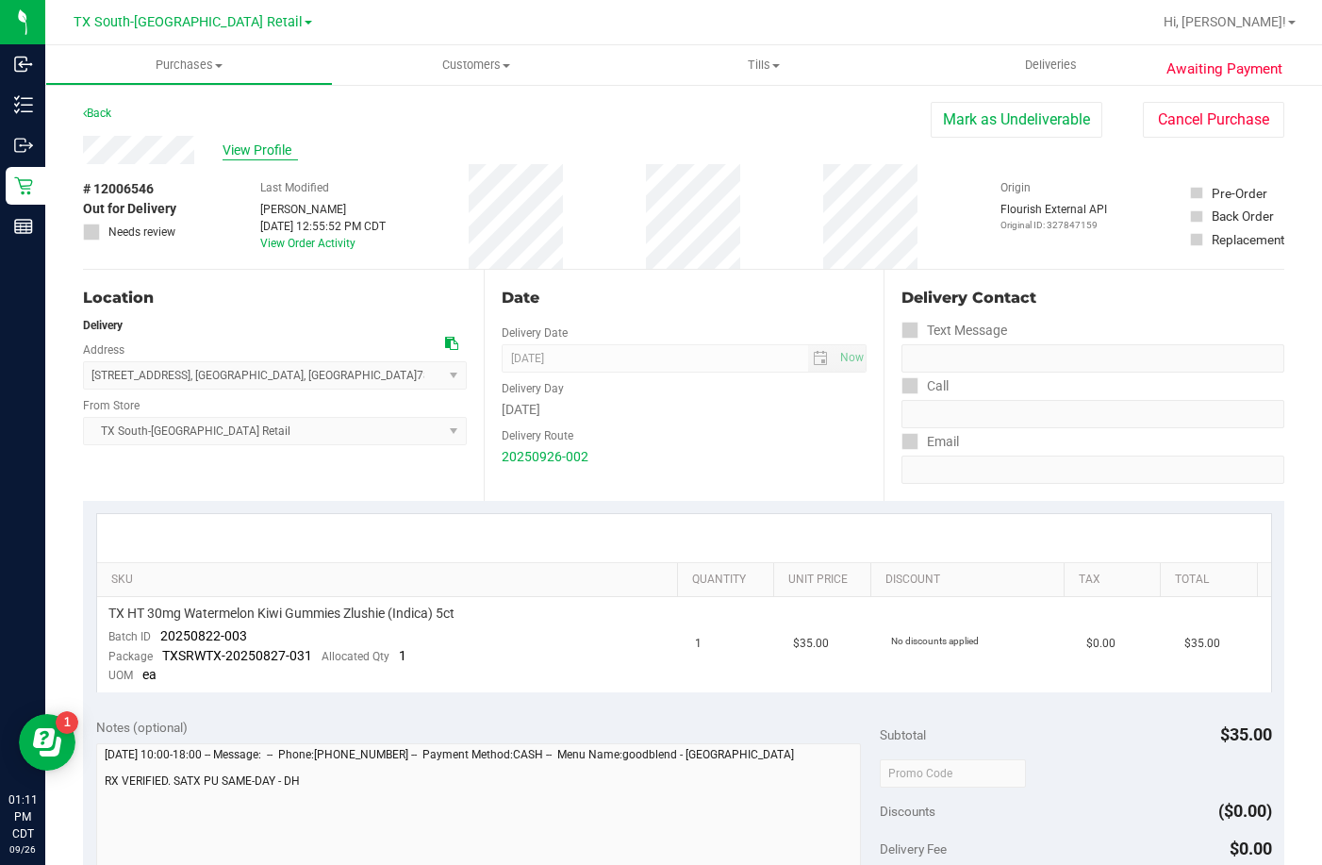
click at [260, 144] on span "View Profile" at bounding box center [260, 151] width 75 height 20
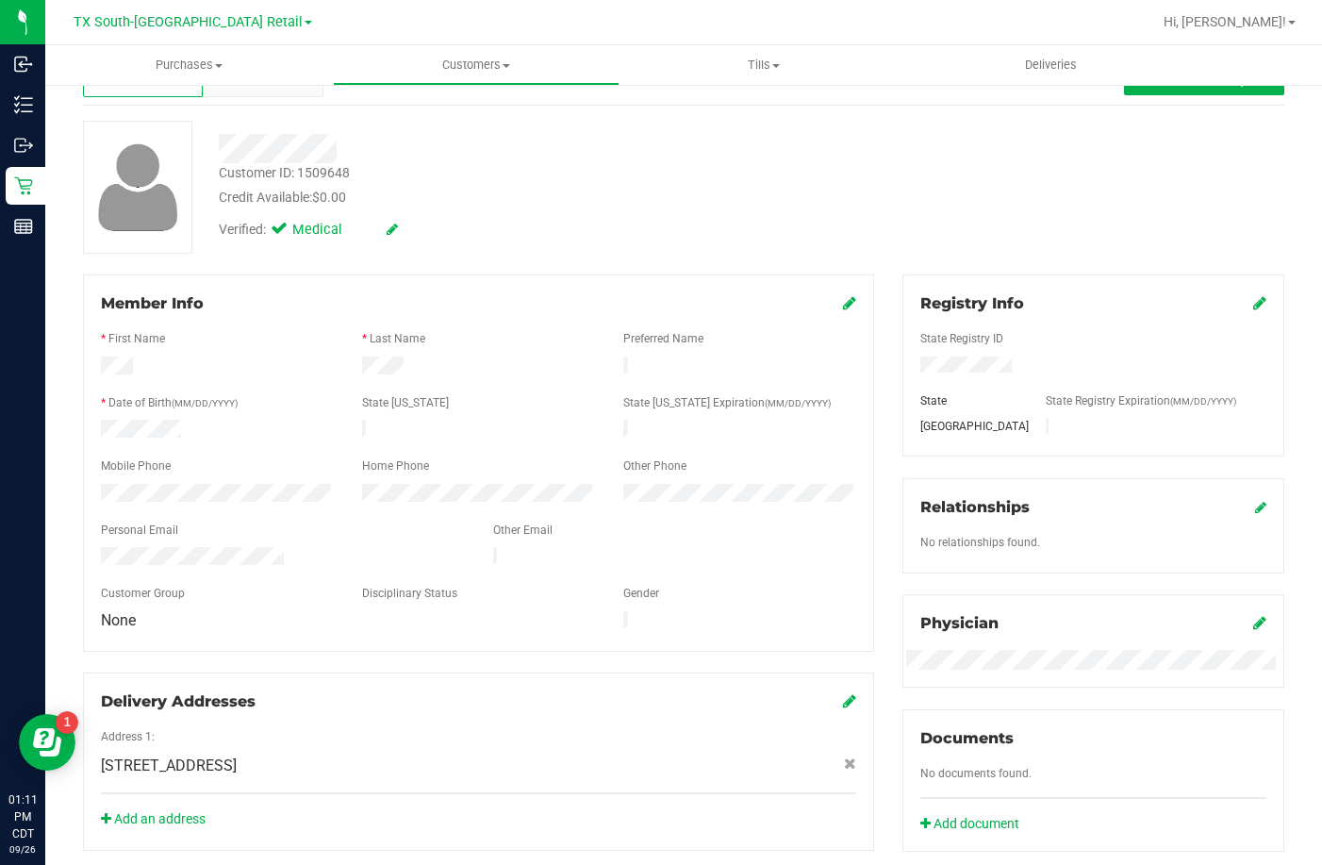
scroll to position [94, 0]
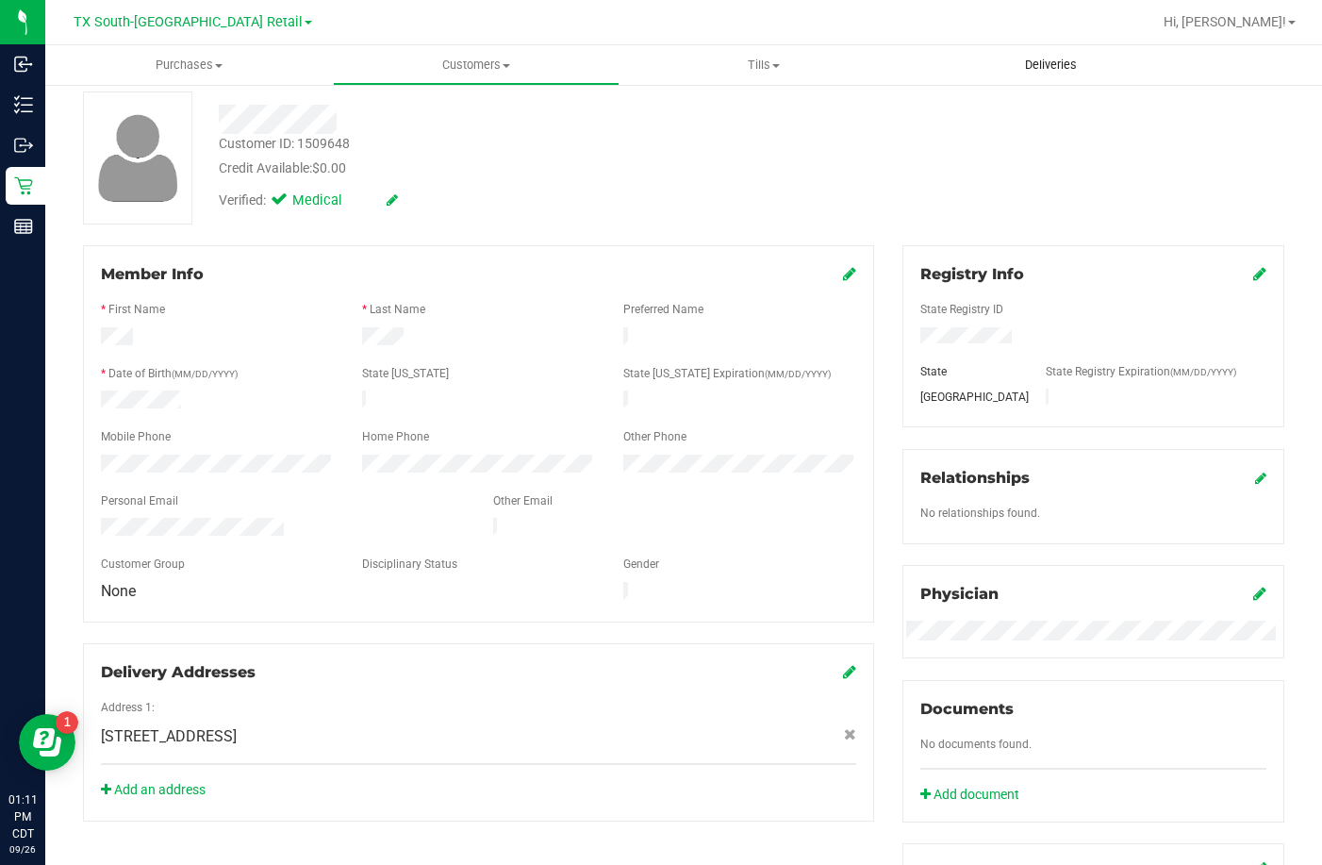
click at [1045, 79] on uib-tab-heading "Deliveries" at bounding box center [1051, 65] width 288 height 40
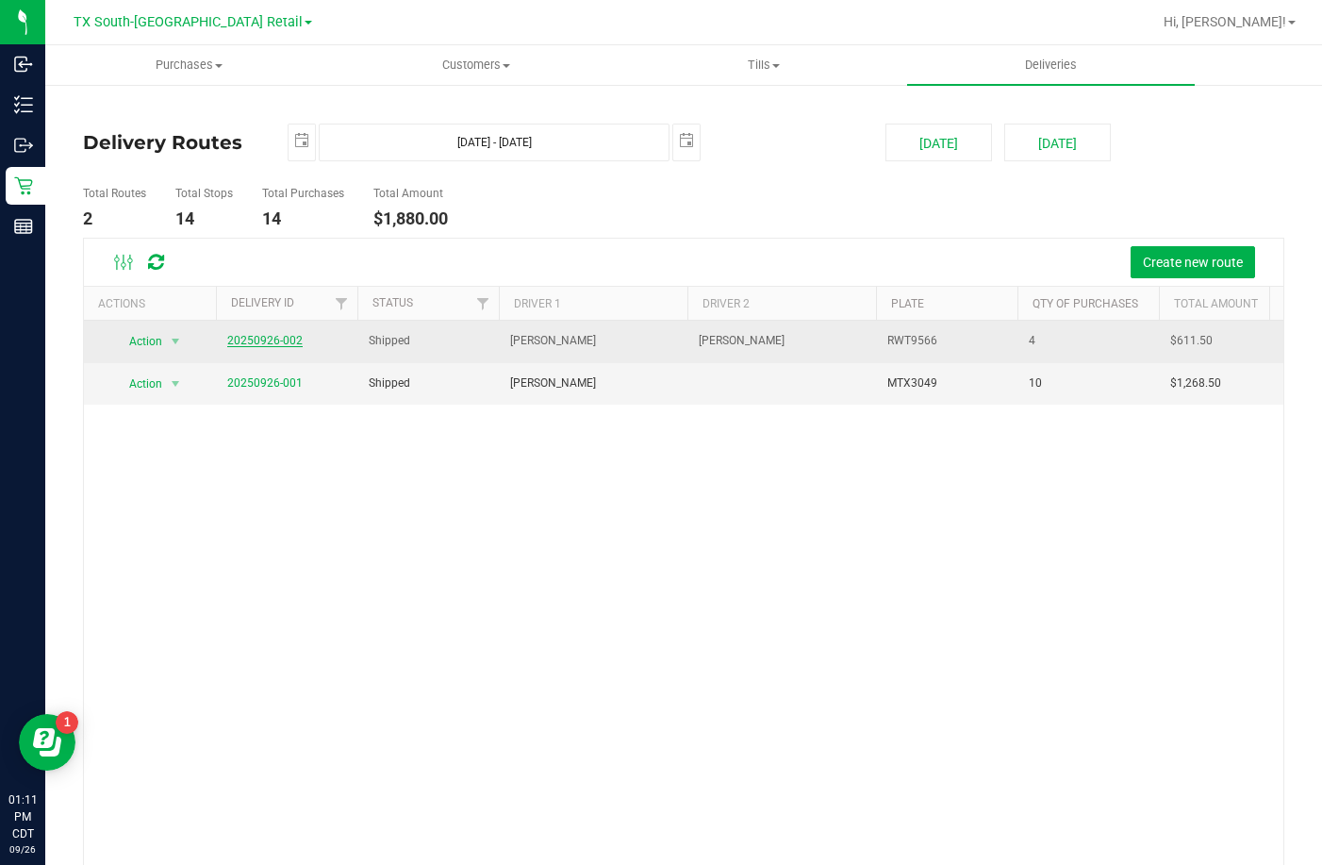
click at [269, 339] on link "20250926-002" at bounding box center [264, 340] width 75 height 13
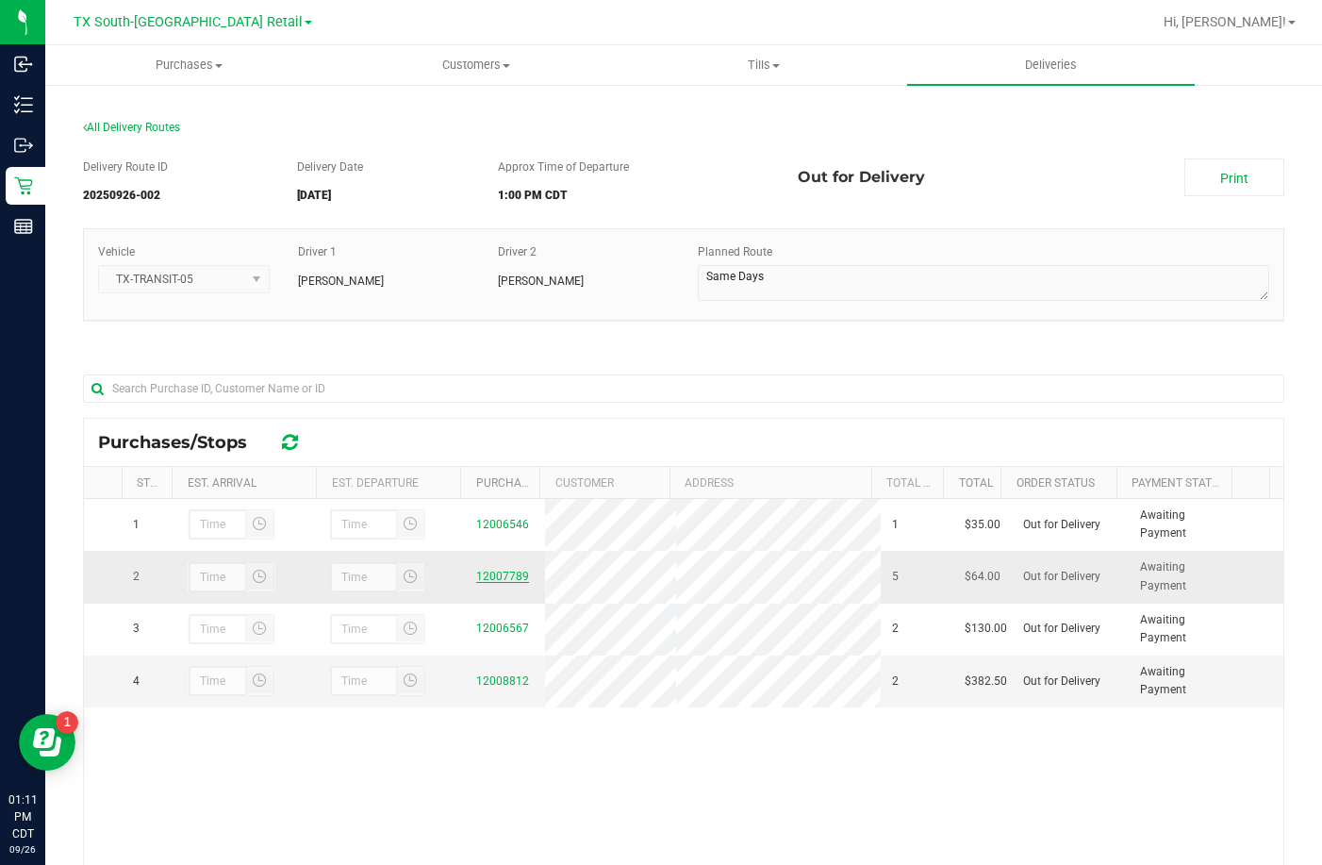
click at [467, 575] on td "12007789" at bounding box center [505, 577] width 80 height 52
click at [476, 572] on link "12007789" at bounding box center [502, 576] width 53 height 13
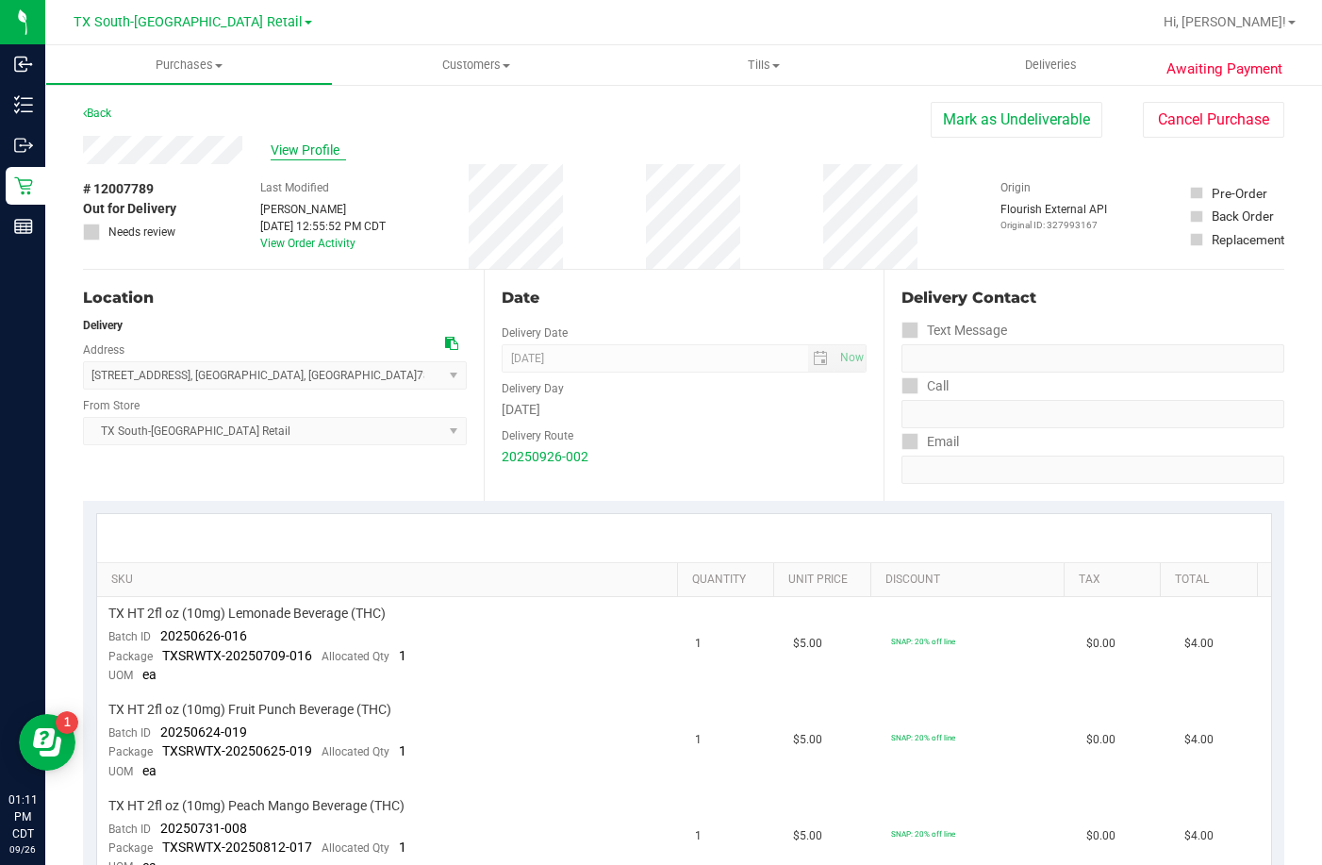
click at [292, 154] on span "View Profile" at bounding box center [308, 151] width 75 height 20
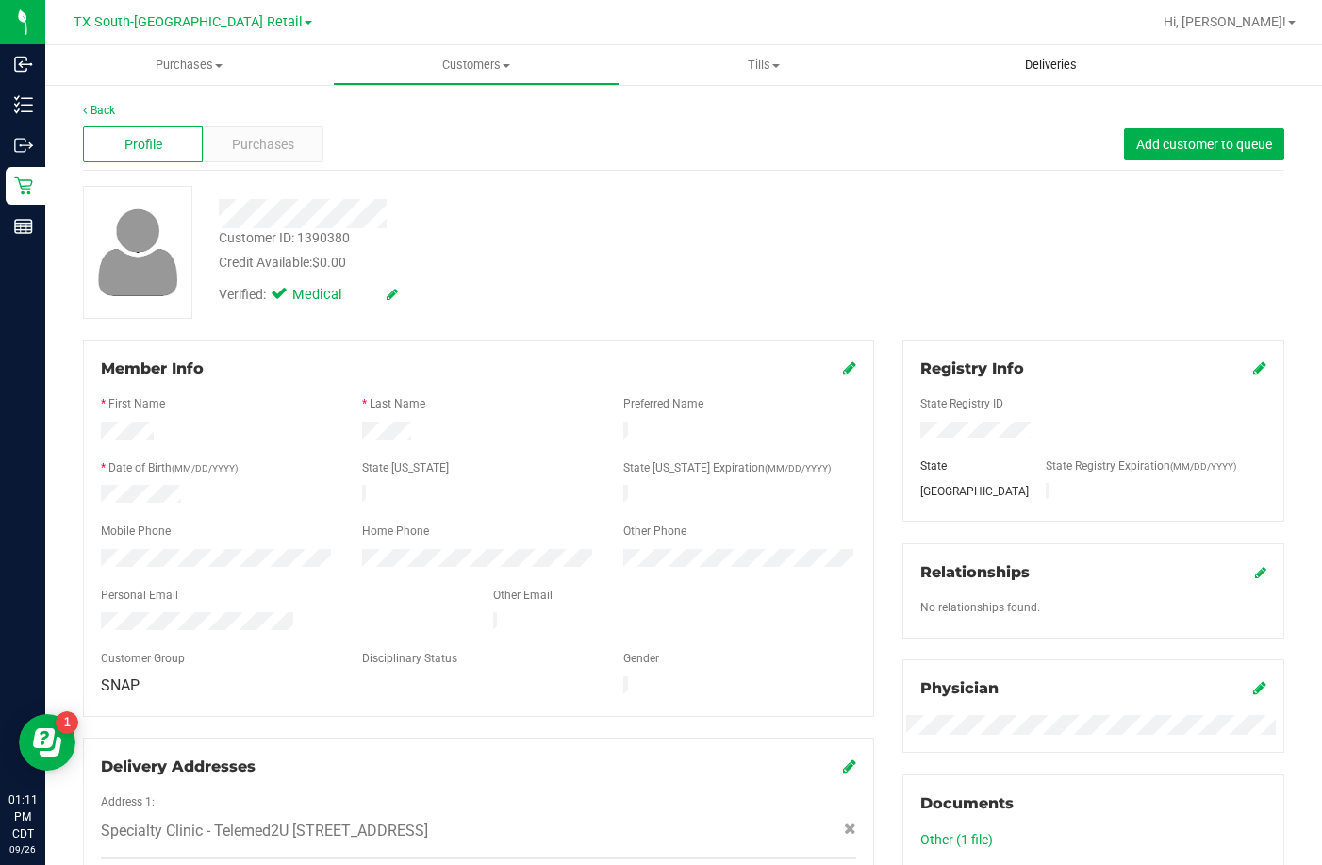
click at [1058, 58] on span "Deliveries" at bounding box center [1051, 65] width 103 height 17
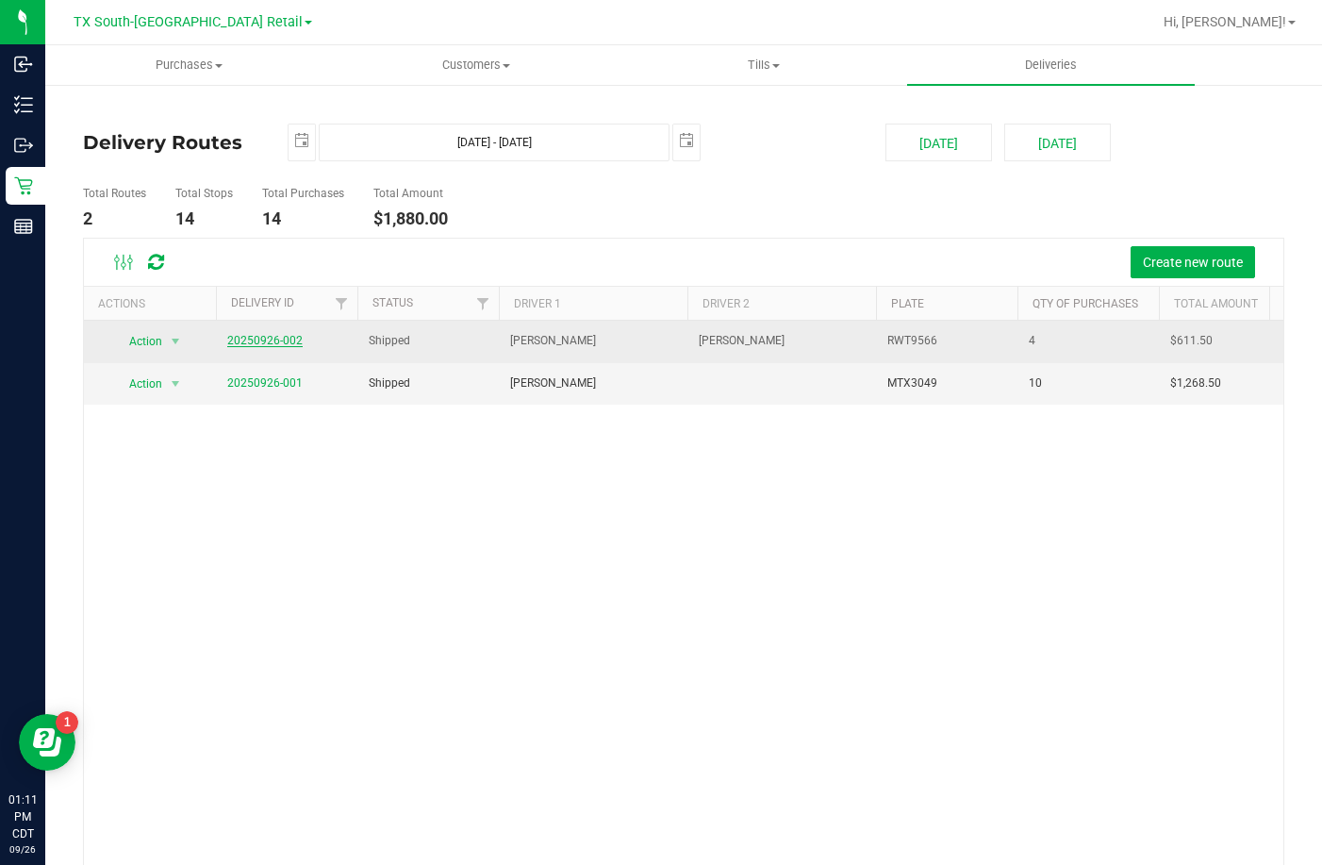
click at [264, 342] on link "20250926-002" at bounding box center [264, 340] width 75 height 13
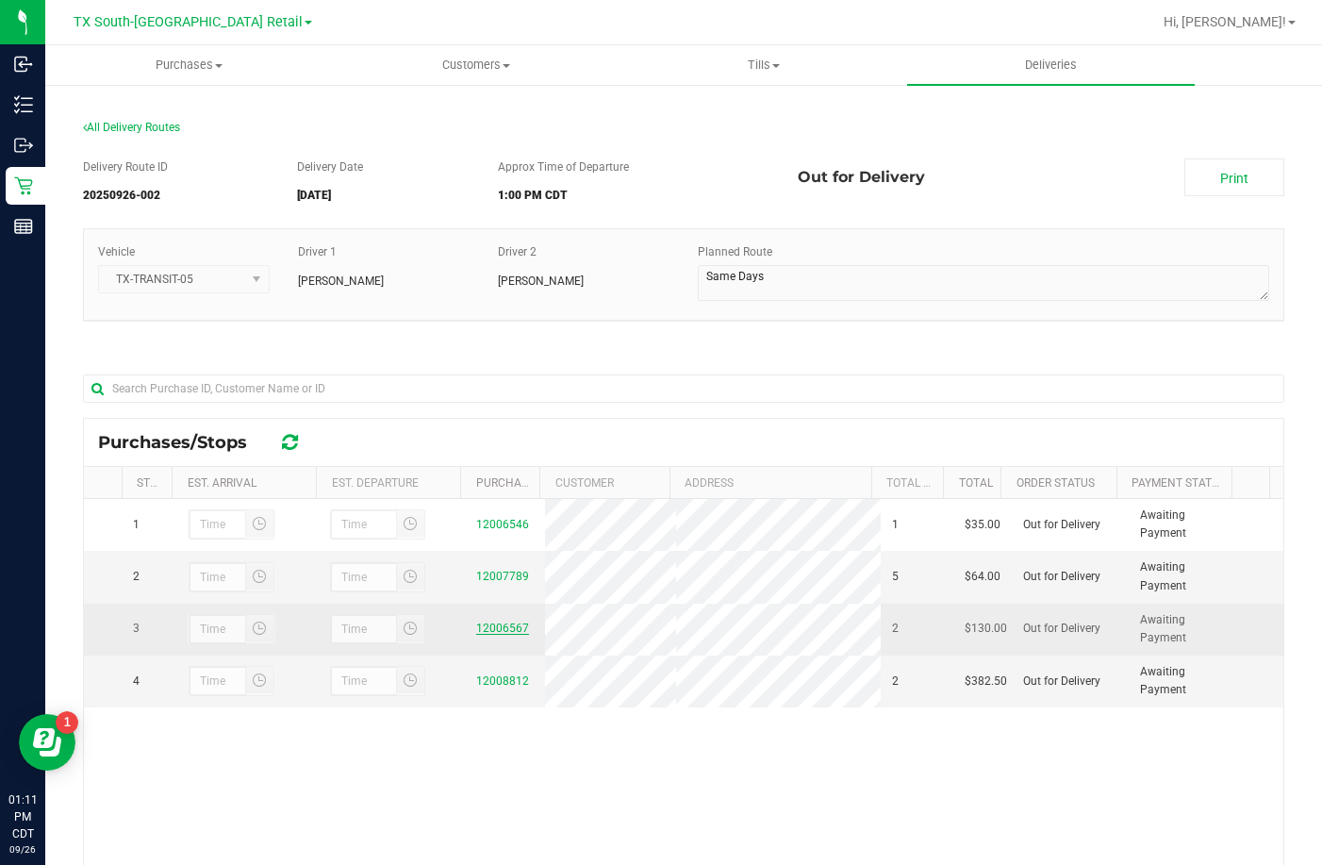
click at [487, 623] on link "12006567" at bounding box center [502, 627] width 53 height 13
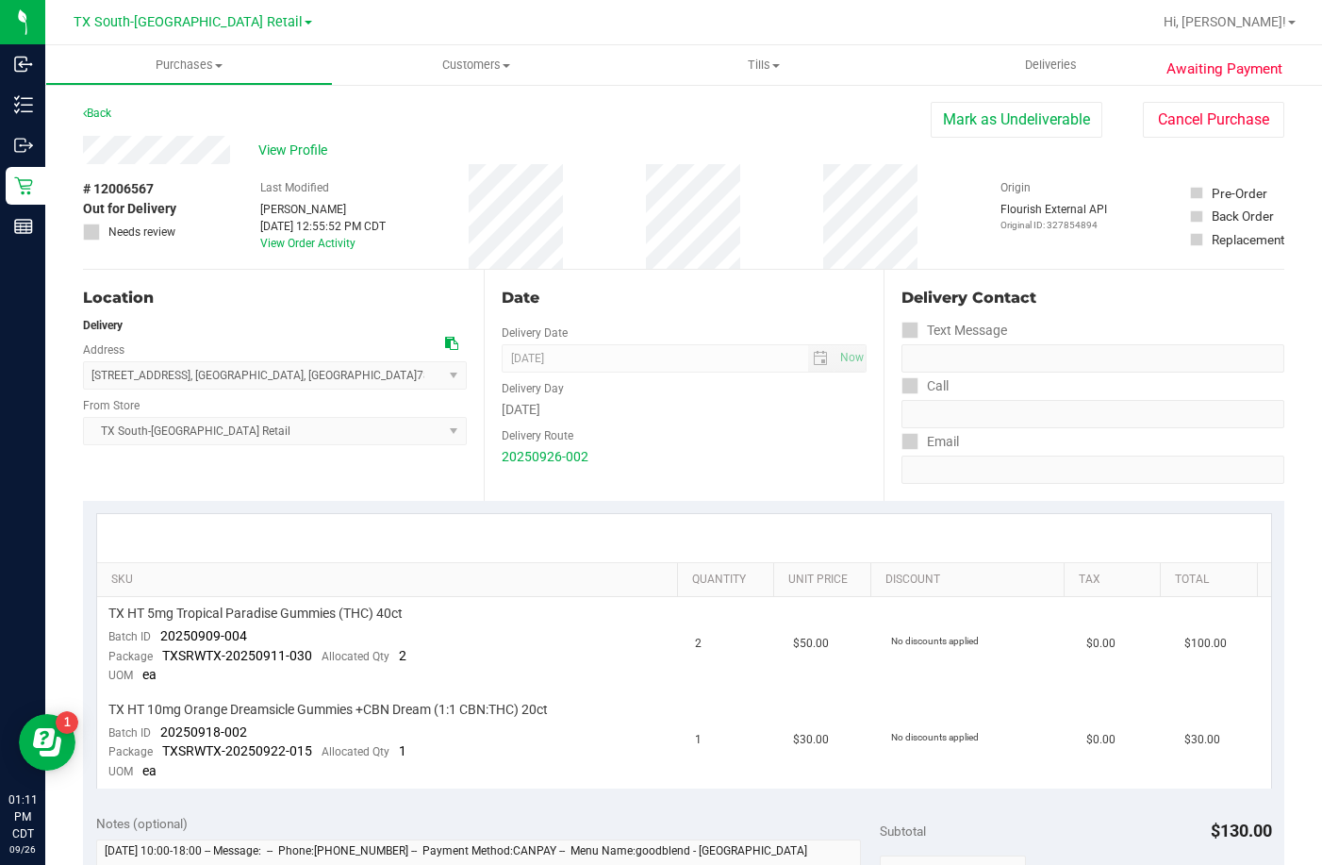
click at [256, 142] on div "View Profile" at bounding box center [507, 150] width 848 height 28
click at [274, 144] on span "View Profile" at bounding box center [295, 151] width 75 height 20
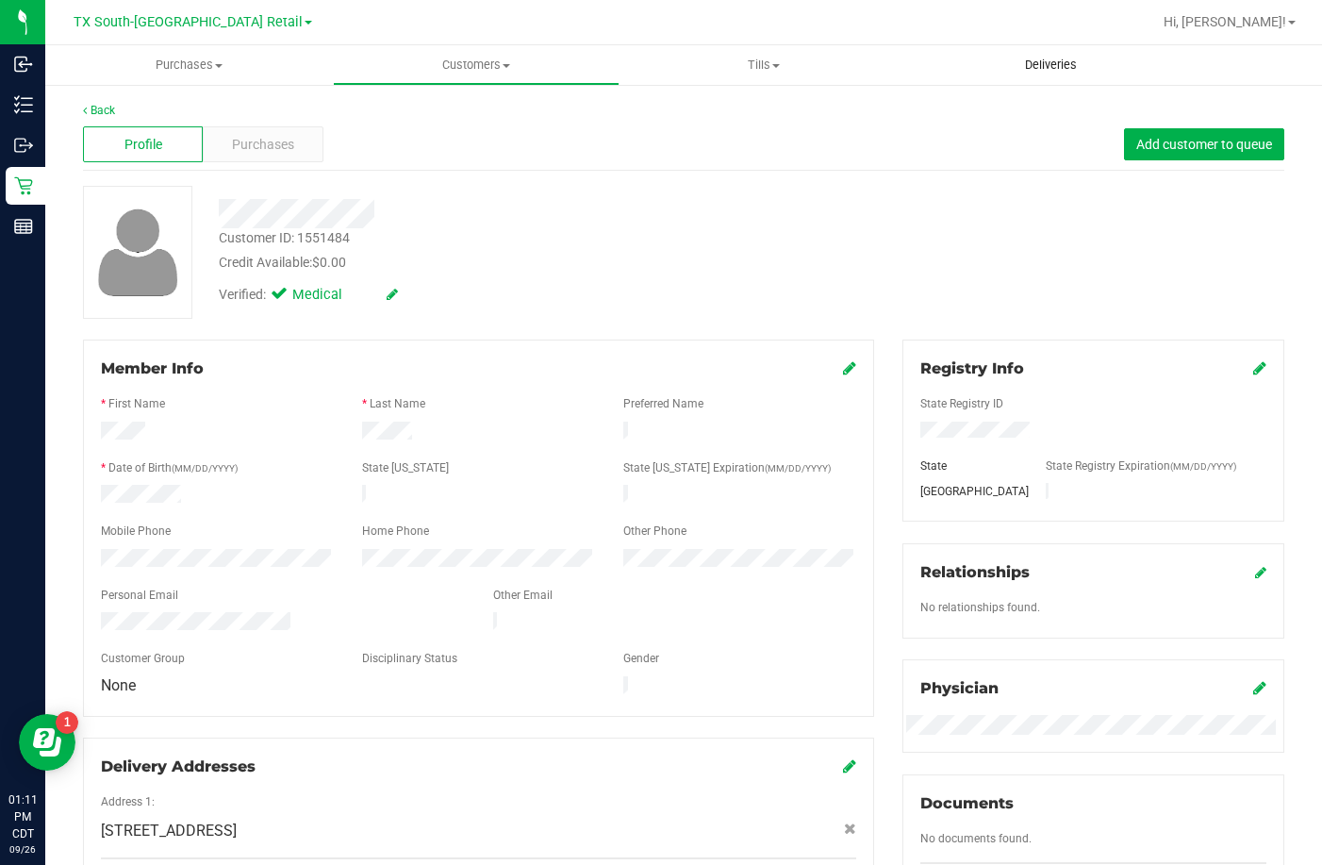
click at [1036, 70] on span "Deliveries" at bounding box center [1051, 65] width 103 height 17
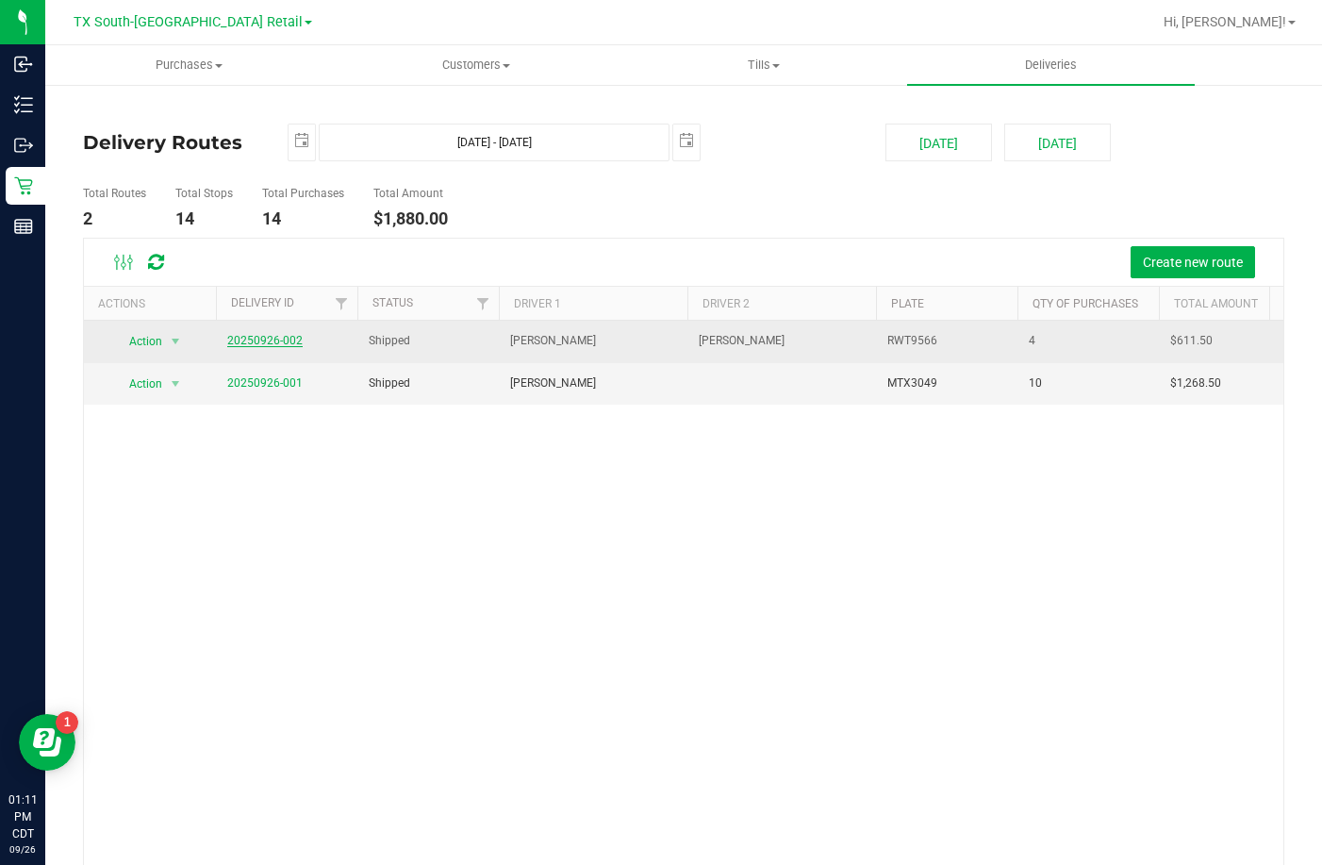
click at [290, 335] on link "20250926-002" at bounding box center [264, 340] width 75 height 13
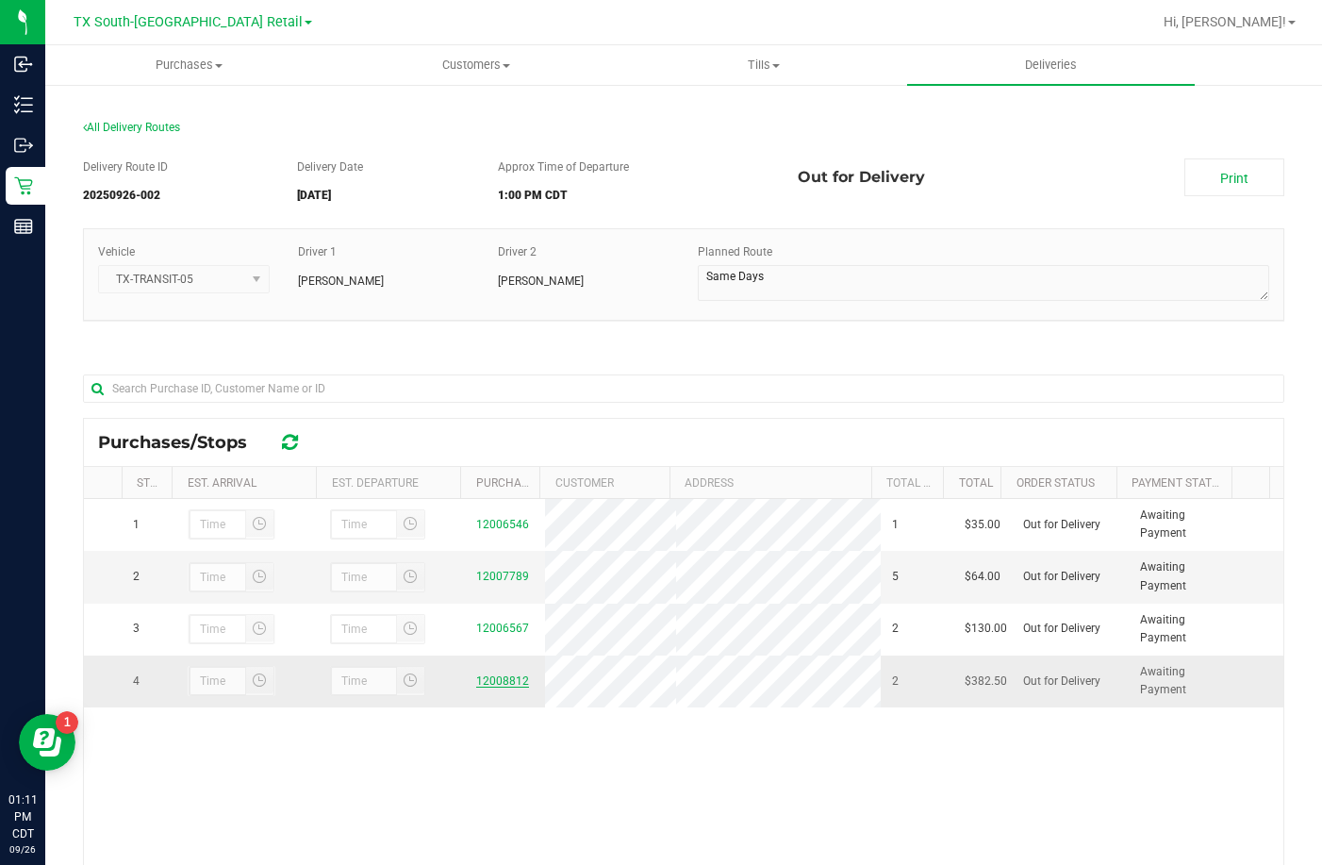
click at [499, 683] on link "12008812" at bounding box center [502, 680] width 53 height 13
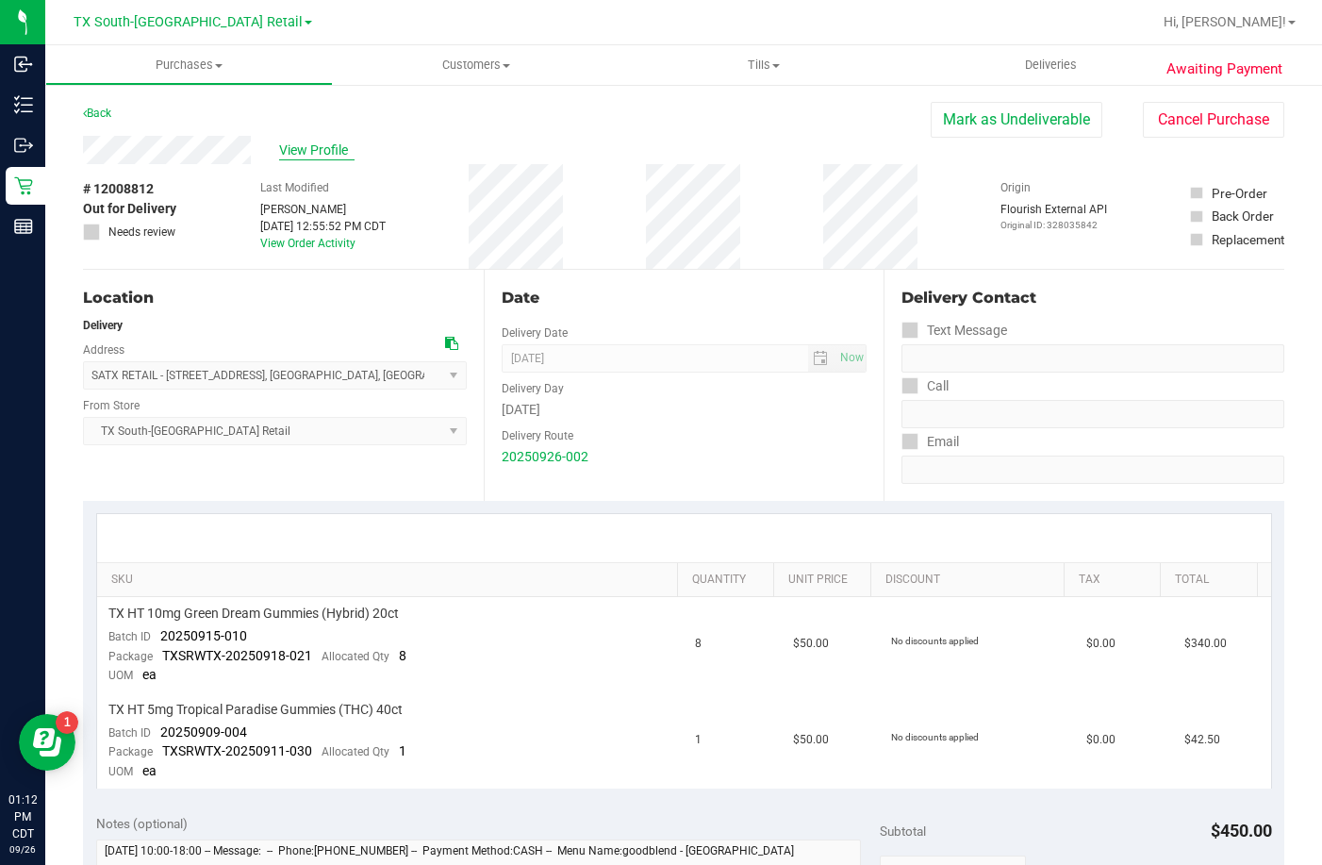
click at [296, 146] on span "View Profile" at bounding box center [316, 151] width 75 height 20
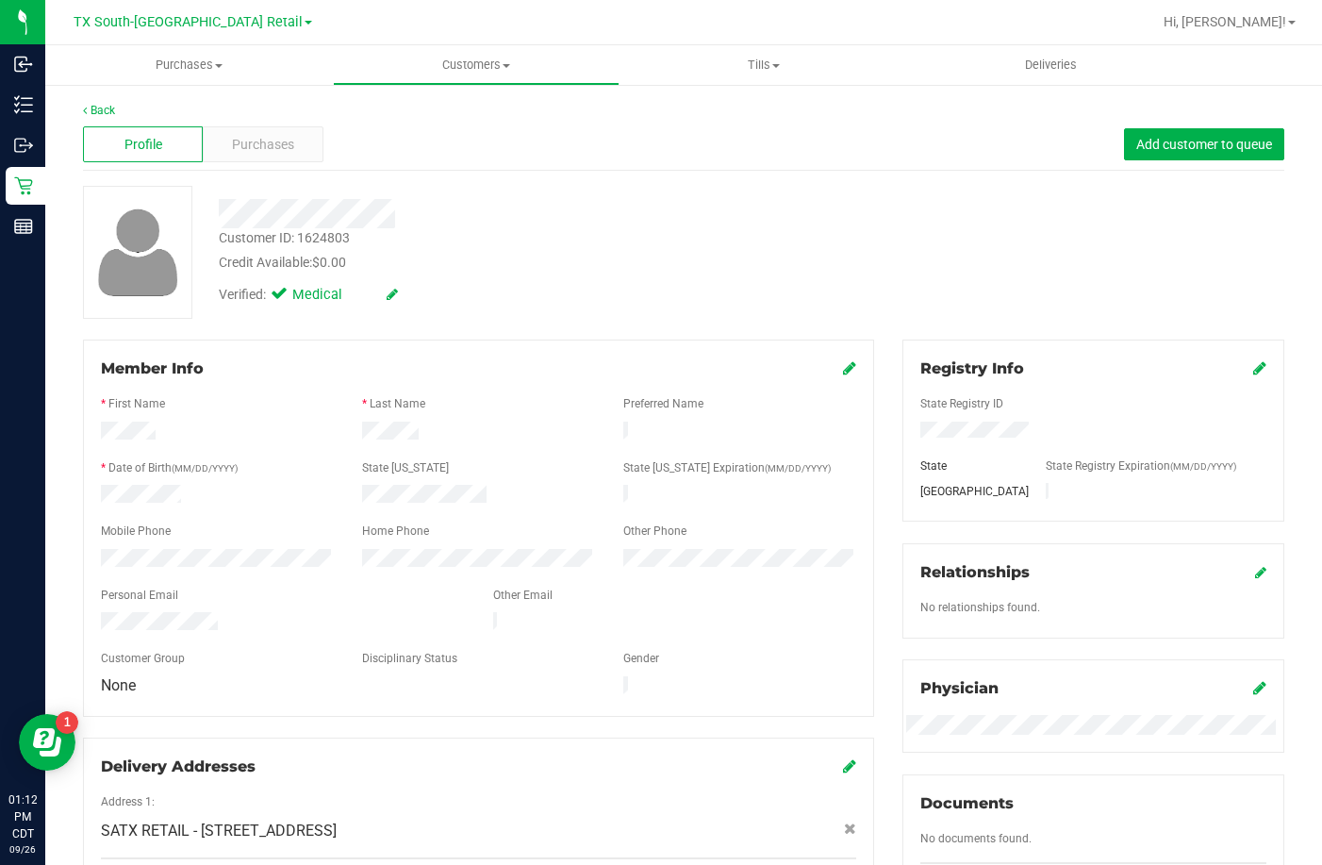
scroll to position [94, 0]
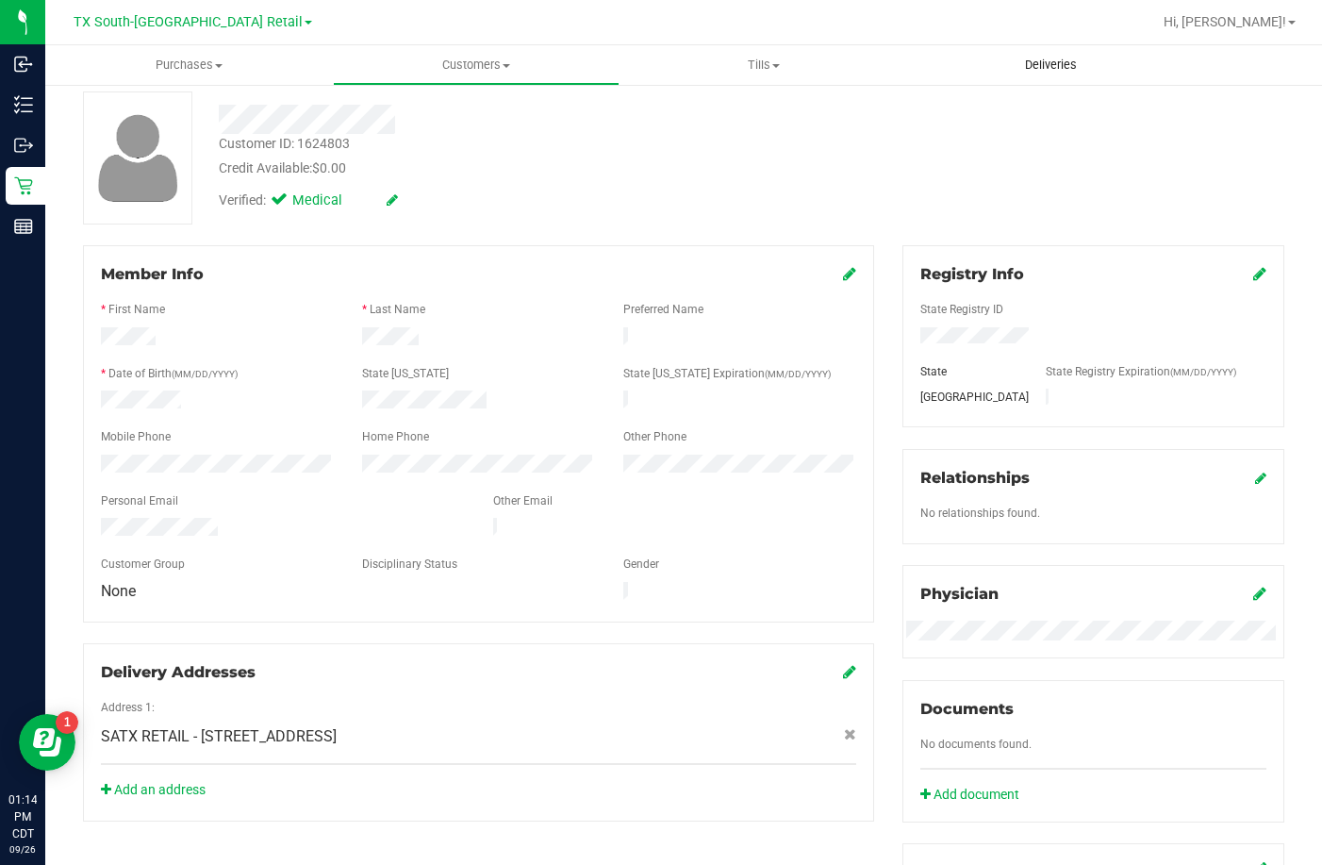
click at [997, 71] on uib-tab-heading "Deliveries" at bounding box center [1051, 65] width 288 height 40
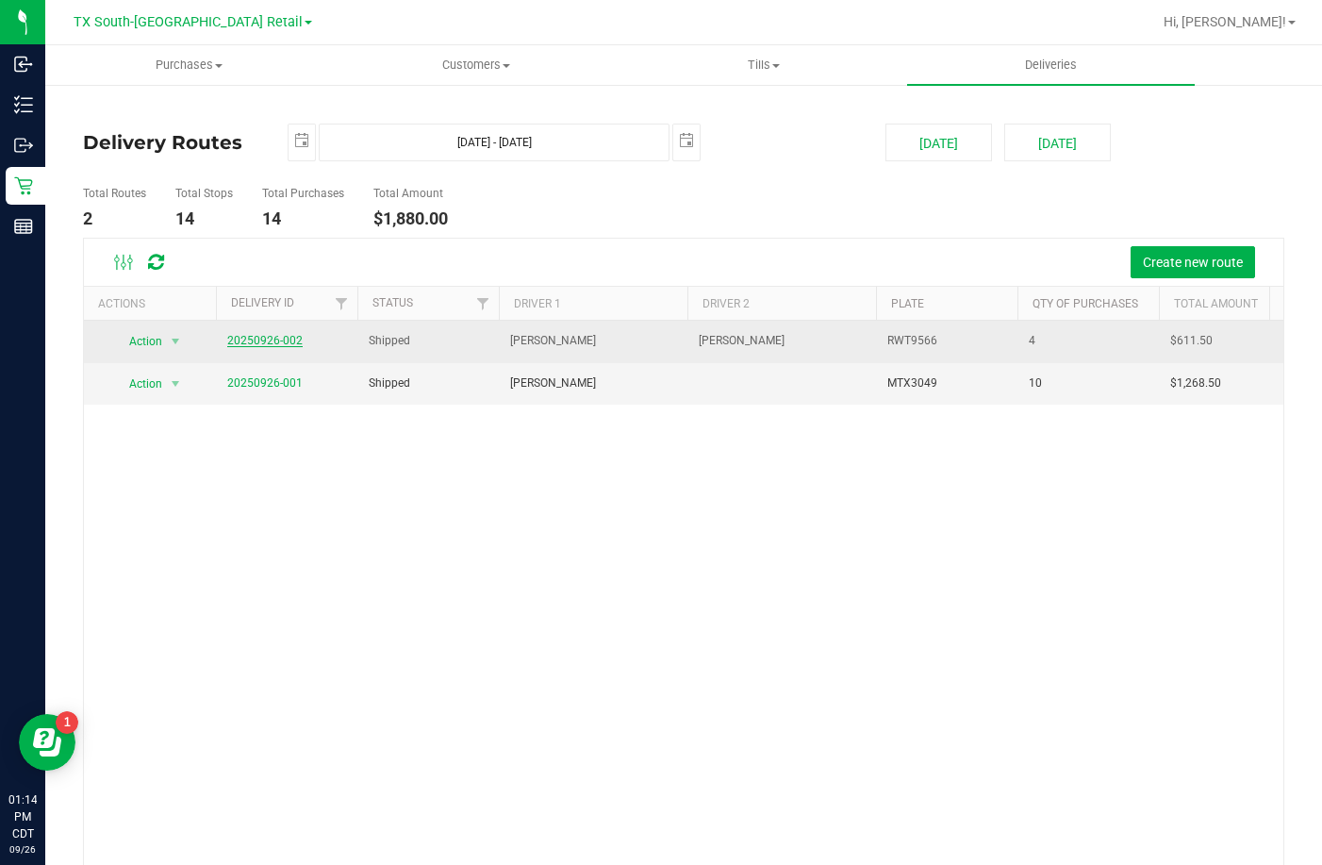
click at [271, 335] on link "20250926-002" at bounding box center [264, 340] width 75 height 13
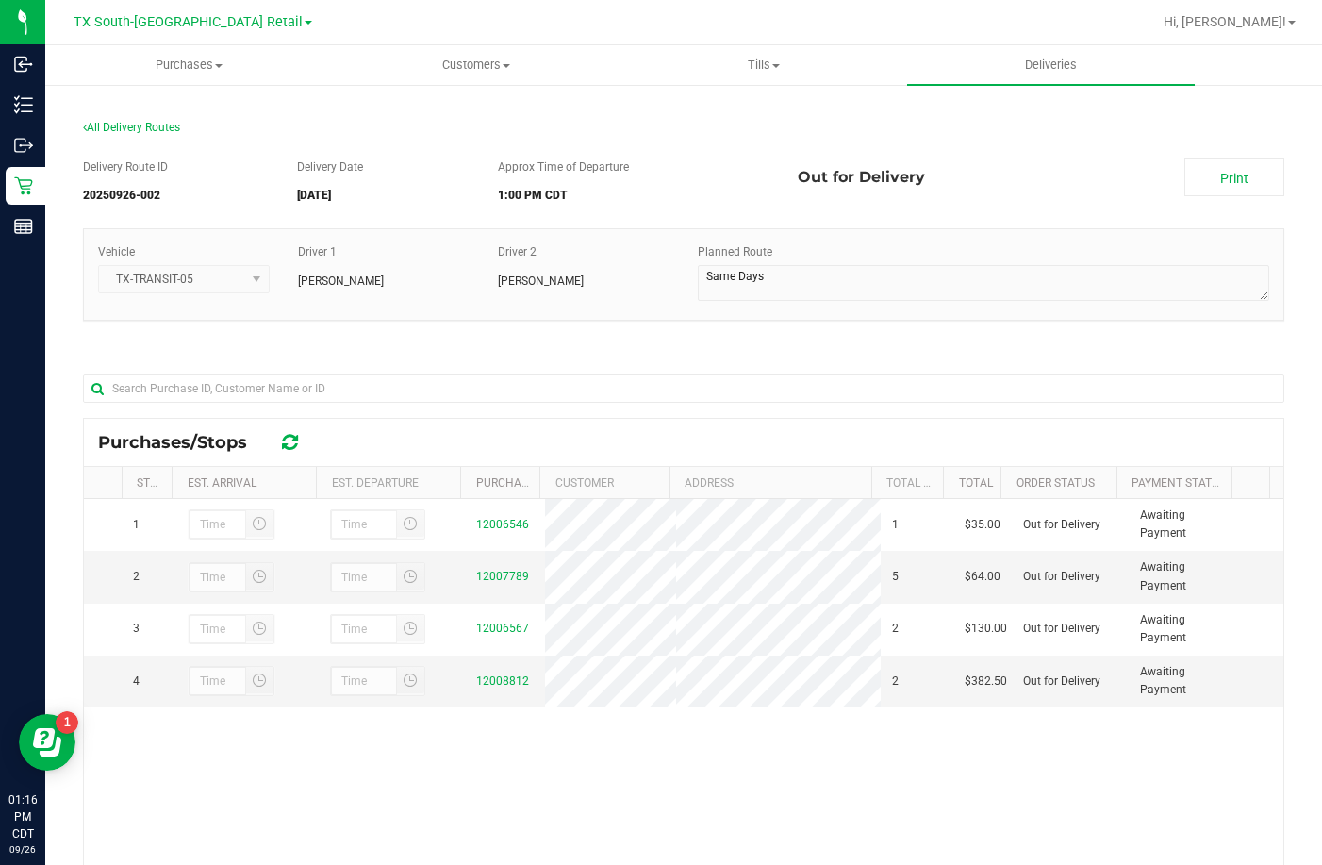
click at [278, 336] on div "Vehicle TX-TRANSIT-05 Driver 1 Reiji Iwaku Driver 2 Alexis Alvarado Planned Rou…" at bounding box center [683, 283] width 1201 height 111
click at [196, 350] on div "Delivery Route ID 20250926-002 Delivery Date 09/26/2025 Approx Time of Departur…" at bounding box center [683, 623] width 1201 height 959
click at [324, 108] on section "All Delivery Routes Delivery Route ID 20250926-002 Delivery Date 09/26/2025 App…" at bounding box center [683, 611] width 1201 height 1018
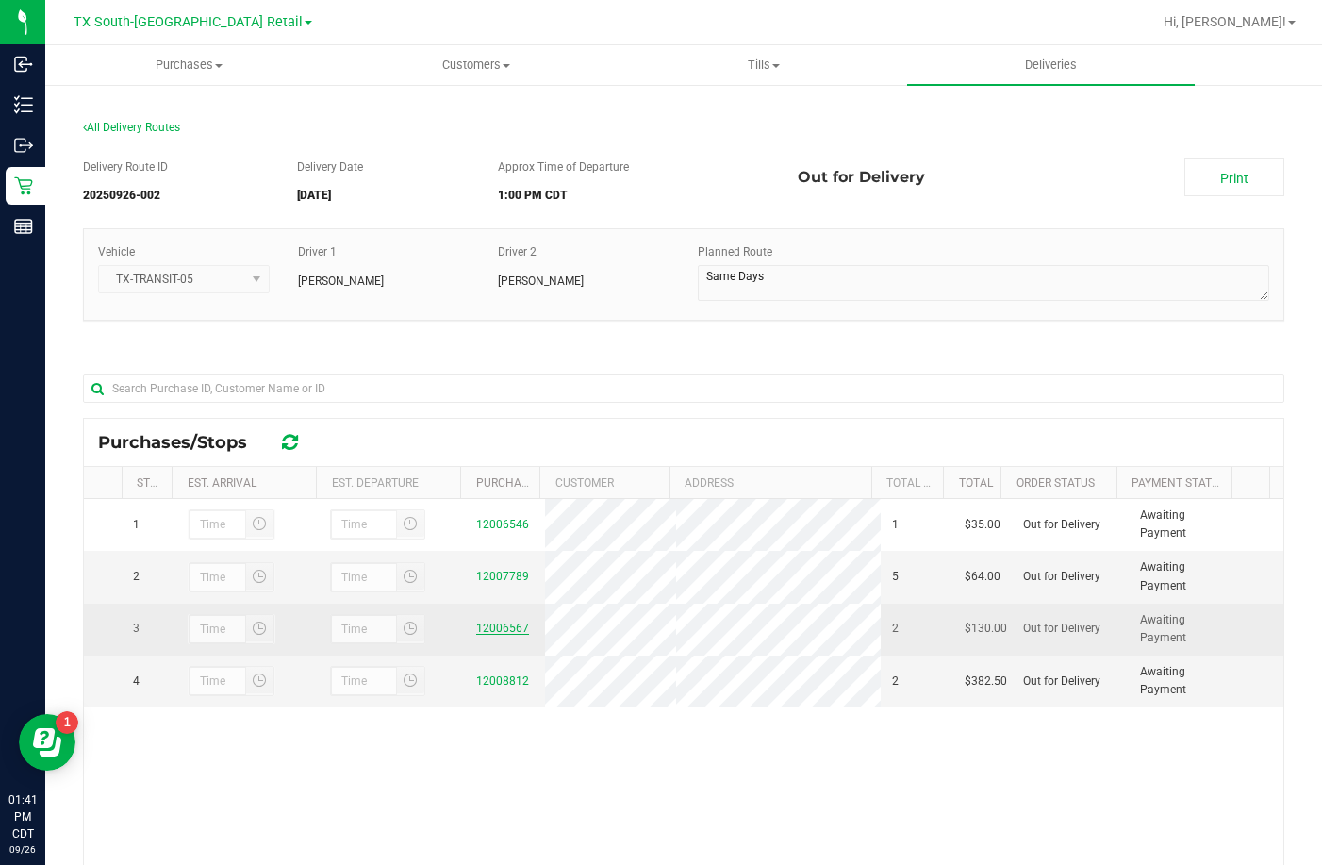
click at [492, 627] on link "12006567" at bounding box center [502, 627] width 53 height 13
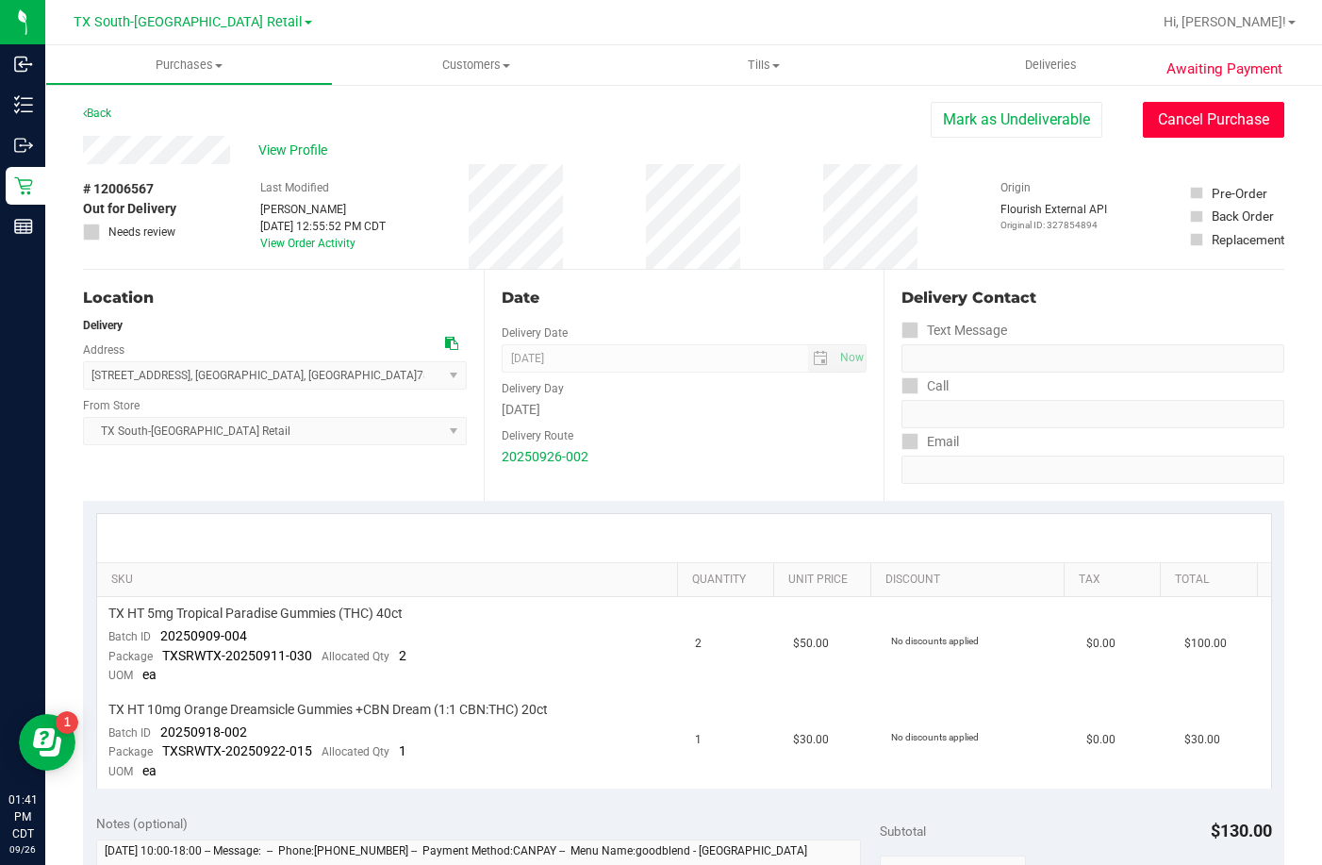
click at [1255, 128] on button "Cancel Purchase" at bounding box center [1213, 120] width 141 height 36
click at [293, 141] on span "View Profile" at bounding box center [295, 151] width 75 height 20
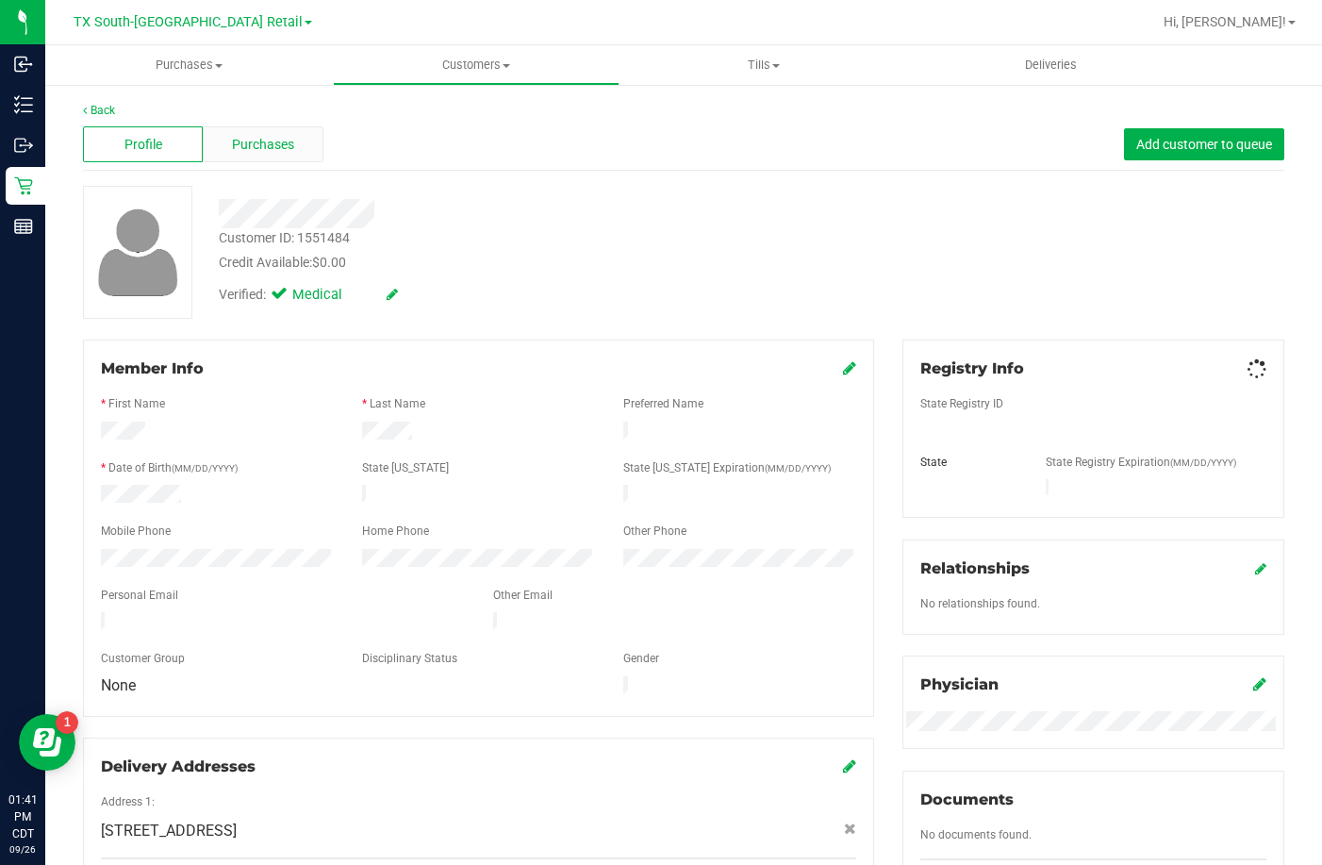
click at [245, 145] on span "Purchases" at bounding box center [263, 145] width 62 height 20
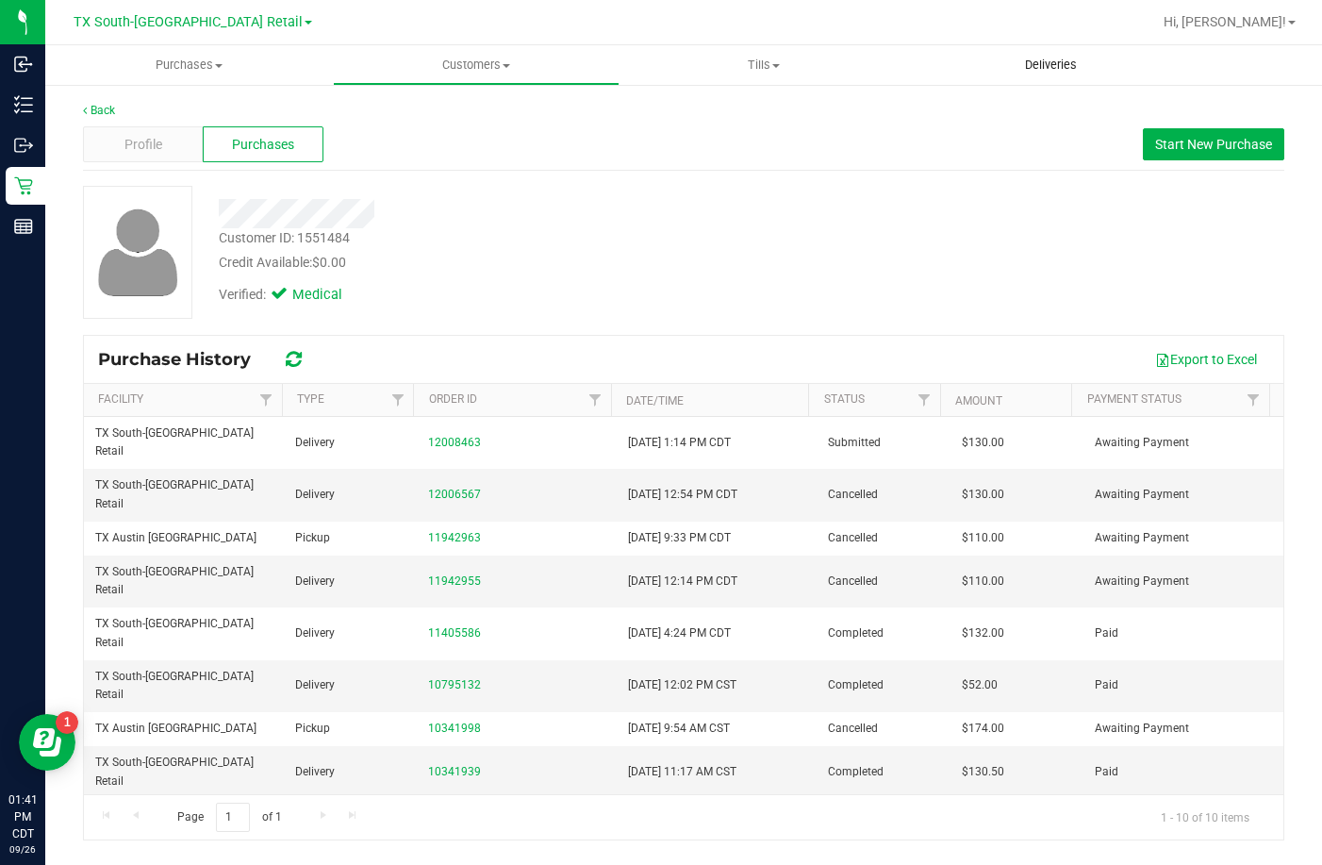
click at [1069, 52] on uib-tab-heading "Deliveries" at bounding box center [1051, 65] width 288 height 40
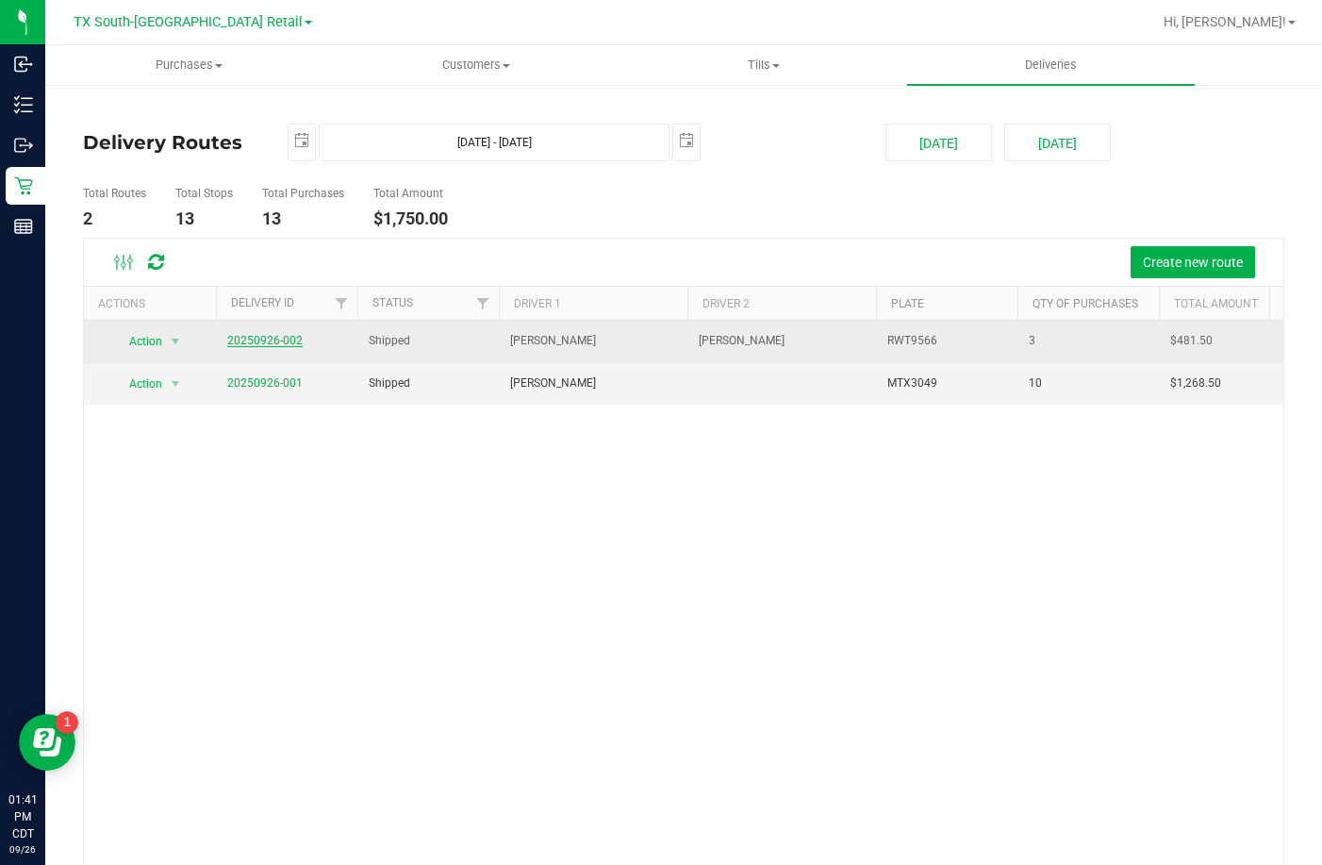
click at [254, 342] on link "20250926-002" at bounding box center [264, 340] width 75 height 13
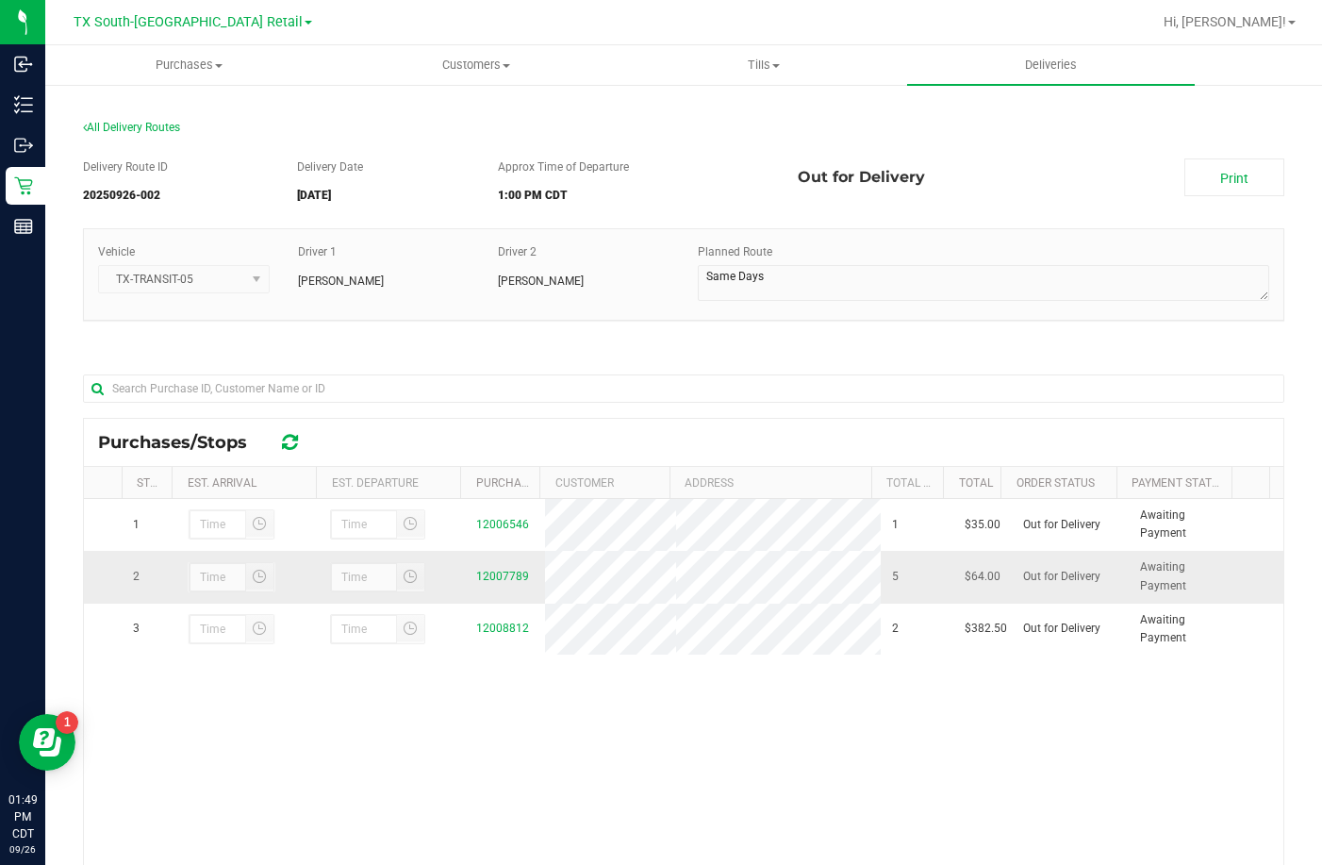
click at [494, 587] on td "12007789" at bounding box center [505, 577] width 80 height 52
click at [495, 583] on div "12007789" at bounding box center [505, 577] width 58 height 18
click at [495, 579] on link "12007789" at bounding box center [502, 576] width 53 height 13
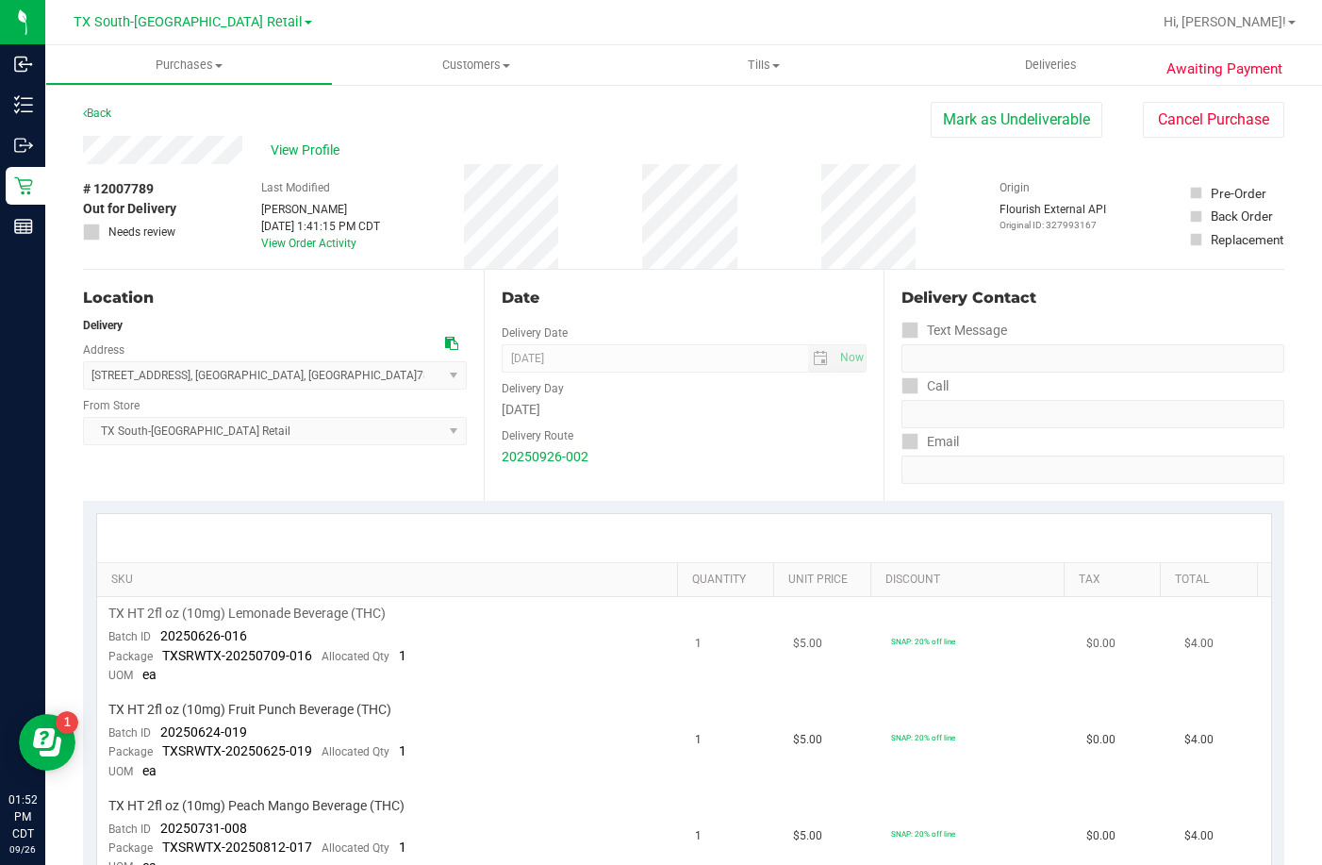
scroll to position [377, 0]
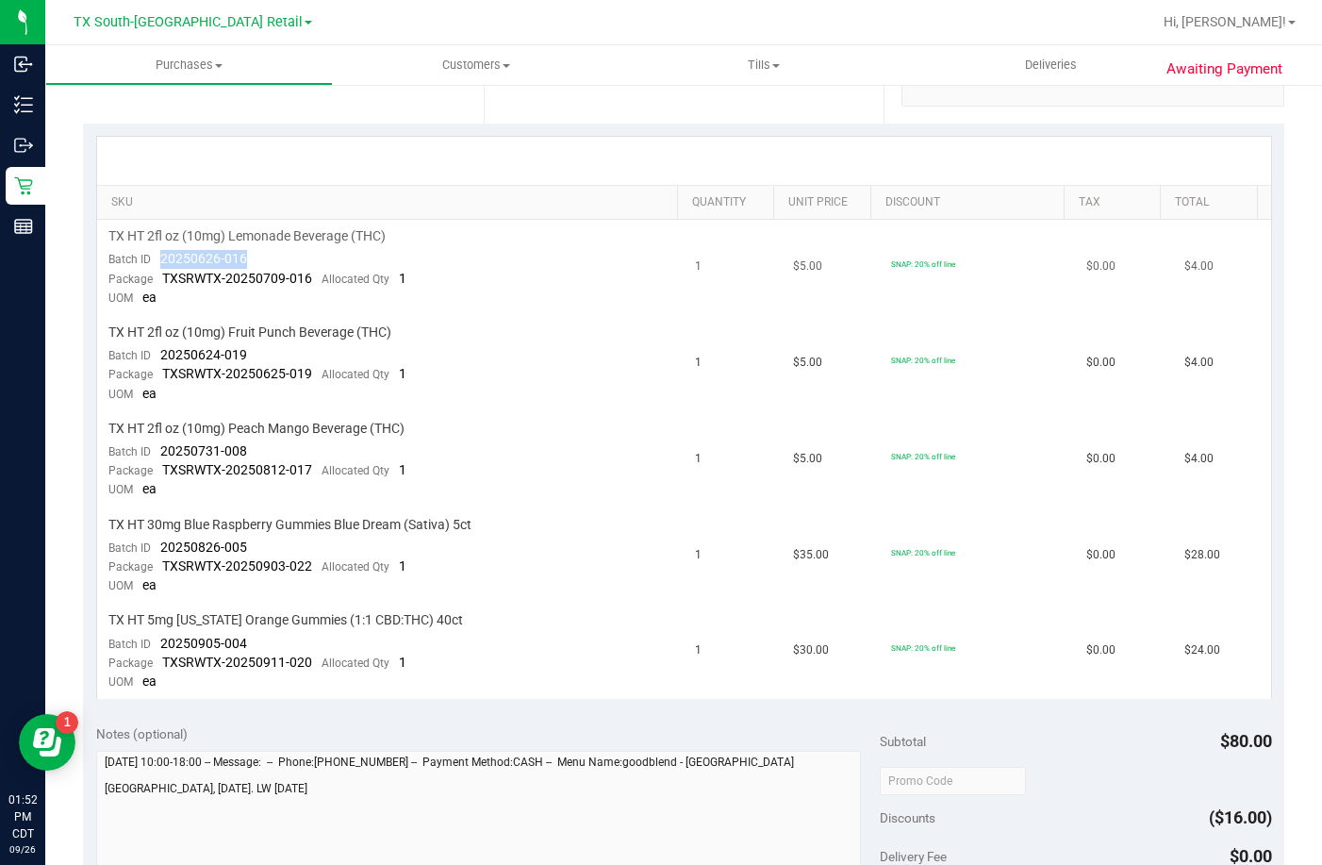
drag, startPoint x: 250, startPoint y: 256, endPoint x: 157, endPoint y: 266, distance: 93.0
click at [157, 266] on td "TX HT 2fl oz (10mg) Lemonade Beverage (THC) Batch ID 20250626-016 Package TXSRW…" at bounding box center [391, 268] width 588 height 96
drag, startPoint x: 252, startPoint y: 350, endPoint x: 157, endPoint y: 357, distance: 95.5
click at [157, 357] on td "TX HT 2fl oz (10mg) Fruit Punch Beverage (THC) Batch ID 20250624-019 Package TX…" at bounding box center [391, 364] width 588 height 96
drag, startPoint x: 252, startPoint y: 443, endPoint x: 163, endPoint y: 455, distance: 89.4
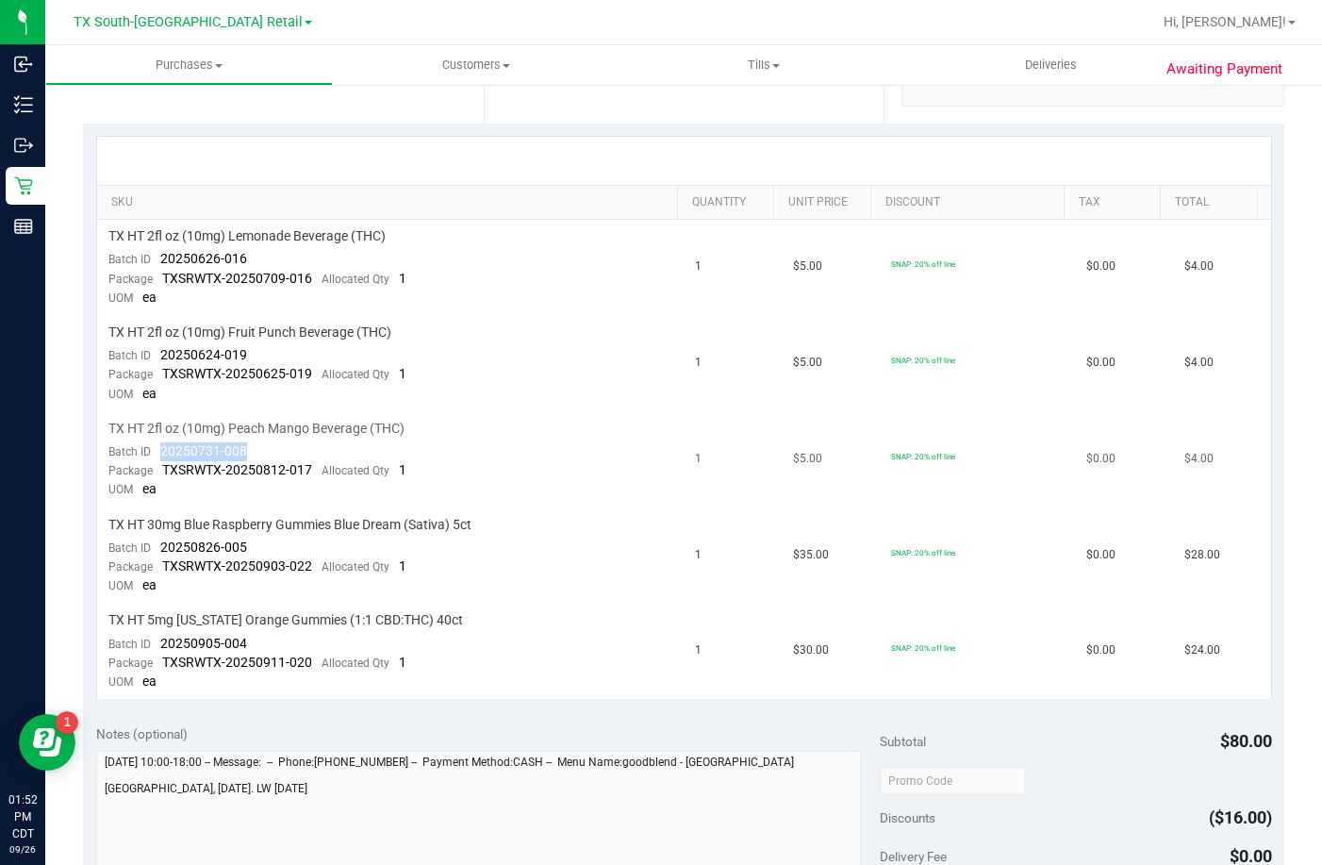
click at [163, 455] on td "TX HT 2fl oz (10mg) Peach Mango Beverage (THC) Batch ID 20250731-008 Package TX…" at bounding box center [391, 460] width 588 height 96
drag, startPoint x: 261, startPoint y: 540, endPoint x: 160, endPoint y: 549, distance: 101.3
click at [160, 549] on td "TX HT 30mg Blue Raspberry Gummies Blue Dream (Sativa) 5ct Batch ID 20250826-005…" at bounding box center [391, 556] width 588 height 96
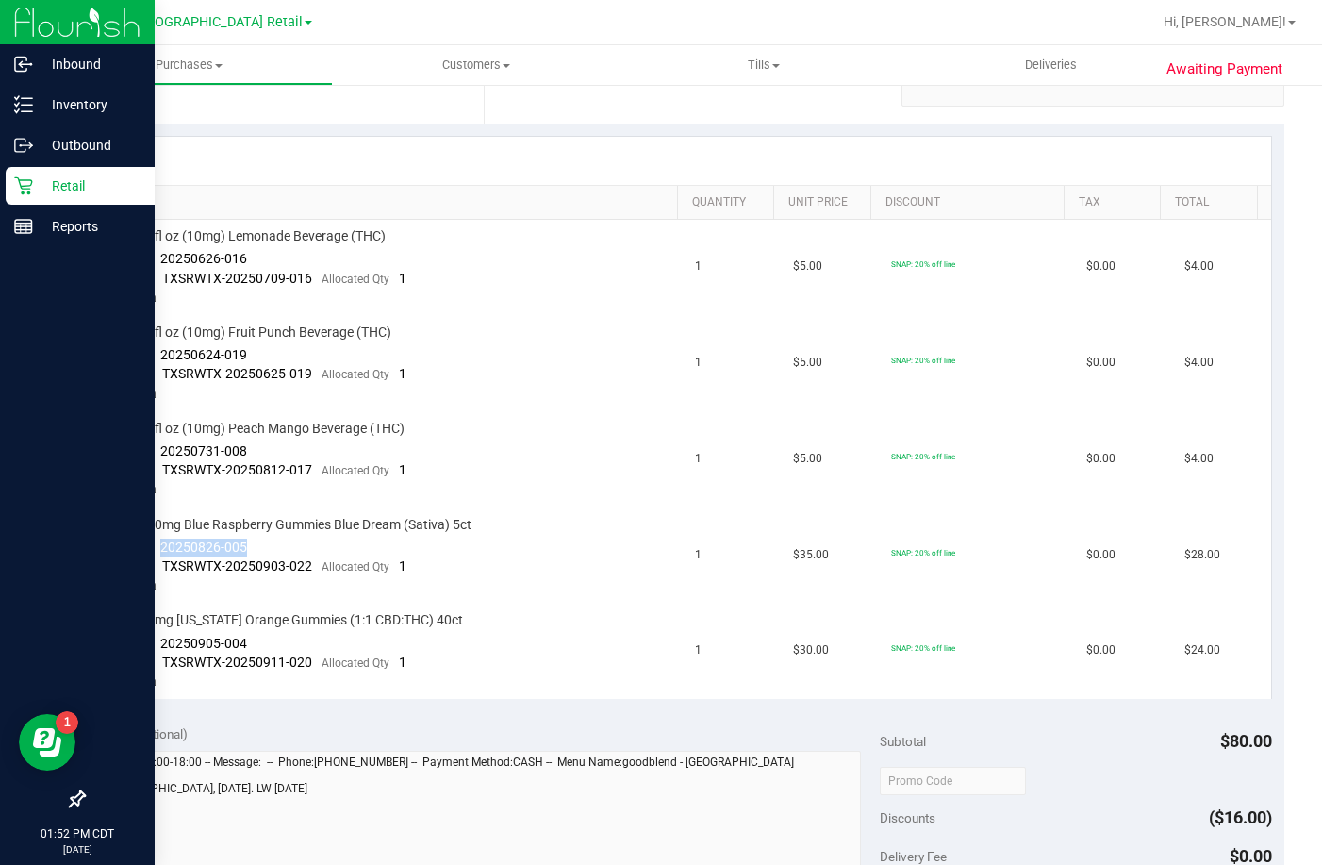
copy span "20250826-005"
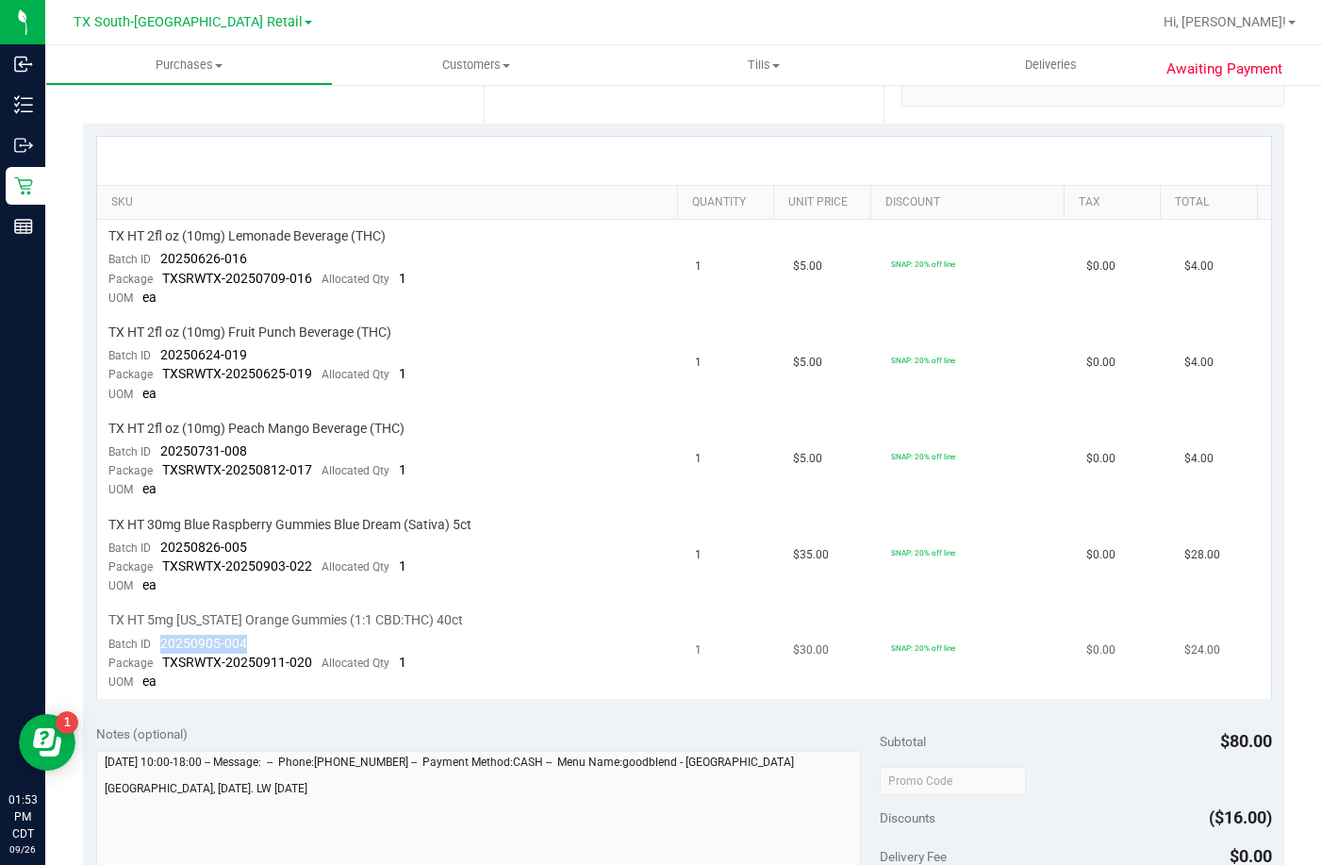
drag, startPoint x: 258, startPoint y: 642, endPoint x: 159, endPoint y: 645, distance: 99.1
click at [159, 645] on td "TX HT 5mg [US_STATE] Orange Gummies (1:1 CBD:THC) 40ct Batch ID 20250905-004 Pa…" at bounding box center [391, 651] width 588 height 95
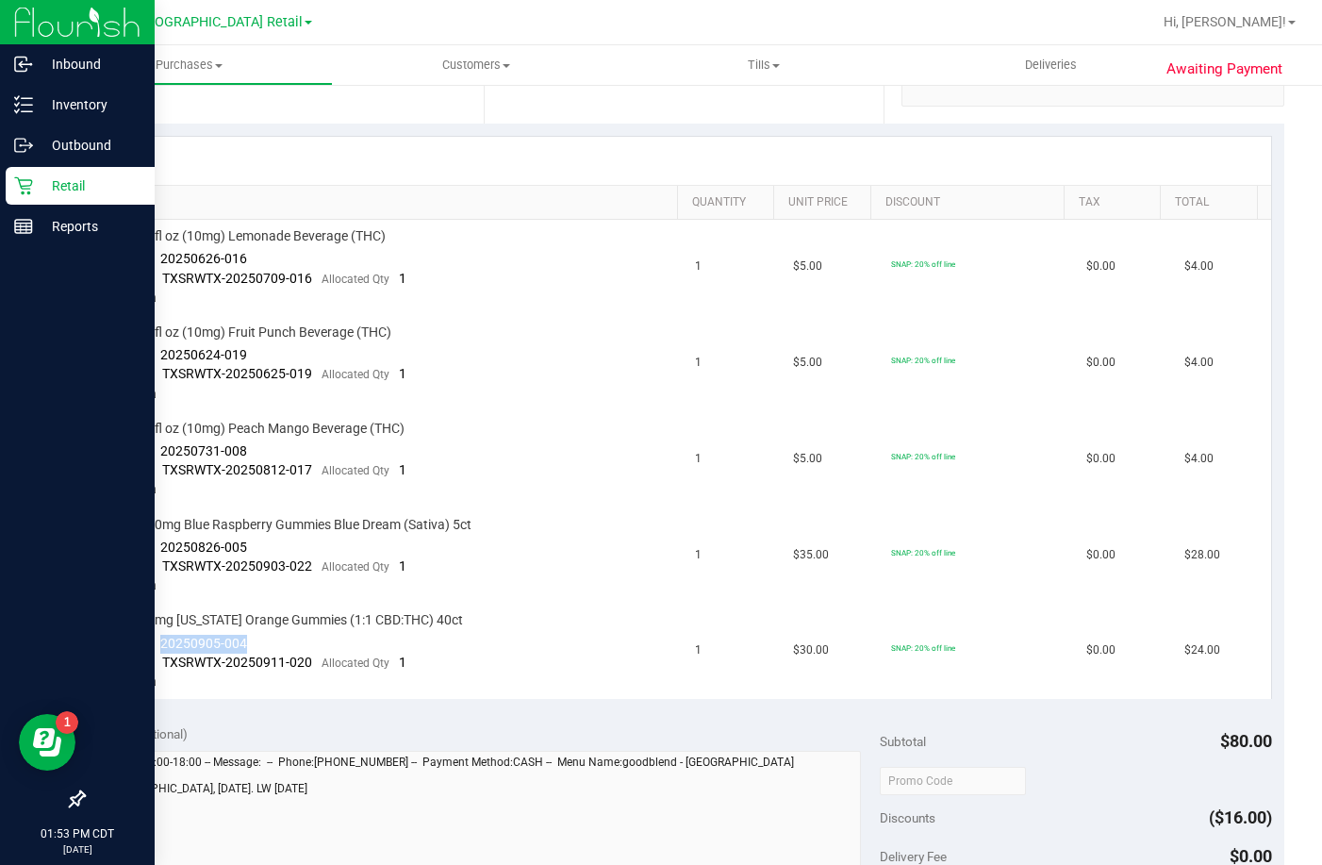
copy span "20250905-004"
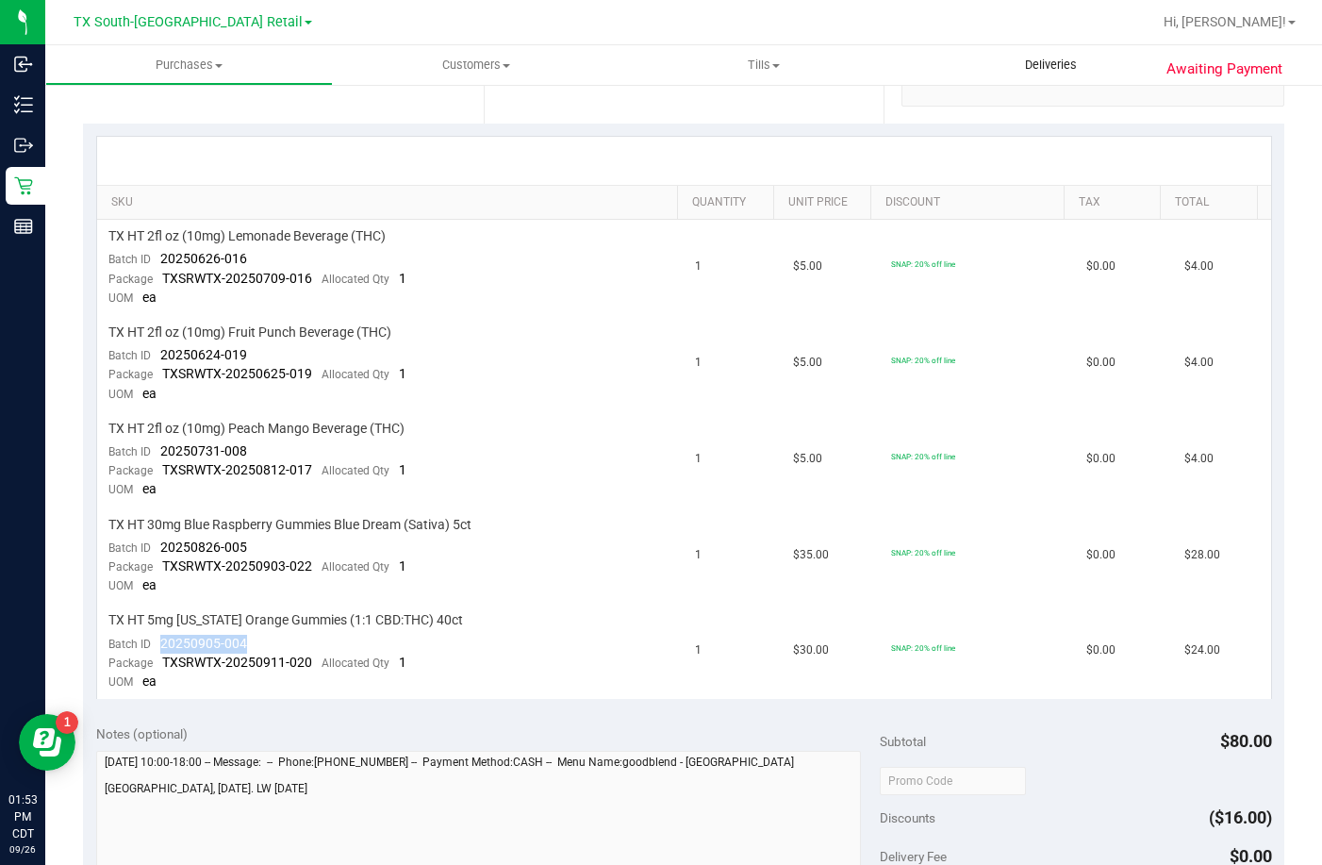
click at [1019, 57] on span "Deliveries" at bounding box center [1051, 65] width 103 height 17
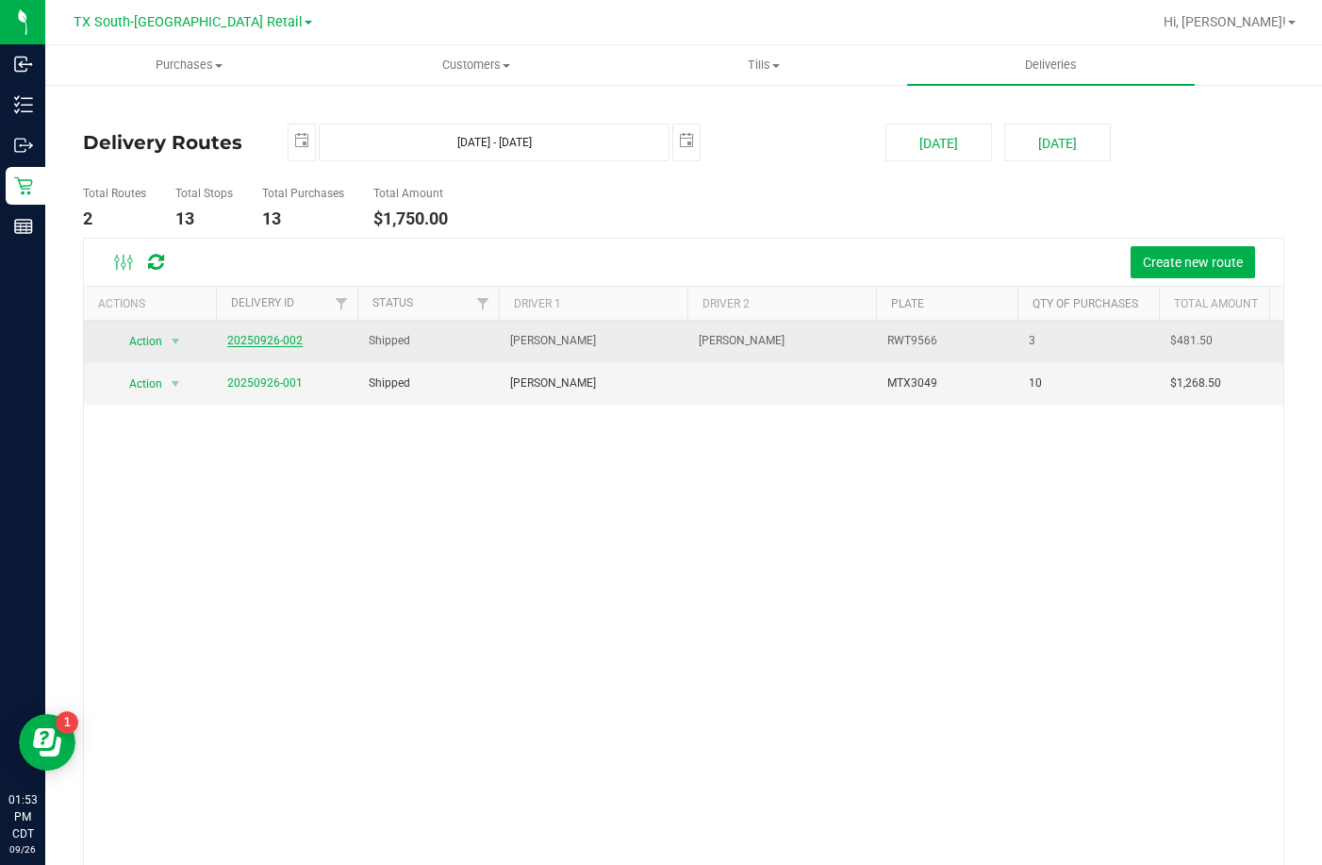
click at [288, 338] on link "20250926-002" at bounding box center [264, 340] width 75 height 13
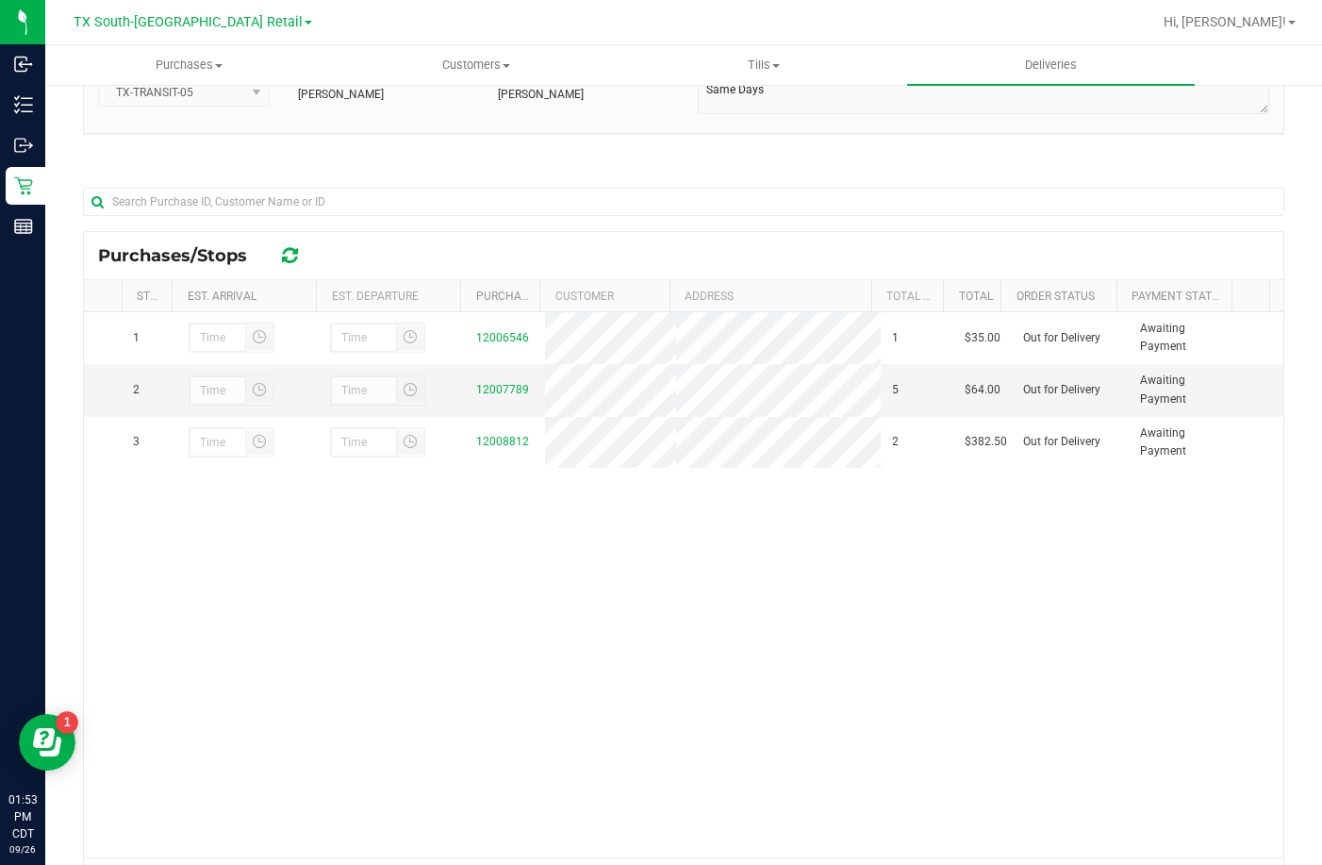
scroll to position [189, 0]
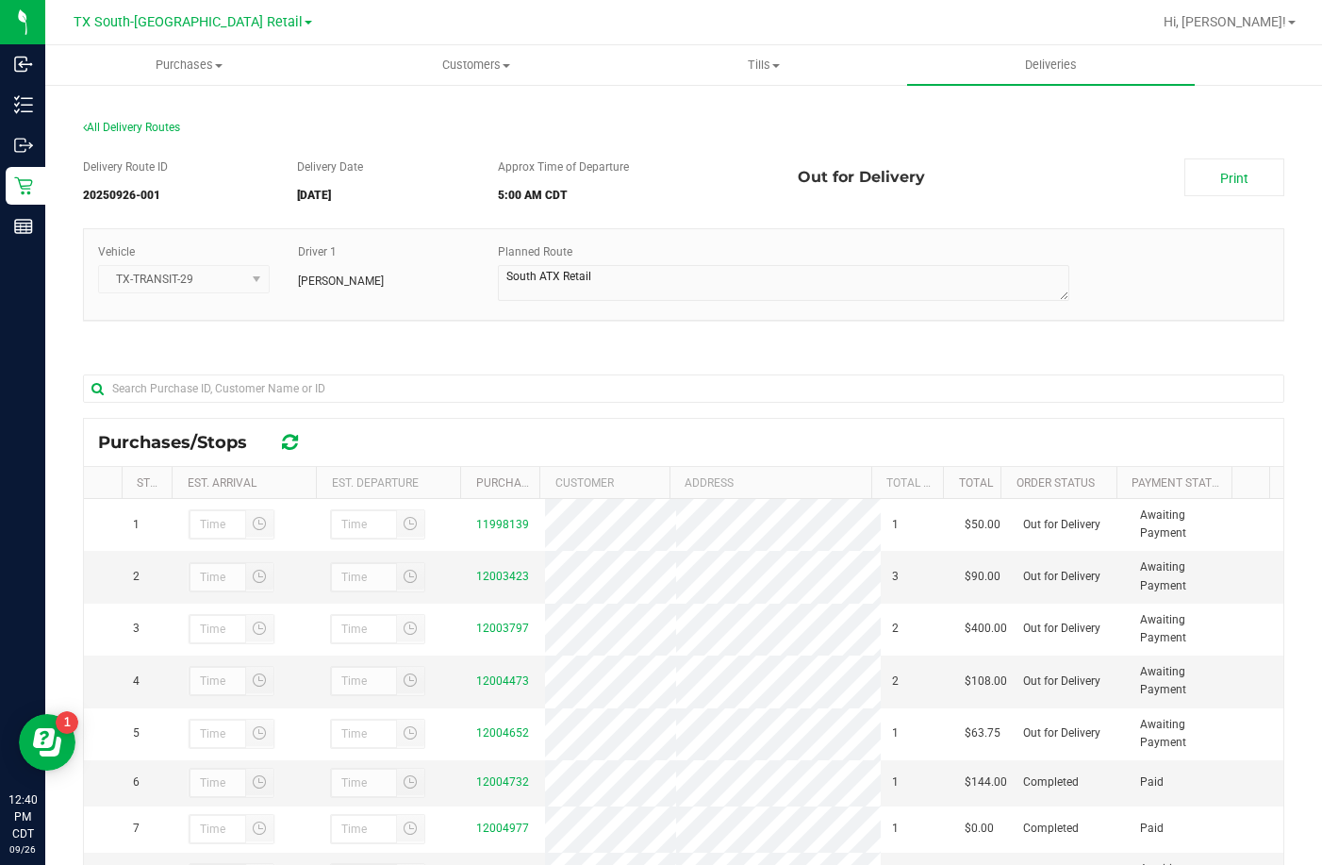
scroll to position [274, 0]
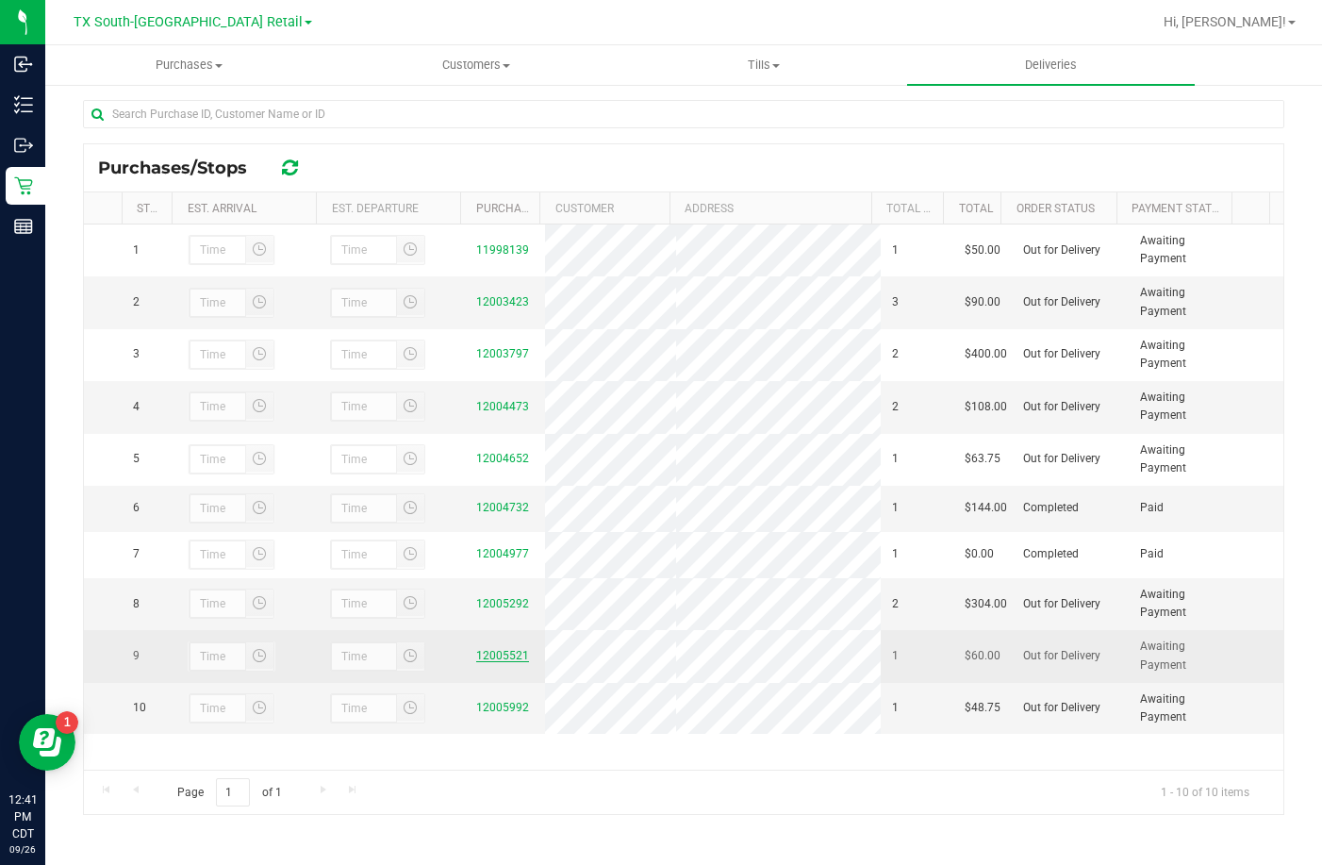
click at [476, 662] on link "12005521" at bounding box center [502, 655] width 53 height 13
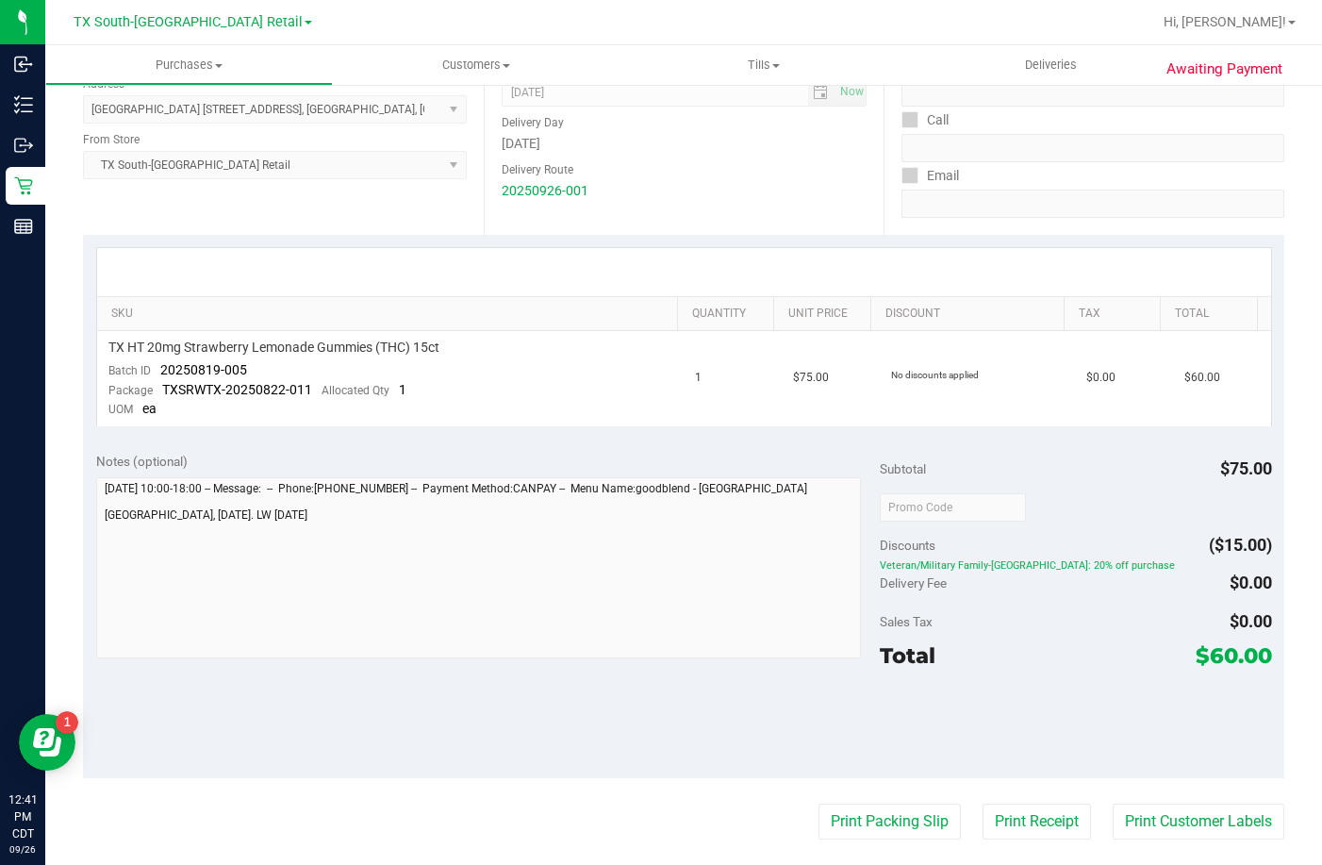
scroll to position [283, 0]
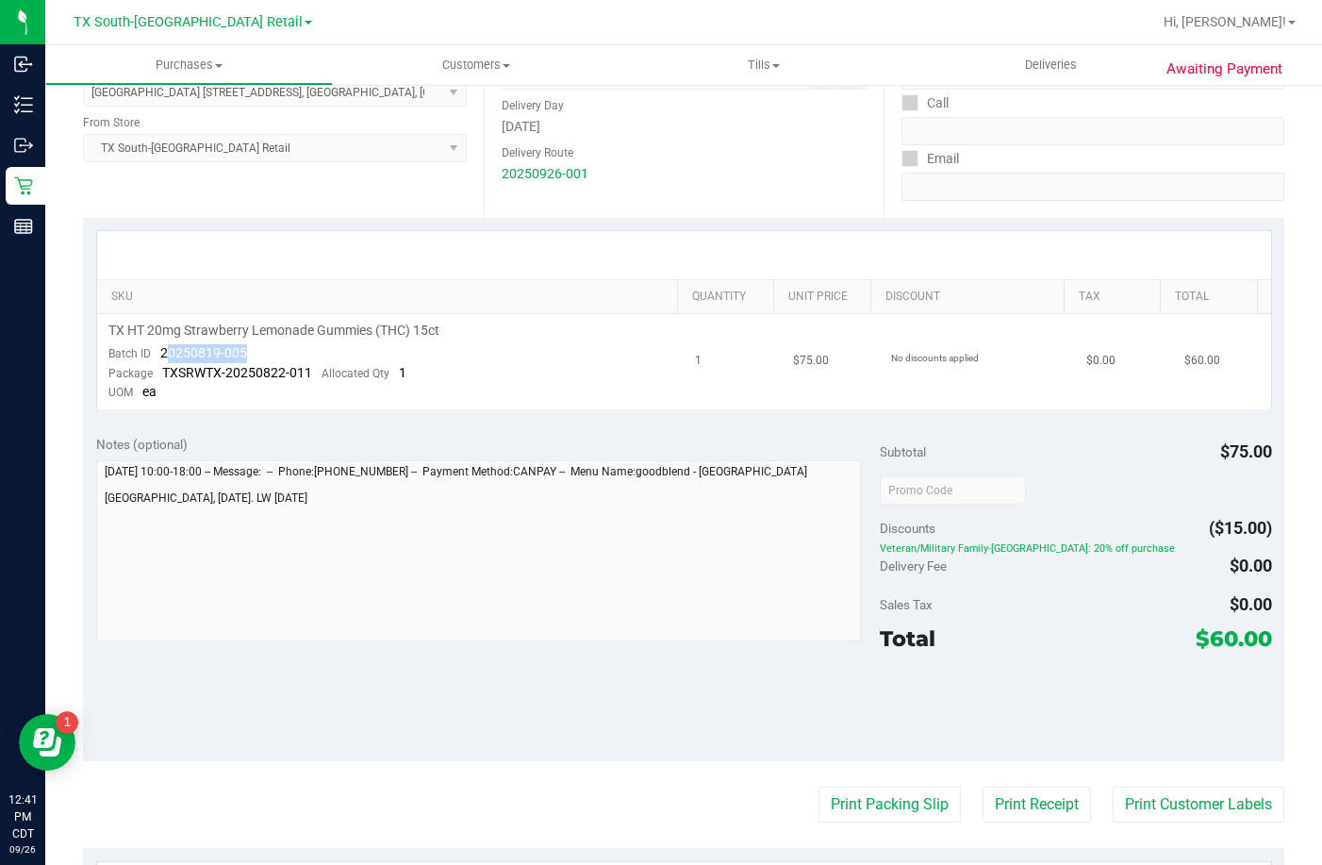
drag, startPoint x: 247, startPoint y: 345, endPoint x: 170, endPoint y: 361, distance: 79.0
click at [170, 361] on td "TX HT 20mg Strawberry Lemonade Gummies (THC) 15ct Batch ID 20250819-005 Package…" at bounding box center [391, 361] width 588 height 95
click at [1058, 529] on div "Discounts ($15.00)" at bounding box center [1076, 528] width 392 height 34
click at [455, 357] on td "TX HT 20mg Strawberry Lemonade Gummies (THC) 15ct Batch ID 20250819-005 Package…" at bounding box center [391, 361] width 588 height 95
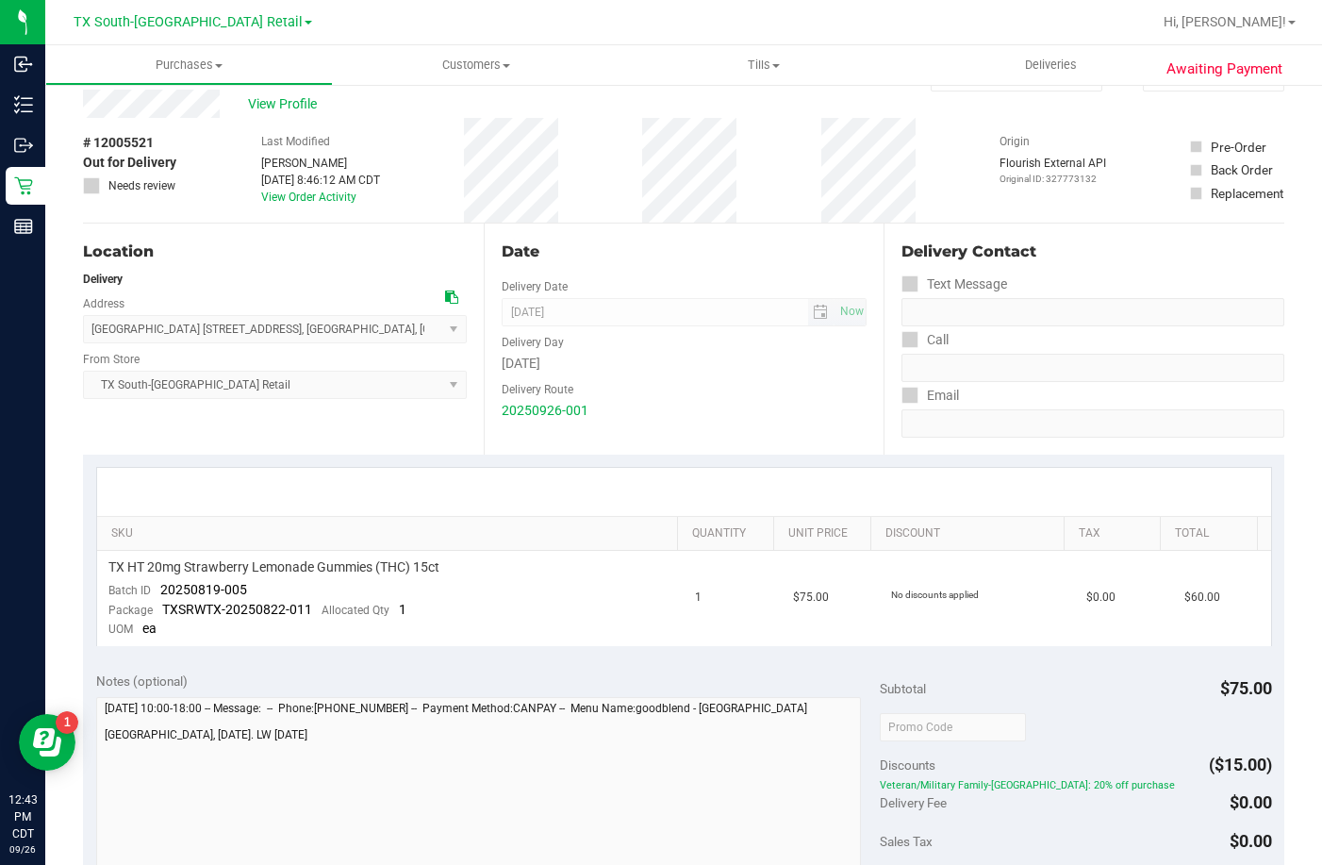
scroll to position [0, 0]
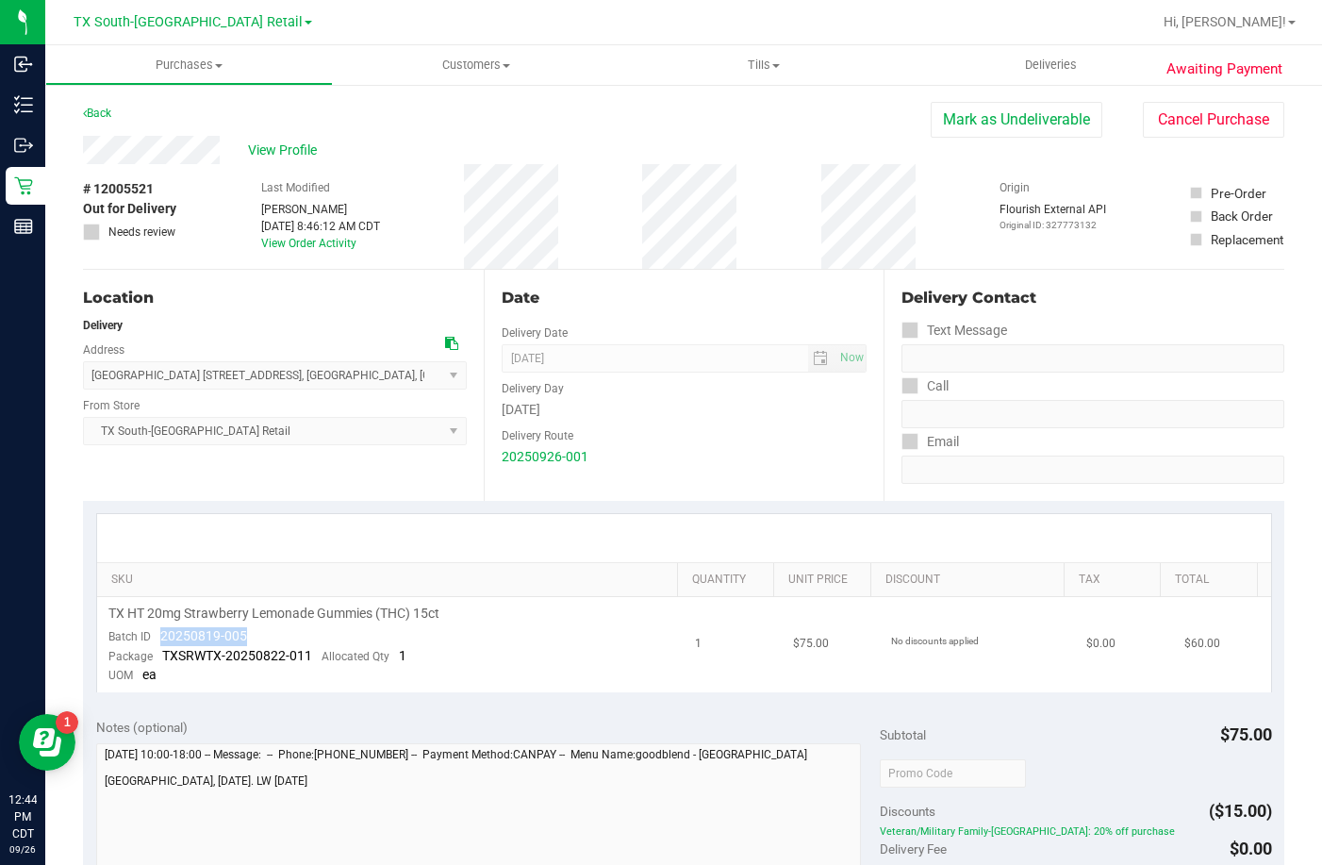
drag, startPoint x: 247, startPoint y: 625, endPoint x: 157, endPoint y: 633, distance: 90.8
click at [157, 633] on td "TX HT 20mg Strawberry Lemonade Gummies (THC) 15ct Batch ID 20250819-005 Package…" at bounding box center [391, 644] width 588 height 95
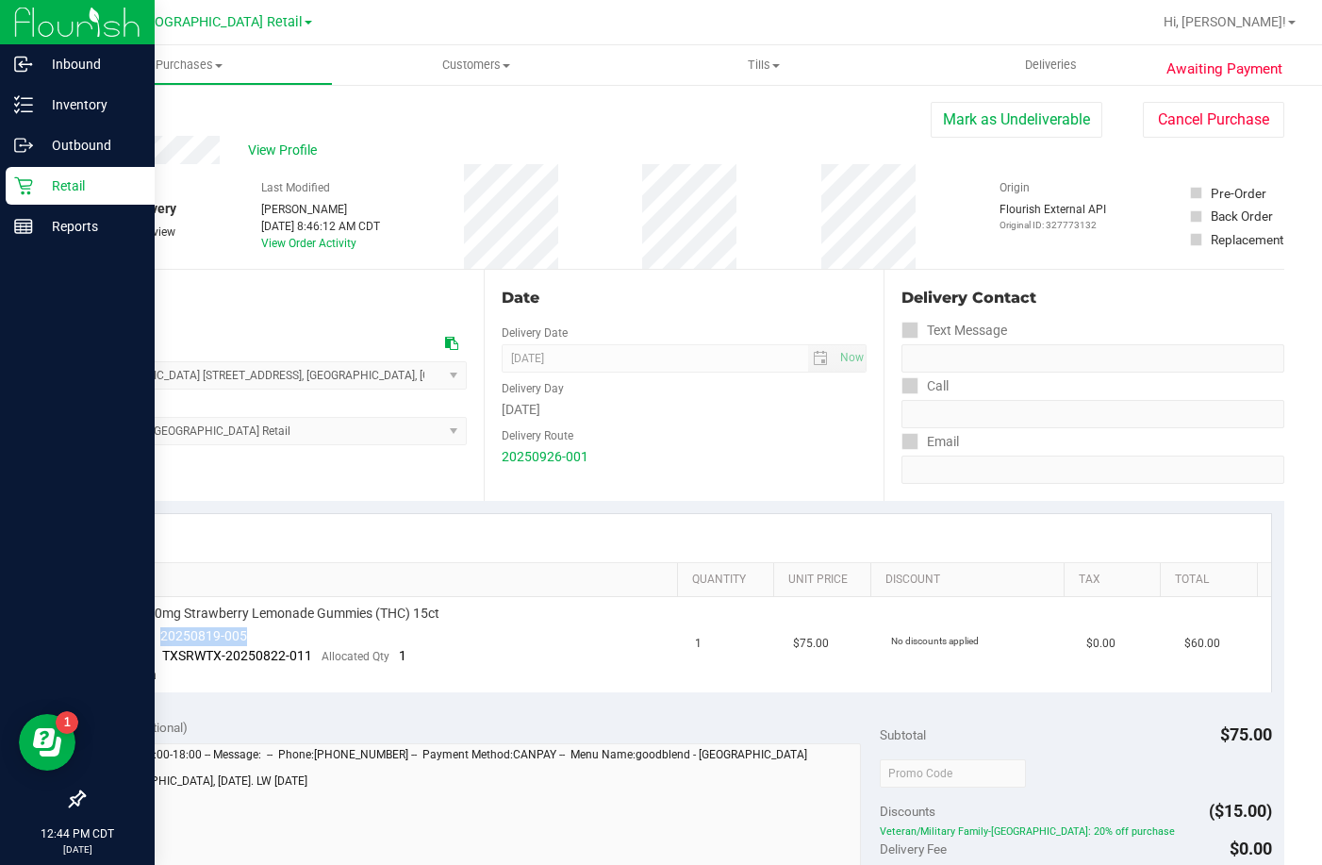
copy span "20250819-005"
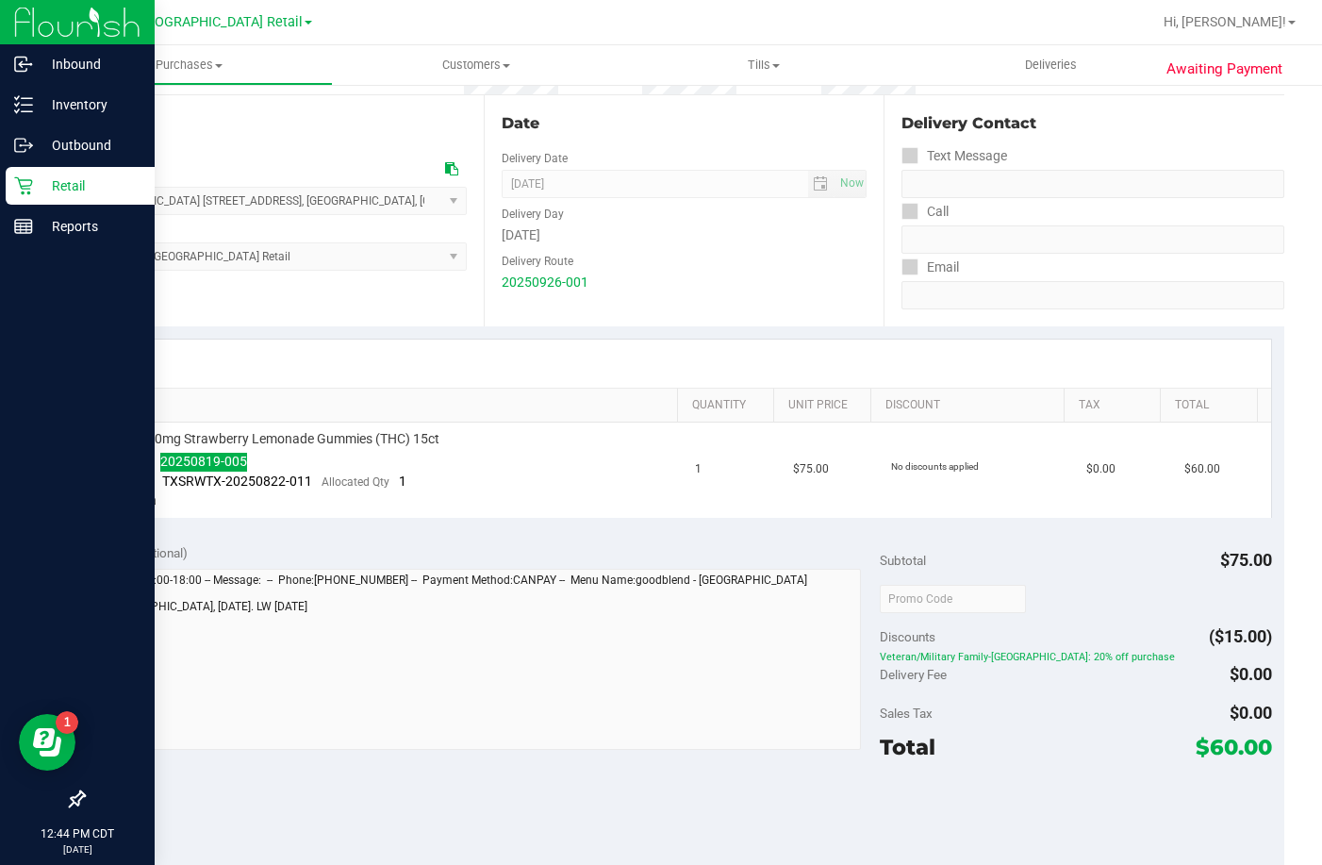
scroll to position [377, 0]
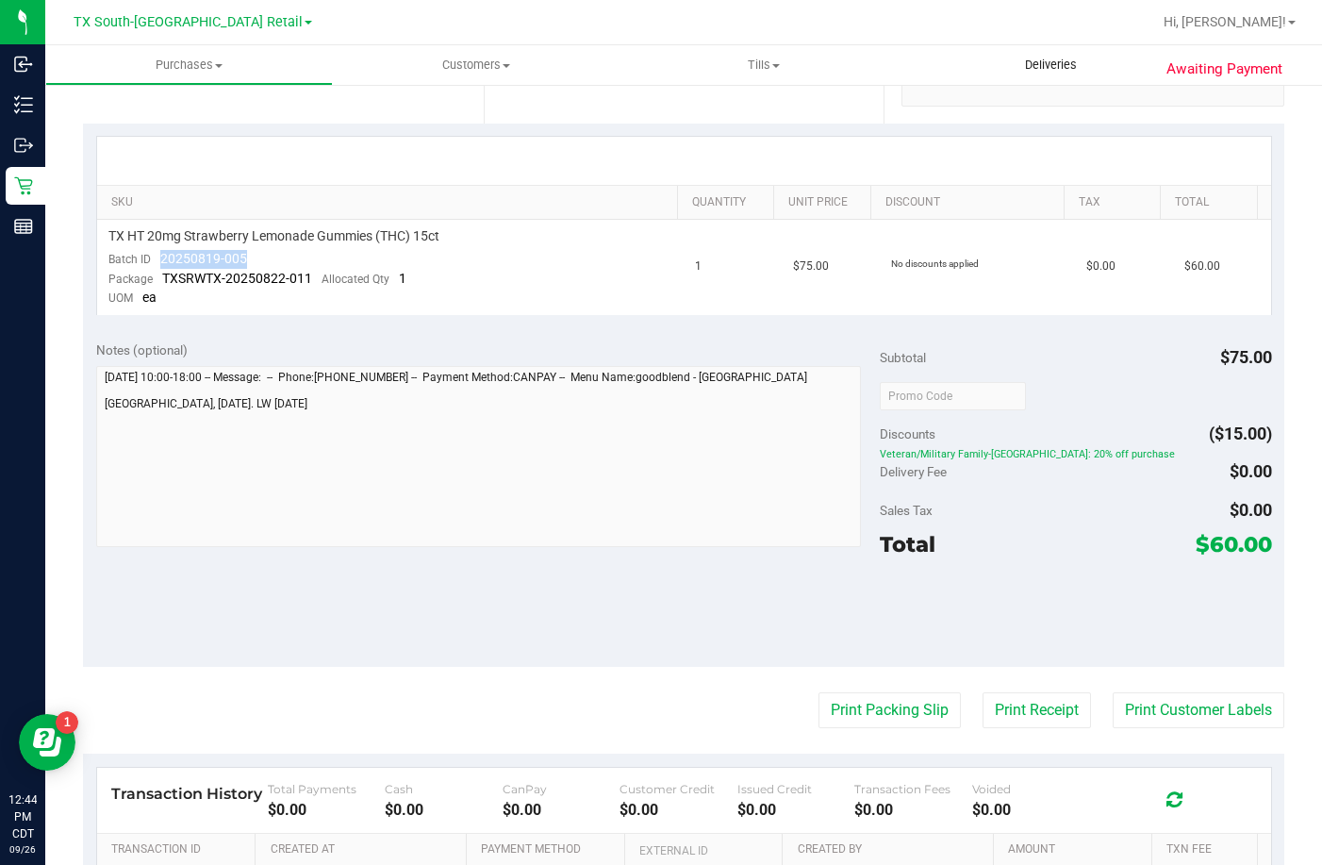
click at [1068, 60] on span "Deliveries" at bounding box center [1051, 65] width 103 height 17
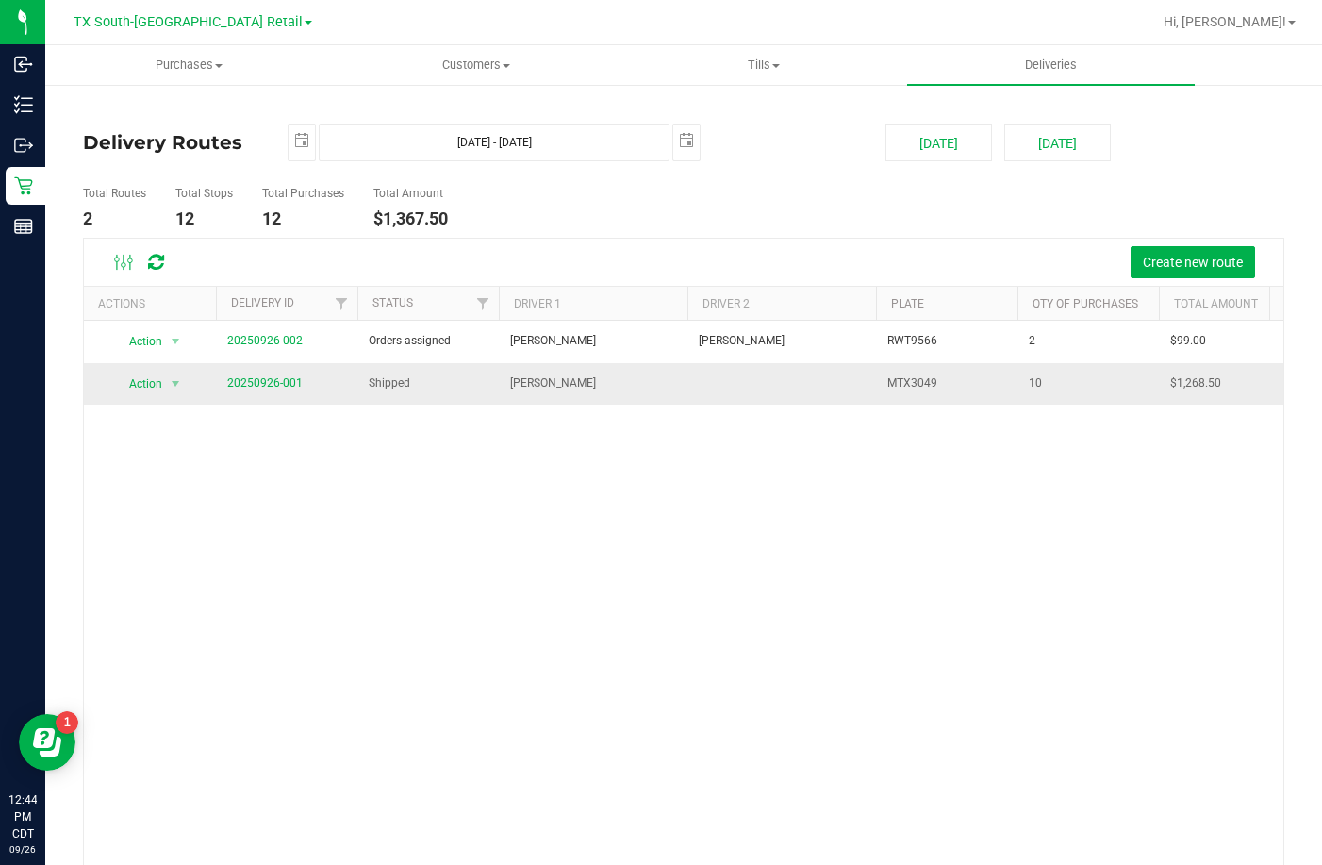
click at [265, 375] on span "20250926-001" at bounding box center [264, 383] width 75 height 18
click at [263, 380] on link "20250926-001" at bounding box center [264, 382] width 75 height 13
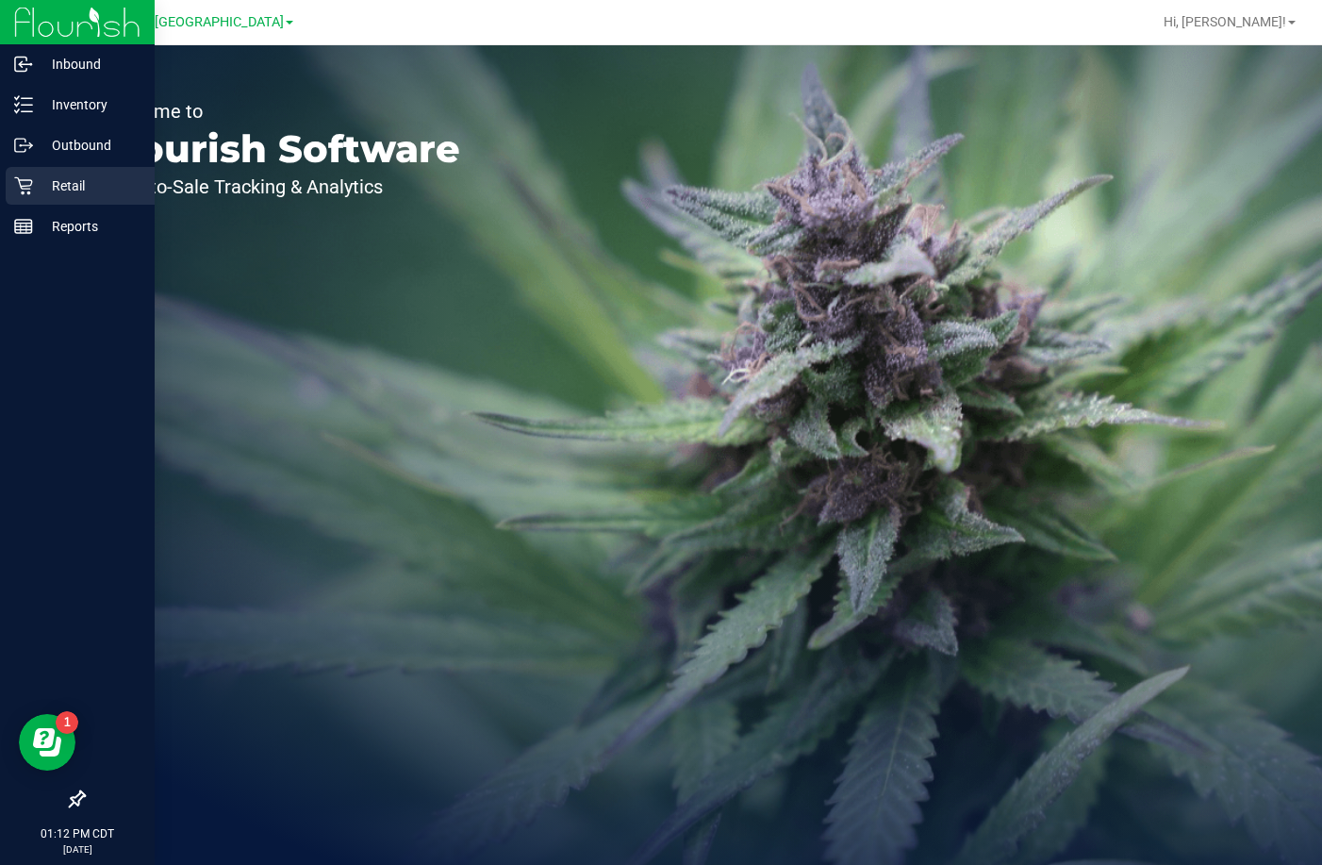
click at [23, 173] on div "Retail" at bounding box center [80, 186] width 149 height 38
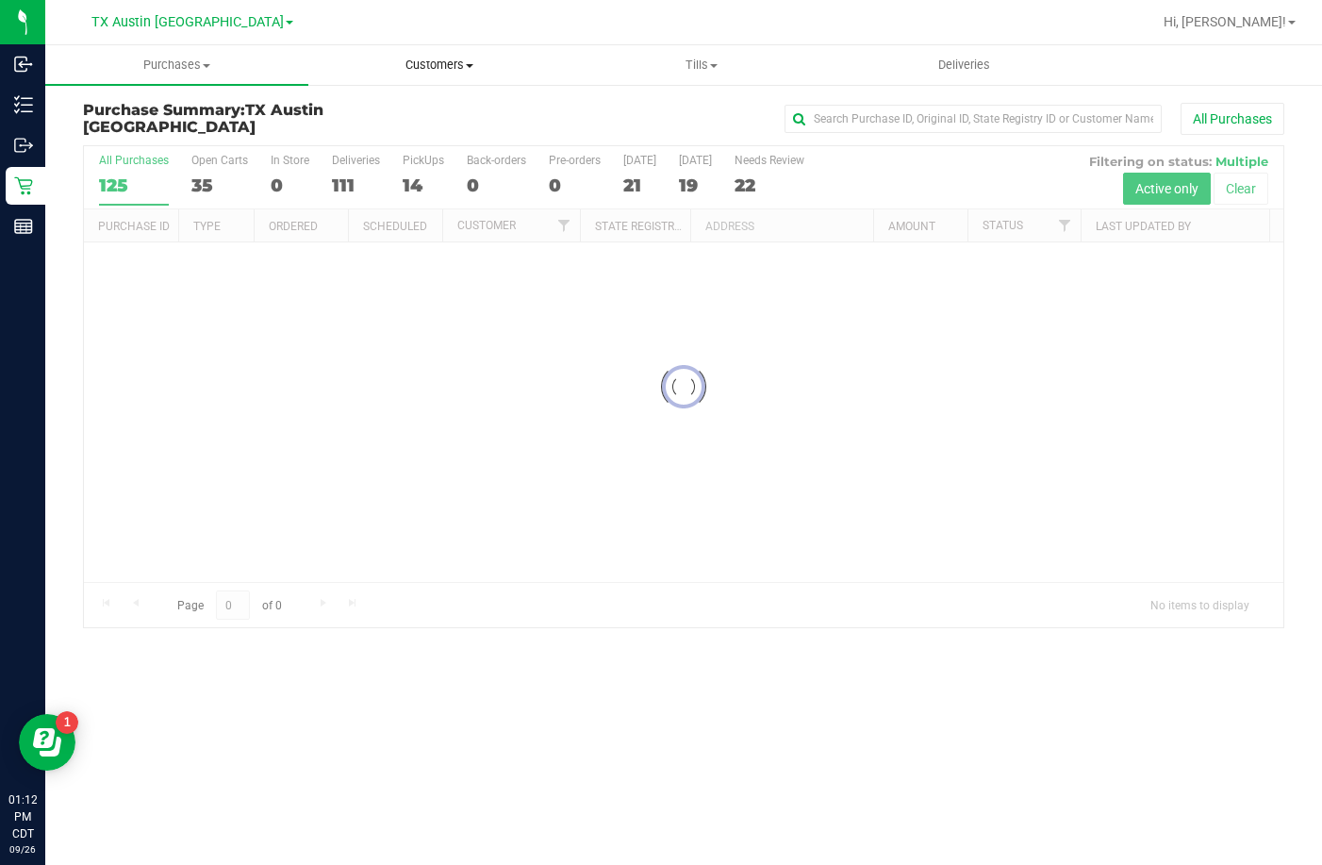
click at [425, 58] on span "Customers" at bounding box center [439, 65] width 261 height 17
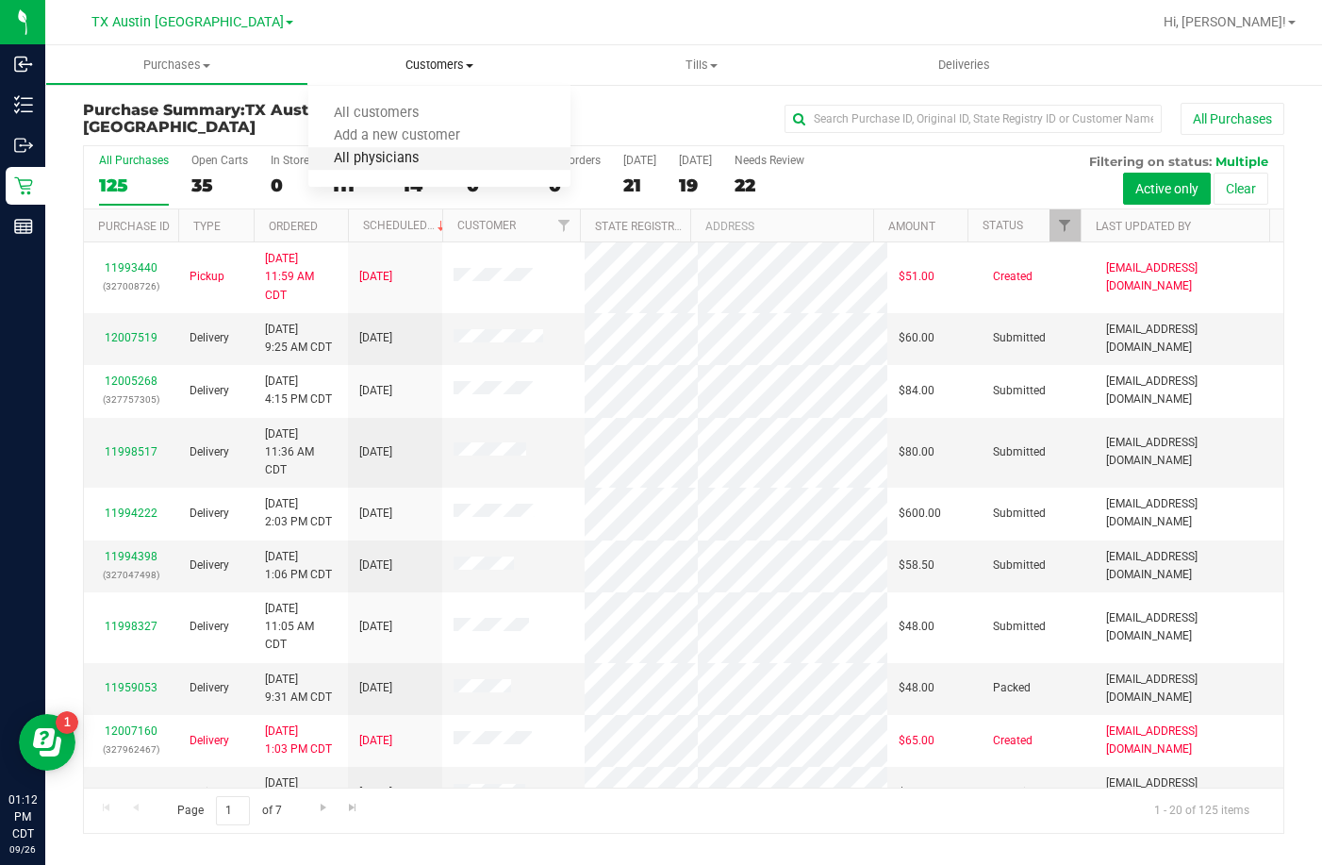
click at [404, 157] on span "All physicians" at bounding box center [376, 159] width 136 height 16
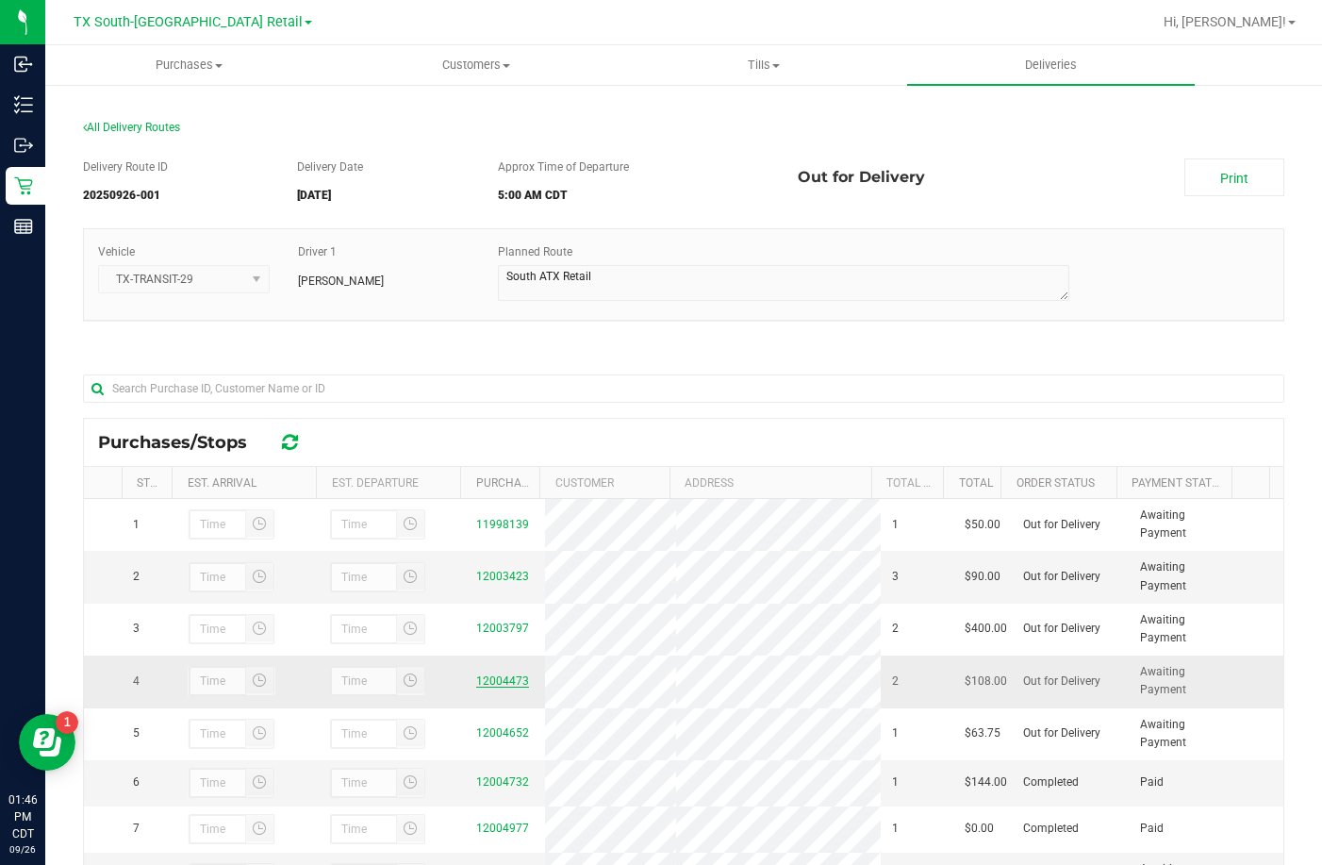
scroll to position [274, 0]
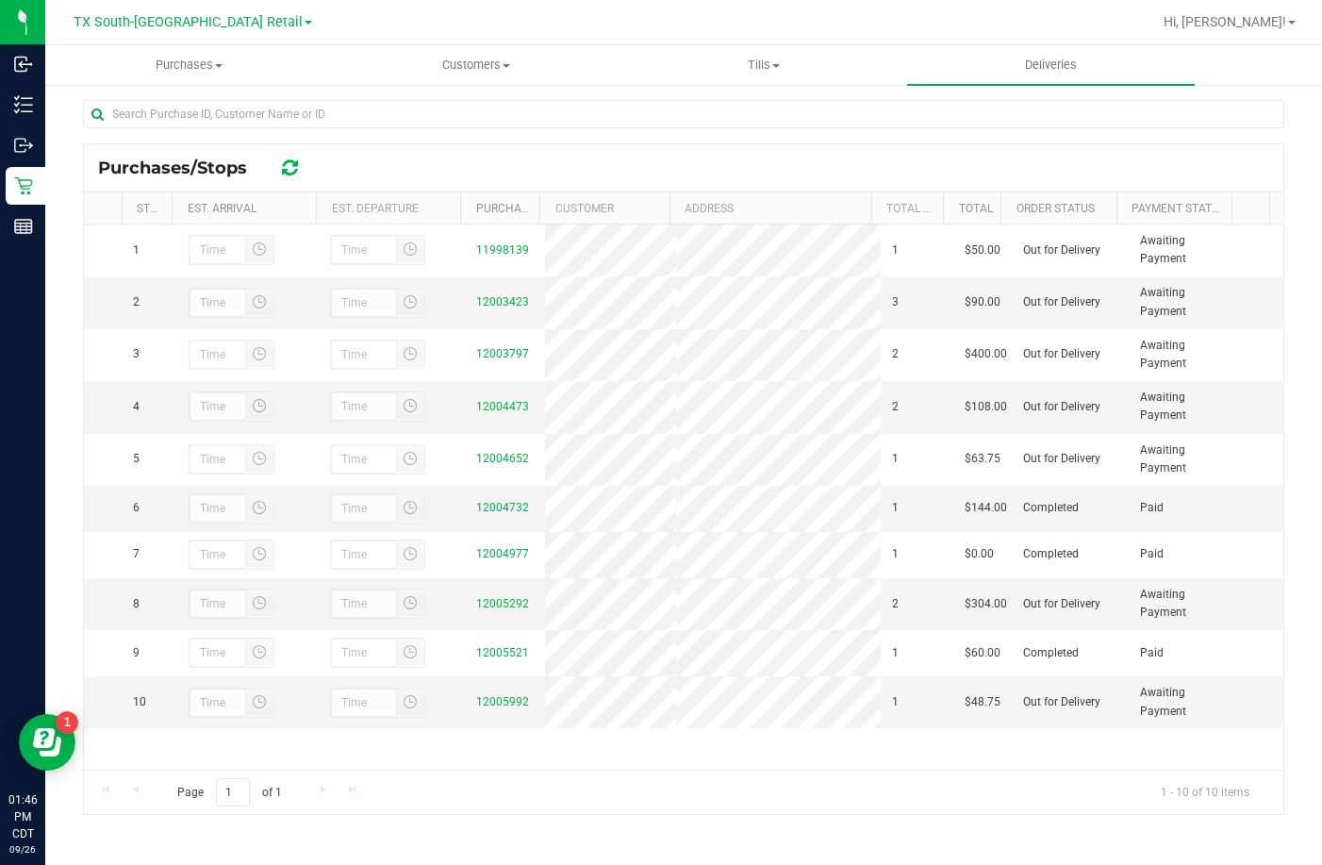
click at [435, 160] on div "Purchases/Stops" at bounding box center [684, 167] width 1200 height 47
click at [495, 613] on div "12005292" at bounding box center [505, 604] width 58 height 18
click at [495, 610] on link "12005292" at bounding box center [502, 603] width 53 height 13
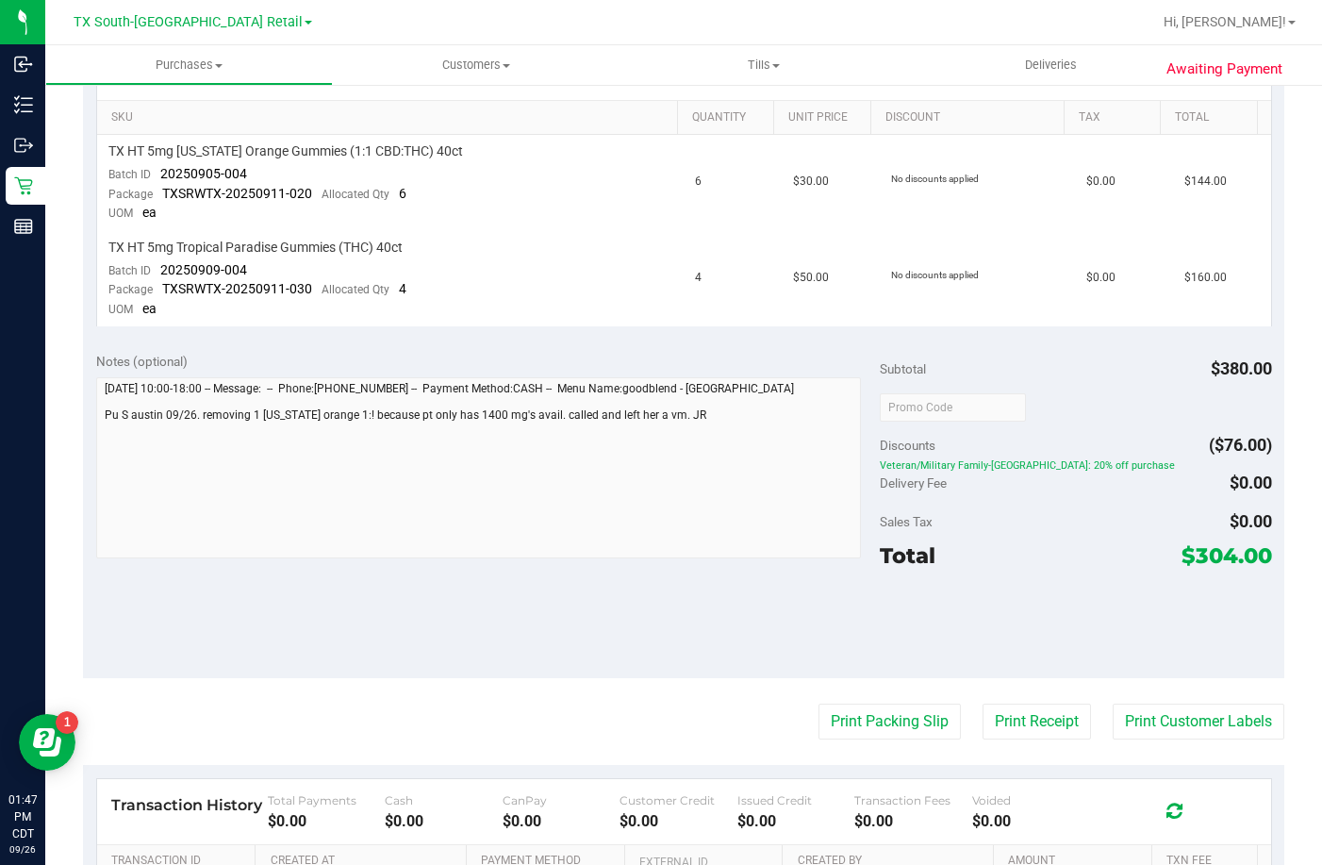
scroll to position [428, 0]
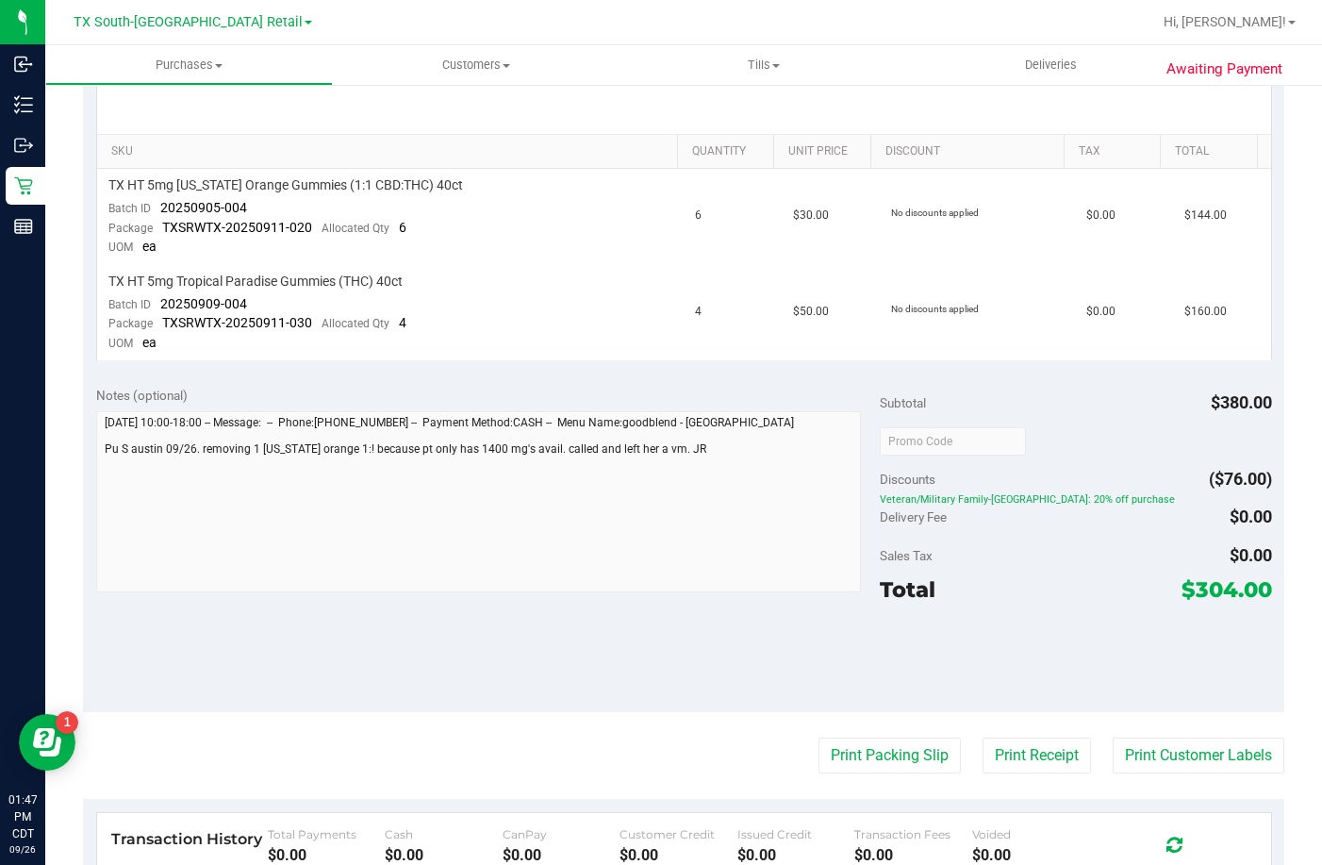
click at [458, 389] on div "Notes (optional)" at bounding box center [488, 395] width 784 height 19
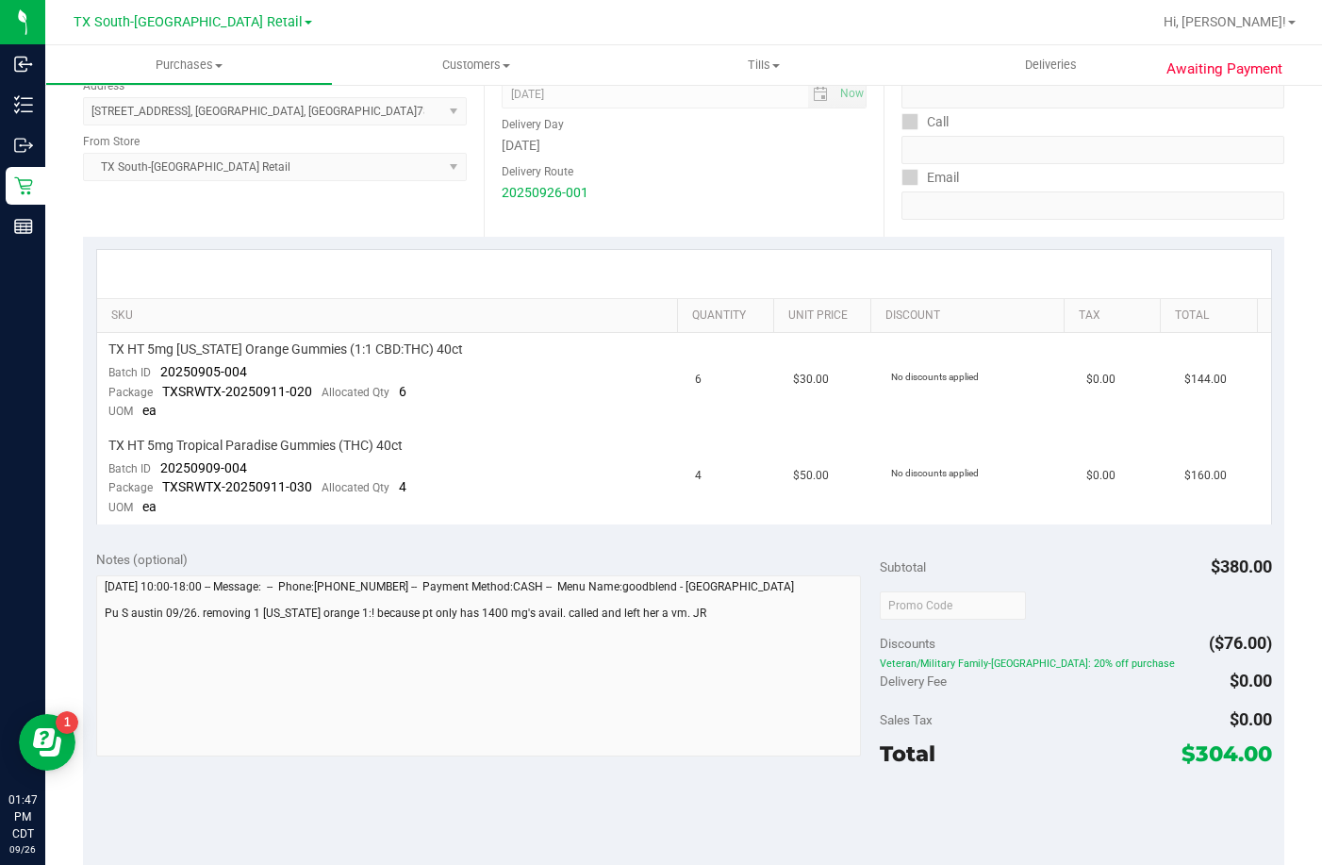
scroll to position [283, 0]
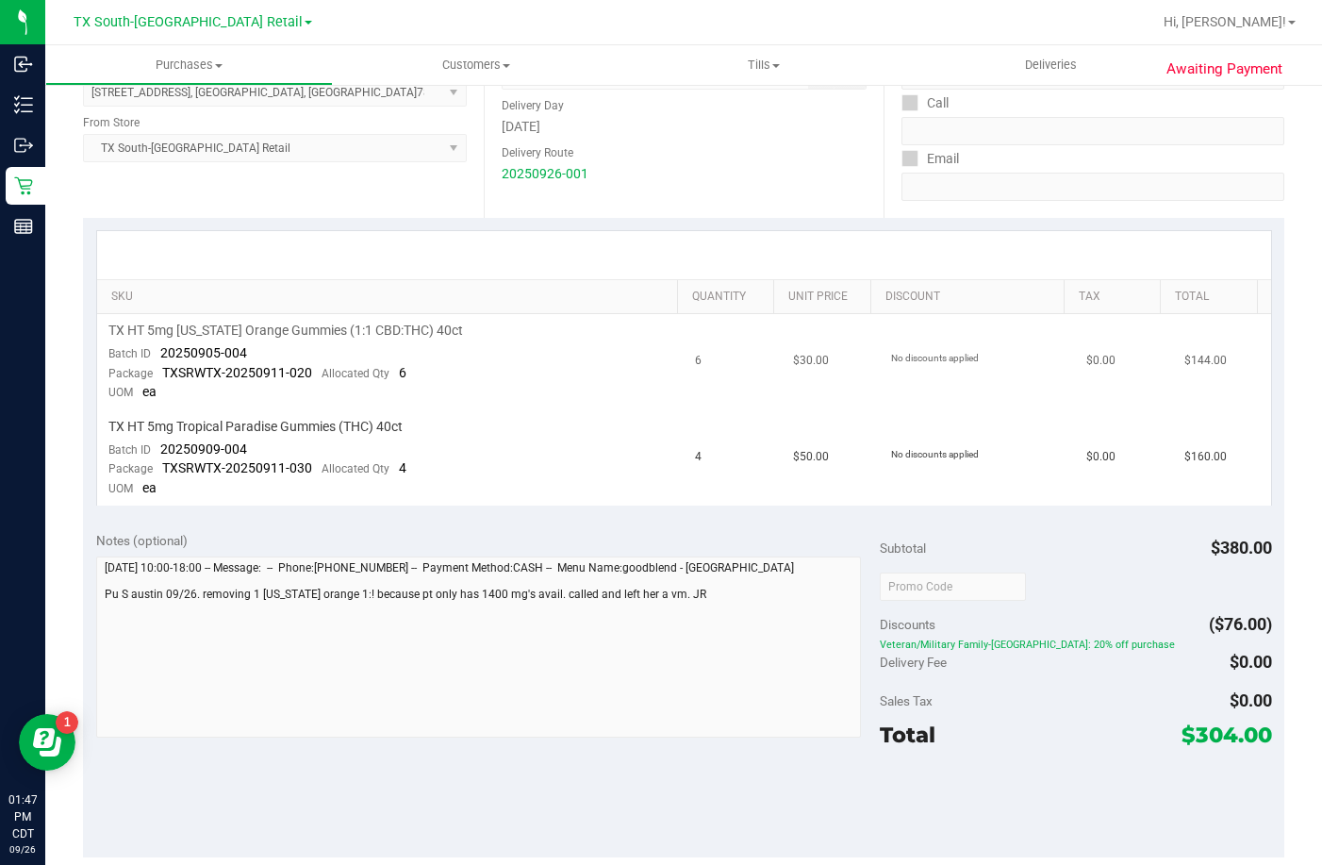
click at [493, 374] on td "TX HT 5mg Texas Orange Gummies (1:1 CBD:THC) 40ct Batch ID 20250905-004 Package…" at bounding box center [391, 362] width 588 height 96
drag, startPoint x: 257, startPoint y: 357, endPoint x: 152, endPoint y: 350, distance: 105.9
click at [152, 350] on td "TX HT 5mg Texas Orange Gummies (1:1 CBD:THC) 40ct Batch ID 20250905-004 Package…" at bounding box center [391, 362] width 588 height 96
copy span "20250905-004"
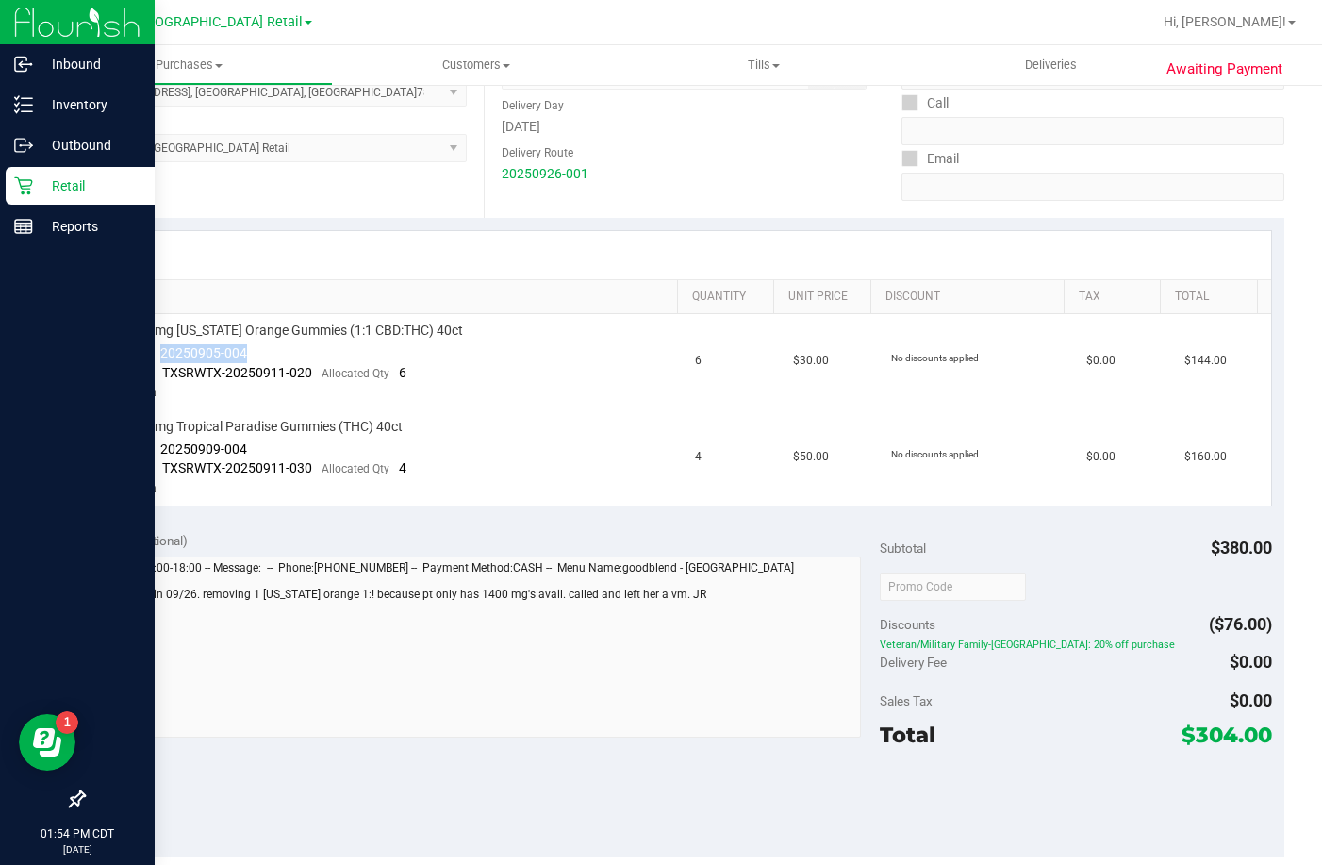
scroll to position [394, 0]
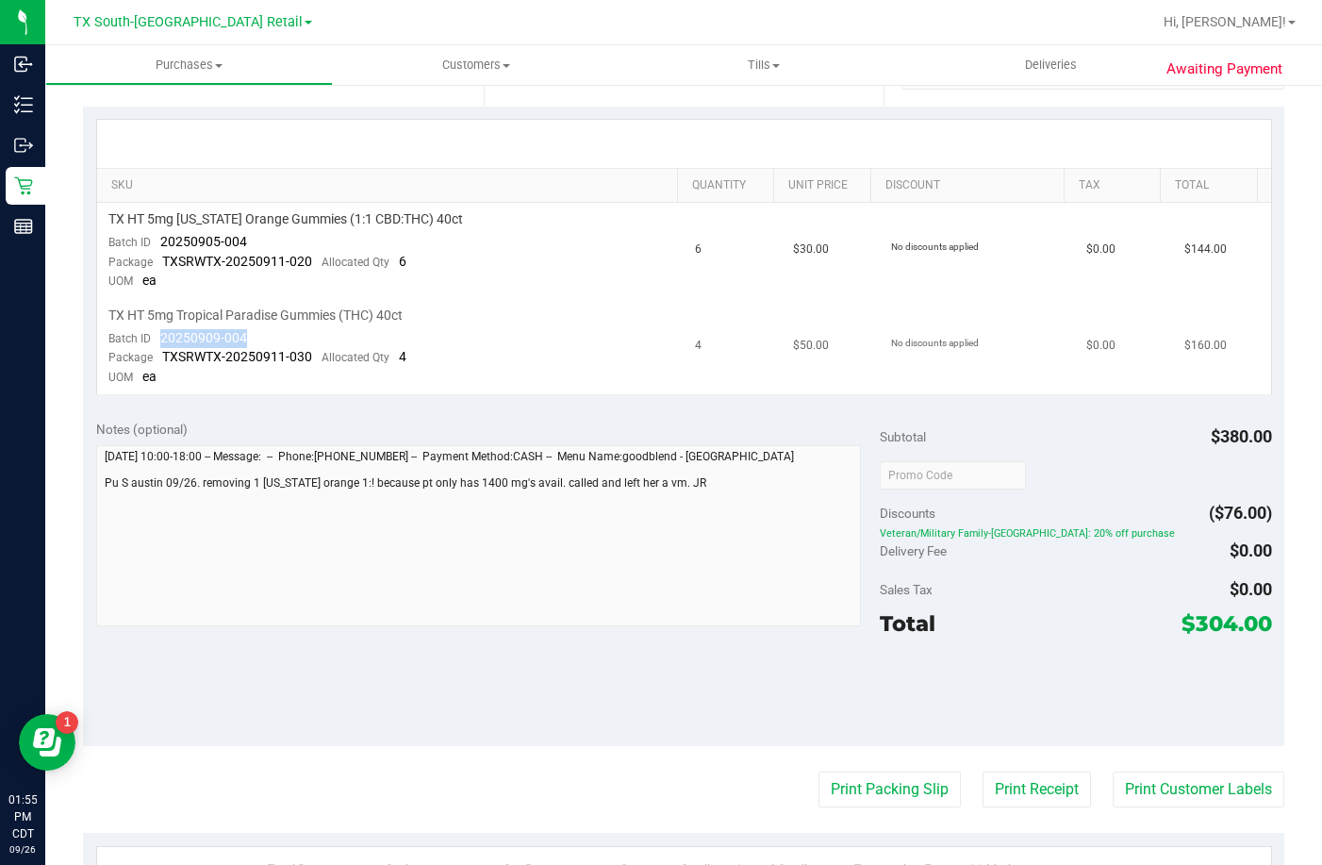
drag, startPoint x: 257, startPoint y: 332, endPoint x: 156, endPoint y: 346, distance: 102.8
click at [156, 346] on td "TX HT 5mg Tropical Paradise Gummies (THC) 40ct Batch ID 20250909-004 Package TX…" at bounding box center [391, 346] width 588 height 95
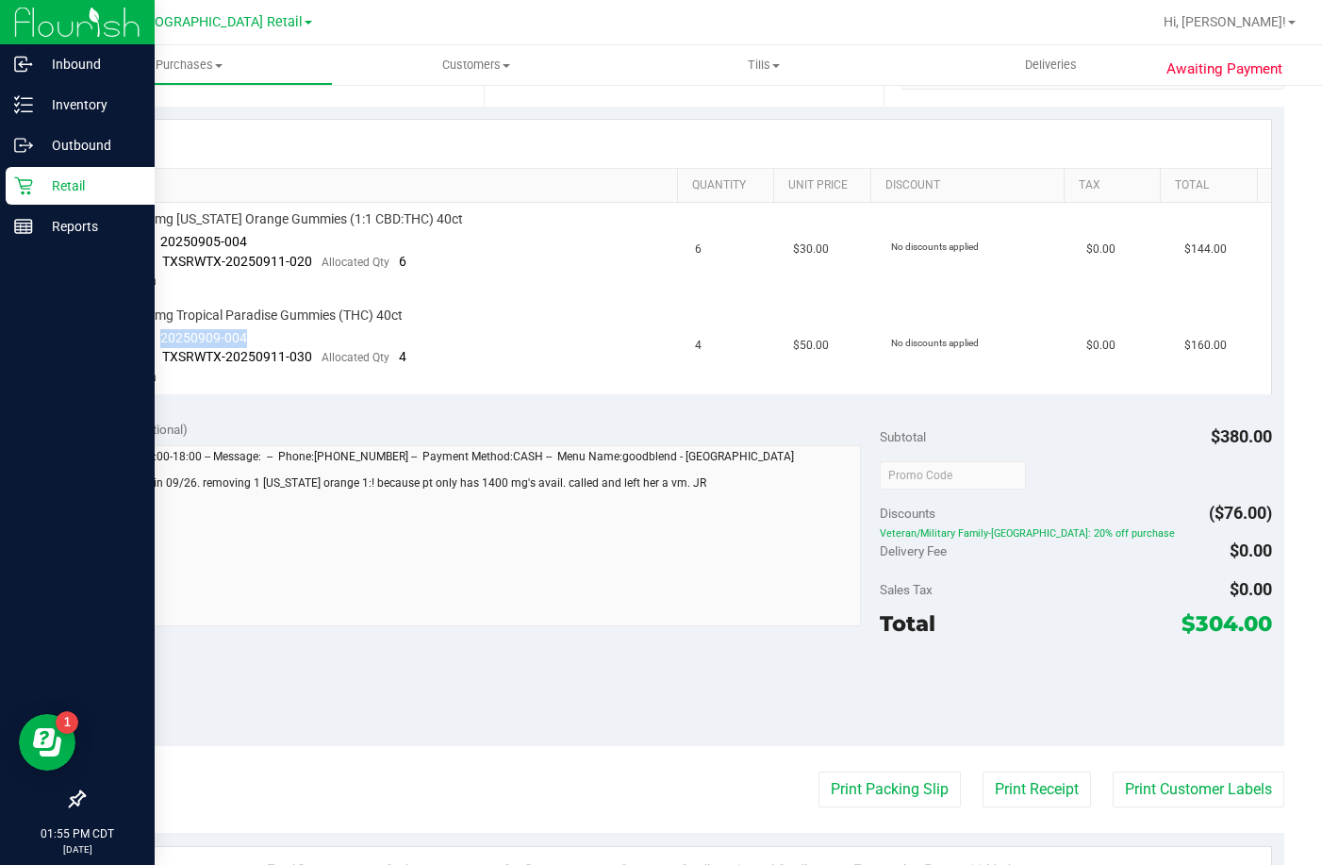
copy span "20250909-004"
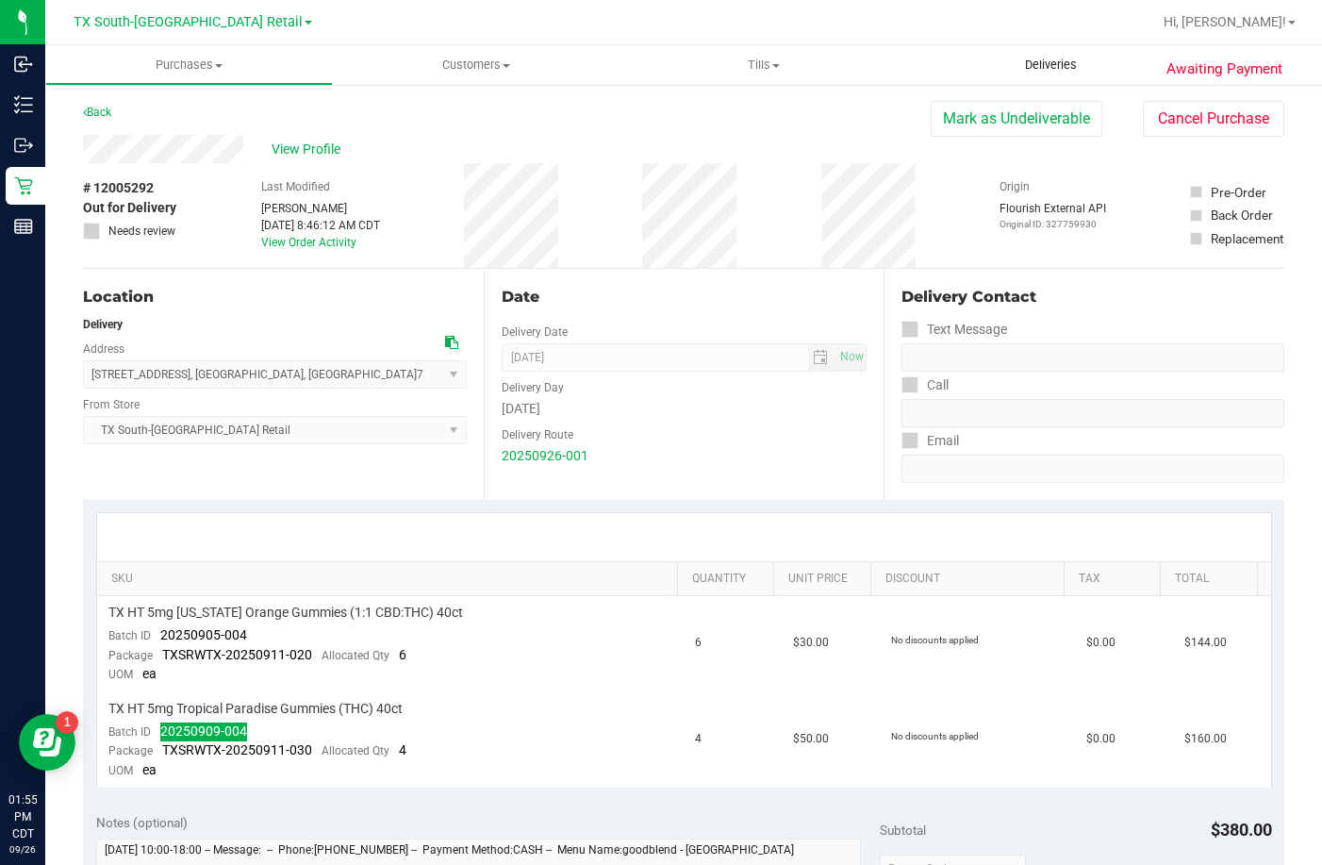
scroll to position [0, 0]
click at [1033, 81] on uib-tab-heading "Deliveries" at bounding box center [1051, 65] width 288 height 40
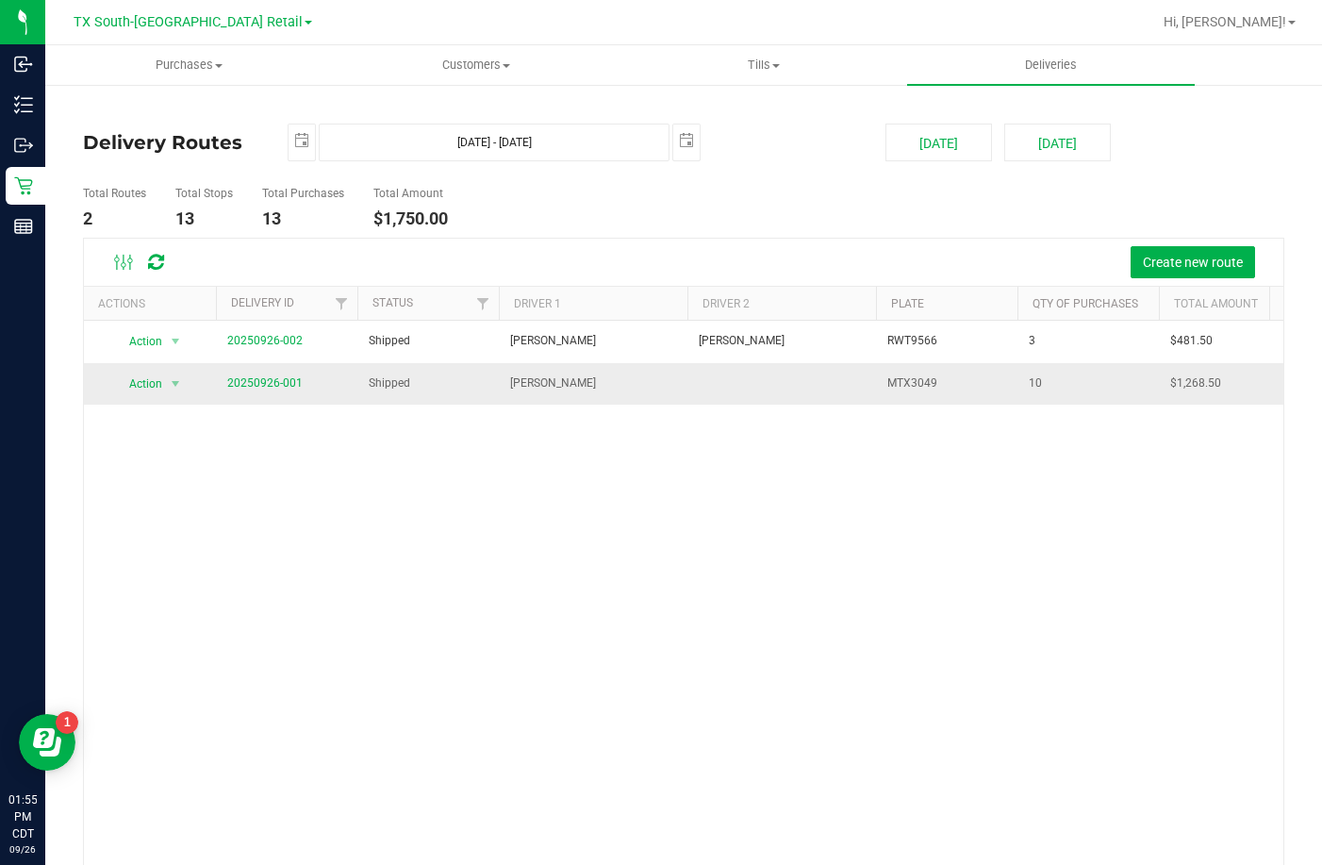
click at [288, 372] on td "20250926-001" at bounding box center [286, 383] width 141 height 41
click at [287, 374] on span "20250926-001" at bounding box center [264, 383] width 75 height 18
click at [289, 376] on link "20250926-001" at bounding box center [264, 382] width 75 height 13
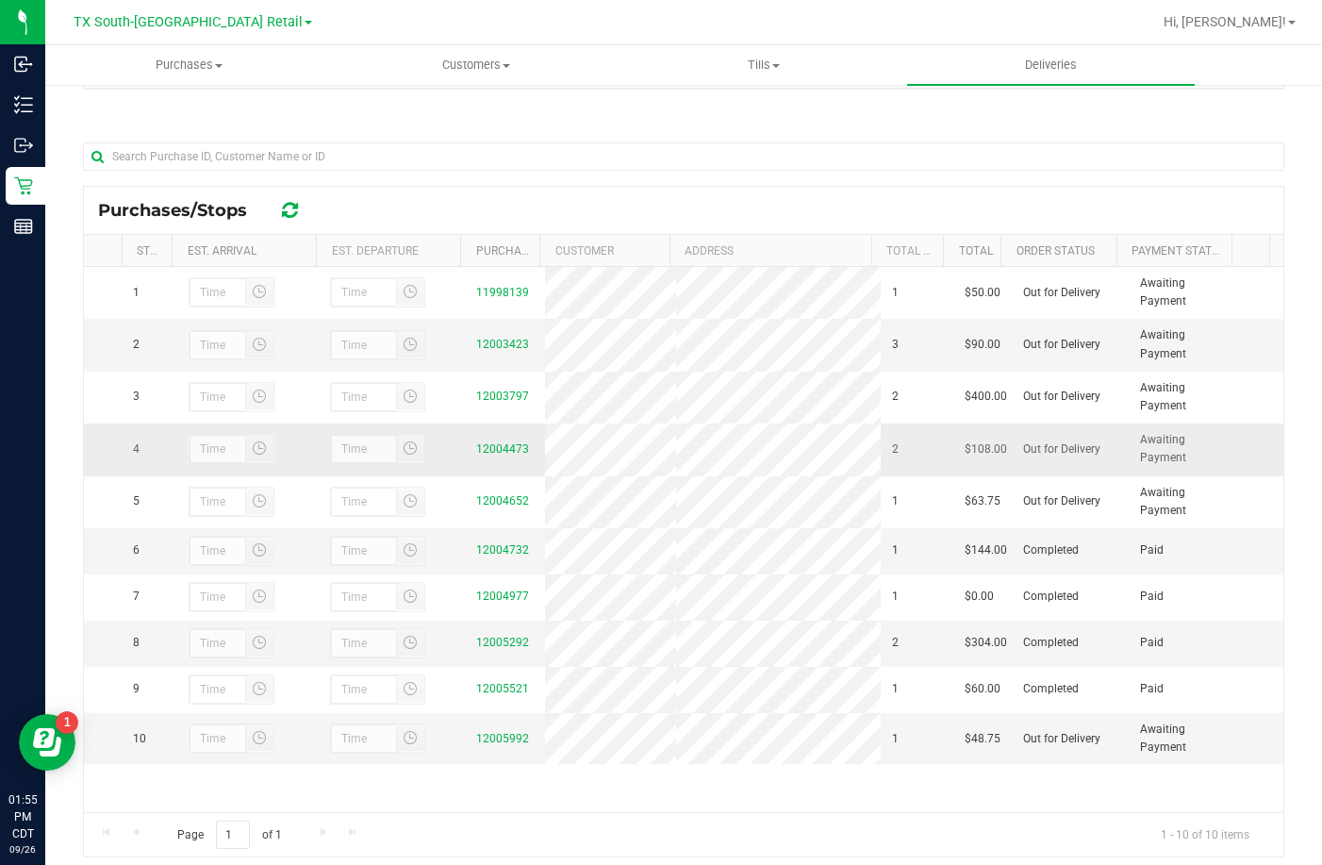
scroll to position [274, 0]
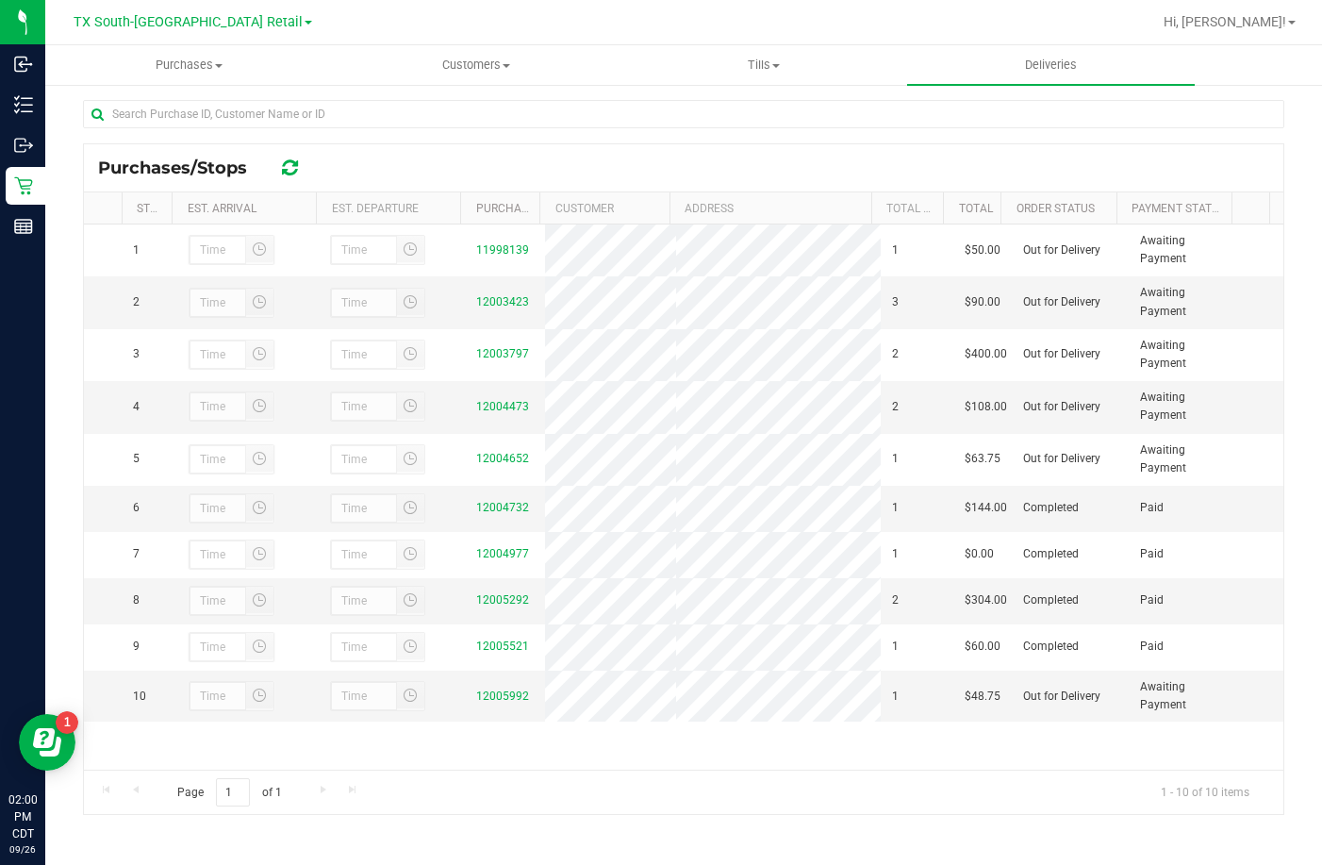
click at [421, 146] on div "Purchases/Stops" at bounding box center [684, 167] width 1200 height 47
click at [491, 300] on link "12003423" at bounding box center [502, 301] width 53 height 13
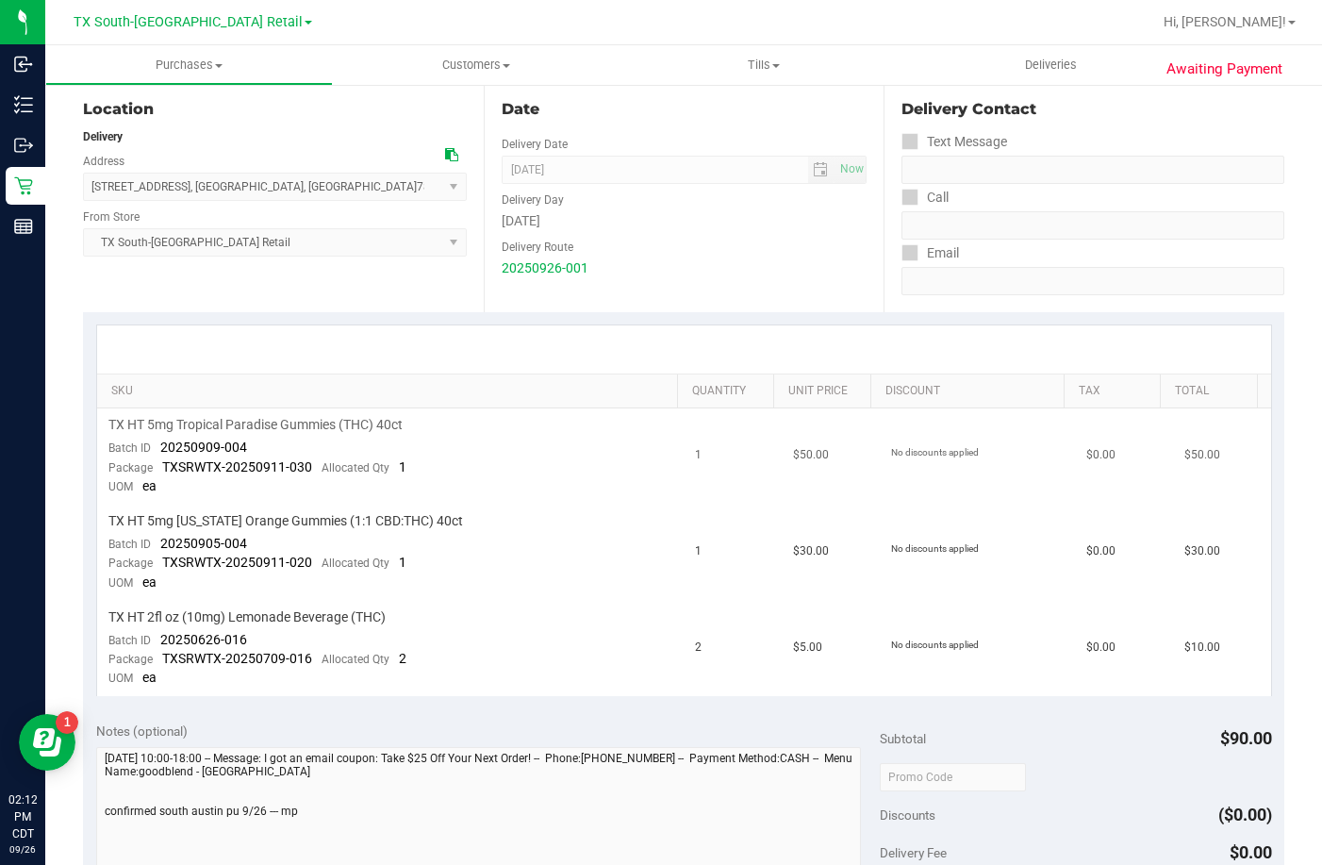
scroll to position [377, 0]
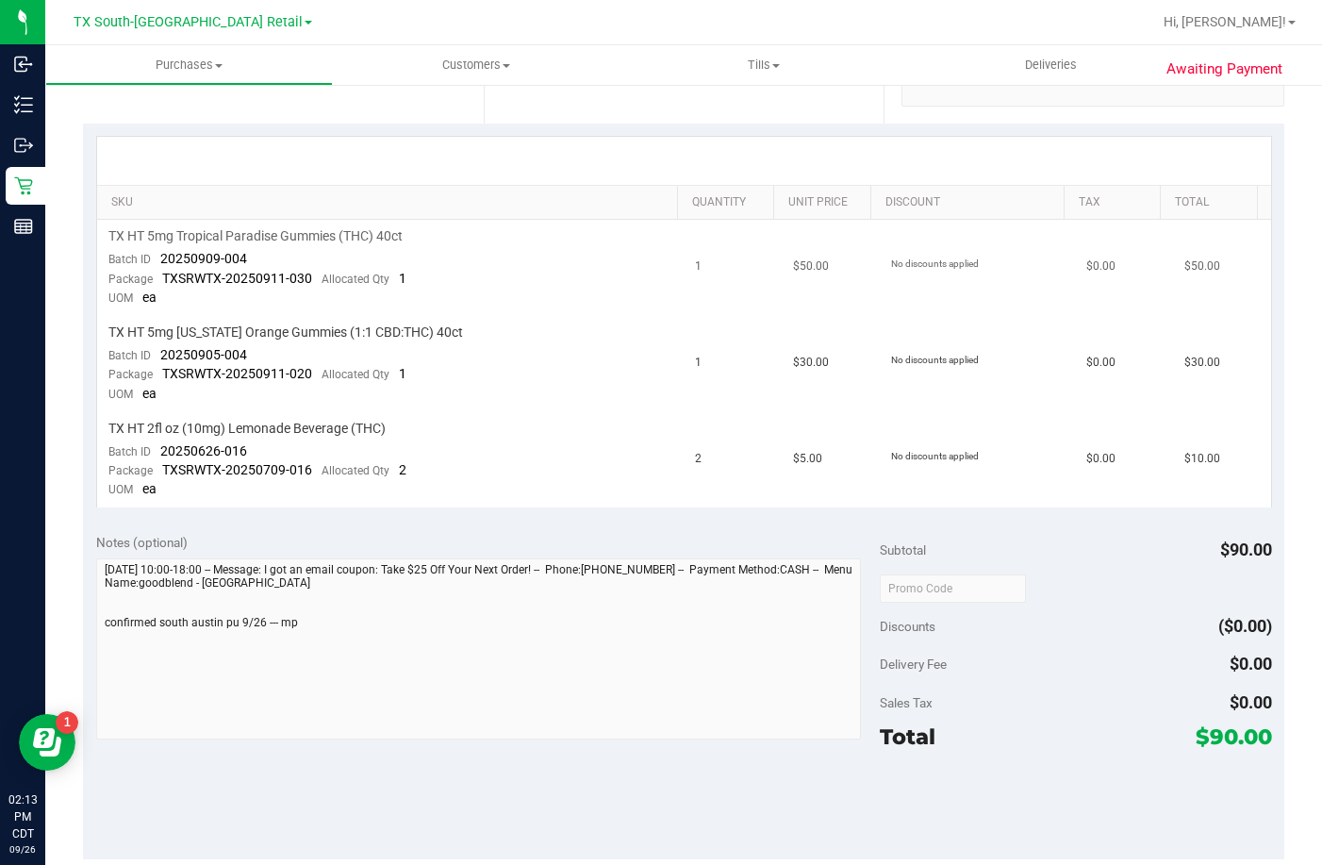
click at [201, 267] on div "Batch ID 20250909-004" at bounding box center [177, 259] width 139 height 19
drag, startPoint x: 260, startPoint y: 249, endPoint x: 157, endPoint y: 259, distance: 103.3
click at [157, 259] on td "TX HT 5mg Tropical Paradise Gummies (THC) 40ct Batch ID 20250909-004 Package TX…" at bounding box center [391, 268] width 588 height 96
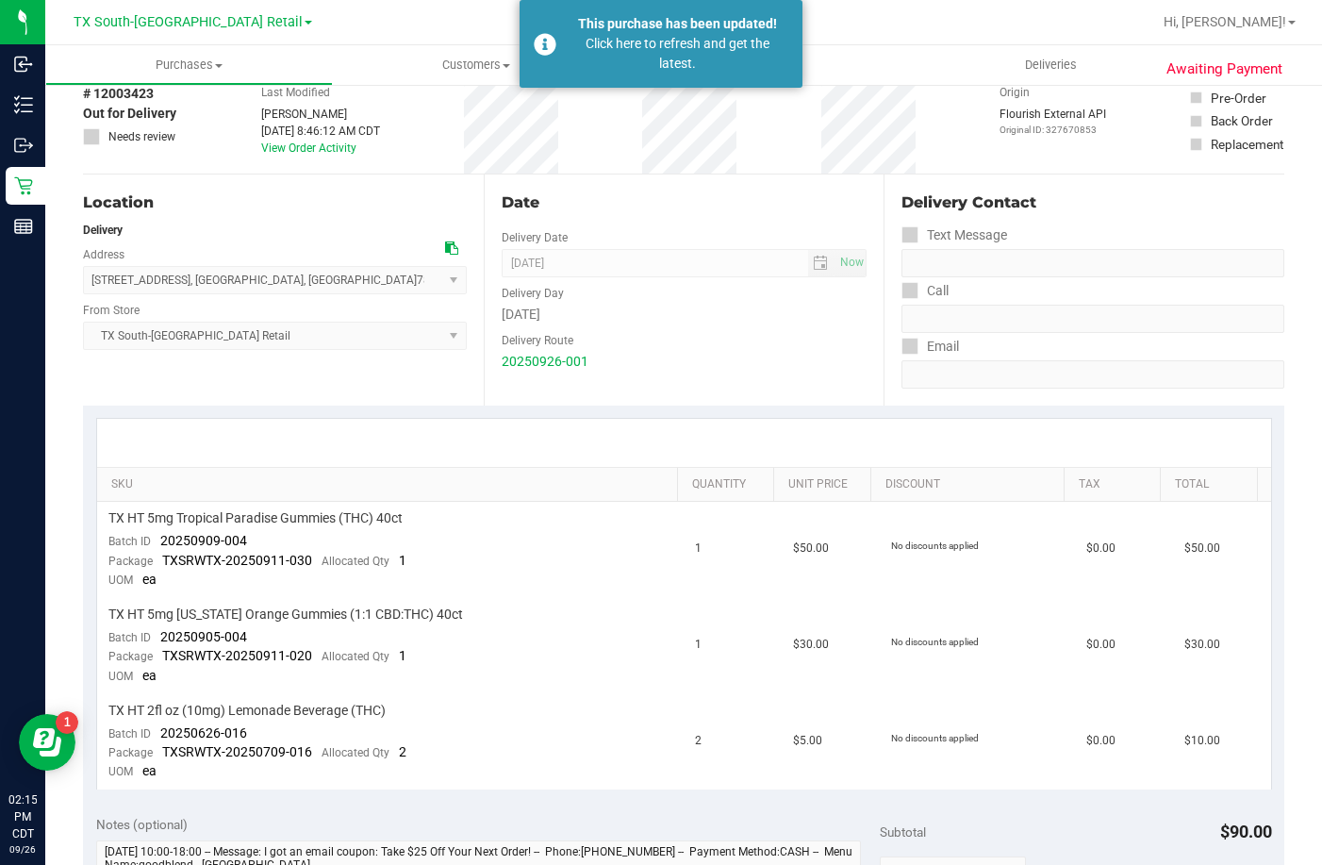
scroll to position [283, 0]
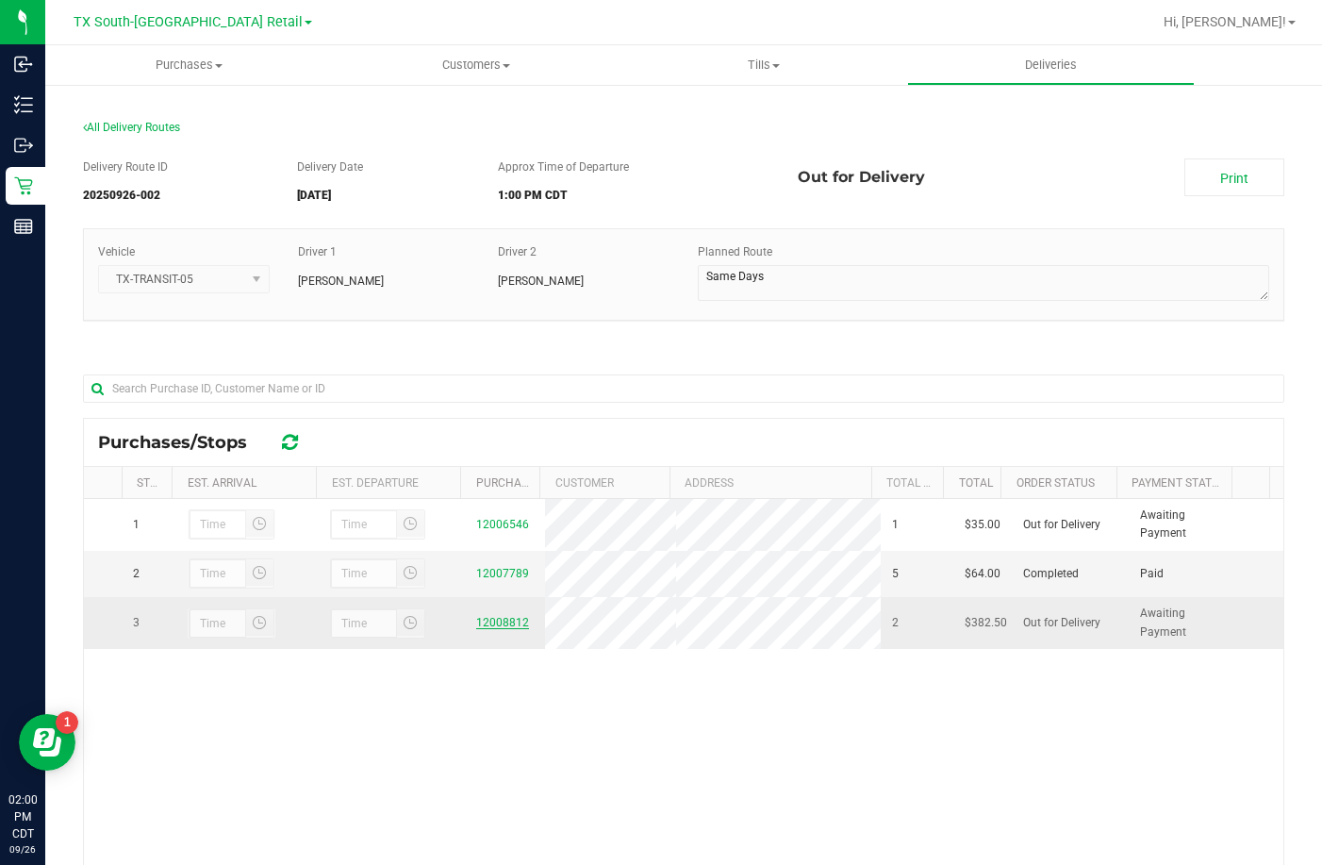
click at [496, 624] on link "12008812" at bounding box center [502, 622] width 53 height 13
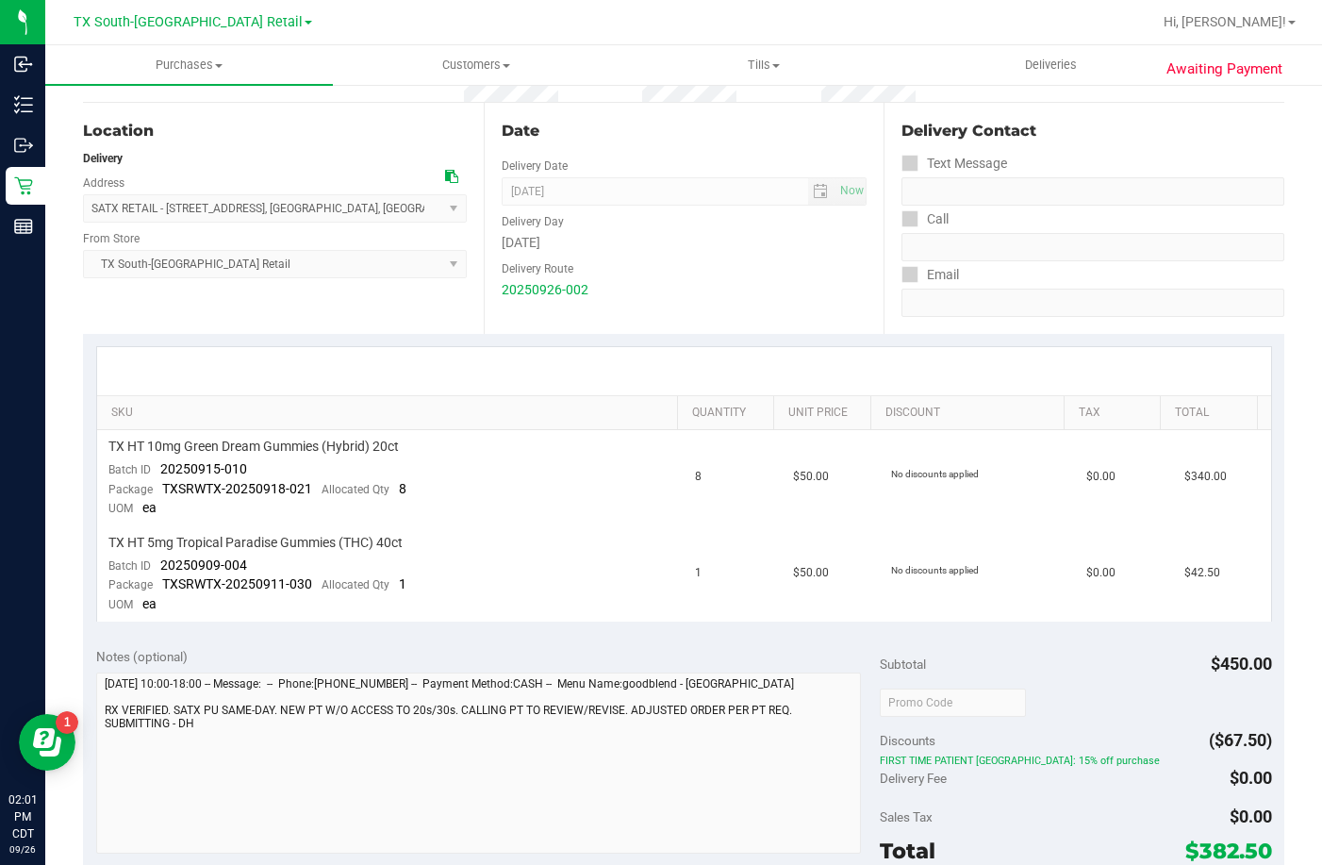
scroll to position [151, 0]
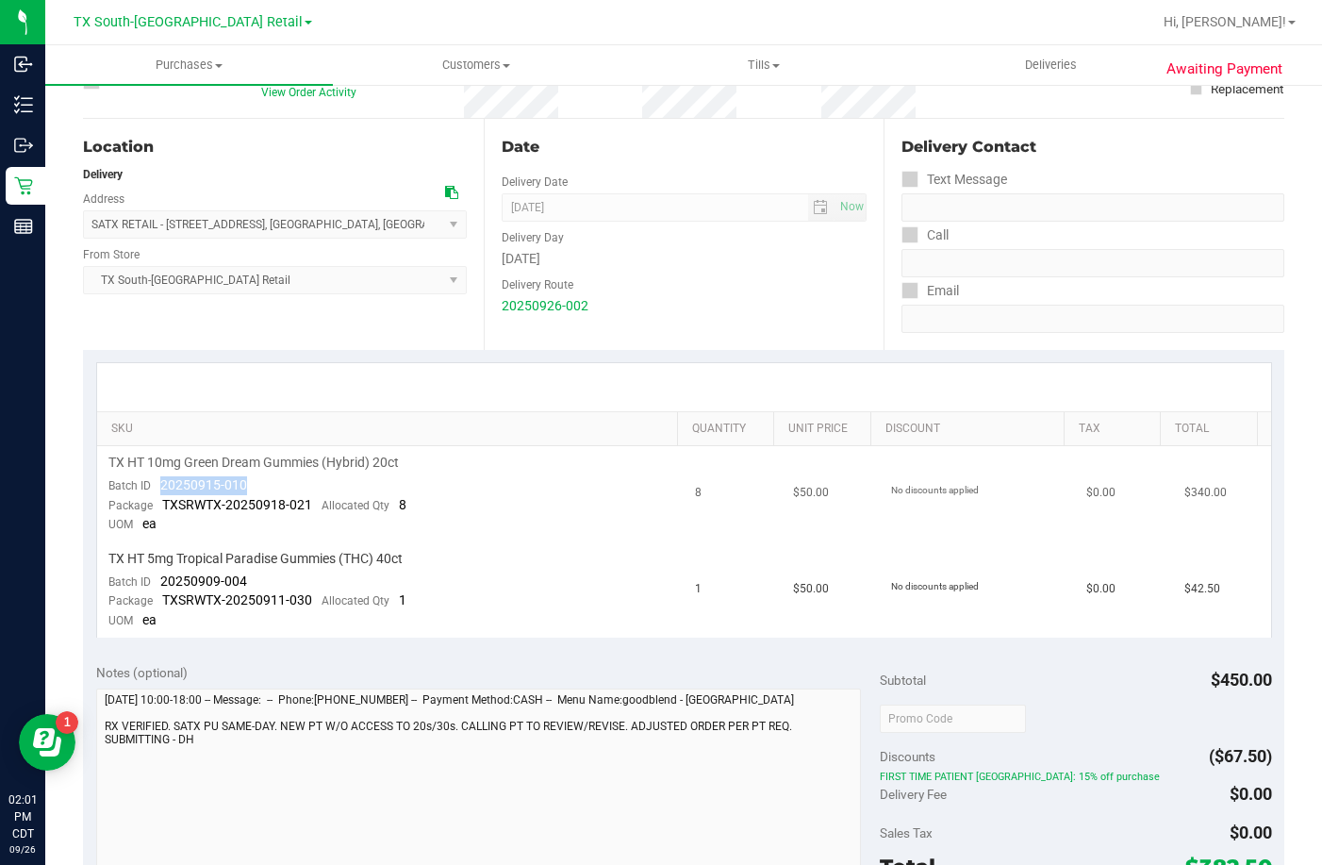
drag, startPoint x: 279, startPoint y: 474, endPoint x: 161, endPoint y: 482, distance: 118.1
click at [161, 482] on td "TX HT 10mg Green Dream Gummies (Hybrid) 20ct Batch ID 20250915-010 Package TXSR…" at bounding box center [391, 494] width 588 height 96
click at [161, 482] on span "20250915-010" at bounding box center [203, 484] width 87 height 15
click at [265, 486] on td "TX HT 10mg Green Dream Gummies (Hybrid) 20ct Batch ID 20250915-010 Package TXSR…" at bounding box center [391, 494] width 588 height 96
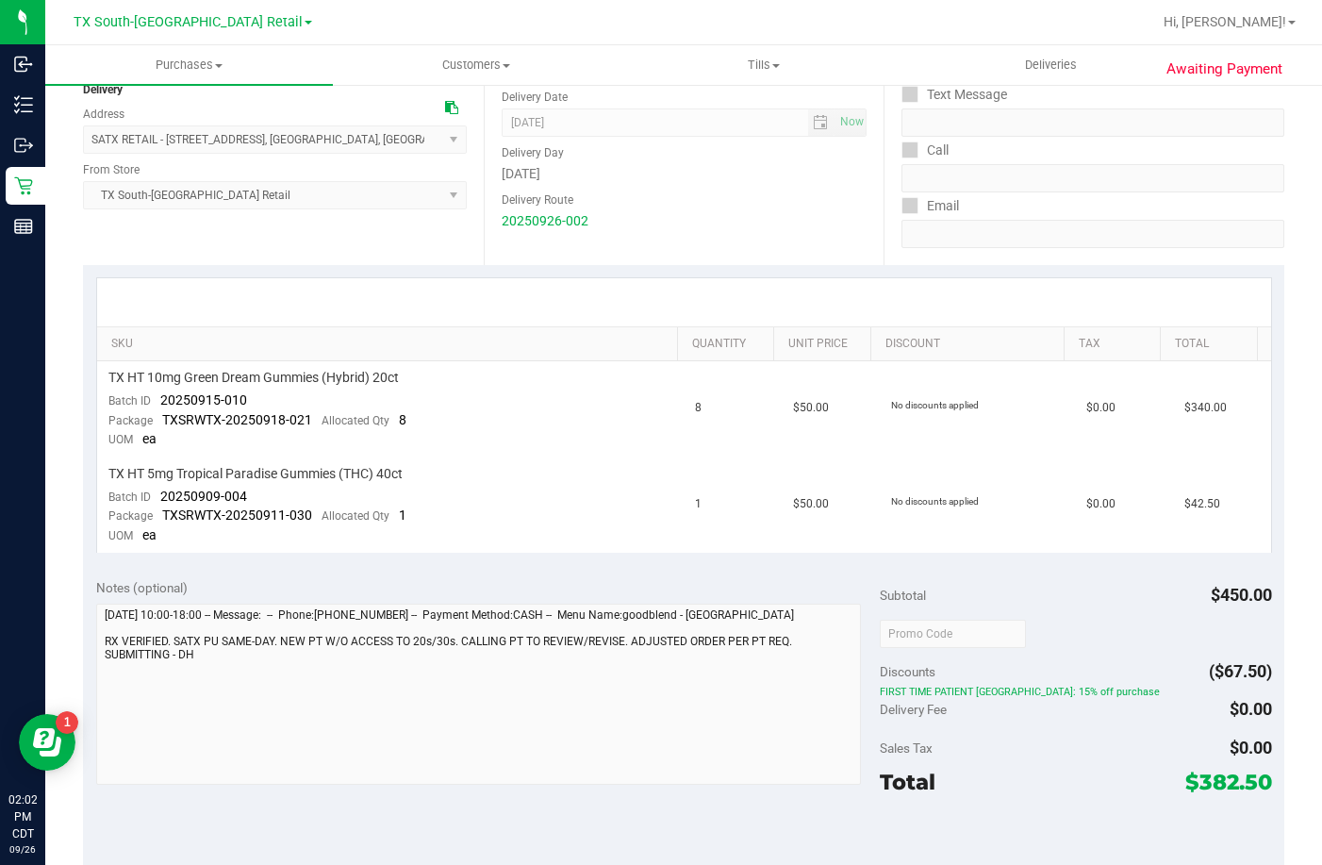
scroll to position [339, 0]
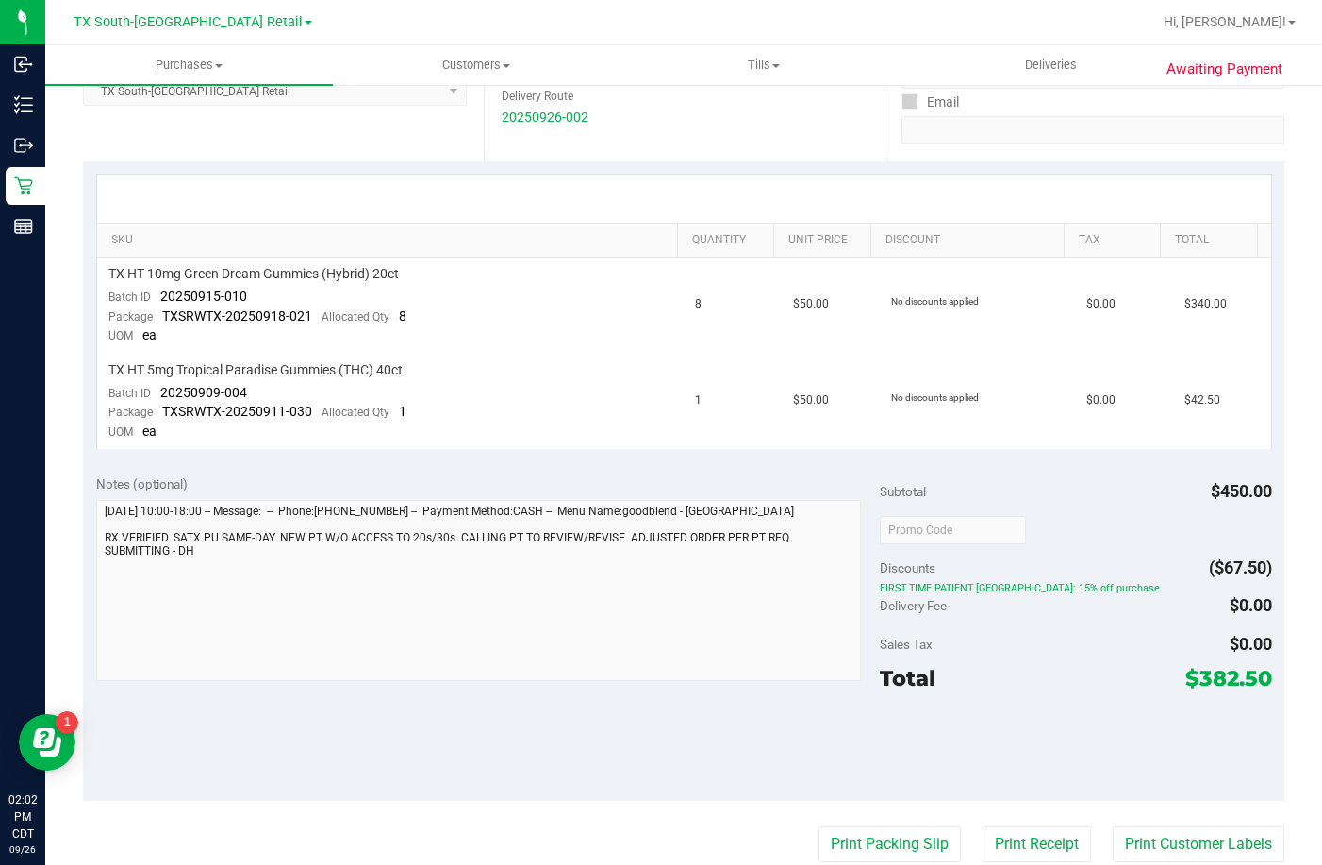
drag, startPoint x: 1167, startPoint y: 670, endPoint x: 1256, endPoint y: 683, distance: 90.4
click at [1256, 683] on div "Total $382.50" at bounding box center [1076, 678] width 392 height 34
click at [1200, 610] on div "Delivery Fee $0.00" at bounding box center [1076, 605] width 392 height 34
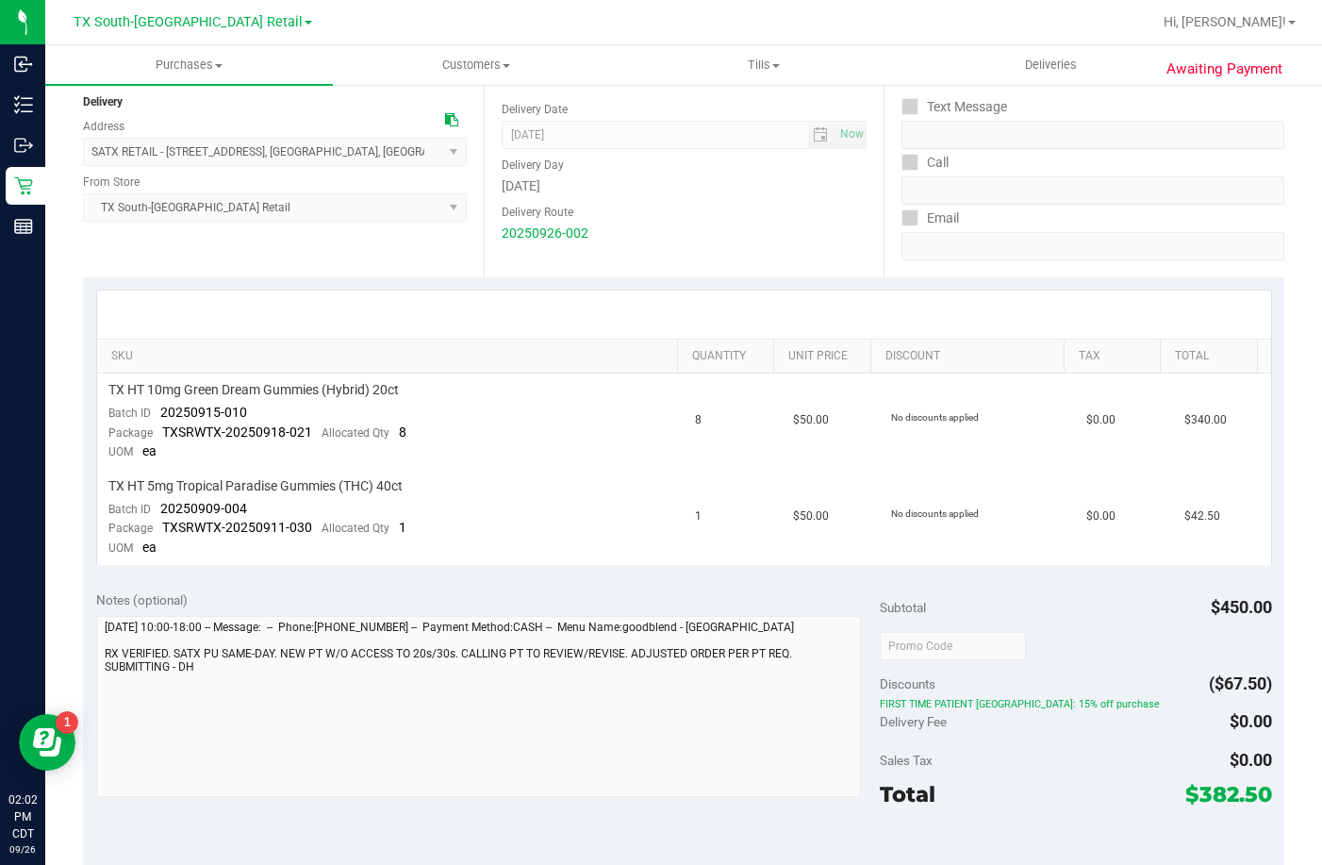
scroll to position [283, 0]
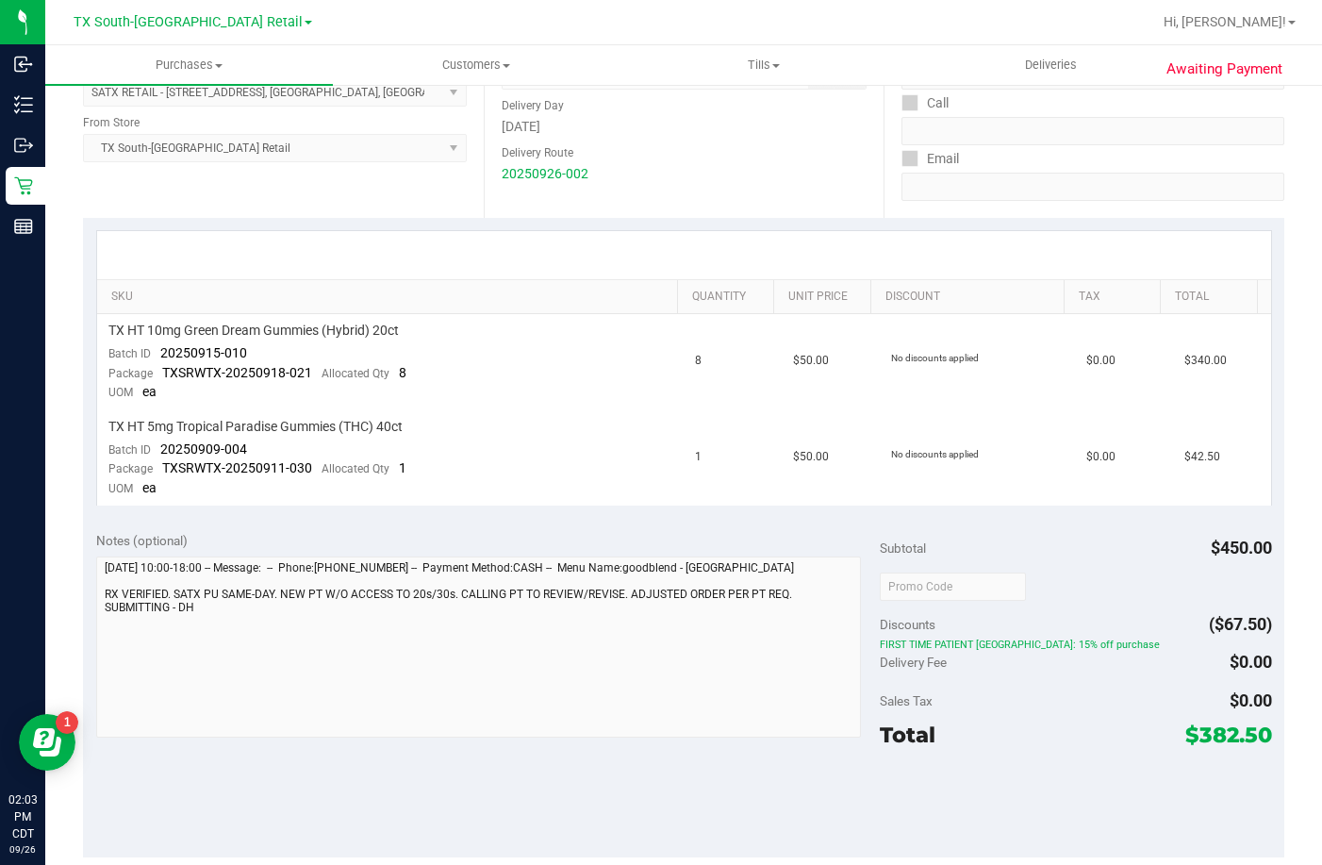
click at [359, 534] on div "Notes (optional)" at bounding box center [488, 540] width 784 height 19
click at [261, 339] on span "TX HT 10mg Green Dream Gummies (Hybrid) 20ct" at bounding box center [253, 331] width 290 height 18
drag, startPoint x: 555, startPoint y: 409, endPoint x: 542, endPoint y: 422, distance: 18.0
click at [555, 410] on td "TX HT 5mg Tropical Paradise Gummies (THC) 40ct Batch ID 20250909-004 Package TX…" at bounding box center [391, 457] width 588 height 95
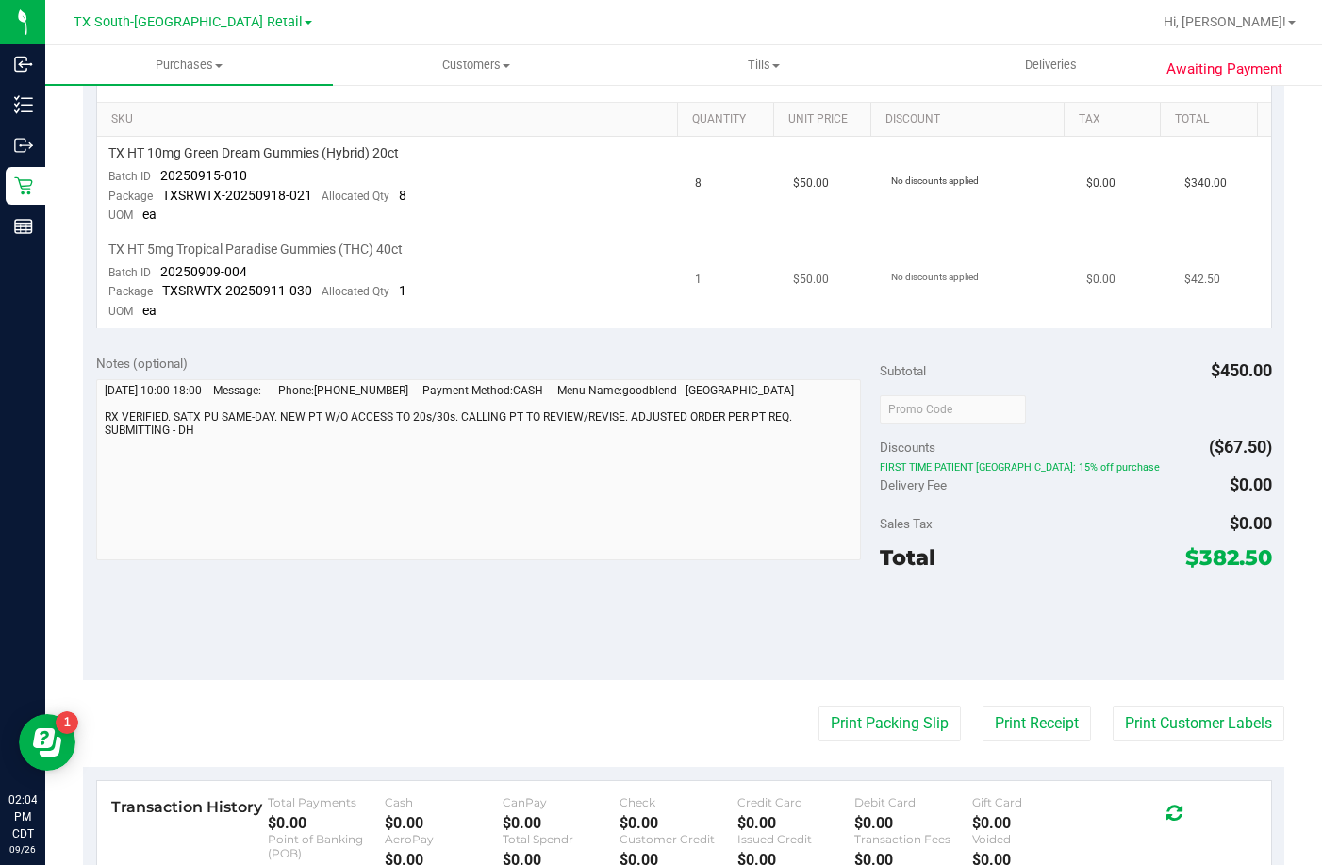
scroll to position [548, 0]
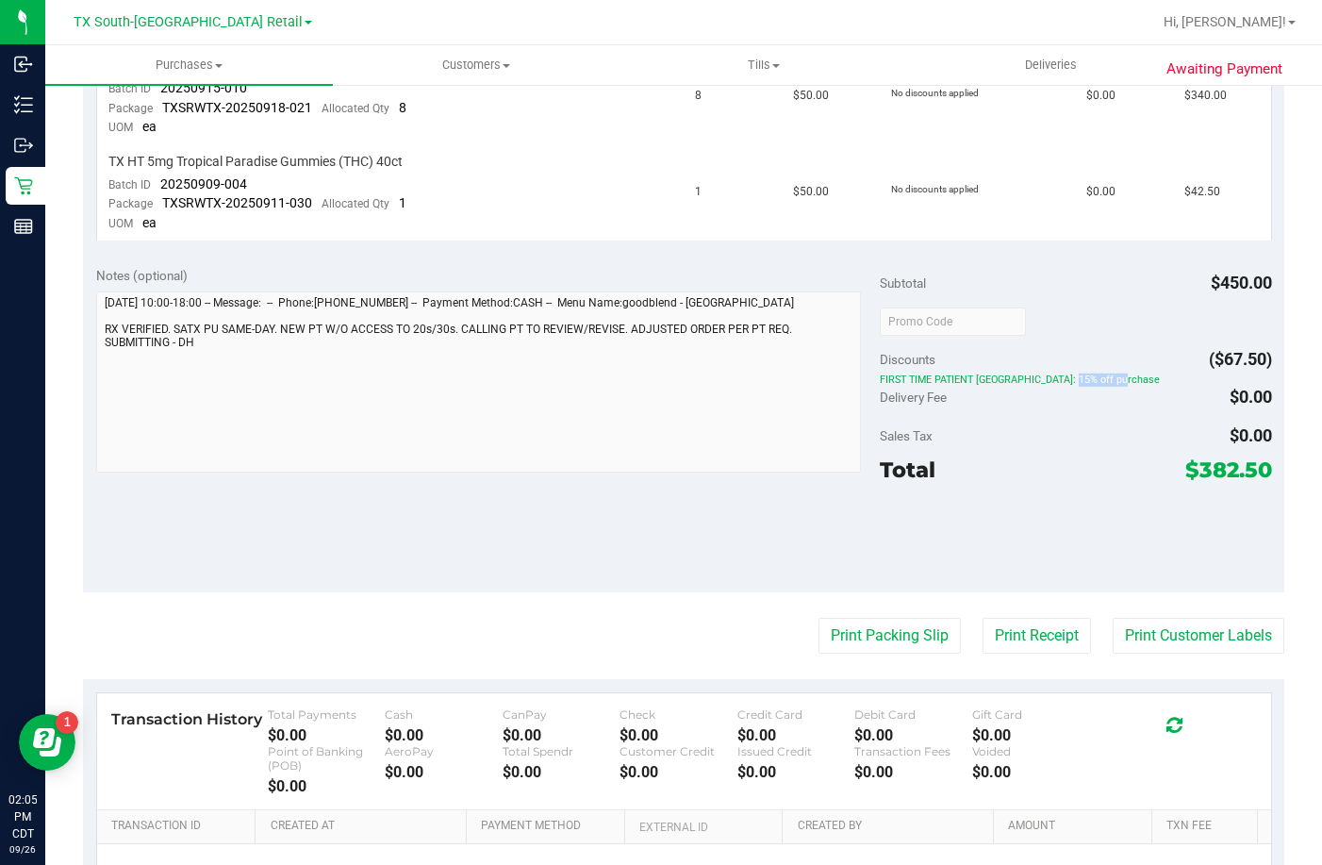
drag, startPoint x: 987, startPoint y: 376, endPoint x: 1083, endPoint y: 376, distance: 95.2
click at [1083, 376] on span "FIRST TIME PATIENT [GEOGRAPHIC_DATA]: 15% off purchase" at bounding box center [1076, 379] width 392 height 13
drag, startPoint x: 1166, startPoint y: 465, endPoint x: 1262, endPoint y: 472, distance: 96.5
click at [1262, 472] on div "Notes (optional) Subtotal $450.00 Discounts ($67.50) FIRST TIME PATIENT TX: 15%…" at bounding box center [683, 422] width 1201 height 339
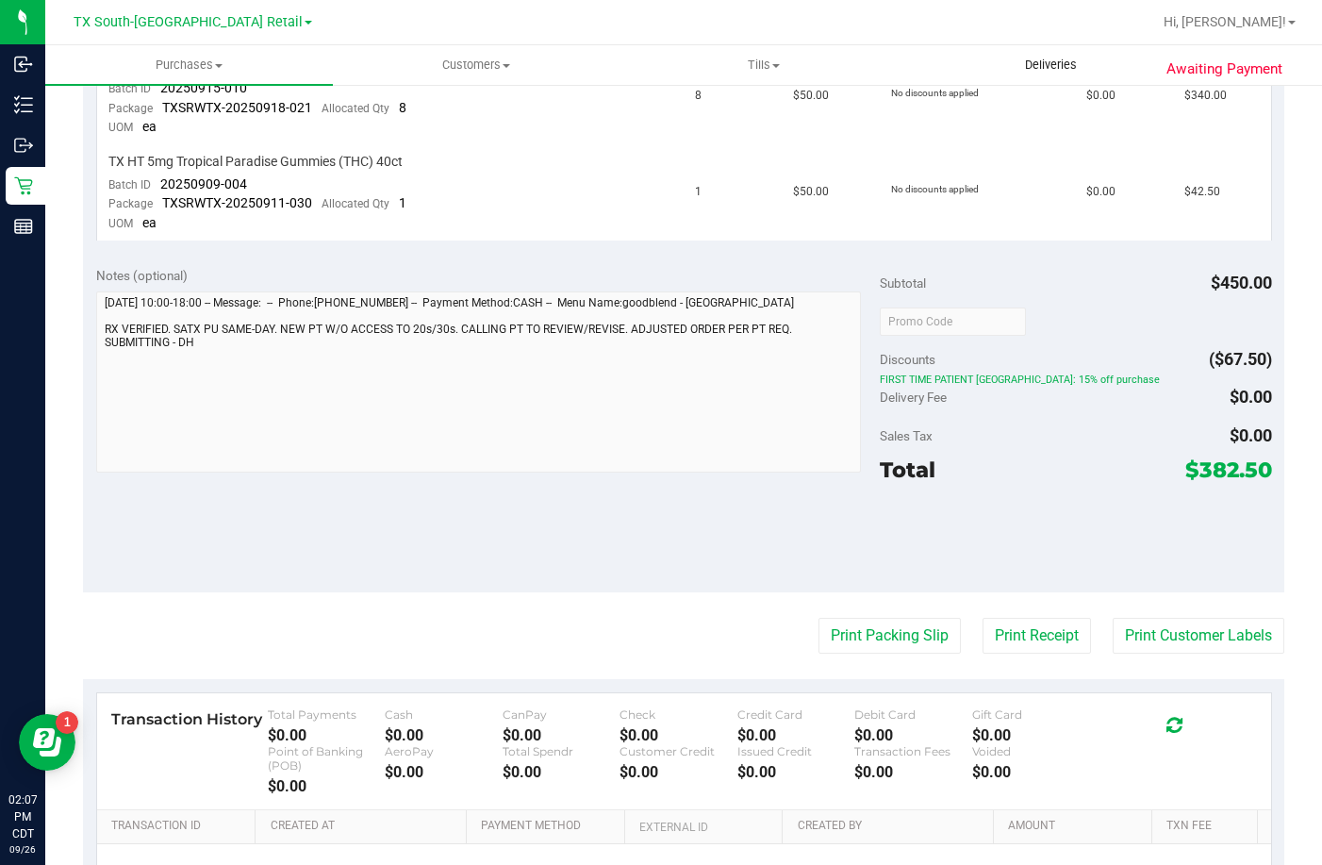
click at [1055, 57] on uib-tab-heading "Deliveries" at bounding box center [1051, 65] width 286 height 38
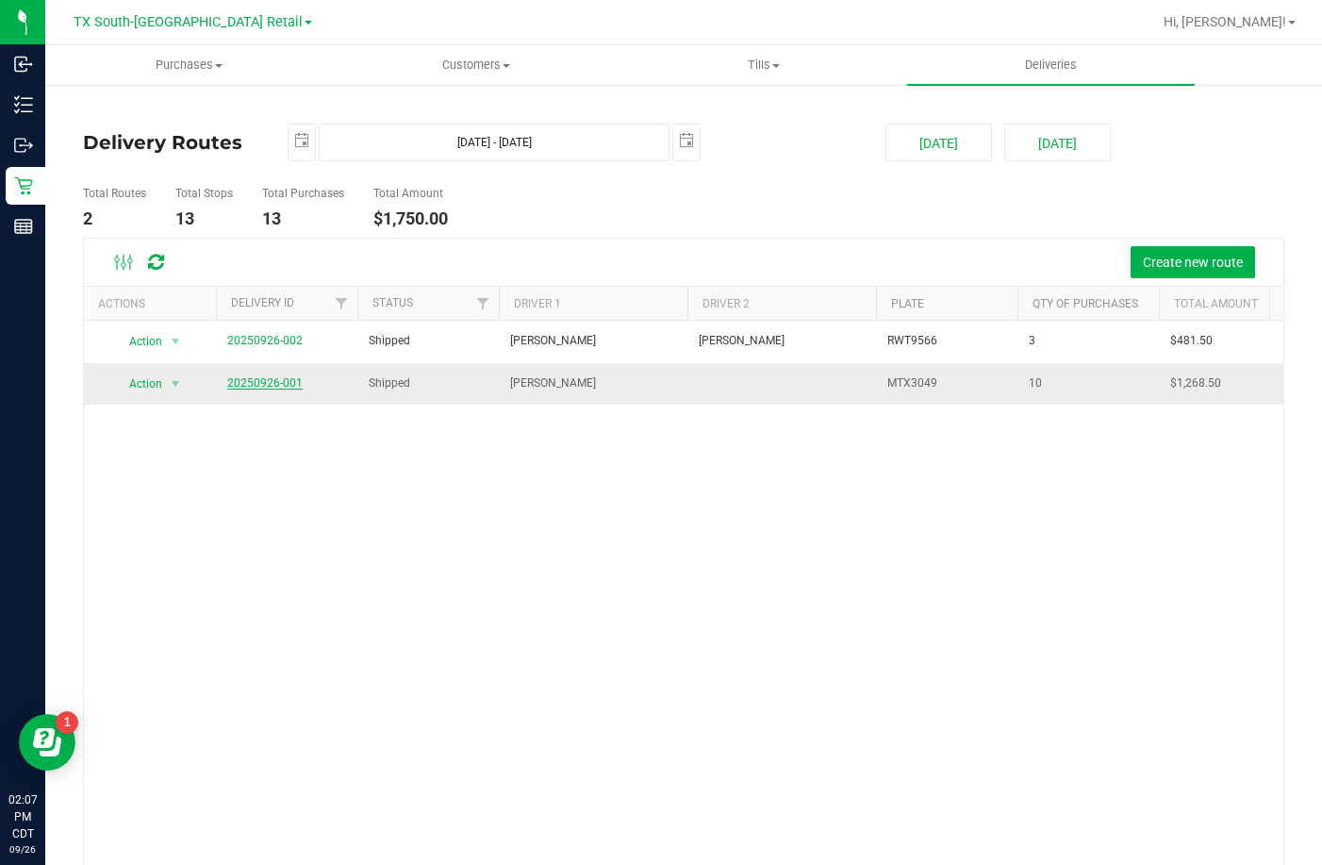
click at [262, 387] on link "20250926-001" at bounding box center [264, 382] width 75 height 13
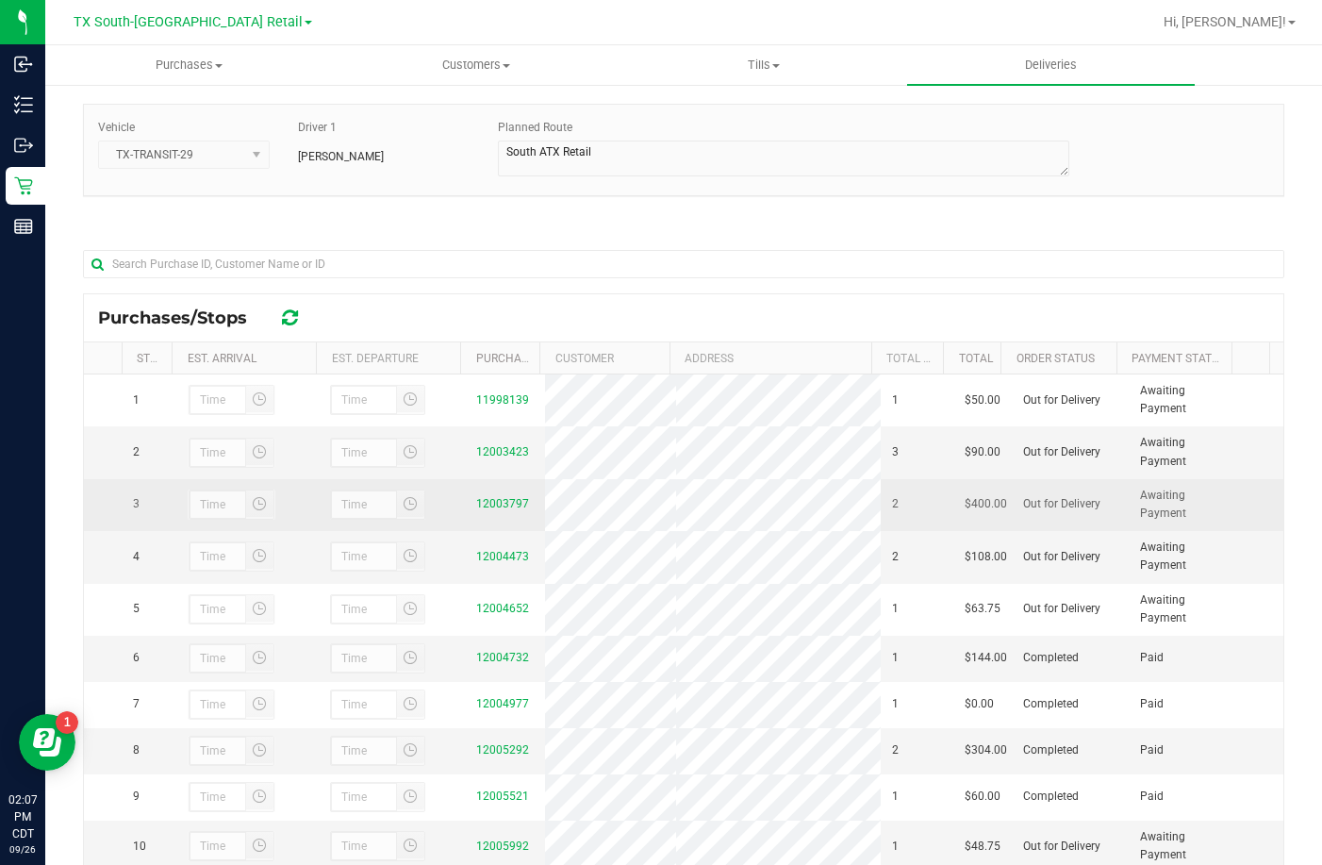
scroll to position [274, 0]
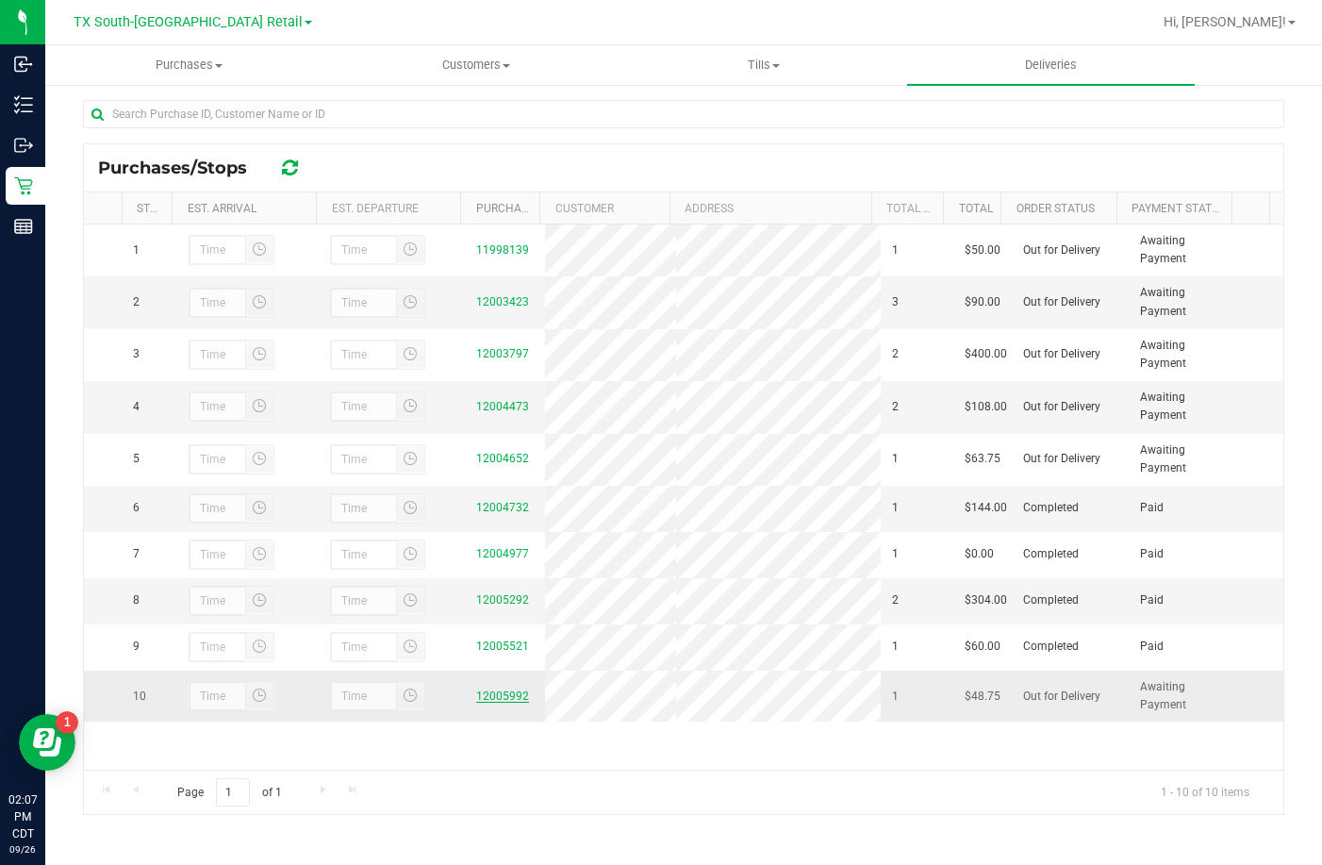
click at [476, 703] on link "12005992" at bounding box center [502, 695] width 53 height 13
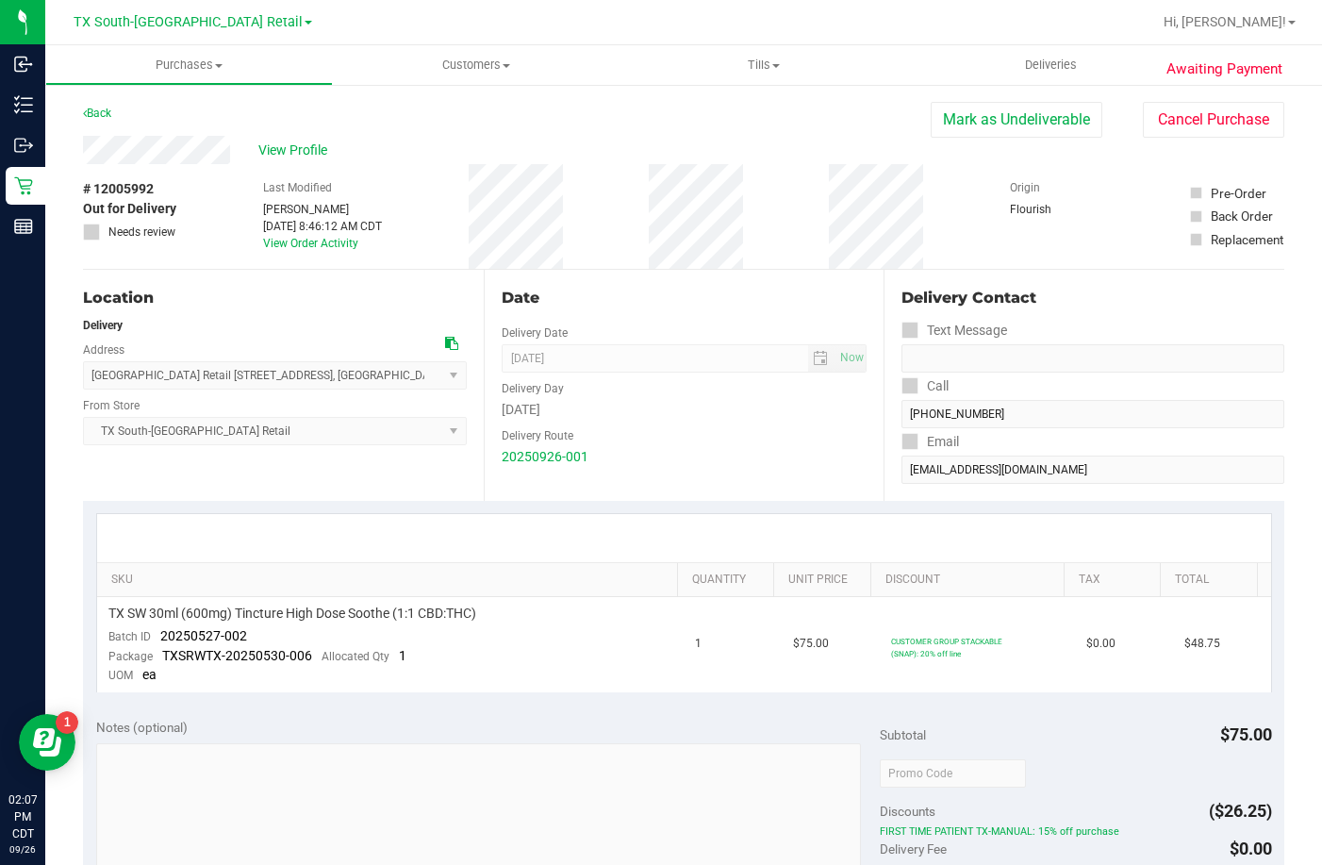
click at [207, 302] on div "Location" at bounding box center [275, 298] width 384 height 23
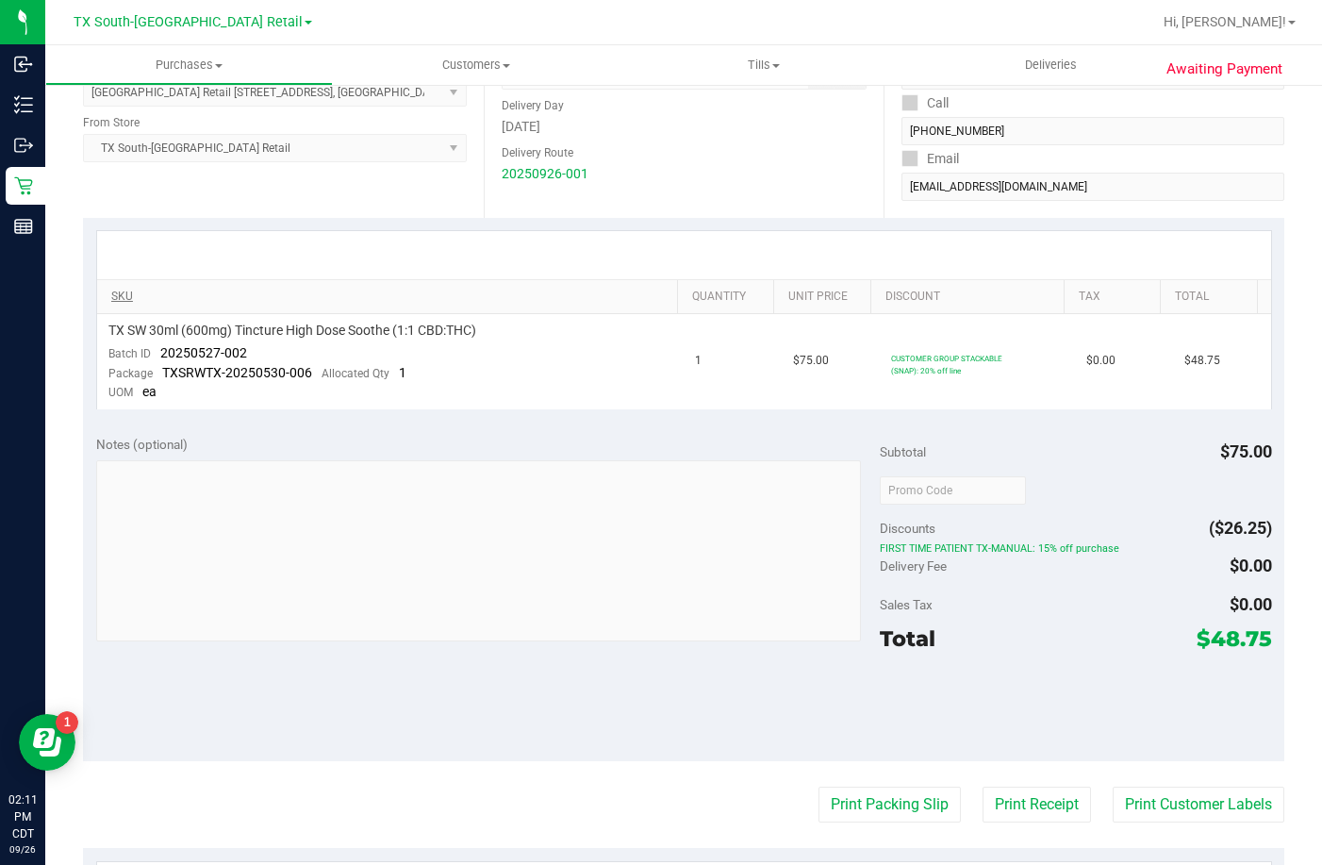
drag, startPoint x: 656, startPoint y: 261, endPoint x: 623, endPoint y: 290, distance: 43.5
click at [656, 261] on div at bounding box center [684, 255] width 1174 height 48
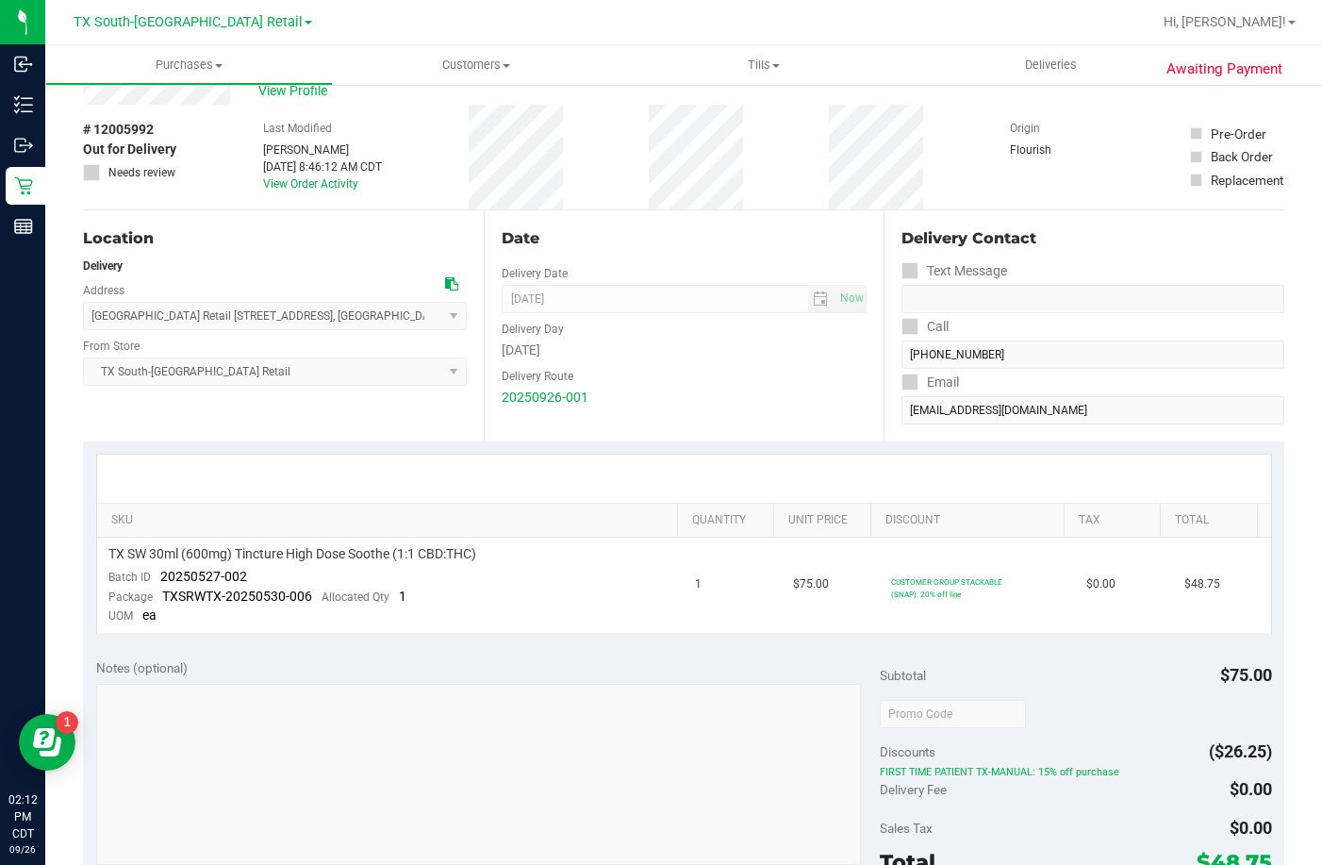
scroll to position [0, 0]
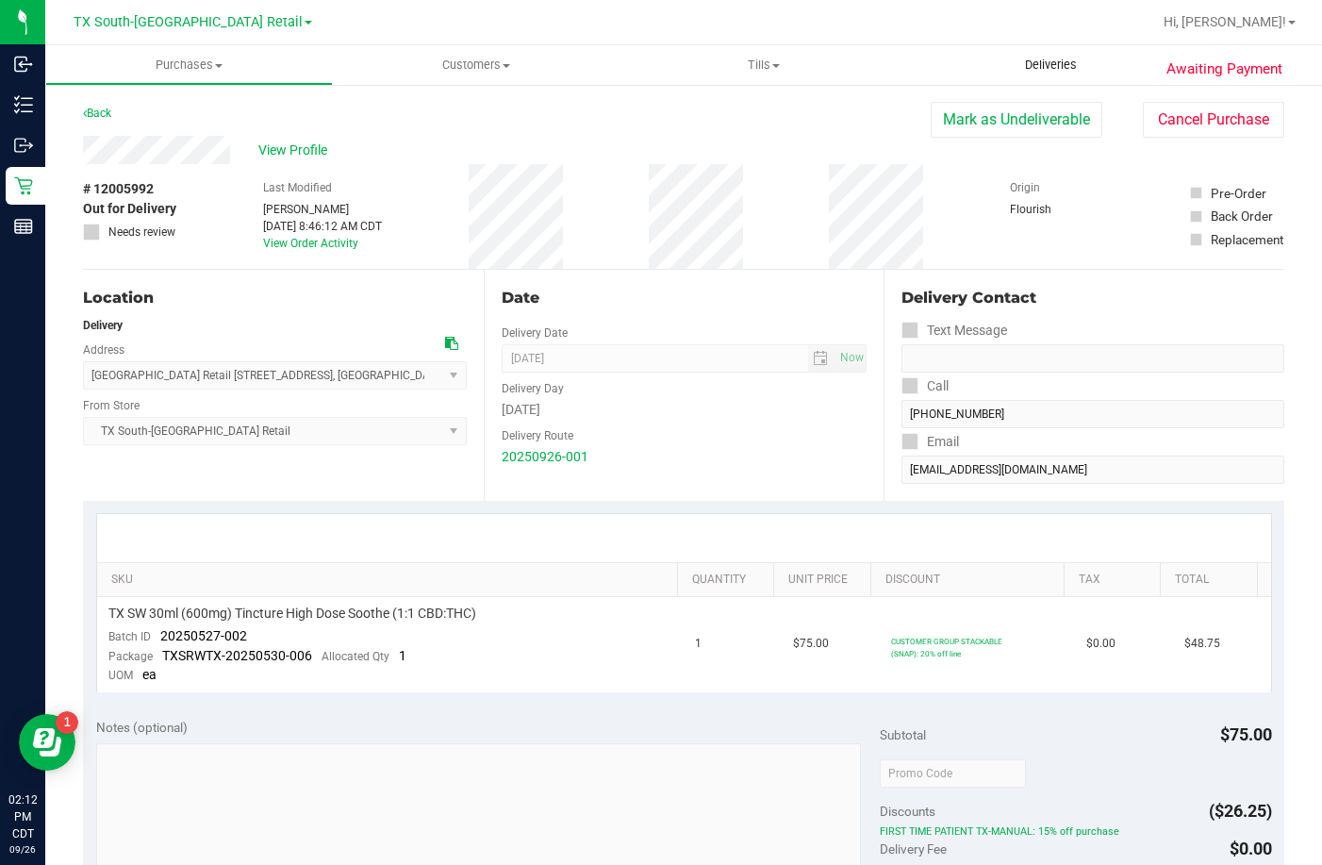
click at [1060, 55] on uib-tab-heading "Deliveries" at bounding box center [1051, 65] width 288 height 40
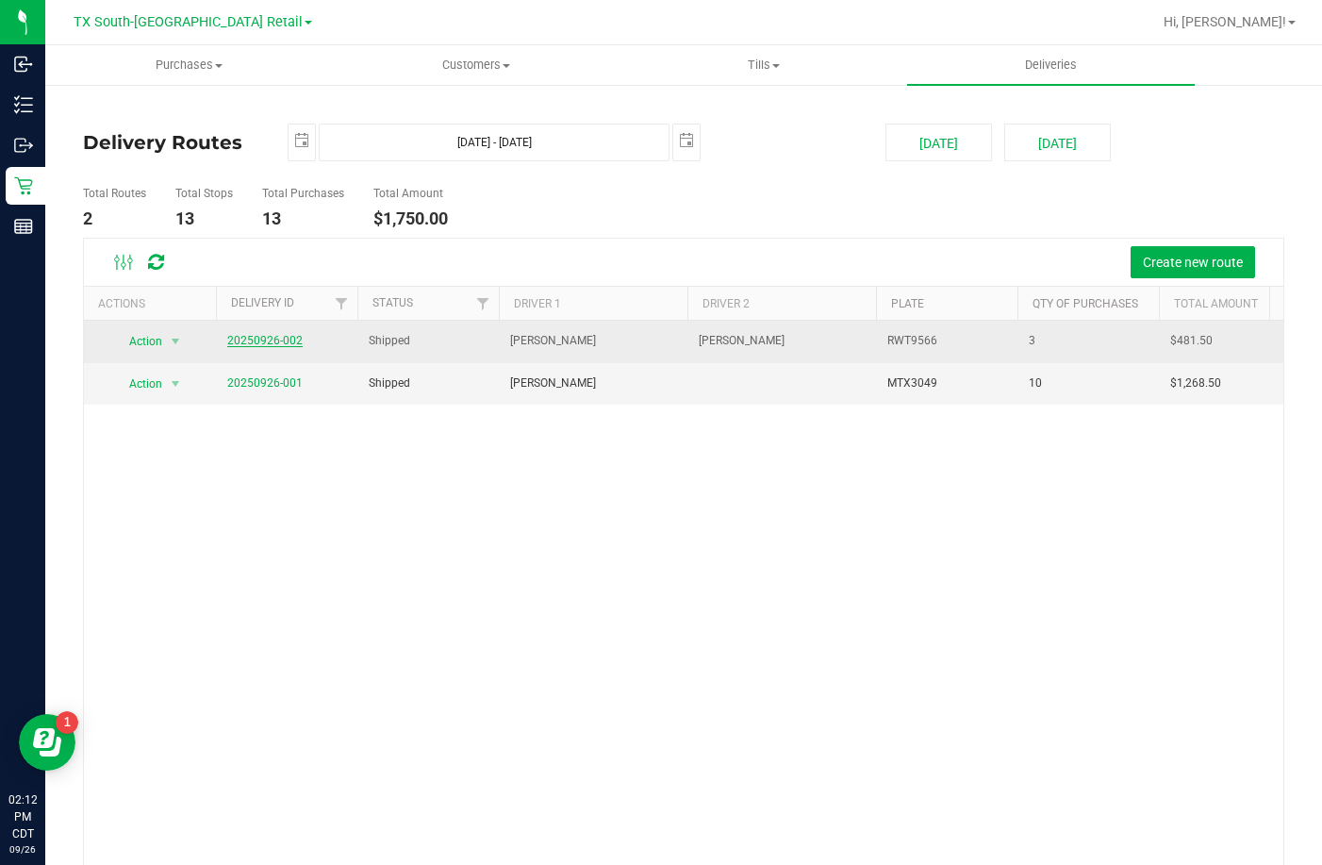
click at [254, 344] on link "20250926-002" at bounding box center [264, 340] width 75 height 13
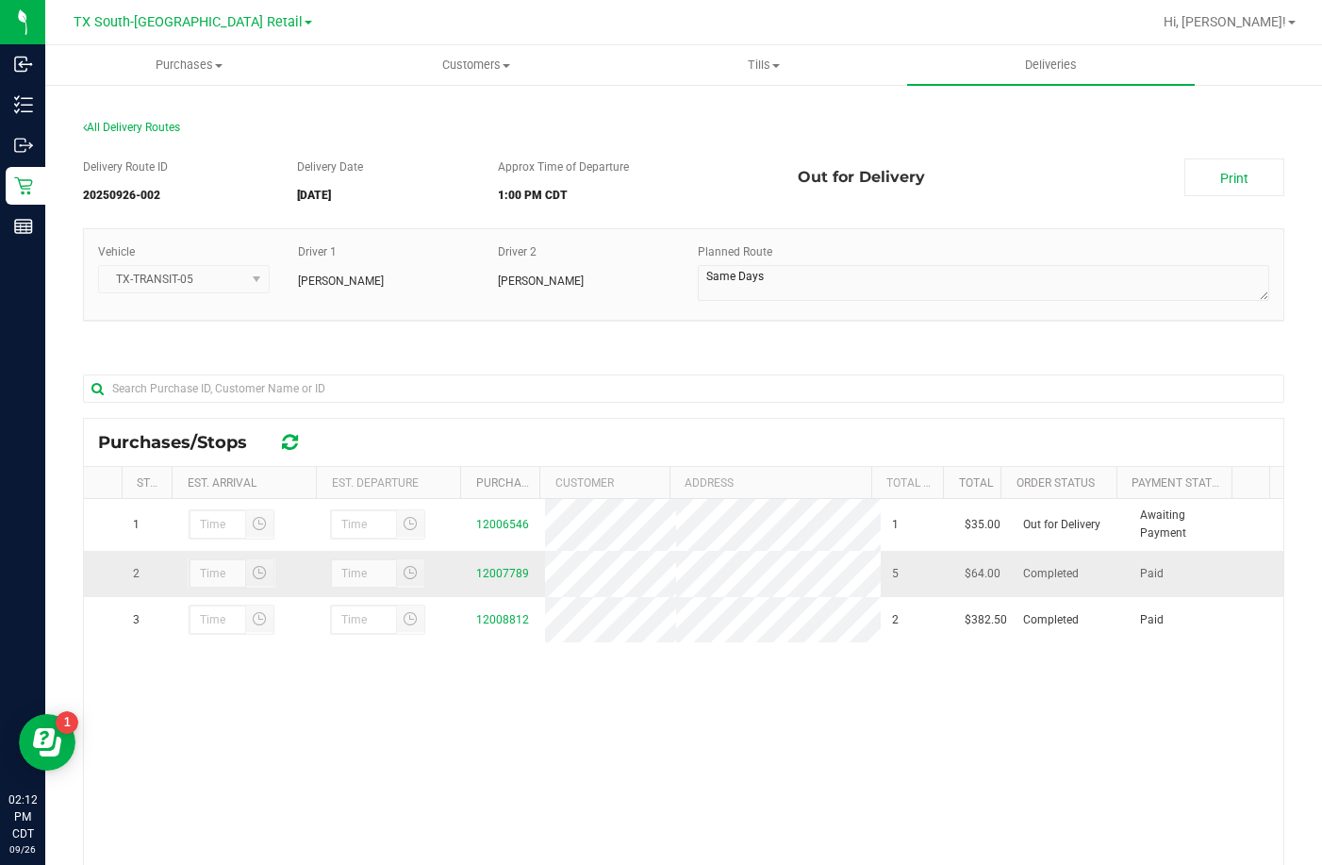
scroll to position [94, 0]
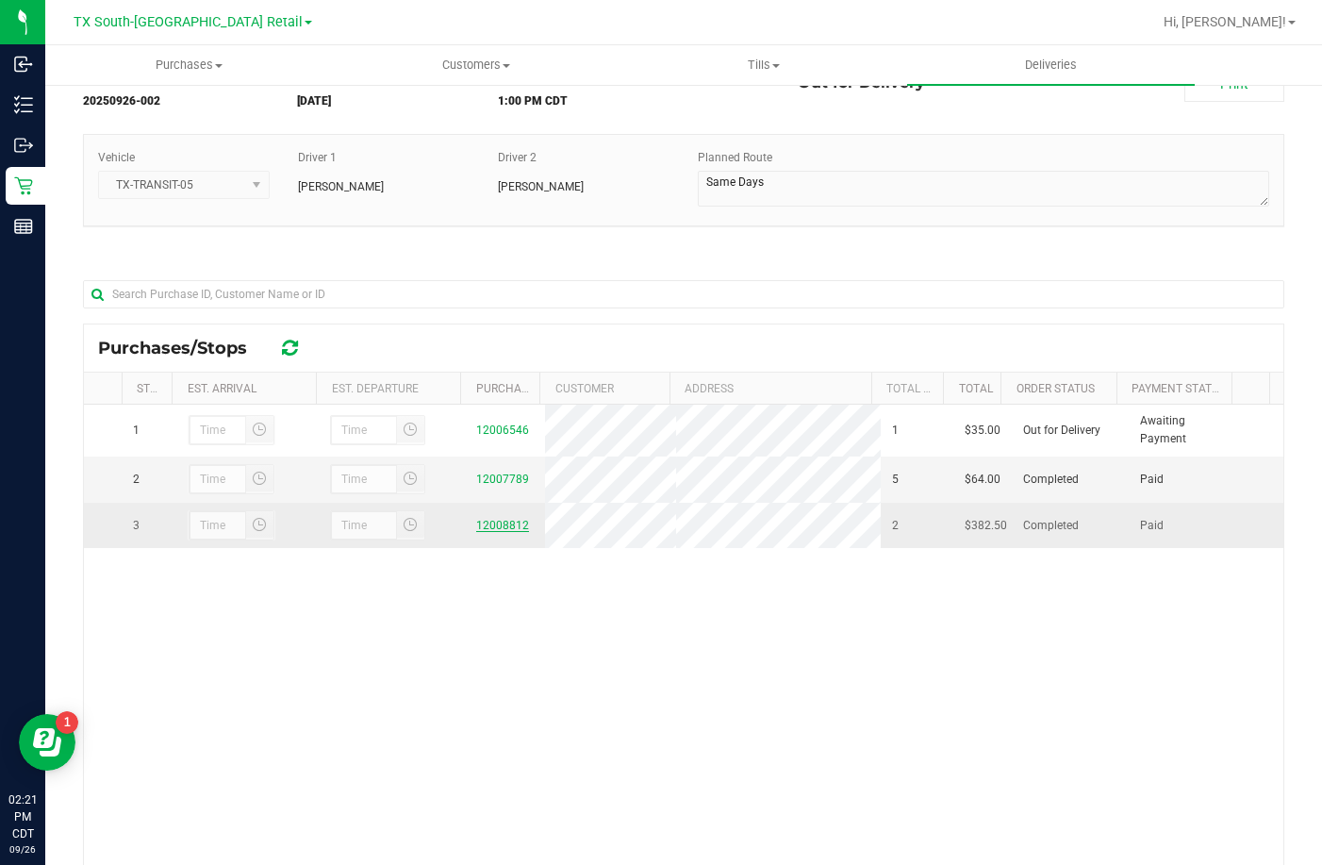
click at [495, 532] on link "12008812" at bounding box center [502, 525] width 53 height 13
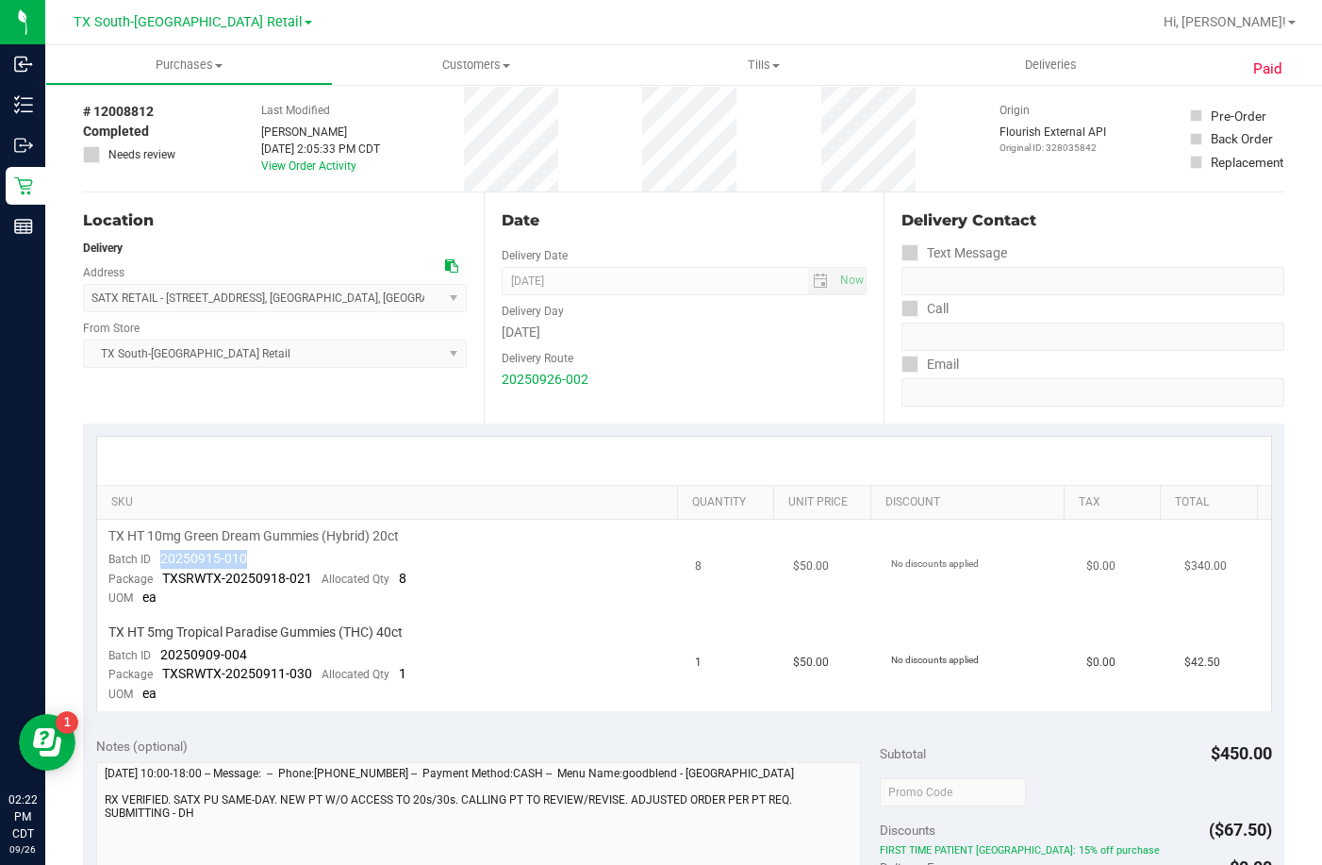
drag, startPoint x: 257, startPoint y: 550, endPoint x: 162, endPoint y: 557, distance: 94.6
click at [162, 557] on td "TX HT 10mg Green Dream Gummies (Hybrid) 20ct Batch ID 20250915-010 Package TXSR…" at bounding box center [391, 568] width 588 height 96
click at [162, 557] on span "20250915-010" at bounding box center [203, 558] width 87 height 15
click at [373, 544] on span "TX HT 10mg Green Dream Gummies (Hybrid) 20ct" at bounding box center [253, 536] width 290 height 18
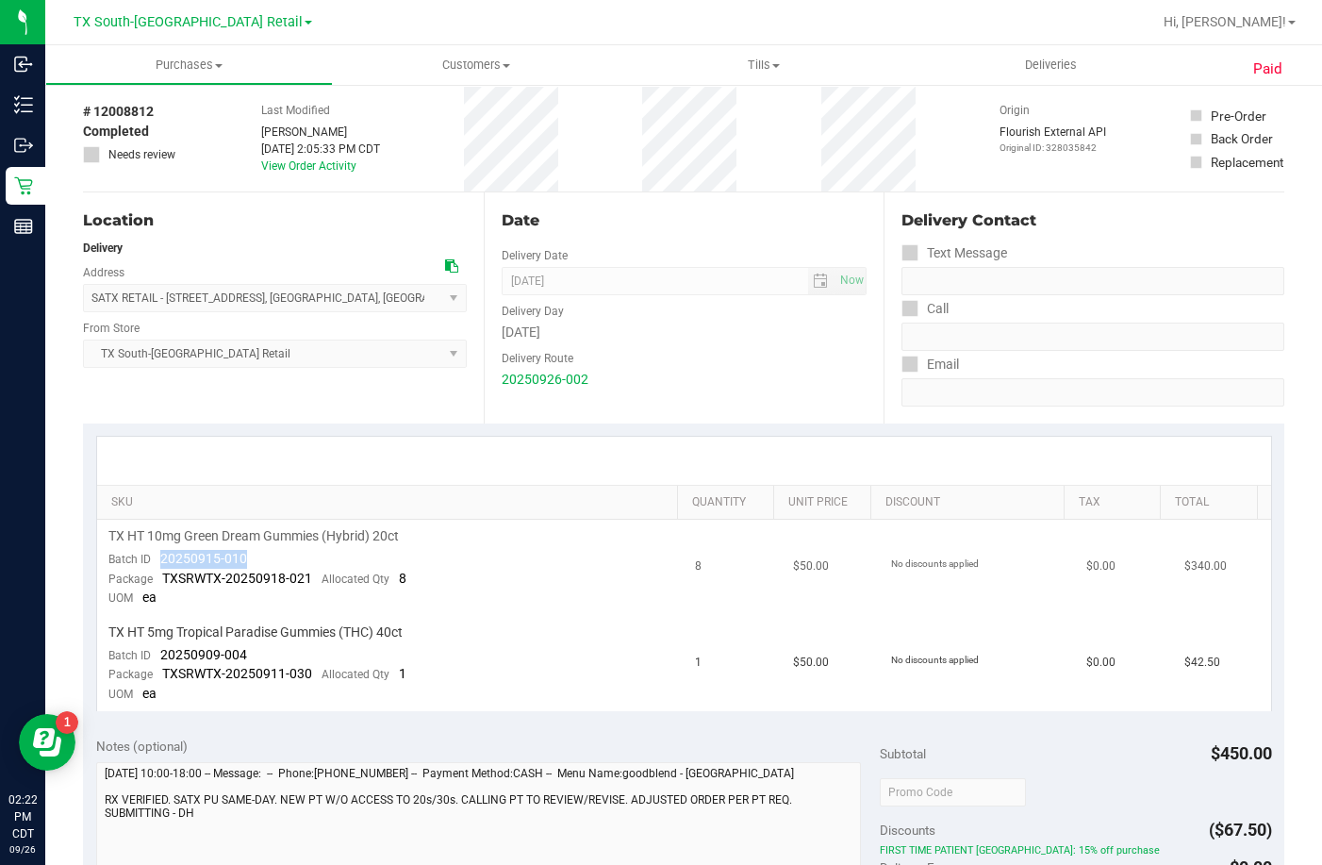
drag, startPoint x: 254, startPoint y: 559, endPoint x: 162, endPoint y: 557, distance: 91.5
click at [162, 557] on td "TX HT 10mg Green Dream Gummies (Hybrid) 20ct Batch ID 20250915-010 Package TXSR…" at bounding box center [391, 568] width 588 height 96
click at [256, 550] on td "TX HT 10mg Green Dream Gummies (Hybrid) 20ct Batch ID 20250915-010 Package TXSR…" at bounding box center [391, 568] width 588 height 96
drag, startPoint x: 255, startPoint y: 557, endPoint x: 163, endPoint y: 560, distance: 91.5
click at [163, 560] on td "TX HT 10mg Green Dream Gummies (Hybrid) 20ct Batch ID 20250915-010 Package TXSR…" at bounding box center [391, 568] width 588 height 96
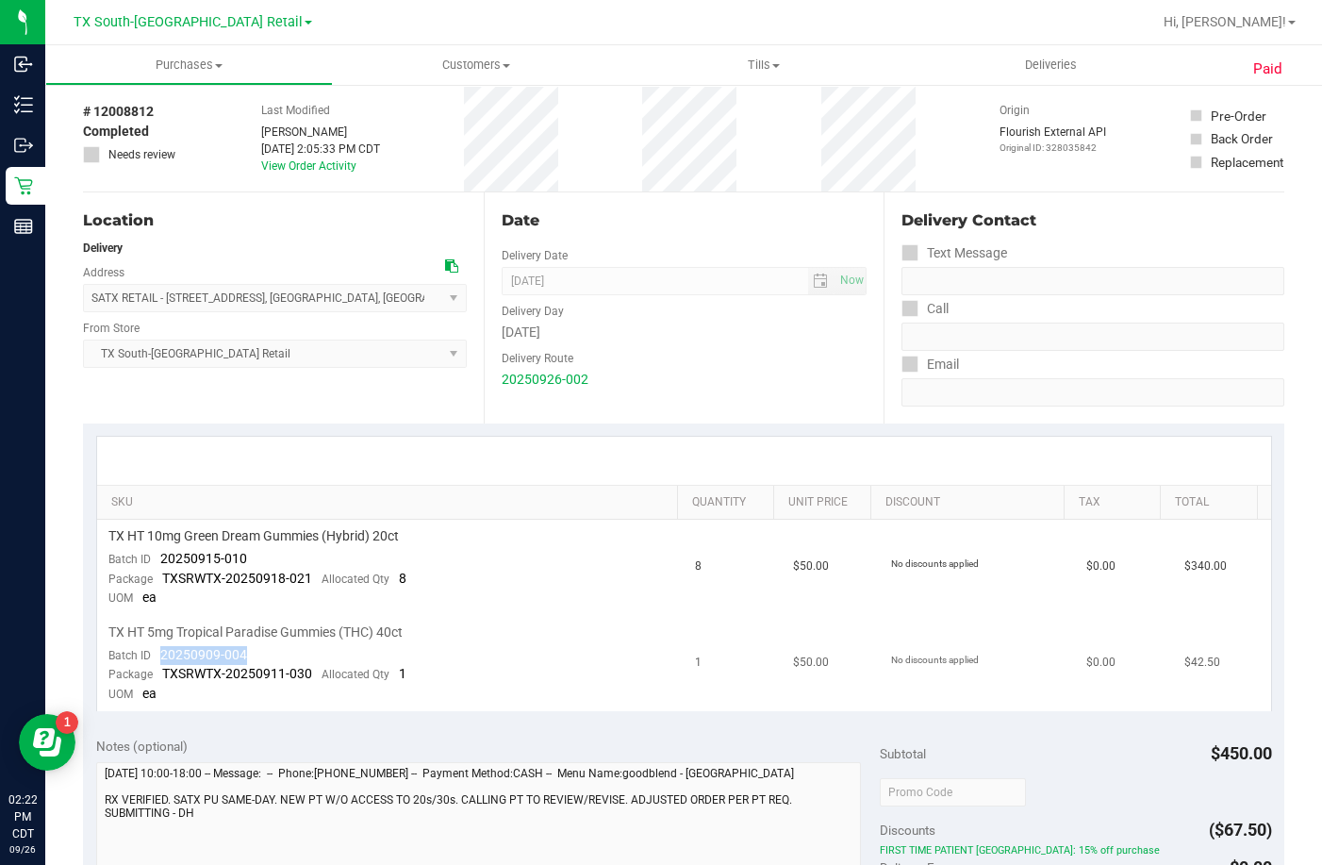
drag, startPoint x: 271, startPoint y: 655, endPoint x: 161, endPoint y: 651, distance: 109.5
click at [161, 651] on td "TX HT 5mg Tropical Paradise Gummies (THC) 40ct Batch ID 20250909-004 Package TX…" at bounding box center [391, 663] width 588 height 95
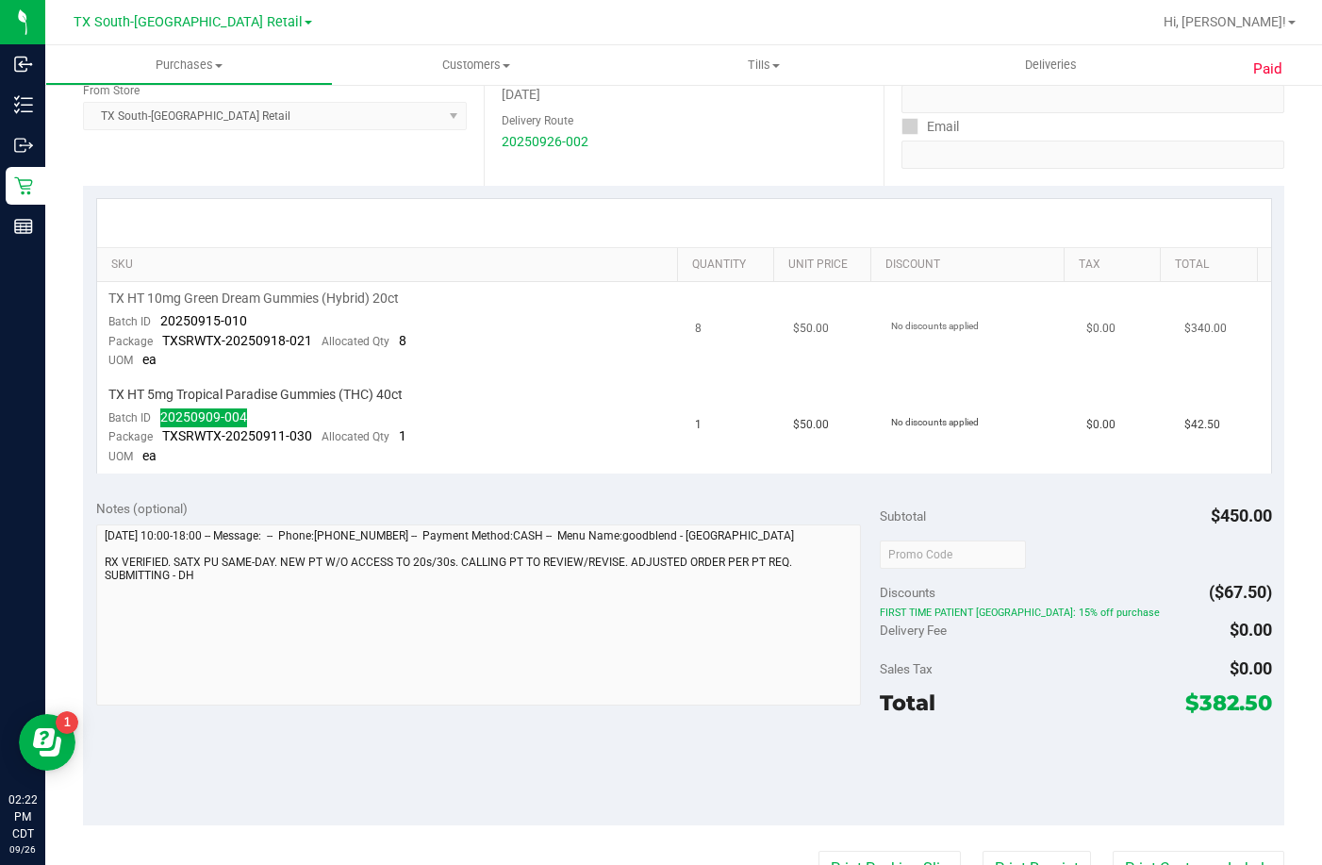
scroll to position [377, 0]
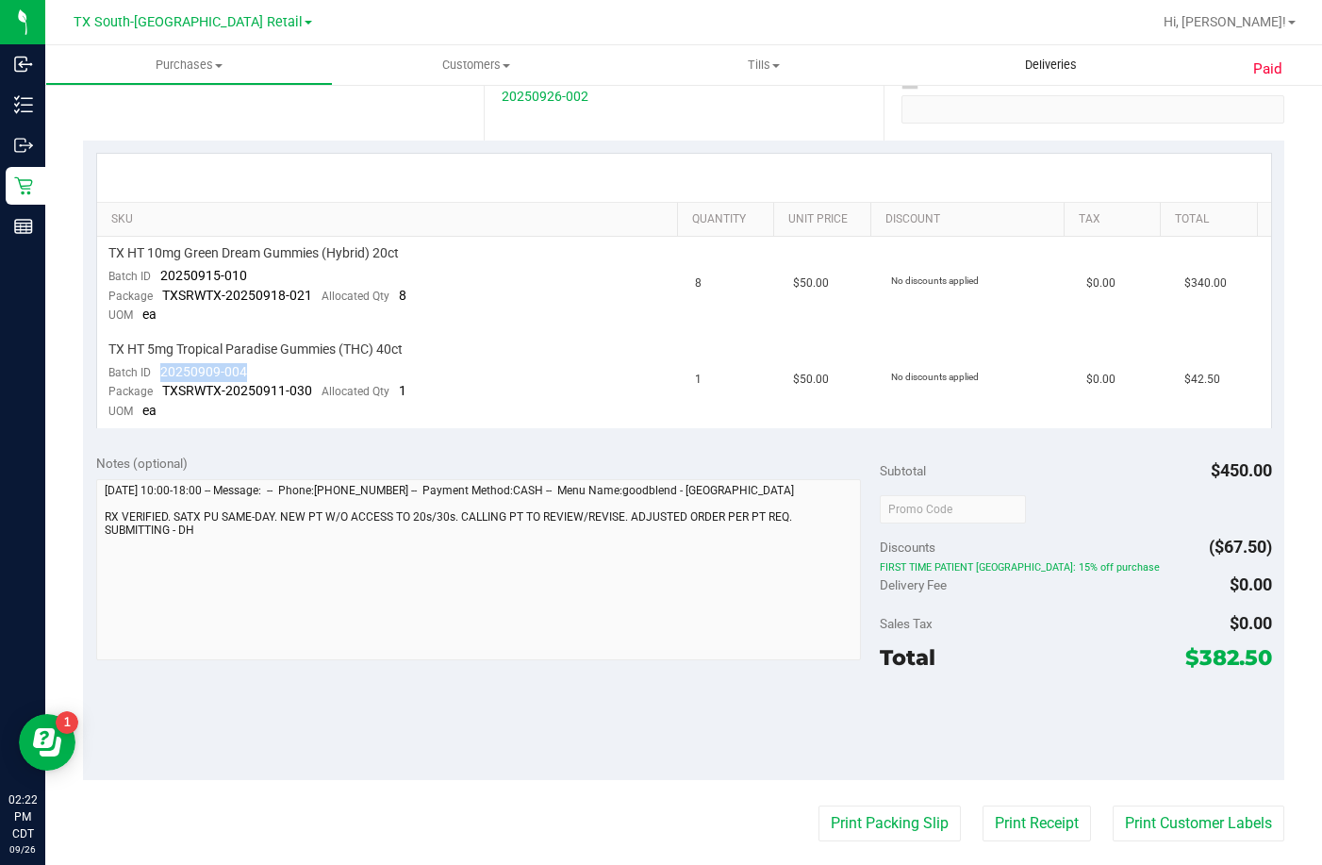
click at [1007, 78] on uib-tab-heading "Deliveries" at bounding box center [1051, 65] width 288 height 40
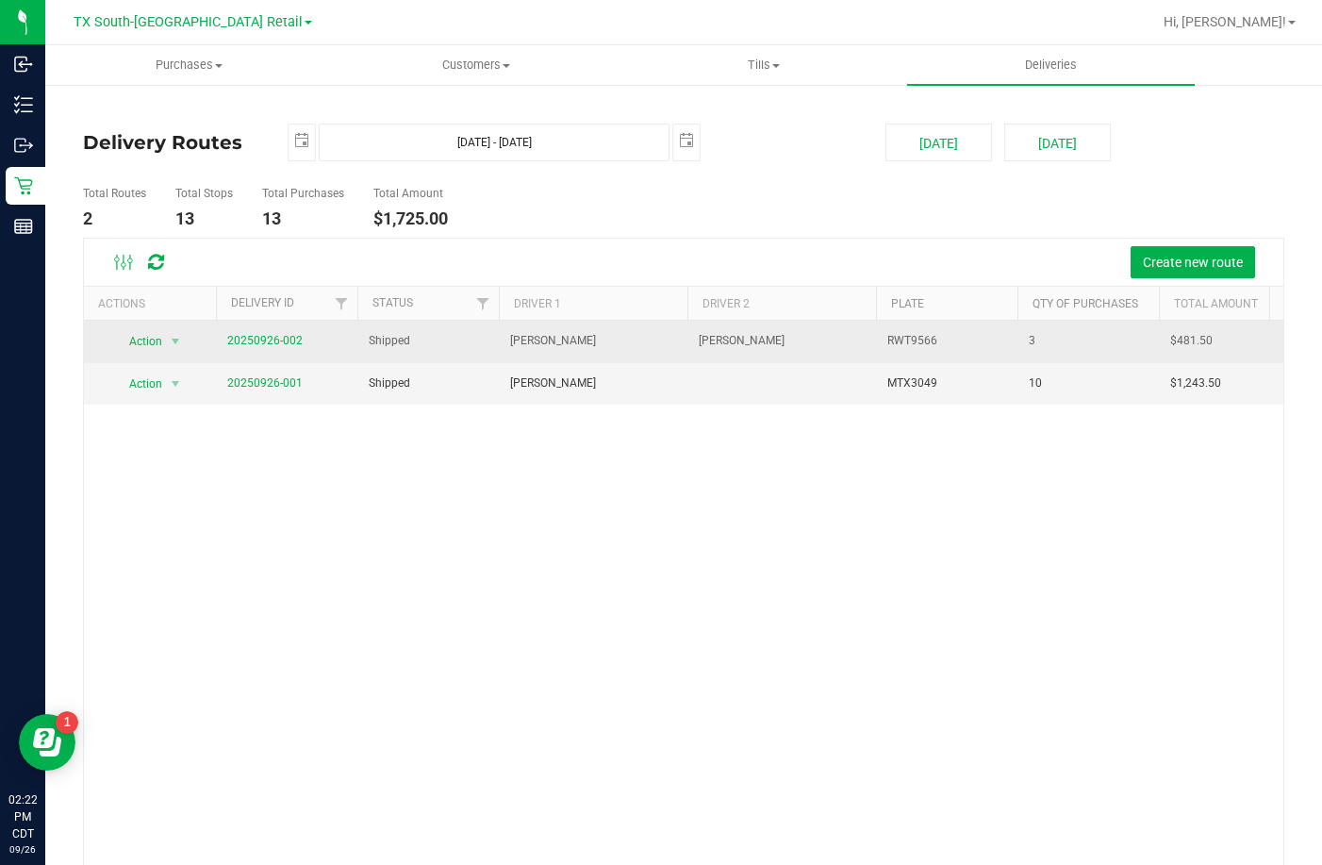
click at [281, 350] on span "20250926-002" at bounding box center [264, 341] width 75 height 18
click at [282, 338] on link "20250926-002" at bounding box center [264, 340] width 75 height 13
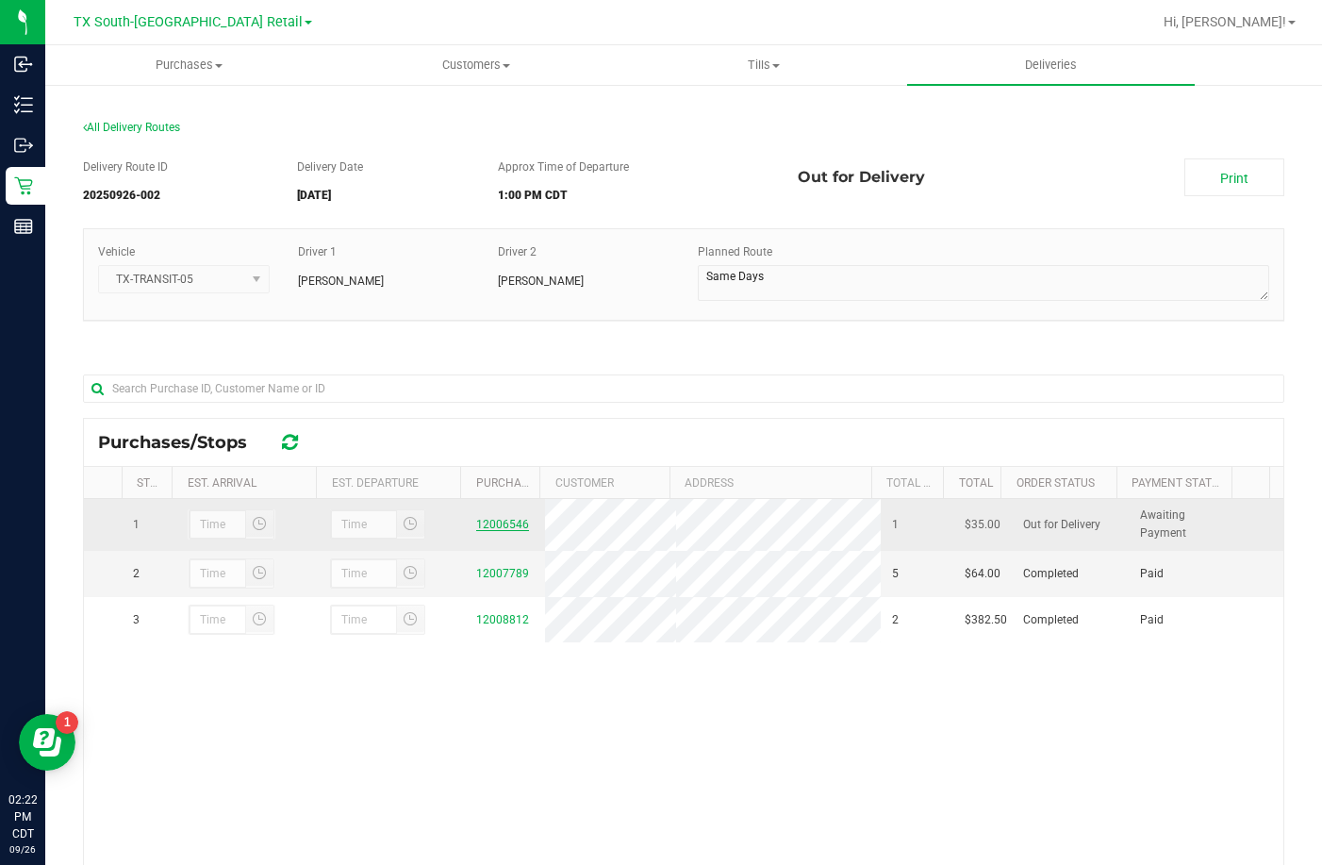
click at [476, 528] on link "12006546" at bounding box center [502, 524] width 53 height 13
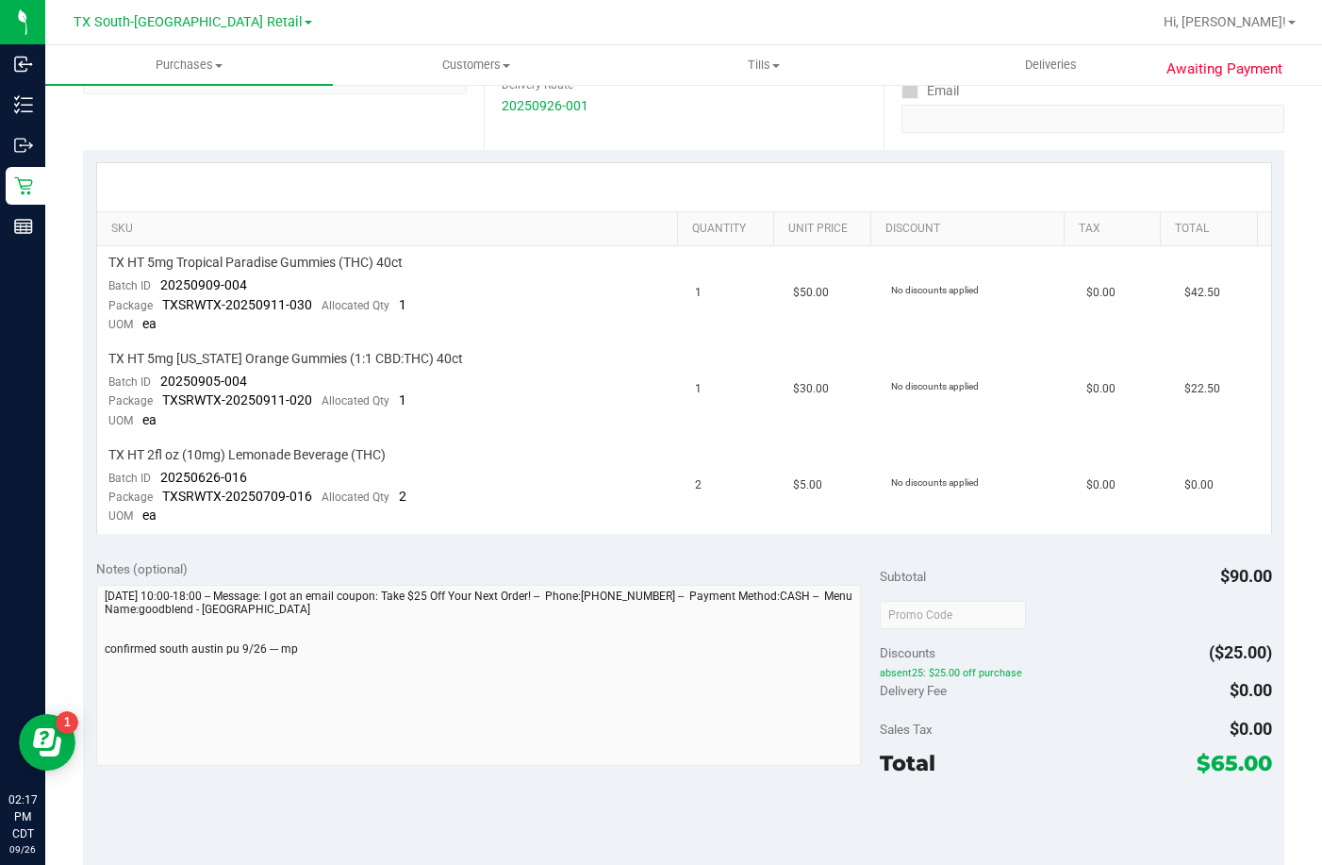
scroll to position [377, 0]
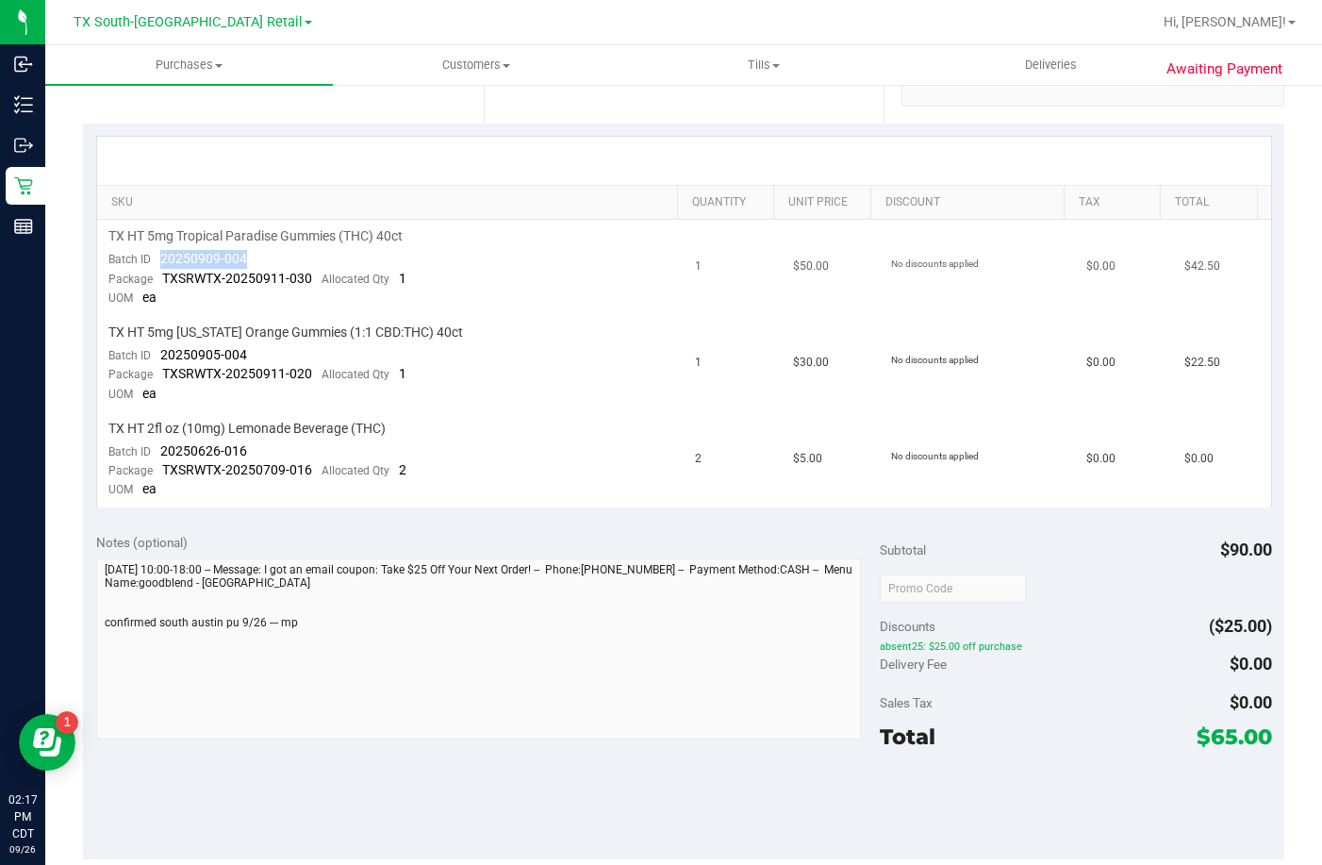
drag, startPoint x: 222, startPoint y: 258, endPoint x: 149, endPoint y: 260, distance: 72.6
click at [149, 260] on td "TX HT 5mg Tropical Paradise Gummies (THC) 40ct Batch ID 20250909-004 Package TX…" at bounding box center [391, 268] width 588 height 96
drag, startPoint x: 248, startPoint y: 440, endPoint x: 163, endPoint y: 447, distance: 85.1
click at [163, 447] on td "TX HT 2fl oz (10mg) Lemonade Beverage (THC) Batch ID 20250626-016 Package TXSRW…" at bounding box center [391, 459] width 588 height 95
drag, startPoint x: 274, startPoint y: 356, endPoint x: 161, endPoint y: 358, distance: 113.2
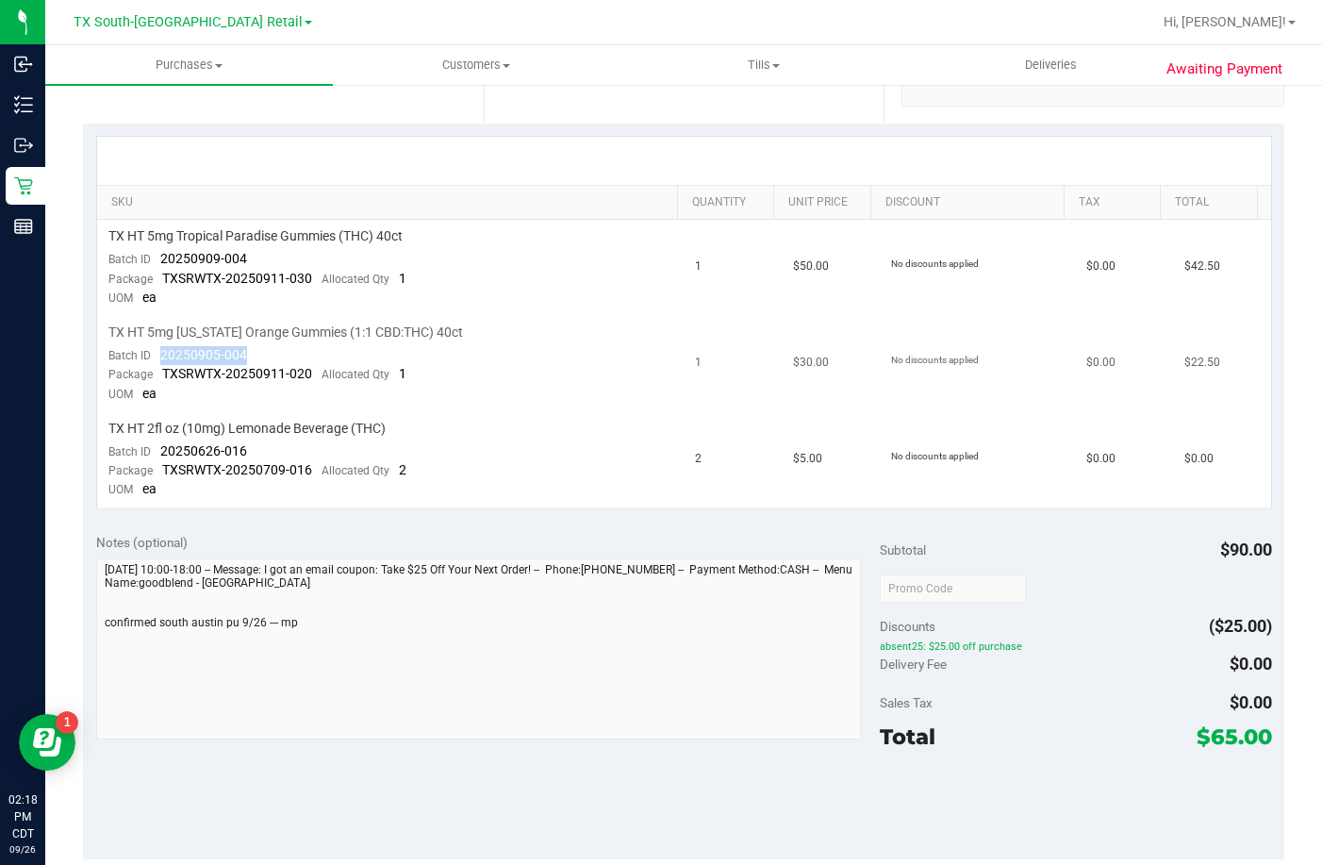
click at [161, 358] on td "TX HT 5mg [US_STATE] Orange Gummies (1:1 CBD:THC) 40ct Batch ID 20250905-004 Pa…" at bounding box center [391, 364] width 588 height 96
copy span "20250905-004"
click at [1023, 64] on span "Deliveries" at bounding box center [1051, 65] width 103 height 17
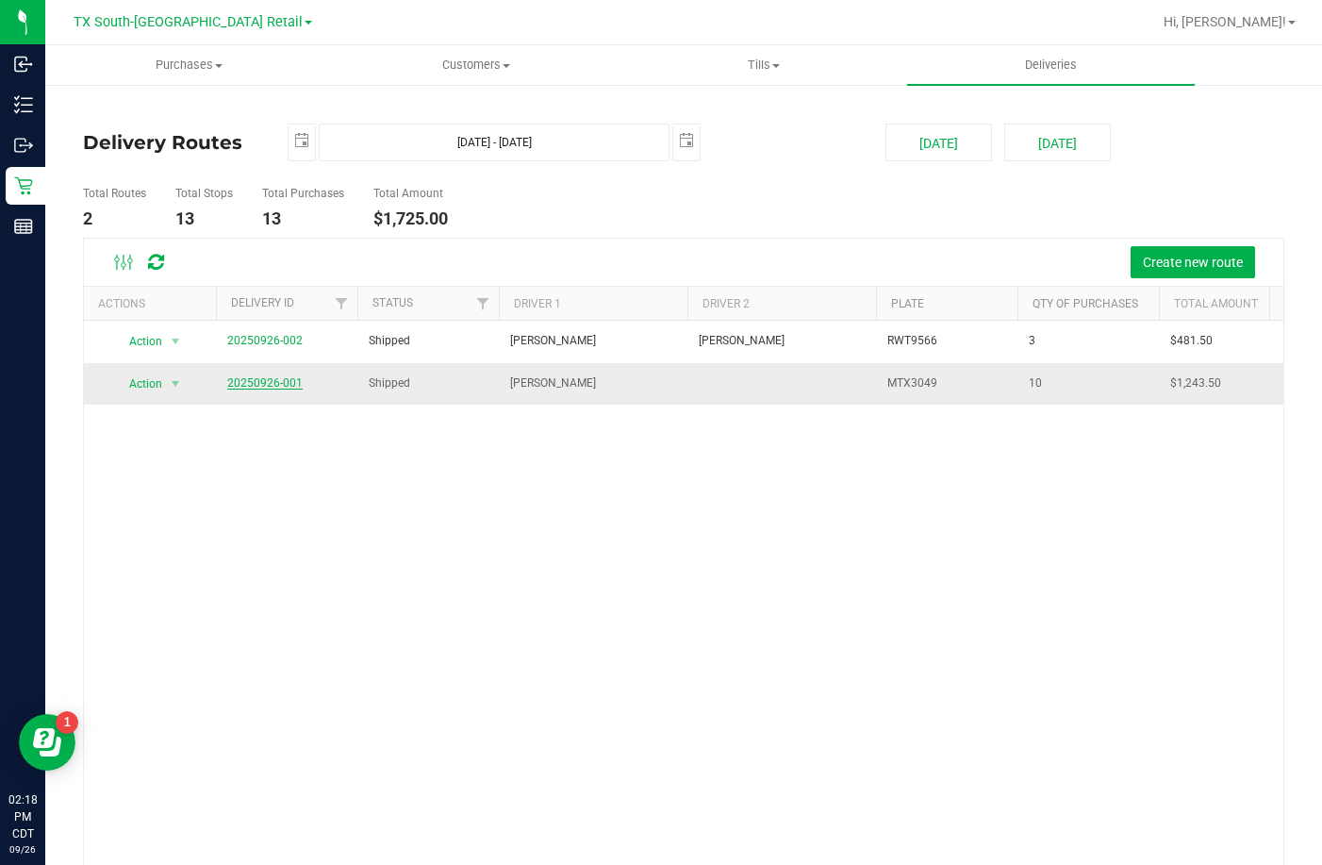
click at [288, 387] on link "20250926-001" at bounding box center [264, 382] width 75 height 13
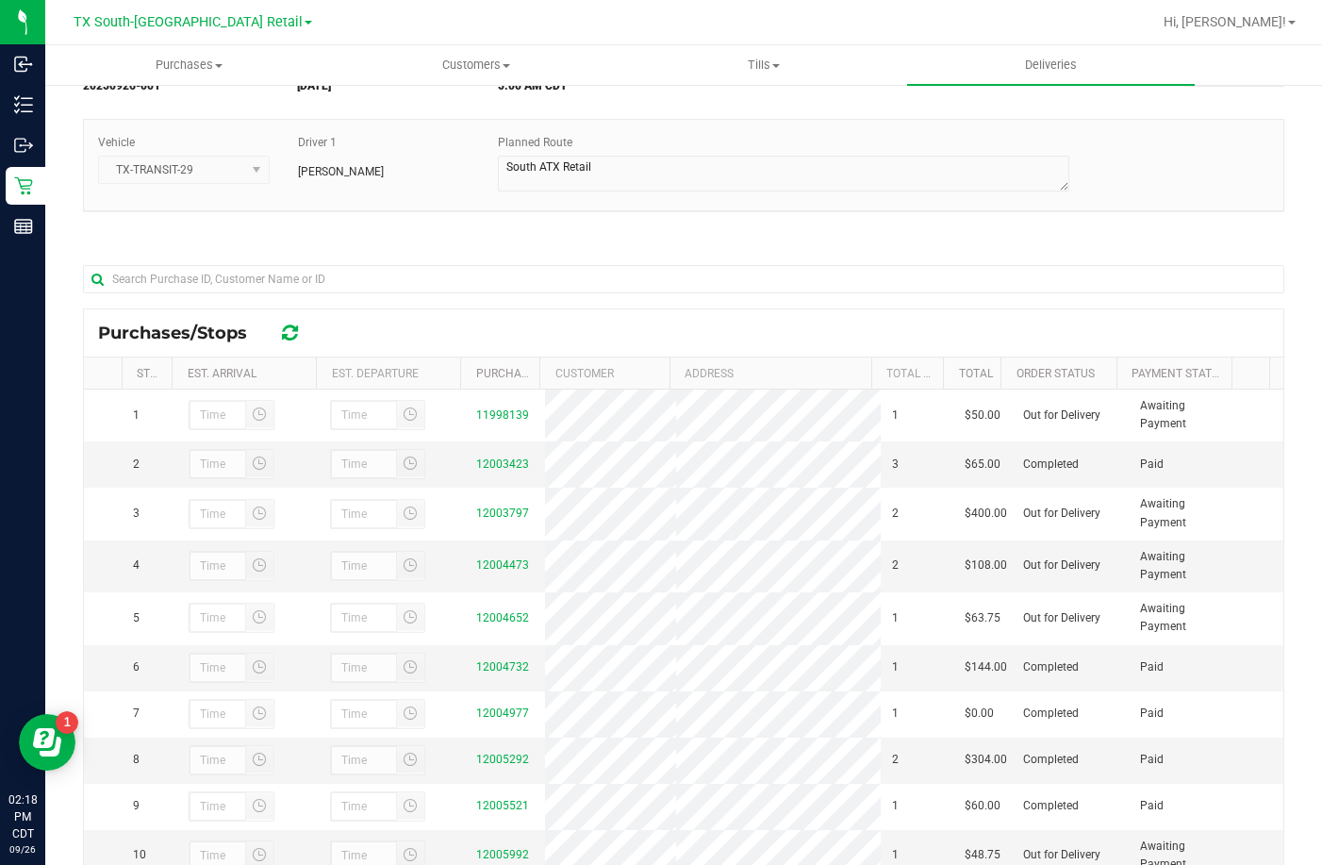
scroll to position [274, 0]
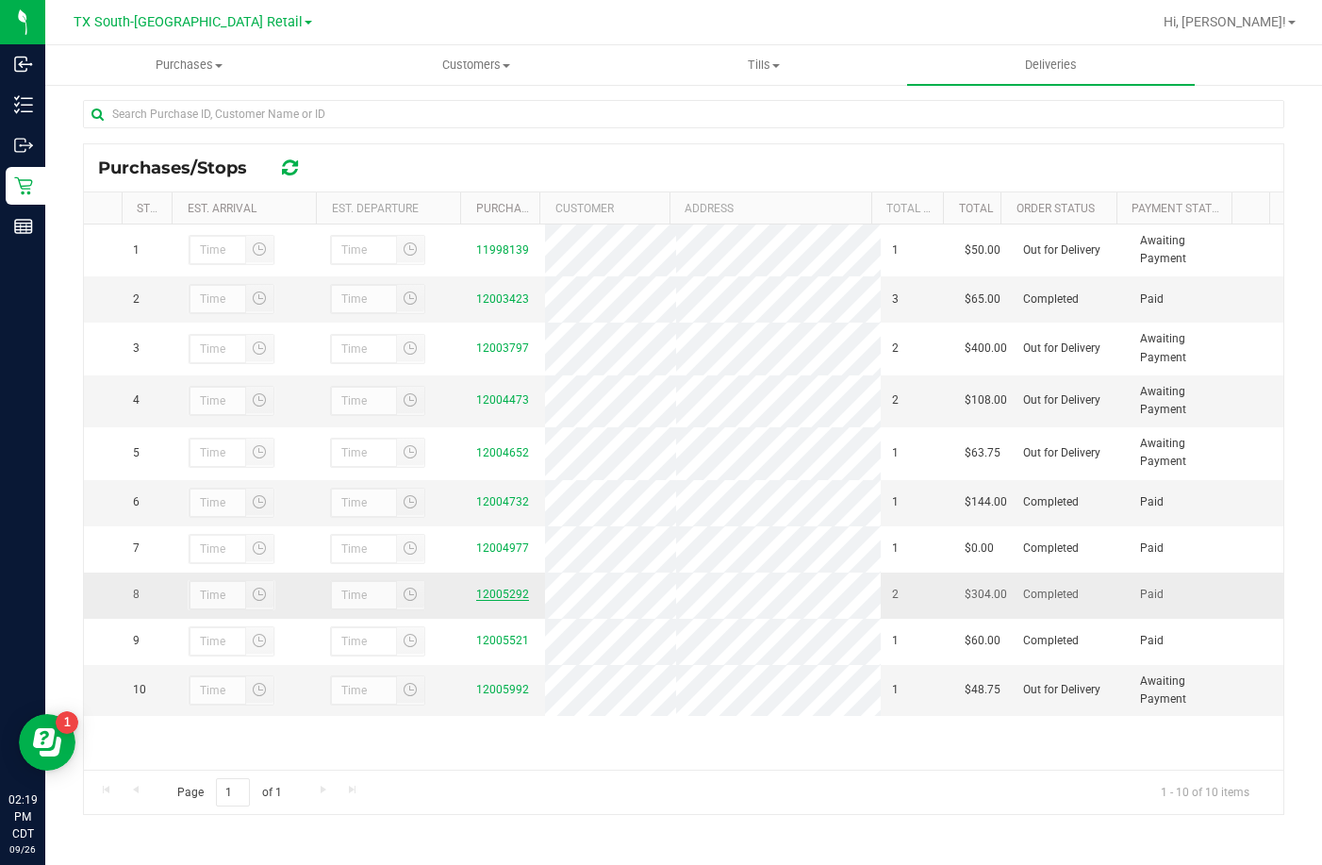
click at [483, 601] on link "12005292" at bounding box center [502, 594] width 53 height 13
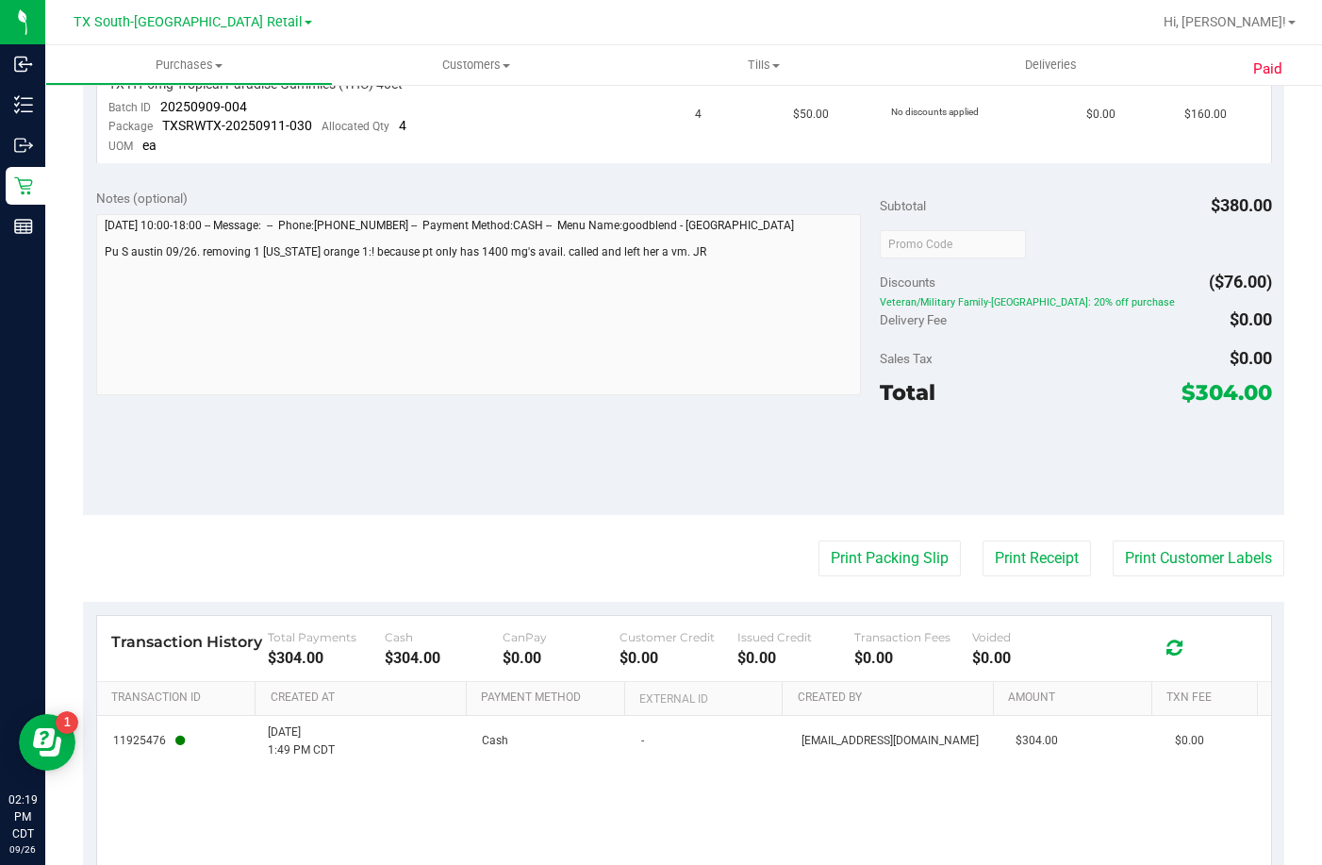
scroll to position [733, 0]
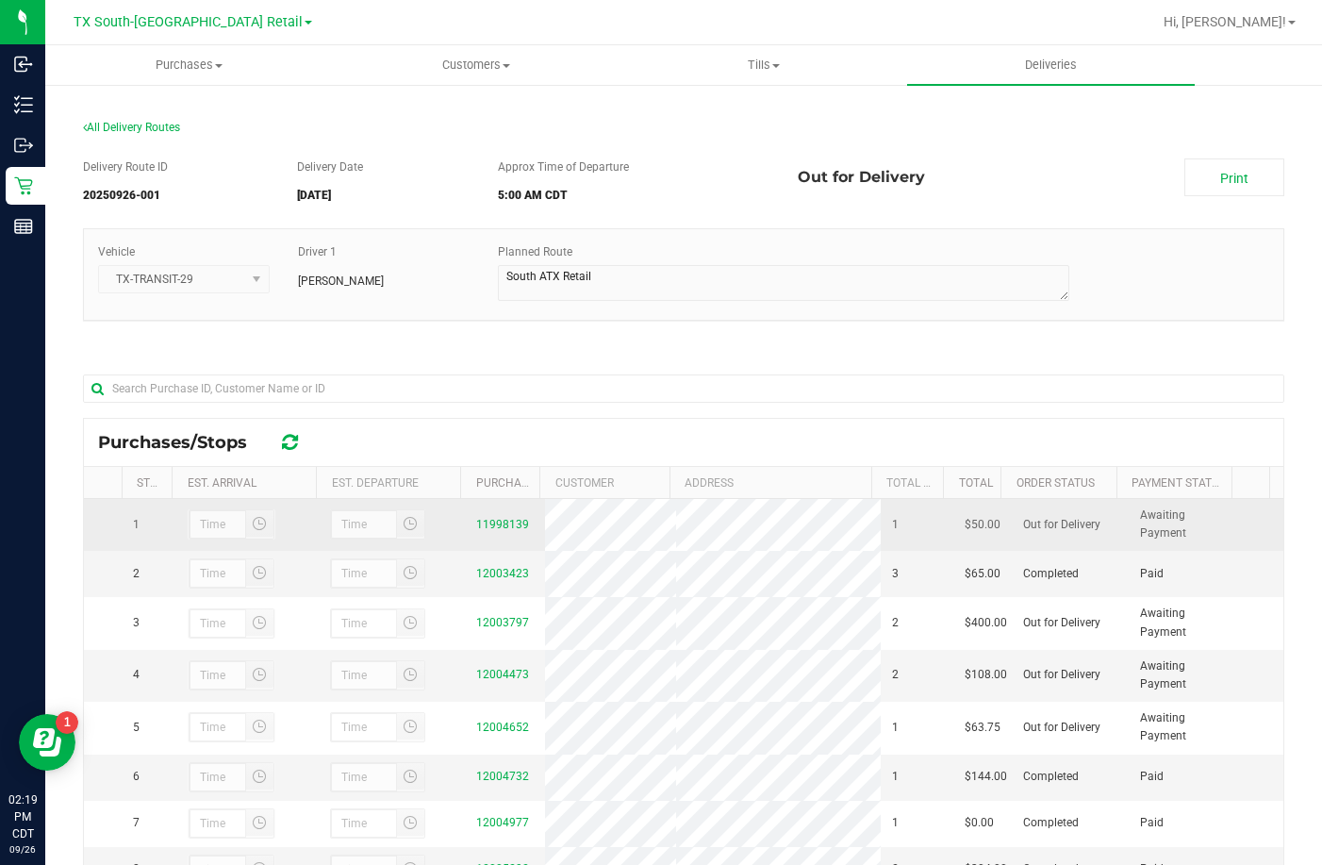
scroll to position [274, 0]
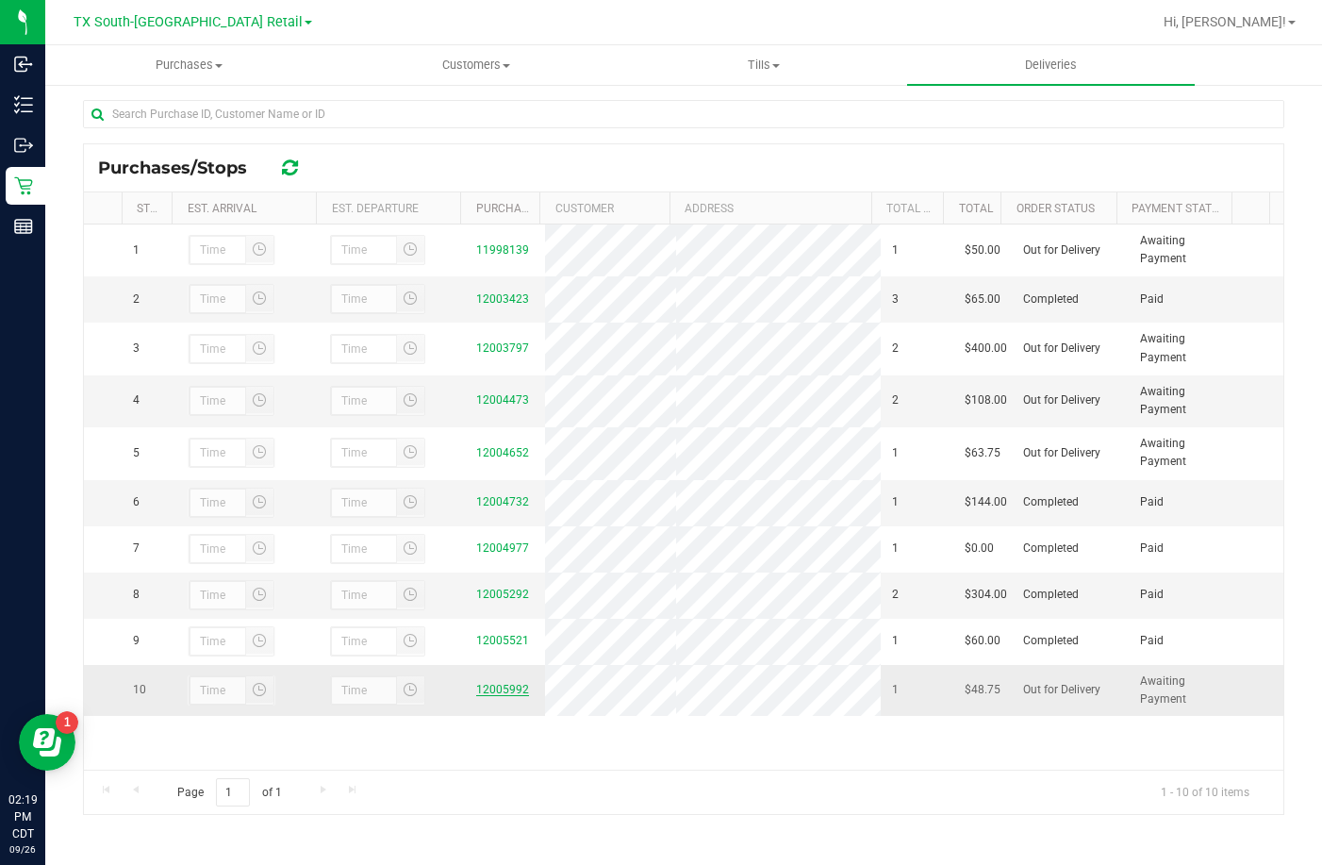
click at [488, 696] on link "12005992" at bounding box center [502, 689] width 53 height 13
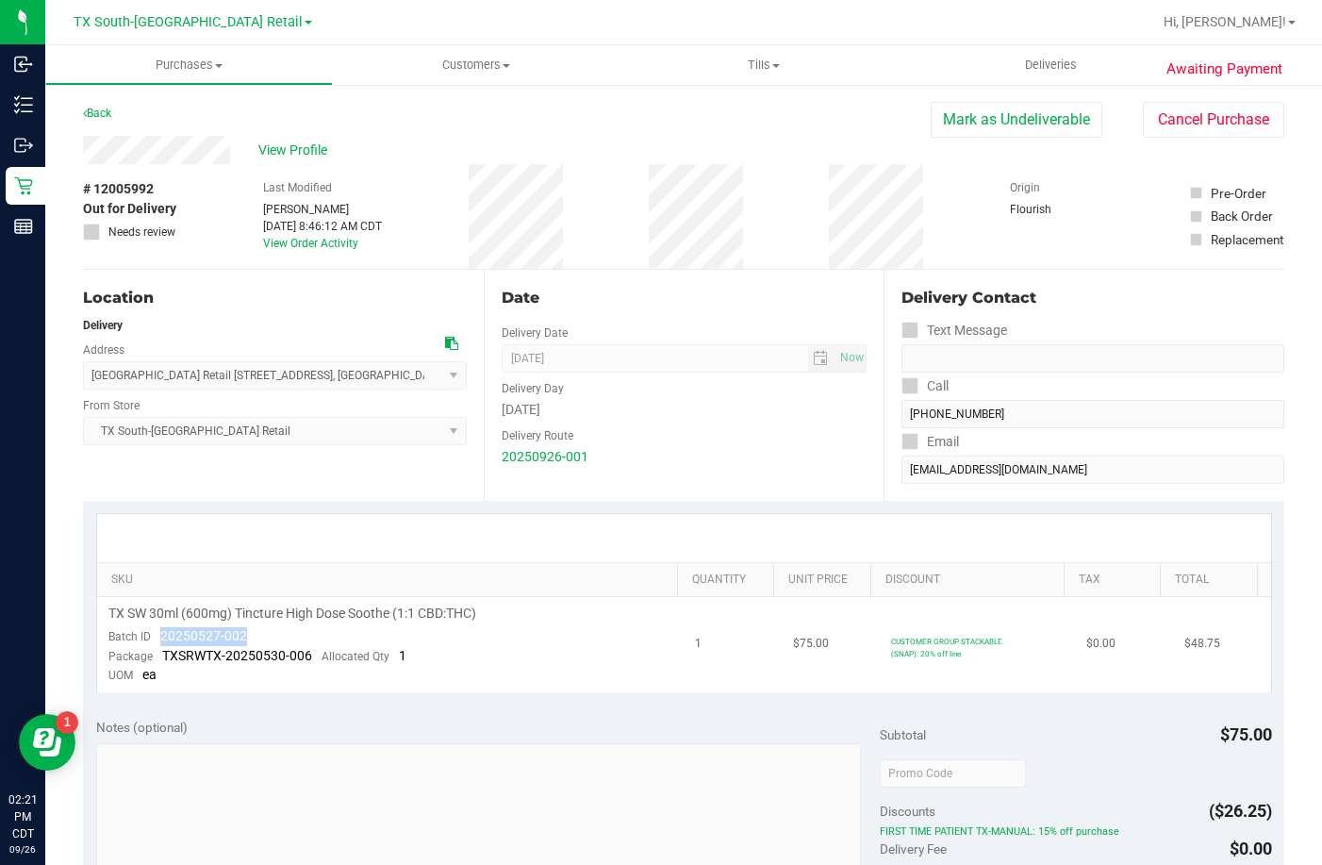
drag, startPoint x: 275, startPoint y: 634, endPoint x: 160, endPoint y: 634, distance: 115.1
click at [160, 634] on td "TX SW 30ml (600mg) Tincture High Dose Soothe (1:1 CBD:THC) Batch ID 20250527-00…" at bounding box center [391, 644] width 588 height 95
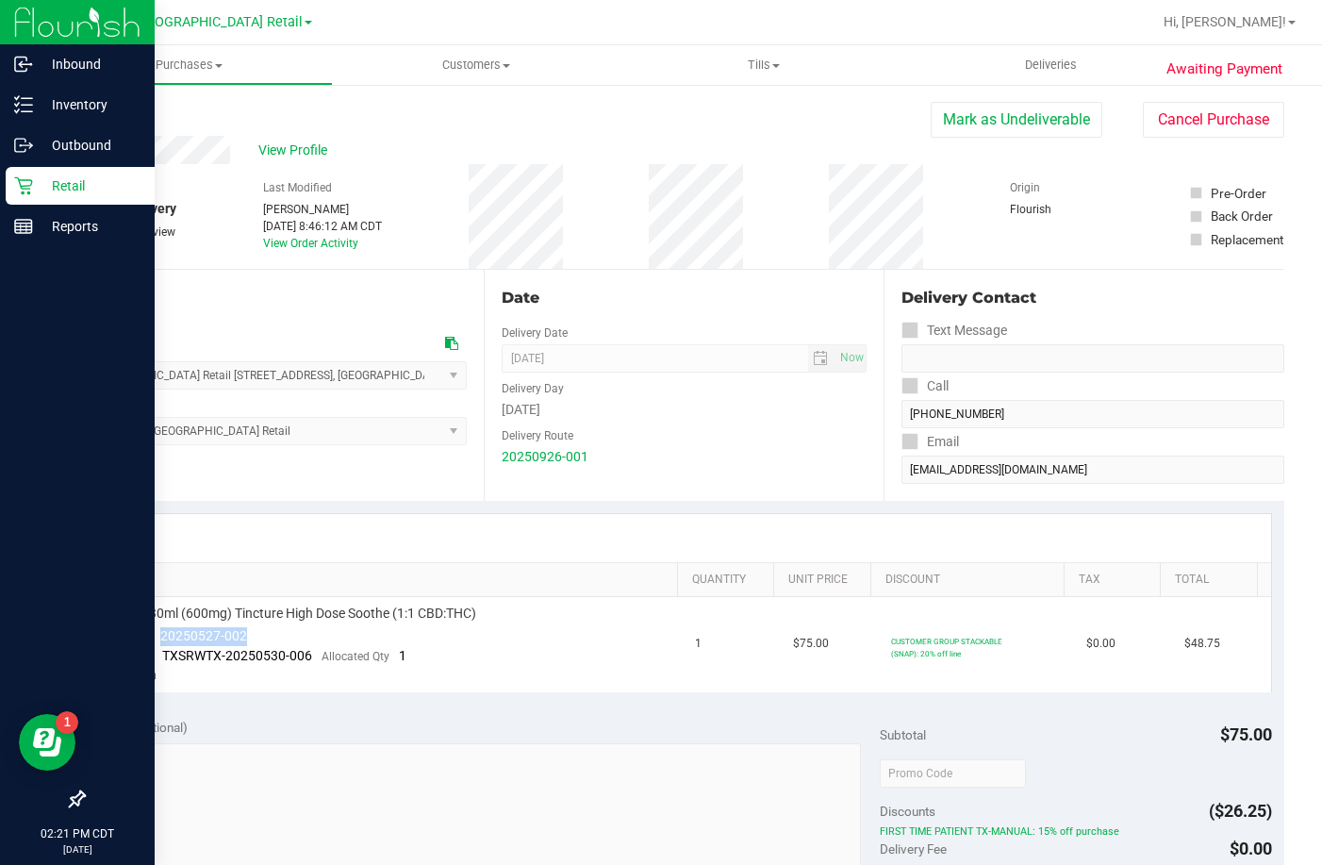
copy span "20250527-002"
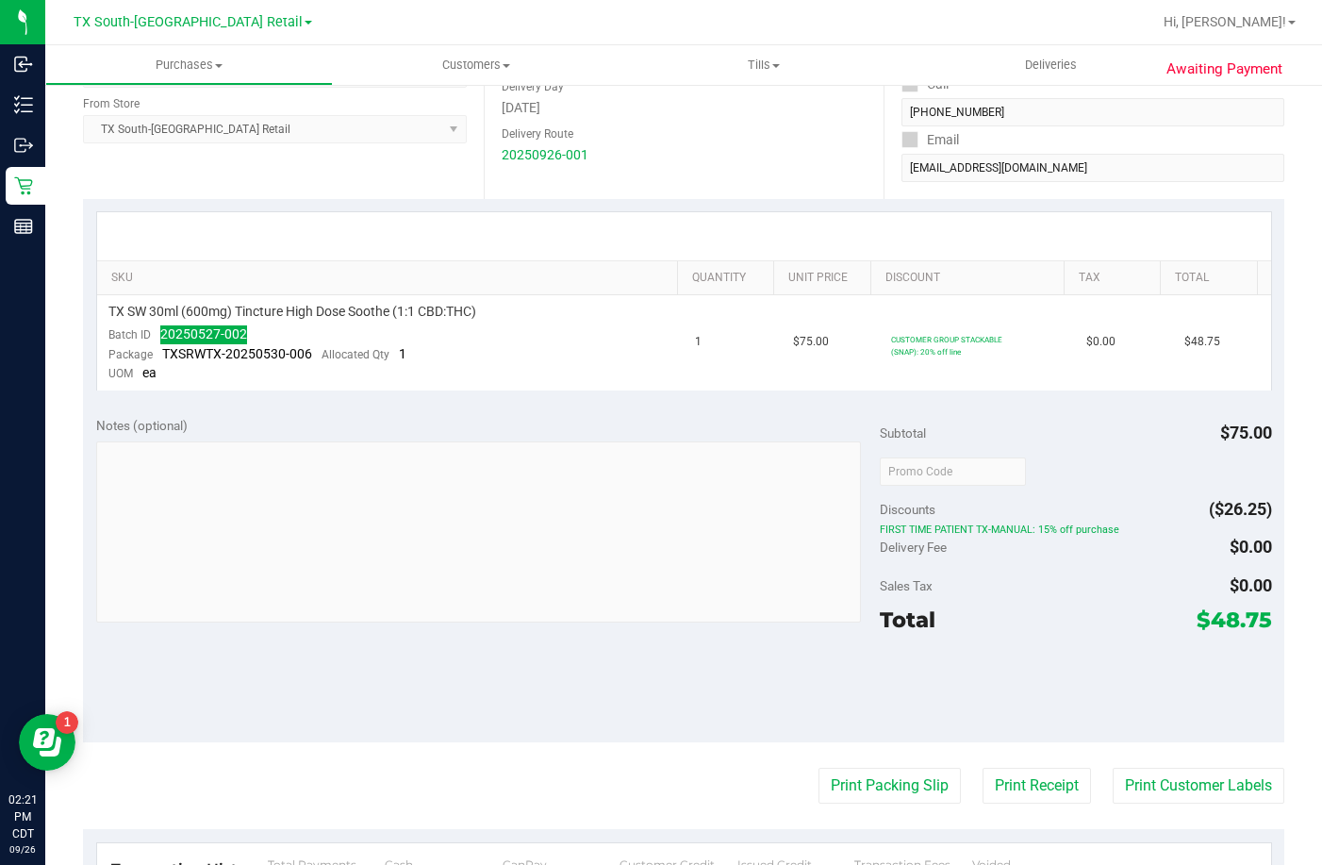
scroll to position [377, 0]
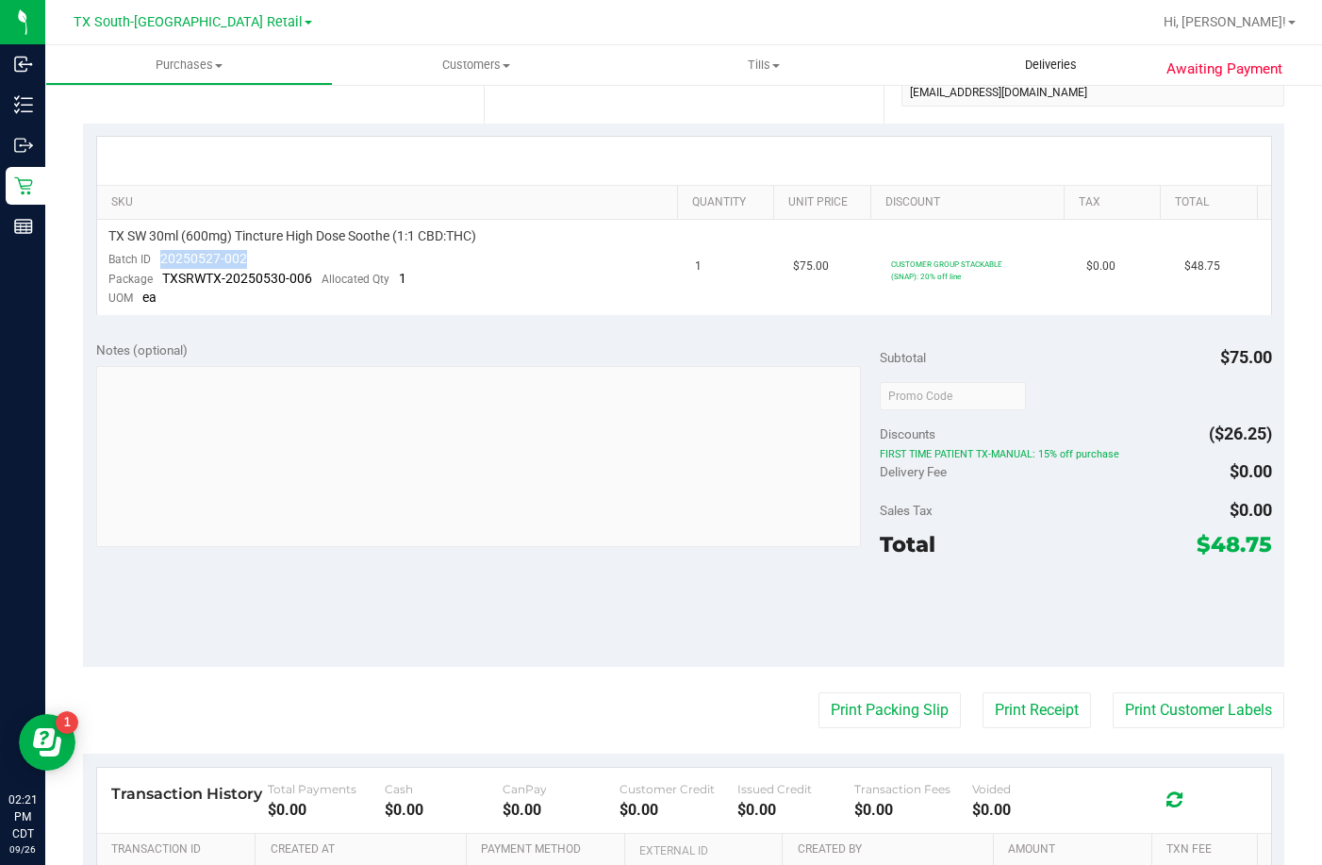
click at [1058, 66] on span "Deliveries" at bounding box center [1051, 65] width 103 height 17
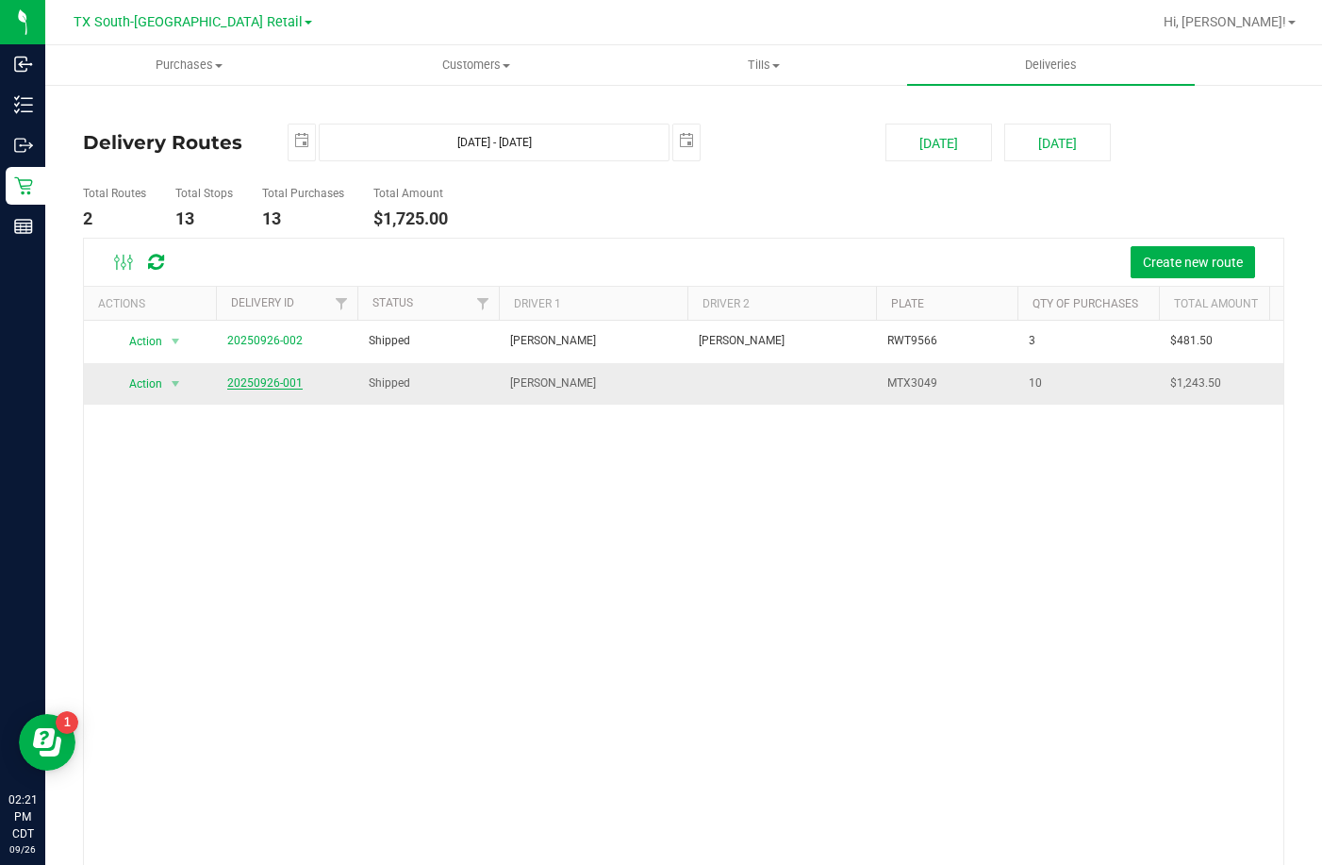
click at [257, 379] on link "20250926-001" at bounding box center [264, 382] width 75 height 13
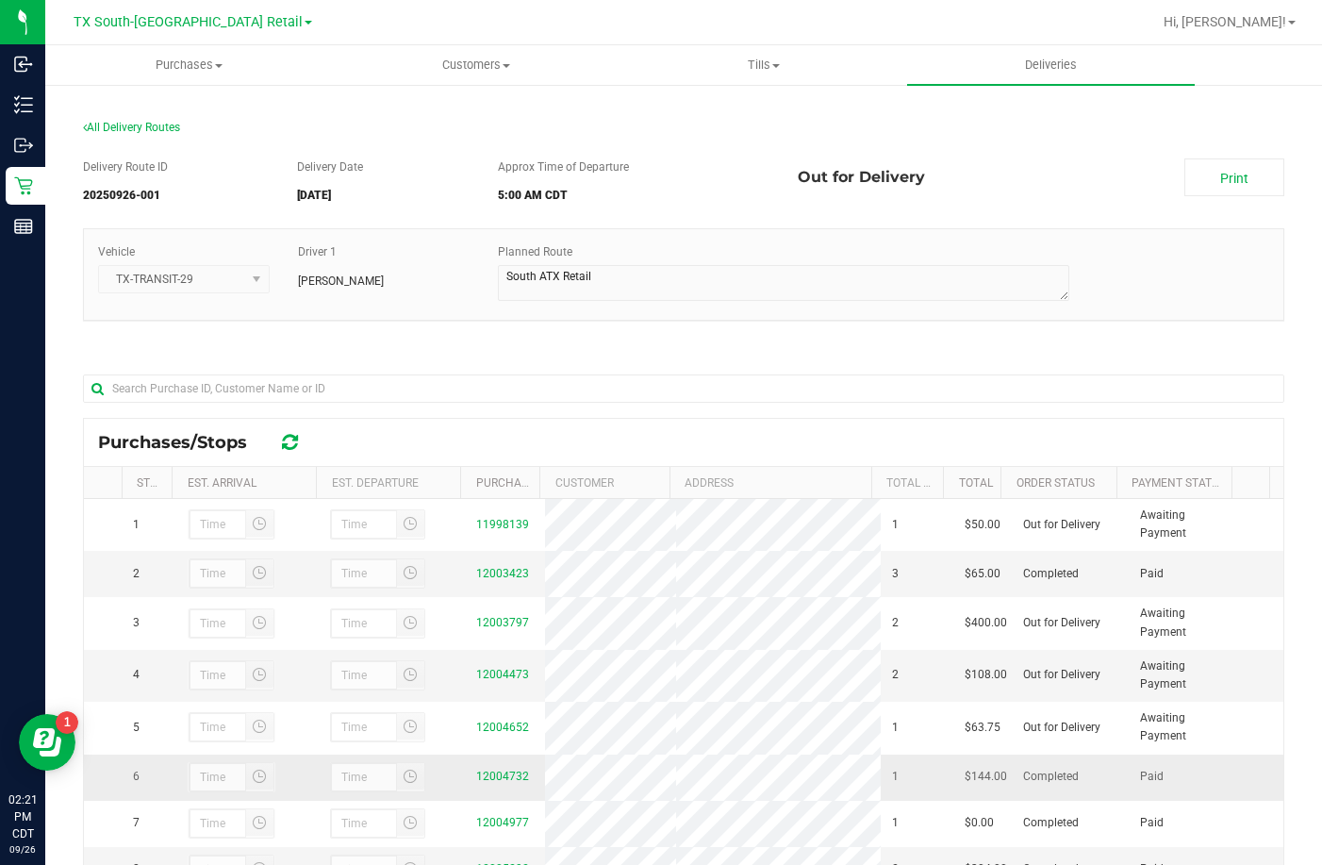
scroll to position [274, 0]
